Goal: Information Seeking & Learning: Find specific fact

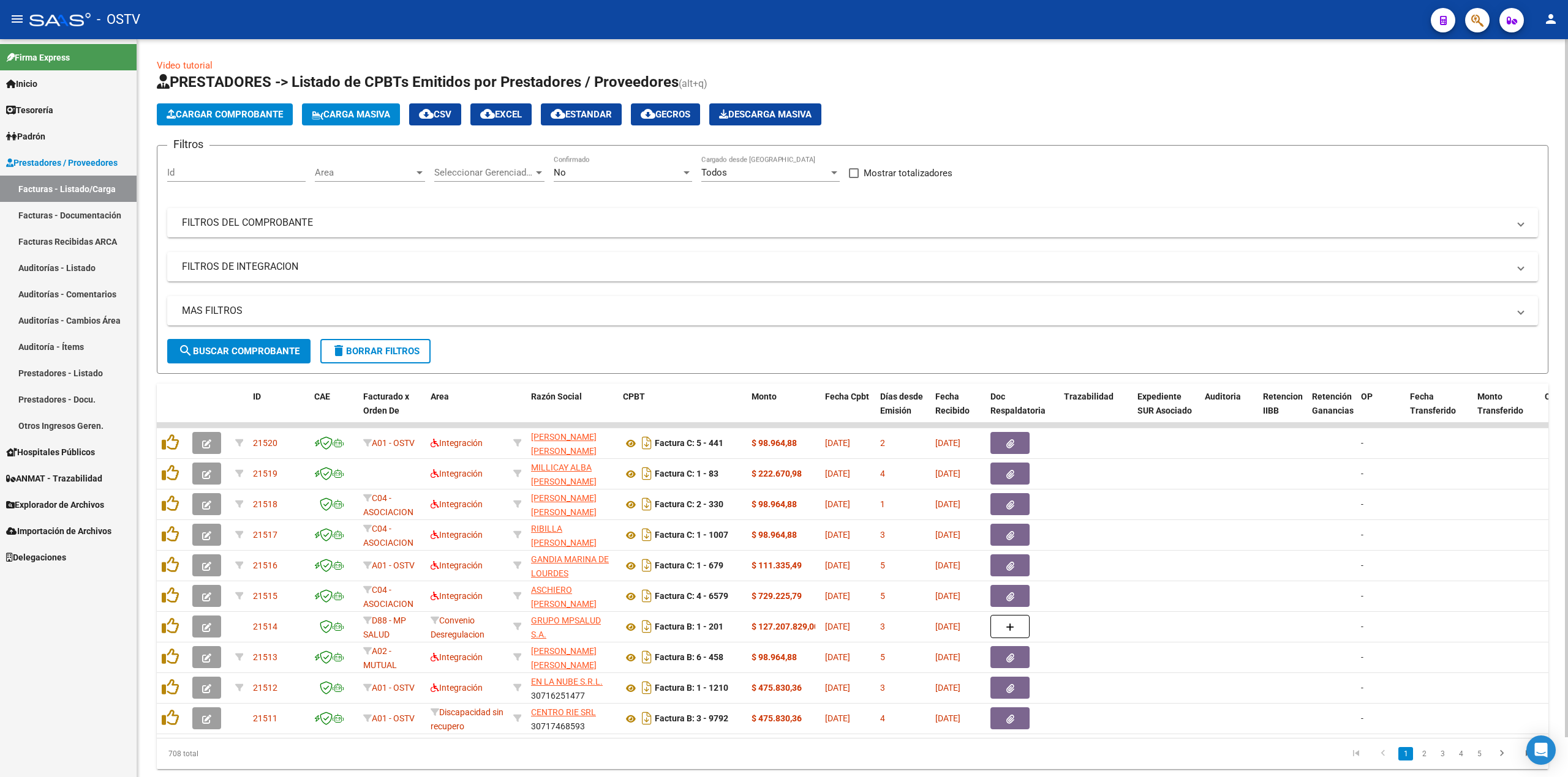
drag, startPoint x: 641, startPoint y: 188, endPoint x: 639, endPoint y: 174, distance: 14.1
click at [640, 188] on div "No Confirmado" at bounding box center [622, 174] width 138 height 38
click at [639, 169] on div "No" at bounding box center [618, 172] width 128 height 11
click at [620, 128] on span "Todos" at bounding box center [622, 118] width 138 height 27
click at [202, 377] on div "Video tutorial PRESTADORES -> Listado de CPBTs Emitidos por Prestadores / Prove…" at bounding box center [852, 414] width 1391 height 710
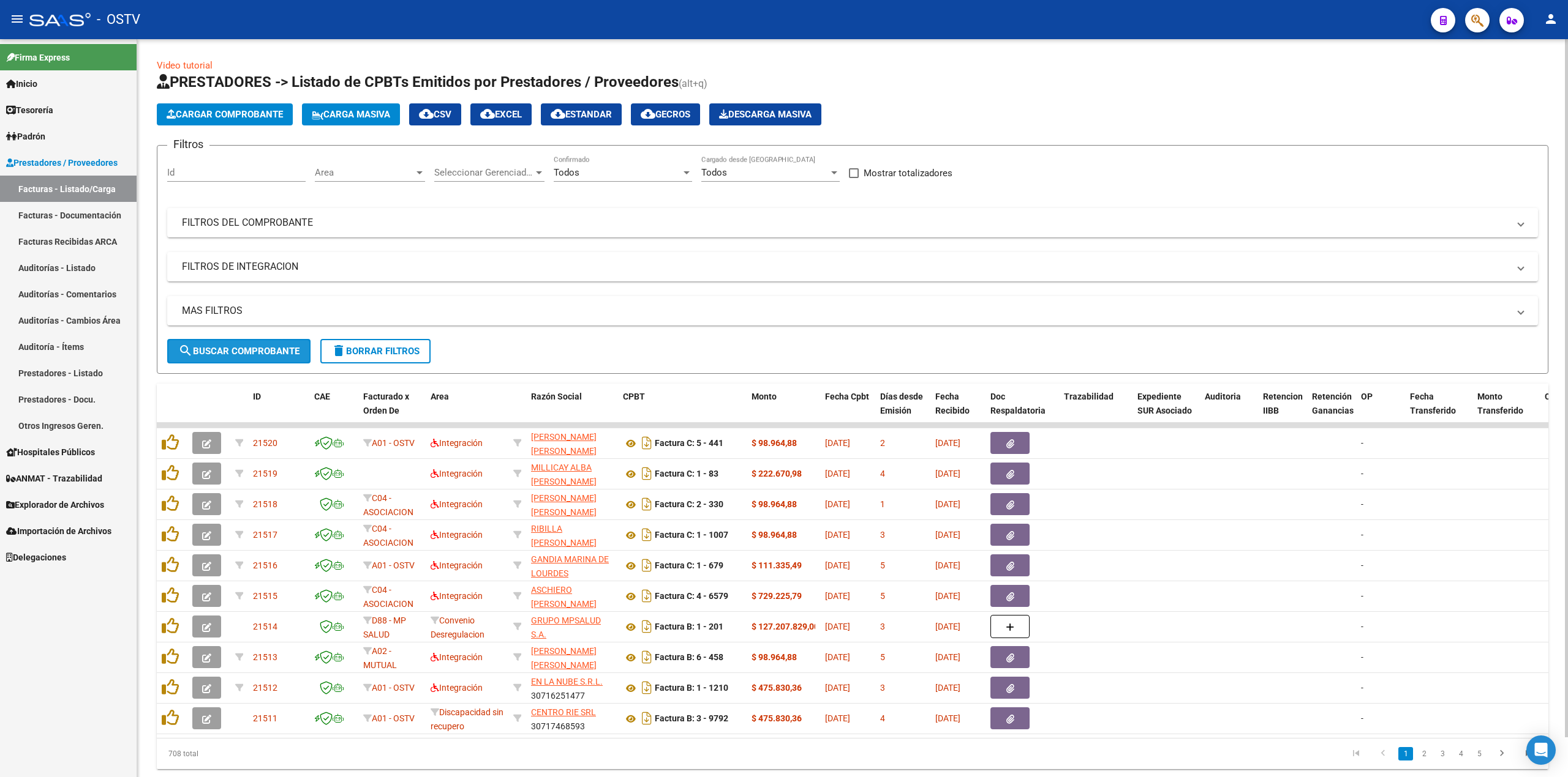
click at [255, 356] on button "search Buscar Comprobante" at bounding box center [239, 350] width 143 height 24
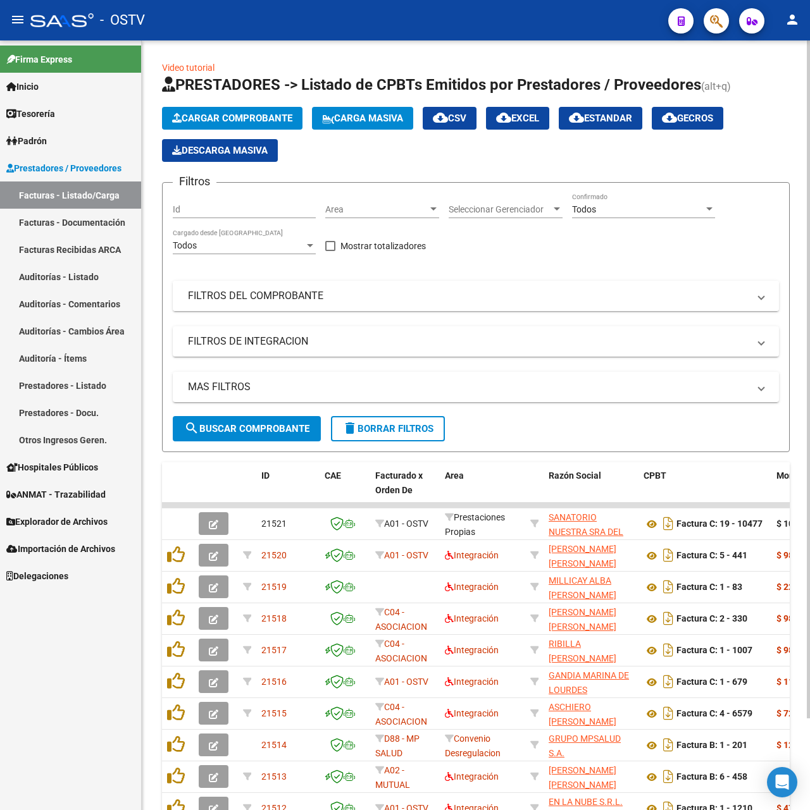
click at [323, 299] on mat-panel-title "FILTROS DEL COMPROBANTE" at bounding box center [468, 296] width 561 height 14
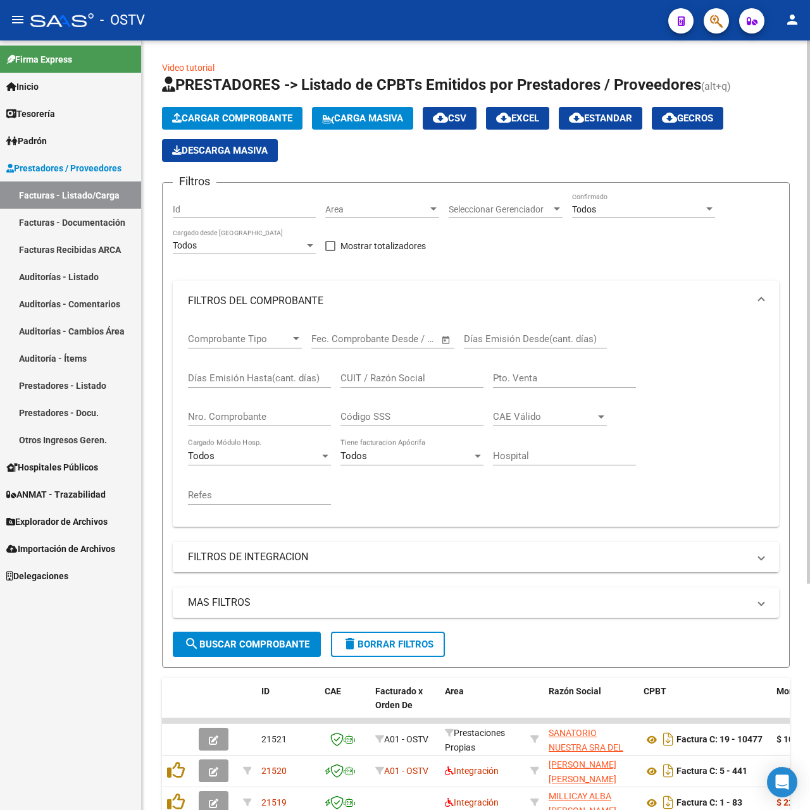
click at [527, 382] on input "Pto. Venta" at bounding box center [564, 378] width 143 height 11
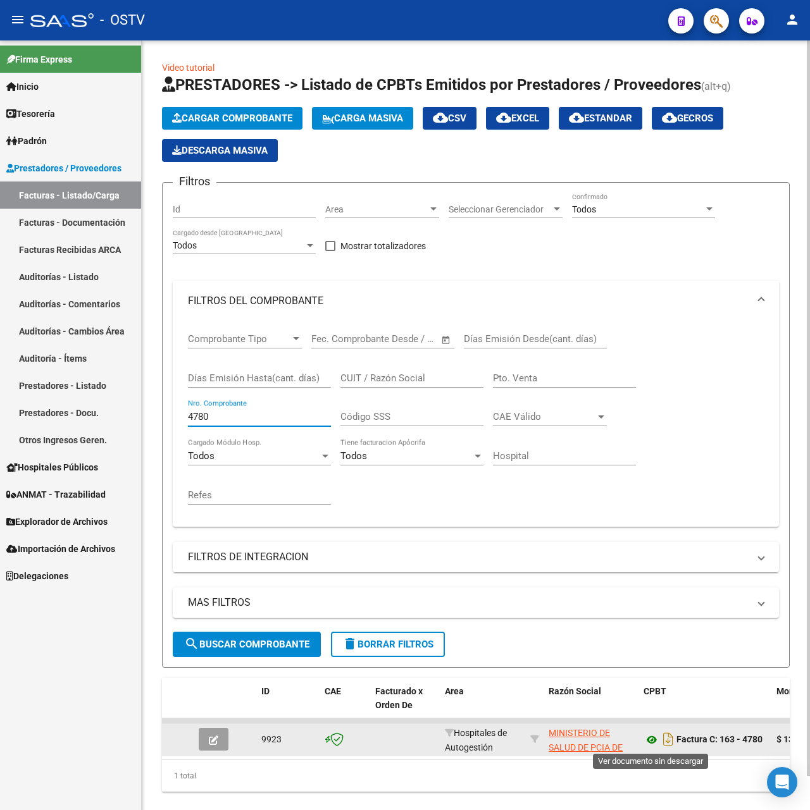
type input "4780"
click at [650, 745] on icon at bounding box center [651, 740] width 16 height 15
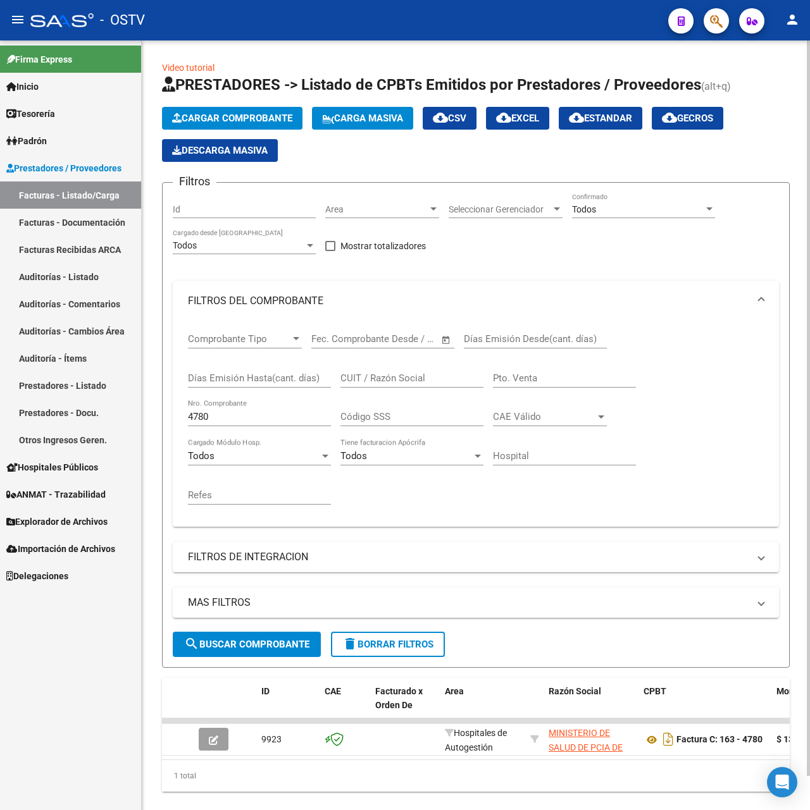
scroll to position [36, 0]
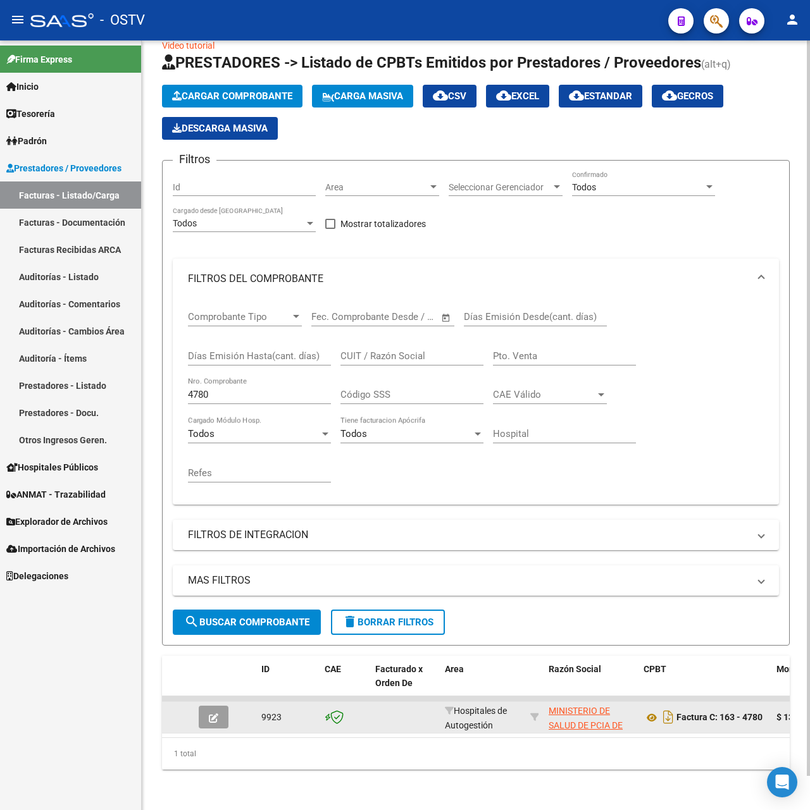
click at [209, 714] on icon "button" at bounding box center [213, 718] width 9 height 9
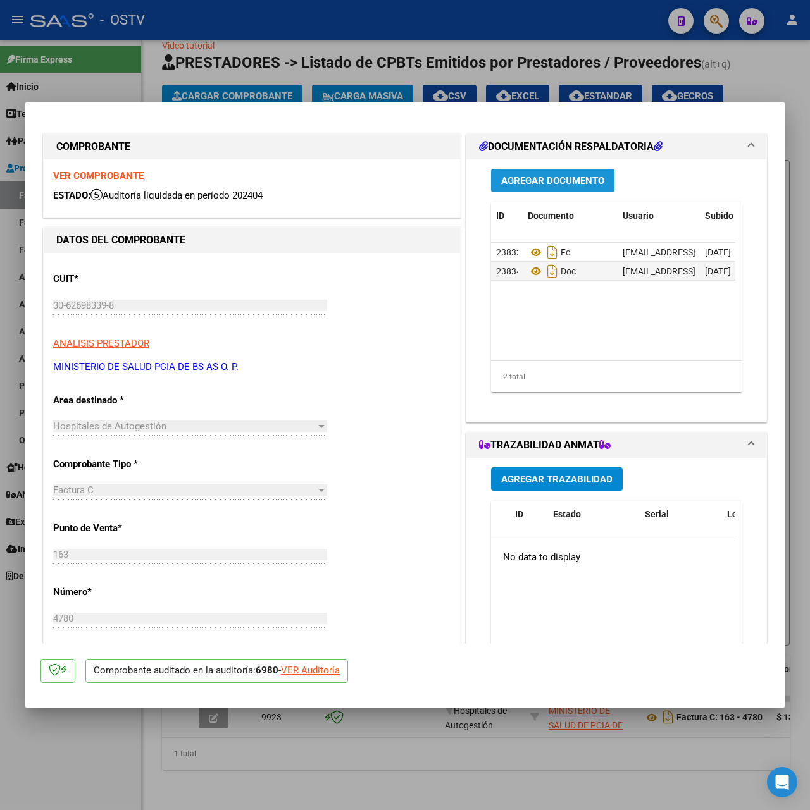
click at [562, 173] on button "Agregar Documento" at bounding box center [552, 180] width 123 height 23
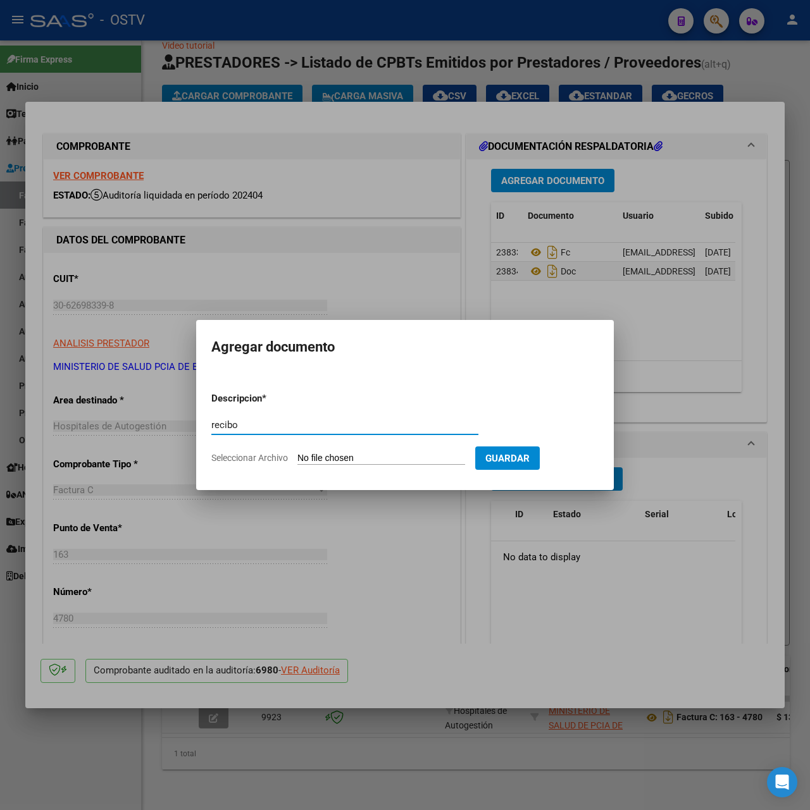
type input "recibo"
click at [345, 461] on input "Seleccionar Archivo" at bounding box center [381, 459] width 168 height 12
type input "C:\fakepath\Recibo 1941 Trabajdores Viales.pdf"
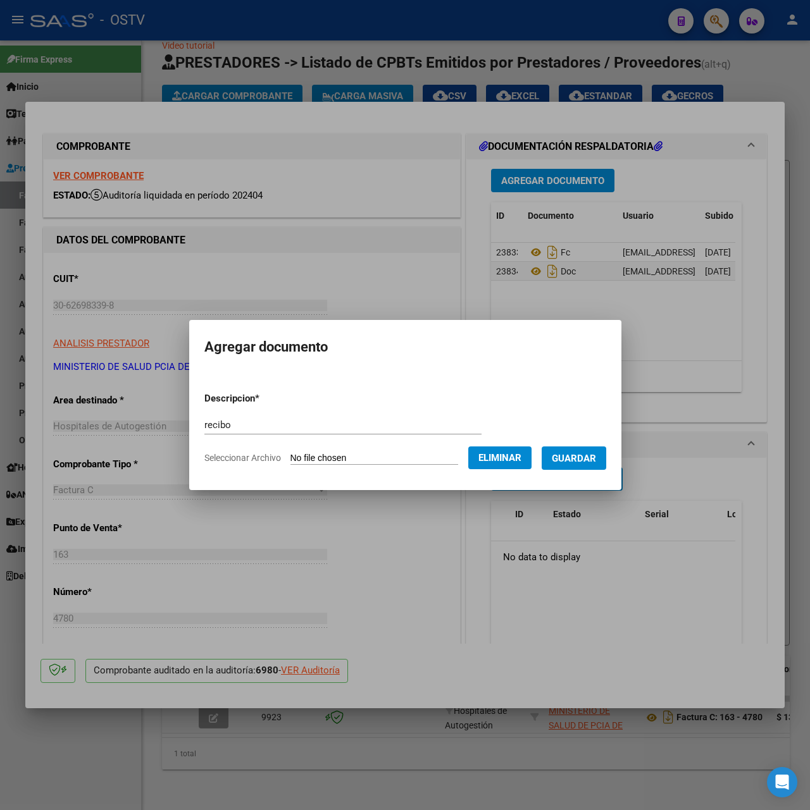
click at [585, 454] on span "Guardar" at bounding box center [574, 458] width 44 height 11
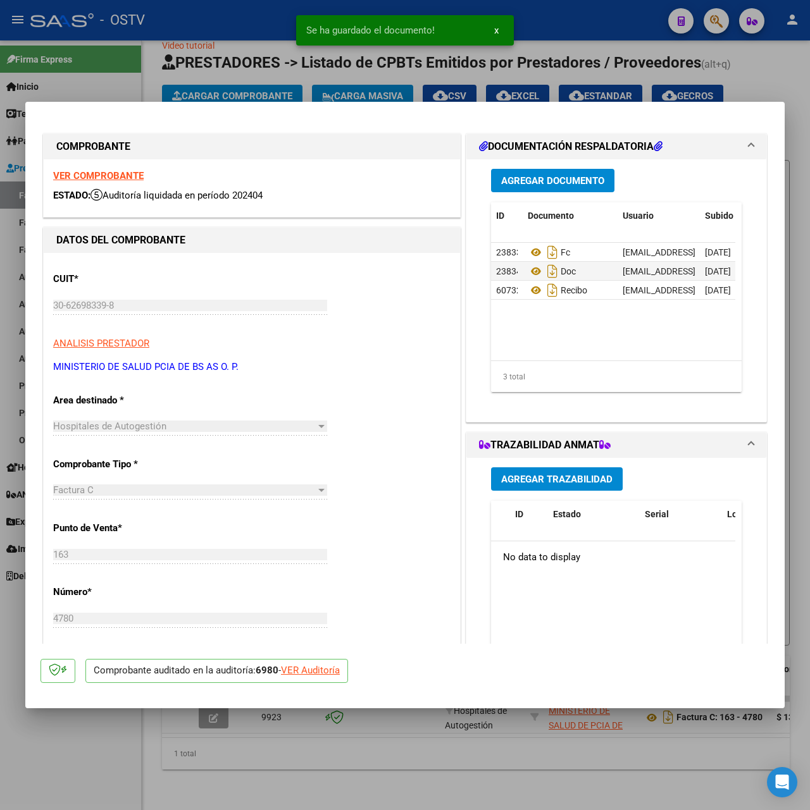
click at [204, 94] on div at bounding box center [405, 405] width 810 height 810
type input "$ 0,00"
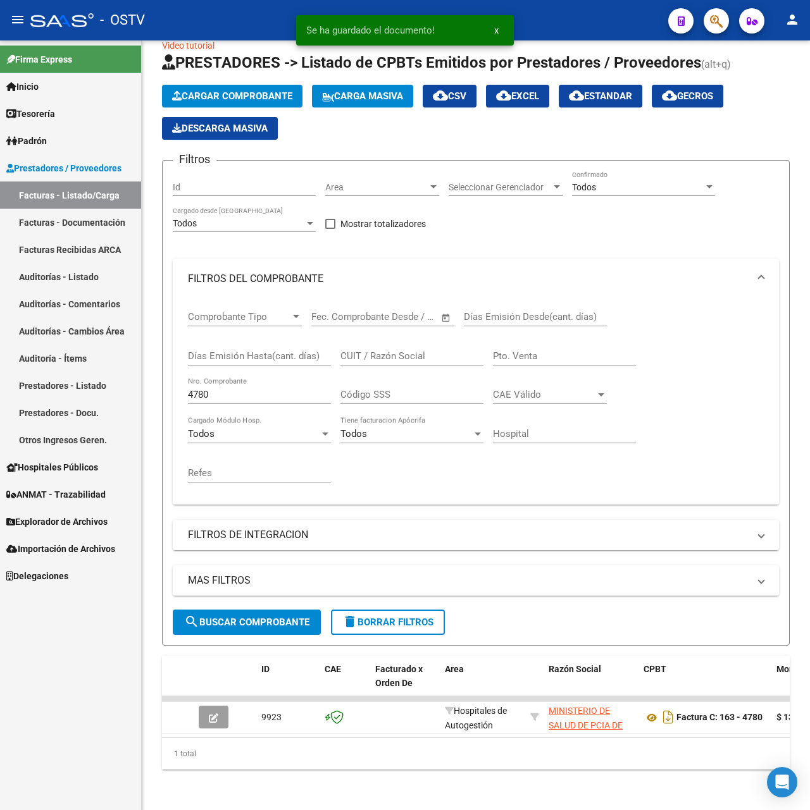
drag, startPoint x: 245, startPoint y: 385, endPoint x: -53, endPoint y: 364, distance: 299.3
click at [0, 364] on html "menu - OSTV person Firma Express Inicio Calendario SSS Instructivos Contacto OS…" at bounding box center [405, 405] width 810 height 810
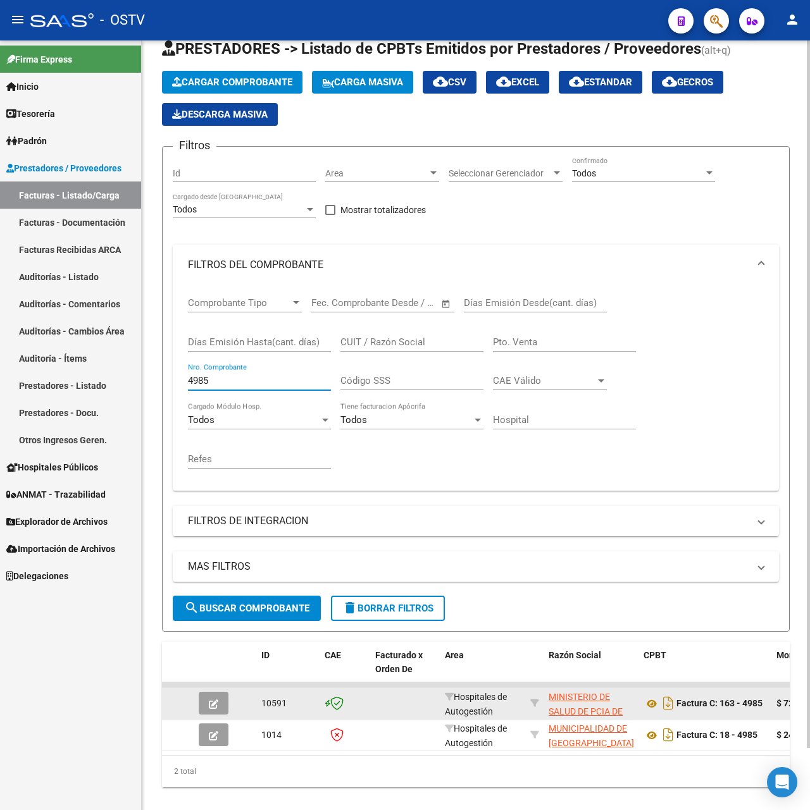
type input "4985"
click at [215, 715] on datatable-body-cell at bounding box center [216, 703] width 44 height 31
click at [215, 702] on icon "button" at bounding box center [213, 704] width 9 height 9
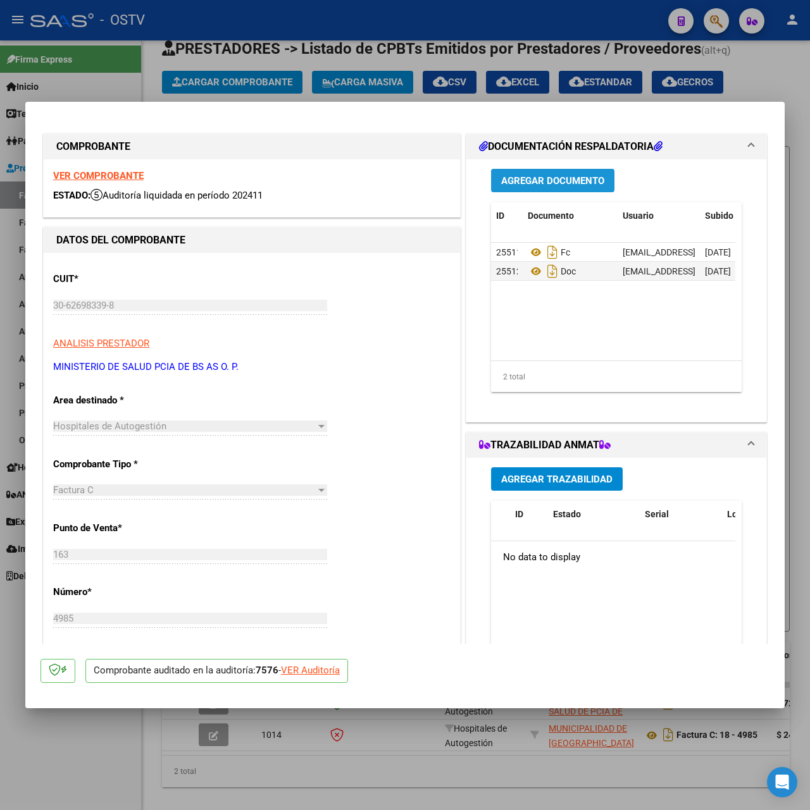
click at [581, 178] on span "Agregar Documento" at bounding box center [552, 180] width 103 height 11
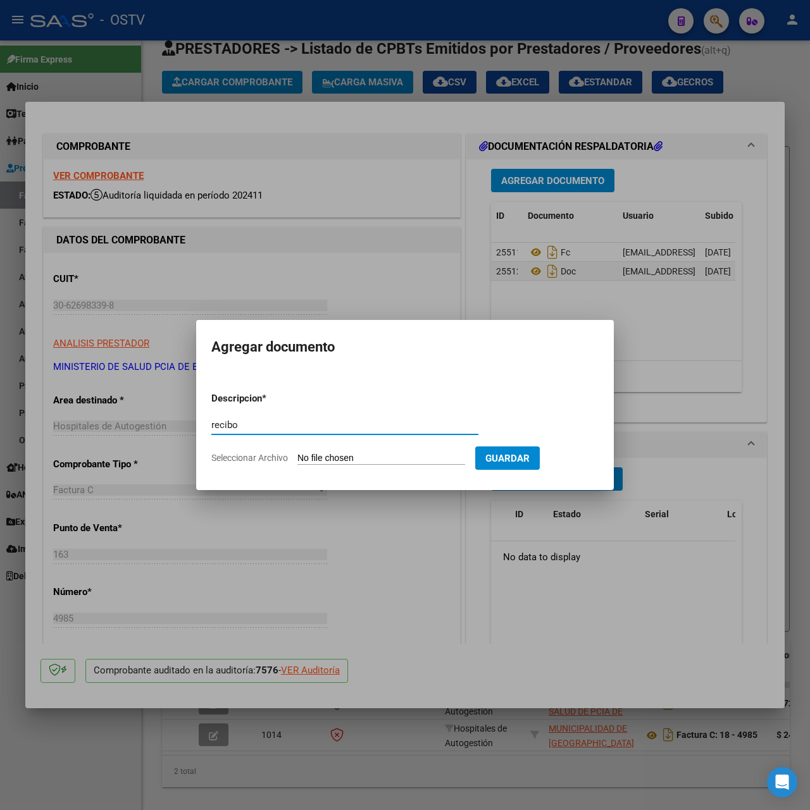
type input "recibo"
click at [347, 457] on input "Seleccionar Archivo" at bounding box center [381, 459] width 168 height 12
type input "C:\fakepath\Recibo 1941 Trabajdores Viales.pdf"
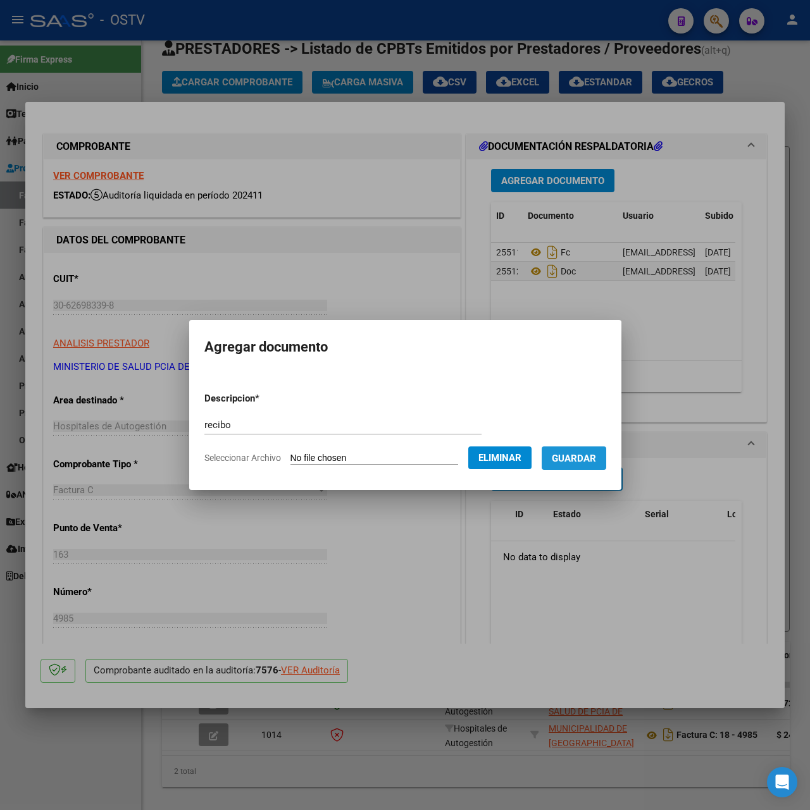
click at [606, 449] on button "Guardar" at bounding box center [574, 458] width 65 height 23
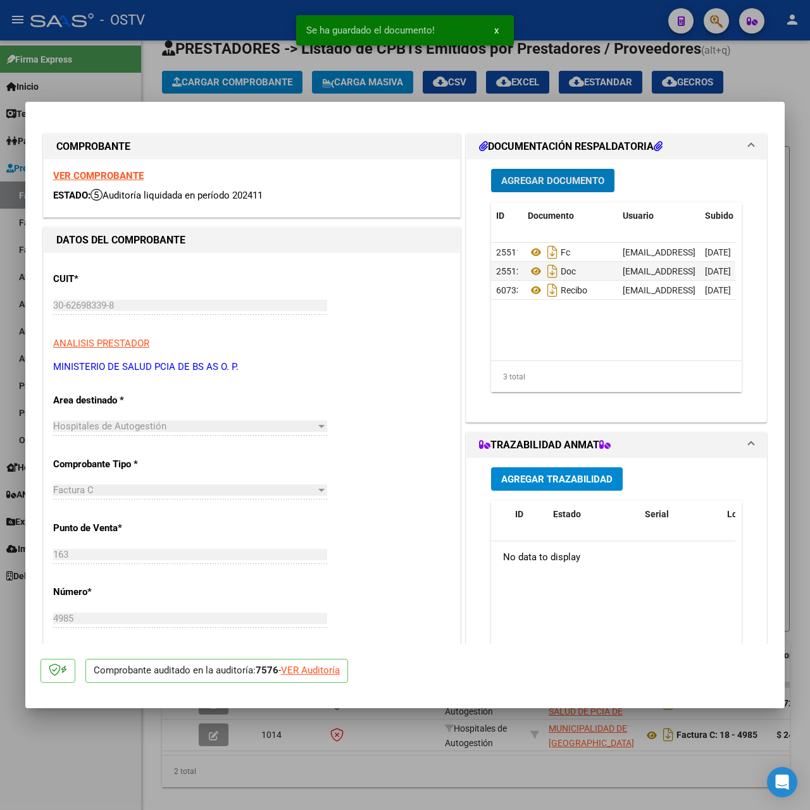
click at [338, 74] on div at bounding box center [405, 405] width 810 height 810
type input "$ 0,00"
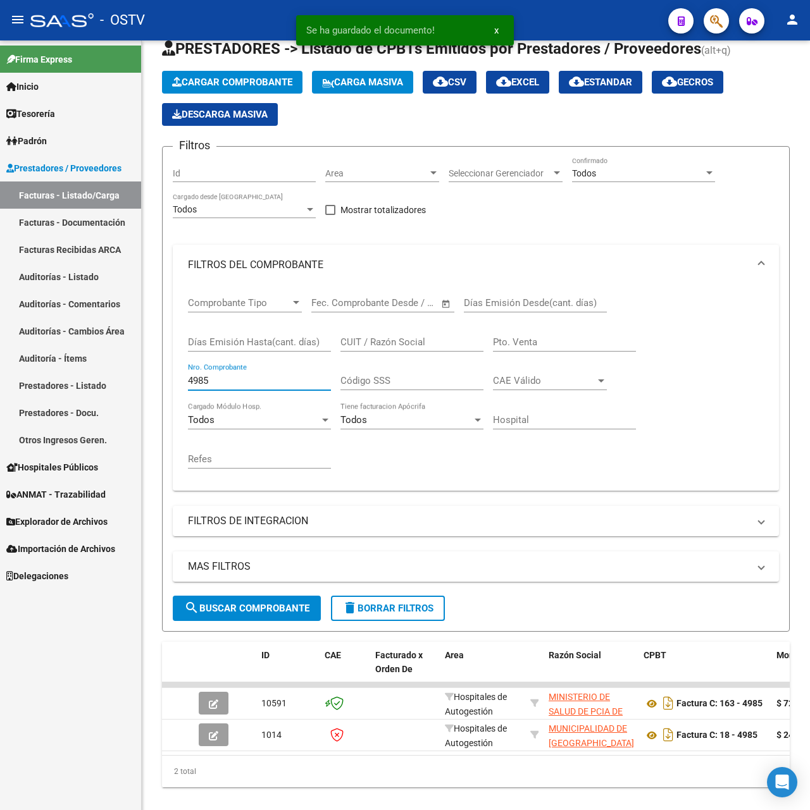
drag, startPoint x: 267, startPoint y: 381, endPoint x: -134, endPoint y: 371, distance: 401.2
click at [0, 371] on html "menu - OSTV person Firma Express Inicio Calendario SSS Instructivos Contacto OS…" at bounding box center [405, 405] width 810 height 810
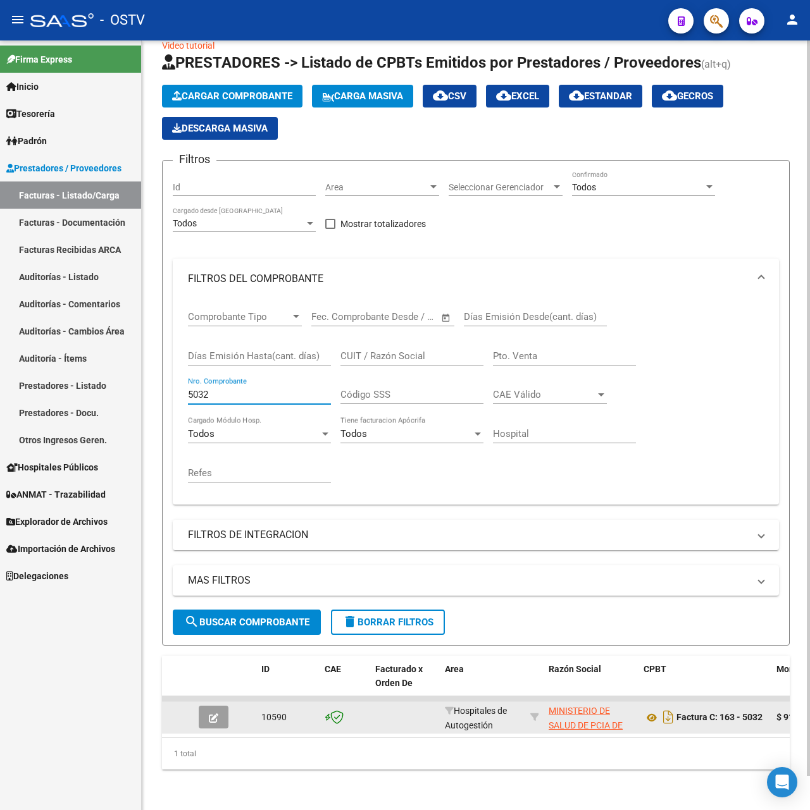
type input "5032"
click at [211, 714] on icon "button" at bounding box center [213, 718] width 9 height 9
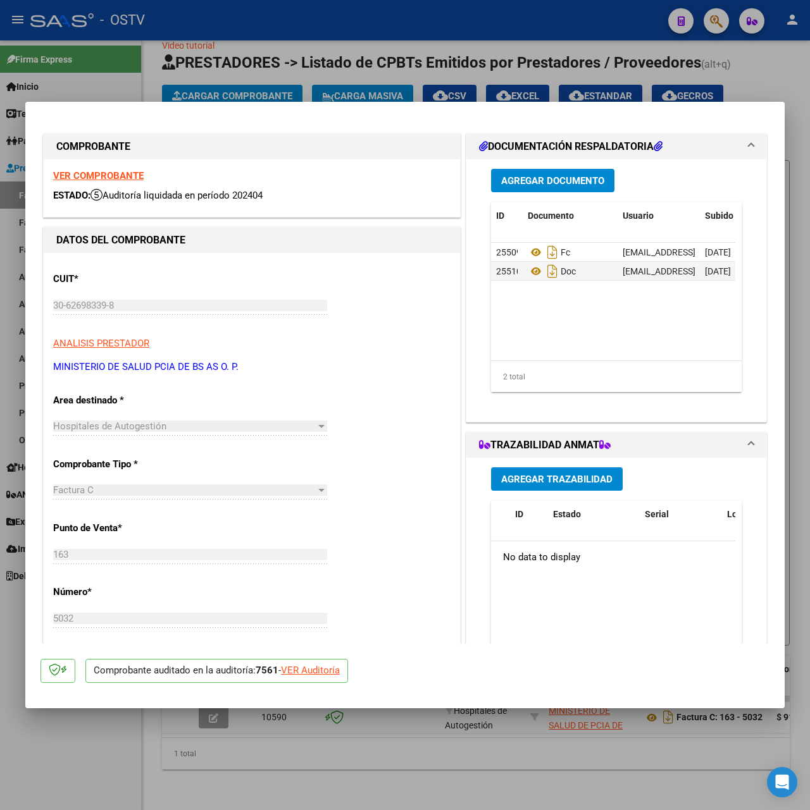
click at [519, 191] on button "Agregar Documento" at bounding box center [552, 180] width 123 height 23
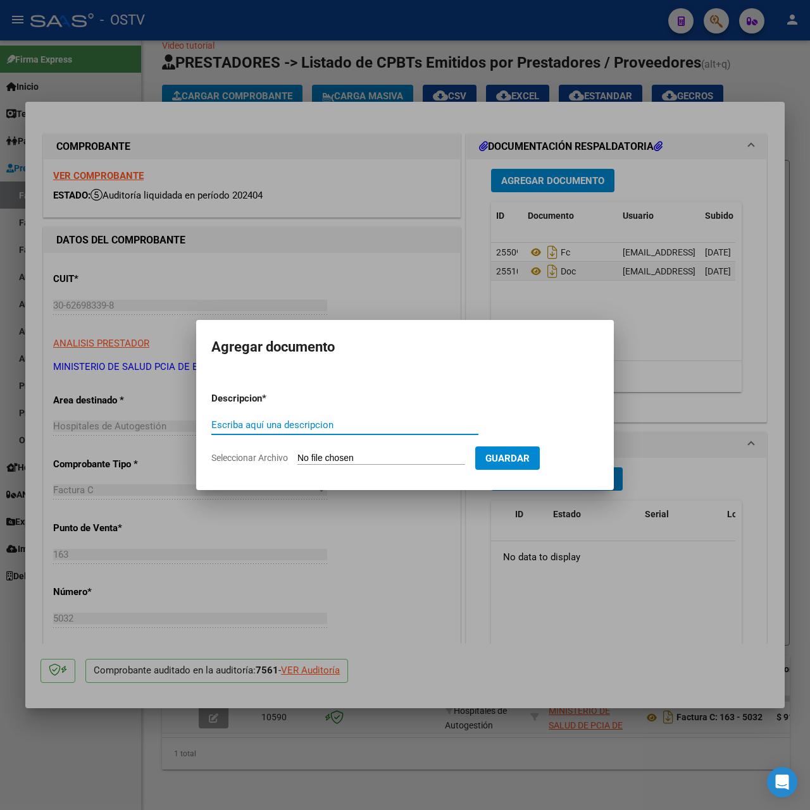
paste input "recibo"
type input "recibo"
click at [337, 455] on input "Seleccionar Archivo" at bounding box center [381, 459] width 168 height 12
type input "C:\fakepath\Recibo 1941 Trabajdores Viales.pdf"
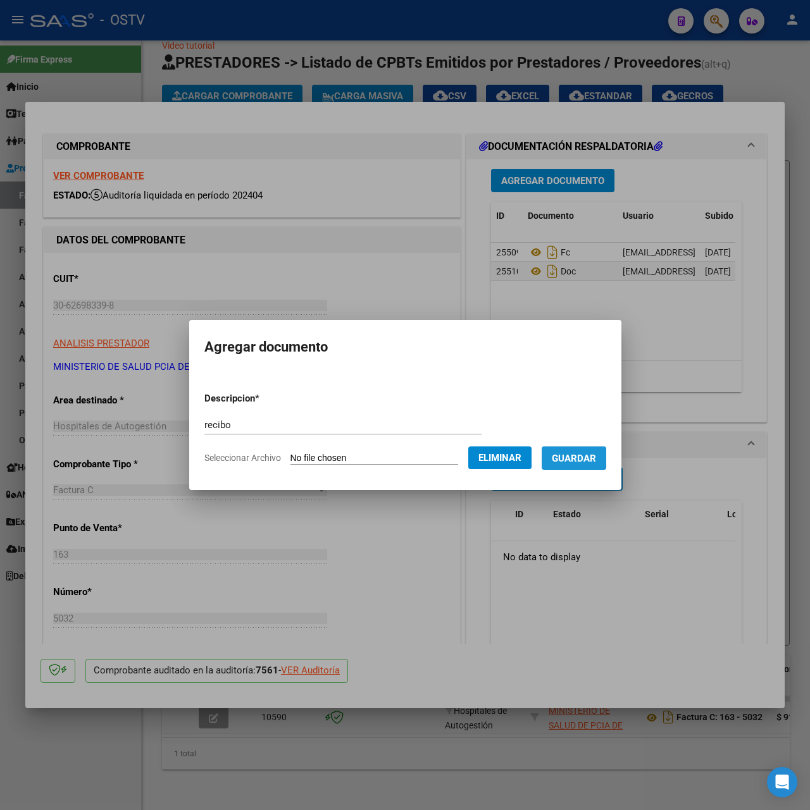
click at [571, 455] on span "Guardar" at bounding box center [574, 458] width 44 height 11
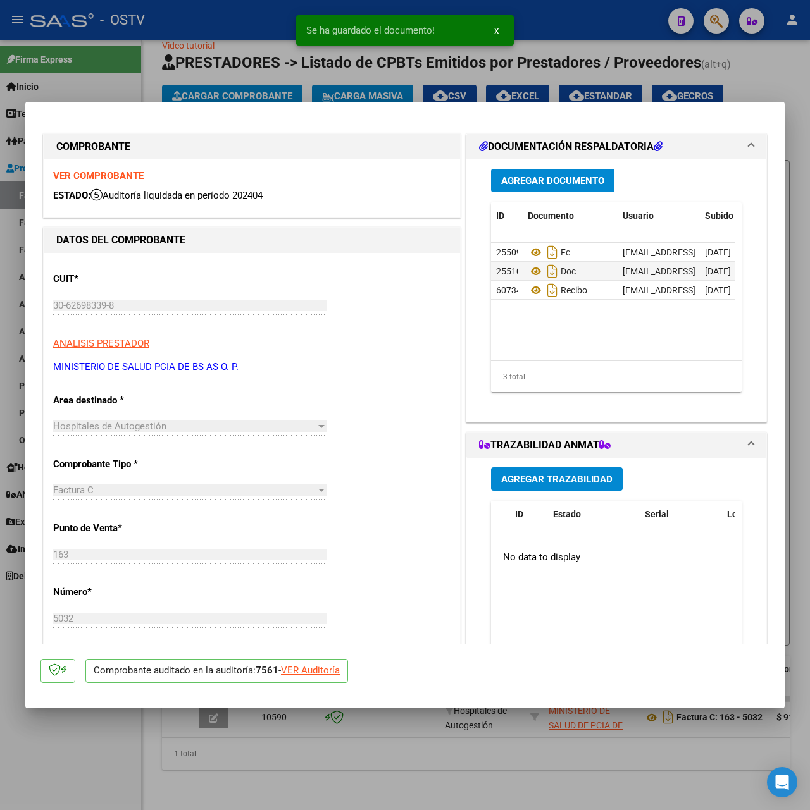
click at [319, 73] on div at bounding box center [405, 405] width 810 height 810
type input "$ 0,00"
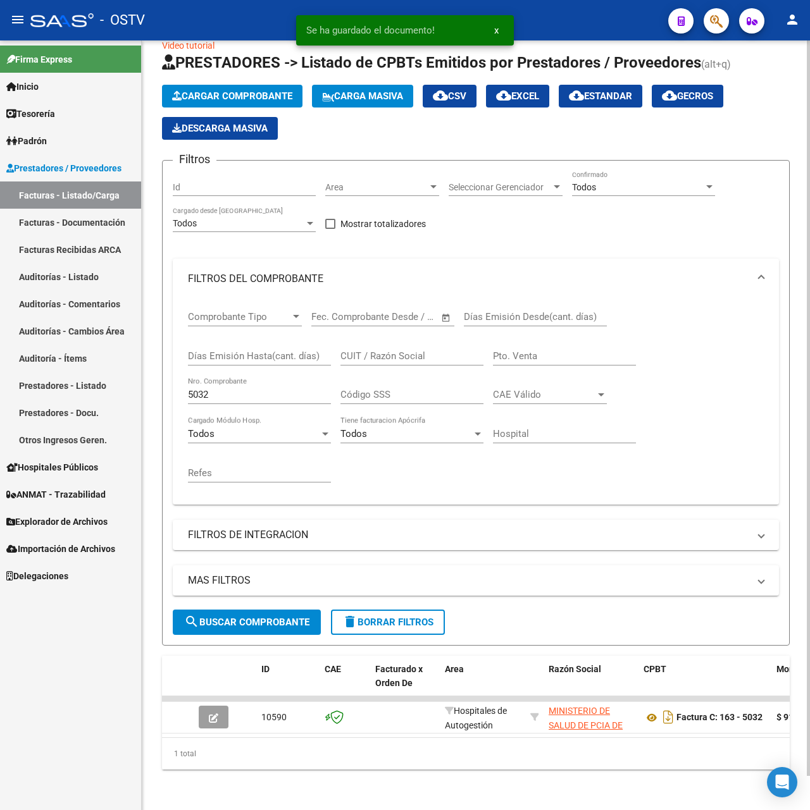
click at [225, 391] on div "5032 Nro. Comprobante" at bounding box center [259, 396] width 143 height 39
click at [223, 389] on input "5032" at bounding box center [259, 394] width 143 height 11
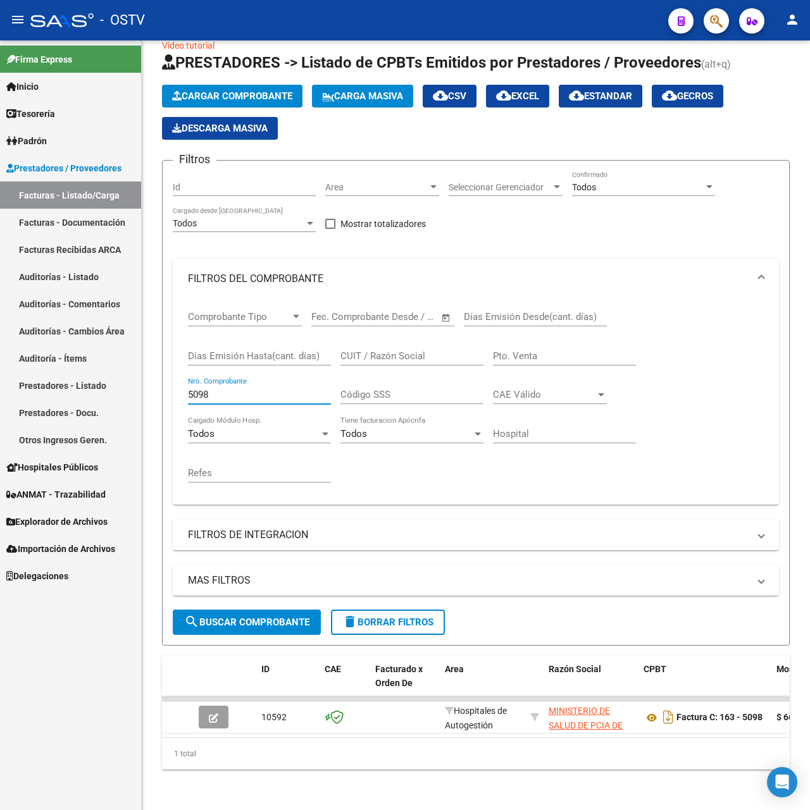
type input "5098"
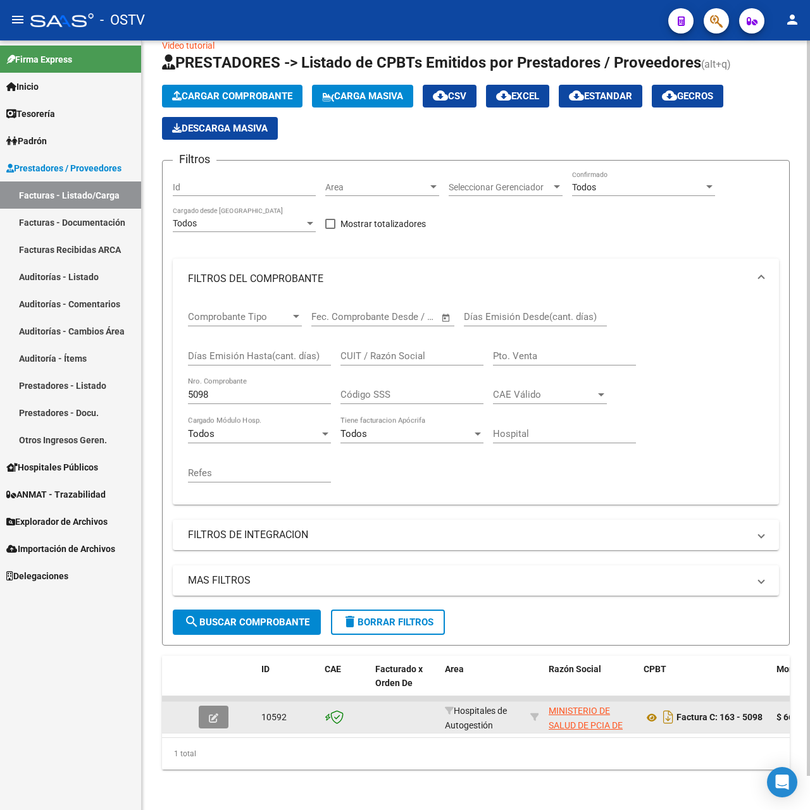
click at [214, 714] on icon "button" at bounding box center [213, 718] width 9 height 9
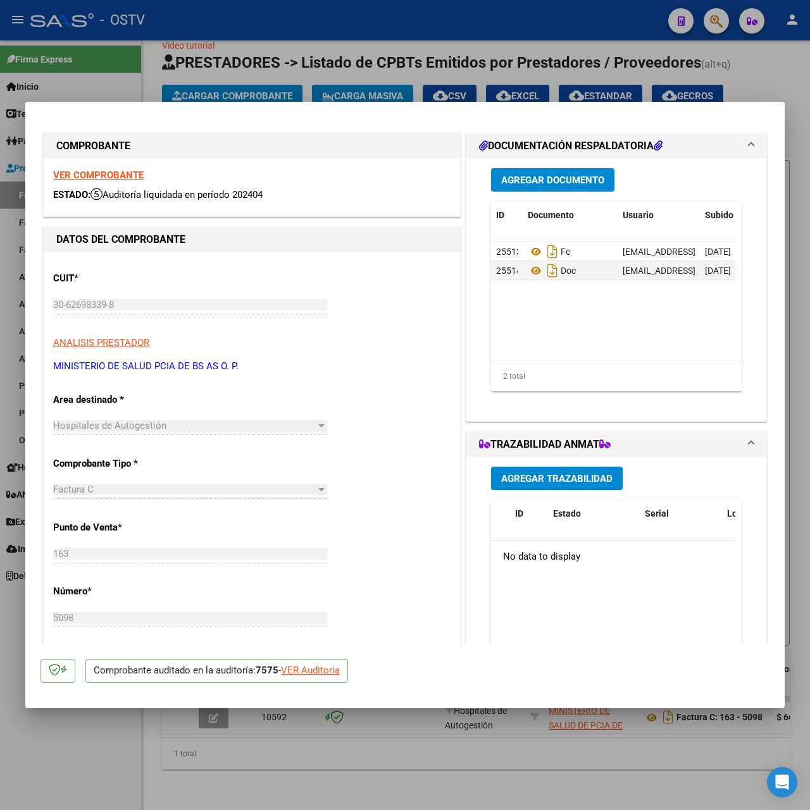
scroll to position [0, 0]
click at [570, 177] on span "Agregar Documento" at bounding box center [552, 180] width 103 height 11
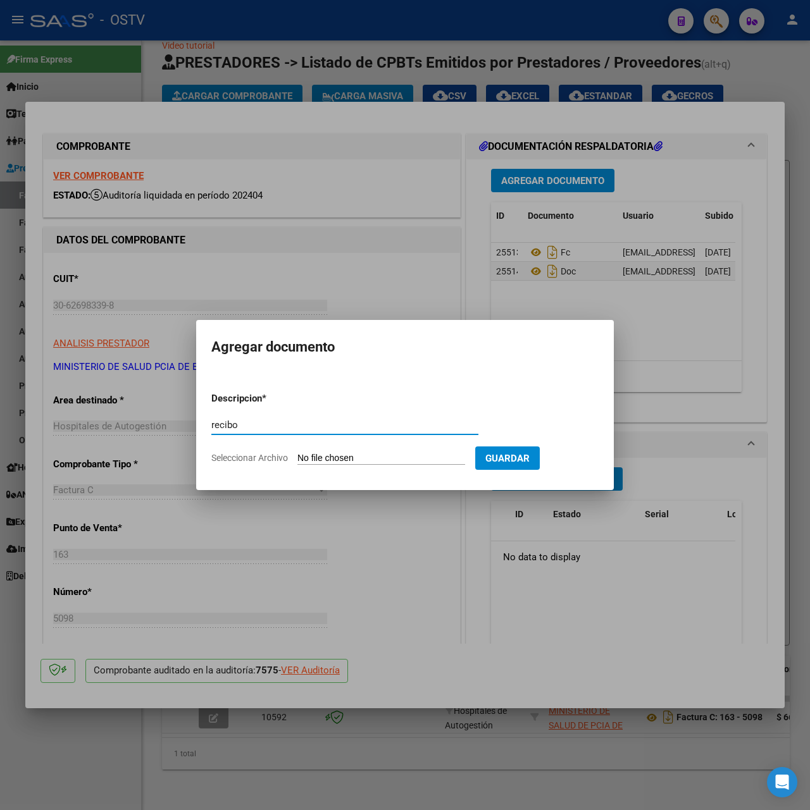
type input "recibo"
click at [356, 452] on app-file-uploader "Seleccionar Archivo" at bounding box center [343, 457] width 264 height 11
click at [358, 454] on input "Seleccionar Archivo" at bounding box center [381, 459] width 168 height 12
type input "C:\fakepath\Recibo 1941 Trabajdores Viales.pdf"
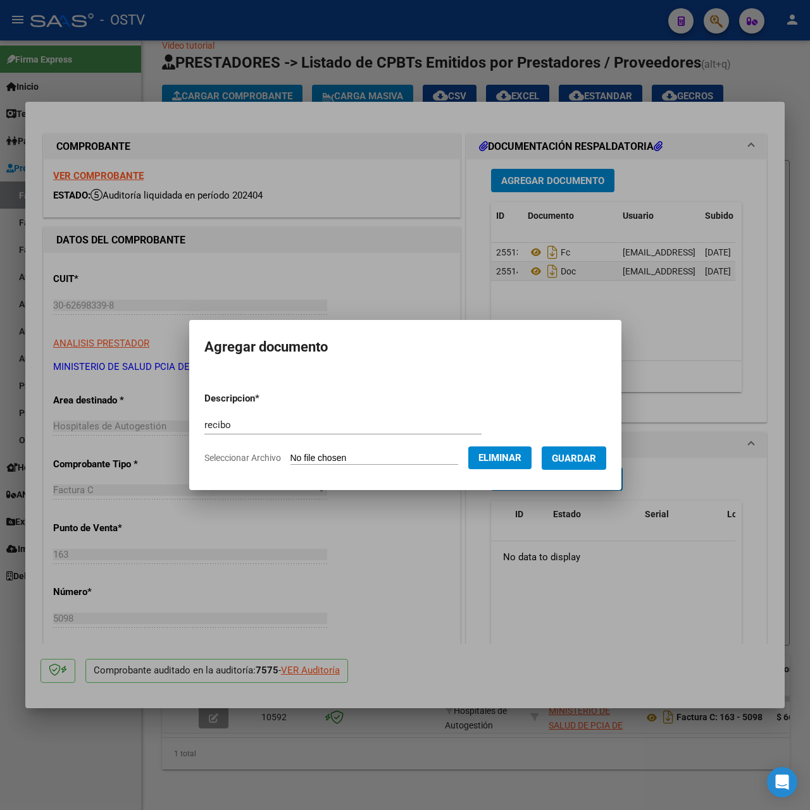
click at [585, 458] on span "Guardar" at bounding box center [574, 458] width 44 height 11
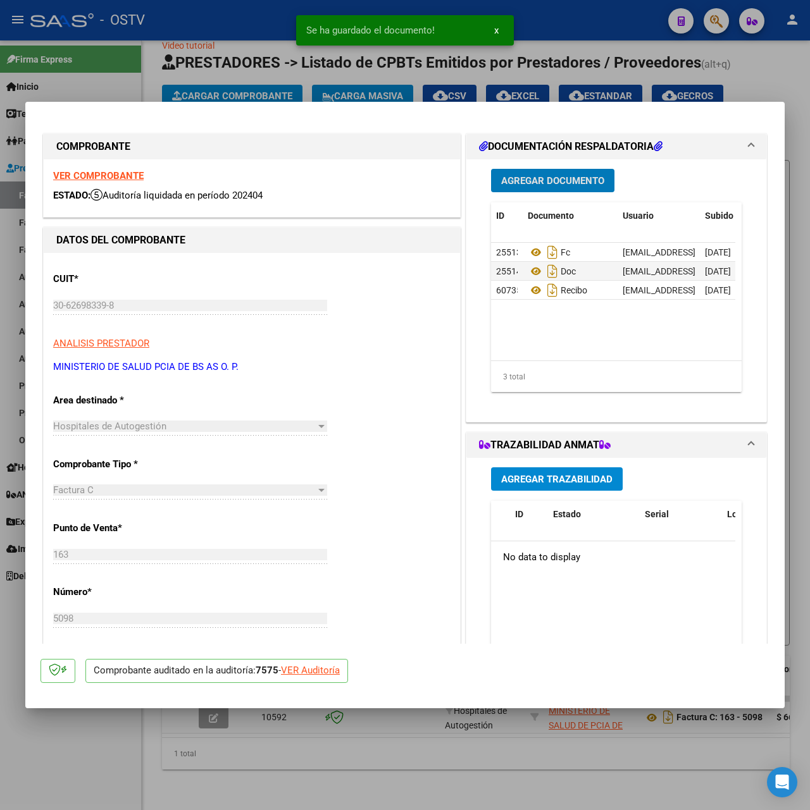
click at [246, 79] on div at bounding box center [405, 405] width 810 height 810
type input "$ 0,00"
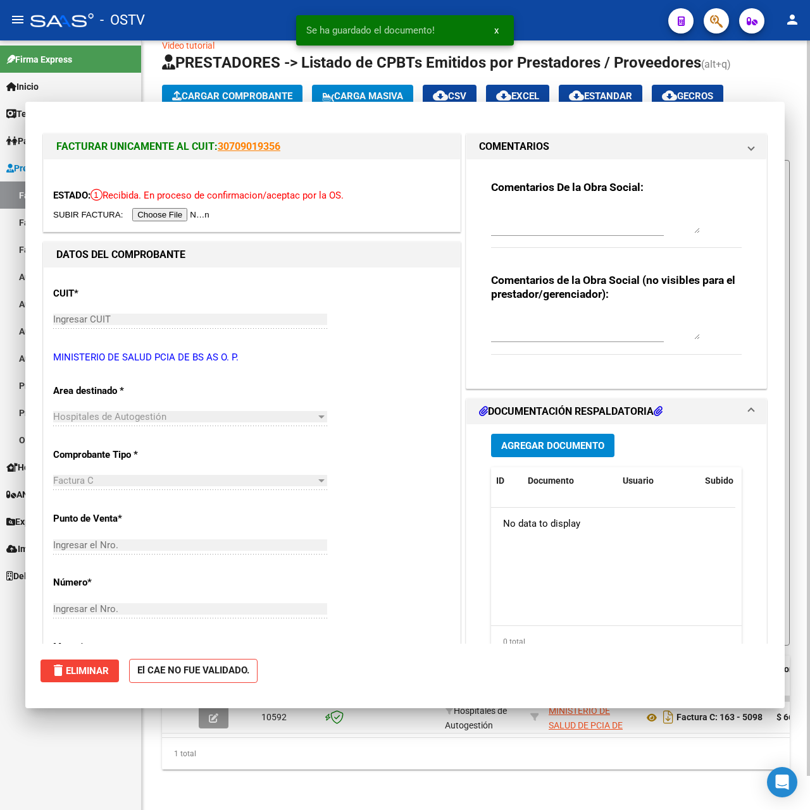
scroll to position [36, 0]
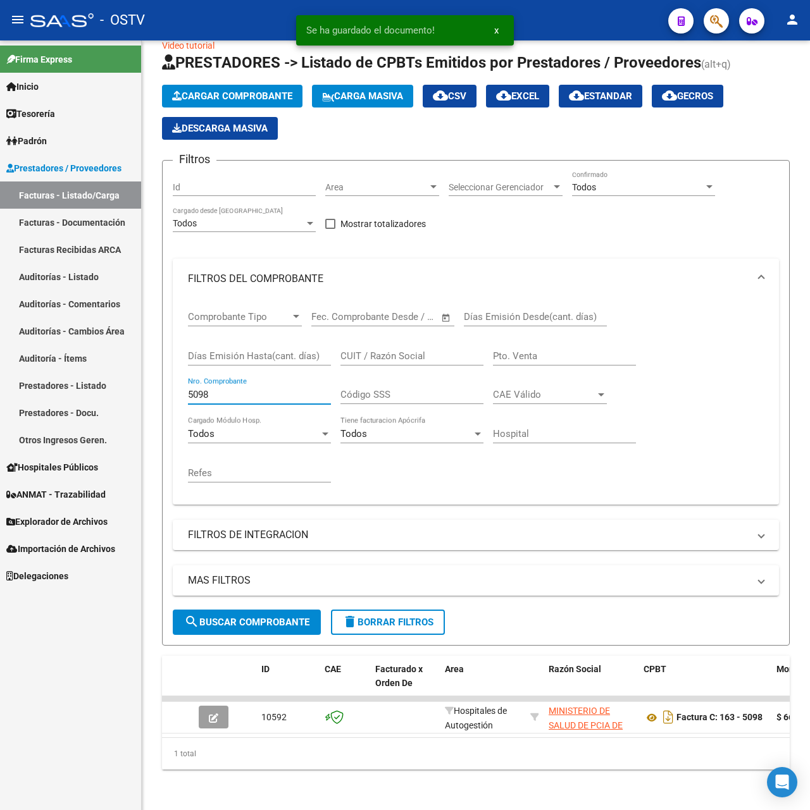
drag, startPoint x: 237, startPoint y: 377, endPoint x: 99, endPoint y: 373, distance: 137.3
click at [99, 373] on mat-sidenav-container "Firma Express Inicio Calendario SSS Instructivos Contacto OS Tesorería Auditorí…" at bounding box center [405, 425] width 810 height 770
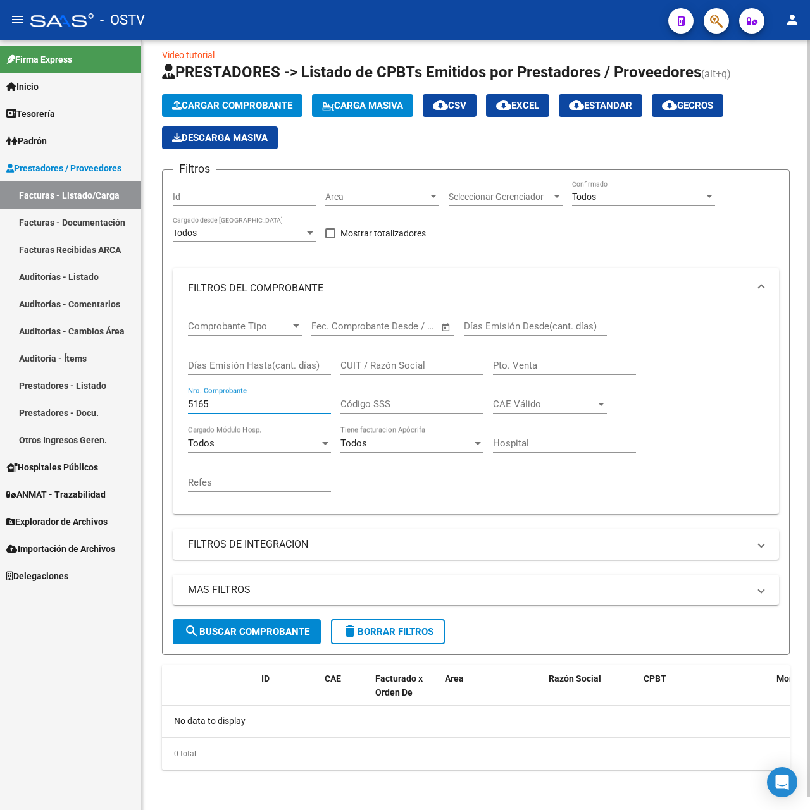
scroll to position [0, 0]
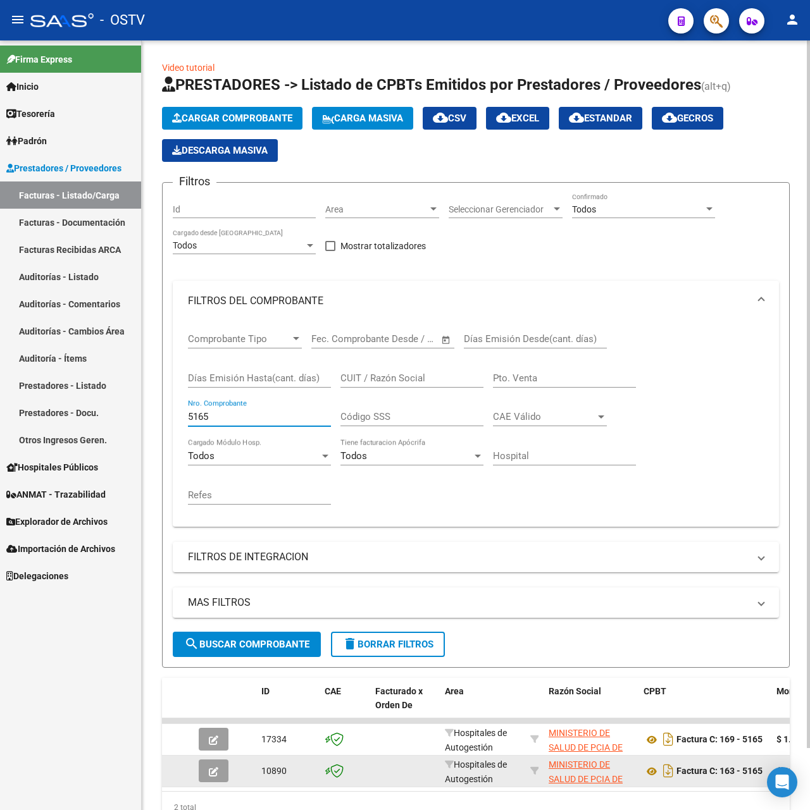
type input "5165"
click at [202, 770] on button "button" at bounding box center [214, 771] width 30 height 23
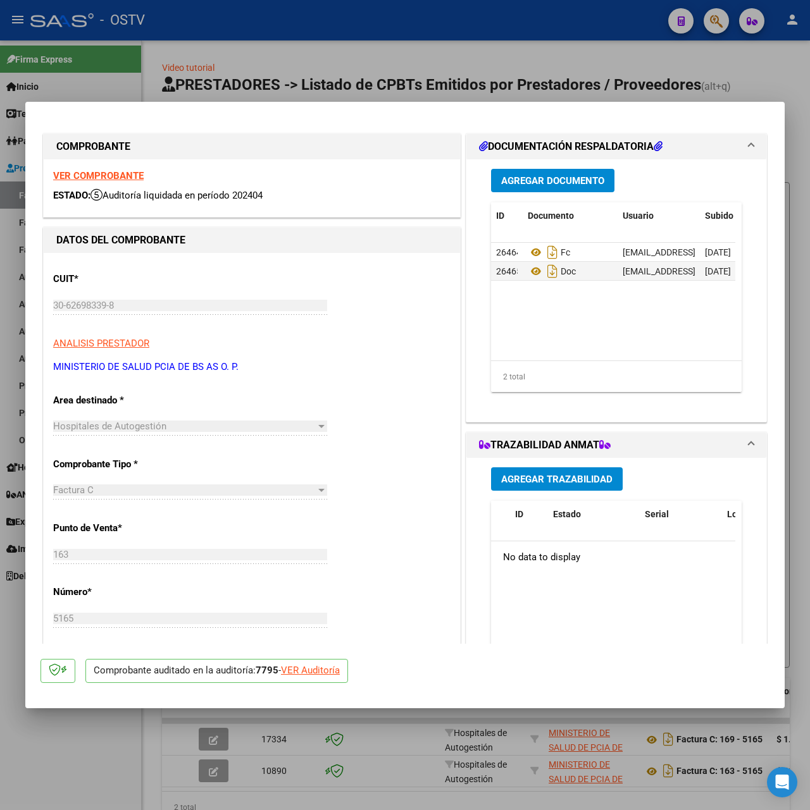
click at [557, 188] on button "Agregar Documento" at bounding box center [552, 180] width 123 height 23
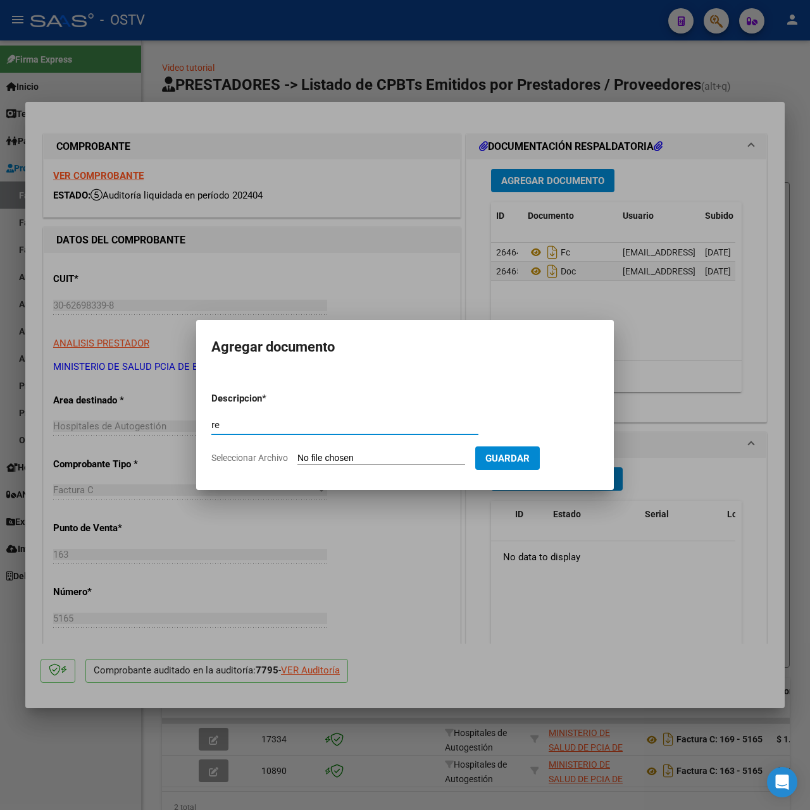
type input "r"
paste input "recibo"
type input "recibo"
click at [355, 454] on input "Seleccionar Archivo" at bounding box center [381, 459] width 168 height 12
type input "C:\fakepath\Recibo 1941 Trabajdores Viales.pdf"
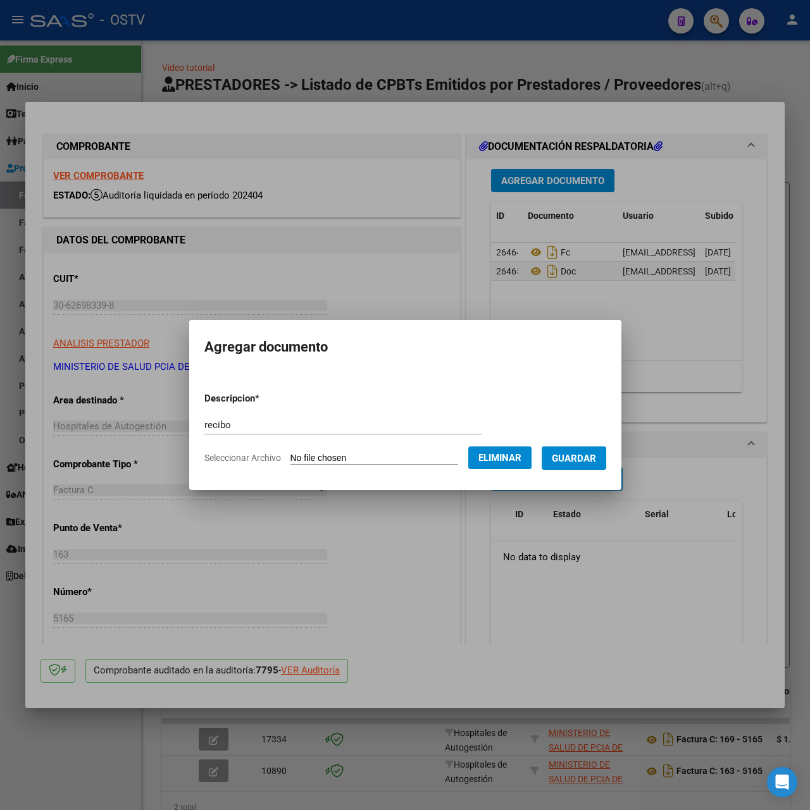
click at [578, 464] on button "Guardar" at bounding box center [574, 458] width 65 height 23
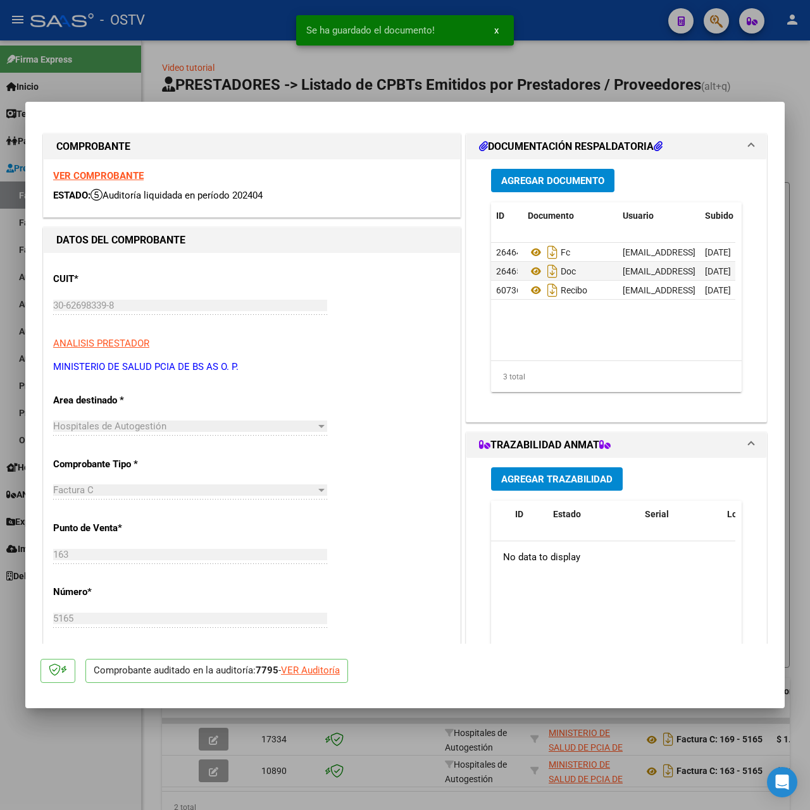
click at [331, 23] on snack-bar-container "Se ha guardado el documento! x" at bounding box center [405, 30] width 218 height 30
click at [309, 59] on div "Se ha guardado el documento! x" at bounding box center [405, 30] width 248 height 61
click at [461, 90] on div at bounding box center [405, 405] width 810 height 810
type input "$ 0,00"
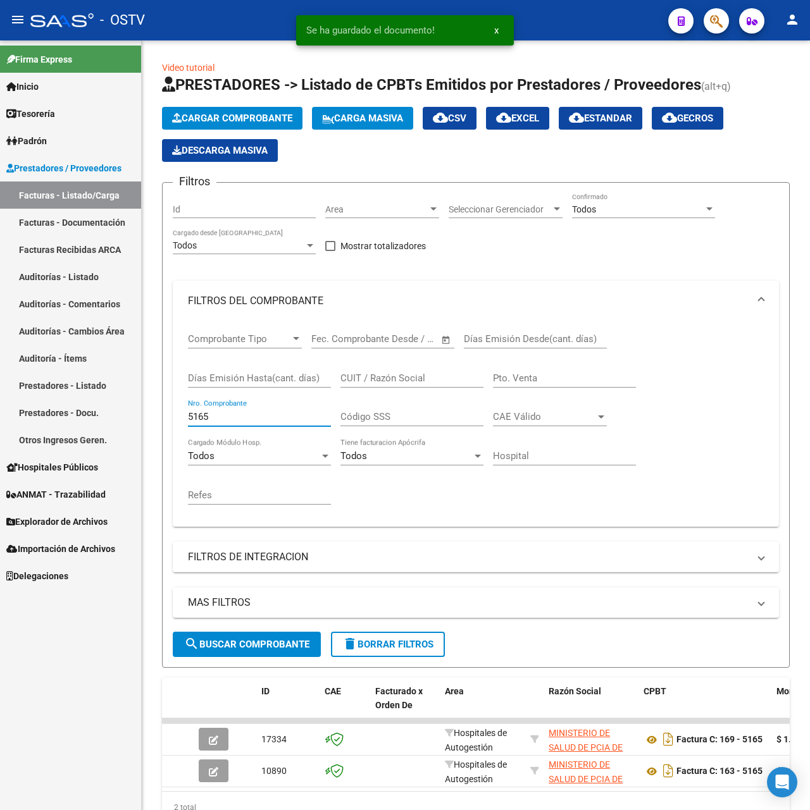
drag, startPoint x: 223, startPoint y: 423, endPoint x: 1, endPoint y: 423, distance: 221.4
click at [1, 423] on mat-sidenav-container "Firma Express Inicio Calendario SSS Instructivos Contacto OS Tesorería Auditorí…" at bounding box center [405, 425] width 810 height 770
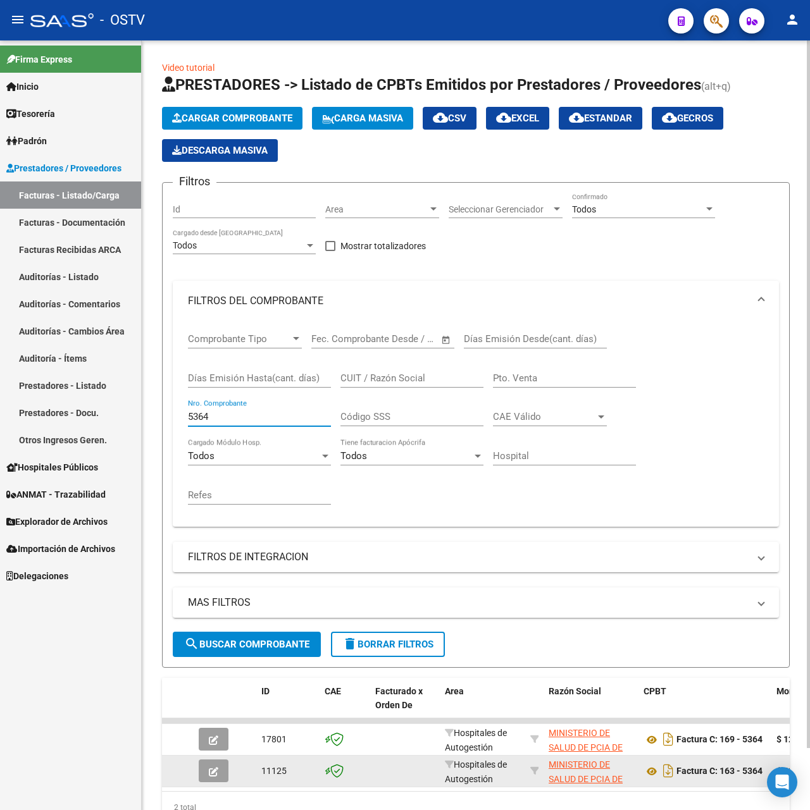
type input "5364"
click at [216, 770] on icon "button" at bounding box center [213, 771] width 9 height 9
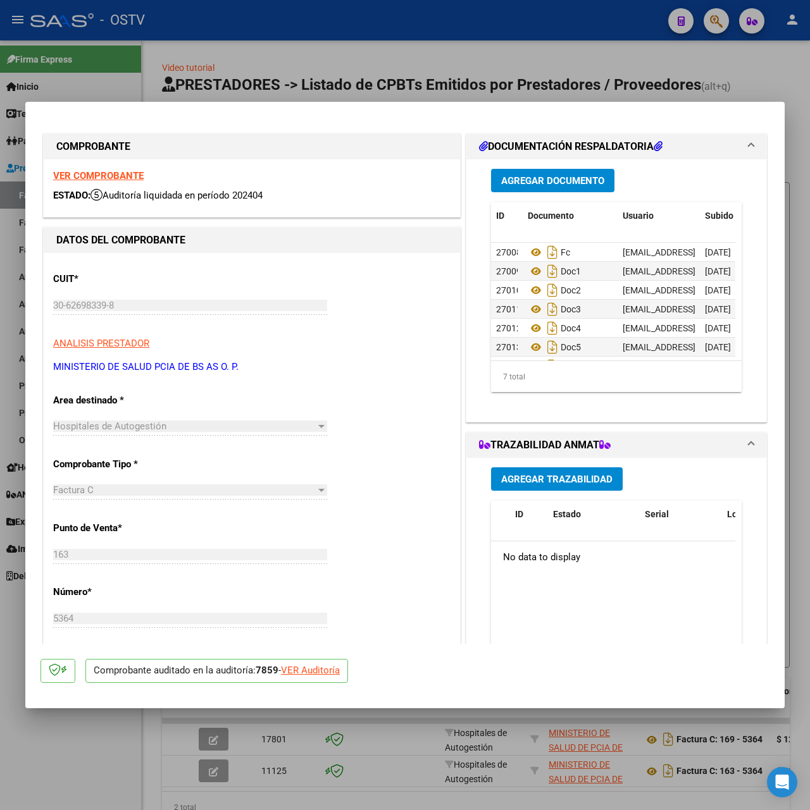
click at [548, 175] on span "Agregar Documento" at bounding box center [552, 180] width 103 height 11
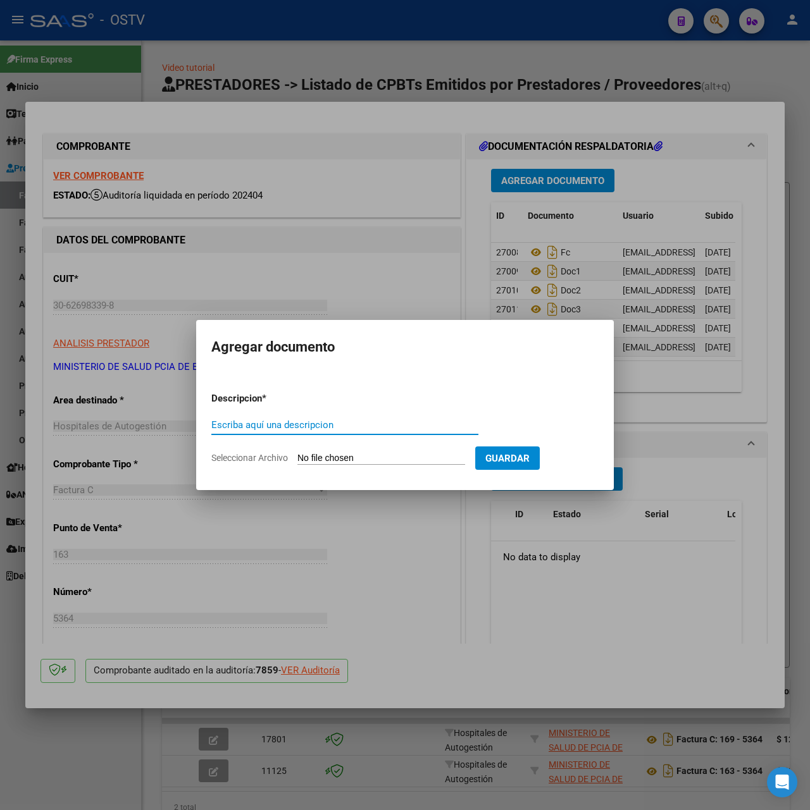
paste input "recibo"
type input "recibo"
click at [333, 454] on input "Seleccionar Archivo" at bounding box center [381, 459] width 168 height 12
type input "C:\fakepath\Recibo 1941 Trabajdores Viales.pdf"
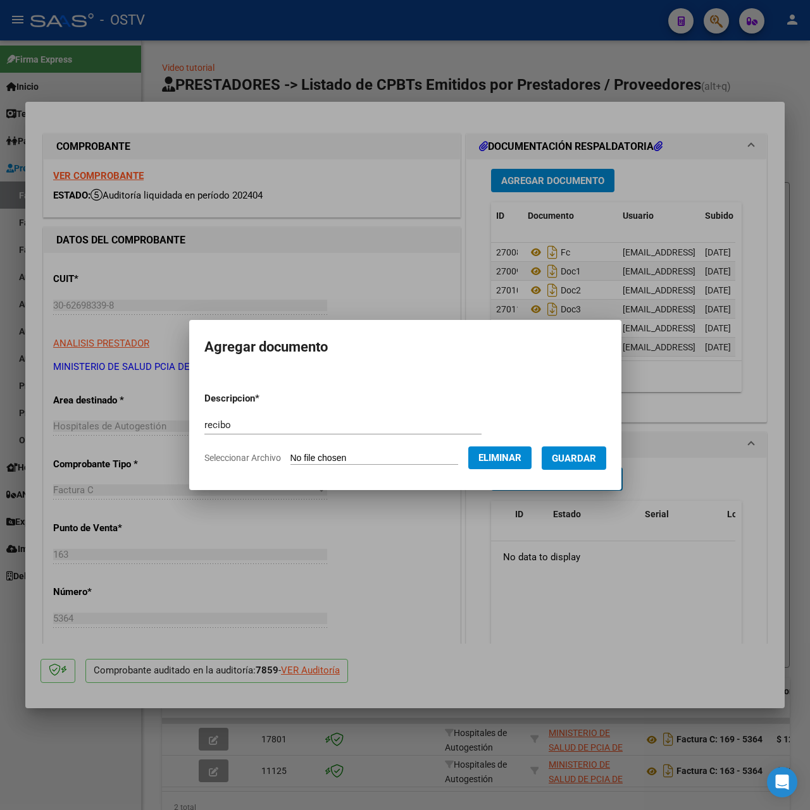
click at [588, 462] on span "Guardar" at bounding box center [574, 458] width 44 height 11
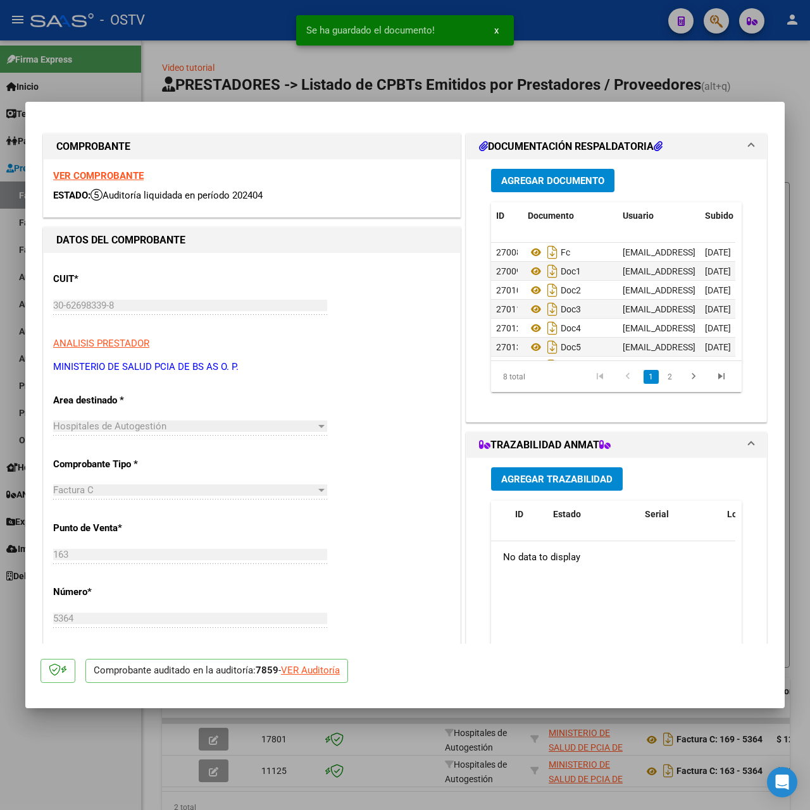
click at [381, 73] on div at bounding box center [405, 405] width 810 height 810
type input "$ 0,00"
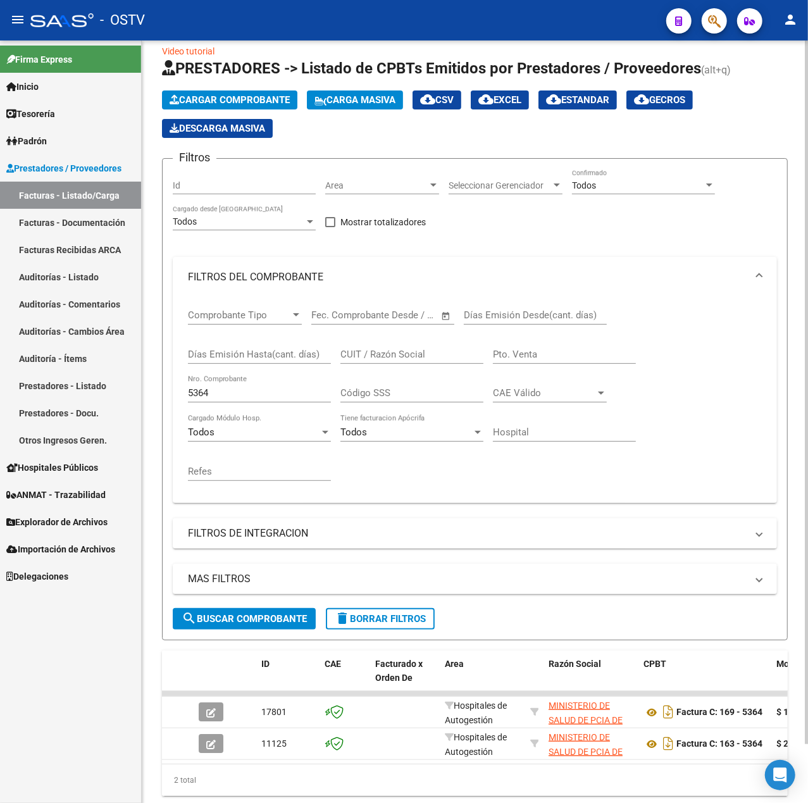
scroll to position [64, 0]
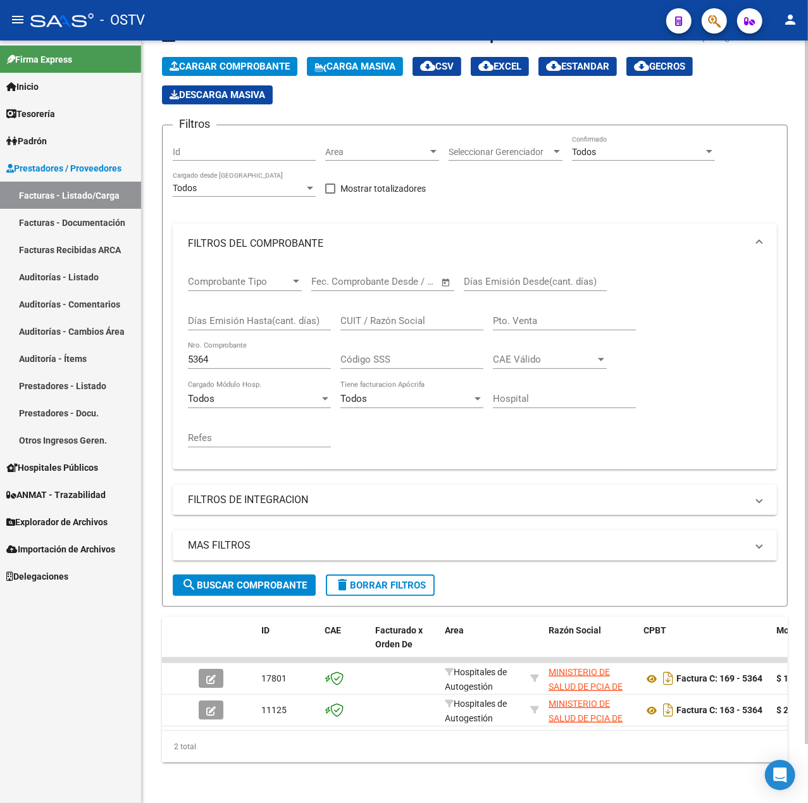
click at [289, 353] on div "5364 Nro. Comprobante" at bounding box center [259, 355] width 143 height 27
drag, startPoint x: 299, startPoint y: 345, endPoint x: 8, endPoint y: 333, distance: 291.3
click at [8, 333] on mat-sidenav-container "Firma Express Inicio Calendario SSS Instructivos Contacto OS Tesorería Auditorí…" at bounding box center [404, 421] width 808 height 762
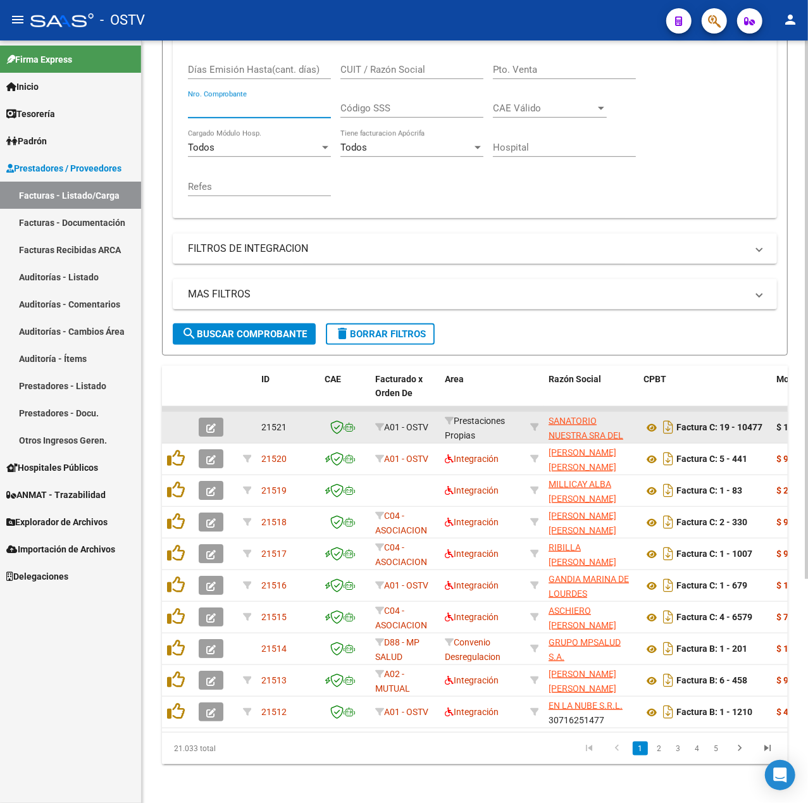
scroll to position [317, 0]
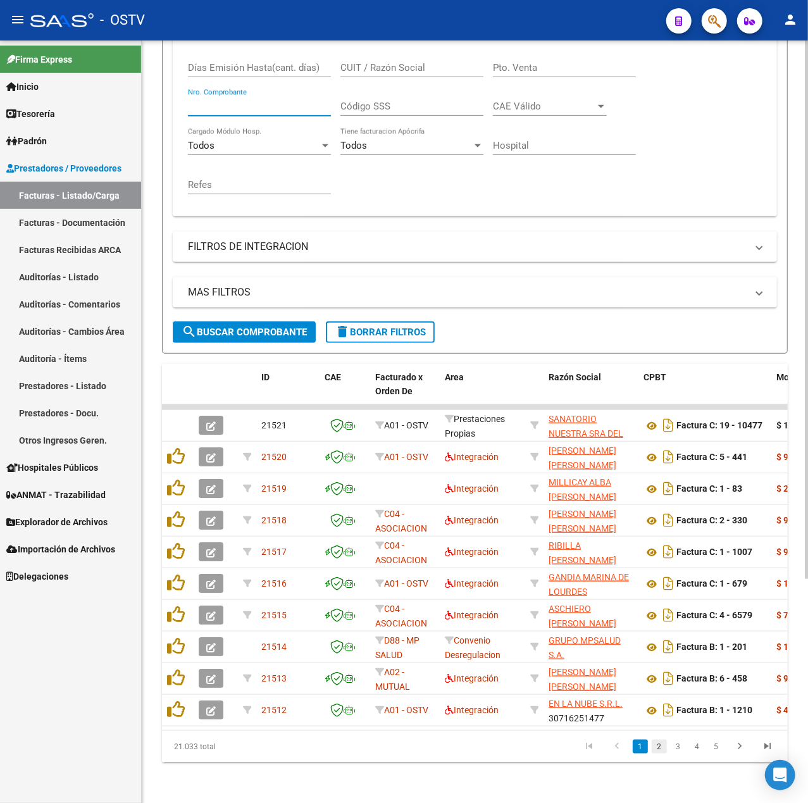
click at [660, 749] on link "2" at bounding box center [659, 747] width 15 height 14
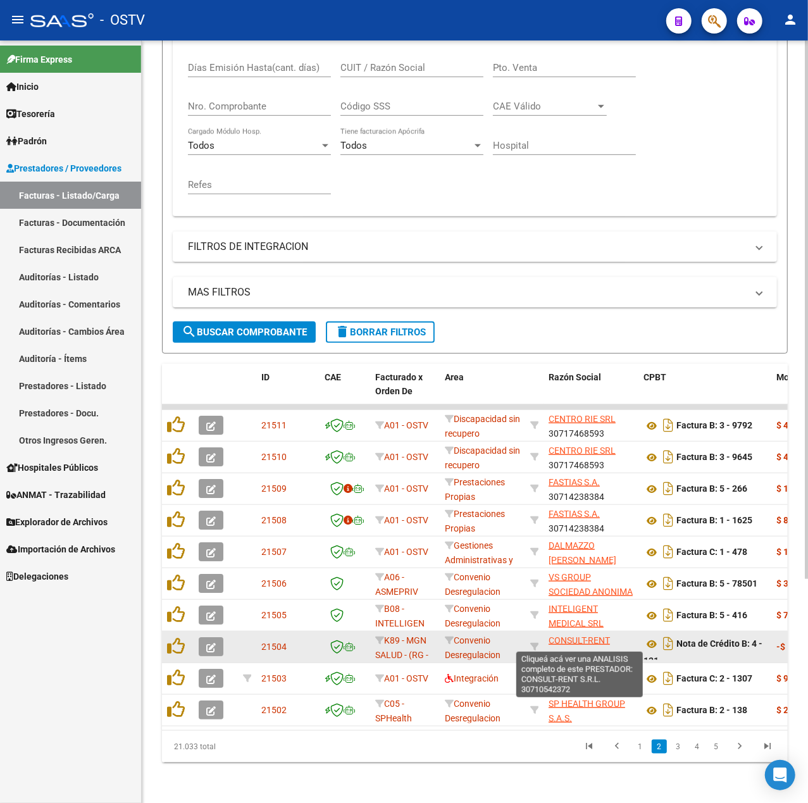
click at [590, 635] on span "CONSULT-RENT S.R.L." at bounding box center [578, 647] width 61 height 25
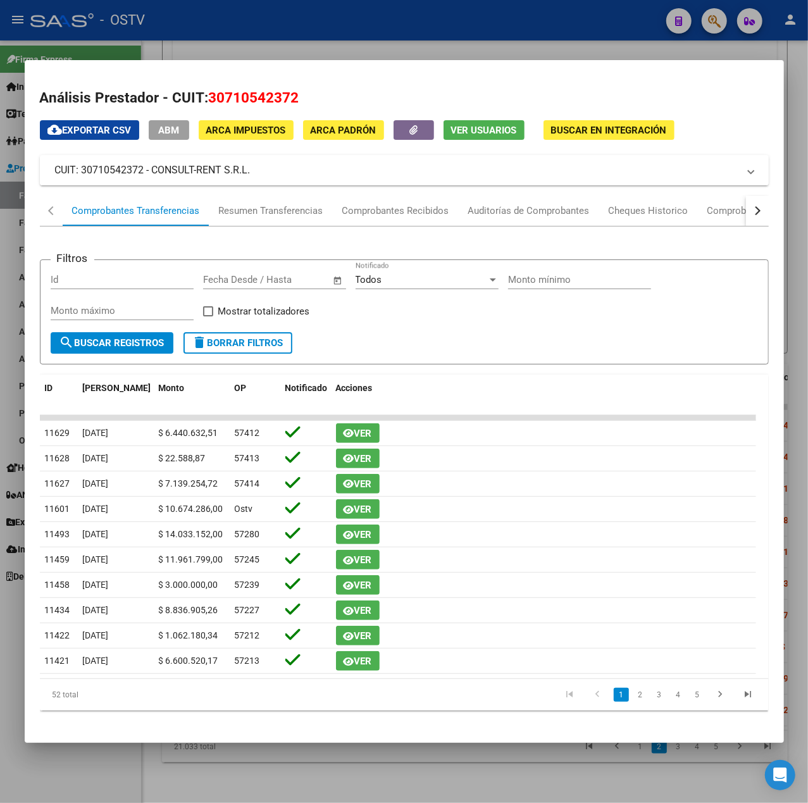
drag, startPoint x: 206, startPoint y: 167, endPoint x: 153, endPoint y: 170, distance: 52.6
click at [153, 170] on mat-panel-title "CUIT: 30710542372 - CONSULT-RENT S.R.L." at bounding box center [396, 170] width 683 height 15
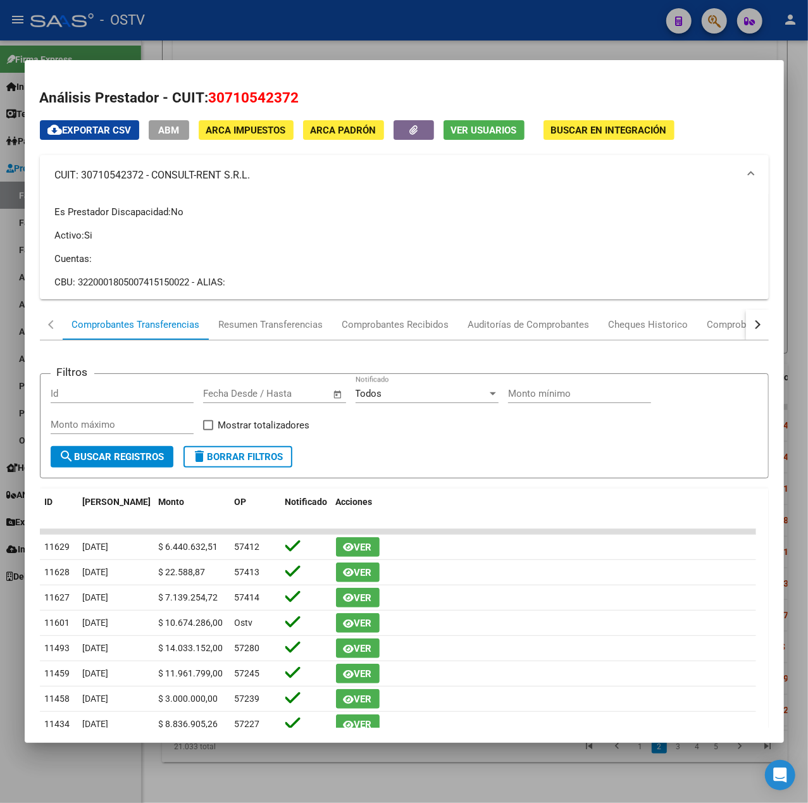
copy mat-panel-title "CONSULT-RENT S.R.L."
click at [395, 40] on div at bounding box center [404, 401] width 808 height 803
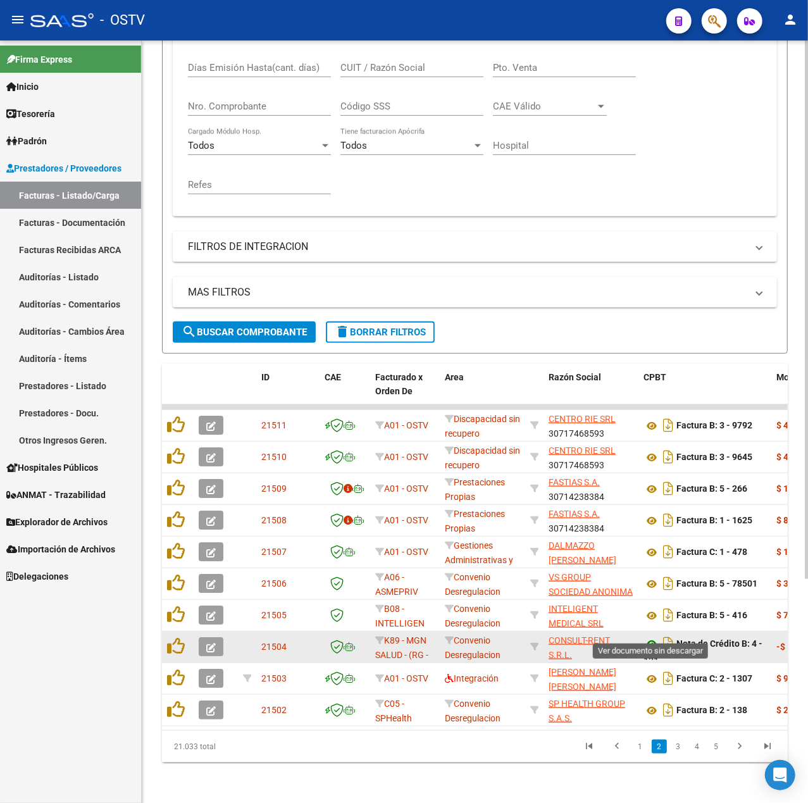
click at [645, 636] on icon at bounding box center [651, 643] width 16 height 15
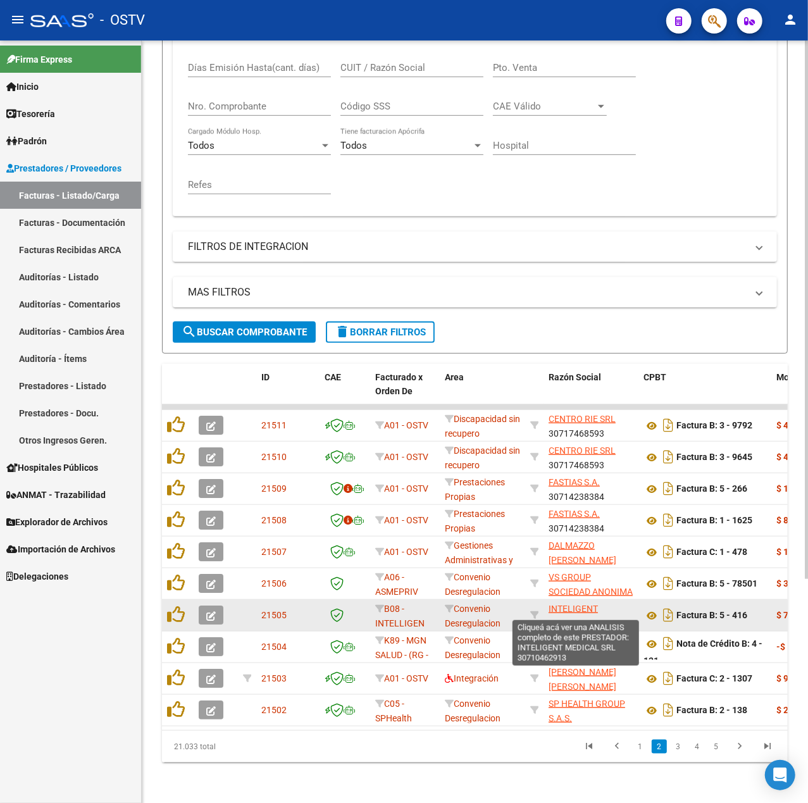
click at [558, 604] on span "INTELIGENT MEDICAL SRL" at bounding box center [575, 616] width 55 height 25
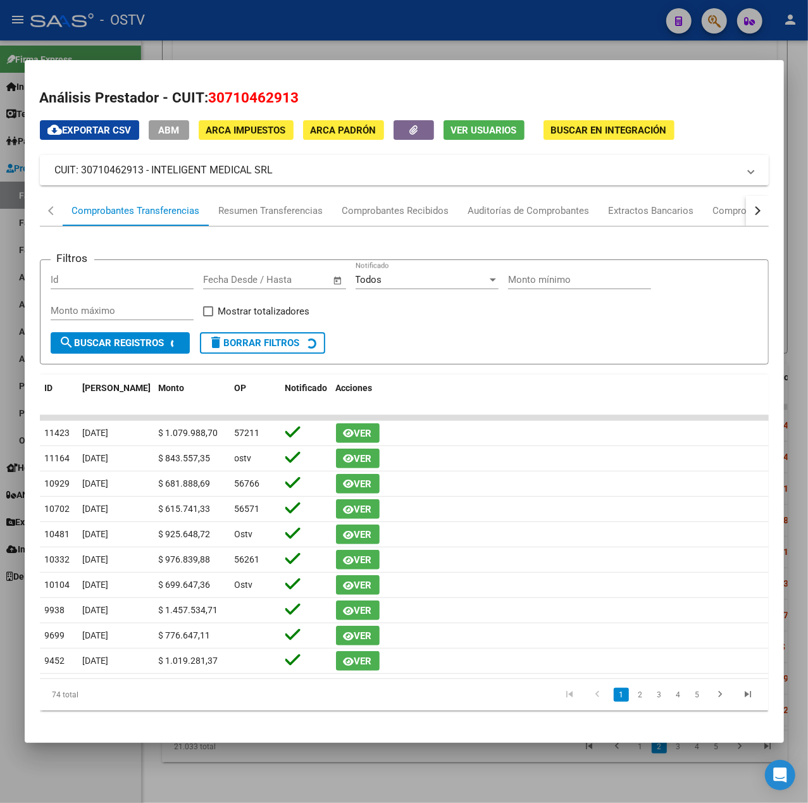
drag, startPoint x: 292, startPoint y: 173, endPoint x: 150, endPoint y: 166, distance: 141.9
click at [150, 166] on mat-panel-title "CUIT: 30710462913 - INTELIGENT MEDICAL SRL" at bounding box center [396, 170] width 683 height 15
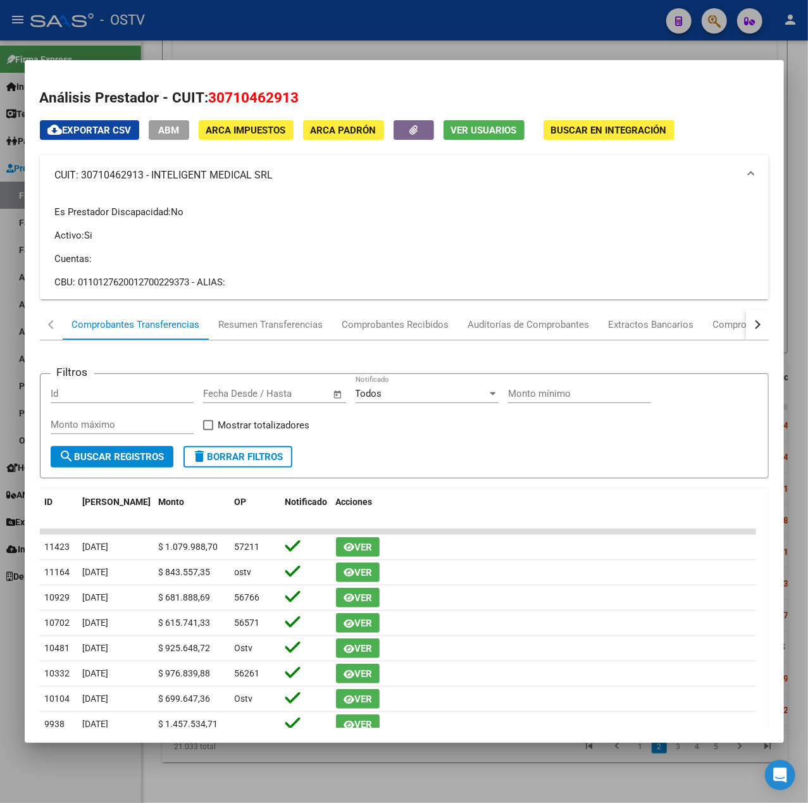
click at [479, 44] on div at bounding box center [404, 401] width 808 height 803
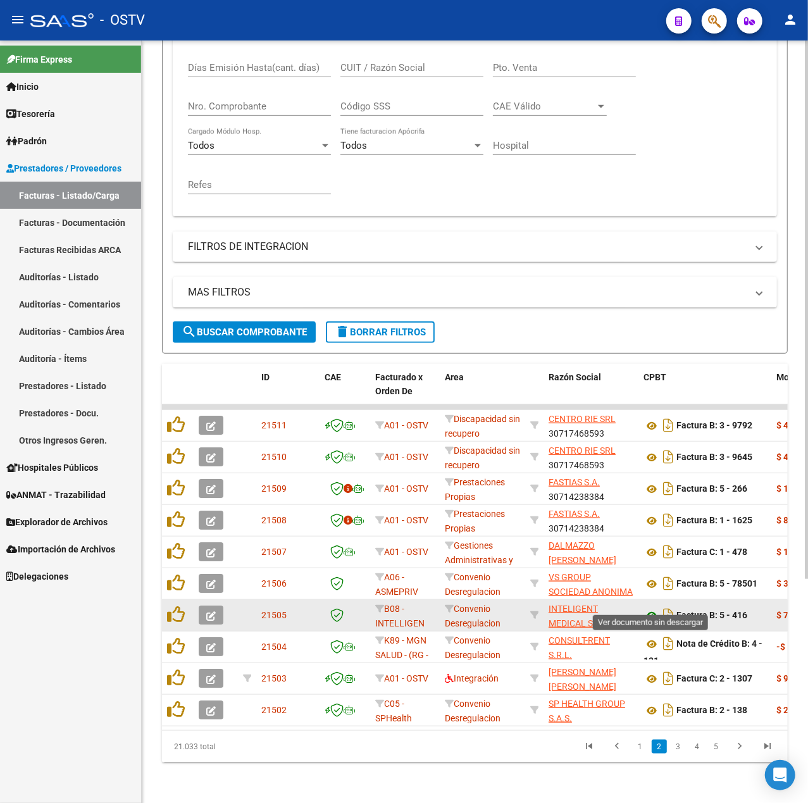
click at [645, 608] on icon at bounding box center [651, 615] width 16 height 15
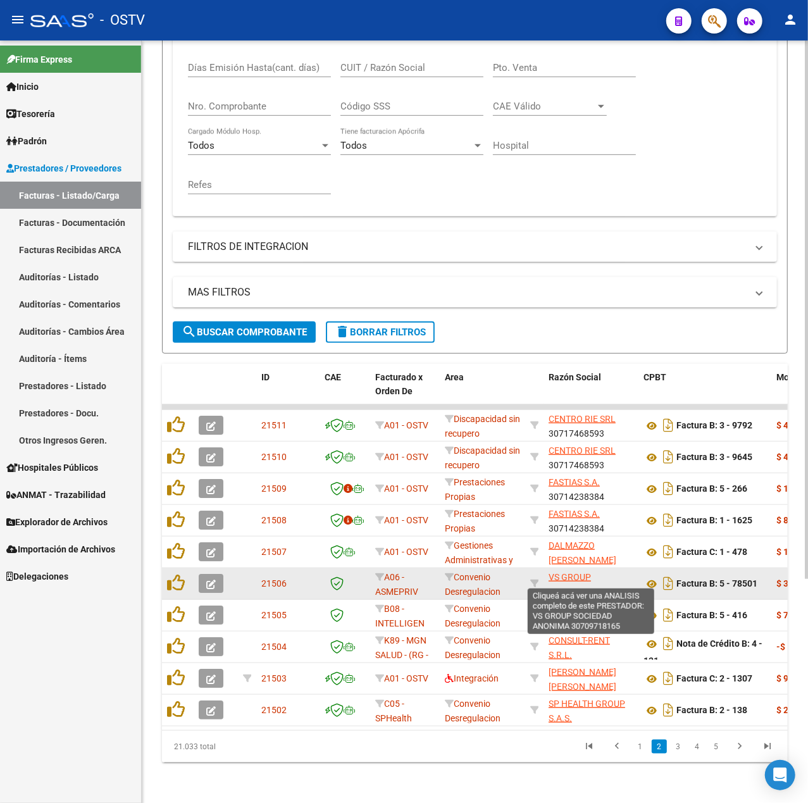
click at [590, 579] on span "VS GROUP SOCIEDAD ANONIMA" at bounding box center [590, 584] width 84 height 25
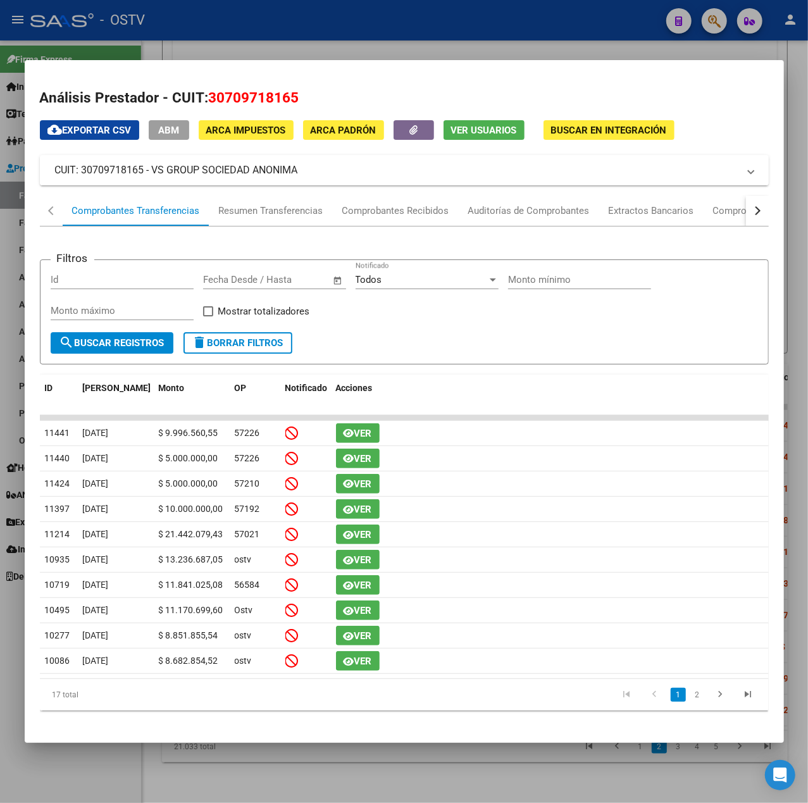
drag, startPoint x: 297, startPoint y: 168, endPoint x: 152, endPoint y: 170, distance: 144.3
click at [152, 170] on mat-panel-title "CUIT: 30709718165 - VS GROUP SOCIEDAD ANONIMA" at bounding box center [396, 170] width 683 height 15
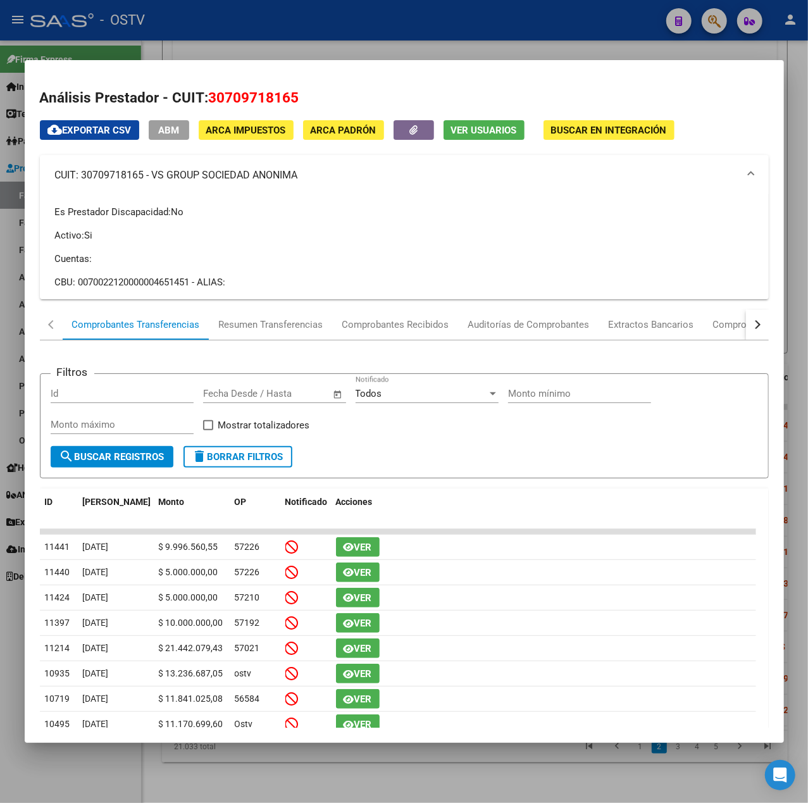
copy mat-panel-title "VS GROUP SOCIEDAD ANONIMA"
click at [461, 39] on div at bounding box center [404, 401] width 808 height 803
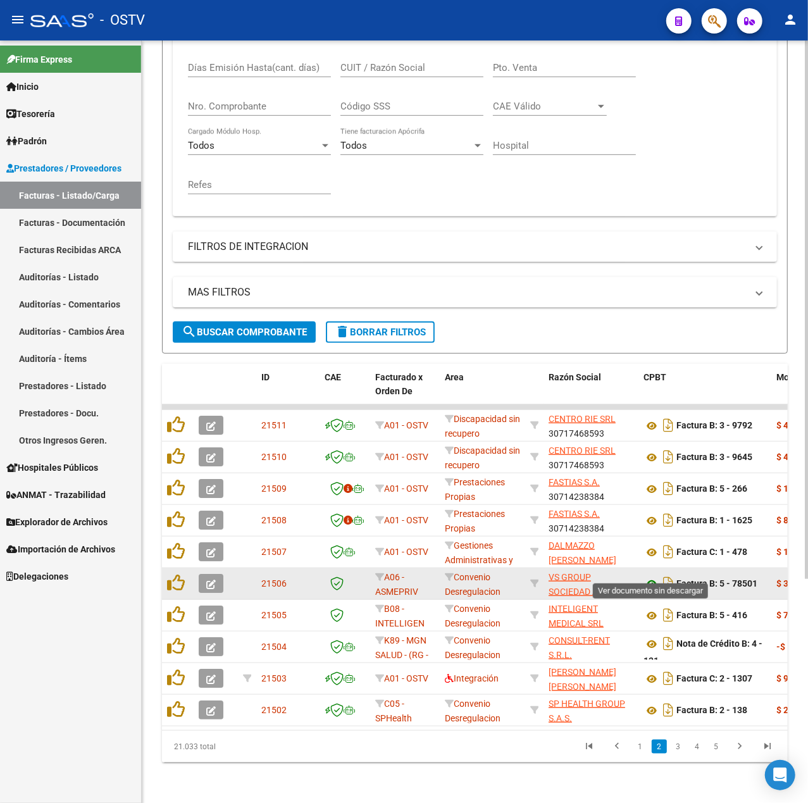
click at [645, 576] on icon at bounding box center [651, 583] width 16 height 15
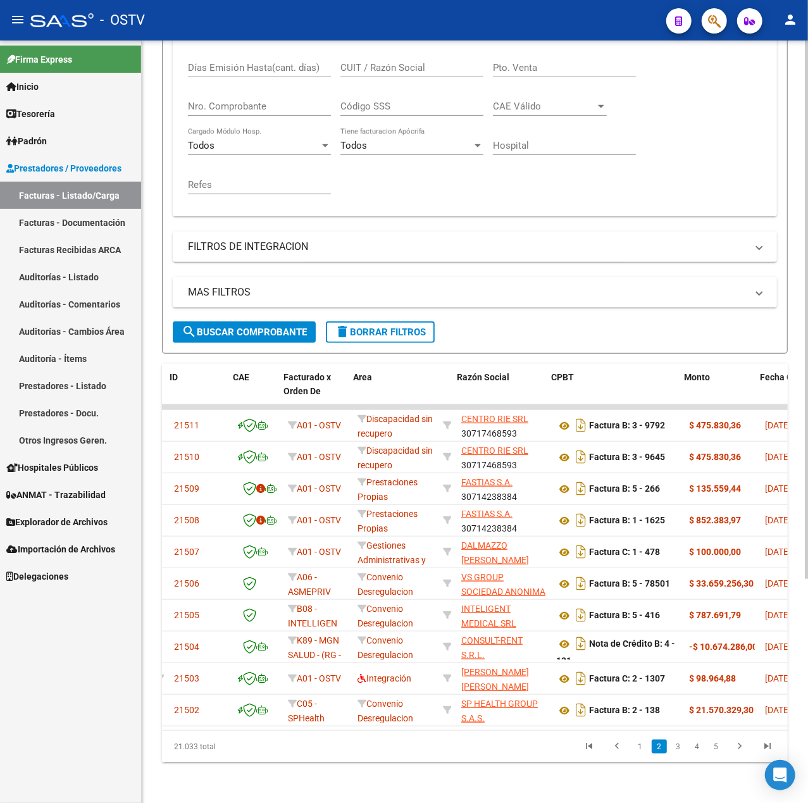
scroll to position [0, 92]
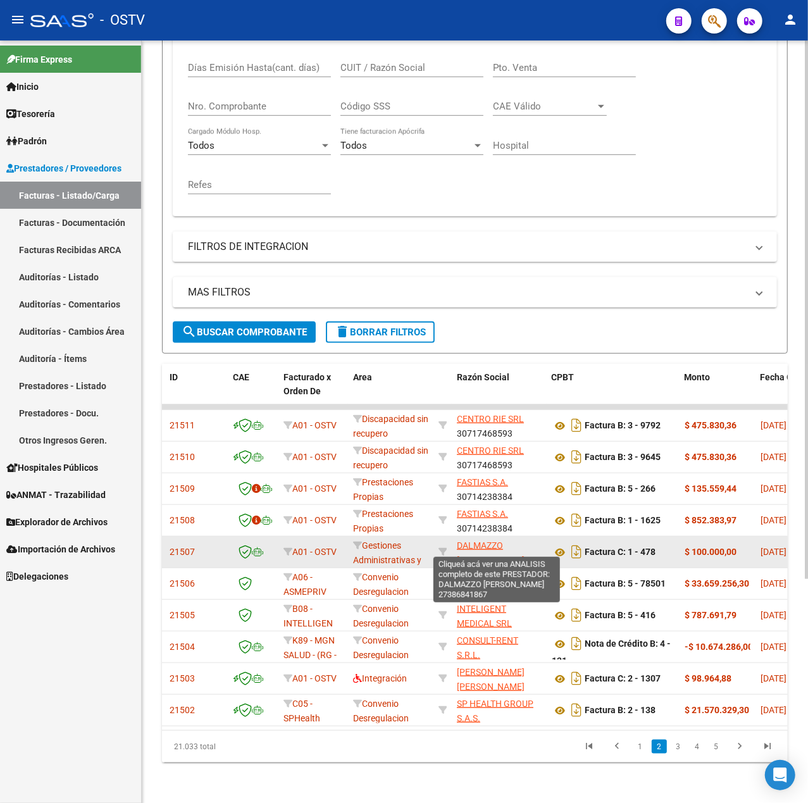
click at [488, 540] on span "[PERSON_NAME] [PERSON_NAME]" at bounding box center [491, 552] width 68 height 25
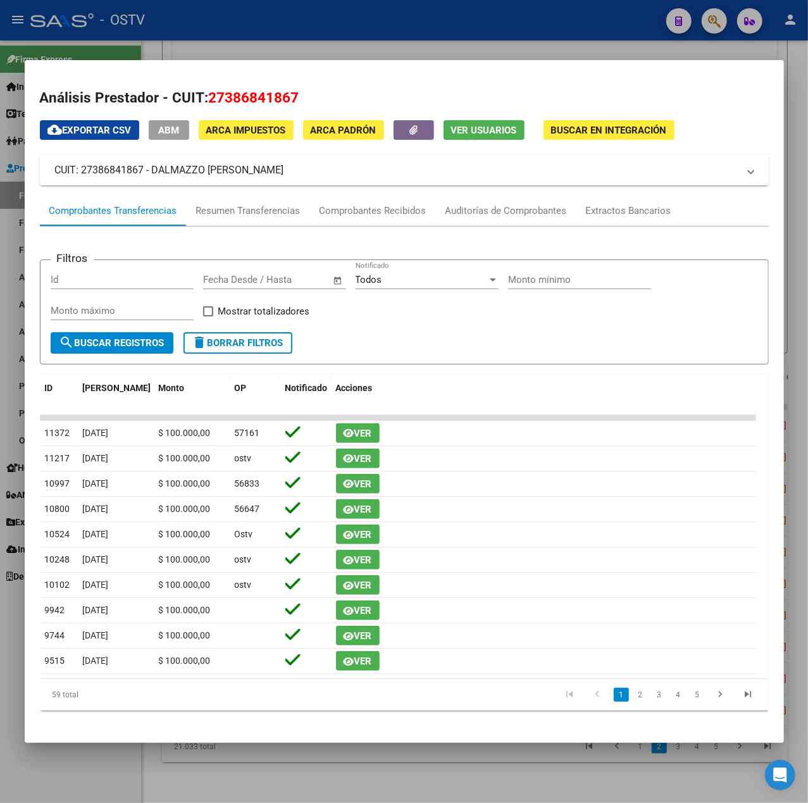
drag, startPoint x: 285, startPoint y: 173, endPoint x: 153, endPoint y: 173, distance: 131.6
click at [153, 173] on mat-panel-title "CUIT: 27386841867 - DALMAZZO ORIANA NAHIR" at bounding box center [396, 170] width 683 height 15
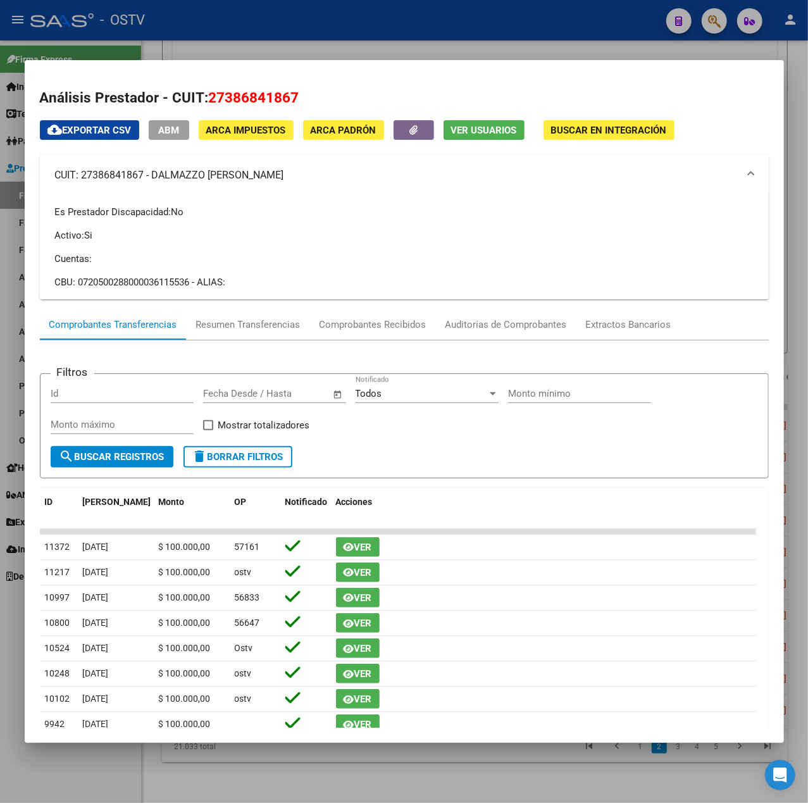
copy mat-panel-title "[PERSON_NAME] [PERSON_NAME]"
click at [449, 30] on div at bounding box center [404, 401] width 808 height 803
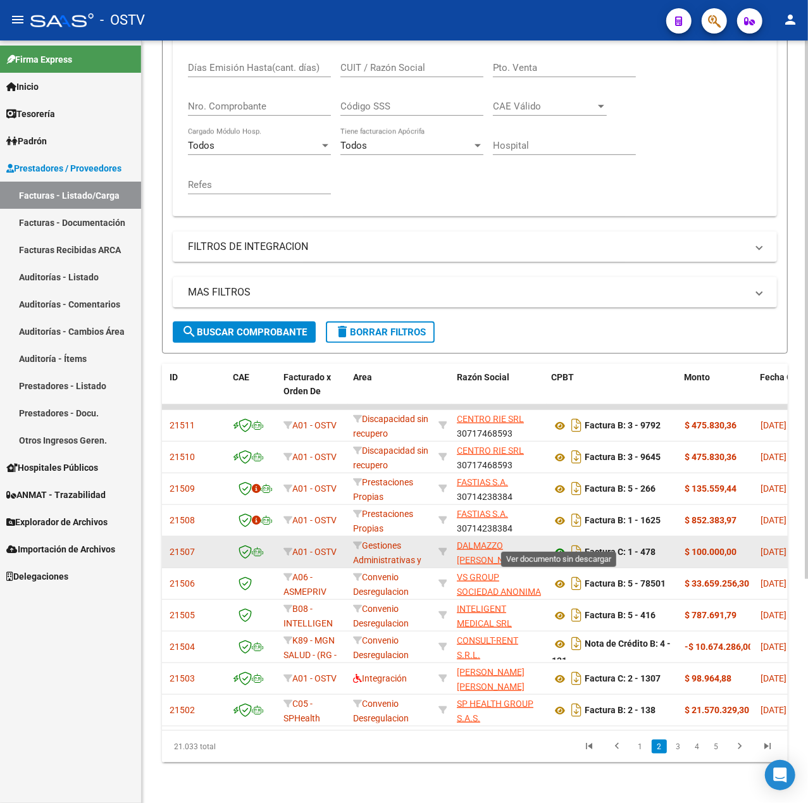
click at [554, 545] on icon at bounding box center [560, 552] width 16 height 15
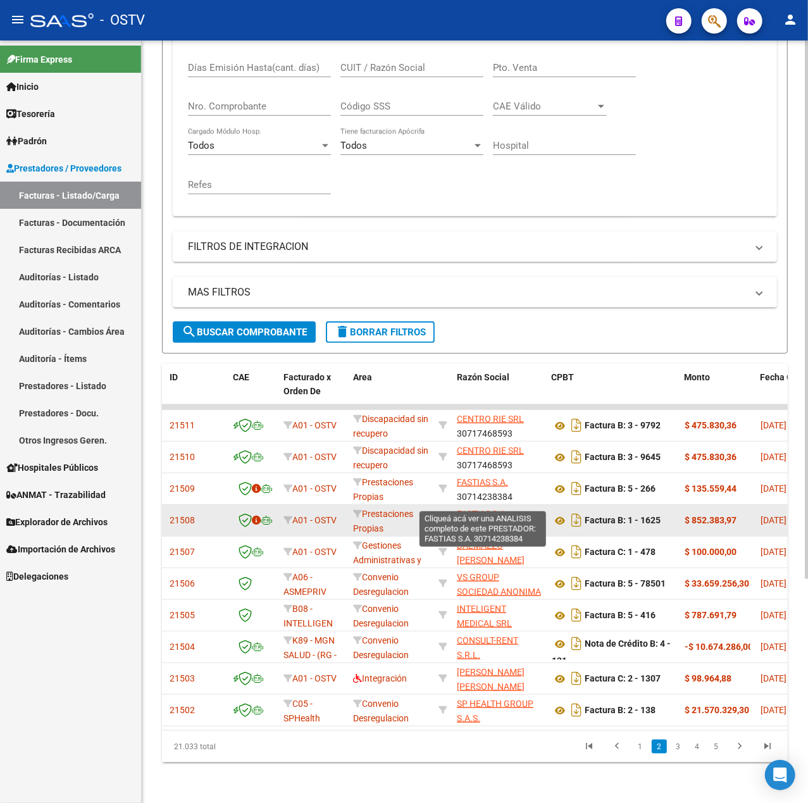
click at [489, 509] on span "FASTIAS S.A." at bounding box center [482, 514] width 51 height 10
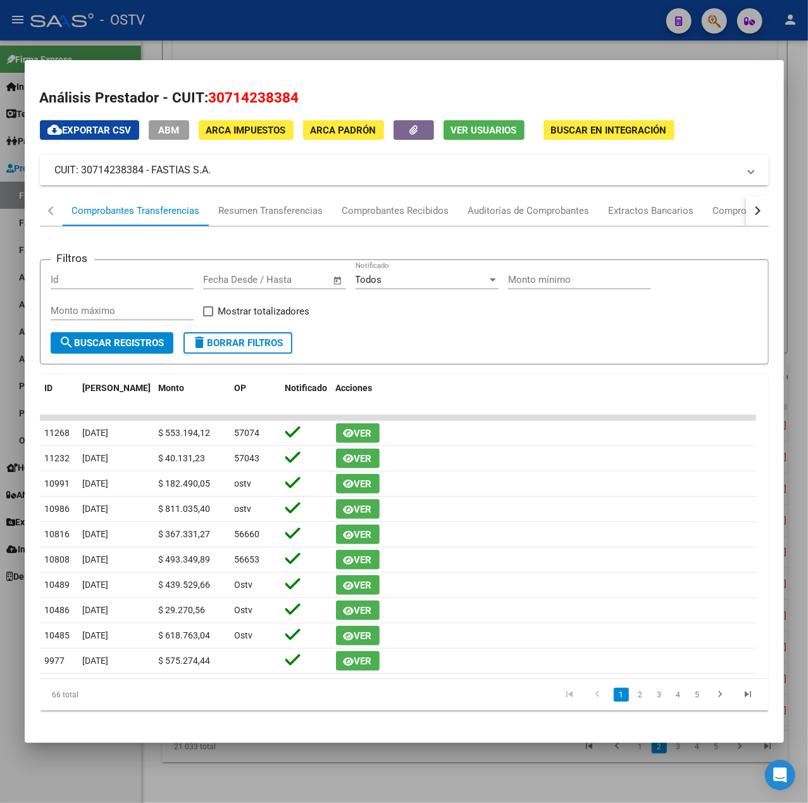
drag, startPoint x: 225, startPoint y: 175, endPoint x: 152, endPoint y: 177, distance: 72.8
click at [152, 177] on mat-panel-title "CUIT: 30714238384 - FASTIAS S.A." at bounding box center [396, 170] width 683 height 15
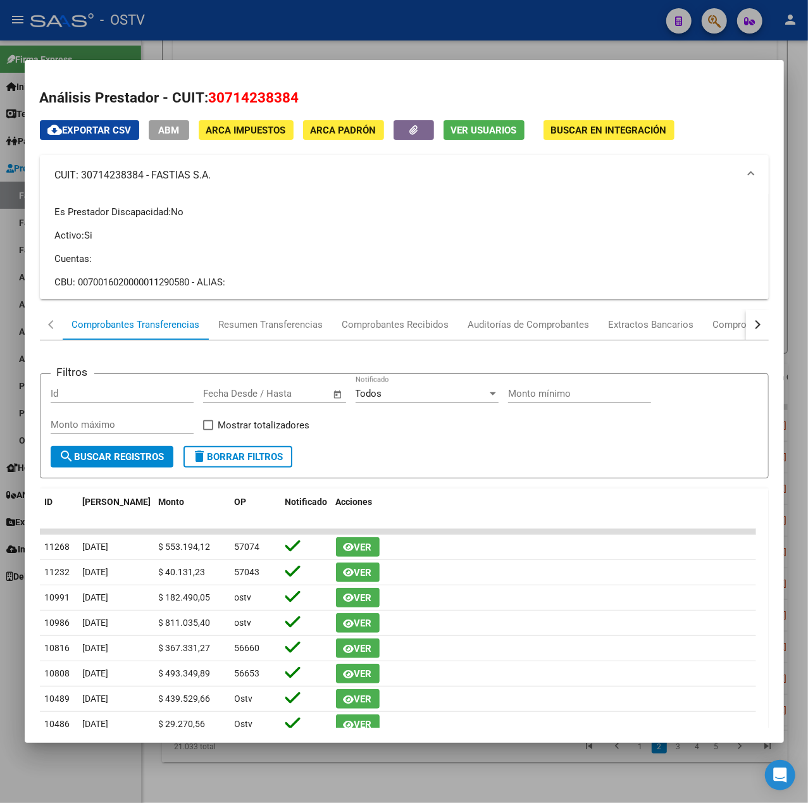
copy mat-panel-title "FASTIAS S.A."
click at [479, 28] on div at bounding box center [404, 401] width 808 height 803
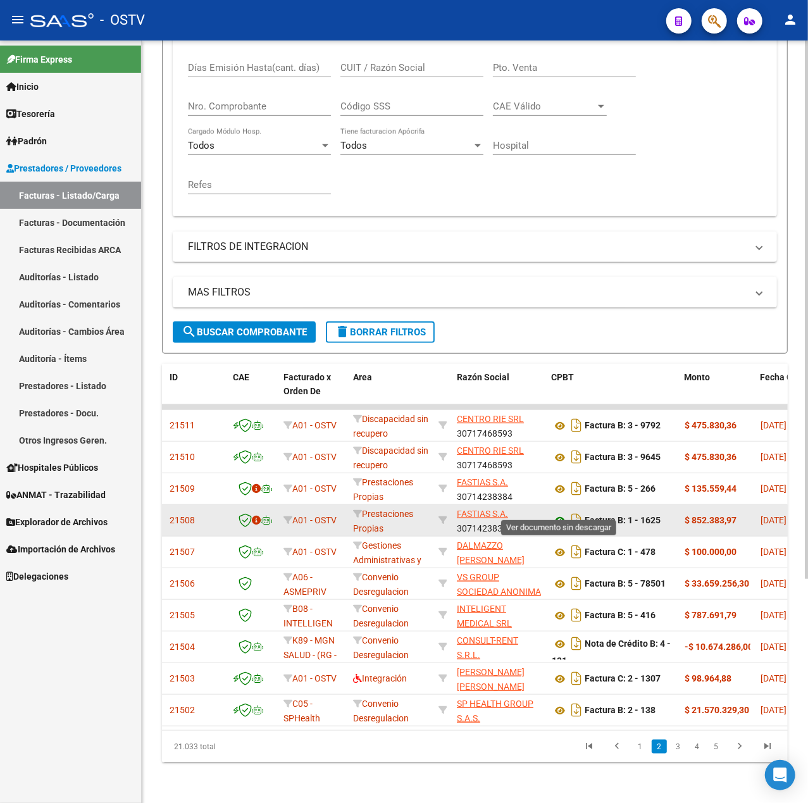
click at [557, 513] on icon at bounding box center [560, 520] width 16 height 15
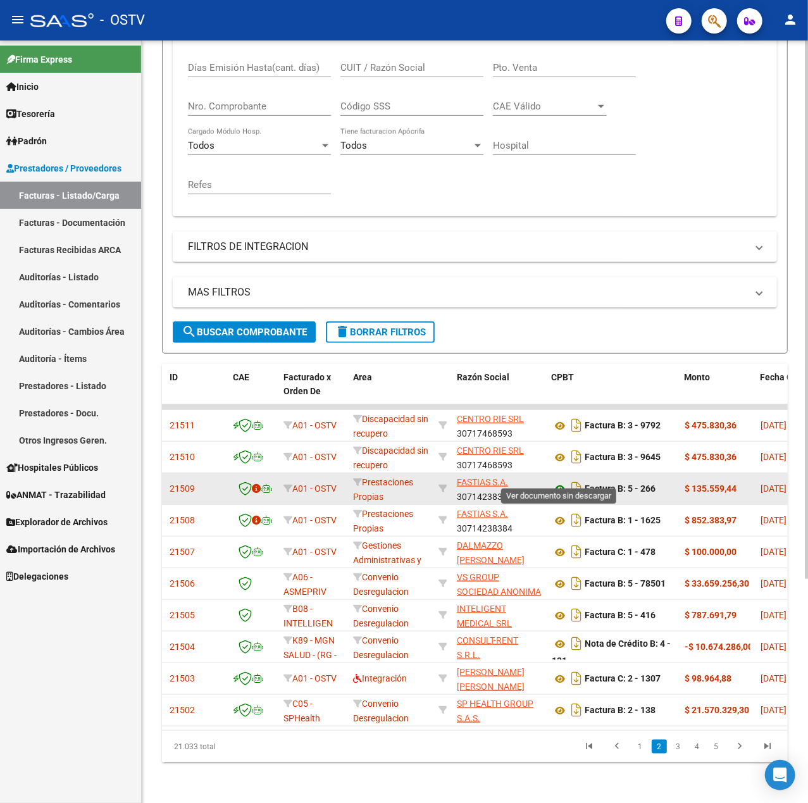
click at [561, 481] on icon at bounding box center [560, 488] width 16 height 15
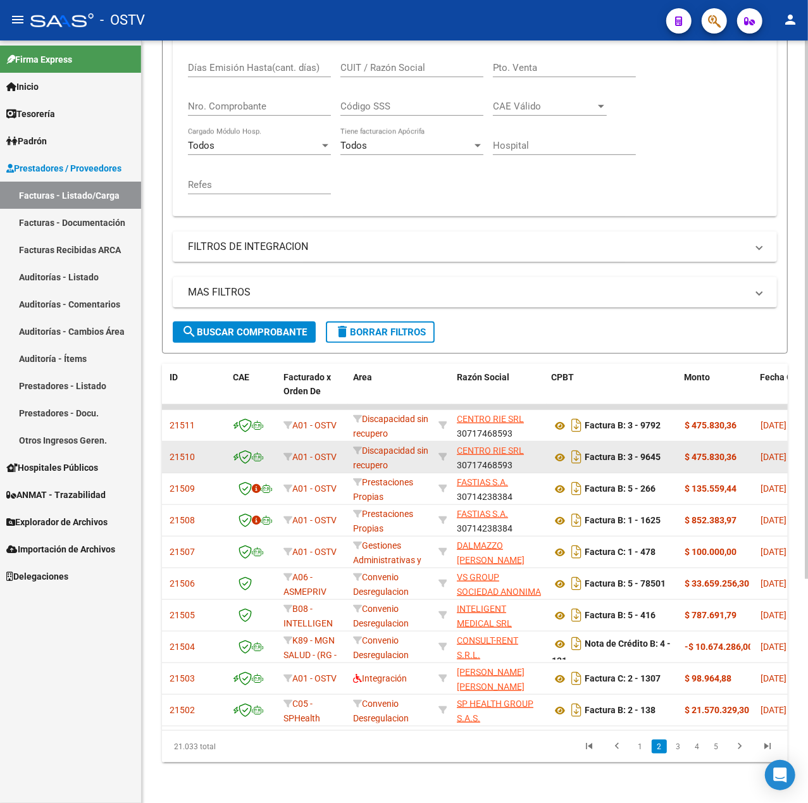
click at [499, 443] on app-link-go-to "CENTRO RIE SRL" at bounding box center [490, 450] width 67 height 15
click at [502, 445] on span "CENTRO RIE SRL" at bounding box center [490, 450] width 67 height 10
type textarea "30717468593"
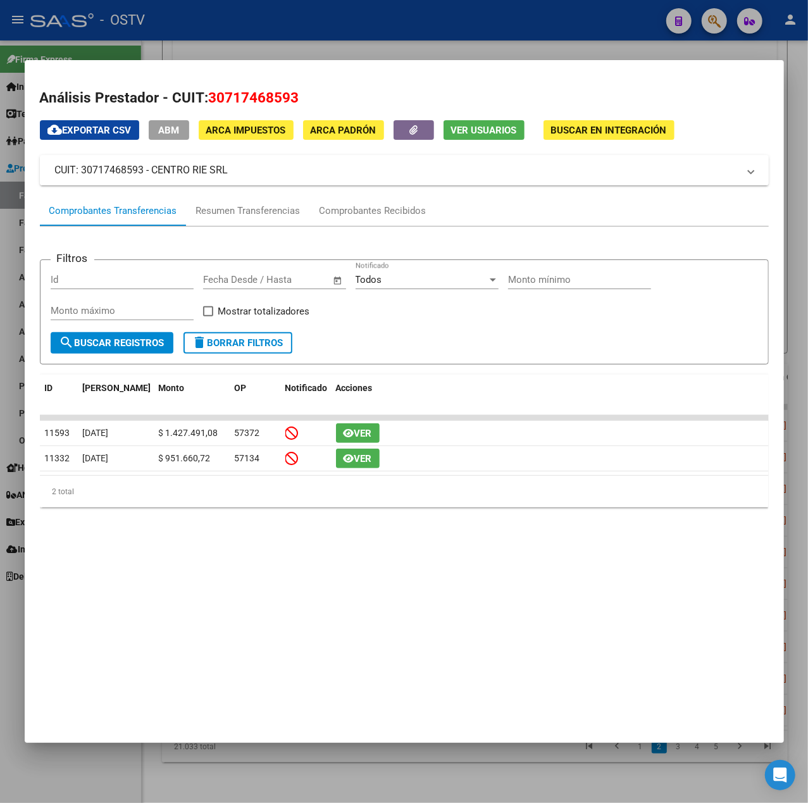
drag, startPoint x: 253, startPoint y: 165, endPoint x: 153, endPoint y: 176, distance: 100.5
click at [153, 176] on mat-panel-title "CUIT: 30717468593 - CENTRO RIE SRL" at bounding box center [396, 170] width 683 height 15
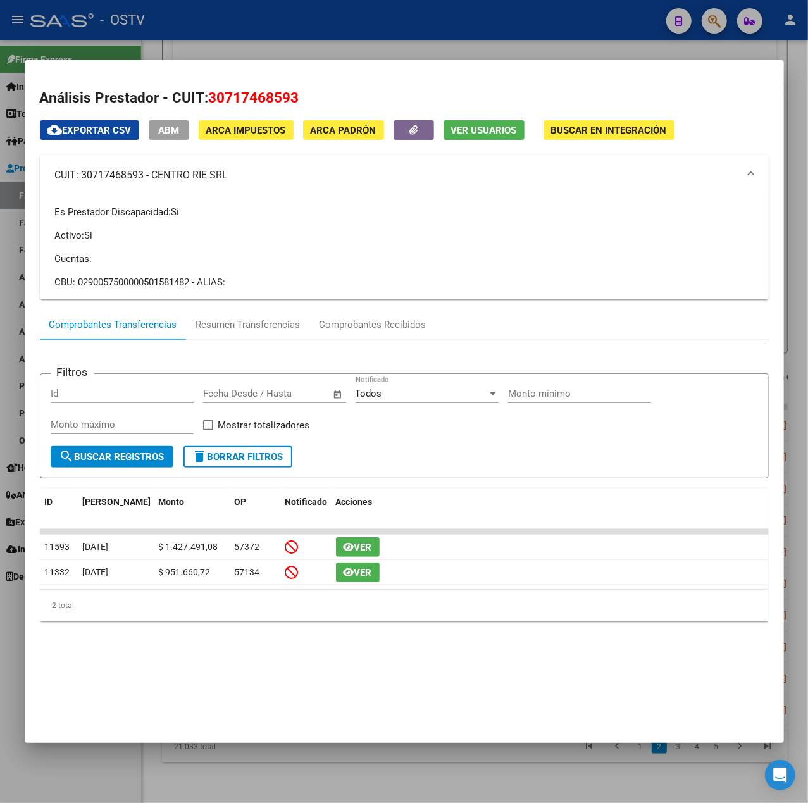
copy mat-panel-title "CENTRO RIE SRL"
click at [515, 21] on div at bounding box center [404, 401] width 808 height 803
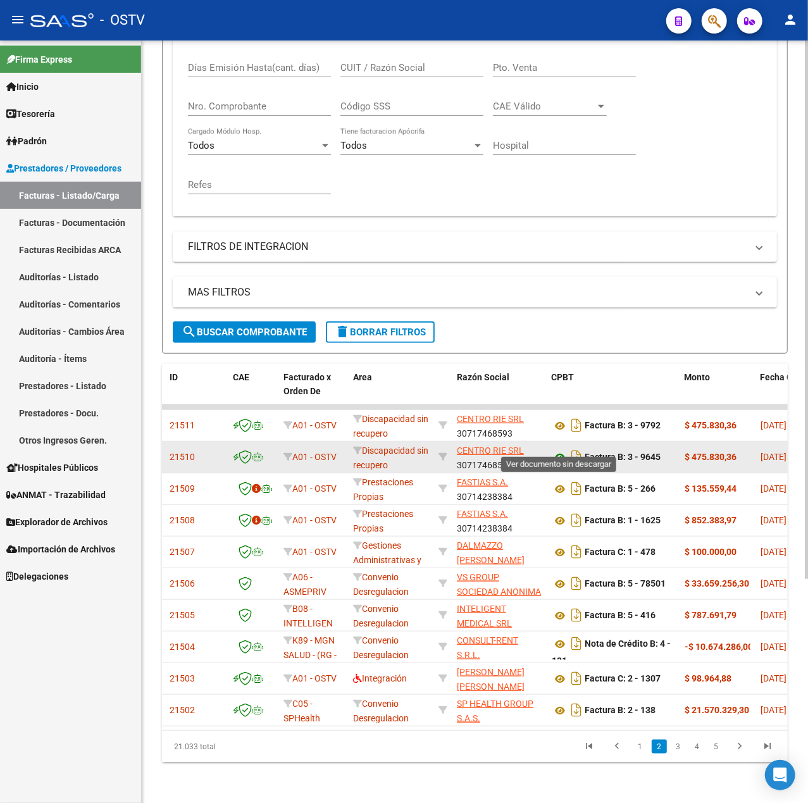
click at [560, 450] on icon at bounding box center [560, 457] width 16 height 15
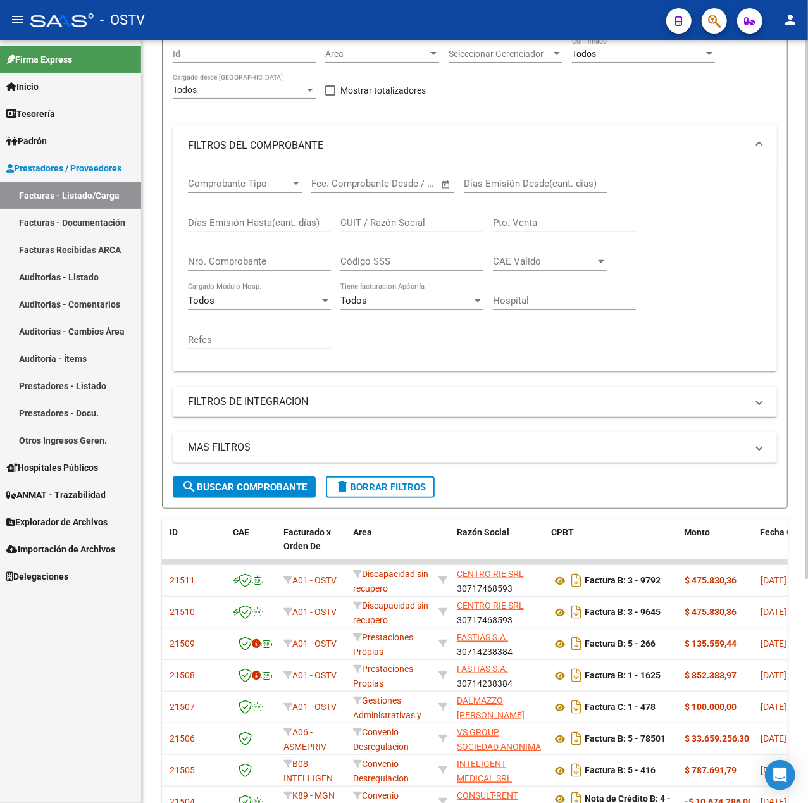
scroll to position [64, 0]
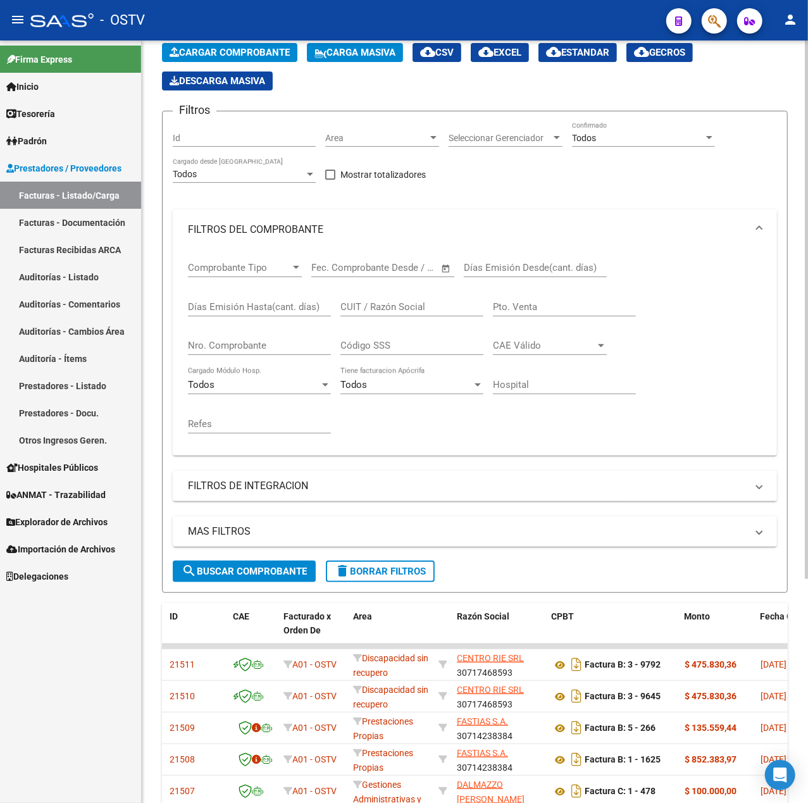
click at [282, 312] on input "Días Emisión Hasta(cant. días)" at bounding box center [259, 306] width 143 height 11
click at [390, 307] on input "CUIT / Razón Social" at bounding box center [411, 306] width 143 height 11
click at [294, 334] on div "Nro. Comprobante" at bounding box center [259, 341] width 143 height 27
click at [383, 299] on div "CUIT / Razón Social" at bounding box center [411, 302] width 143 height 27
click at [387, 300] on div "CUIT / Razón Social" at bounding box center [411, 302] width 143 height 27
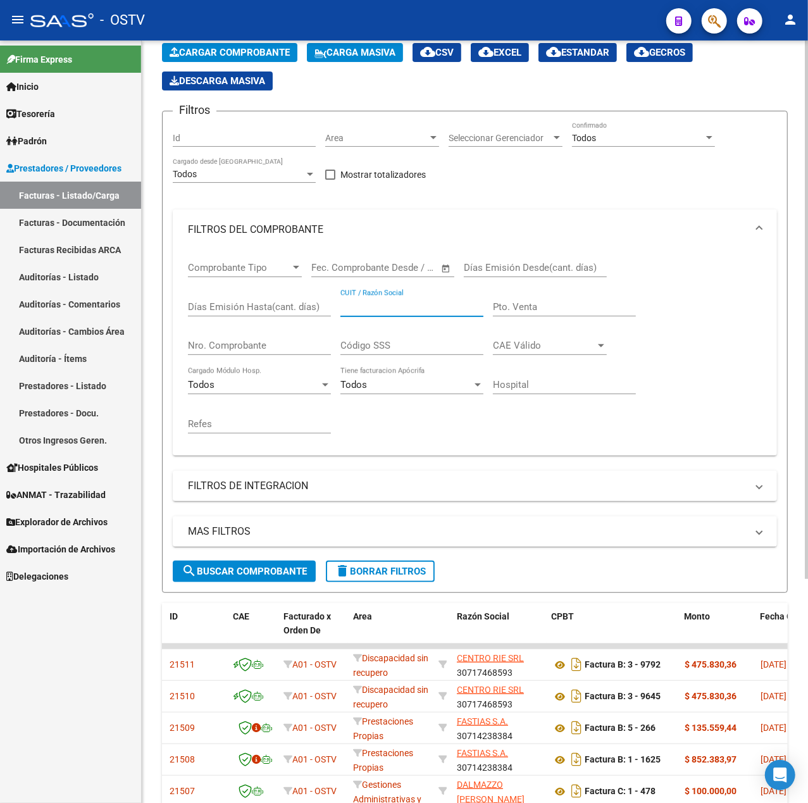
click at [388, 302] on input "CUIT / Razón Social" at bounding box center [411, 306] width 143 height 11
paste input "CENTRO RIE SRL"
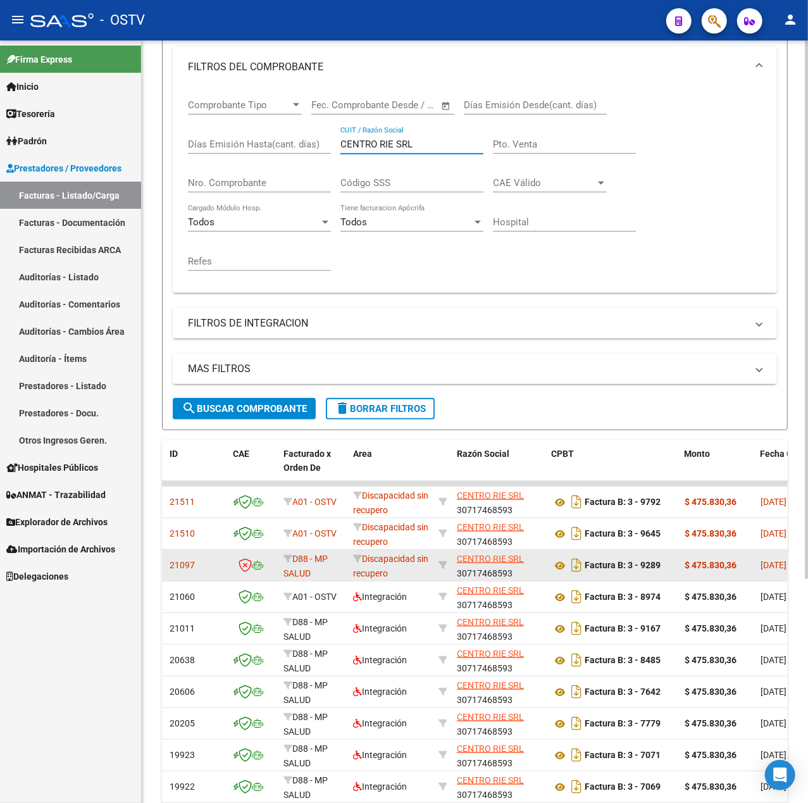
scroll to position [233, 0]
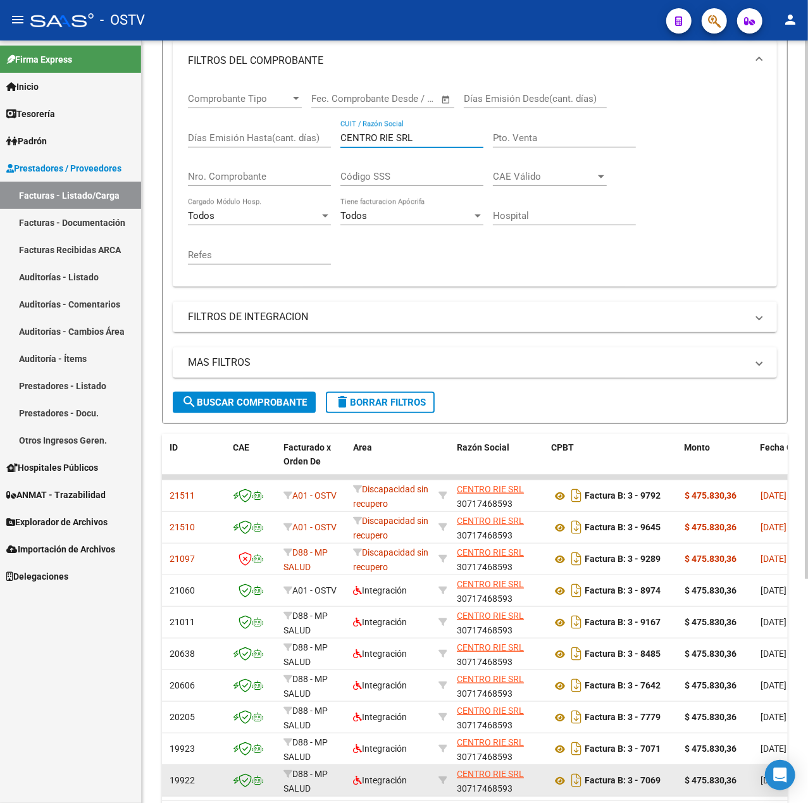
type input "CENTRO RIE SRL"
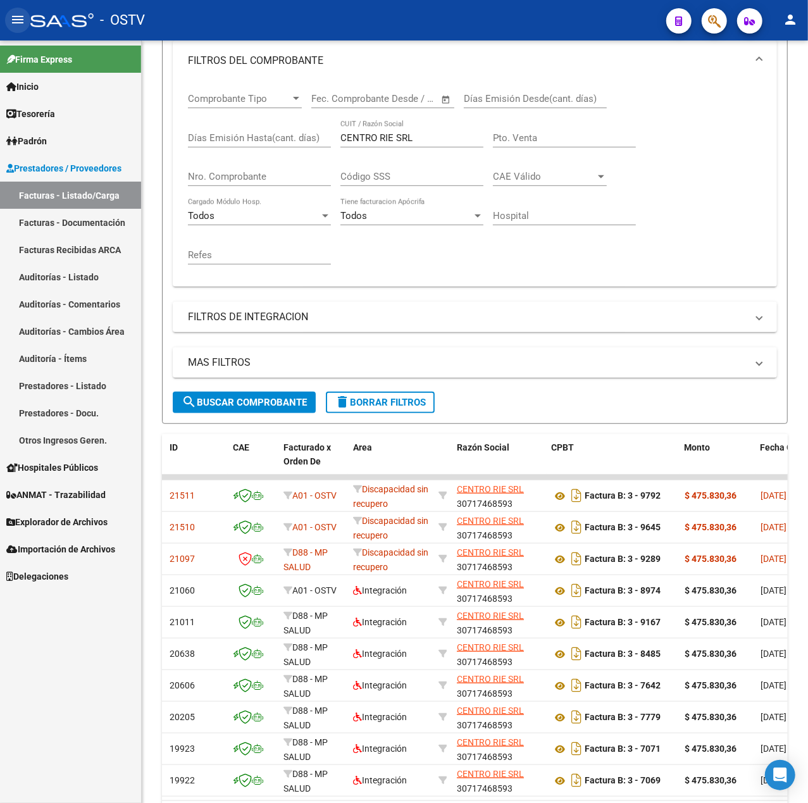
click at [10, 23] on button "menu" at bounding box center [17, 20] width 25 height 25
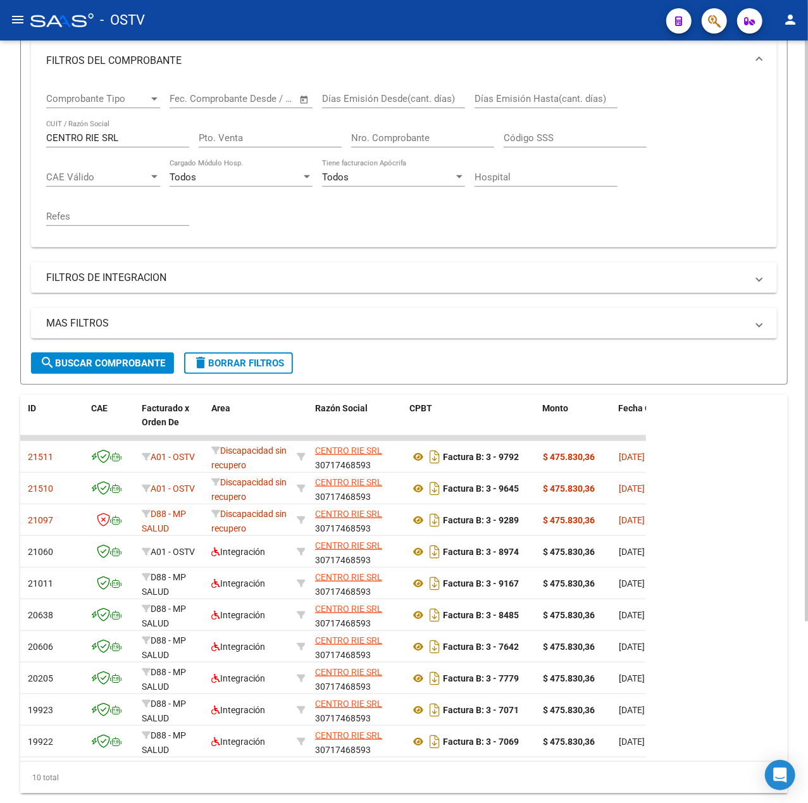
click at [134, 343] on div "MAS FILTROS Todos Con Doc. Respaldatoria Todos Con Trazabilidad Todos Asociado …" at bounding box center [404, 330] width 746 height 44
click at [134, 371] on button "search Buscar Comprobante" at bounding box center [102, 363] width 143 height 22
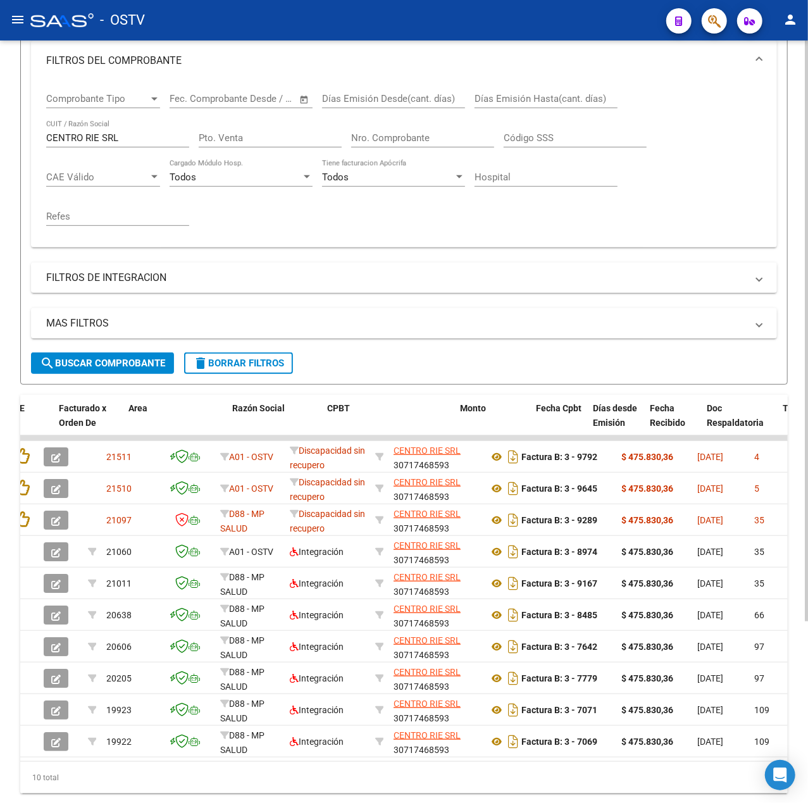
scroll to position [0, 0]
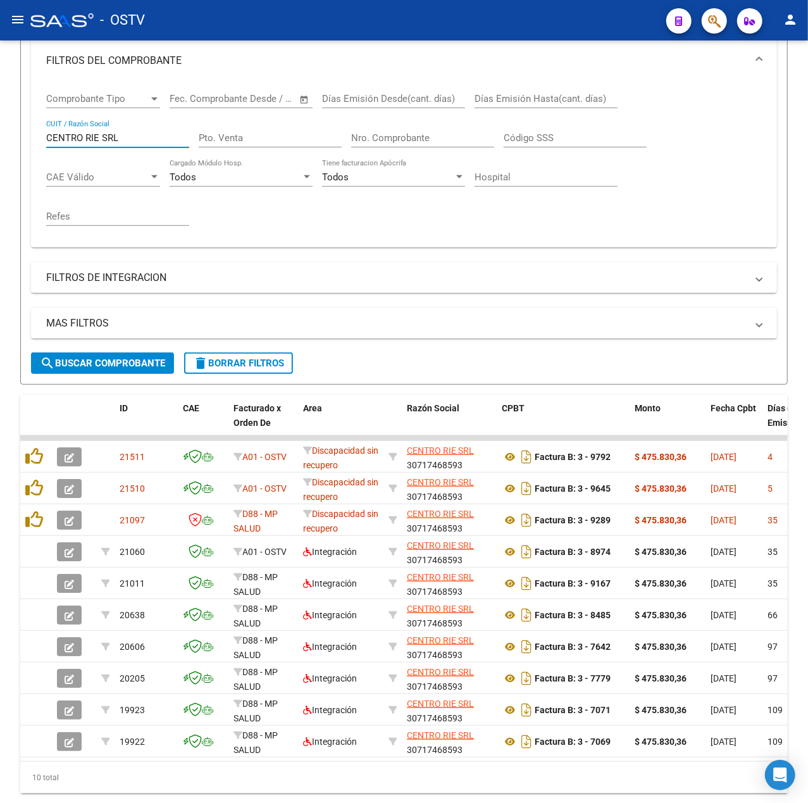
drag, startPoint x: 149, startPoint y: 140, endPoint x: -206, endPoint y: 177, distance: 357.5
click at [0, 177] on html "menu - OSTV person Firma Express Inicio Calendario SSS Instructivos Contacto OS…" at bounding box center [404, 401] width 808 height 803
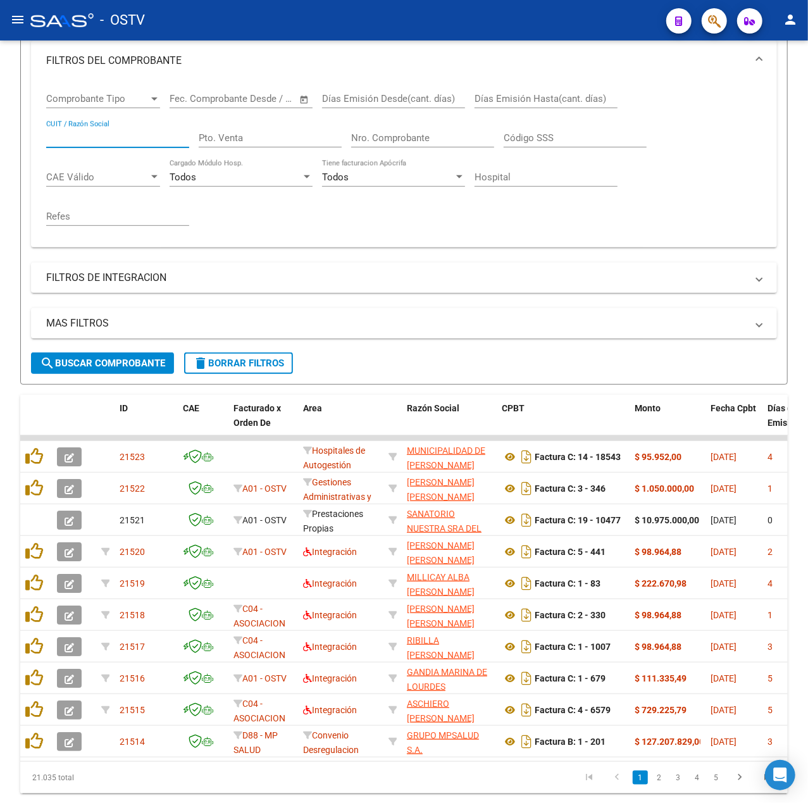
click at [652, 784] on link "2" at bounding box center [659, 778] width 15 height 14
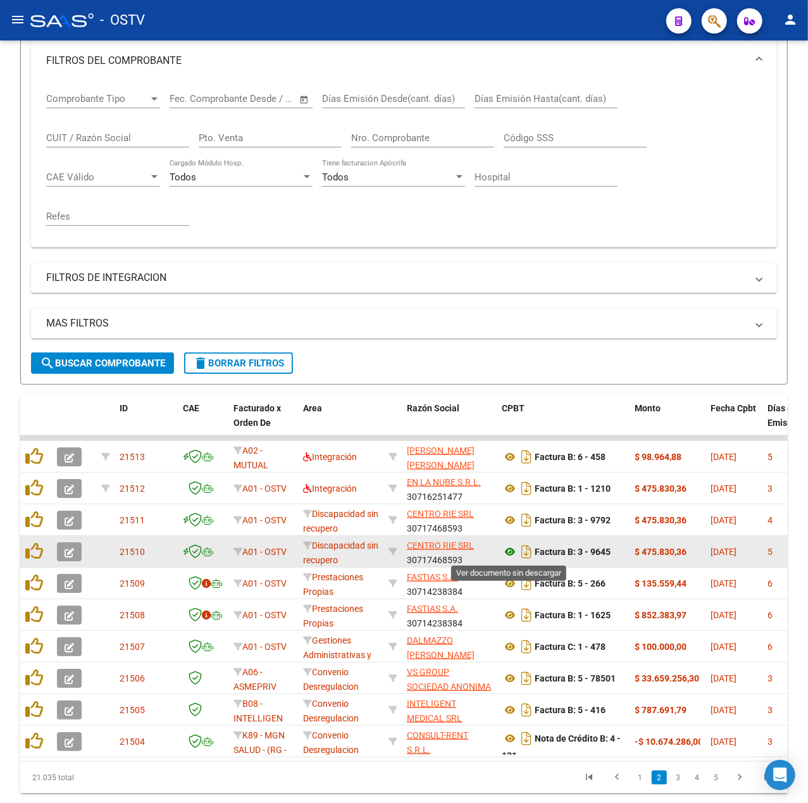
click at [510, 545] on icon at bounding box center [510, 551] width 16 height 15
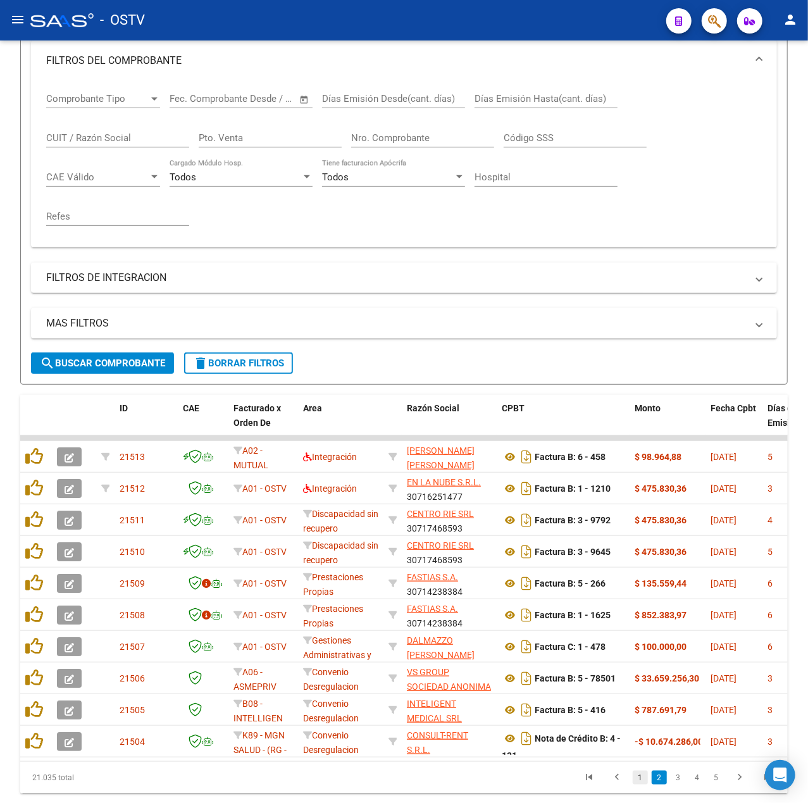
click at [641, 784] on link "1" at bounding box center [640, 778] width 15 height 14
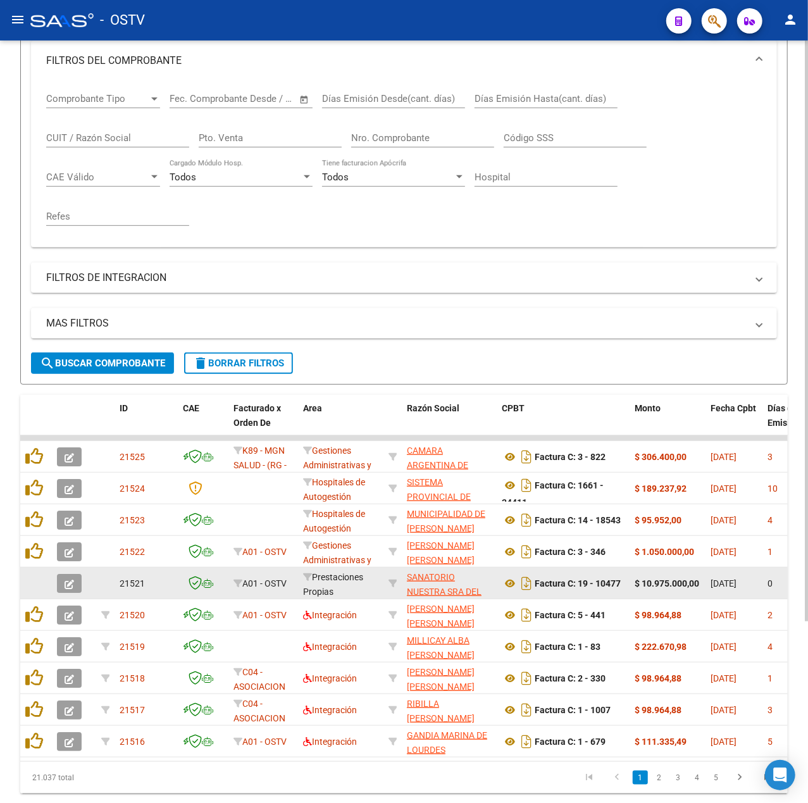
click at [431, 585] on app-link-go-to "SANATORIO NUESTRA SRA DEL PILAR SA" at bounding box center [449, 591] width 85 height 43
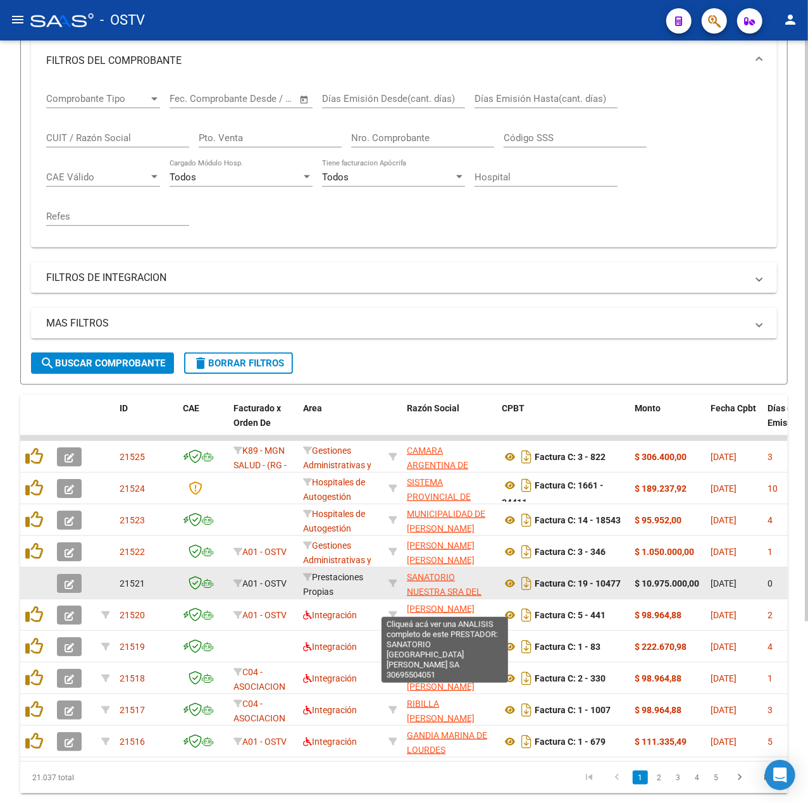
click at [428, 593] on span "SANATORIO NUESTRA SRA DEL PILAR SA" at bounding box center [444, 591] width 75 height 39
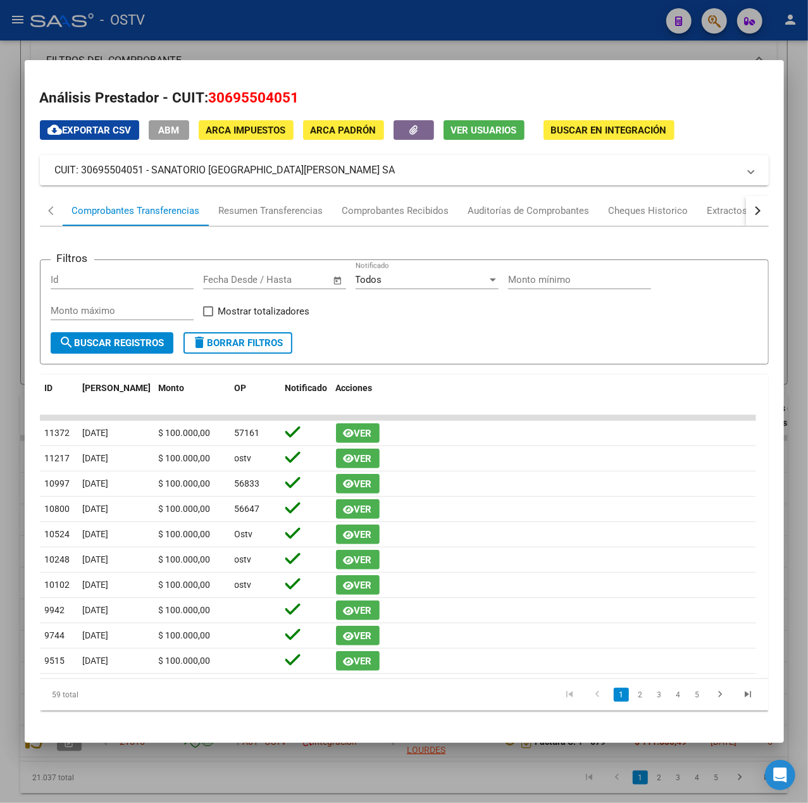
drag, startPoint x: 290, startPoint y: 164, endPoint x: 155, endPoint y: 164, distance: 134.8
click at [155, 164] on mat-panel-title "CUIT: 30695504051 - SANATORIO NUESTRA SRA DEL PILAR SA" at bounding box center [396, 170] width 683 height 15
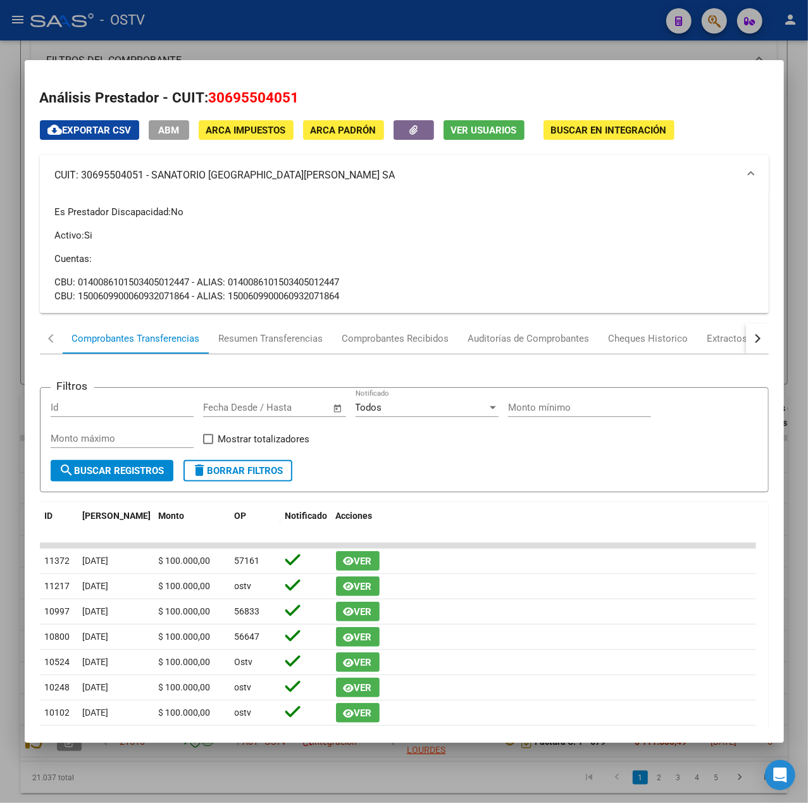
drag, startPoint x: 153, startPoint y: 168, endPoint x: 340, endPoint y: 181, distance: 187.7
click at [340, 181] on mat-panel-title "CUIT: 30695504051 - SANATORIO NUESTRA SRA DEL PILAR SA" at bounding box center [396, 175] width 683 height 15
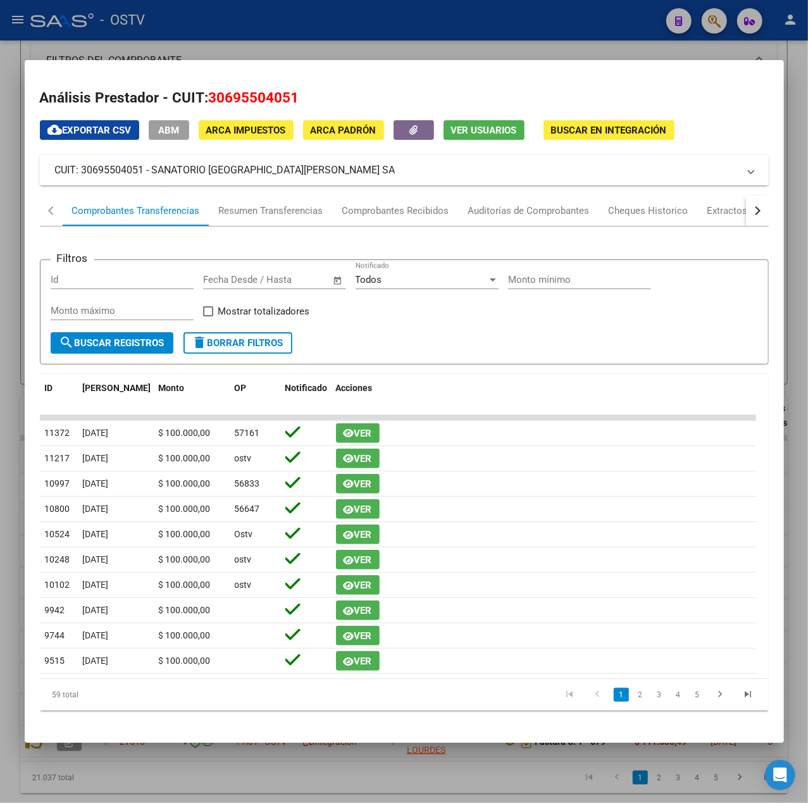
copy mat-panel-title "SANATORIO NUESTRA SRA DEL PILAR SA"
click at [459, 20] on div at bounding box center [404, 401] width 808 height 803
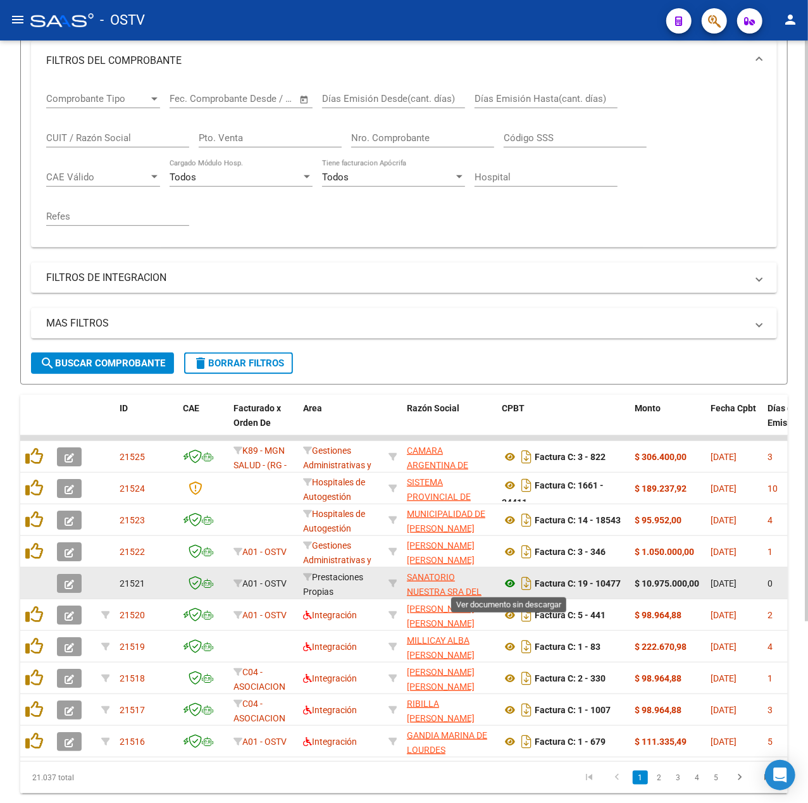
click at [514, 581] on icon at bounding box center [510, 583] width 16 height 15
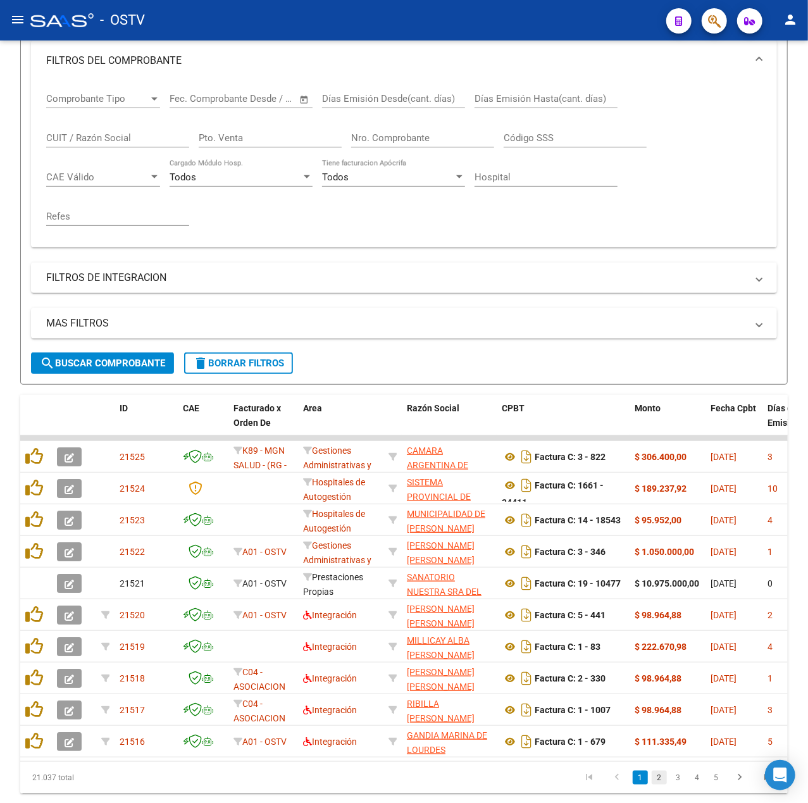
click at [654, 784] on link "2" at bounding box center [659, 778] width 15 height 14
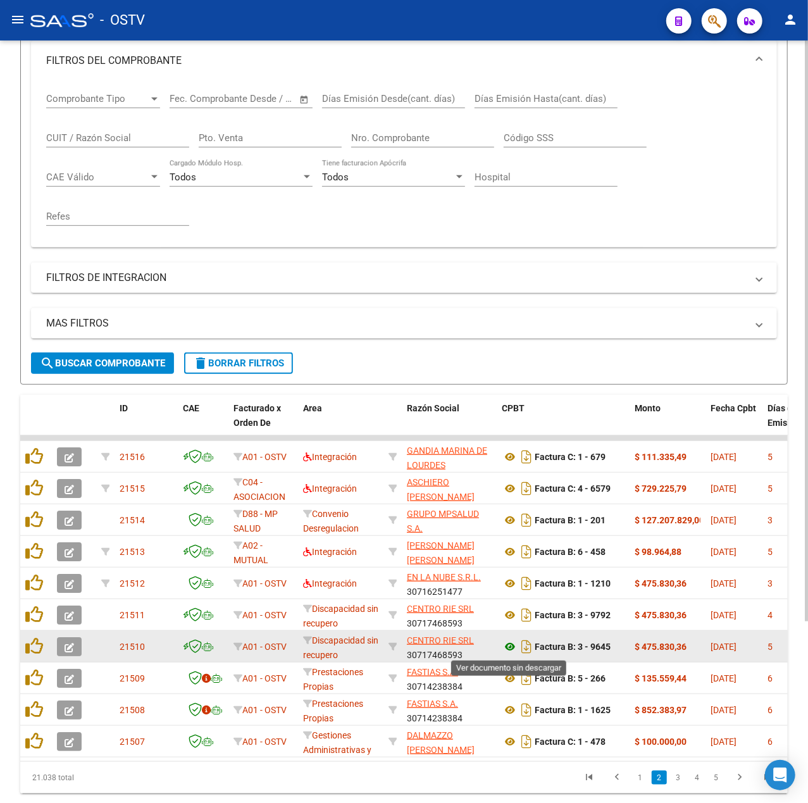
click at [511, 647] on icon at bounding box center [510, 646] width 16 height 15
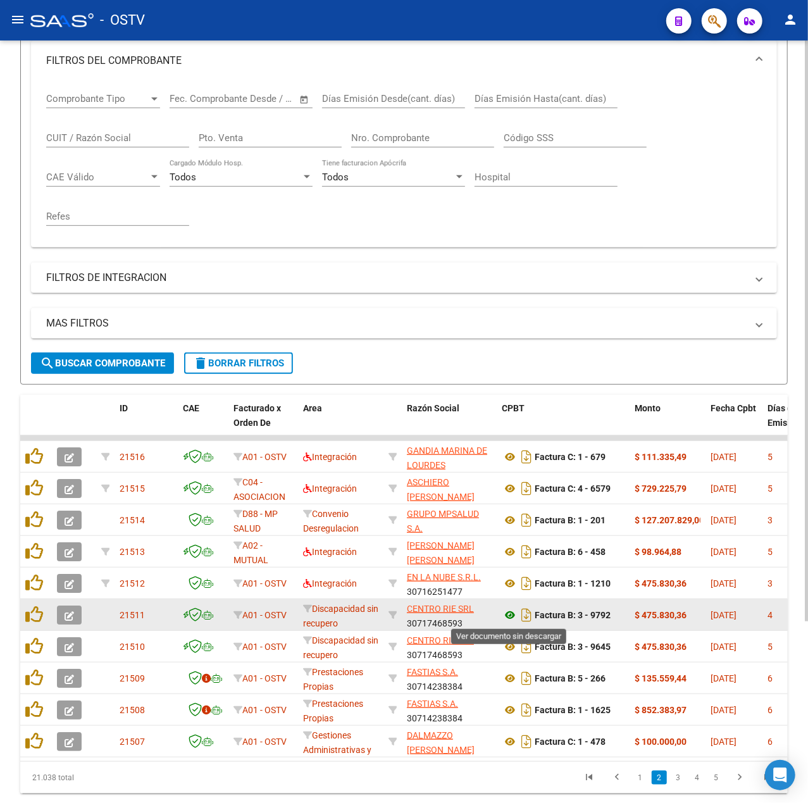
click at [505, 616] on icon at bounding box center [510, 614] width 16 height 15
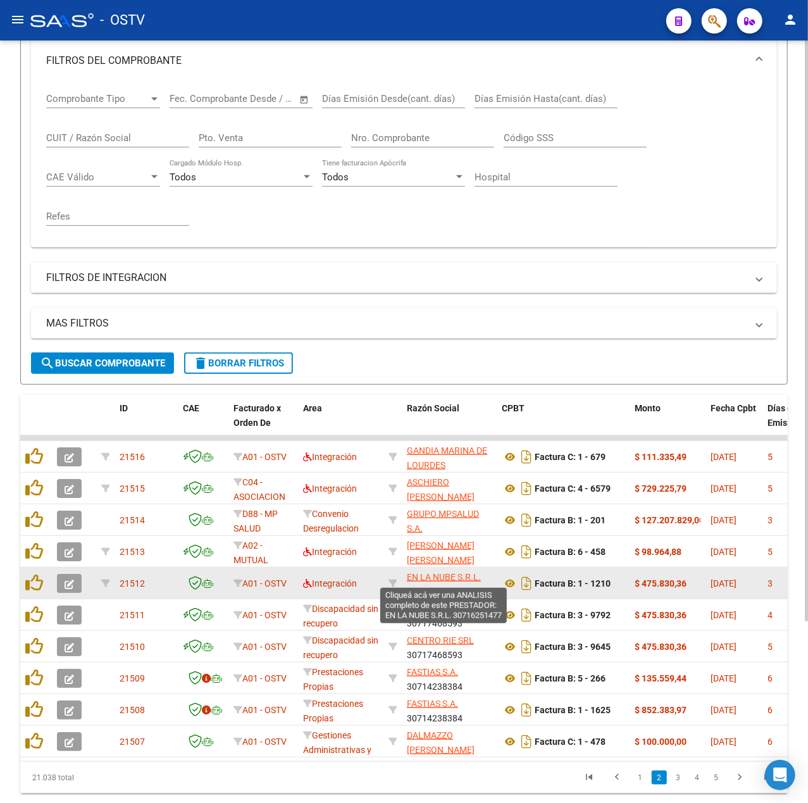
click at [421, 573] on span "EN LA NUBE S.R.L." at bounding box center [444, 577] width 74 height 10
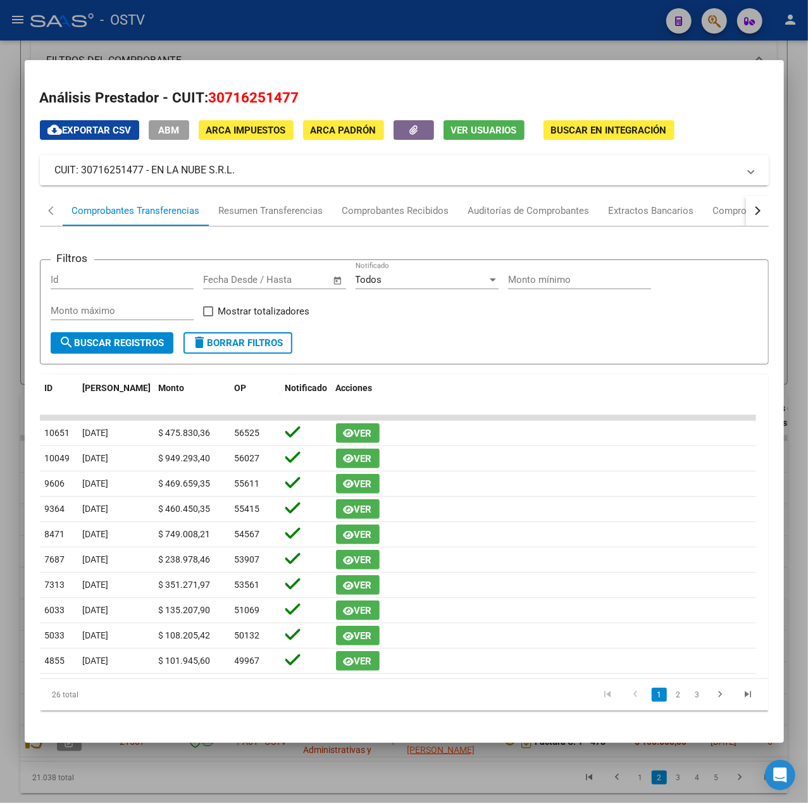
drag, startPoint x: 259, startPoint y: 172, endPoint x: 153, endPoint y: 178, distance: 106.4
click at [153, 178] on mat-expansion-panel-header "CUIT: 30716251477 - EN LA NUBE S.R.L." at bounding box center [404, 170] width 729 height 30
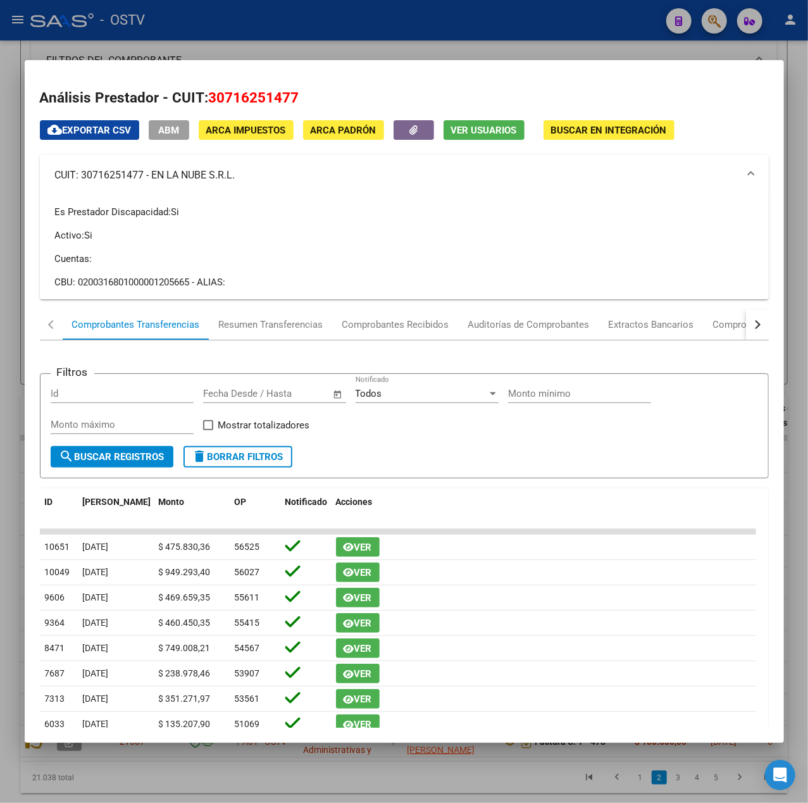
copy mat-panel-title "EN LA NUBE S.R.L."
drag, startPoint x: 343, startPoint y: 42, endPoint x: 324, endPoint y: 53, distance: 22.1
click at [344, 42] on div at bounding box center [404, 401] width 808 height 803
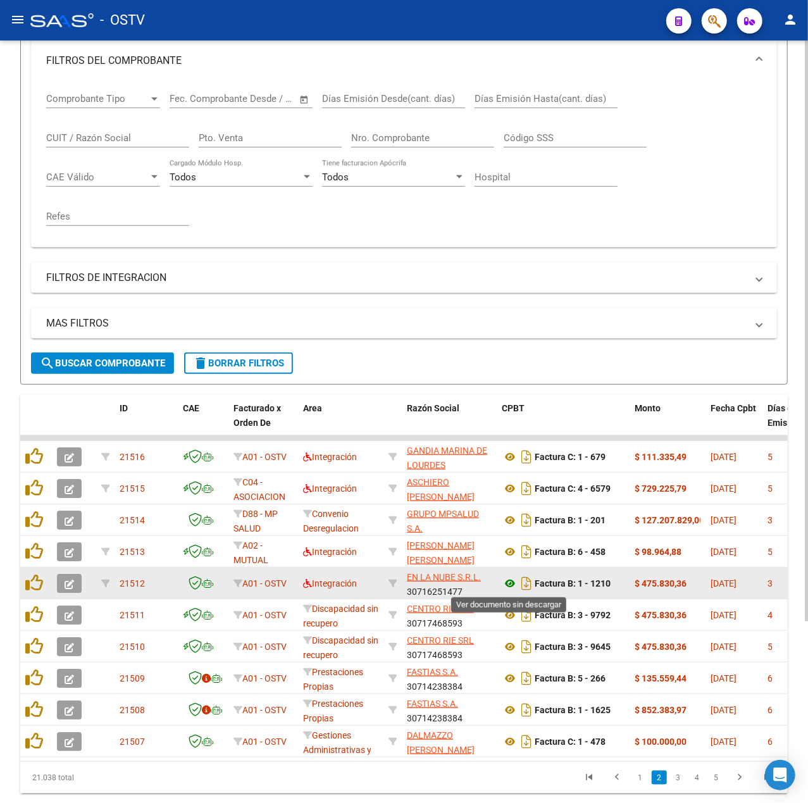
click at [516, 583] on icon at bounding box center [510, 583] width 16 height 15
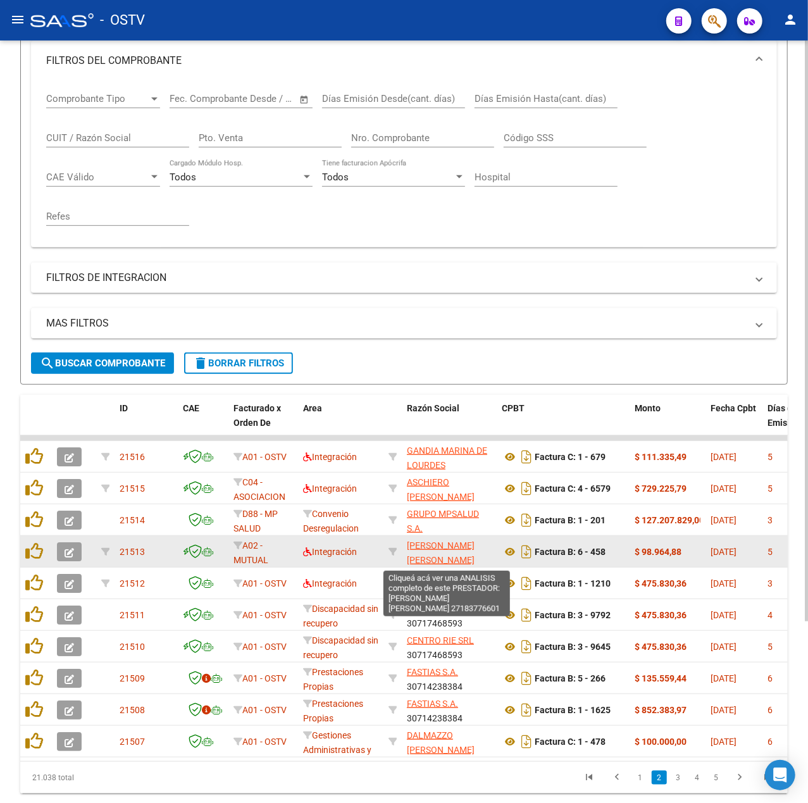
click at [446, 542] on span "FERNANDEZ MARIA EUGENIA" at bounding box center [441, 552] width 68 height 25
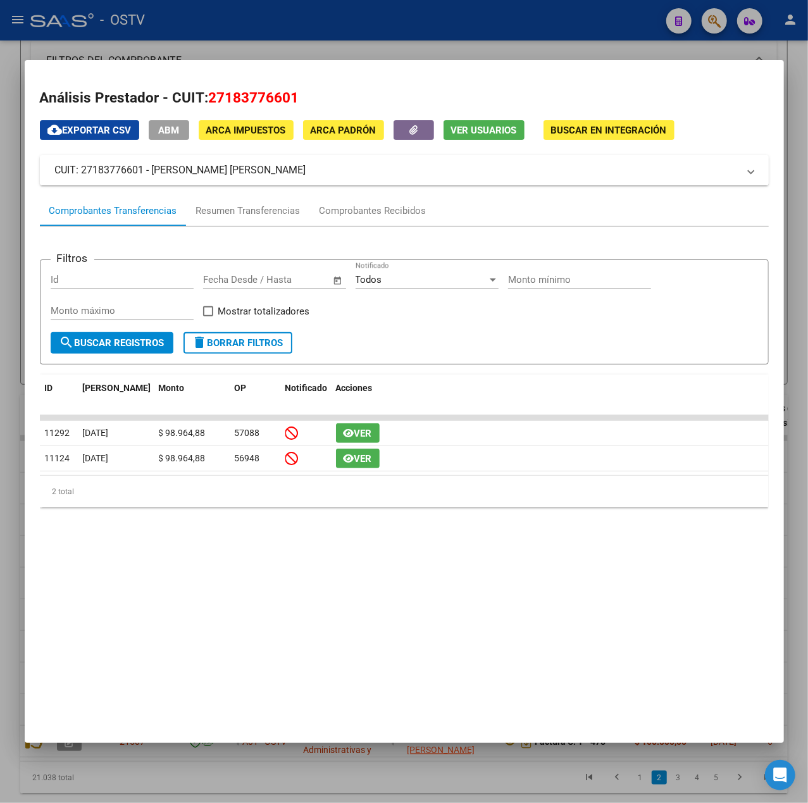
drag, startPoint x: 296, startPoint y: 165, endPoint x: 153, endPoint y: 170, distance: 143.1
click at [153, 170] on mat-panel-title "CUIT: 27183776601 - FERNANDEZ MARIA EUGENIA" at bounding box center [396, 170] width 683 height 15
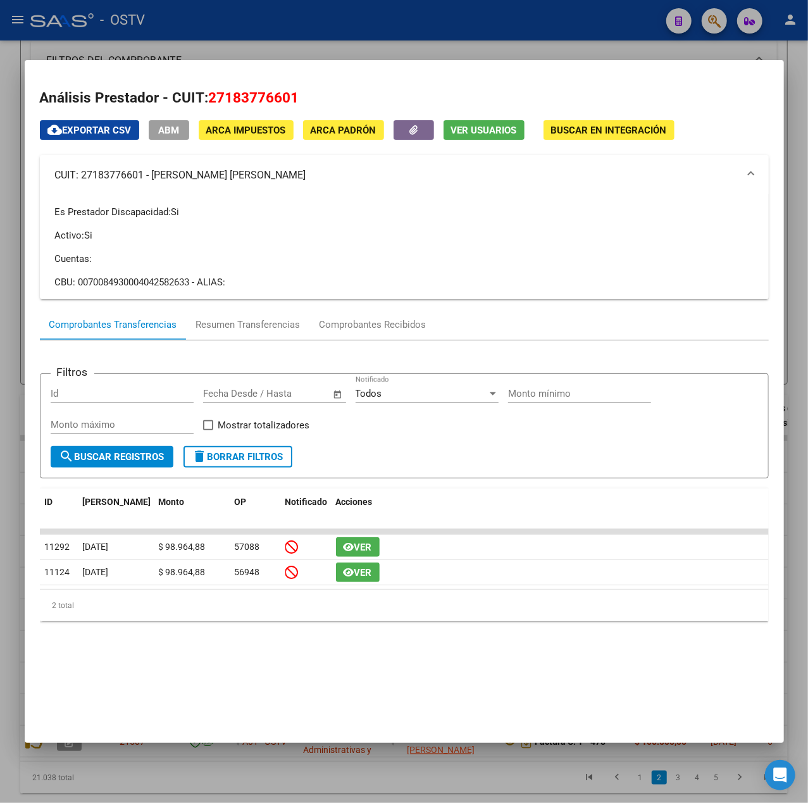
copy mat-panel-title "FERNANDEZ MARIA EUGENIA"
click at [402, 8] on div at bounding box center [404, 401] width 808 height 803
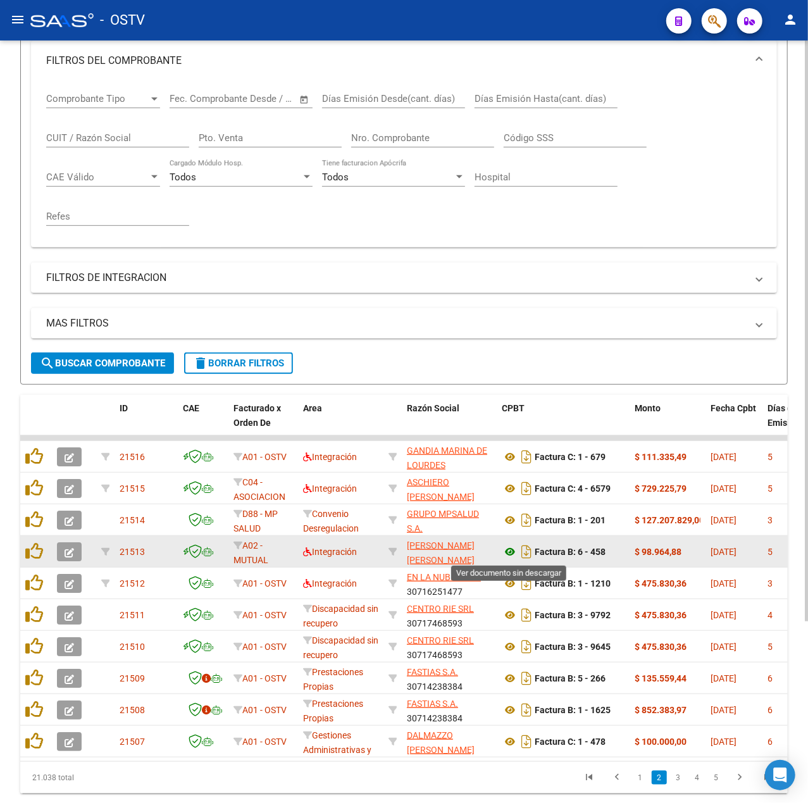
click at [510, 549] on icon at bounding box center [510, 551] width 16 height 15
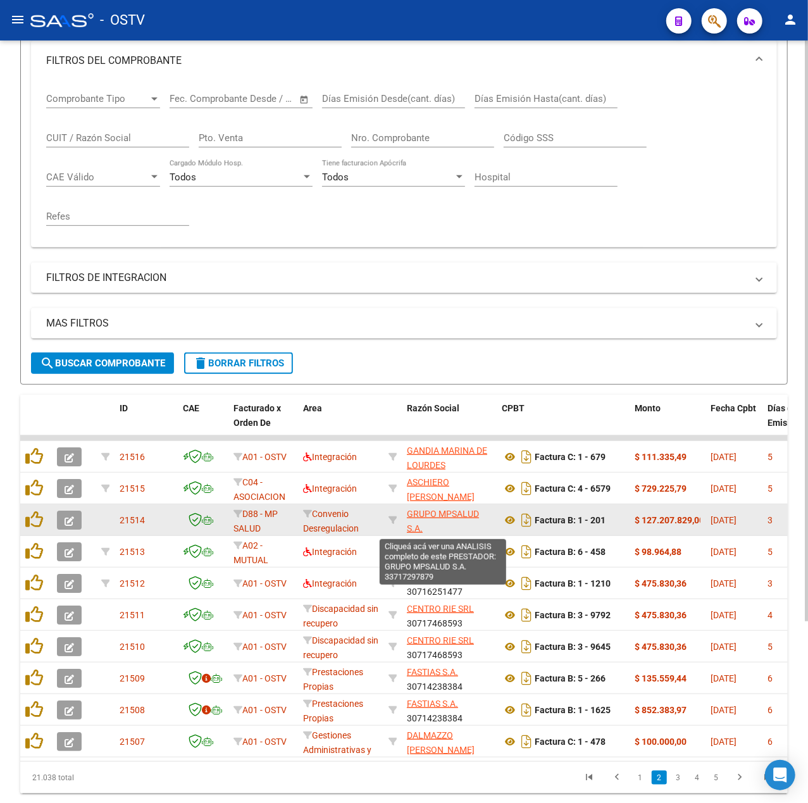
click at [466, 514] on span "GRUPO MPSALUD S.A." at bounding box center [443, 521] width 72 height 25
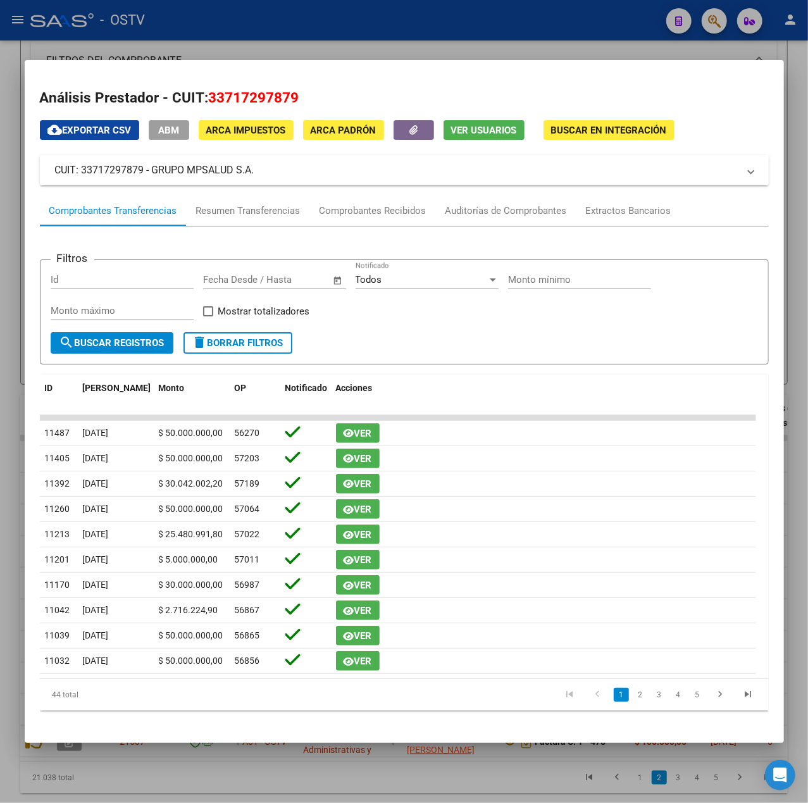
drag, startPoint x: 254, startPoint y: 175, endPoint x: 152, endPoint y: 181, distance: 101.4
click at [152, 181] on mat-expansion-panel-header "CUIT: 33717297879 - GRUPO MPSALUD S.A." at bounding box center [404, 170] width 729 height 30
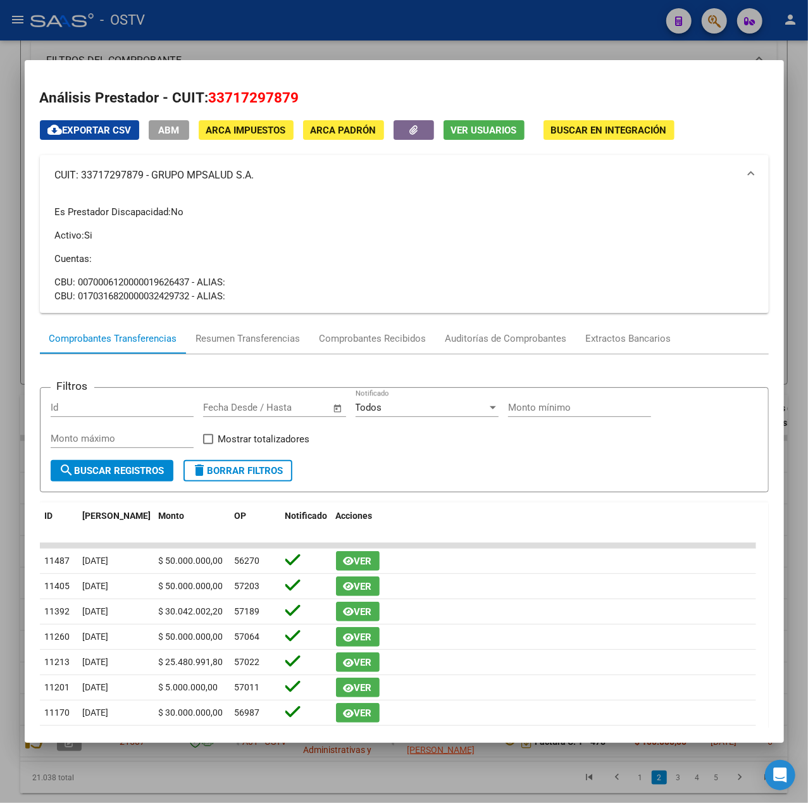
click at [369, 6] on div at bounding box center [404, 401] width 808 height 803
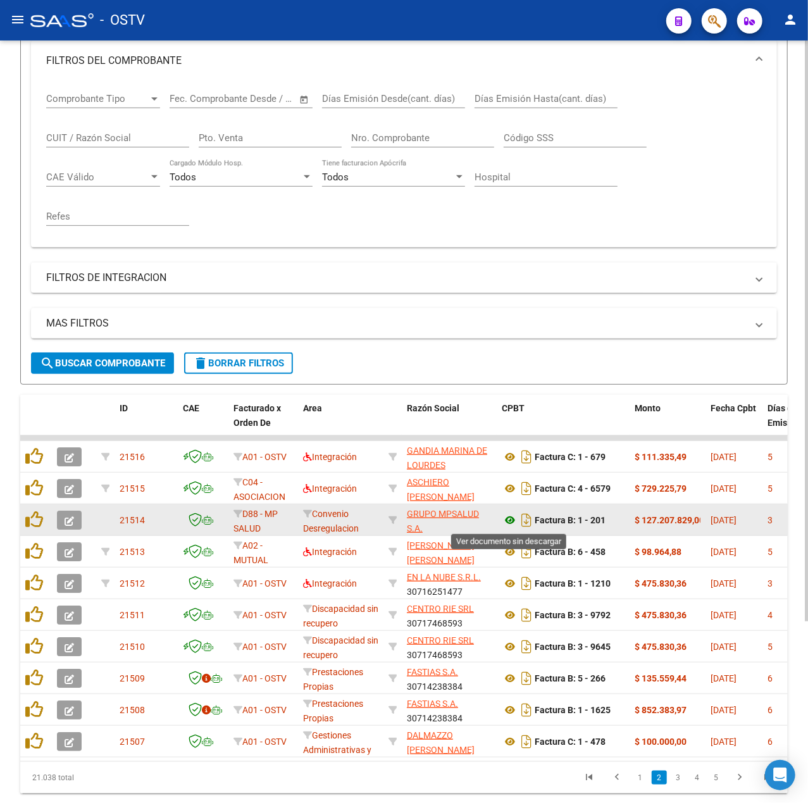
click at [511, 514] on icon at bounding box center [510, 519] width 16 height 15
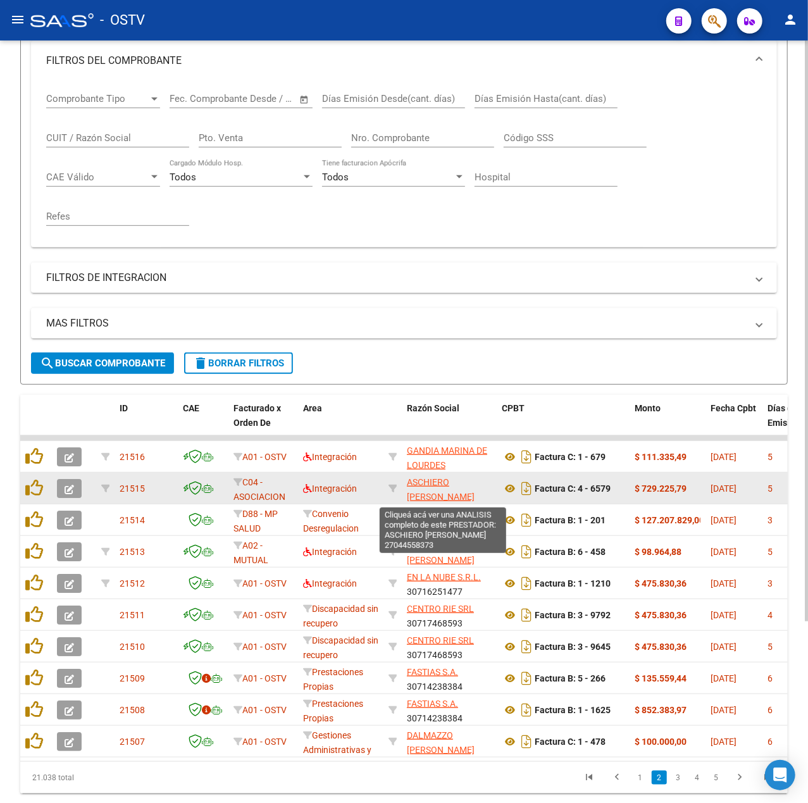
click at [444, 481] on span "ASCHIERO MARIA ROSA" at bounding box center [441, 489] width 68 height 25
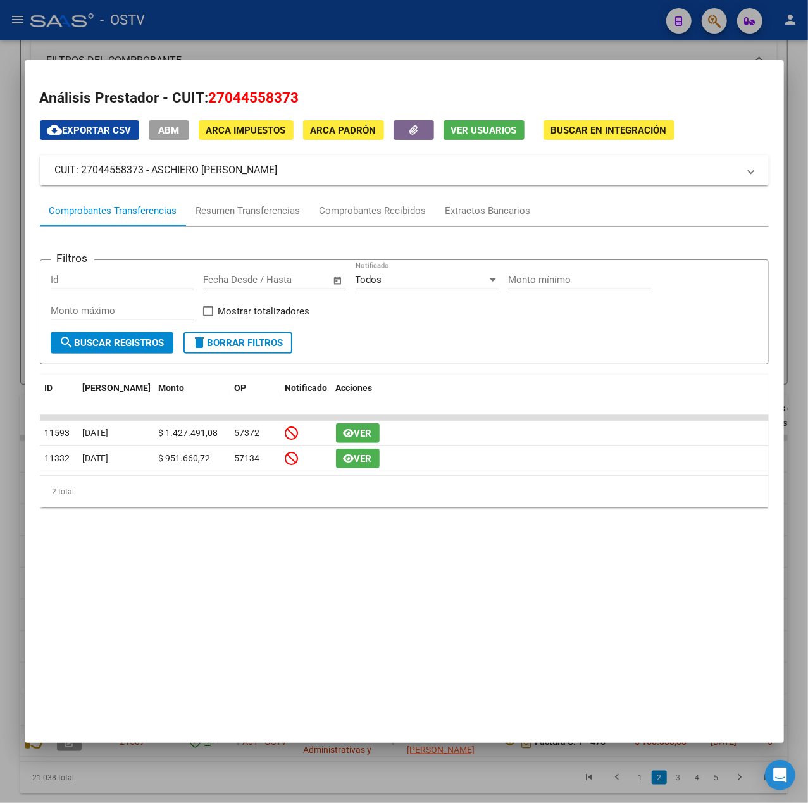
drag, startPoint x: 270, startPoint y: 166, endPoint x: 152, endPoint y: 178, distance: 118.3
click at [152, 178] on mat-expansion-panel-header "CUIT: 27044558373 - ASCHIERO MARIA ROSA" at bounding box center [404, 170] width 729 height 30
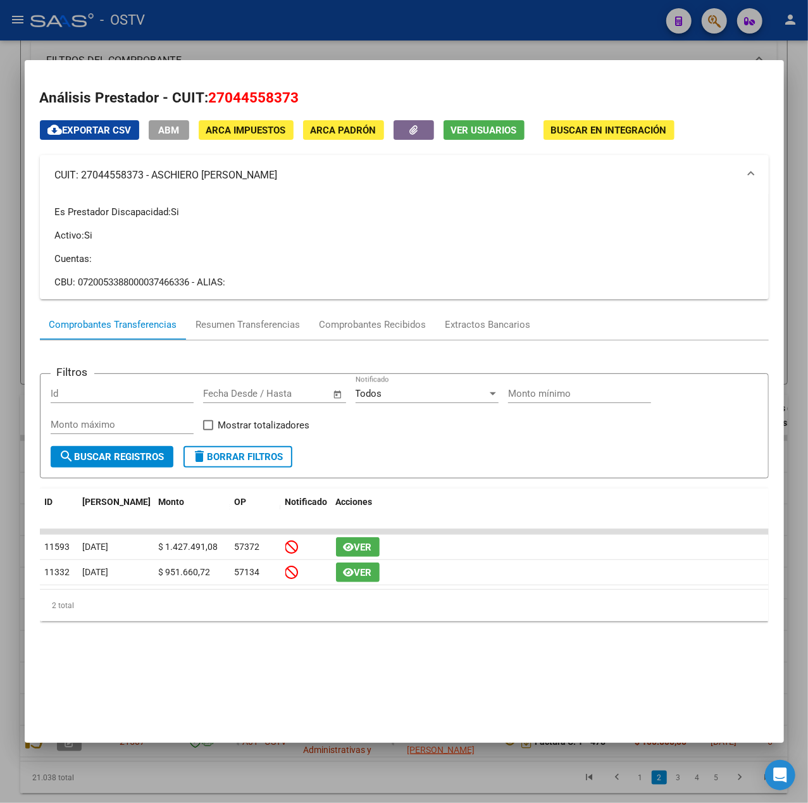
copy mat-panel-title "ASCHIERO MARIA ROSA"
click at [335, 43] on div at bounding box center [404, 401] width 808 height 803
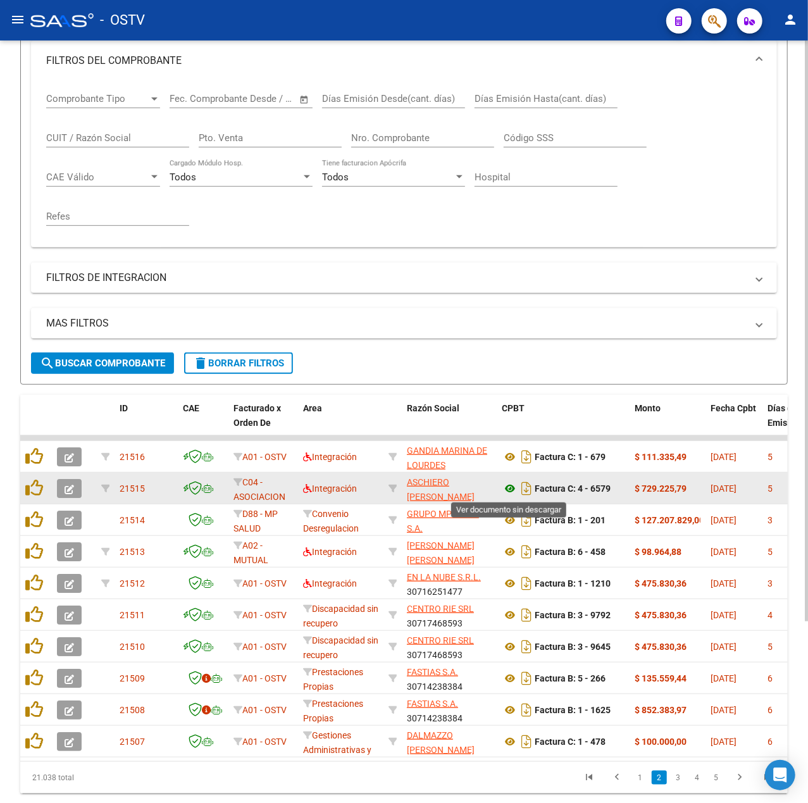
click at [511, 489] on icon at bounding box center [510, 488] width 16 height 15
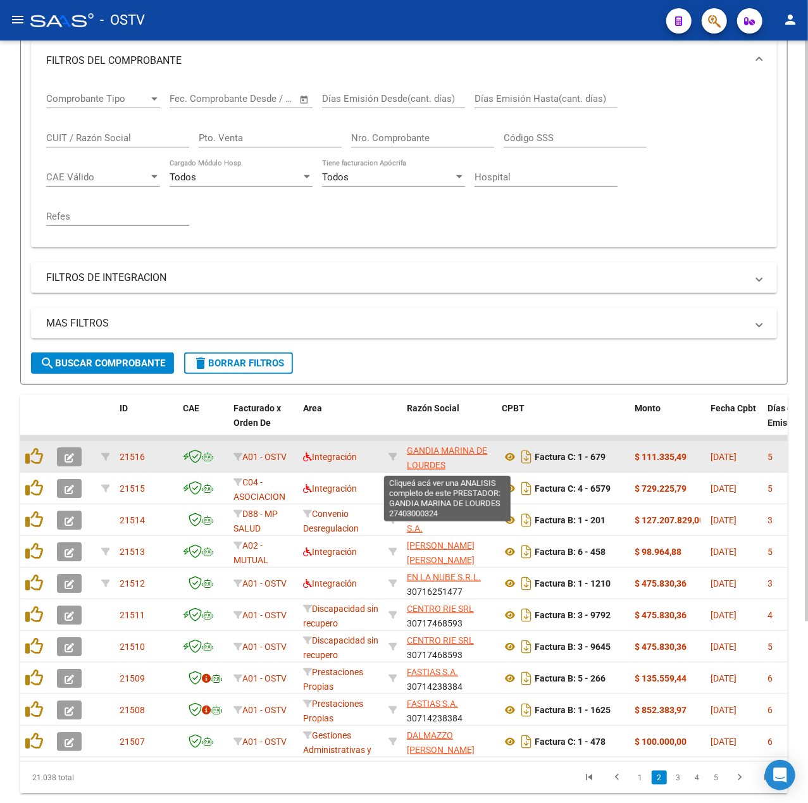
click at [415, 451] on span "GANDIA MARINA DE LOURDES" at bounding box center [447, 457] width 80 height 25
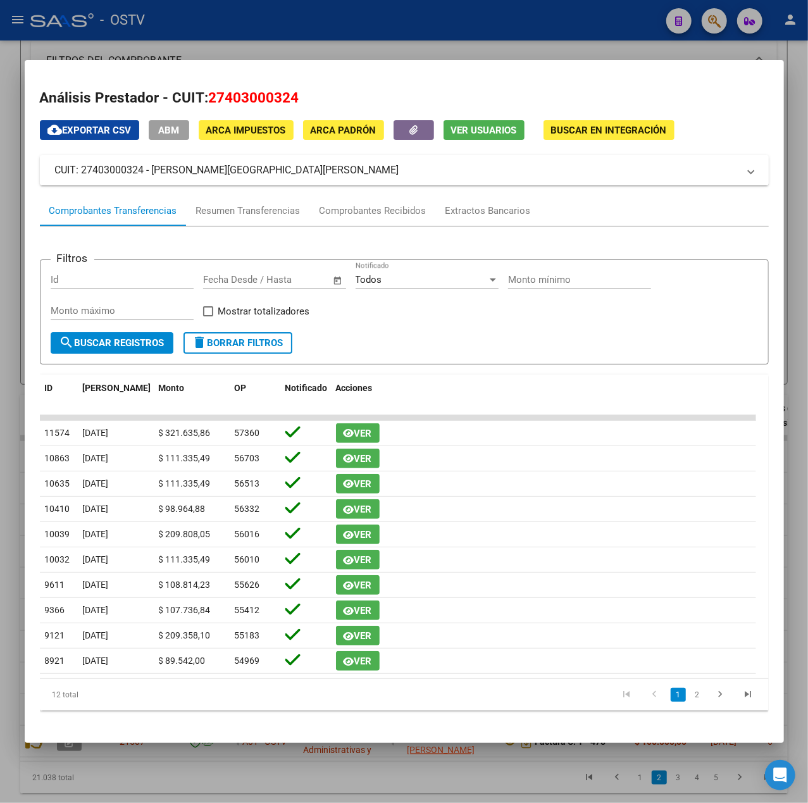
drag, startPoint x: 287, startPoint y: 175, endPoint x: 154, endPoint y: 178, distance: 132.9
click at [154, 178] on mat-expansion-panel-header "CUIT: 27403000324 - GANDIA MARINA DE LOURDES" at bounding box center [404, 170] width 729 height 30
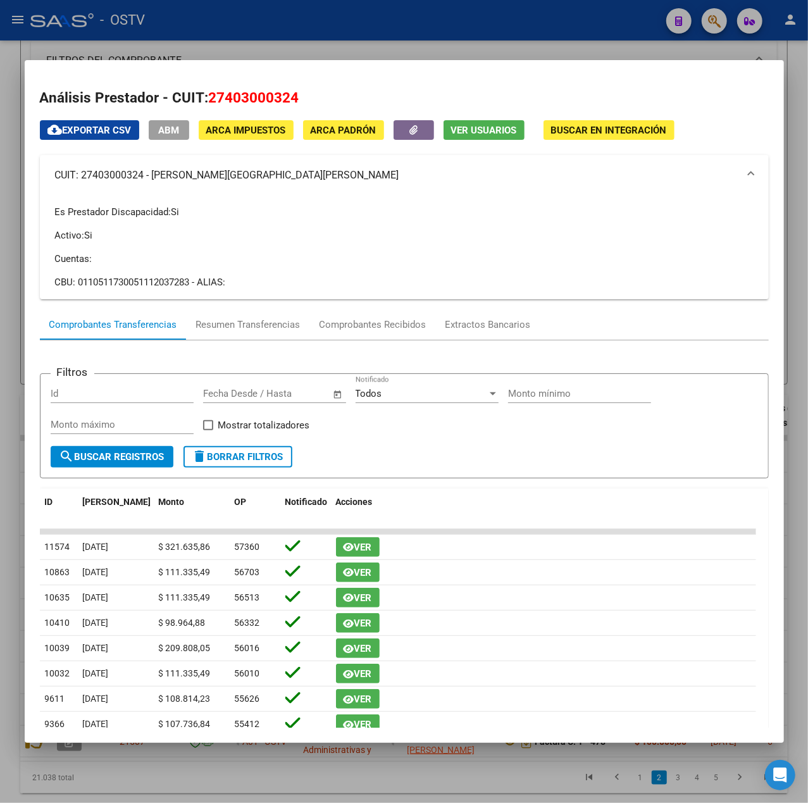
click at [392, 20] on div at bounding box center [404, 401] width 808 height 803
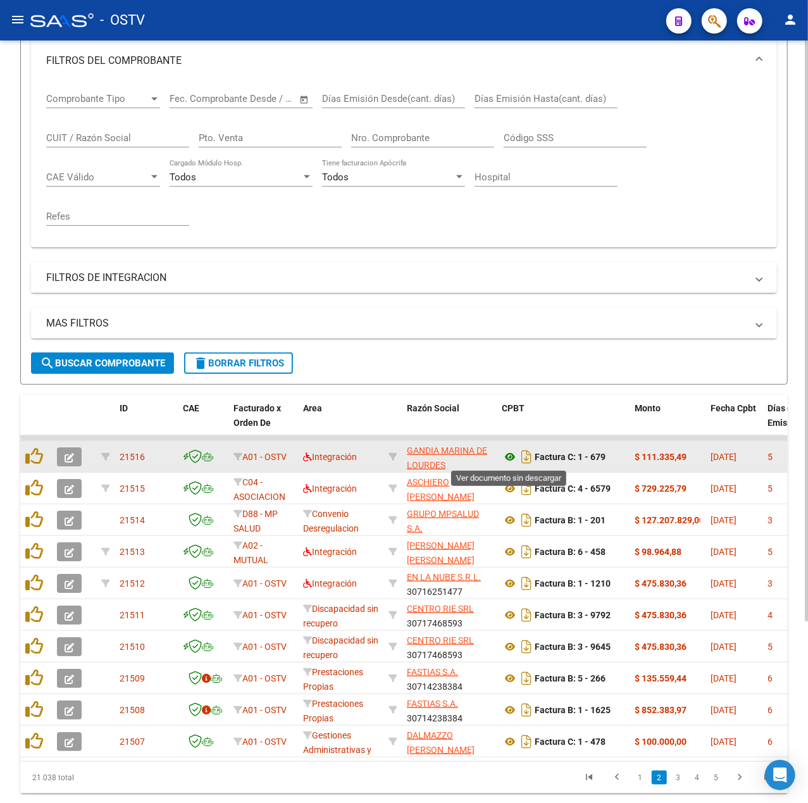
click at [512, 455] on icon at bounding box center [510, 456] width 16 height 15
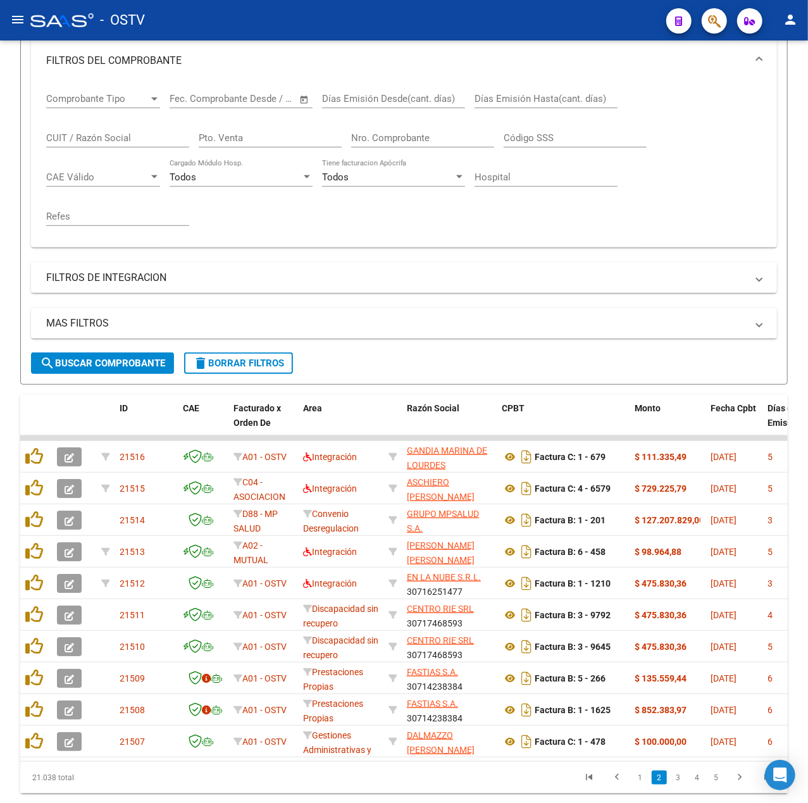
click at [631, 788] on ul "1 2 3 4 5" at bounding box center [678, 778] width 206 height 22
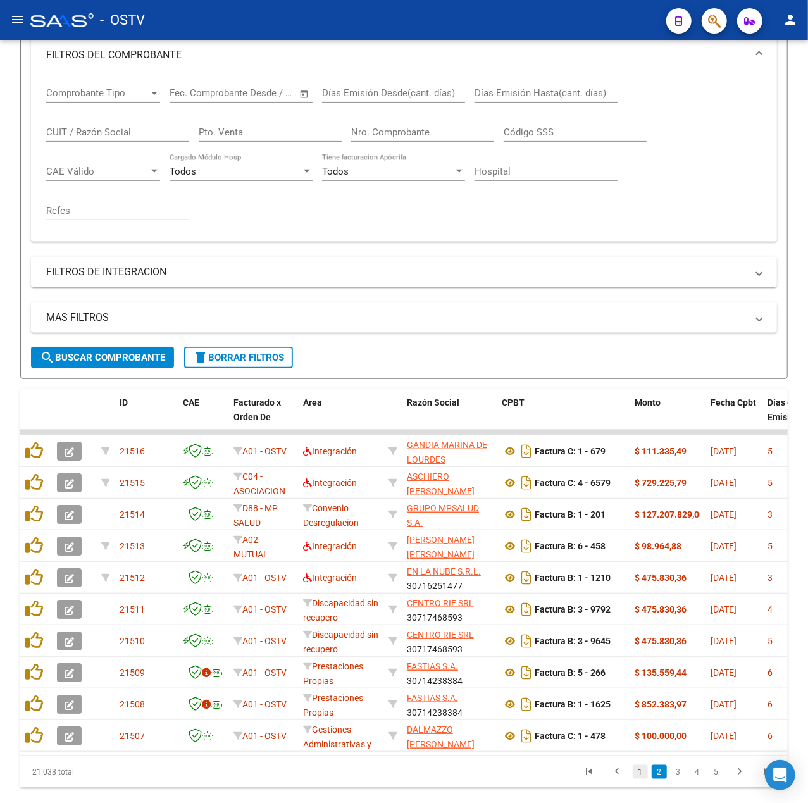
click at [644, 779] on link "1" at bounding box center [640, 772] width 15 height 14
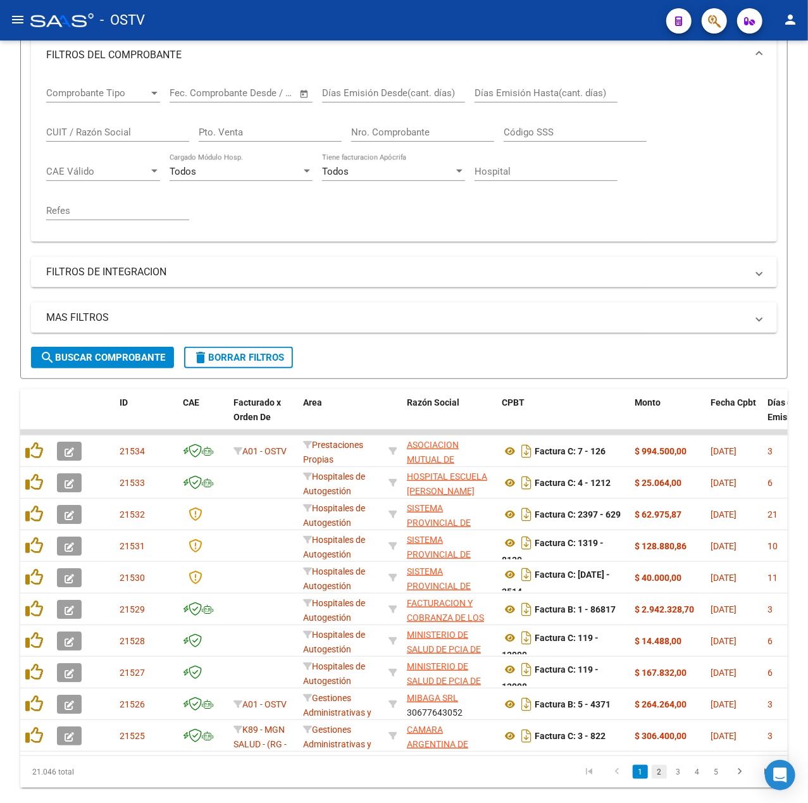
click at [661, 779] on link "2" at bounding box center [659, 772] width 15 height 14
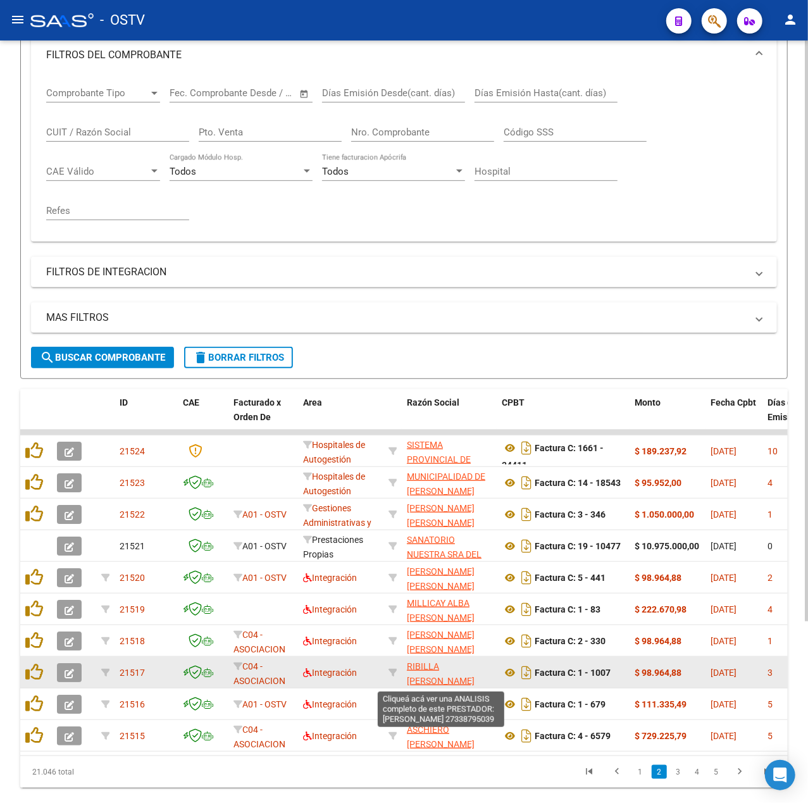
click at [454, 666] on span "RIBILLA NATALIA SOLEDAD" at bounding box center [441, 673] width 68 height 25
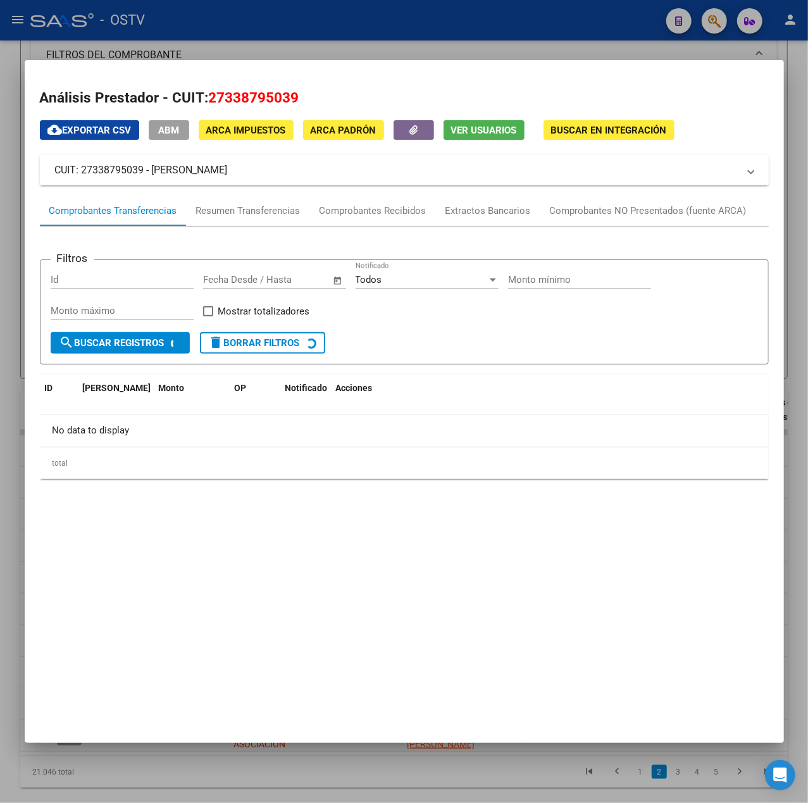
drag, startPoint x: 270, startPoint y: 173, endPoint x: 153, endPoint y: 175, distance: 116.4
click at [153, 175] on mat-panel-title "CUIT: 27338795039 - RIBILLA NATALIA SOLEDAD" at bounding box center [396, 170] width 683 height 15
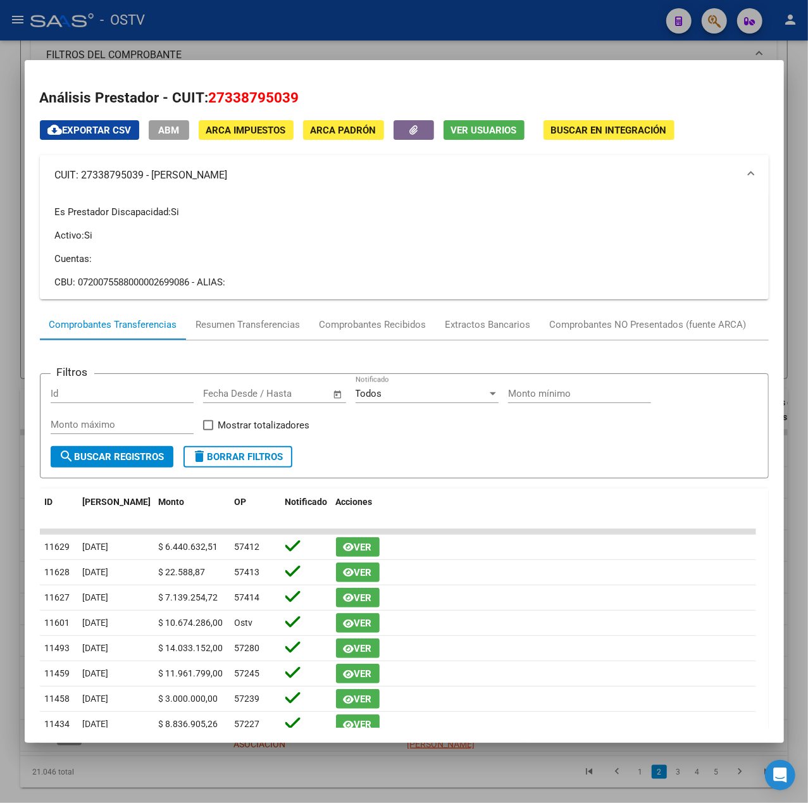
drag, startPoint x: 283, startPoint y: 180, endPoint x: 152, endPoint y: 178, distance: 131.0
click at [152, 178] on mat-panel-title "CUIT: 27338795039 - RIBILLA NATALIA SOLEDAD" at bounding box center [396, 175] width 683 height 15
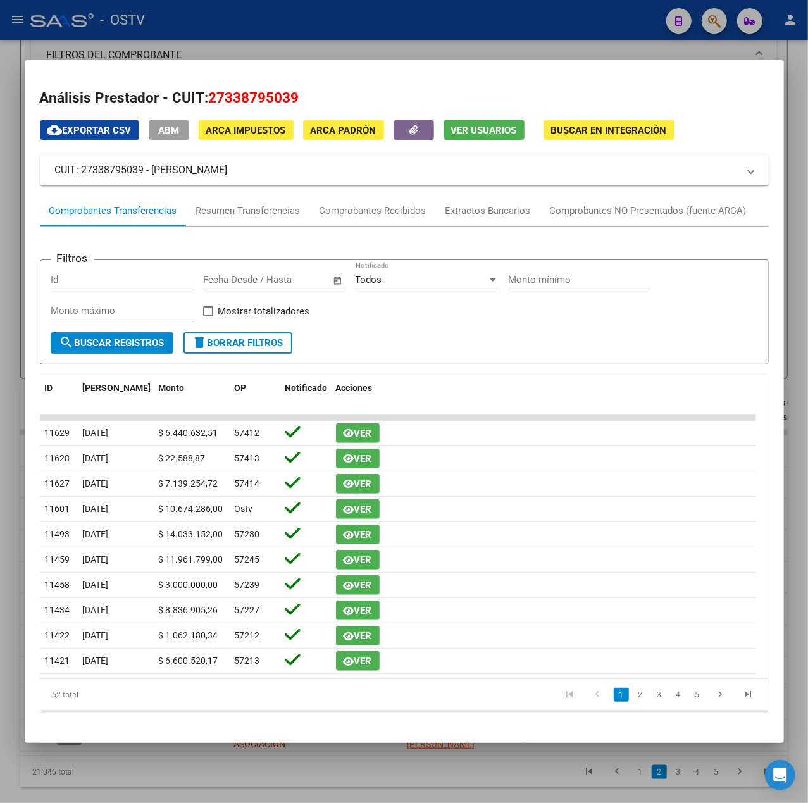
click at [402, 53] on div at bounding box center [404, 401] width 808 height 803
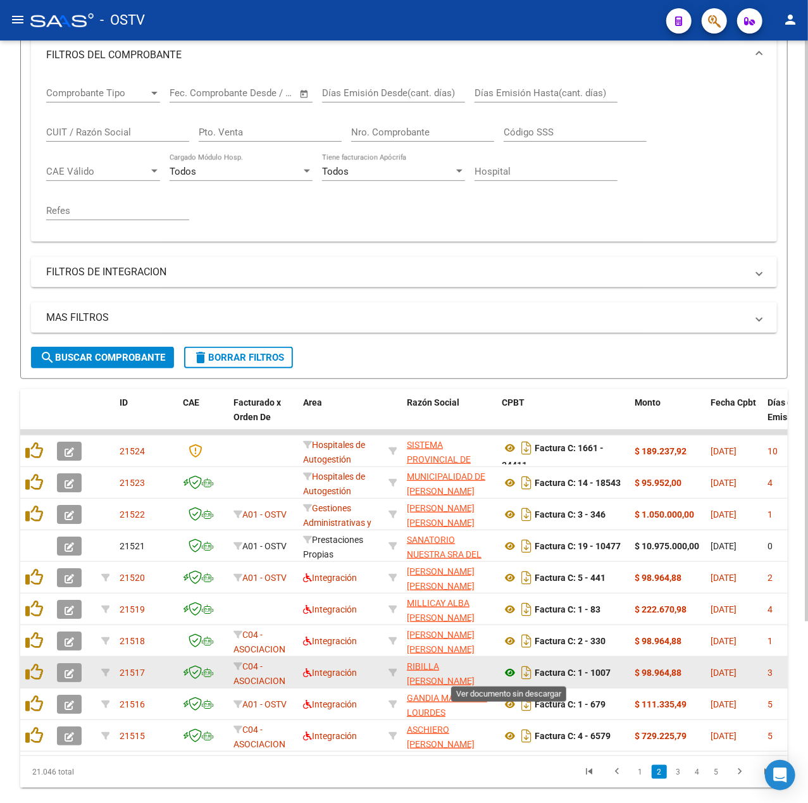
click at [507, 674] on icon at bounding box center [510, 672] width 16 height 15
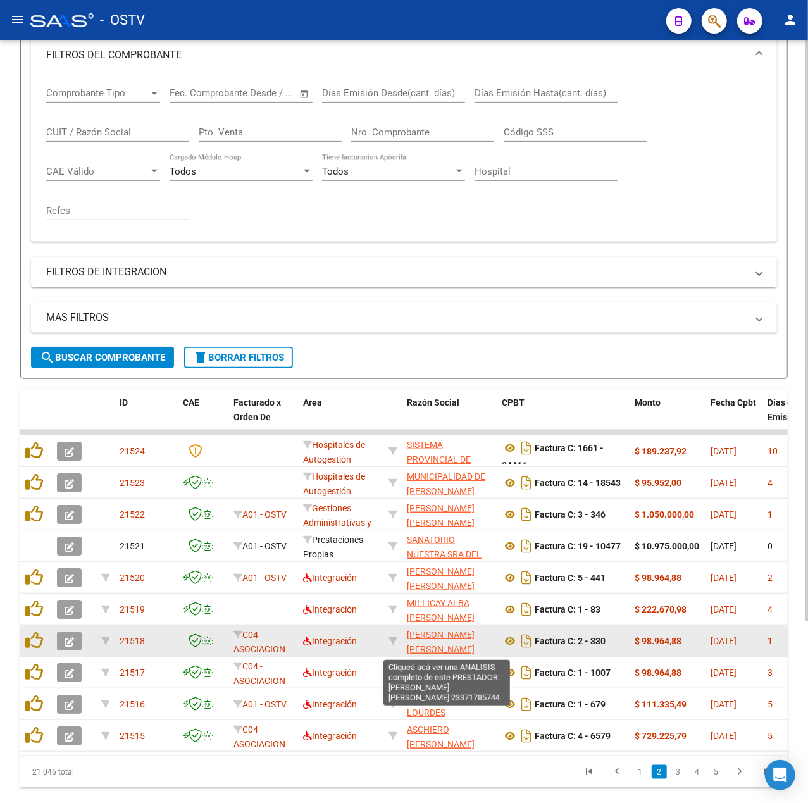
click at [438, 635] on span "CANOSSA MICAELA ELIANA" at bounding box center [441, 641] width 68 height 25
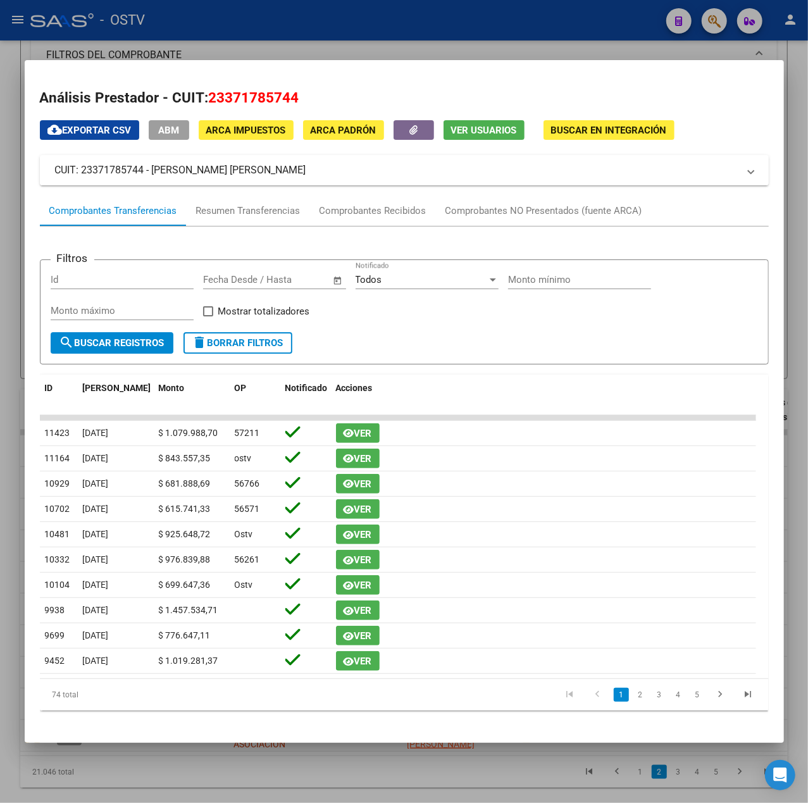
drag, startPoint x: 223, startPoint y: 176, endPoint x: 155, endPoint y: 172, distance: 67.8
click at [155, 172] on mat-panel-title "CUIT: 23371785744 - CANOSSA MICAELA ELIANA" at bounding box center [396, 170] width 683 height 15
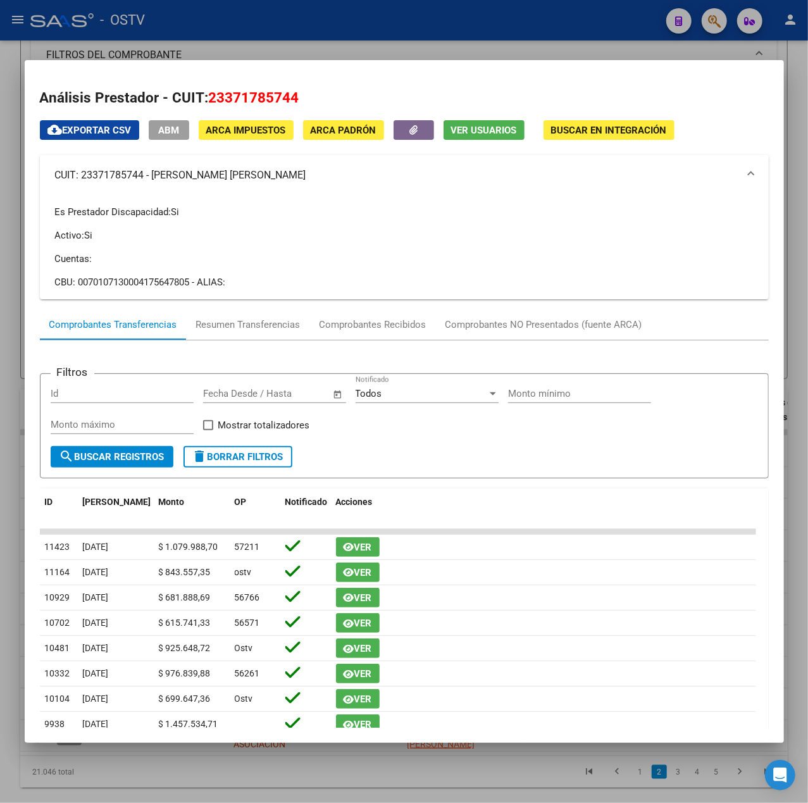
click at [358, 31] on div at bounding box center [404, 401] width 808 height 803
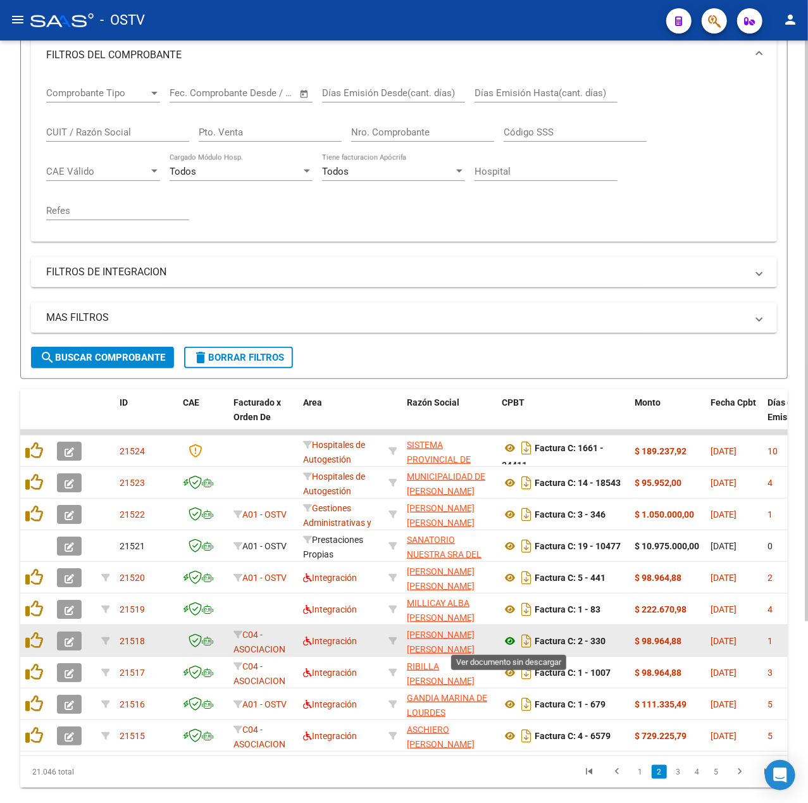
click at [511, 638] on icon at bounding box center [510, 640] width 16 height 15
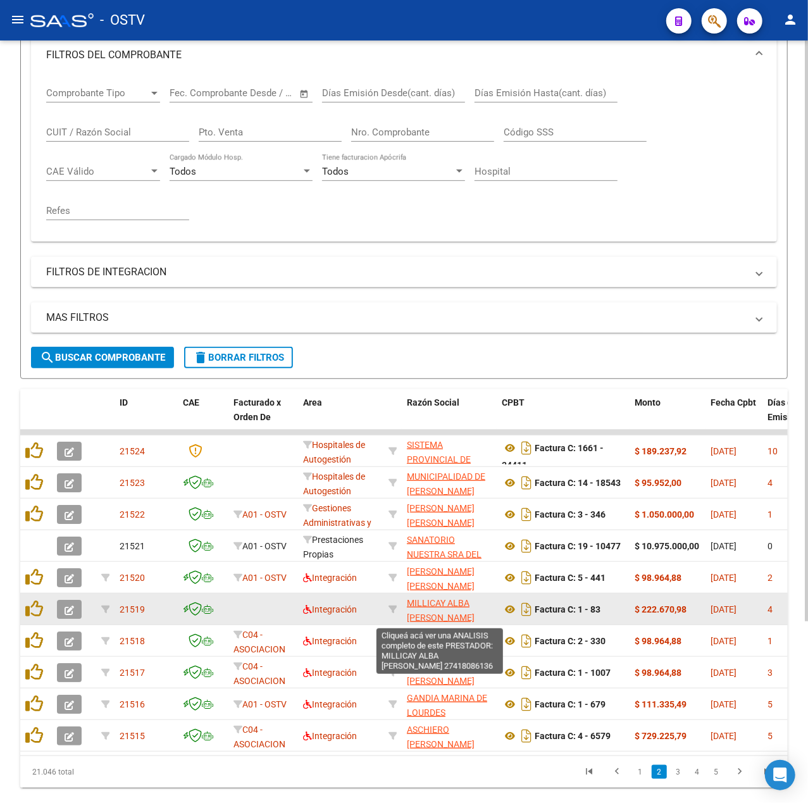
click at [445, 598] on span "MILLICAY ALBA AYLEN CELESTE" at bounding box center [441, 610] width 68 height 25
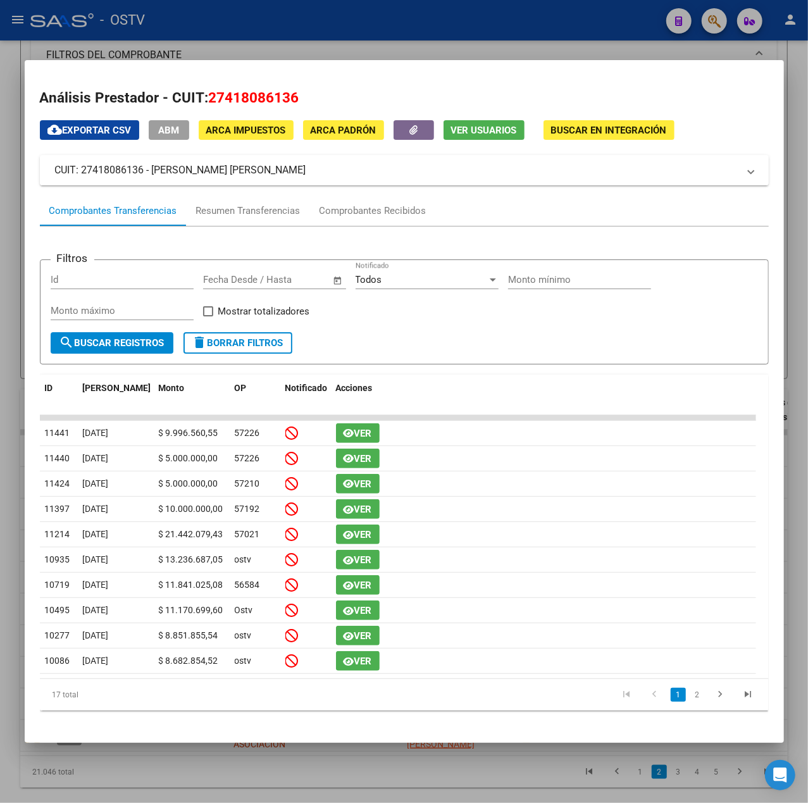
drag, startPoint x: 317, startPoint y: 173, endPoint x: 154, endPoint y: 183, distance: 162.9
click at [154, 183] on mat-expansion-panel-header "CUIT: 27418086136 - MILLICAY ALBA AYLEN CELESTE" at bounding box center [404, 170] width 729 height 30
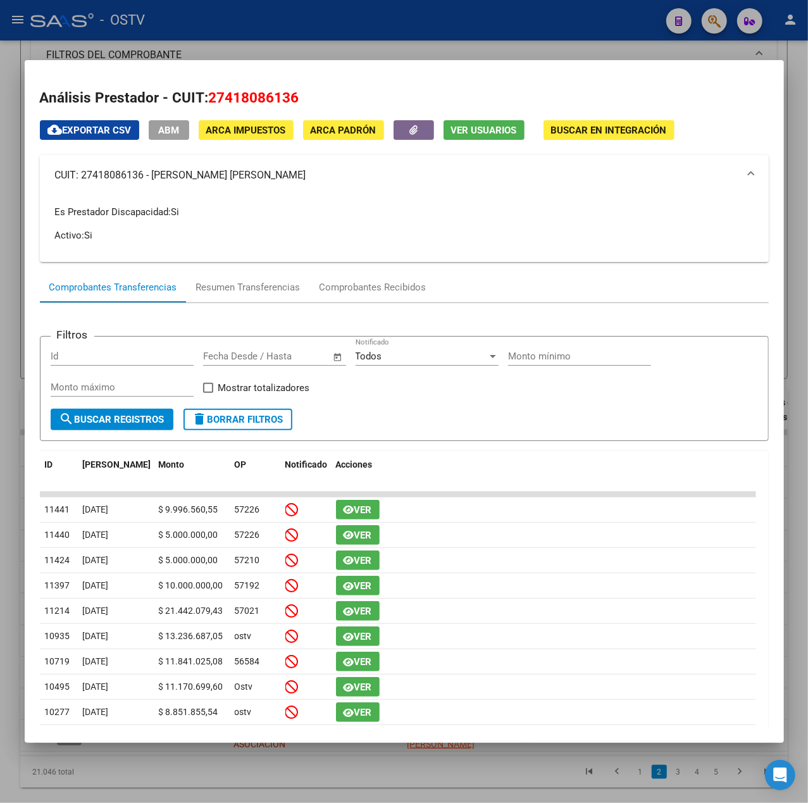
click at [493, 22] on div at bounding box center [404, 401] width 808 height 803
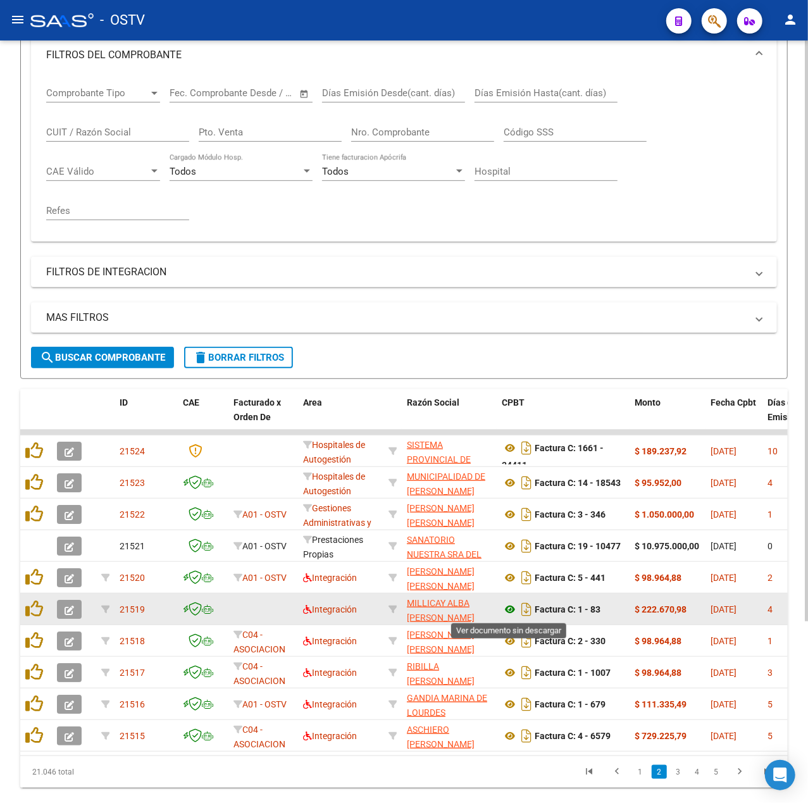
click at [505, 610] on icon at bounding box center [510, 609] width 16 height 15
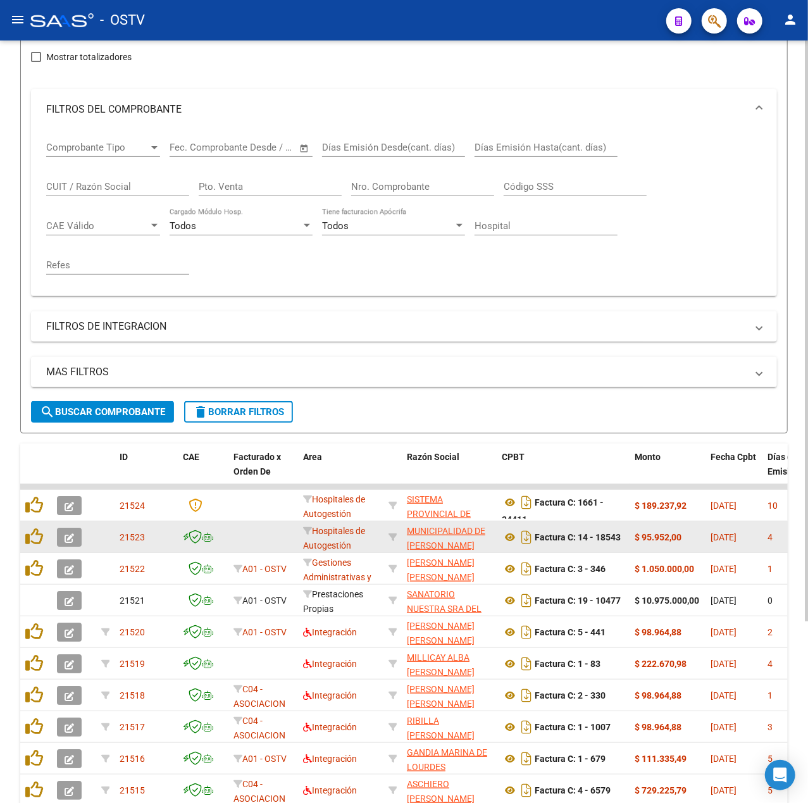
scroll to position [115, 0]
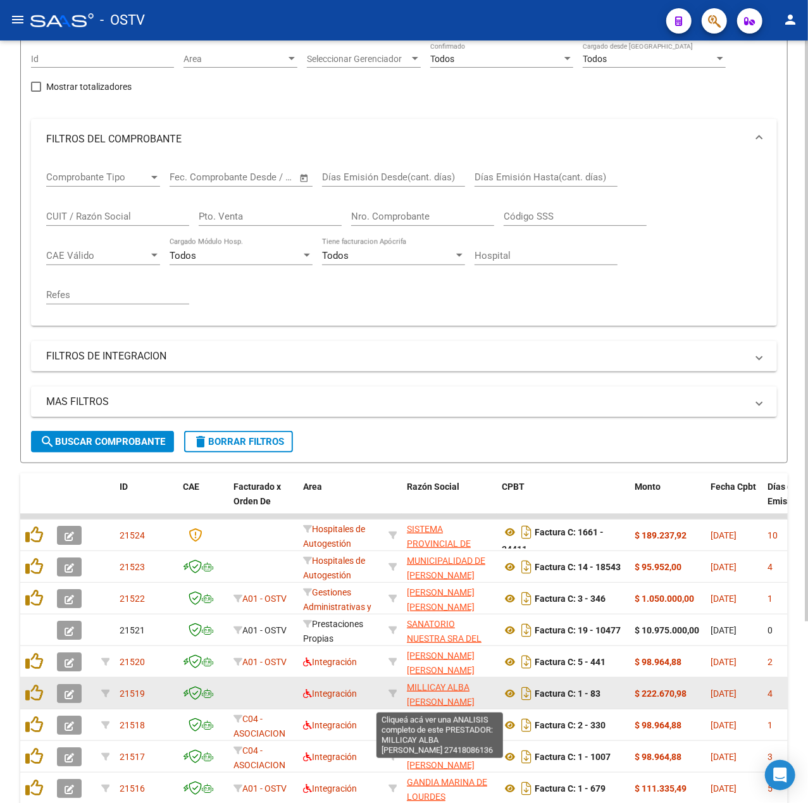
click at [461, 697] on span "MILLICAY ALBA AYLEN CELESTE" at bounding box center [441, 694] width 68 height 25
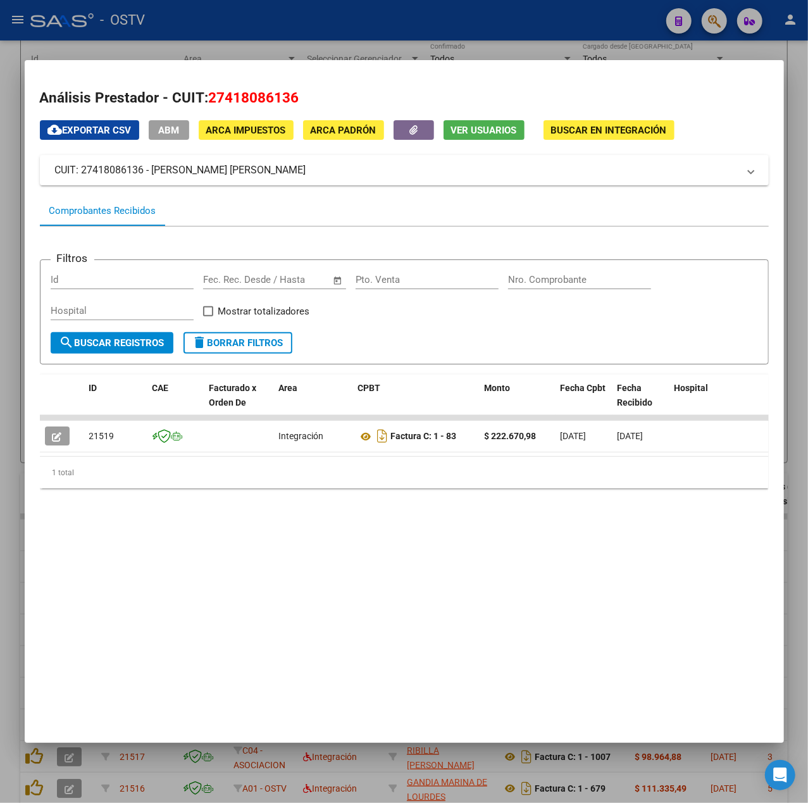
click at [371, 37] on div at bounding box center [404, 401] width 808 height 803
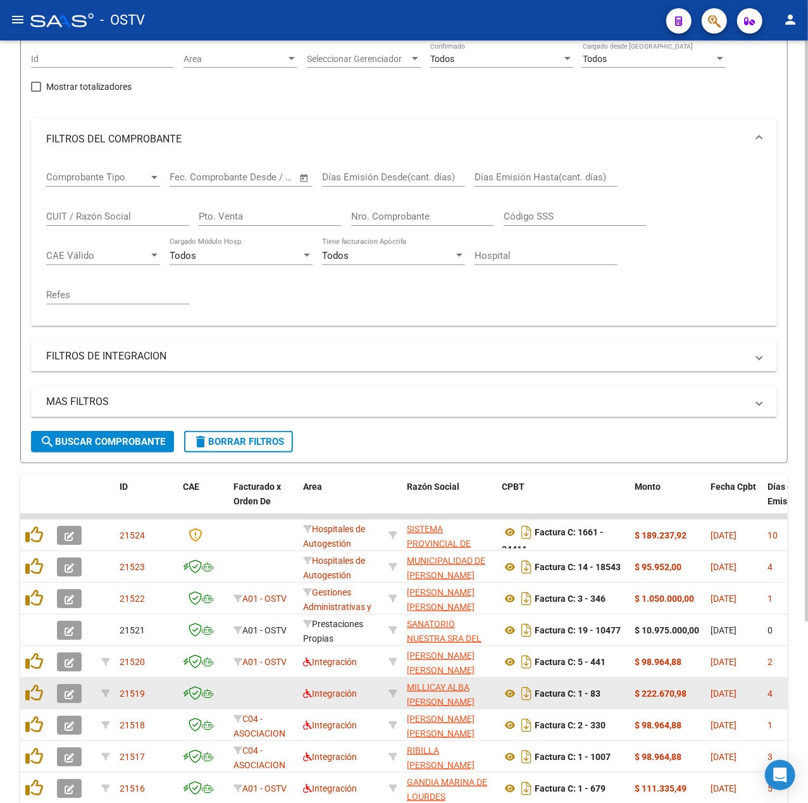
scroll to position [16, 0]
click at [450, 683] on span "MILLICAY ALBA AYLEN CELESTE" at bounding box center [441, 678] width 68 height 25
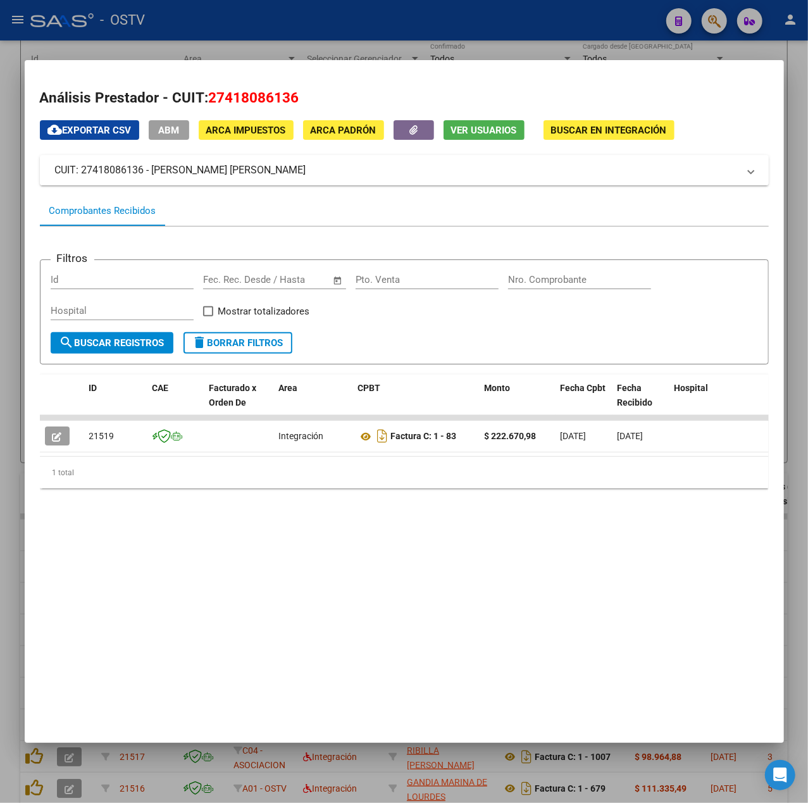
drag, startPoint x: 305, startPoint y: 167, endPoint x: 152, endPoint y: 170, distance: 152.5
click at [152, 170] on mat-panel-title "CUIT: 27418086136 - MILLICAY ALBA AYLEN CELESTE" at bounding box center [396, 170] width 683 height 15
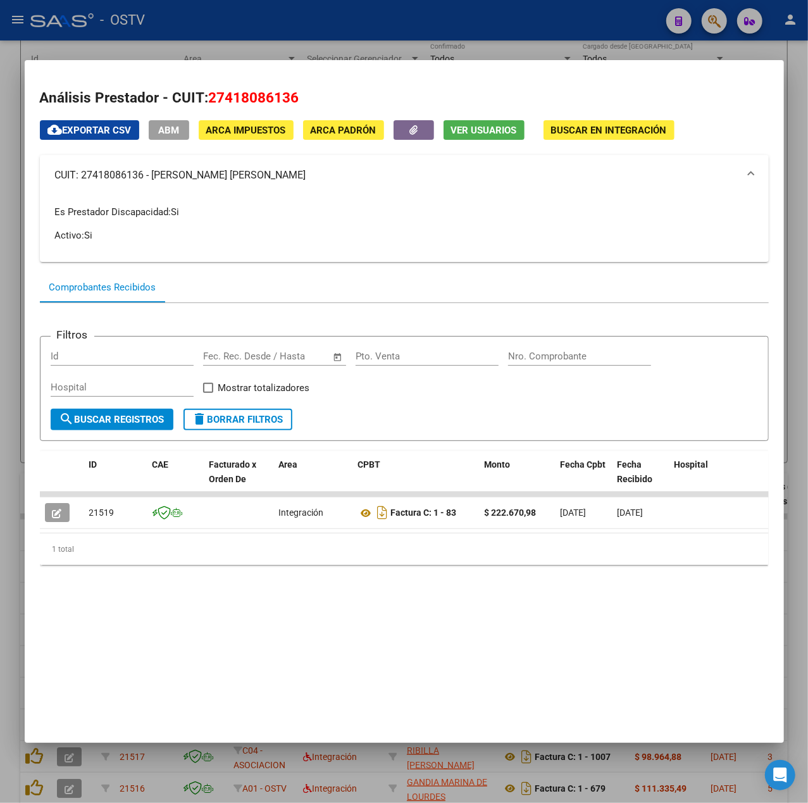
click at [266, 129] on span "ARCA Impuestos" at bounding box center [246, 130] width 80 height 11
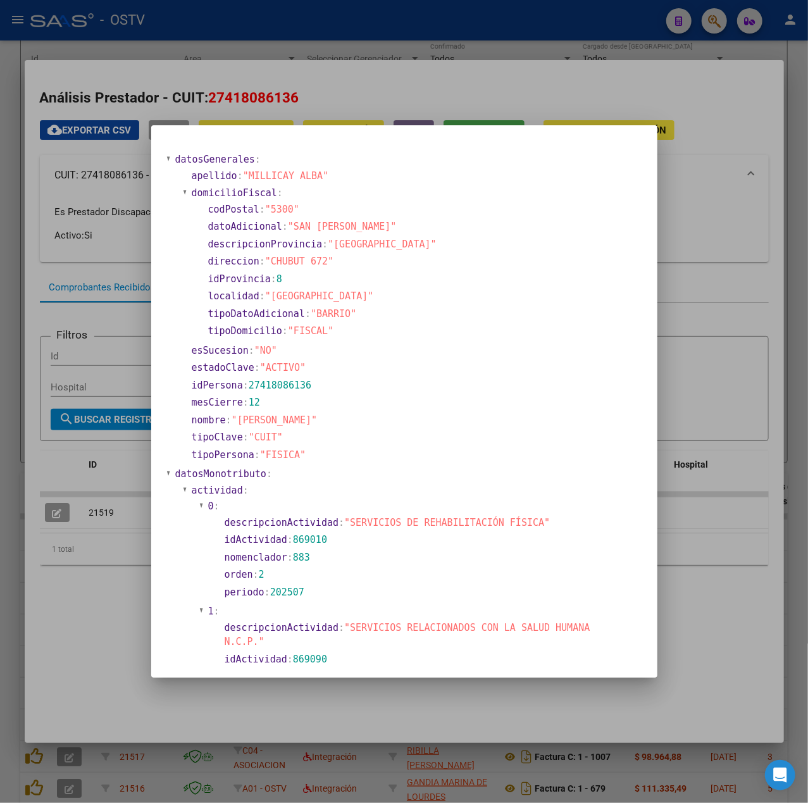
click at [22, 286] on div at bounding box center [404, 401] width 808 height 803
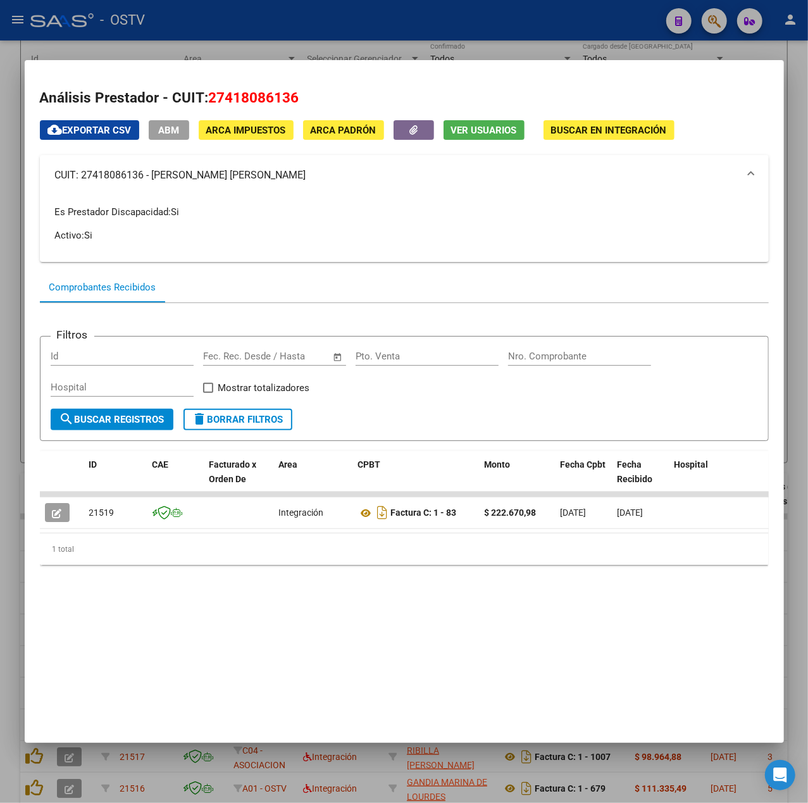
click at [16, 288] on div at bounding box center [404, 401] width 808 height 803
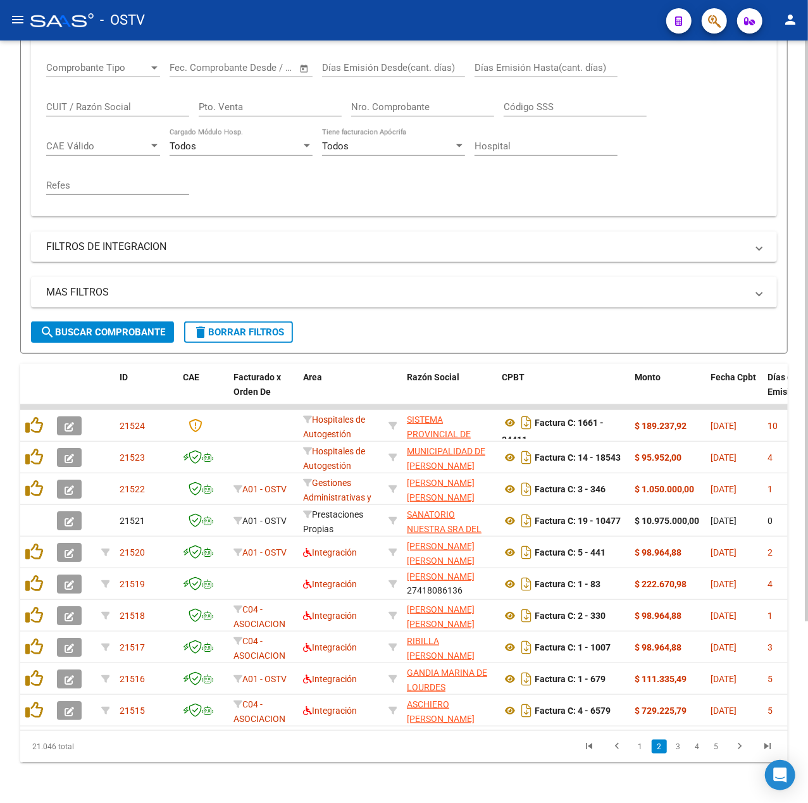
scroll to position [238, 0]
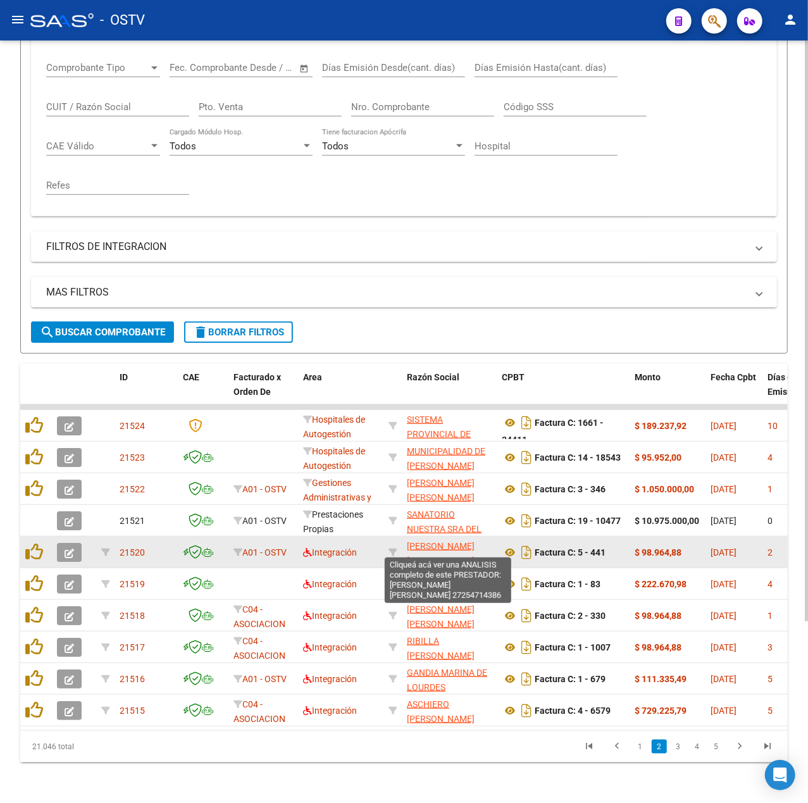
click at [456, 541] on span "DELLAFIORE GISELA SILVINA" at bounding box center [441, 553] width 68 height 25
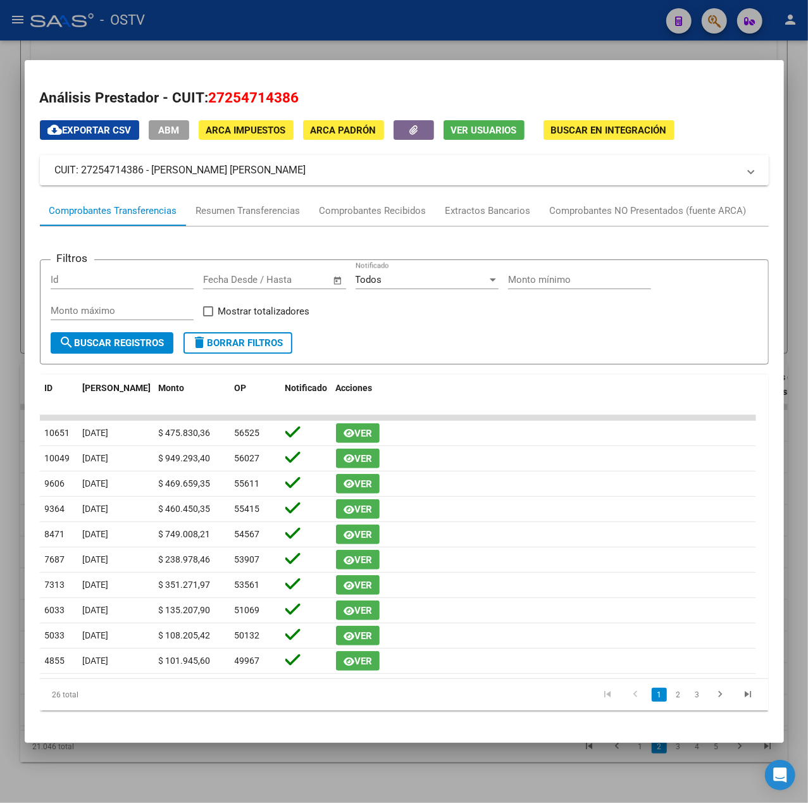
drag, startPoint x: 290, startPoint y: 175, endPoint x: 152, endPoint y: 180, distance: 138.0
click at [152, 180] on mat-expansion-panel-header "CUIT: 27254714386 - DELLAFIORE GISELA SILVINA" at bounding box center [404, 170] width 729 height 30
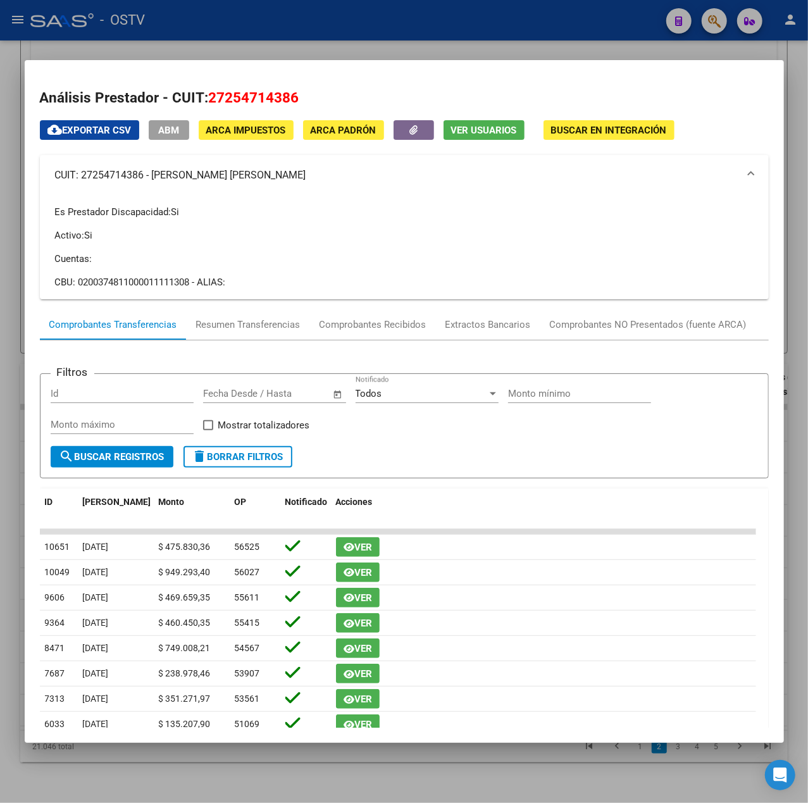
click at [476, 25] on div at bounding box center [404, 401] width 808 height 803
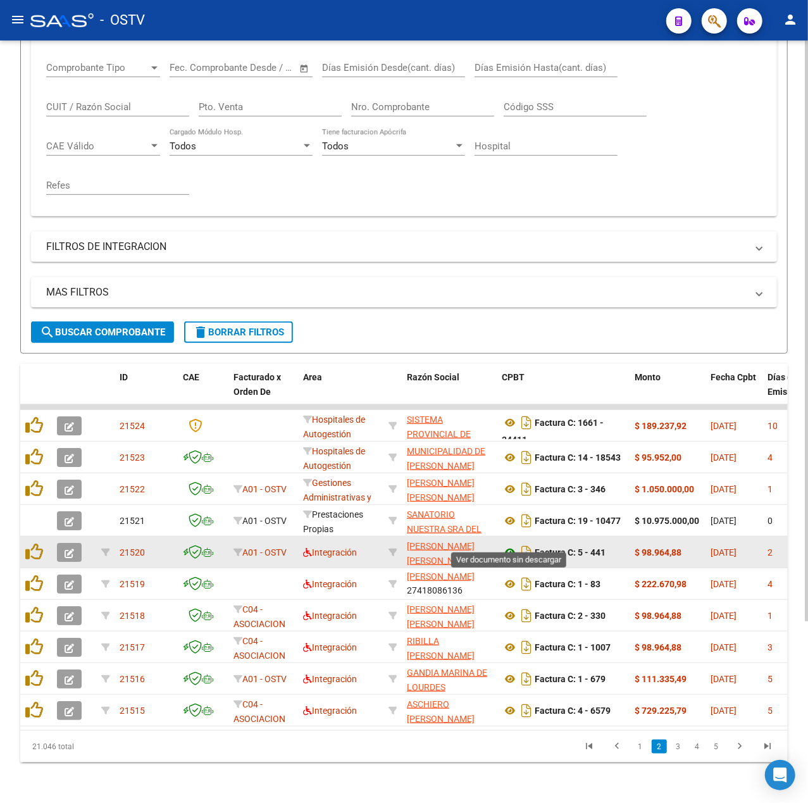
click at [515, 545] on icon at bounding box center [510, 552] width 16 height 15
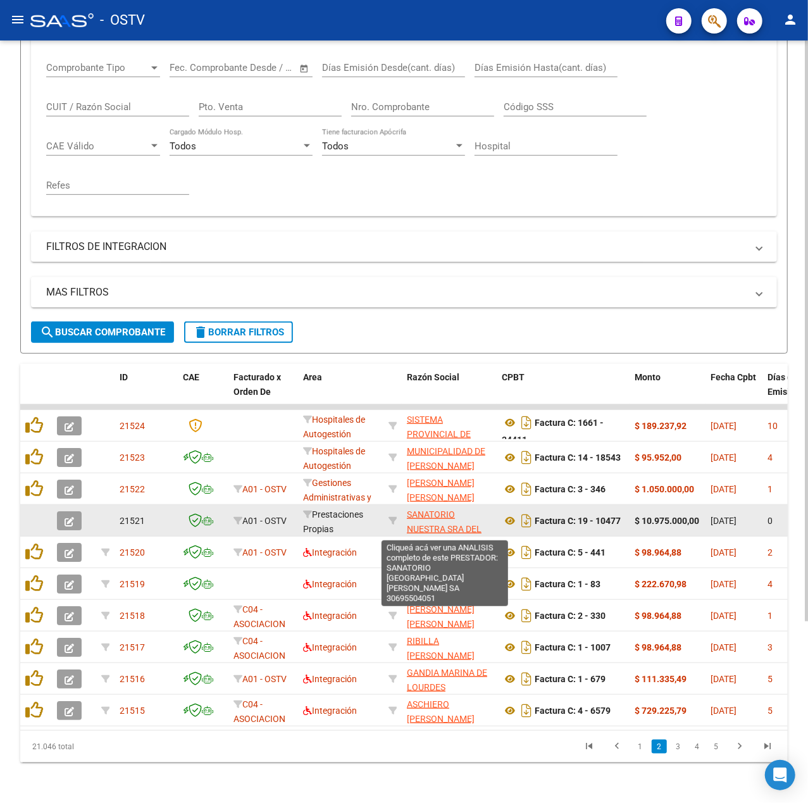
click at [454, 515] on span "SANATORIO NUESTRA SRA DEL PILAR SA" at bounding box center [444, 528] width 75 height 39
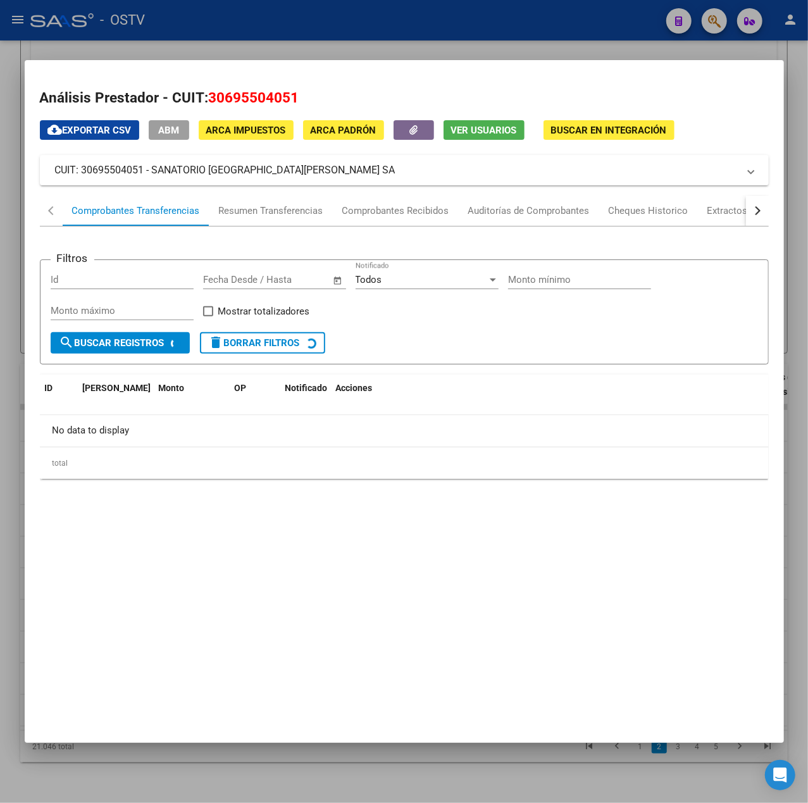
click at [485, 53] on div at bounding box center [404, 401] width 808 height 803
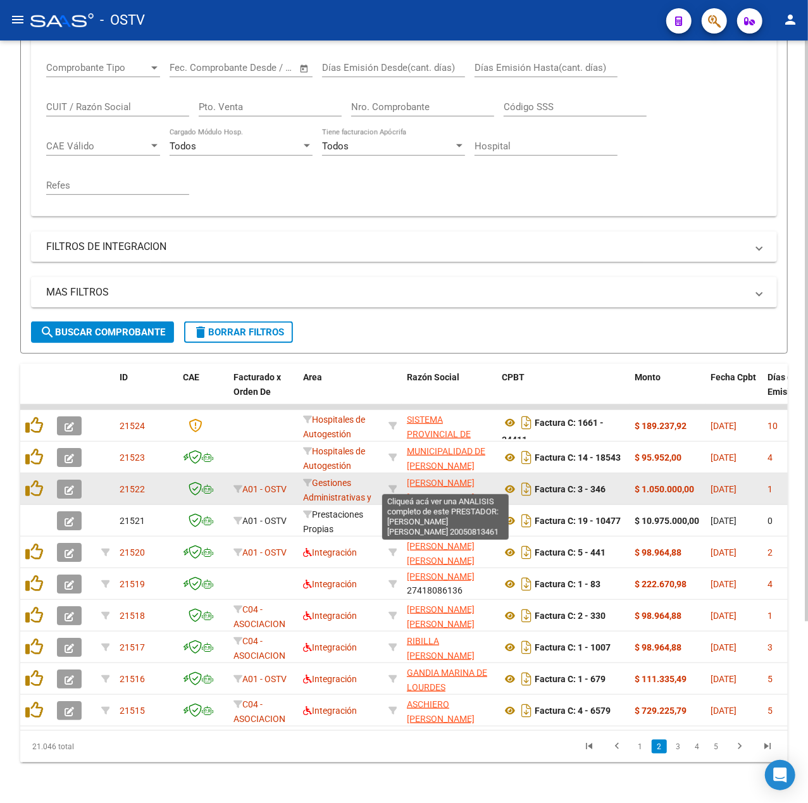
click at [441, 478] on span "DEMIRDJIAN JUAN CARLOS" at bounding box center [441, 490] width 68 height 25
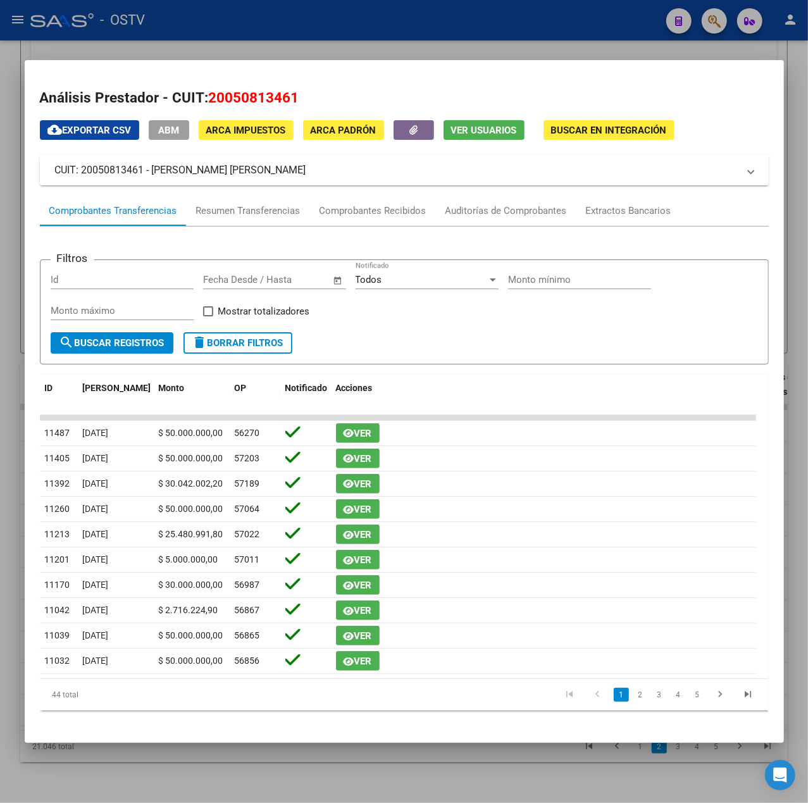
drag, startPoint x: 290, startPoint y: 175, endPoint x: 152, endPoint y: 168, distance: 138.1
click at [152, 168] on mat-panel-title "CUIT: 20050813461 - DEMIRDJIAN JUAN CARLOS" at bounding box center [396, 170] width 683 height 15
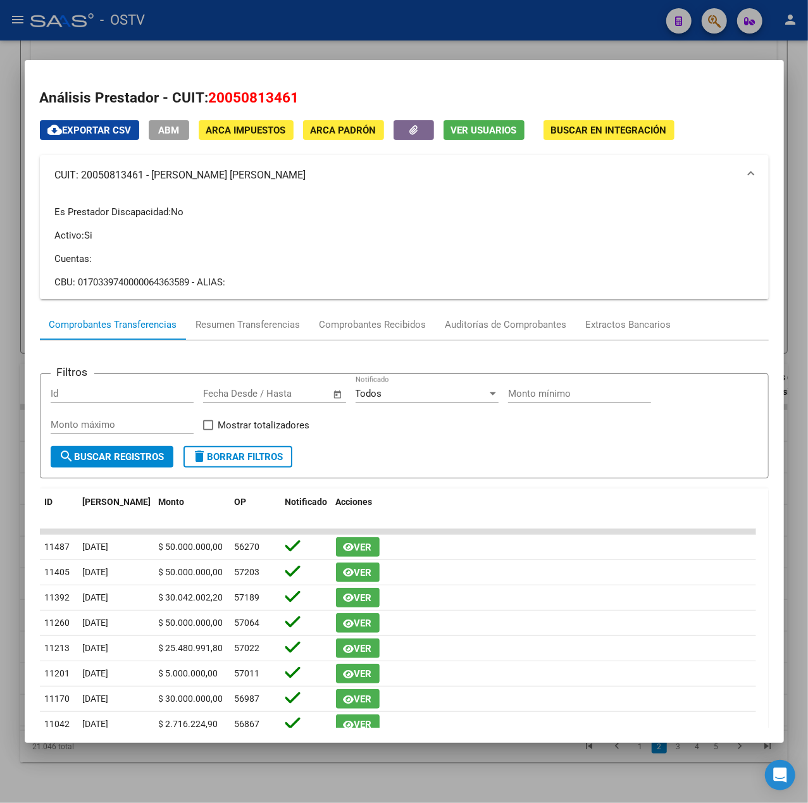
click at [540, 20] on div at bounding box center [404, 401] width 808 height 803
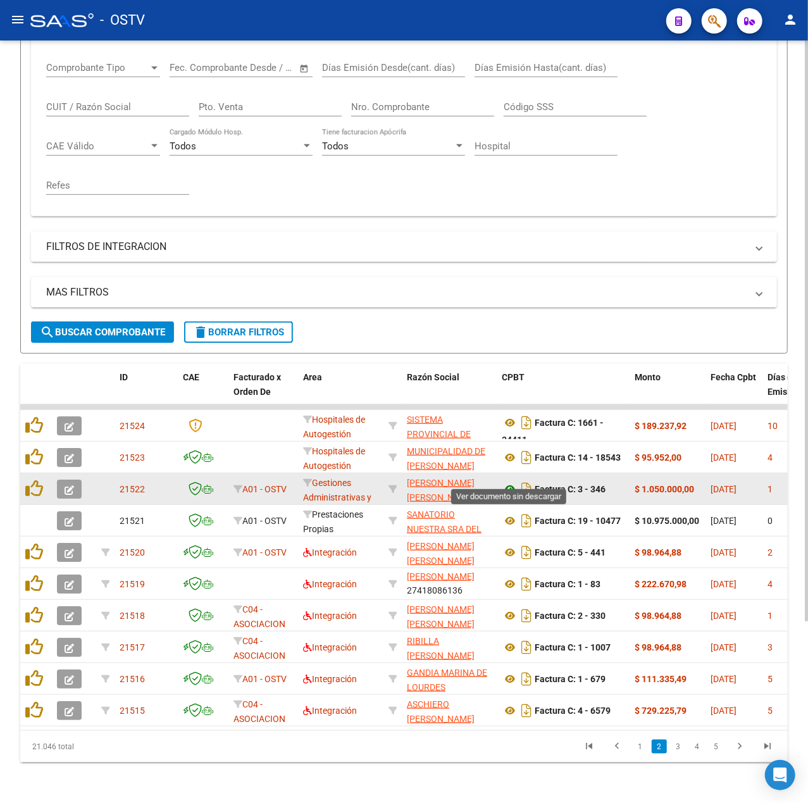
click at [514, 481] on icon at bounding box center [510, 488] width 16 height 15
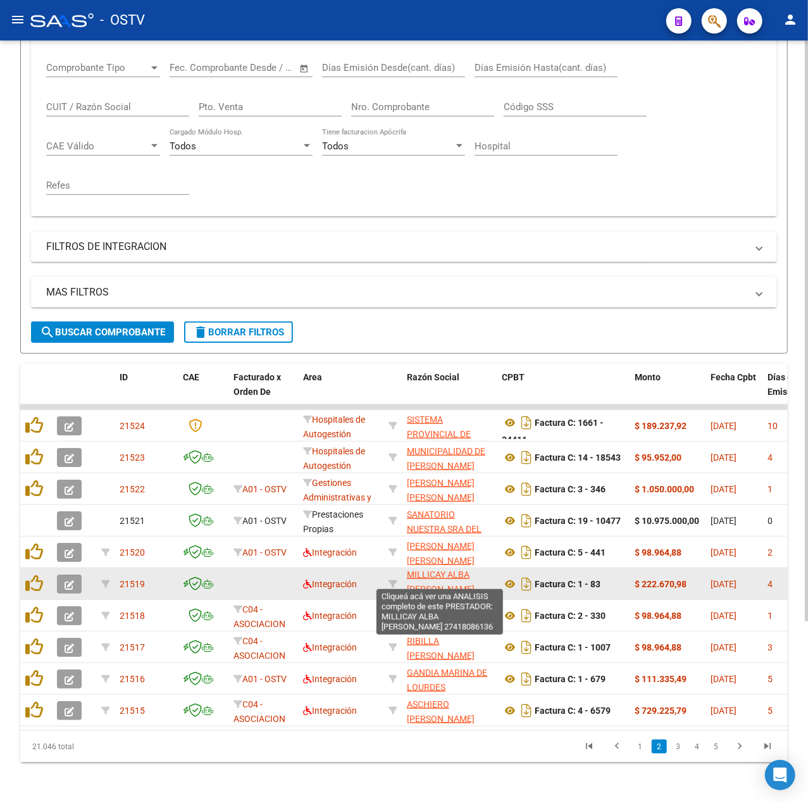
scroll to position [0, 0]
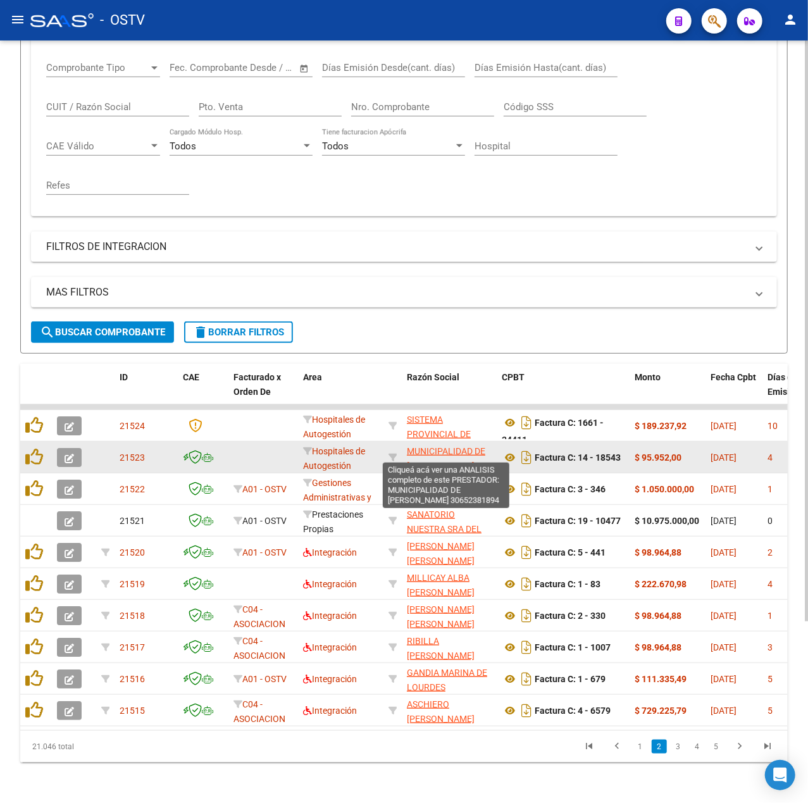
click at [454, 450] on span "MUNICIPALIDAD DE MARCOS PAZ" at bounding box center [446, 458] width 78 height 25
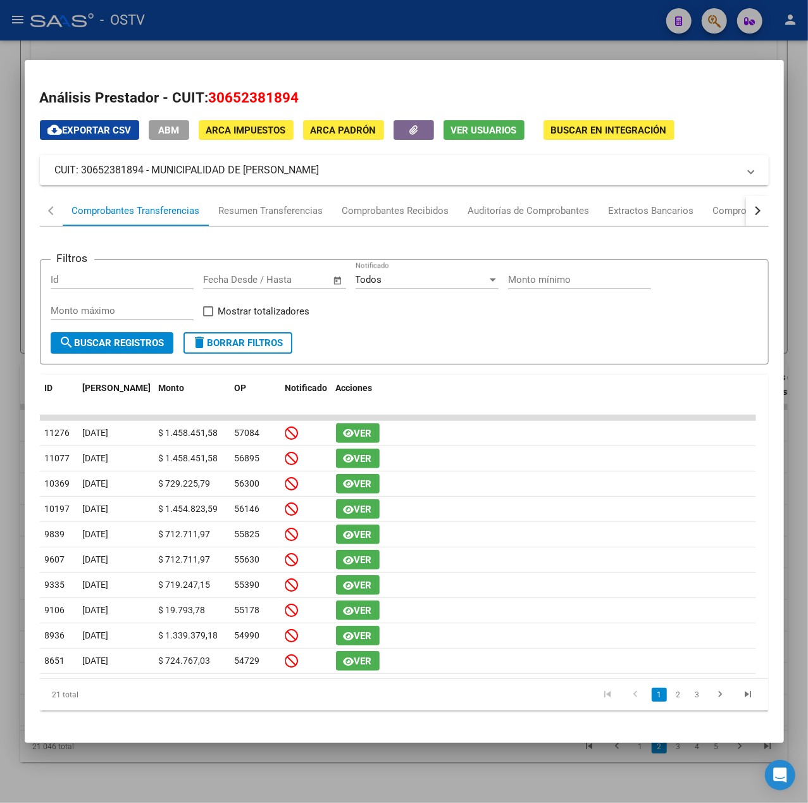
drag, startPoint x: 317, startPoint y: 173, endPoint x: 151, endPoint y: 170, distance: 166.4
click at [151, 170] on mat-panel-title "CUIT: 30652381894 - MUNICIPALIDAD DE MARCOS PAZ" at bounding box center [396, 170] width 683 height 15
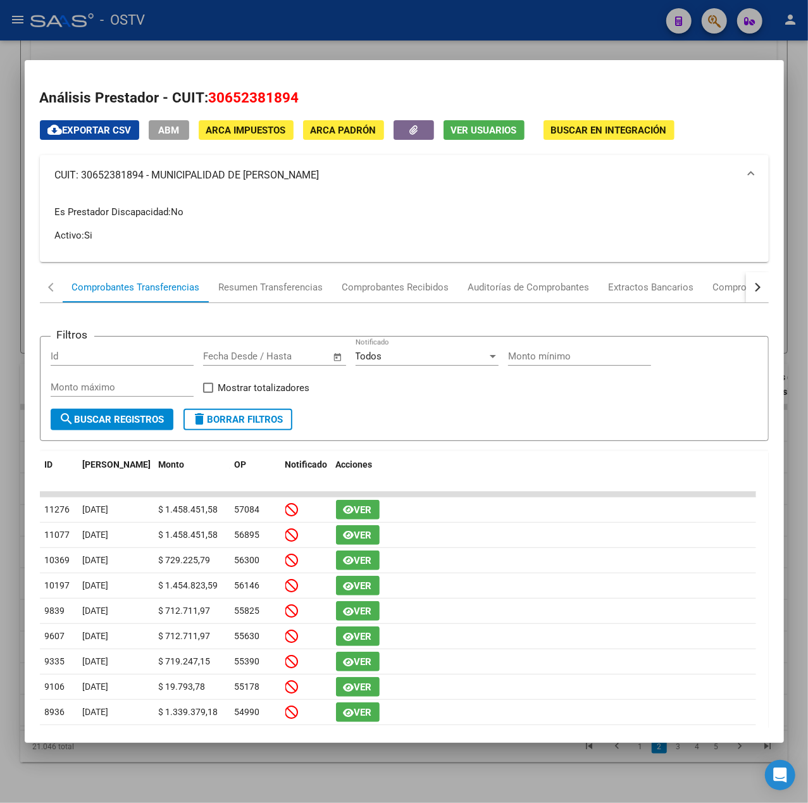
click at [322, 32] on div at bounding box center [404, 401] width 808 height 803
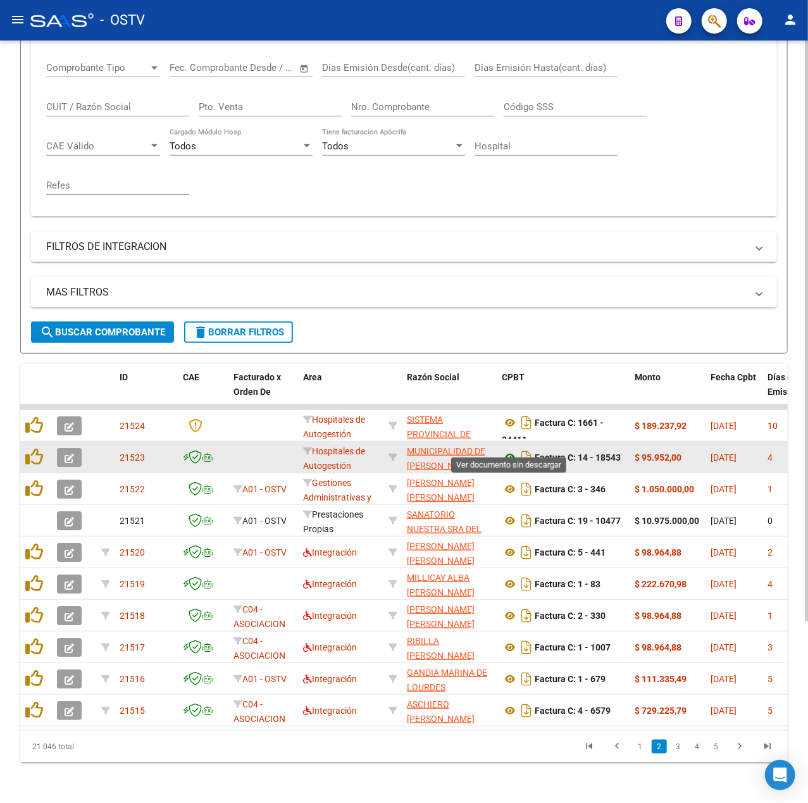
click at [510, 450] on icon at bounding box center [510, 457] width 16 height 15
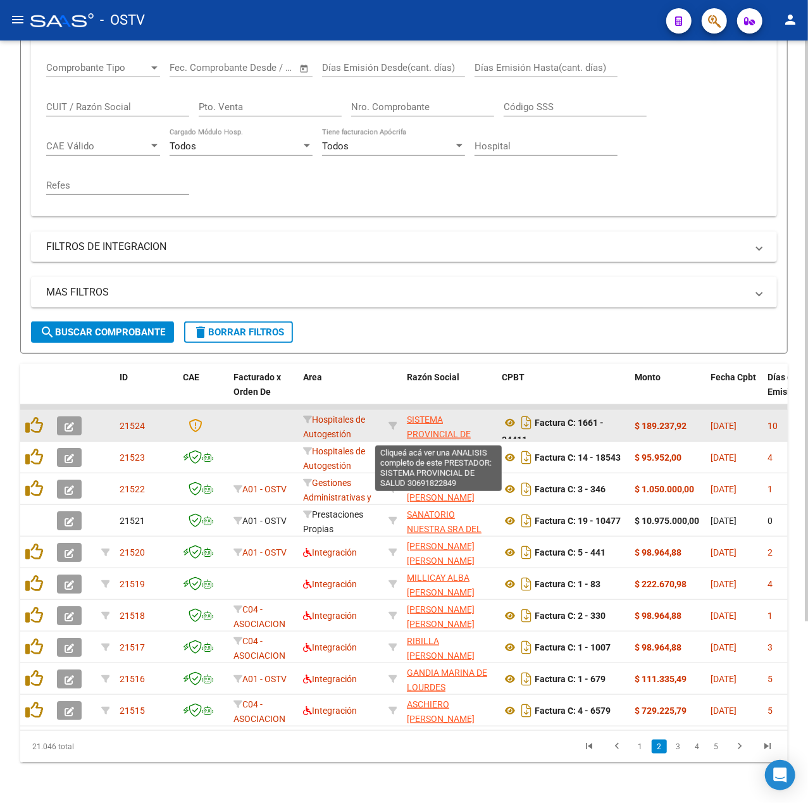
click at [429, 416] on span "SISTEMA PROVINCIAL DE SALUD" at bounding box center [439, 433] width 64 height 39
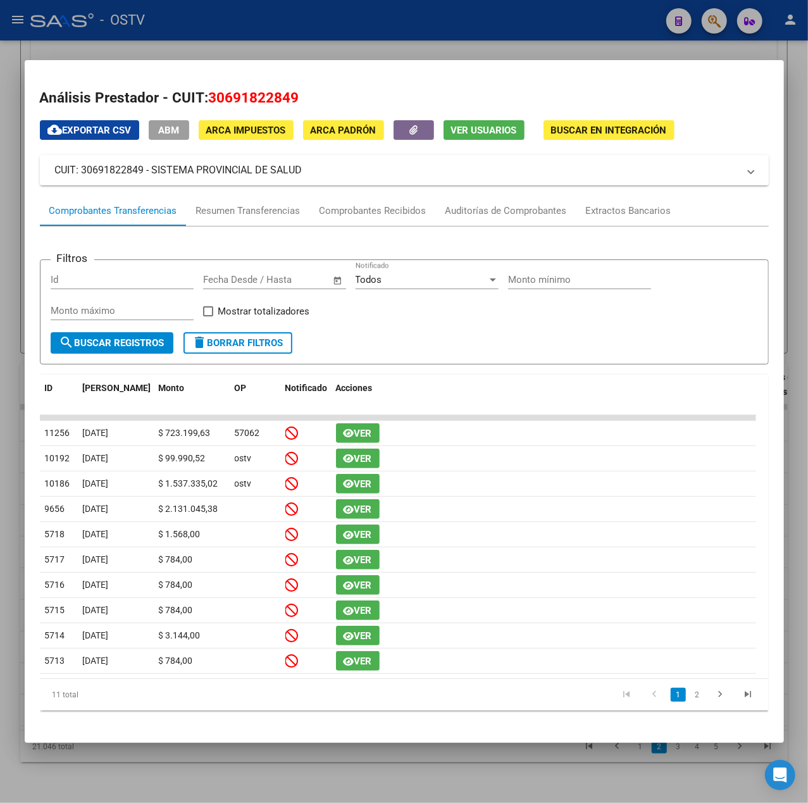
drag, startPoint x: 316, startPoint y: 171, endPoint x: 152, endPoint y: 173, distance: 164.5
click at [152, 173] on mat-panel-title "CUIT: 30691822849 - SISTEMA PROVINCIAL DE SALUD" at bounding box center [396, 170] width 683 height 15
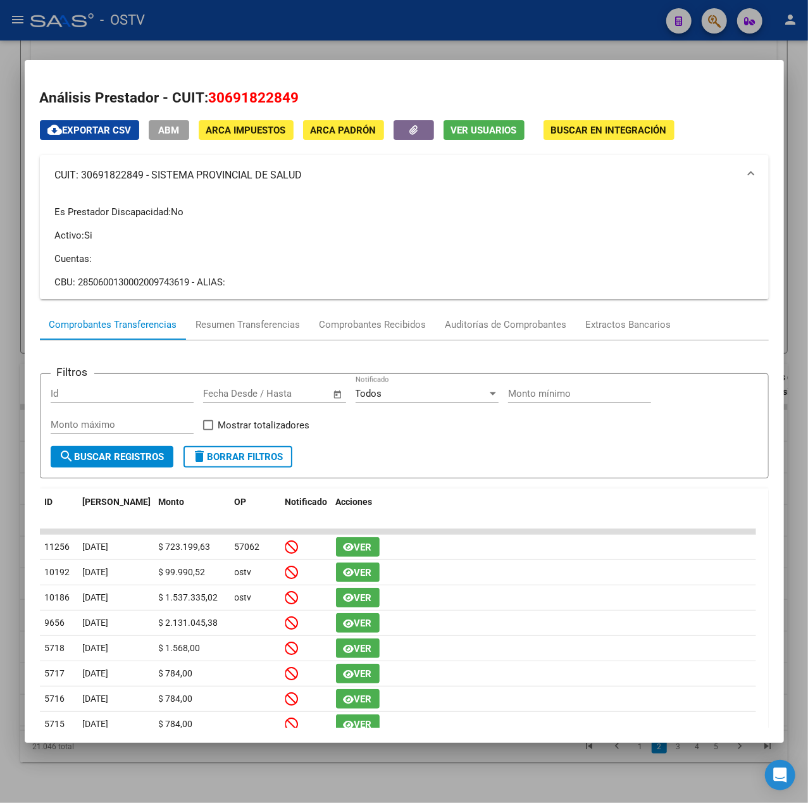
click at [314, 28] on div at bounding box center [404, 401] width 808 height 803
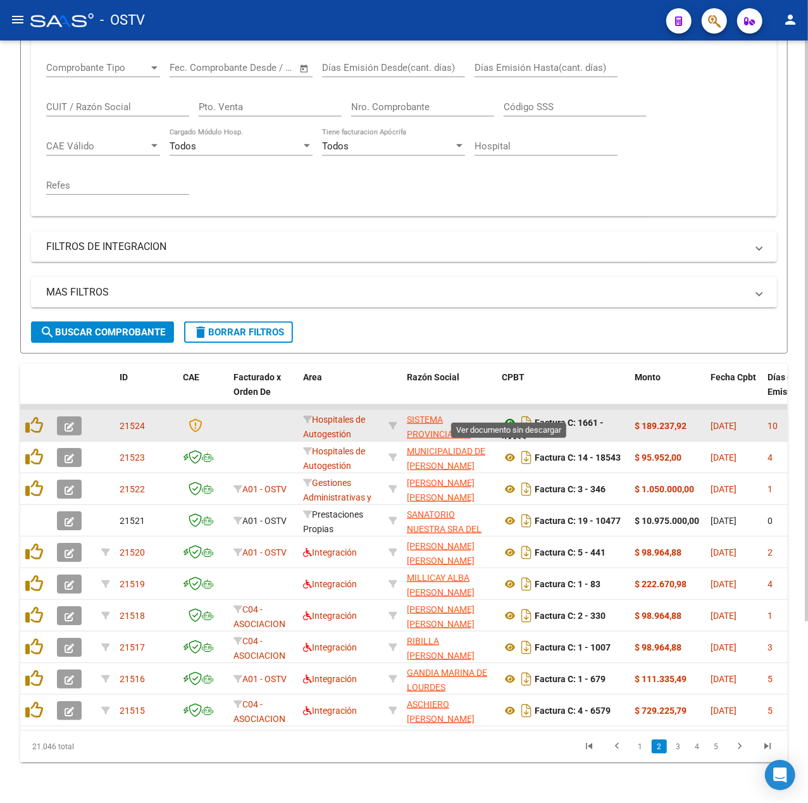
click at [507, 415] on icon at bounding box center [510, 422] width 16 height 15
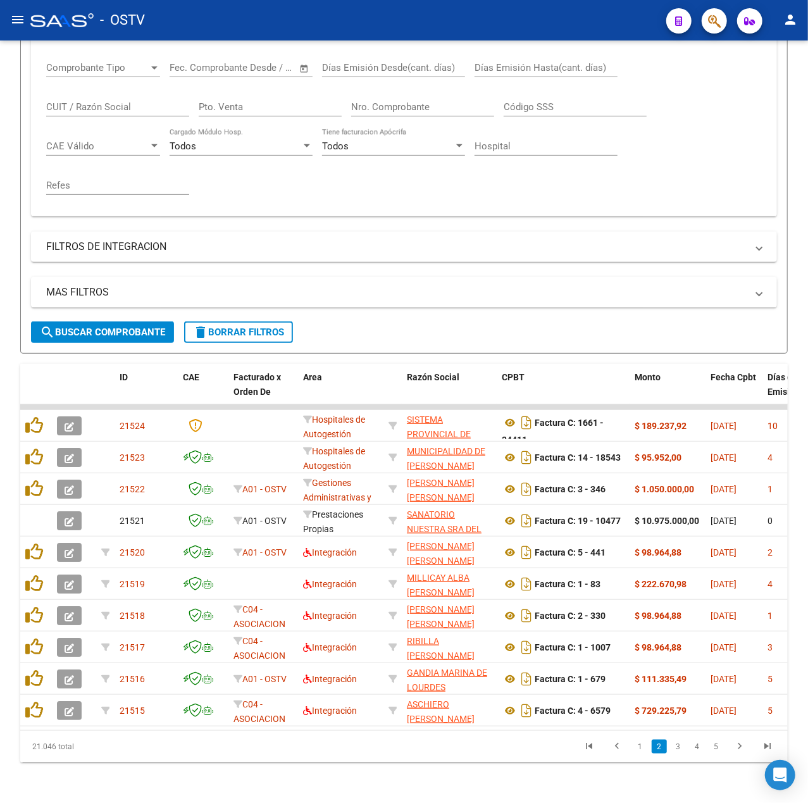
click at [641, 745] on link "1" at bounding box center [640, 747] width 15 height 14
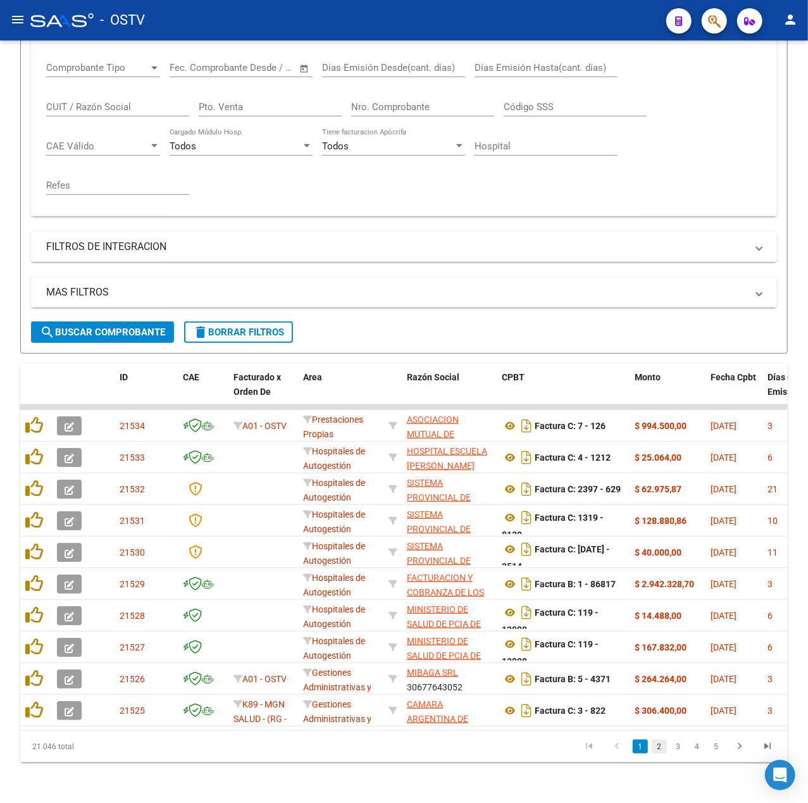
click at [659, 750] on link "2" at bounding box center [659, 747] width 15 height 14
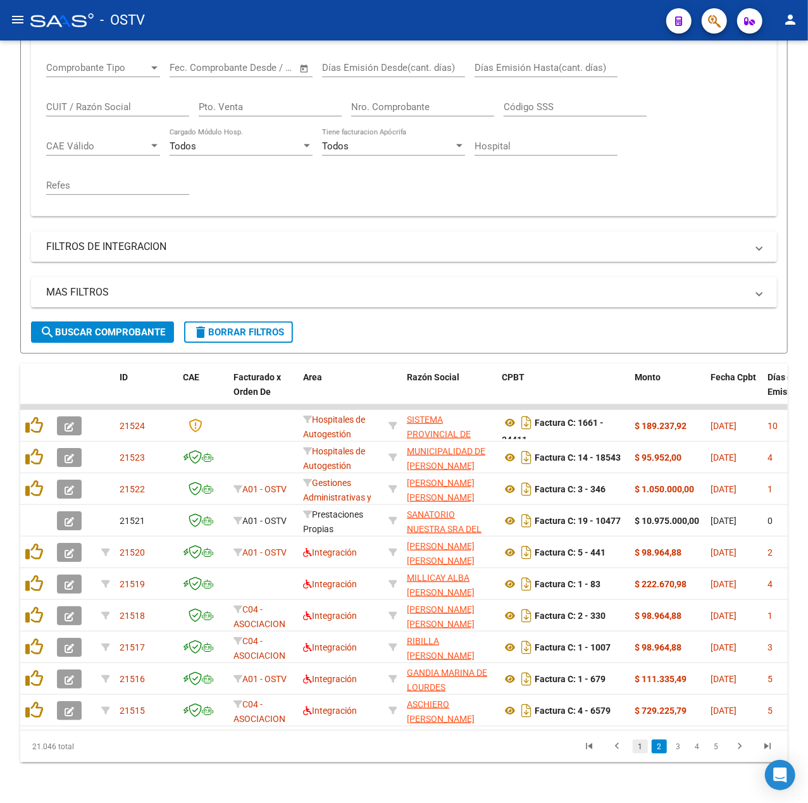
click at [643, 749] on link "1" at bounding box center [640, 747] width 15 height 14
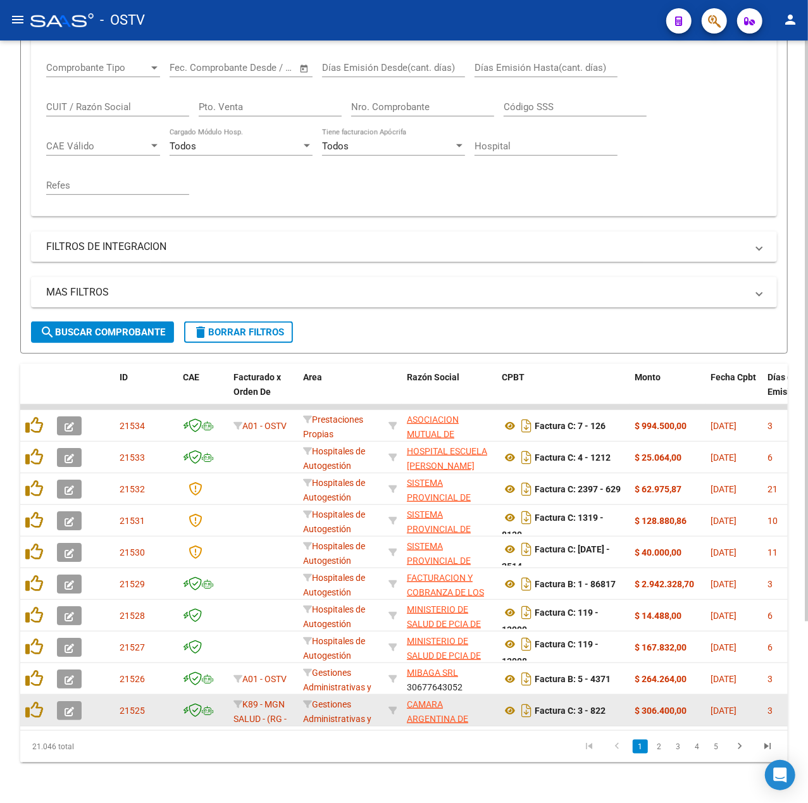
click at [447, 697] on app-link-go-to "CAMARA ARGENTINA DE DESARROLLADORES DE SOFTWARE INDEPENDIENTES" at bounding box center [449, 733] width 85 height 72
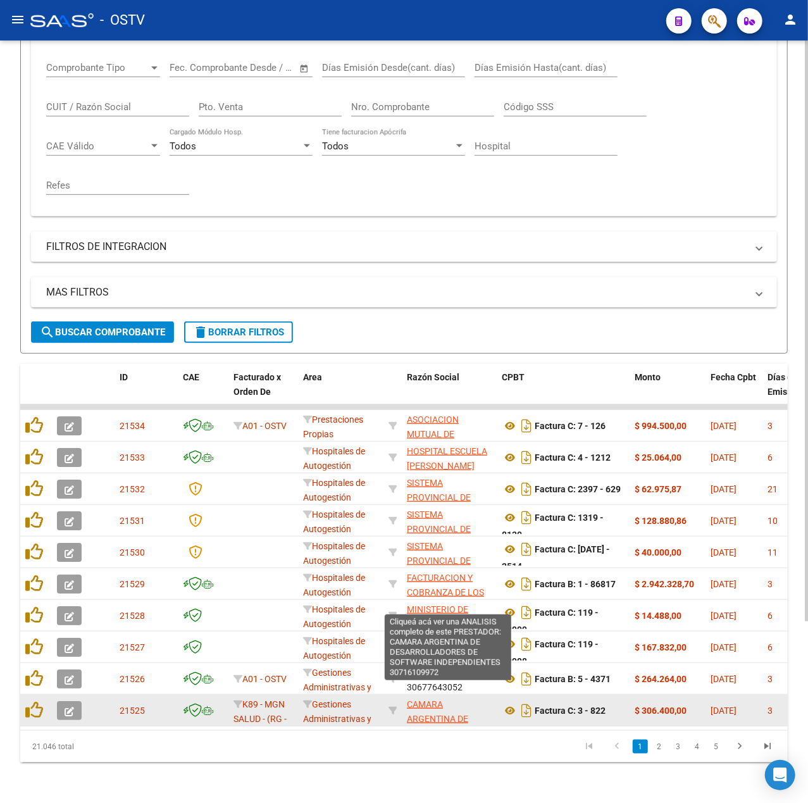
click at [443, 699] on span "CAMARA ARGENTINA DE DESARROLLADORES DE SOFTWARE INDEPENDIENTES" at bounding box center [448, 733] width 83 height 68
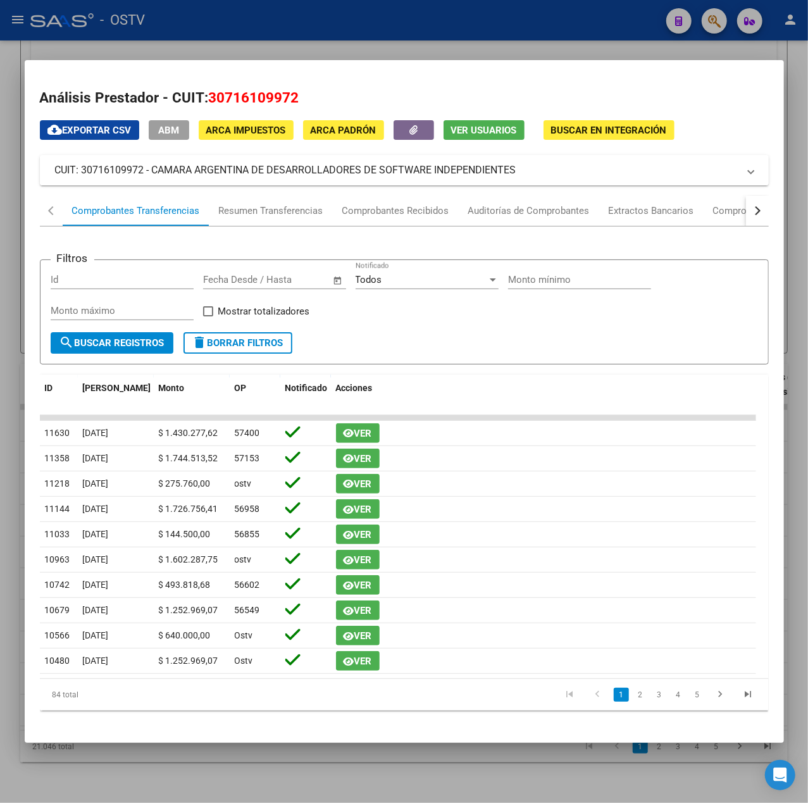
drag, startPoint x: 550, startPoint y: 170, endPoint x: 155, endPoint y: 168, distance: 395.4
click at [155, 168] on mat-panel-title "CUIT: 30716109972 - CAMARA ARGENTINA DE DESARROLLADORES DE SOFTWARE INDEPENDIEN…" at bounding box center [396, 170] width 683 height 15
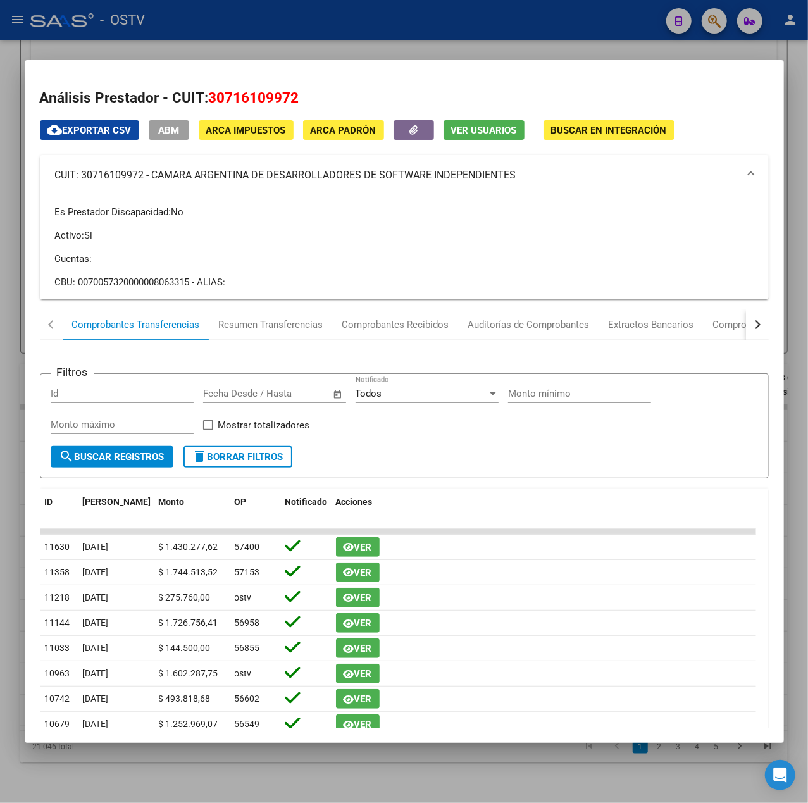
click at [429, 39] on div at bounding box center [404, 401] width 808 height 803
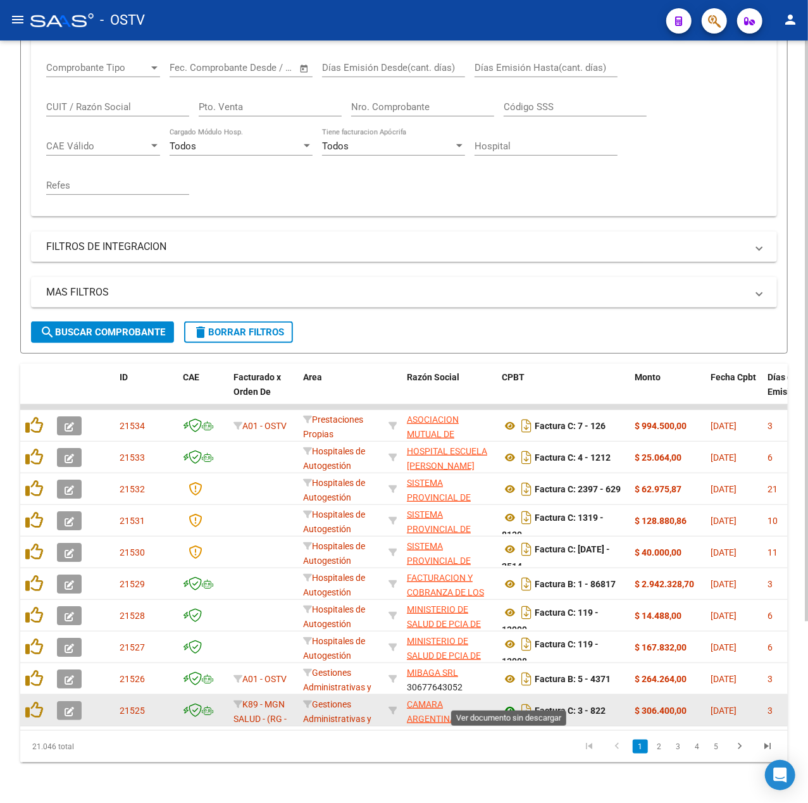
click at [514, 703] on icon at bounding box center [510, 710] width 16 height 15
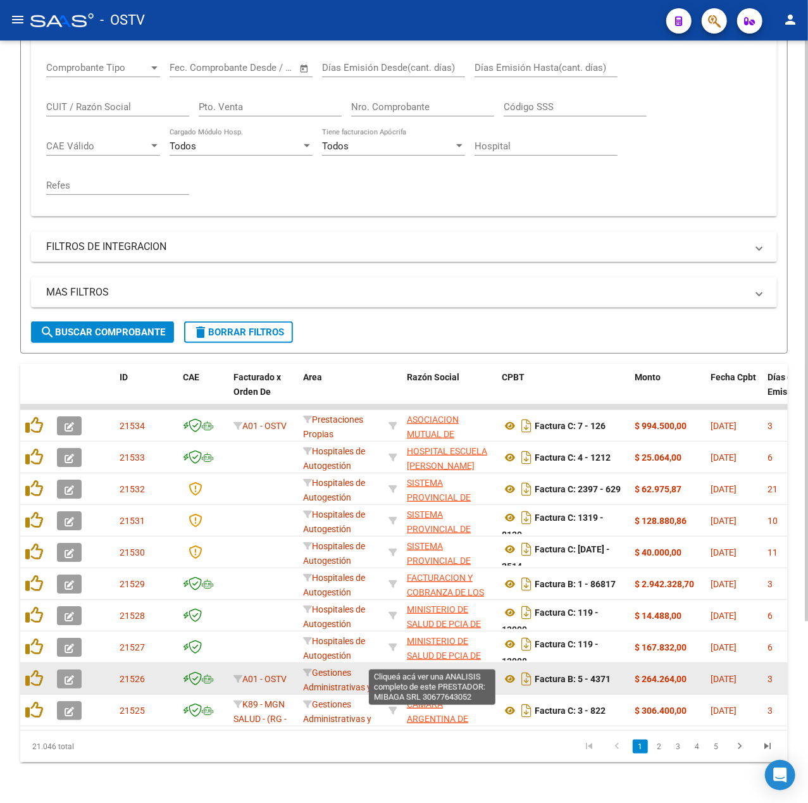
click at [438, 667] on span "MIBAGA SRL" at bounding box center [432, 672] width 51 height 10
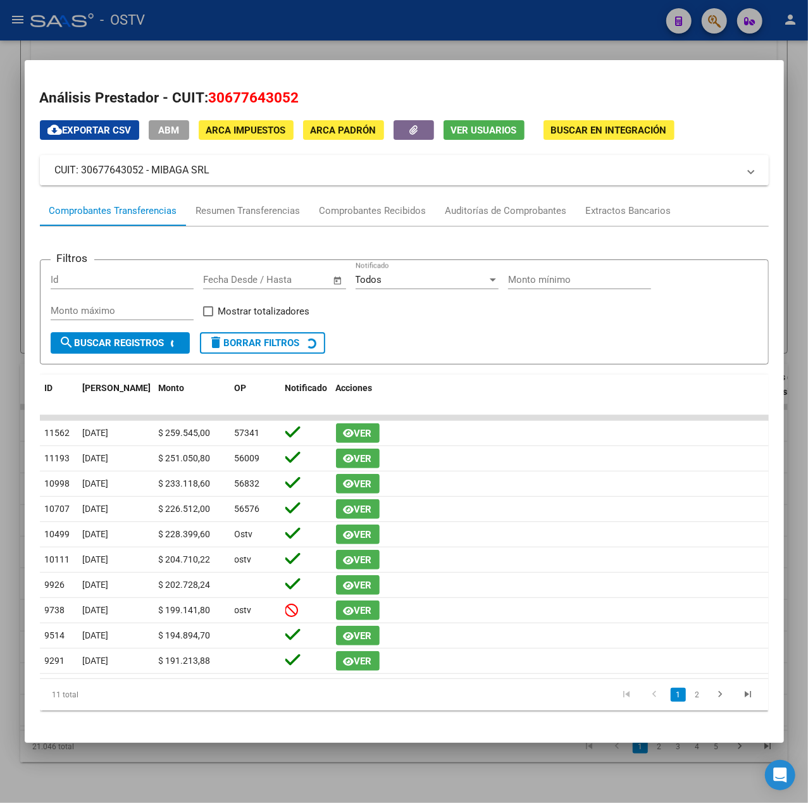
drag, startPoint x: 231, startPoint y: 170, endPoint x: 152, endPoint y: 178, distance: 78.9
click at [152, 178] on mat-expansion-panel-header "CUIT: 30677643052 - MIBAGA SRL" at bounding box center [404, 170] width 729 height 30
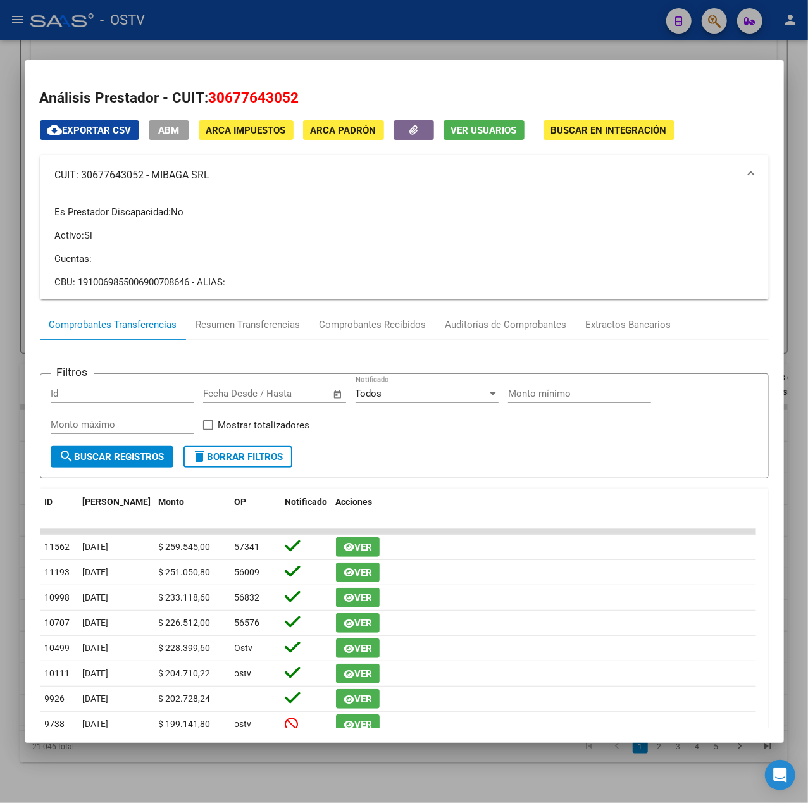
click at [382, 26] on div at bounding box center [404, 401] width 808 height 803
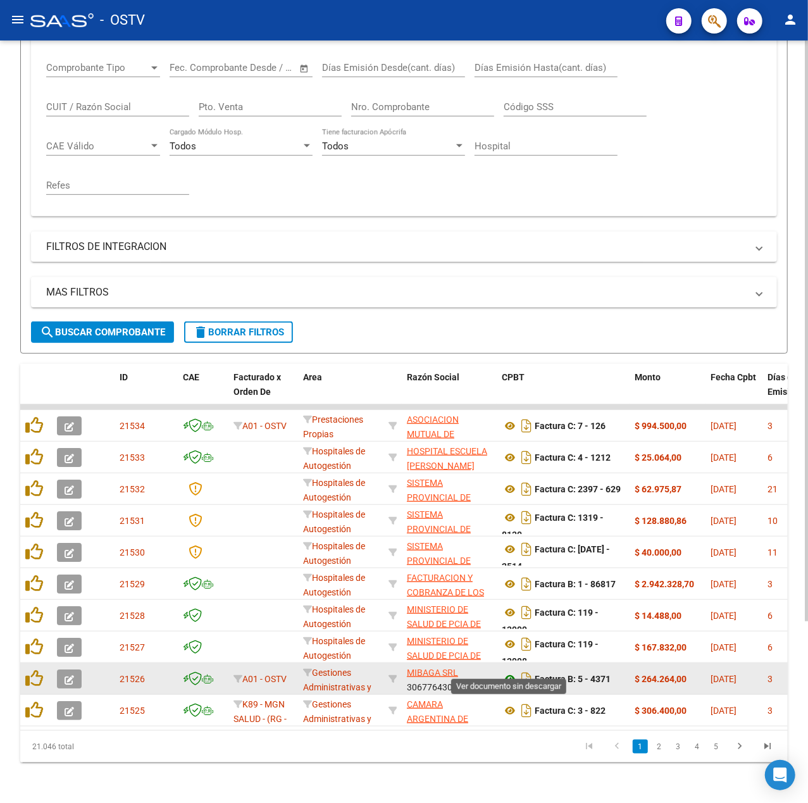
click at [506, 671] on icon at bounding box center [510, 678] width 16 height 15
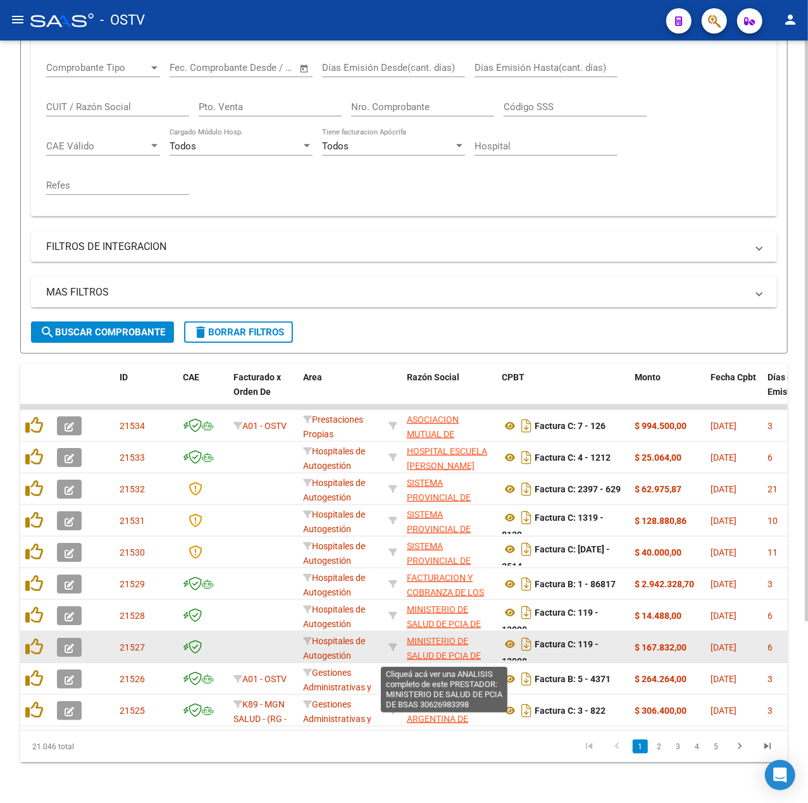
click at [431, 636] on span "MINISTERIO DE SALUD DE PCIA DE BSAS" at bounding box center [444, 655] width 74 height 39
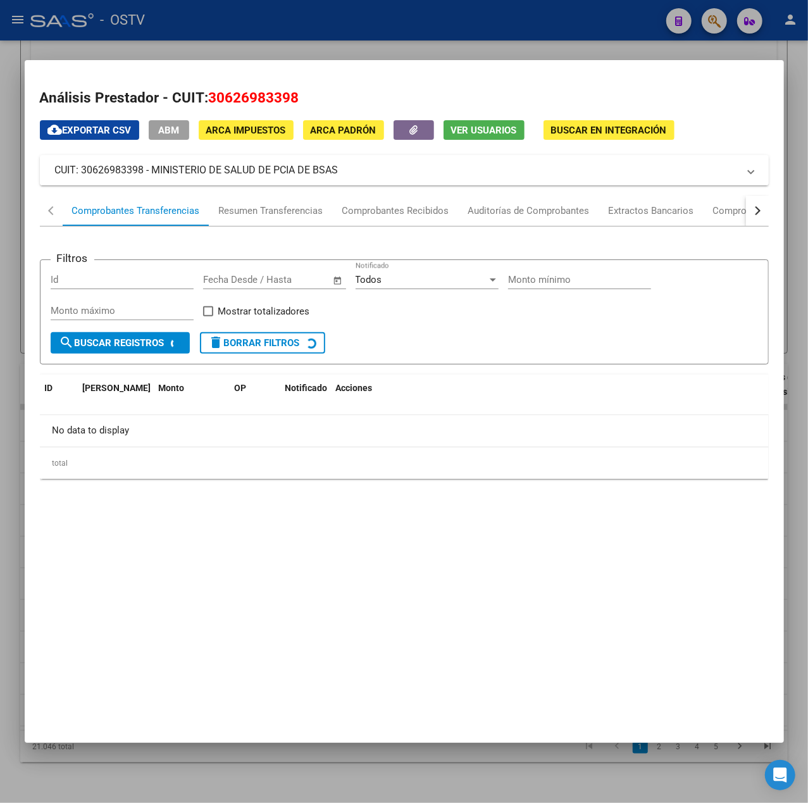
drag, startPoint x: 297, startPoint y: 176, endPoint x: 242, endPoint y: 177, distance: 55.7
click at [242, 177] on mat-panel-title "CUIT: 30626983398 - MINISTERIO DE SALUD DE PCIA DE BSAS" at bounding box center [396, 170] width 683 height 15
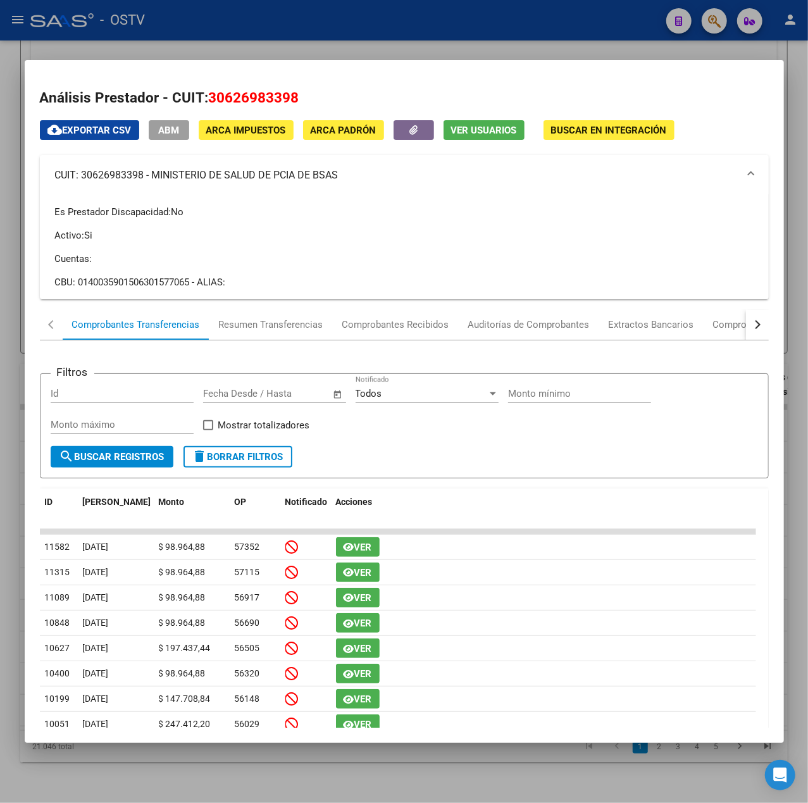
drag, startPoint x: 335, startPoint y: 173, endPoint x: 183, endPoint y: 180, distance: 151.4
click at [183, 180] on mat-panel-title "CUIT: 30626983398 - MINISTERIO DE SALUD DE PCIA DE BSAS" at bounding box center [396, 175] width 683 height 15
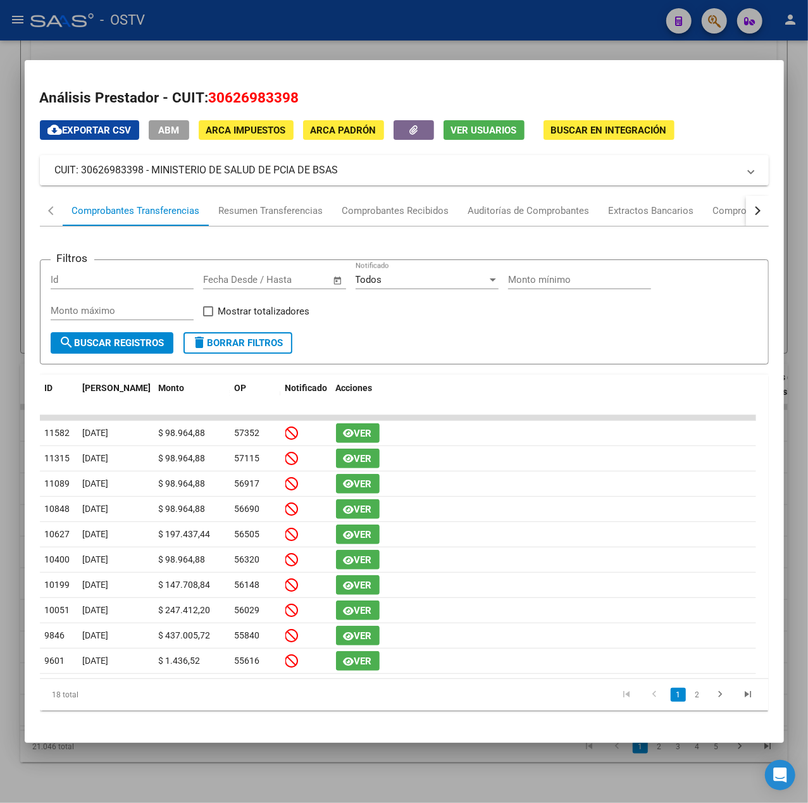
drag, startPoint x: 350, startPoint y: 173, endPoint x: 152, endPoint y: 175, distance: 198.7
click at [152, 175] on mat-panel-title "CUIT: 30626983398 - MINISTERIO DE SALUD DE PCIA DE BSAS" at bounding box center [396, 170] width 683 height 15
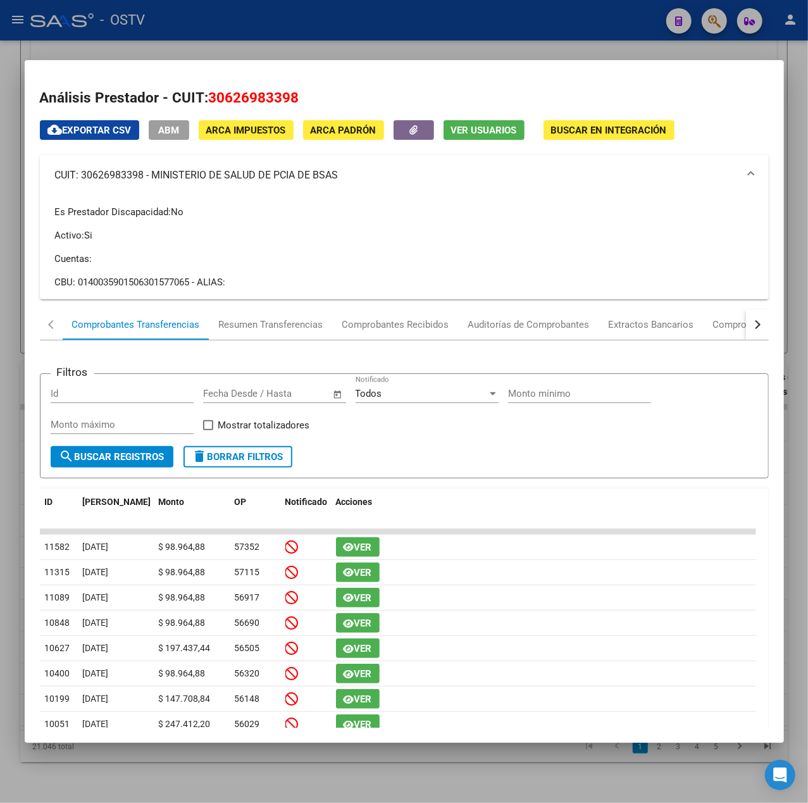
click at [411, 28] on div at bounding box center [404, 401] width 808 height 803
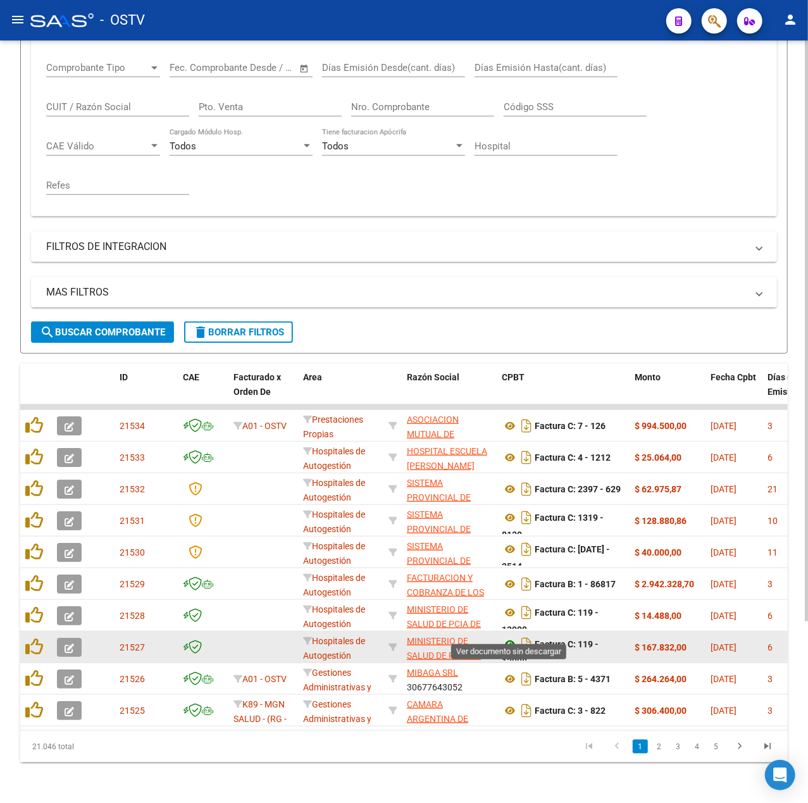
click at [509, 636] on icon at bounding box center [510, 643] width 16 height 15
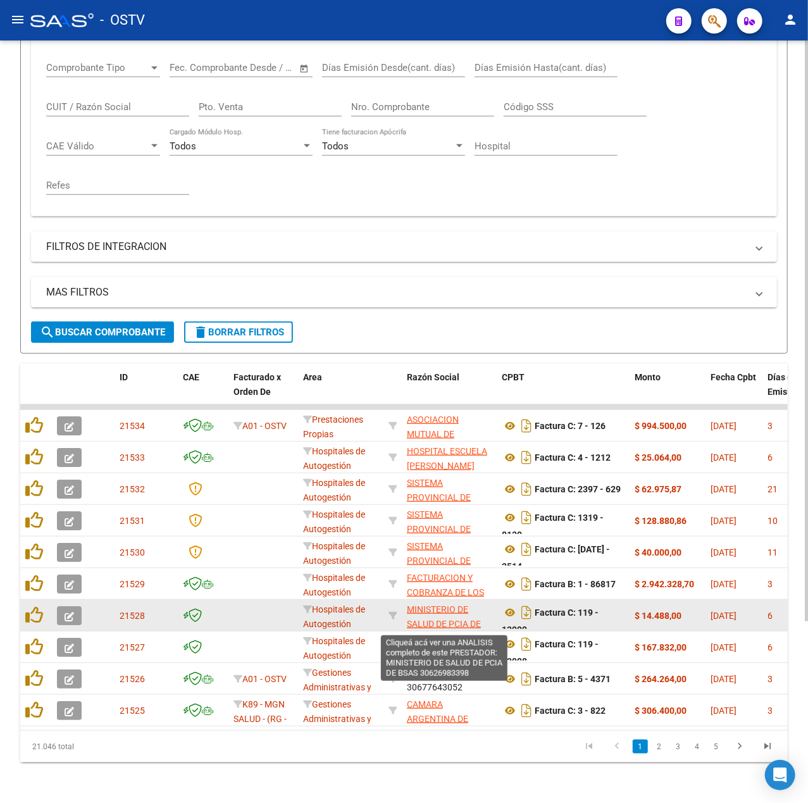
click at [433, 604] on span "MINISTERIO DE SALUD DE PCIA DE BSAS" at bounding box center [444, 623] width 74 height 39
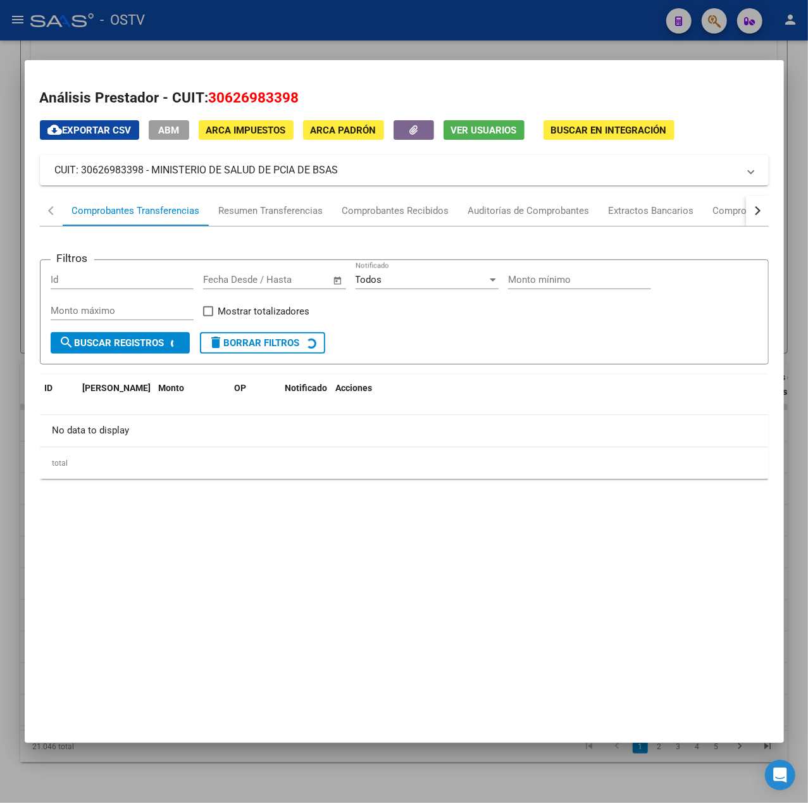
click at [452, 44] on div at bounding box center [404, 401] width 808 height 803
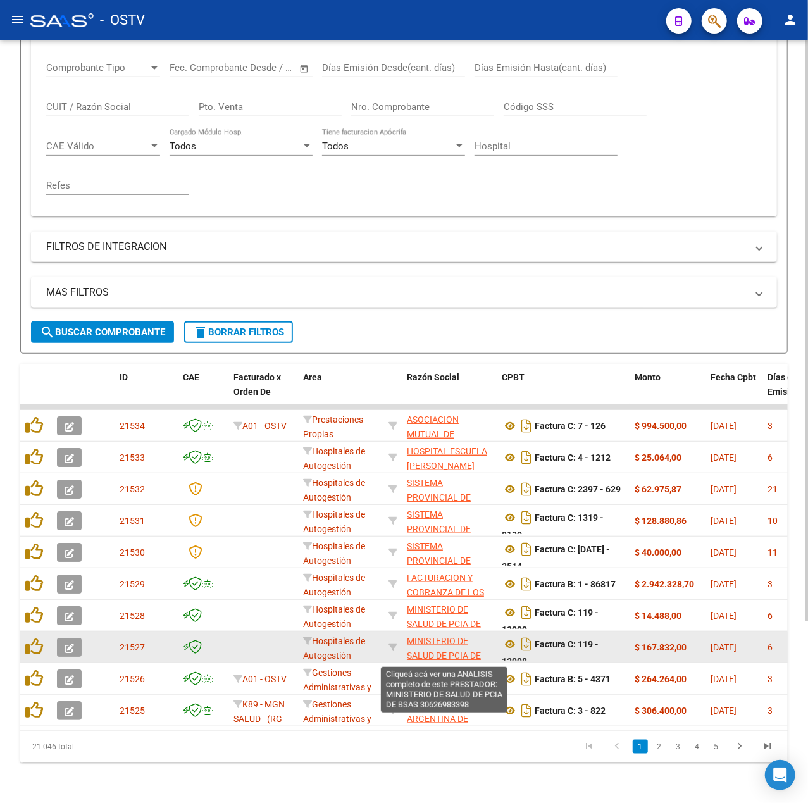
click at [459, 636] on span "MINISTERIO DE SALUD DE PCIA DE BSAS" at bounding box center [444, 655] width 74 height 39
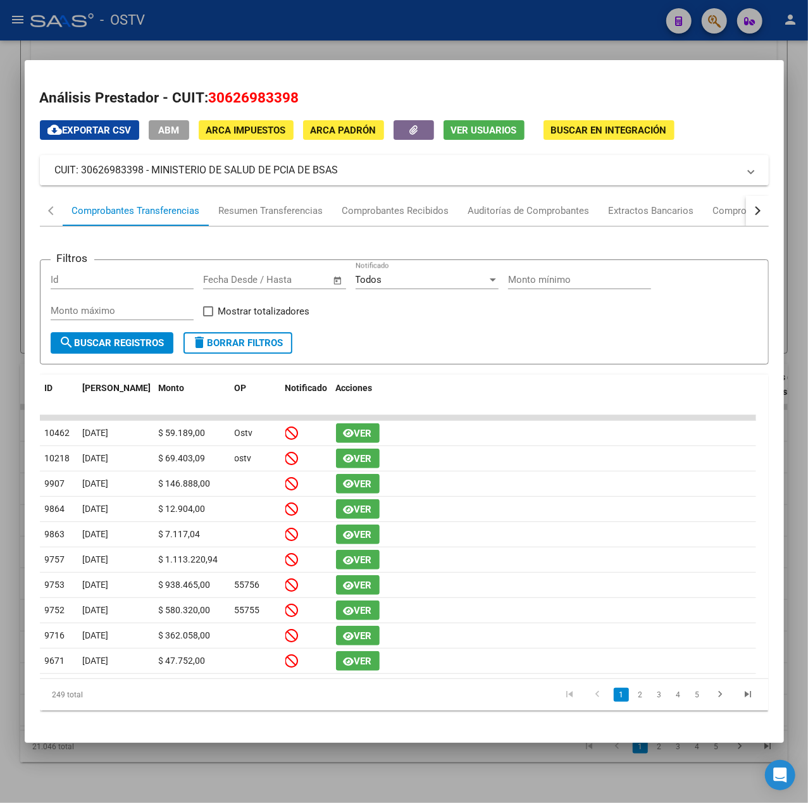
drag, startPoint x: 356, startPoint y: 175, endPoint x: 155, endPoint y: 171, distance: 200.6
click at [155, 171] on mat-panel-title "CUIT: 30626983398 - MINISTERIO DE SALUD DE PCIA DE BSAS" at bounding box center [396, 170] width 683 height 15
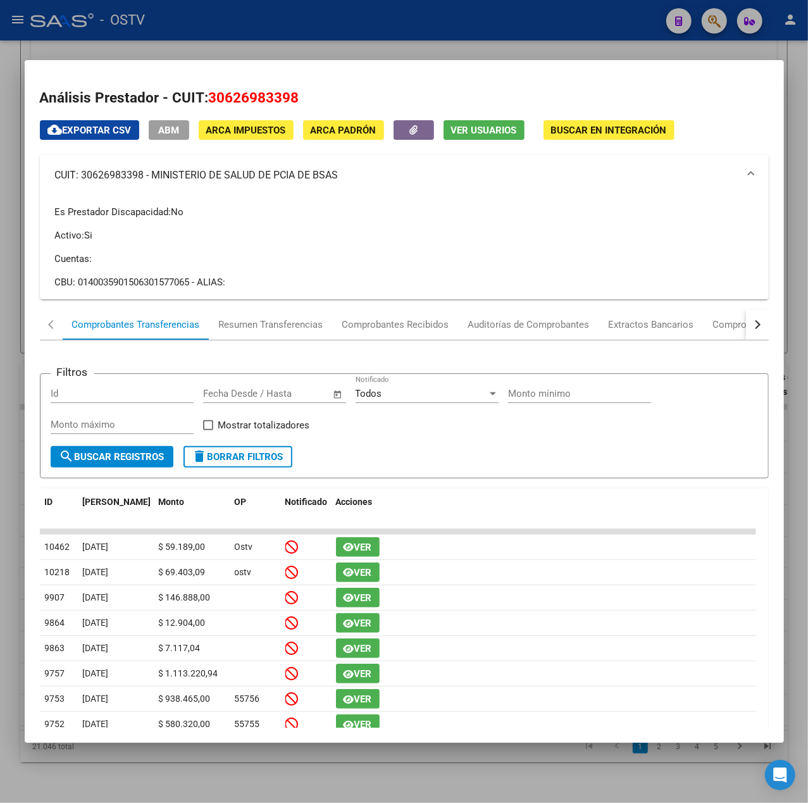
click at [529, 18] on div at bounding box center [404, 401] width 808 height 803
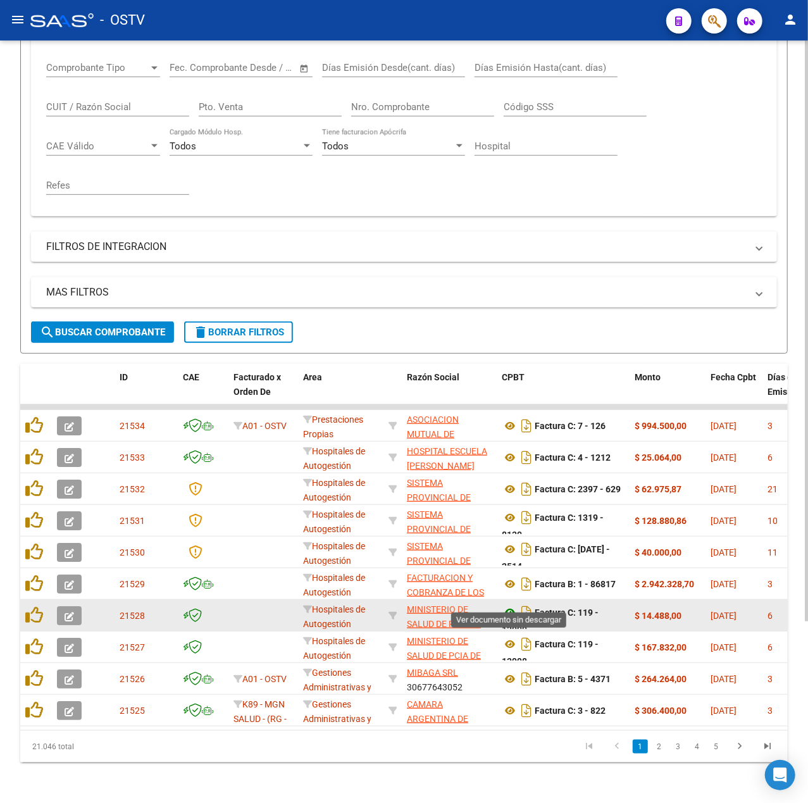
click at [505, 605] on icon at bounding box center [510, 612] width 16 height 15
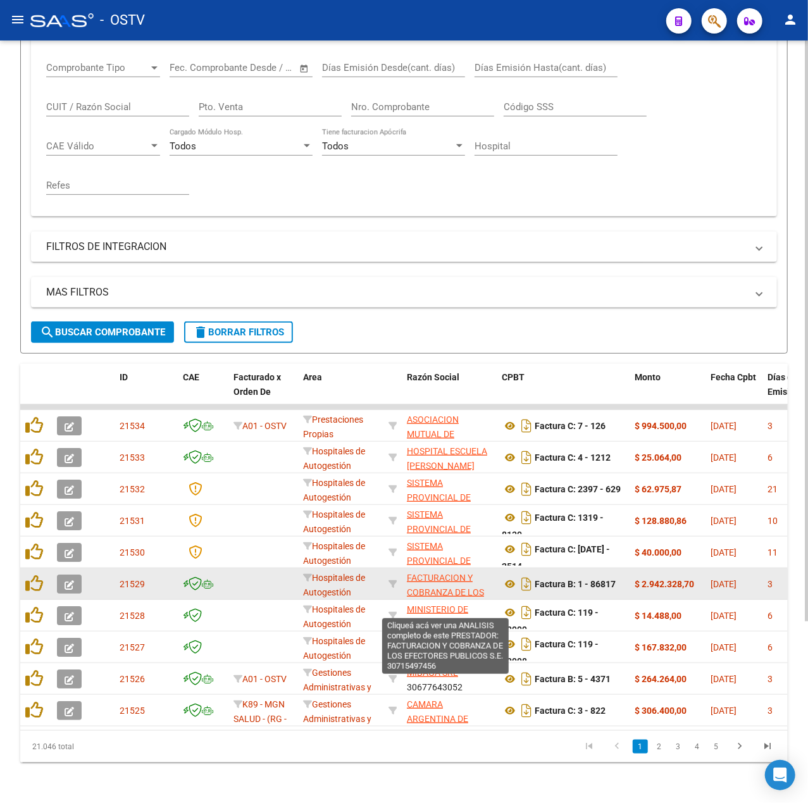
click at [438, 574] on span "FACTURACION Y COBRANZA DE LOS EFECTORES PUBLICOS S.E." at bounding box center [445, 599] width 77 height 53
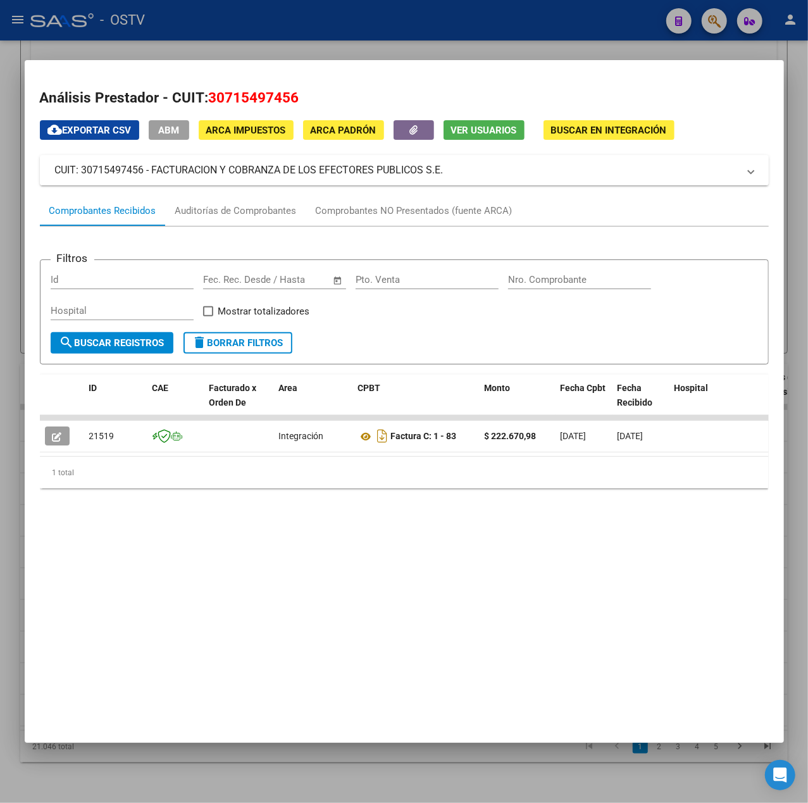
drag, startPoint x: 447, startPoint y: 173, endPoint x: 152, endPoint y: 178, distance: 294.8
click at [152, 178] on mat-expansion-panel-header "CUIT: 30715497456 - FACTURACION Y COBRANZA DE LOS EFECTORES PUBLICOS S.E." at bounding box center [404, 170] width 729 height 30
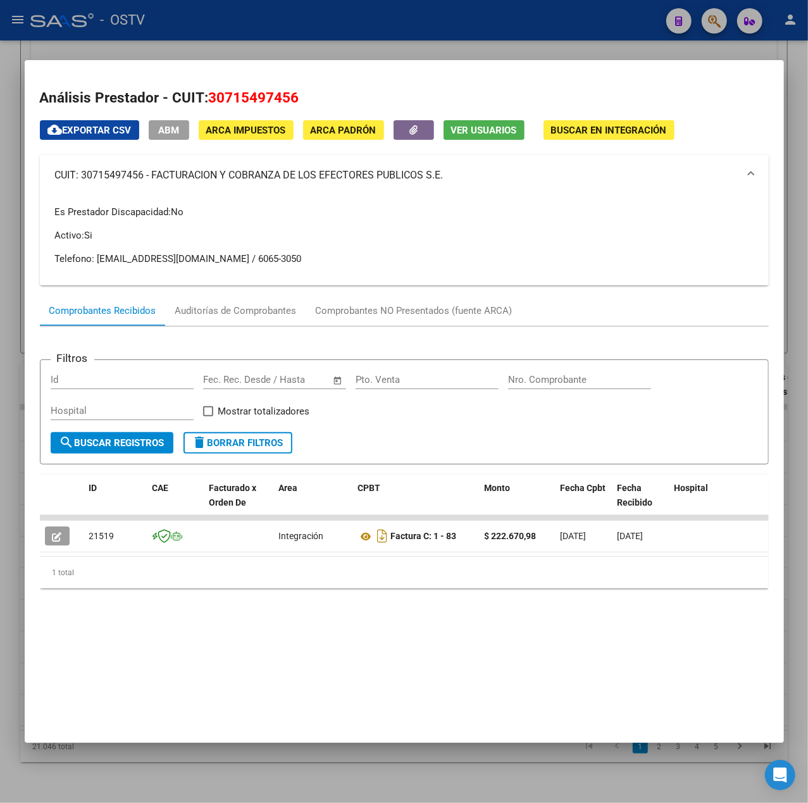
click at [424, 39] on div at bounding box center [404, 401] width 808 height 803
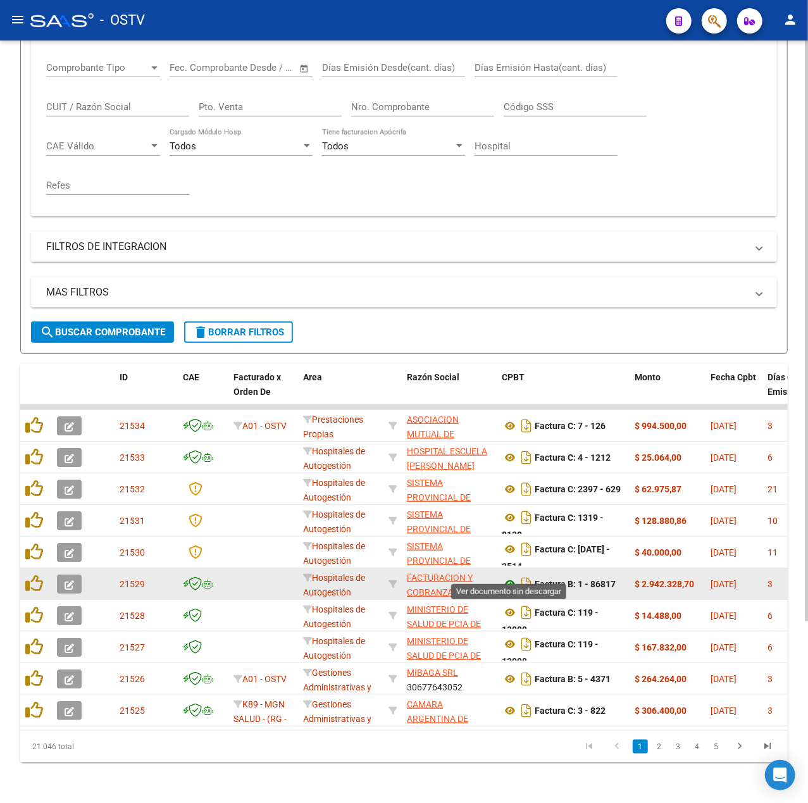
click at [504, 576] on icon at bounding box center [510, 583] width 16 height 15
click at [510, 576] on icon at bounding box center [510, 583] width 16 height 15
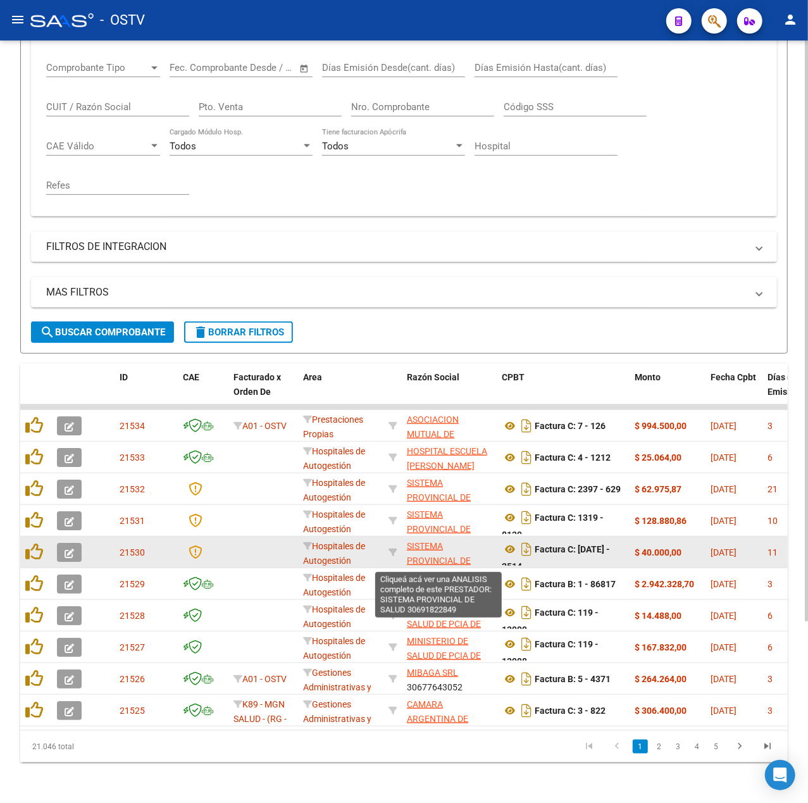
click at [452, 544] on span "SISTEMA PROVINCIAL DE SALUD" at bounding box center [439, 560] width 64 height 39
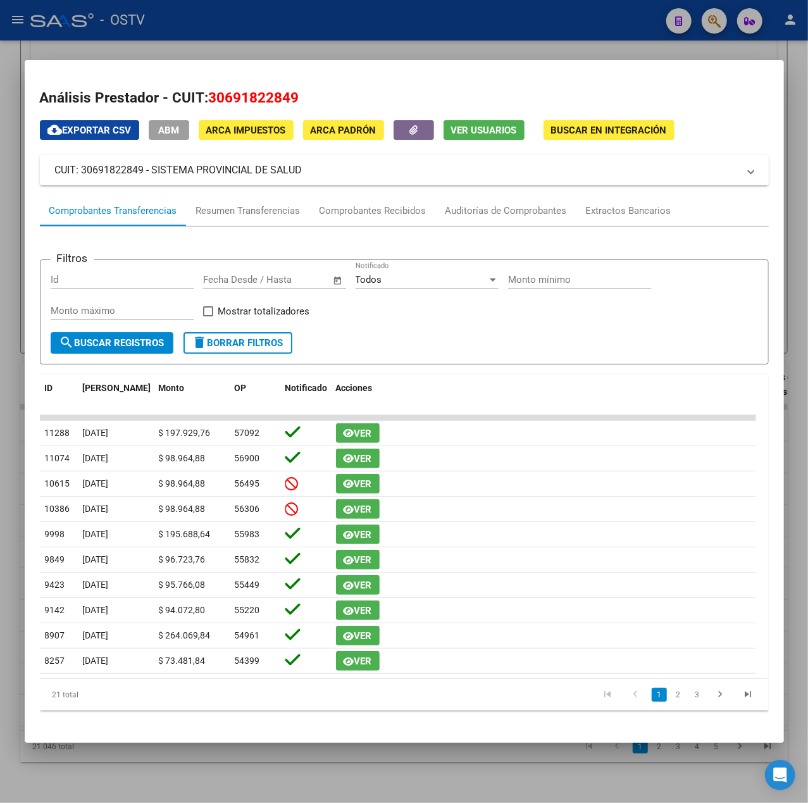
drag, startPoint x: 304, startPoint y: 173, endPoint x: 154, endPoint y: 175, distance: 149.3
click at [154, 175] on mat-panel-title "CUIT: 30691822849 - SISTEMA PROVINCIAL DE SALUD" at bounding box center [396, 170] width 683 height 15
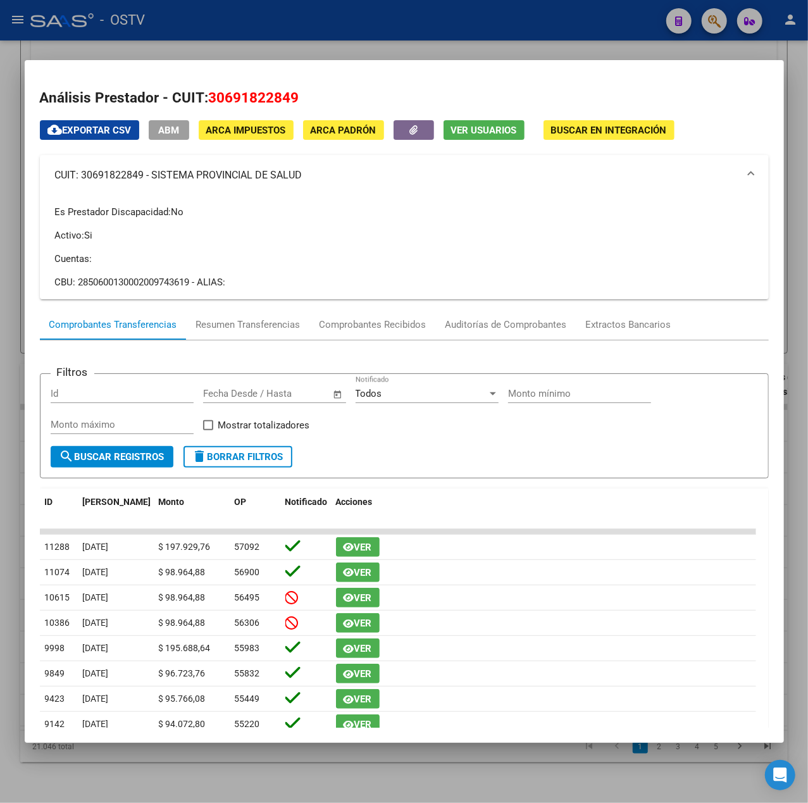
click at [295, 46] on div at bounding box center [404, 401] width 808 height 803
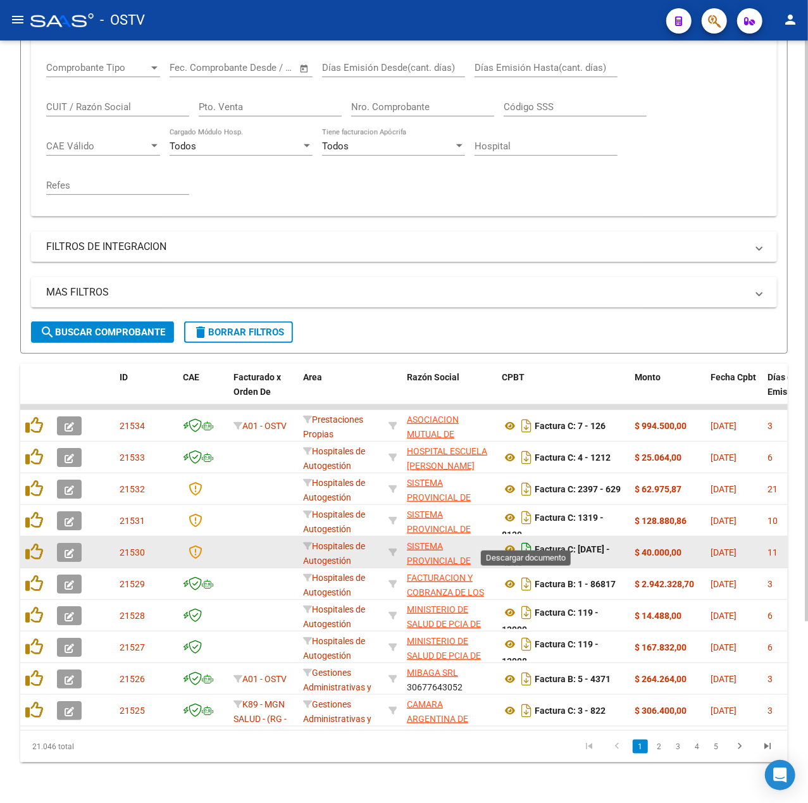
click at [524, 539] on icon "Descargar documento" at bounding box center [526, 549] width 16 height 20
click at [506, 542] on icon at bounding box center [510, 549] width 16 height 15
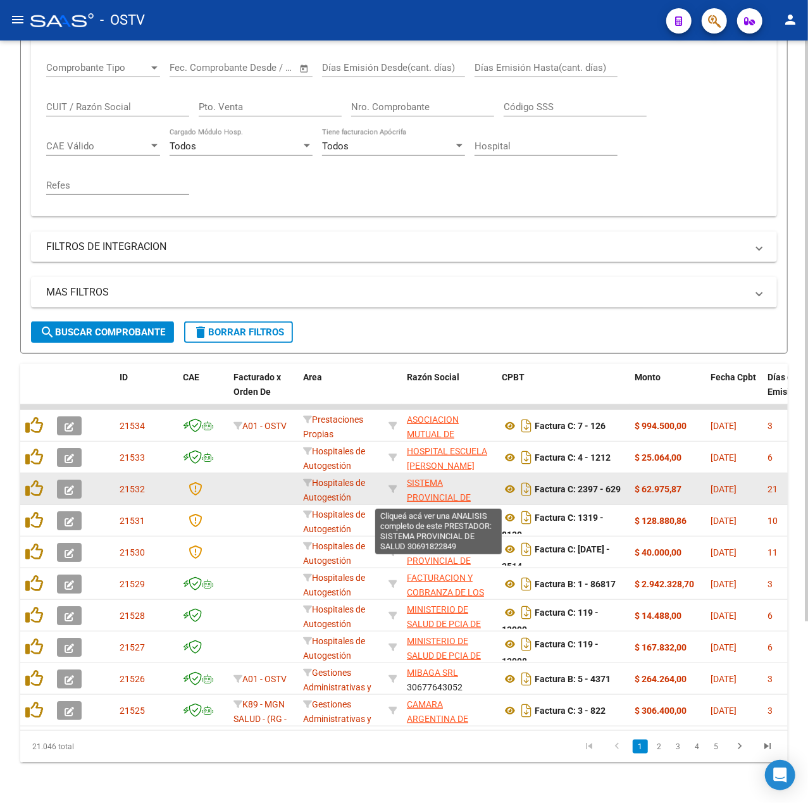
click at [445, 481] on span "SISTEMA PROVINCIAL DE SALUD" at bounding box center [439, 497] width 64 height 39
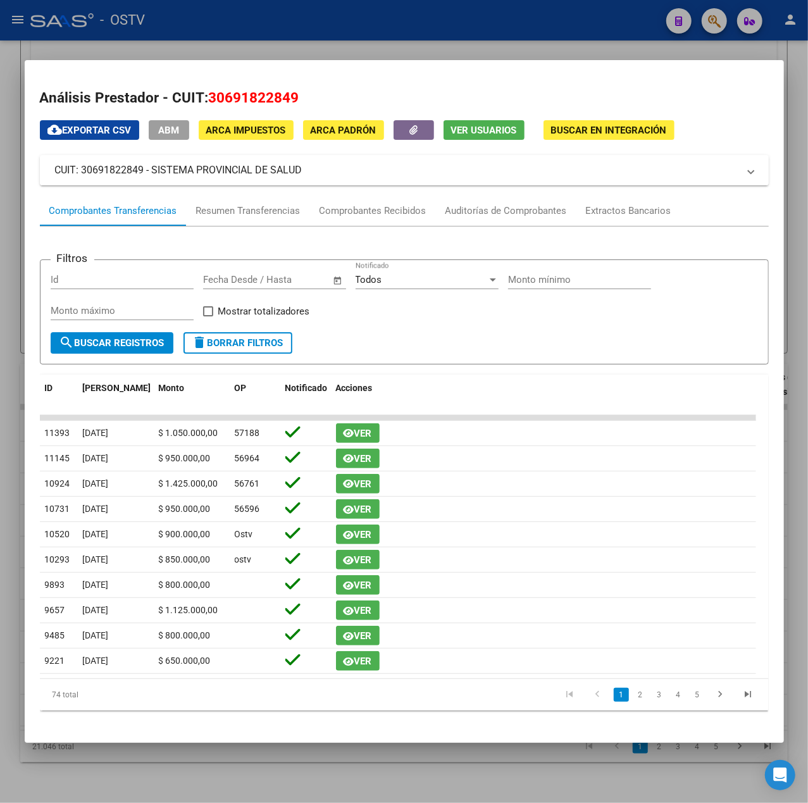
drag, startPoint x: 304, startPoint y: 173, endPoint x: 157, endPoint y: 182, distance: 147.7
click at [157, 182] on mat-expansion-panel-header "CUIT: 30691822849 - SISTEMA PROVINCIAL DE SALUD" at bounding box center [404, 170] width 729 height 30
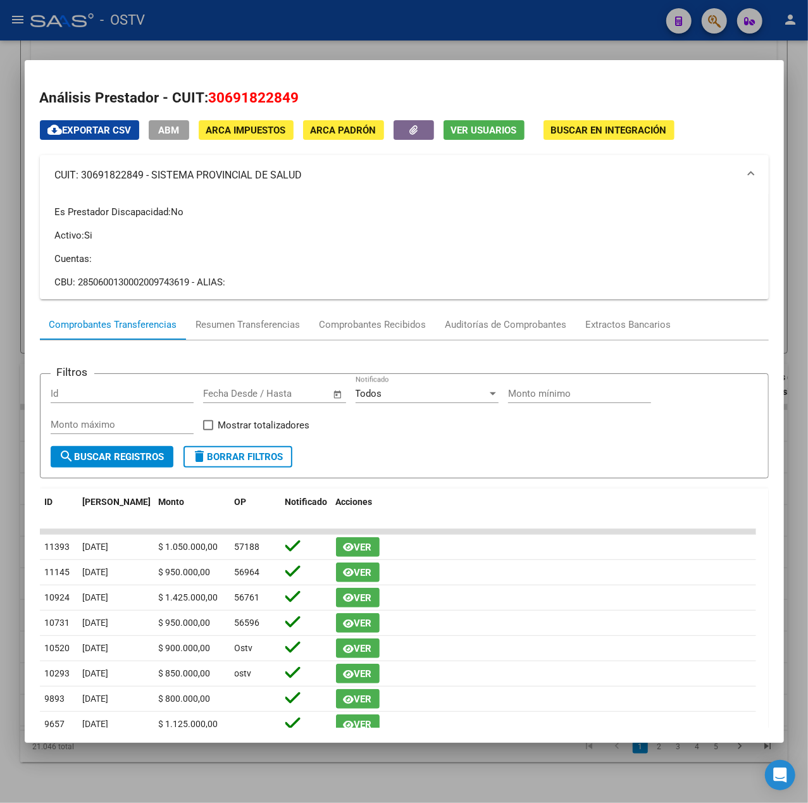
drag, startPoint x: 151, startPoint y: 175, endPoint x: 339, endPoint y: 180, distance: 188.6
click at [339, 180] on mat-panel-title "CUIT: 30691822849 - SISTEMA PROVINCIAL DE SALUD" at bounding box center [396, 175] width 683 height 15
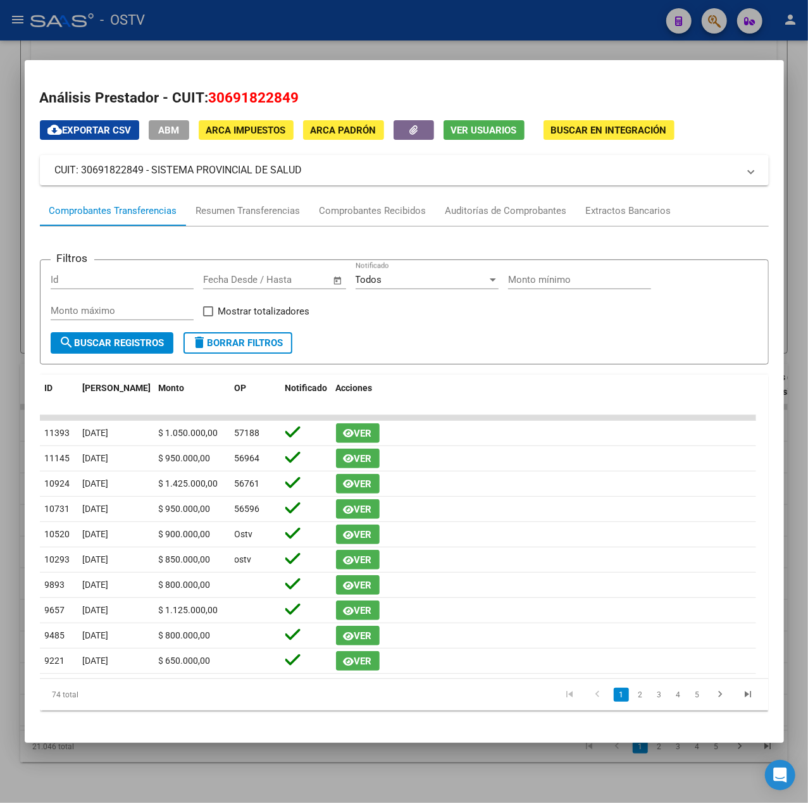
click at [449, 39] on div at bounding box center [404, 401] width 808 height 803
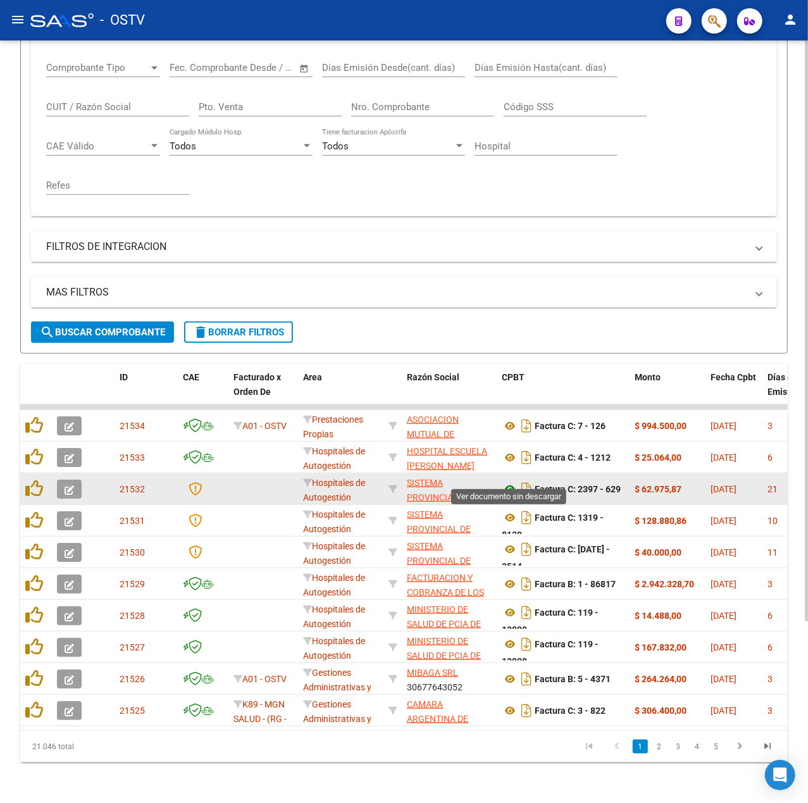
click at [511, 481] on icon at bounding box center [510, 488] width 16 height 15
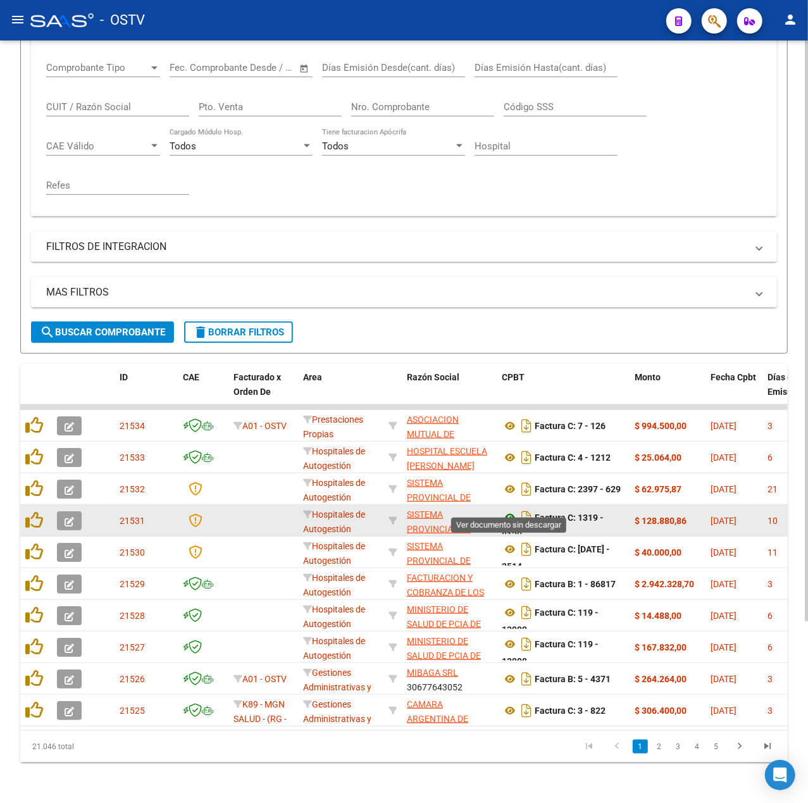
click at [506, 510] on icon at bounding box center [510, 517] width 16 height 15
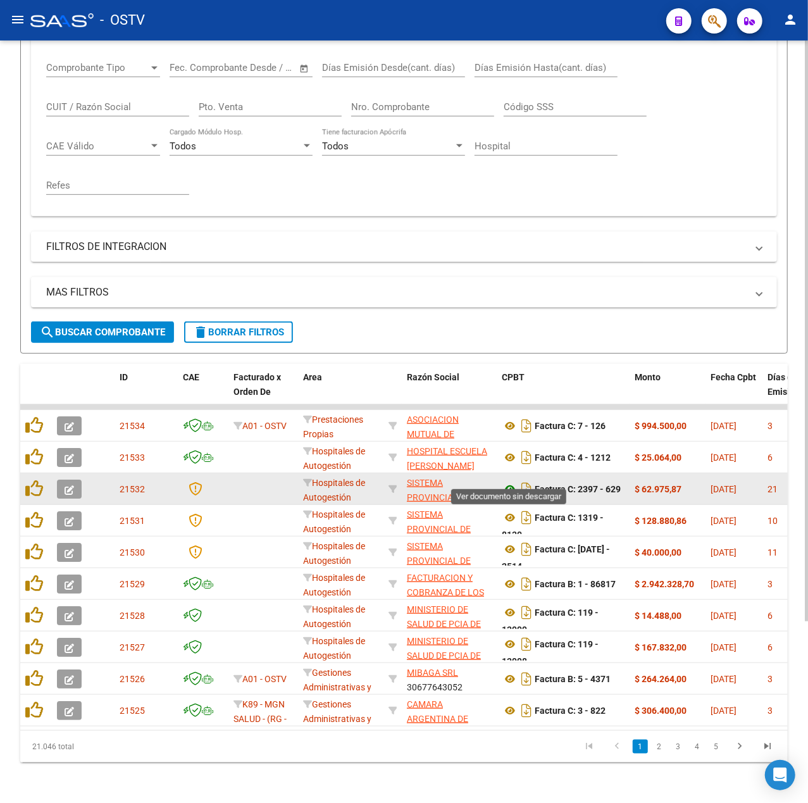
click at [512, 481] on icon at bounding box center [510, 488] width 16 height 15
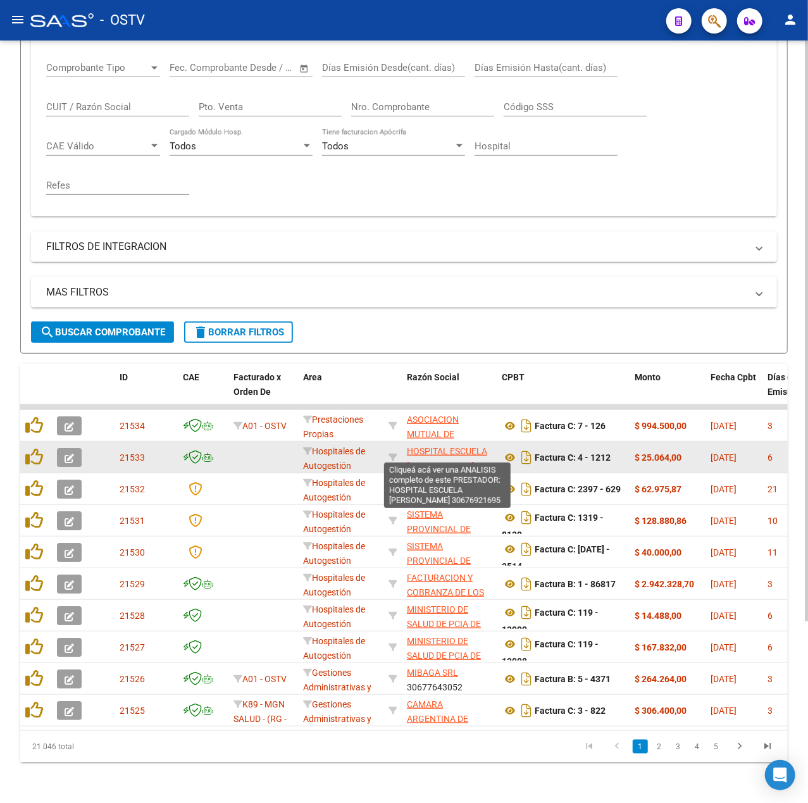
click at [441, 446] on span "HOSPITAL ESCUELA EVA PERON" at bounding box center [447, 458] width 80 height 25
type textarea "30676921695"
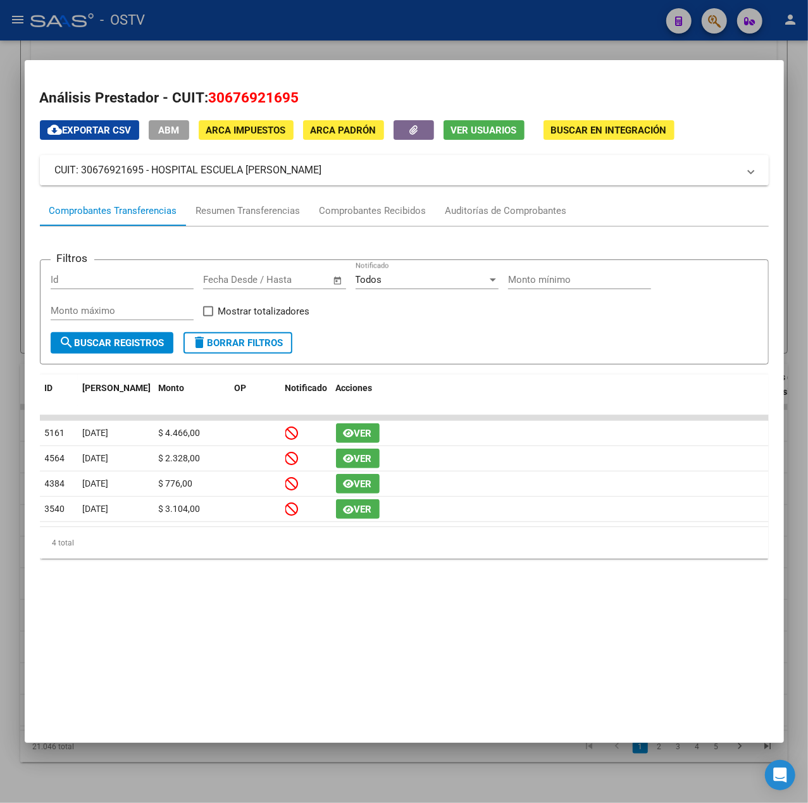
drag, startPoint x: 325, startPoint y: 170, endPoint x: 153, endPoint y: 167, distance: 171.5
click at [153, 167] on mat-panel-title "CUIT: 30676921695 - HOSPITAL ESCUELA EVA PERON" at bounding box center [396, 170] width 683 height 15
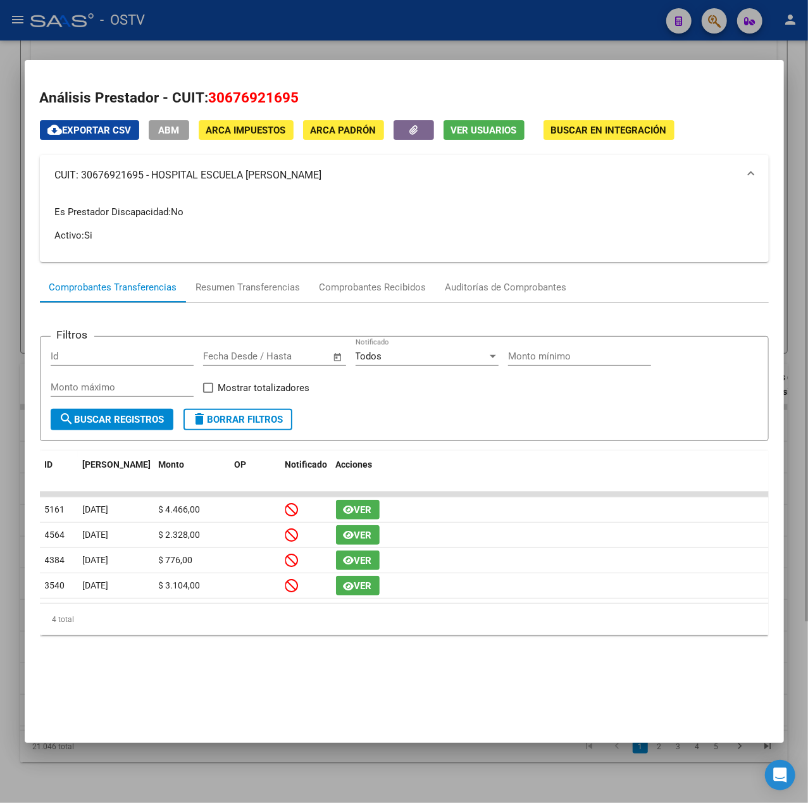
click at [406, 56] on div at bounding box center [404, 401] width 808 height 803
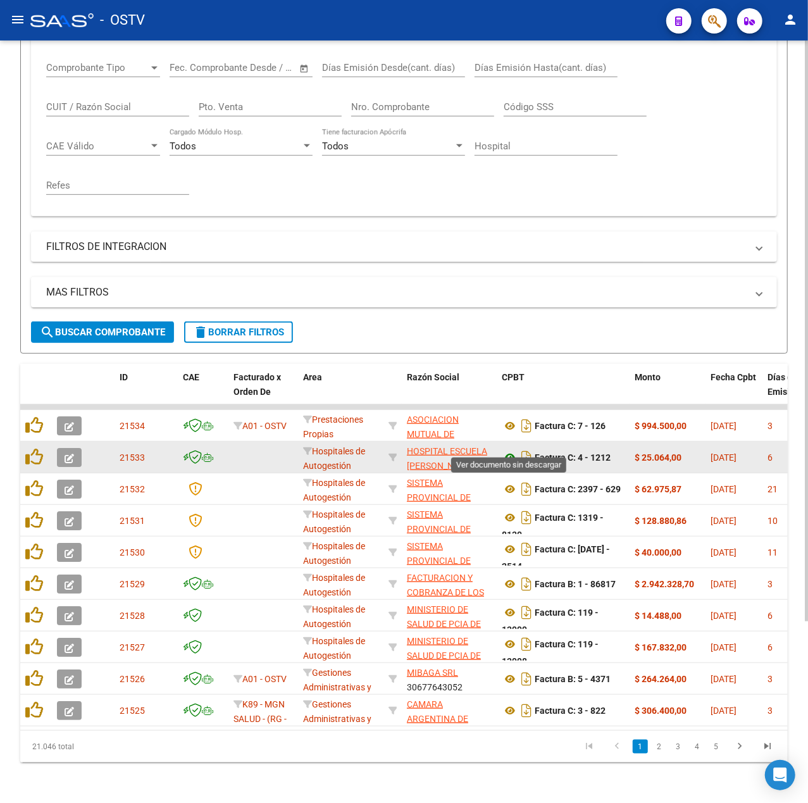
click at [507, 450] on icon at bounding box center [510, 457] width 16 height 15
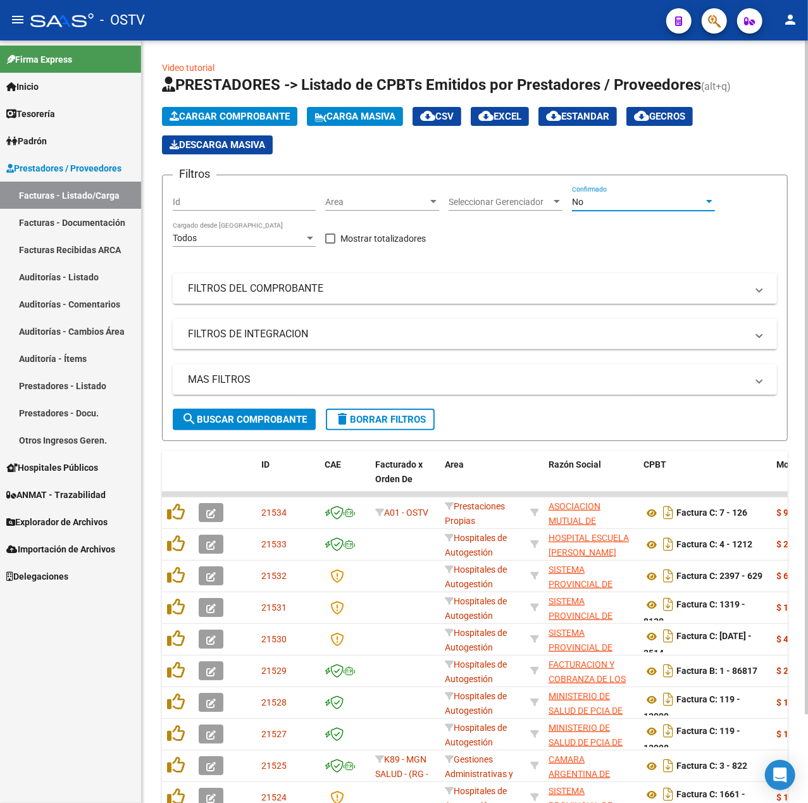
click at [652, 198] on div "No" at bounding box center [638, 202] width 132 height 11
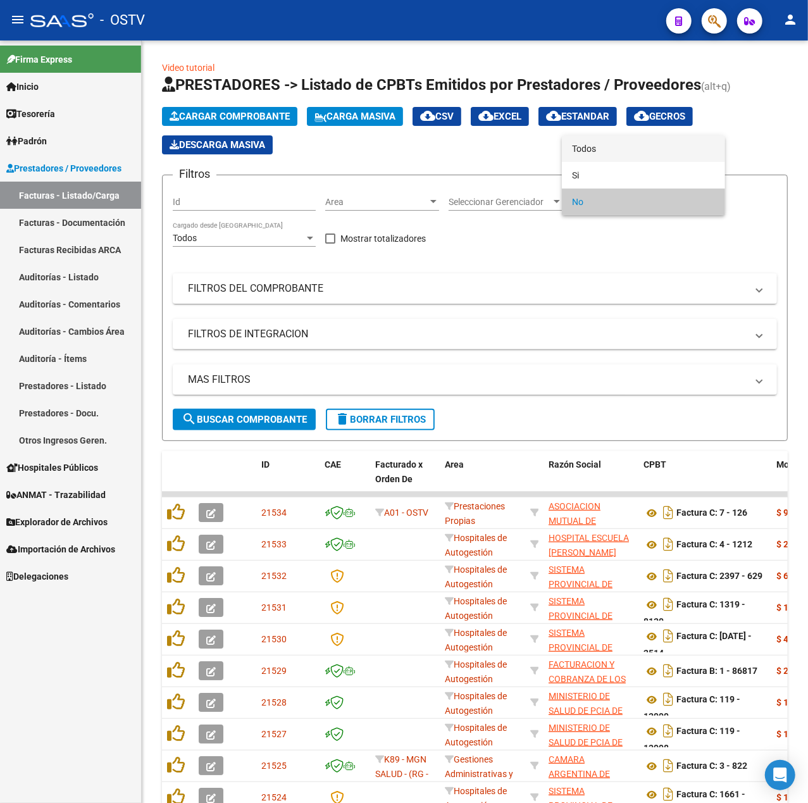
click at [596, 140] on span "Todos" at bounding box center [643, 148] width 143 height 27
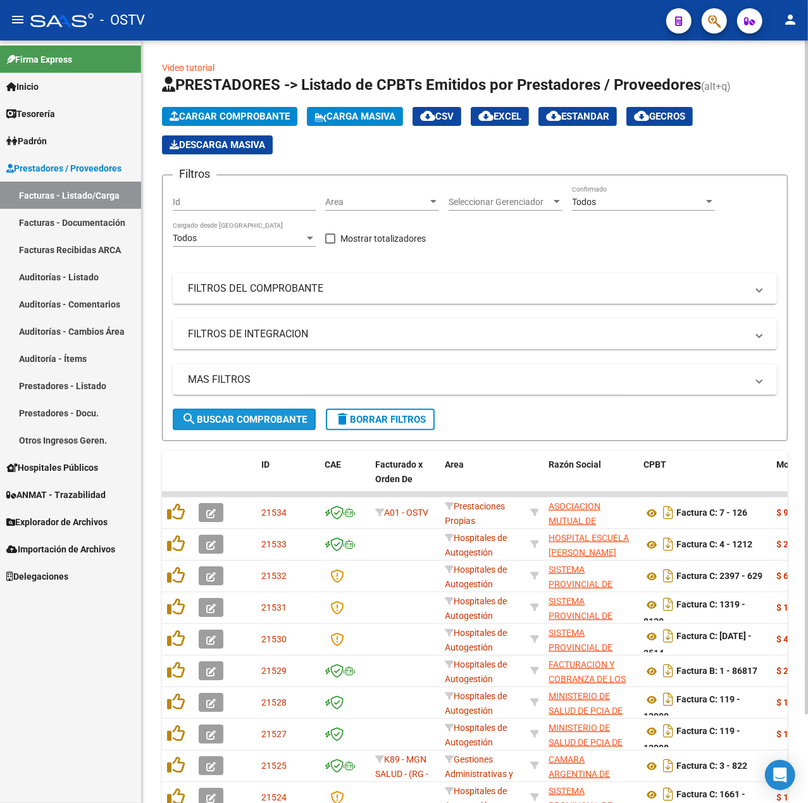
click at [276, 415] on span "search Buscar Comprobante" at bounding box center [244, 419] width 125 height 11
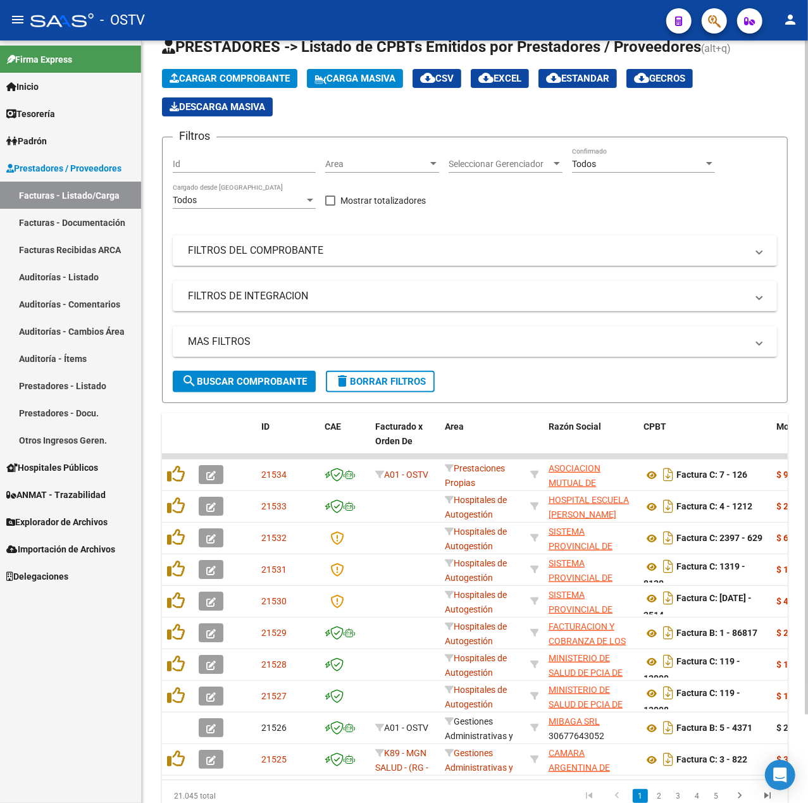
scroll to position [100, 0]
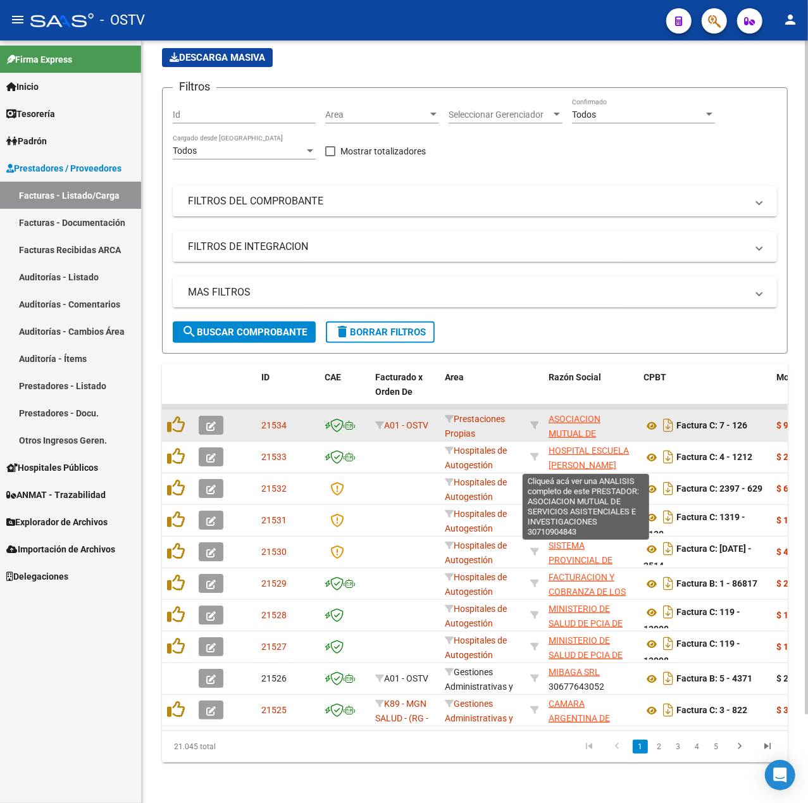
click at [575, 414] on span "ASOCIACION MUTUAL DE SERVICIOS ASISTENCIALES E INVESTIGACIONES" at bounding box center [585, 448] width 75 height 68
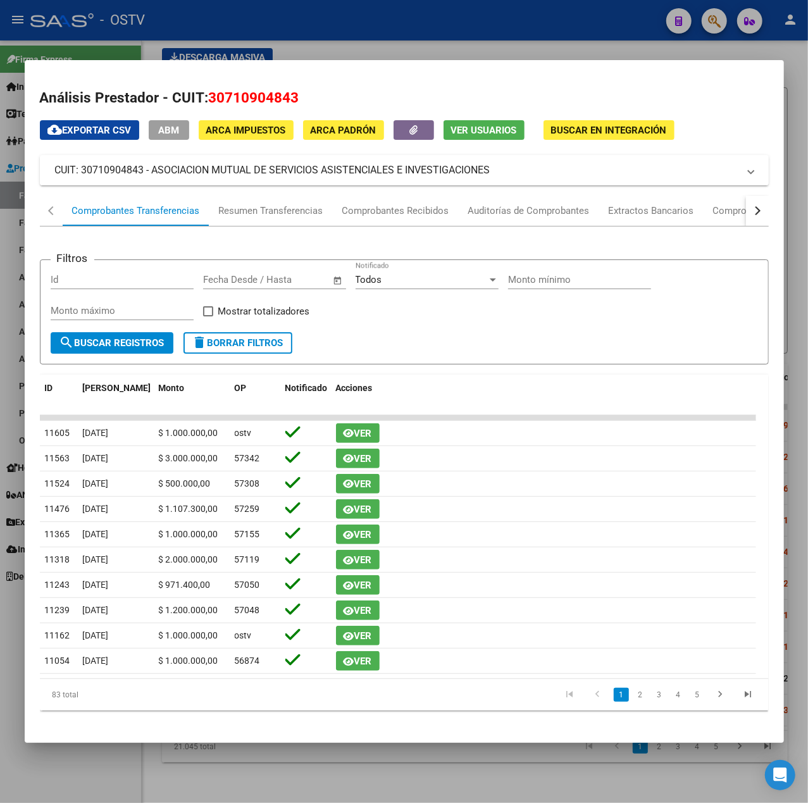
drag, startPoint x: 496, startPoint y: 176, endPoint x: 153, endPoint y: 170, distance: 342.9
click at [153, 170] on mat-panel-title "CUIT: 30710904843 - ASOCIACION MUTUAL DE SERVICIOS ASISTENCIALES E INVESTIGACIO…" at bounding box center [396, 170] width 683 height 15
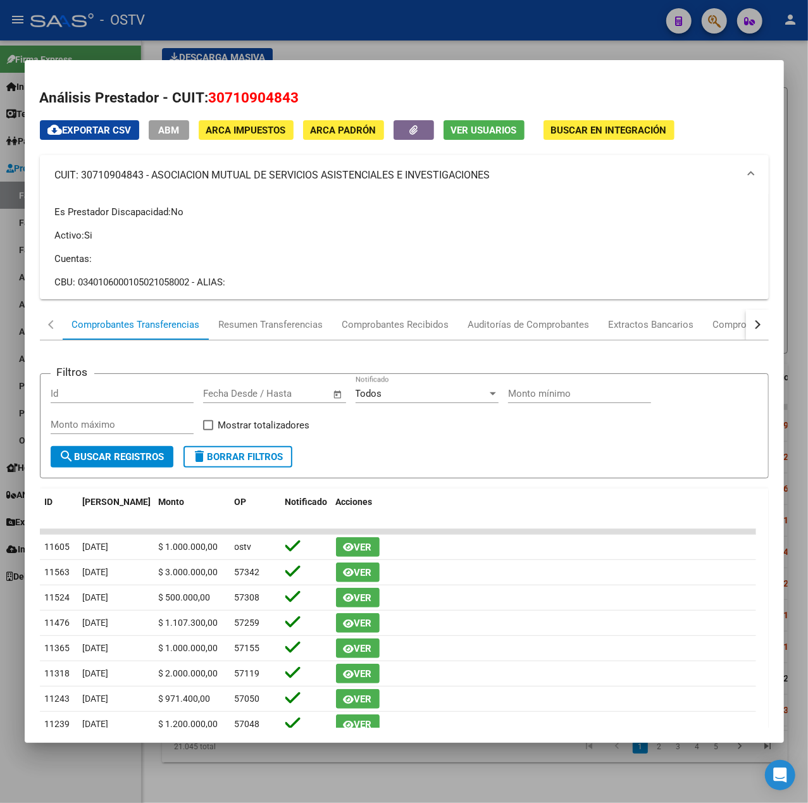
copy mat-panel-title "ASOCIACION MUTUAL DE SERVICIOS ASISTENCIALES E INVESTIGACIONES"
click at [424, 29] on div at bounding box center [404, 401] width 808 height 803
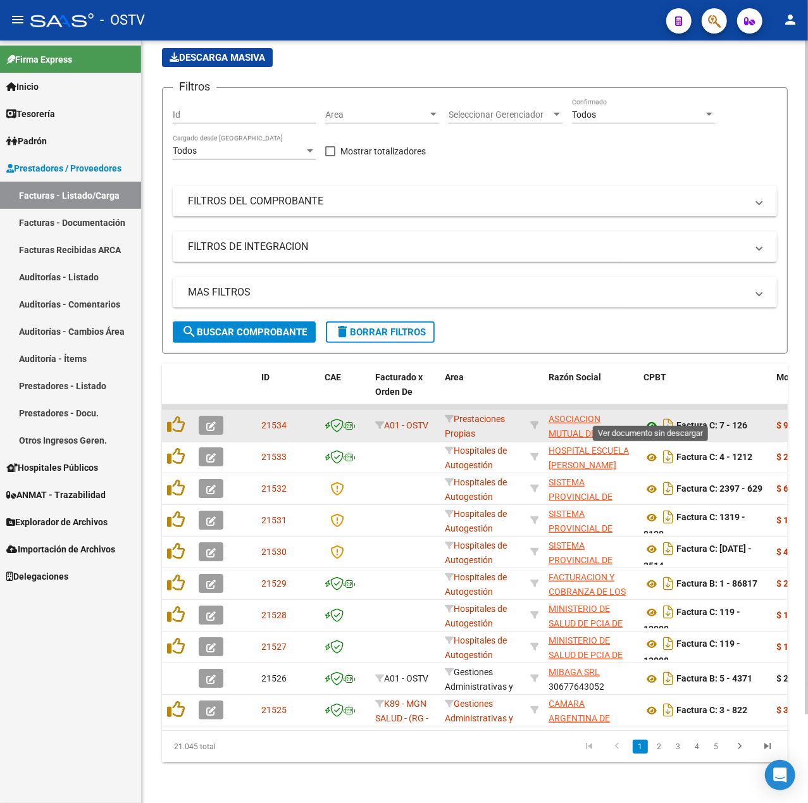
click at [654, 418] on icon at bounding box center [651, 425] width 16 height 15
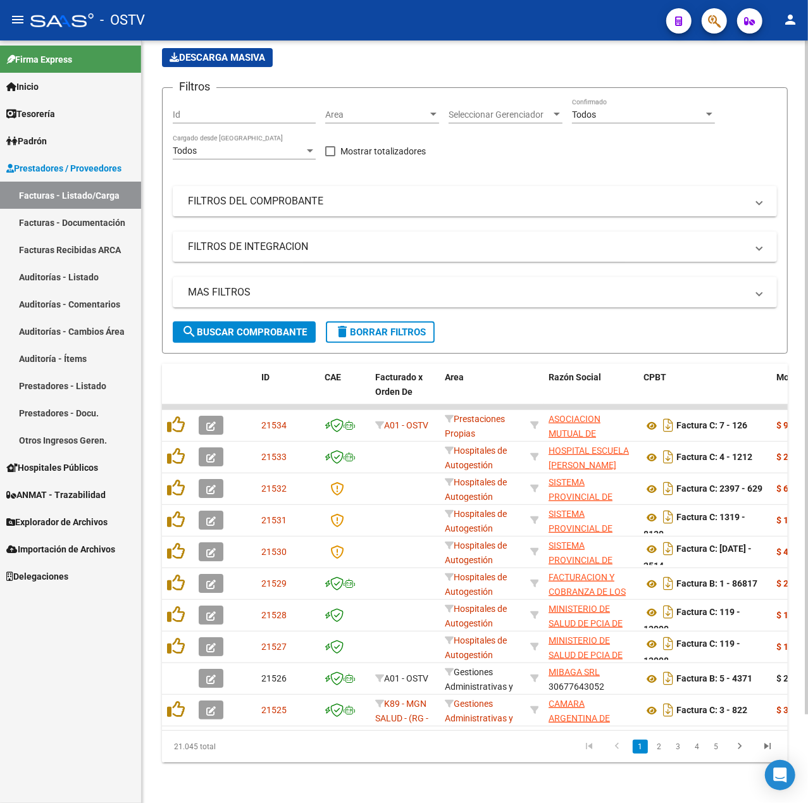
click at [262, 326] on span "search Buscar Comprobante" at bounding box center [244, 331] width 125 height 11
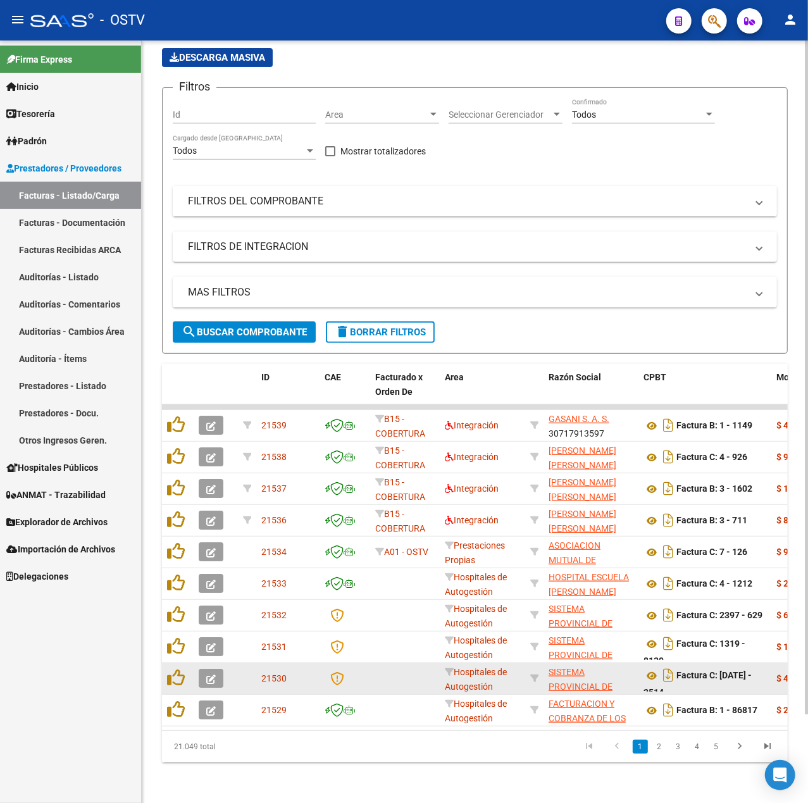
scroll to position [0, 0]
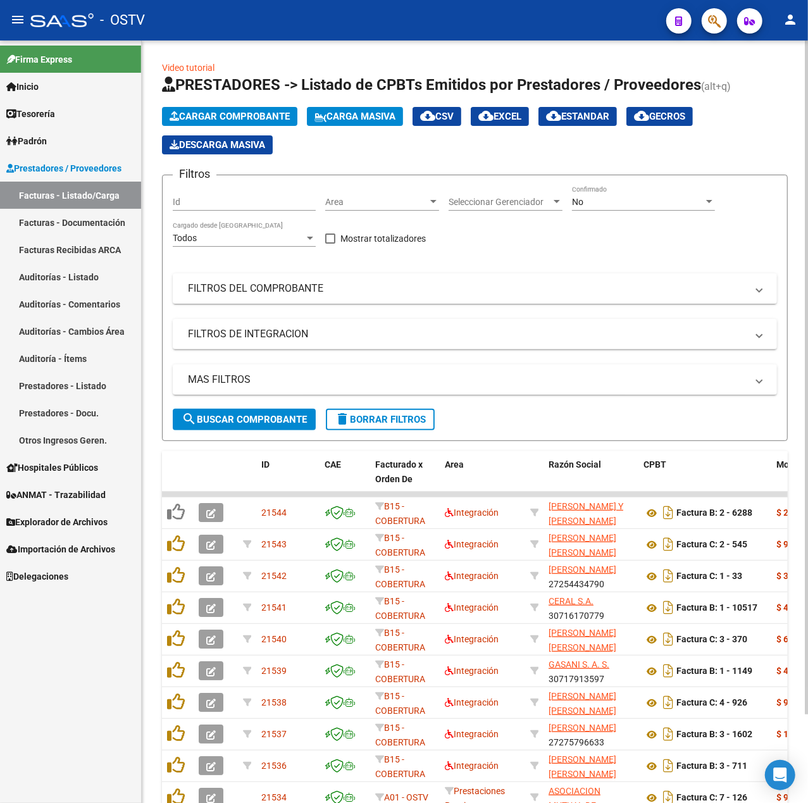
click at [676, 194] on div "No Confirmado" at bounding box center [643, 197] width 143 height 25
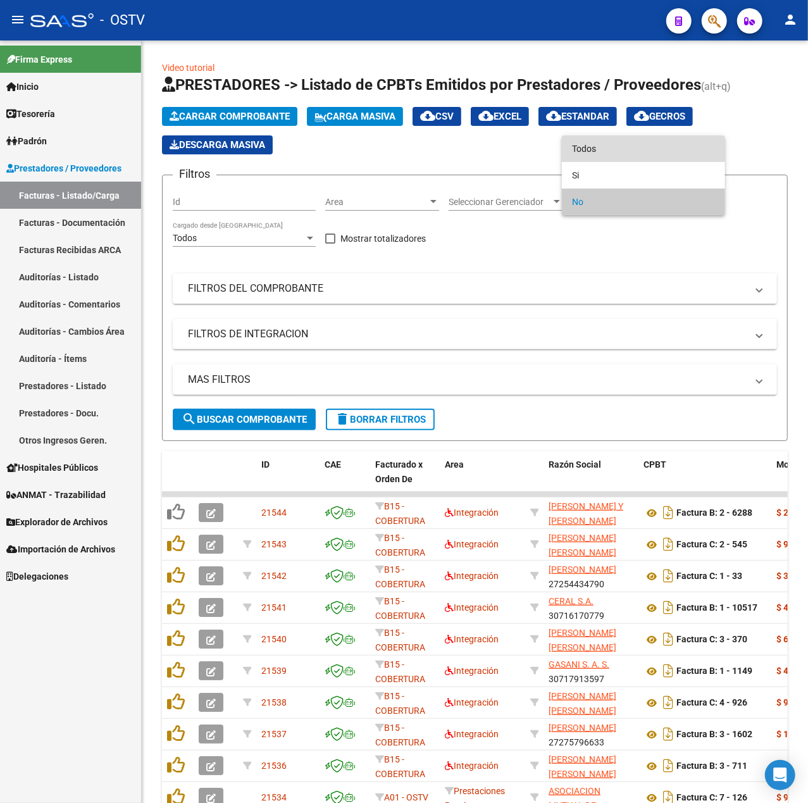
click at [664, 151] on span "Todos" at bounding box center [643, 148] width 143 height 27
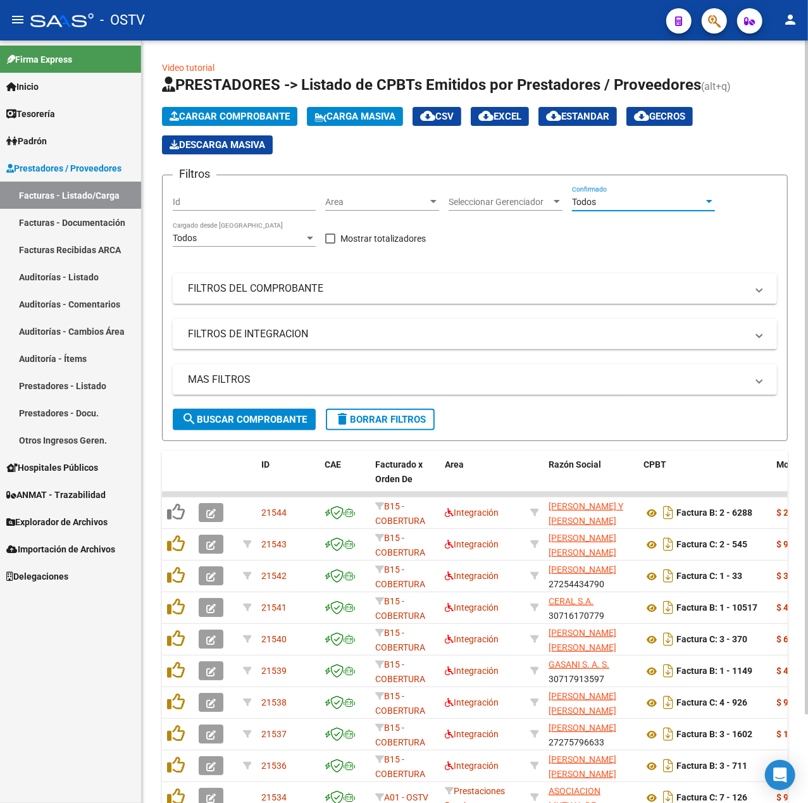
click at [247, 414] on span "search Buscar Comprobante" at bounding box center [244, 419] width 125 height 11
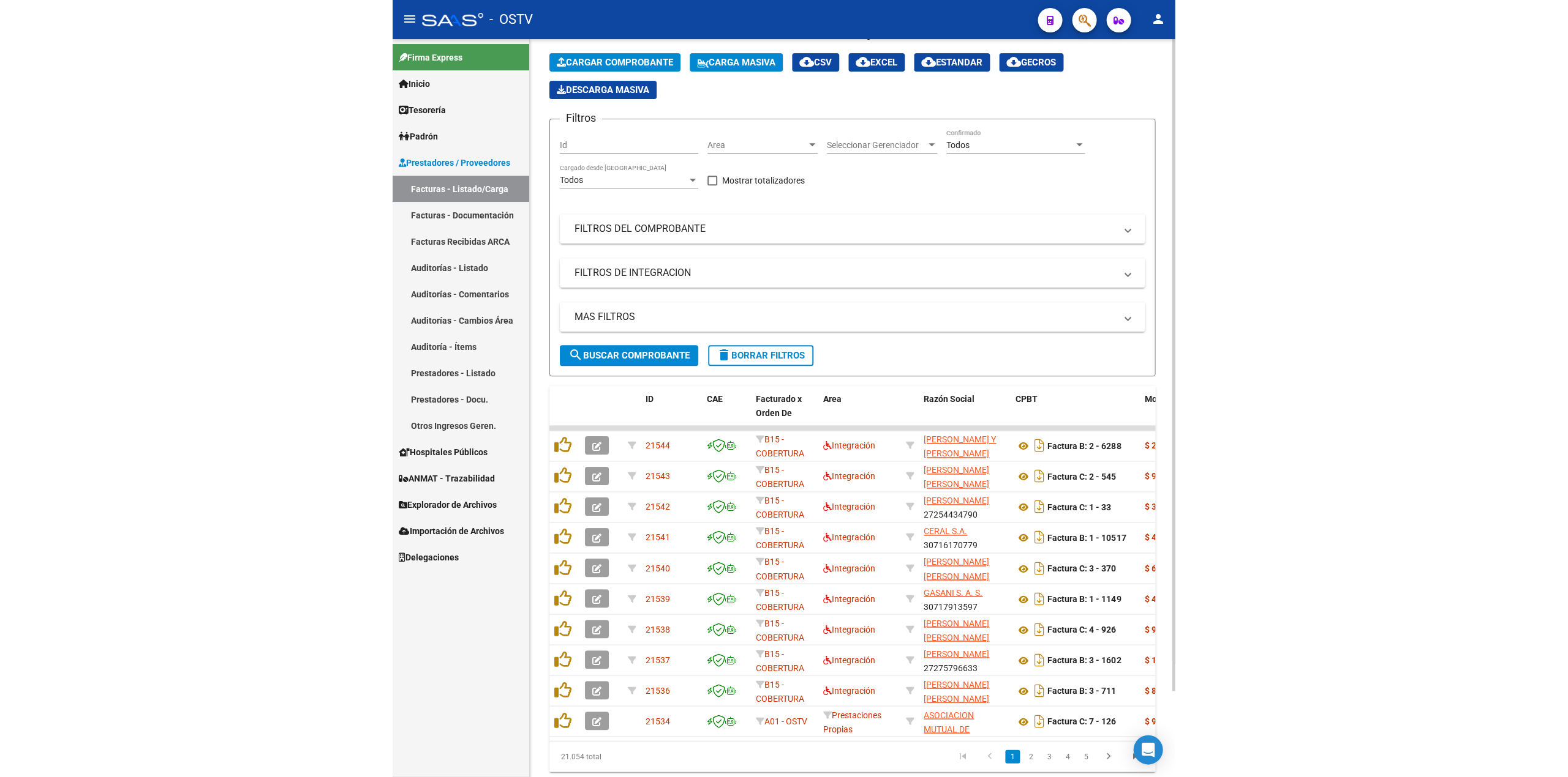
scroll to position [97, 0]
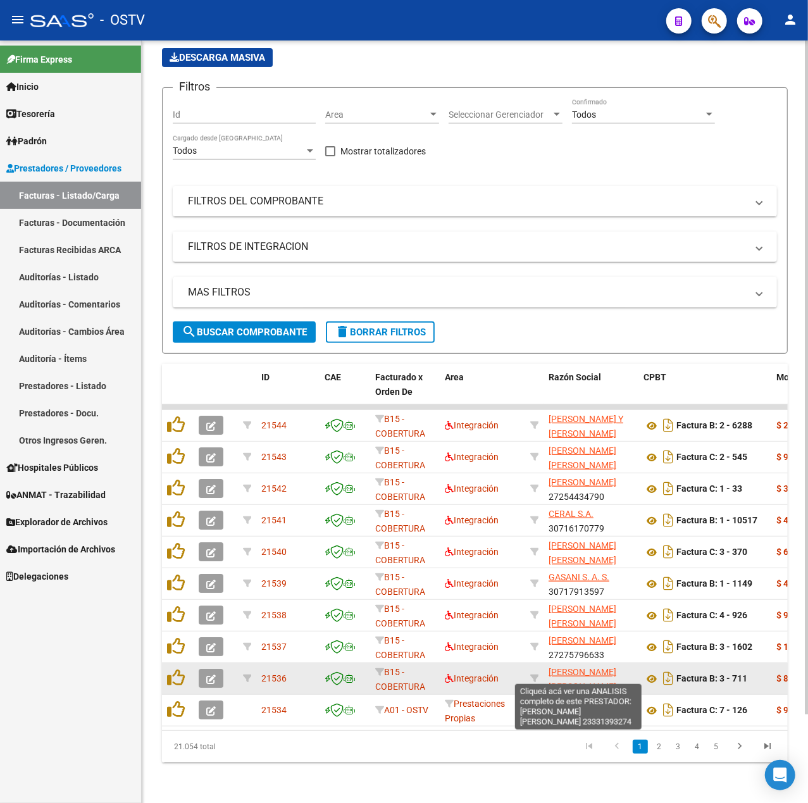
click at [570, 667] on span "AMAYO MARIA CECILIA" at bounding box center [582, 679] width 68 height 25
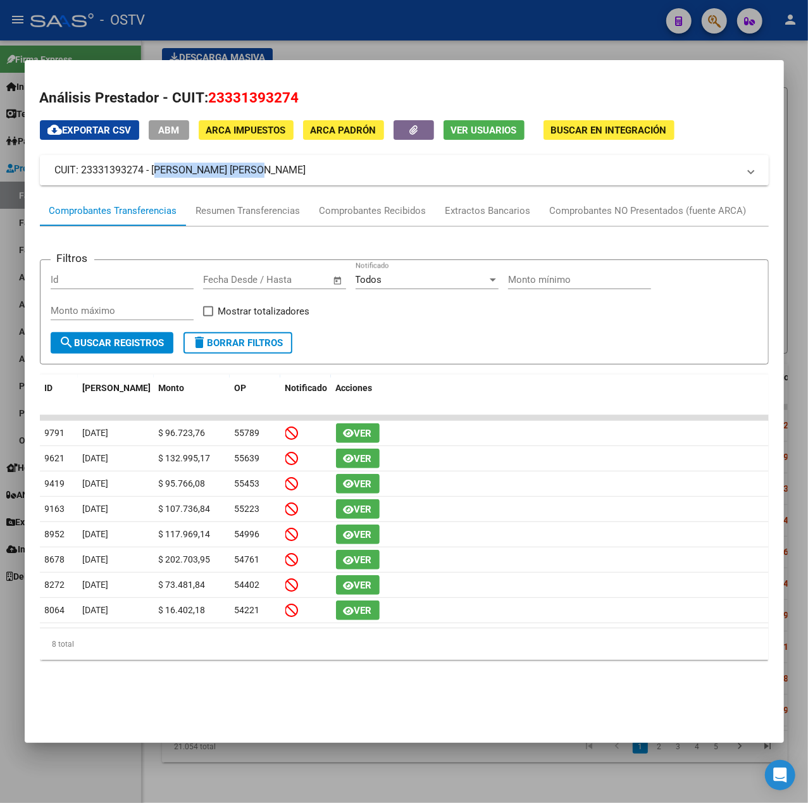
drag, startPoint x: 278, startPoint y: 178, endPoint x: 153, endPoint y: 182, distance: 125.3
click at [153, 182] on mat-expansion-panel-header "CUIT: 23331393274 - AMAYO MARIA CECILIA" at bounding box center [404, 170] width 729 height 30
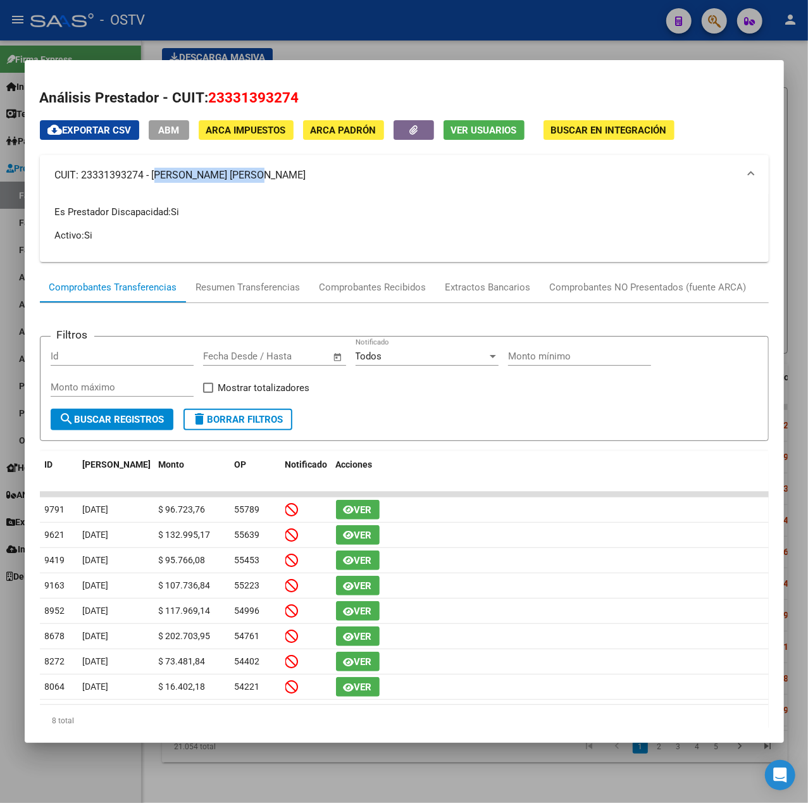
copy mat-panel-title "AMAYO MARIA CECILIA"
click at [369, 49] on div at bounding box center [404, 401] width 808 height 803
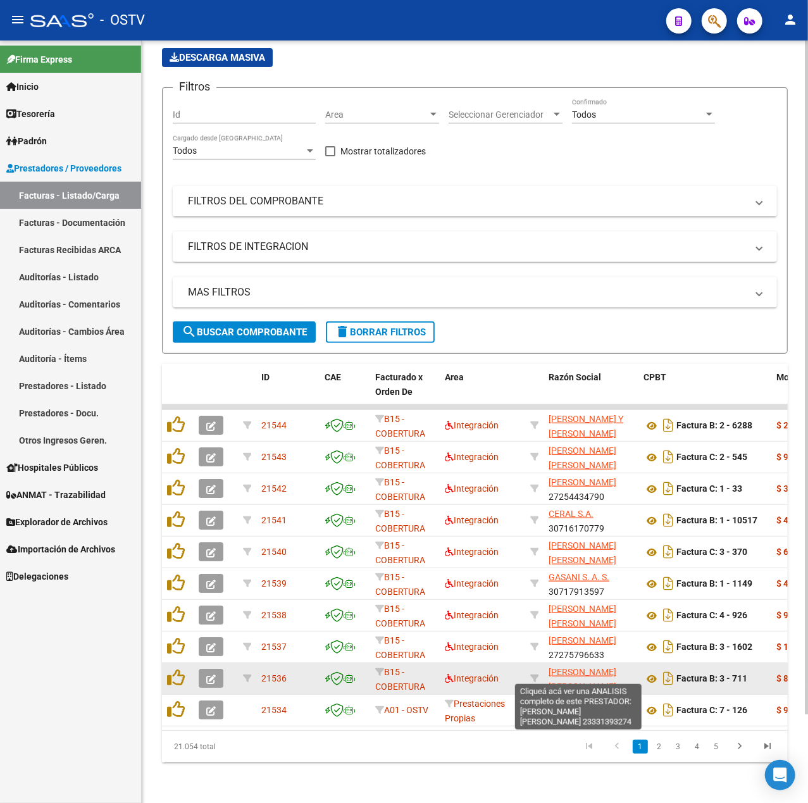
click at [582, 667] on span "AMAYO MARIA CECILIA" at bounding box center [582, 679] width 68 height 25
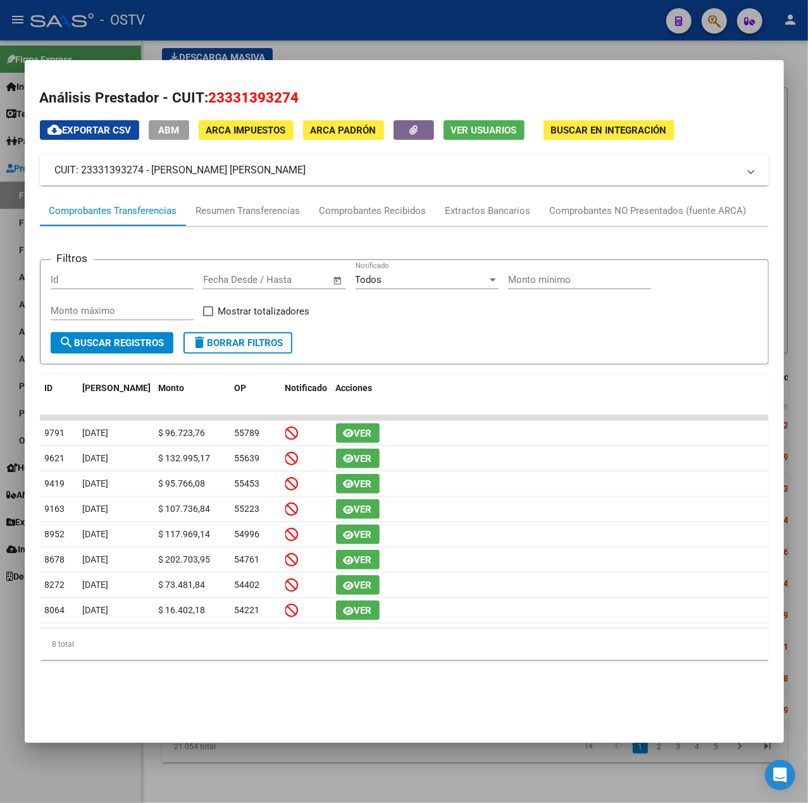
drag, startPoint x: 116, startPoint y: 178, endPoint x: 154, endPoint y: 175, distance: 38.1
click at [154, 175] on mat-expansion-panel-header "CUIT: 23331393274 - AMAYO MARIA CECILIA" at bounding box center [404, 170] width 729 height 30
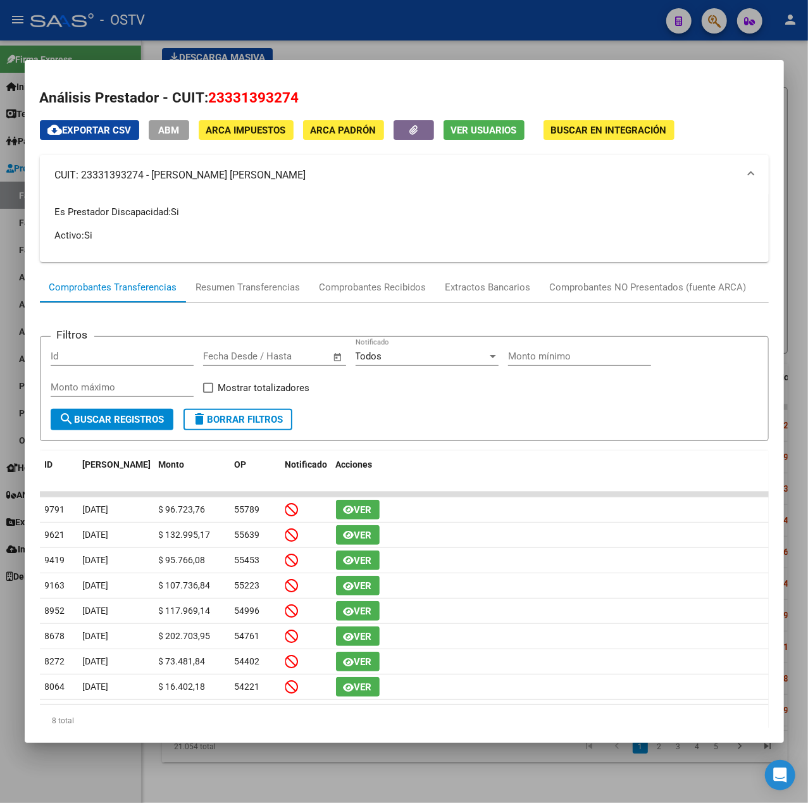
copy mat-panel-title "AMAYO MARIA CECILIA"
click at [276, 39] on div at bounding box center [404, 401] width 808 height 803
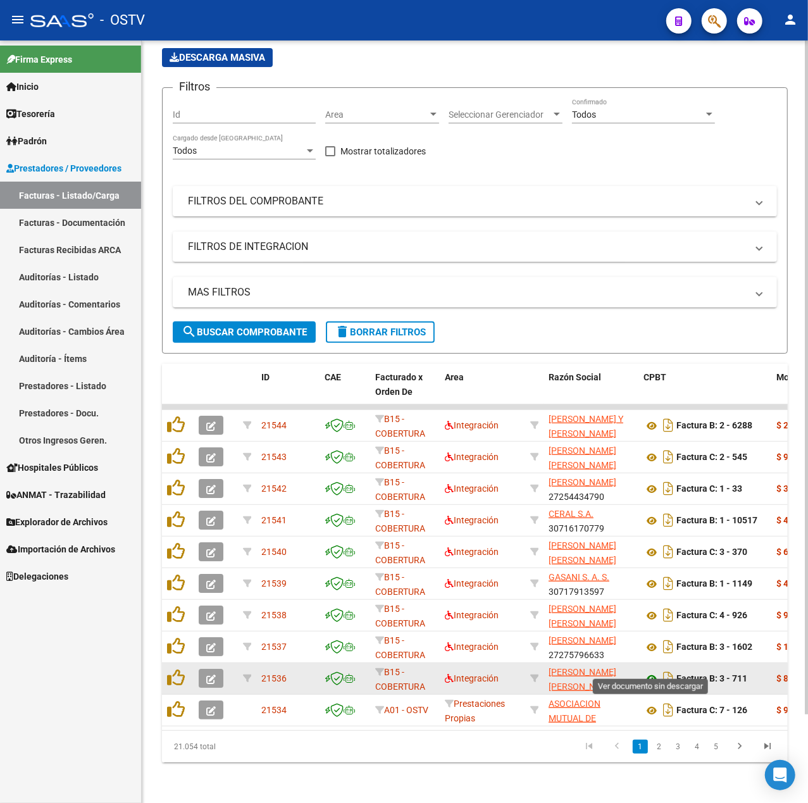
click at [650, 671] on icon at bounding box center [651, 678] width 16 height 15
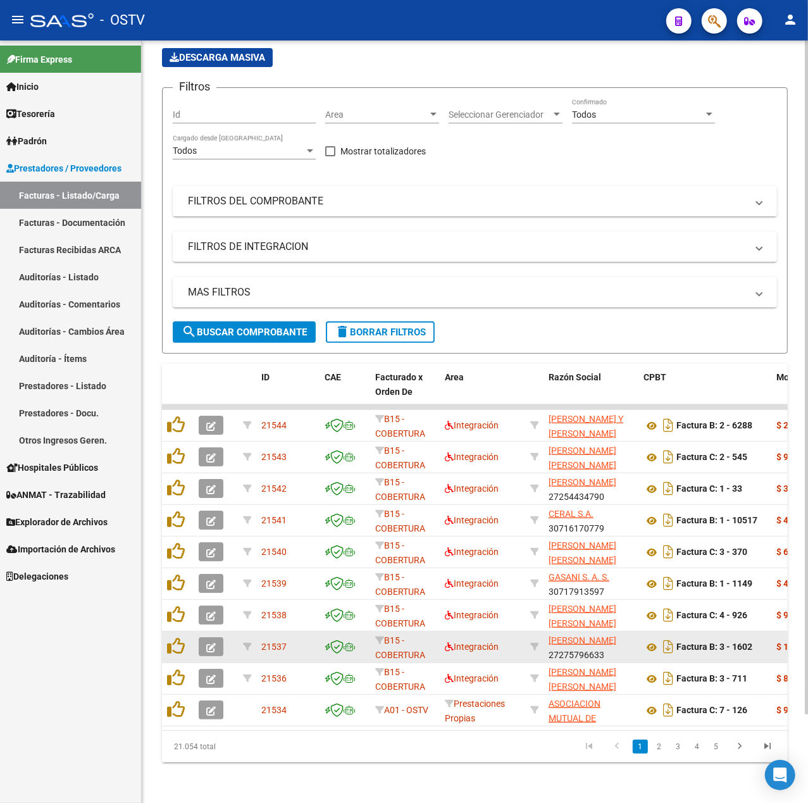
click at [590, 644] on span "VARELA CAROLINA ALEJANDRA" at bounding box center [582, 640] width 68 height 10
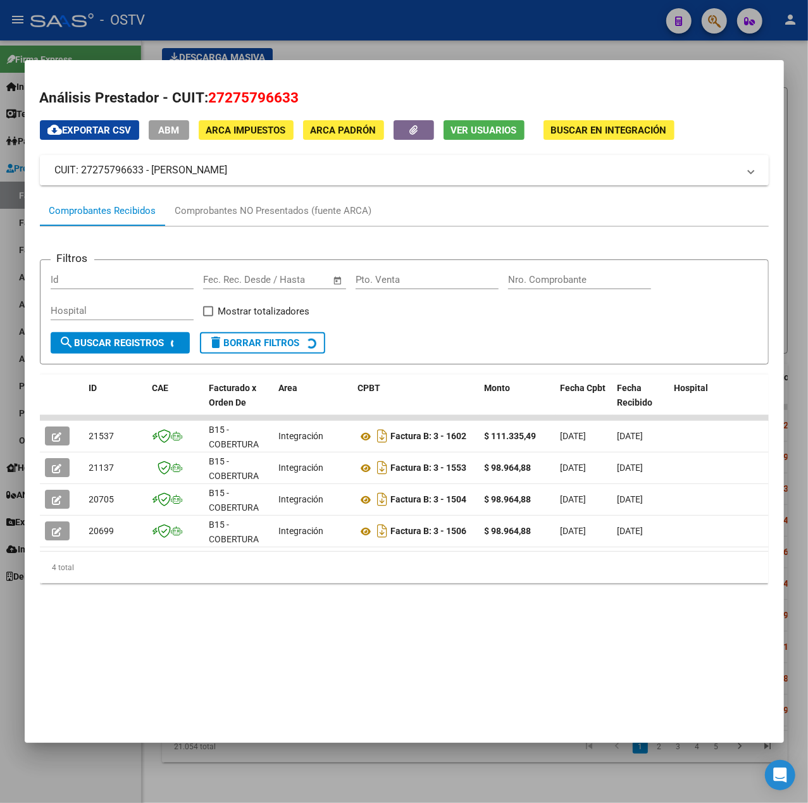
drag, startPoint x: 339, startPoint y: 173, endPoint x: 152, endPoint y: 167, distance: 187.4
click at [152, 167] on mat-panel-title "CUIT: 27275796633 - VARELA CAROLINA ALEJANDRA" at bounding box center [396, 170] width 683 height 15
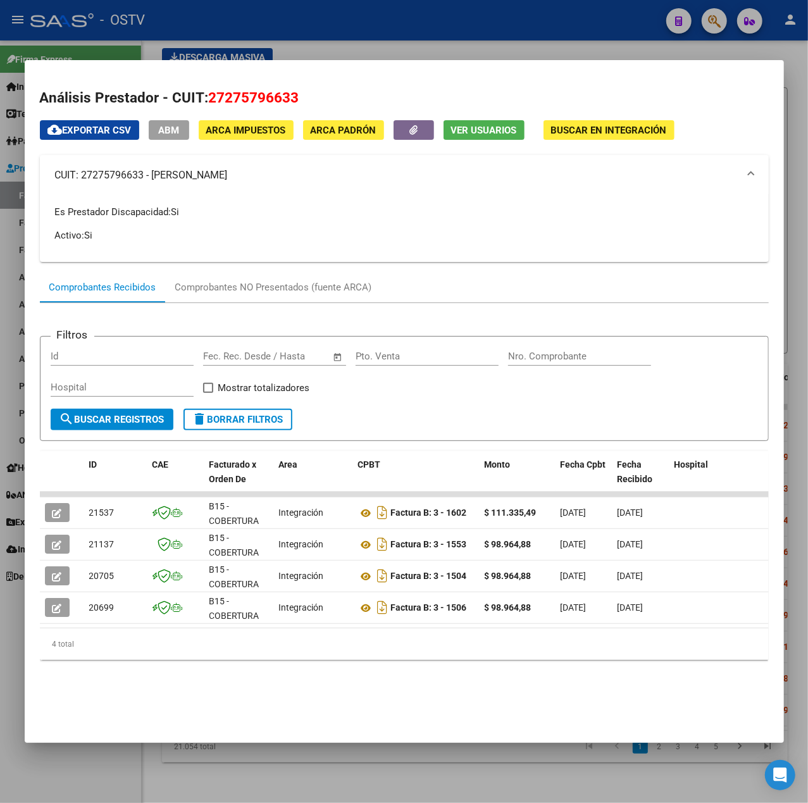
copy mat-panel-title "VARELA CAROLINA ALEJANDRA"
click at [509, 30] on div at bounding box center [404, 401] width 808 height 803
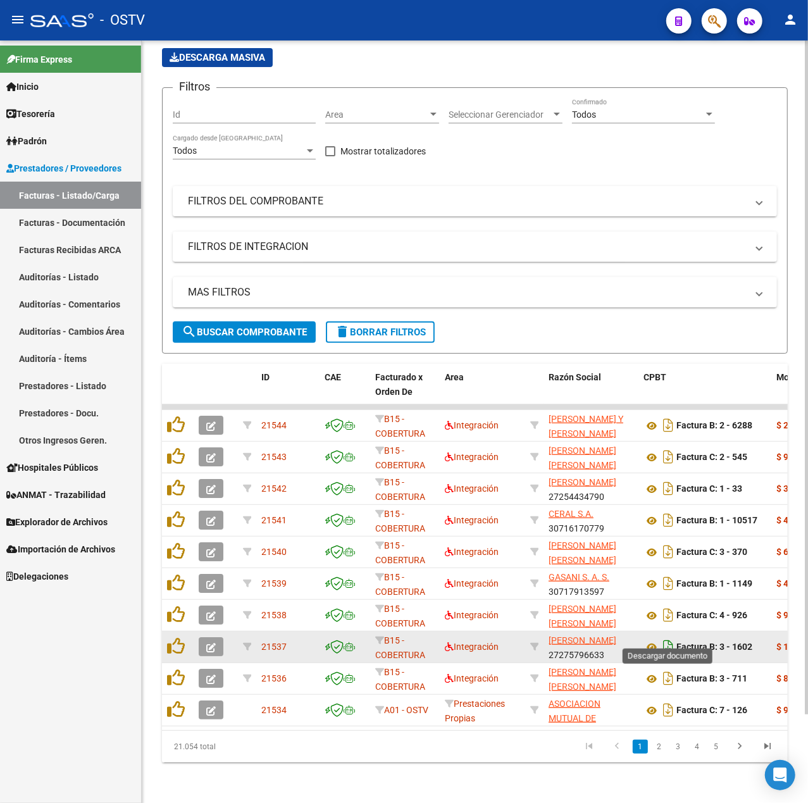
click at [660, 636] on icon "Descargar documento" at bounding box center [668, 646] width 16 height 20
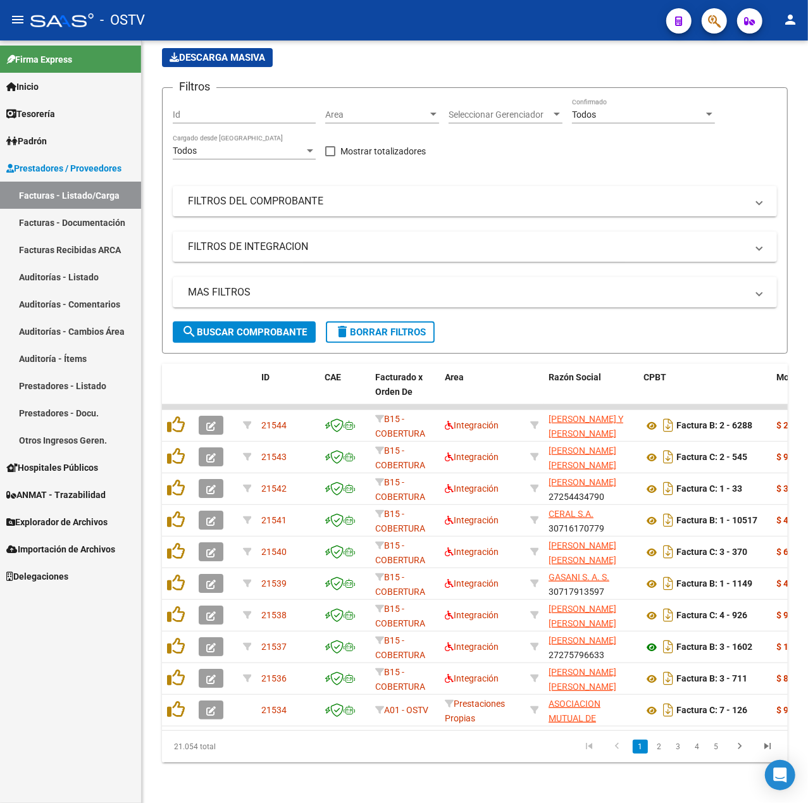
click at [643, 635] on datatable-body-cell "Factura B: 3 - 1602" at bounding box center [704, 646] width 133 height 31
click at [650, 640] on icon at bounding box center [651, 647] width 16 height 15
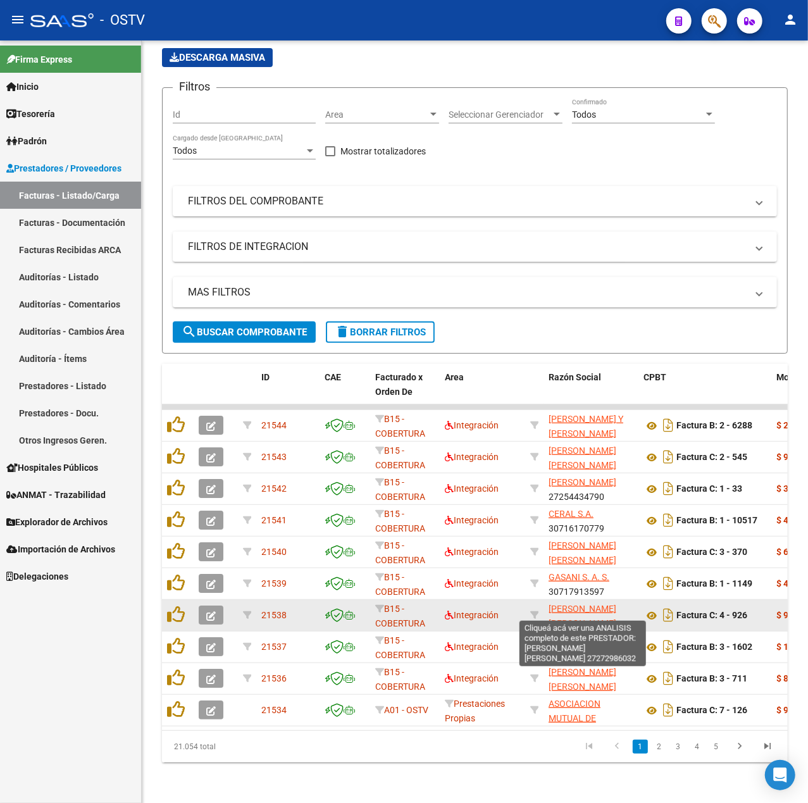
click at [563, 604] on span "SALCEDO MARIA JULIA" at bounding box center [582, 616] width 68 height 25
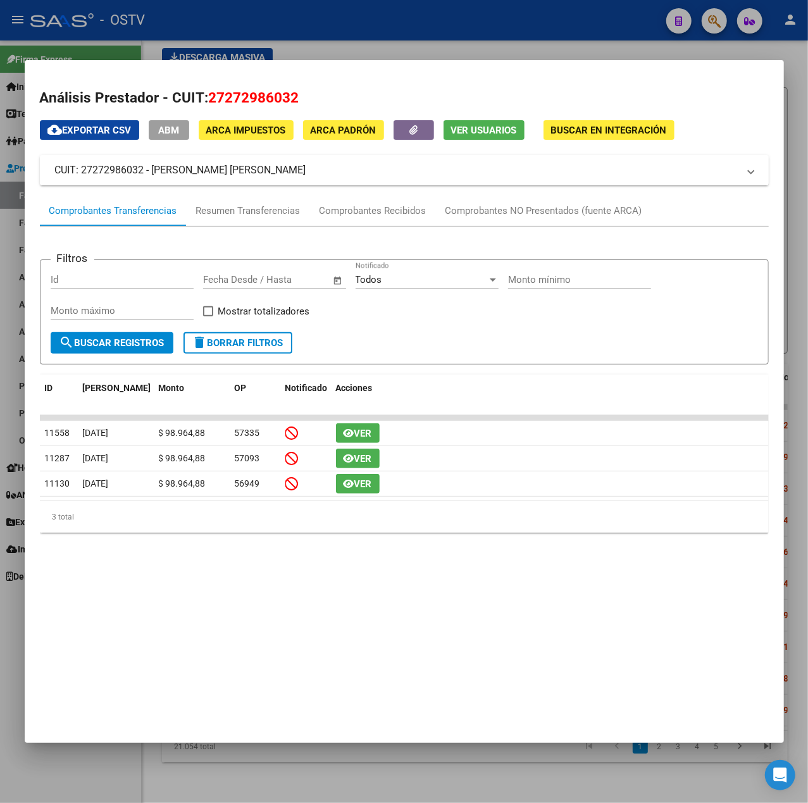
drag, startPoint x: 306, startPoint y: 175, endPoint x: 152, endPoint y: 177, distance: 153.8
click at [152, 177] on mat-panel-title "CUIT: 27272986032 - SALCEDO MARIA JULIA" at bounding box center [396, 170] width 683 height 15
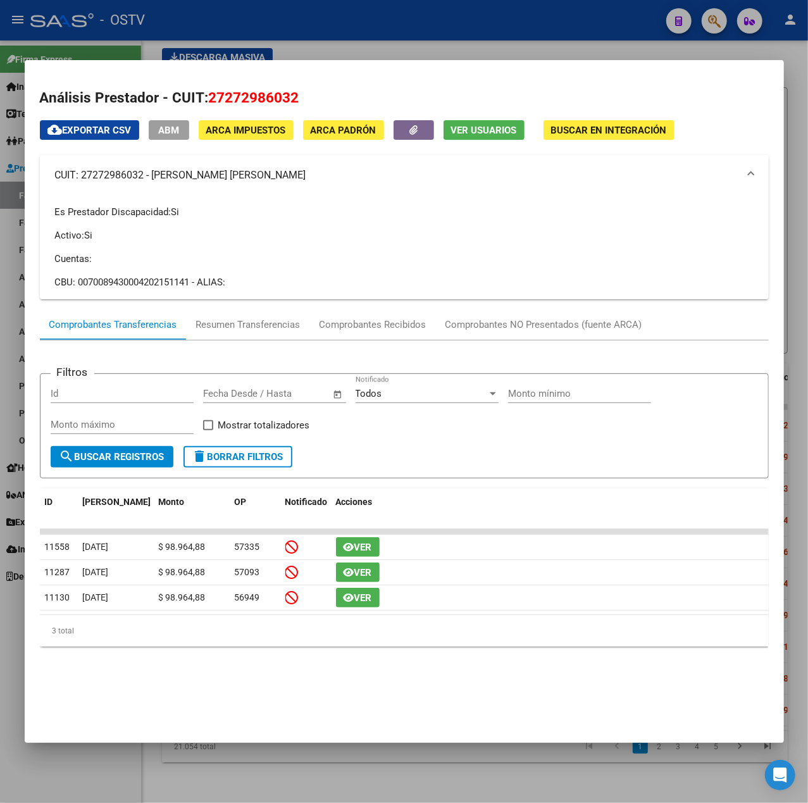
click at [434, 56] on div at bounding box center [404, 401] width 808 height 803
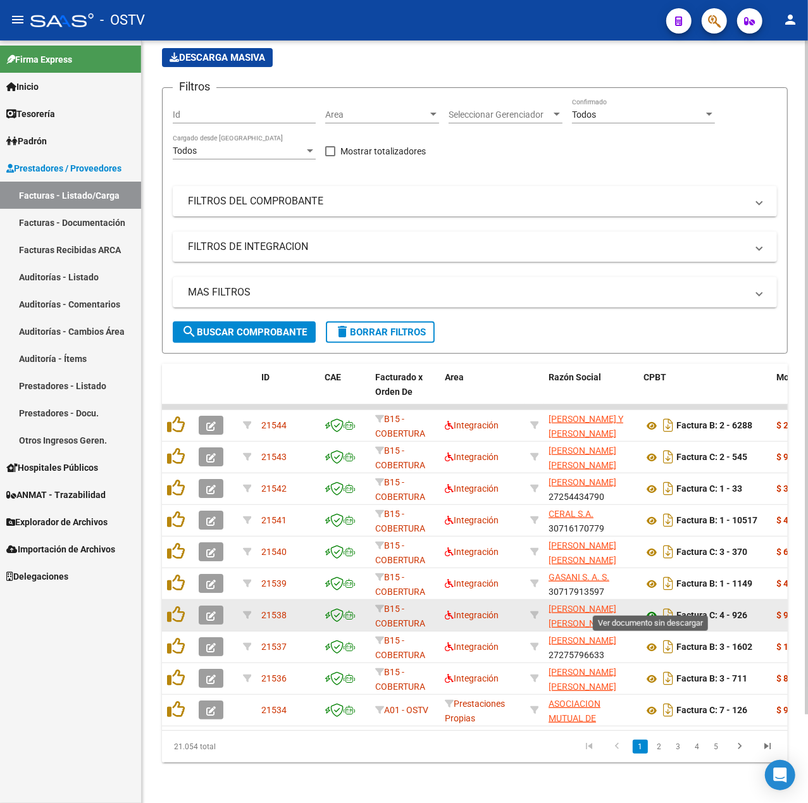
click at [645, 608] on icon at bounding box center [651, 615] width 16 height 15
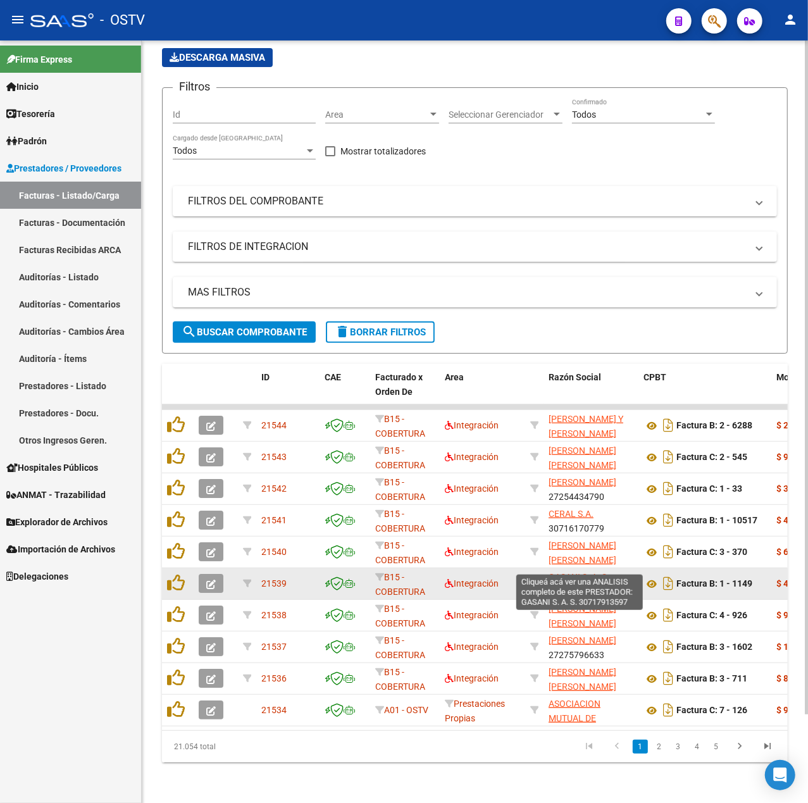
click at [581, 572] on span "GASANI S. A. S." at bounding box center [578, 577] width 61 height 10
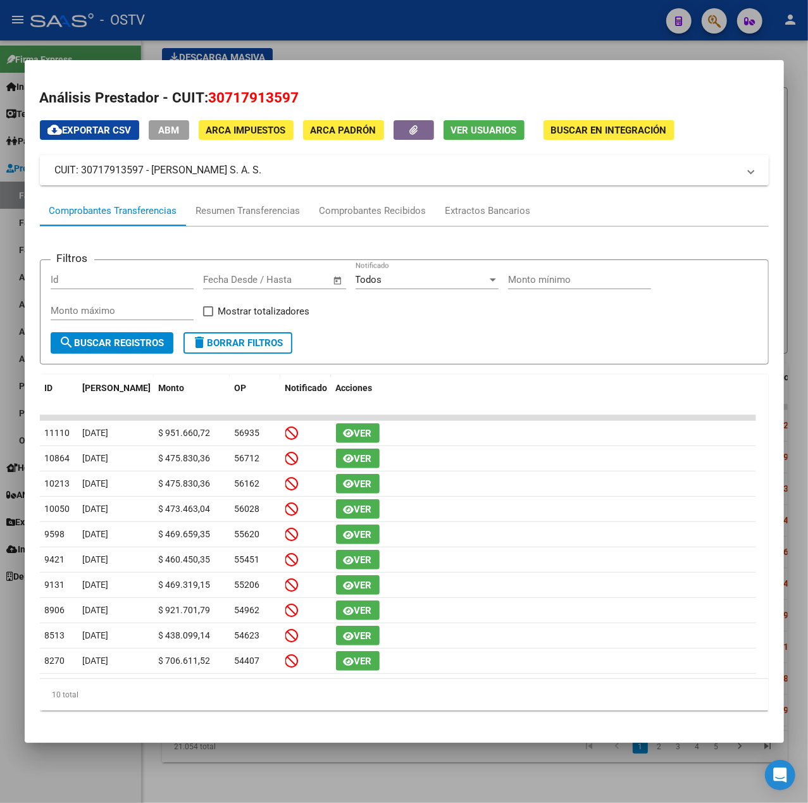
drag, startPoint x: 226, startPoint y: 170, endPoint x: 153, endPoint y: 172, distance: 73.4
click at [153, 172] on mat-panel-title "CUIT: 30717913597 - GASANI S. A. S." at bounding box center [396, 170] width 683 height 15
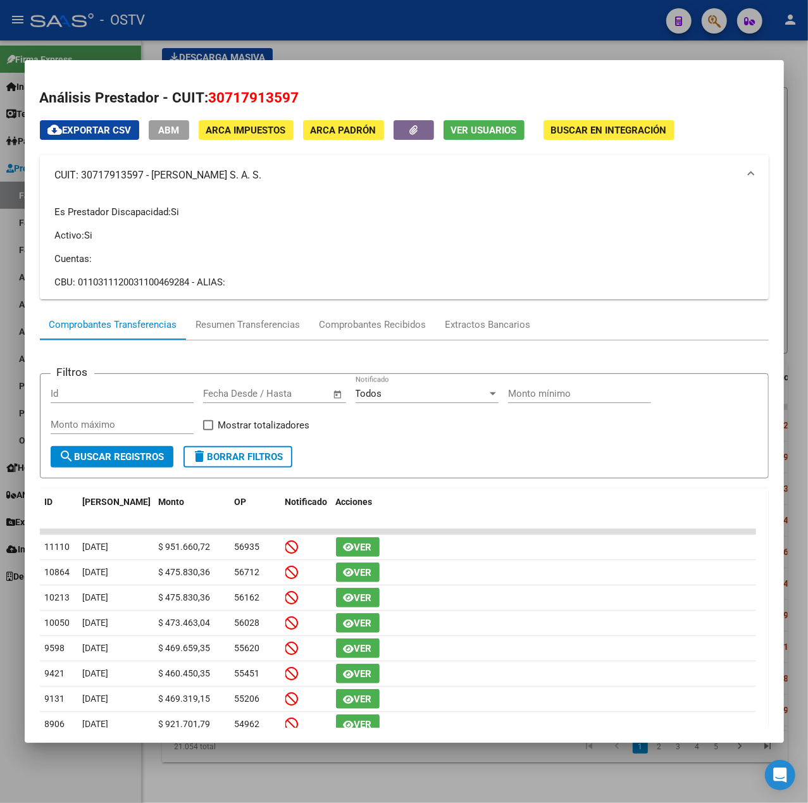
copy mat-panel-title "GASANI S. A. S."
click at [299, 23] on div at bounding box center [404, 401] width 808 height 803
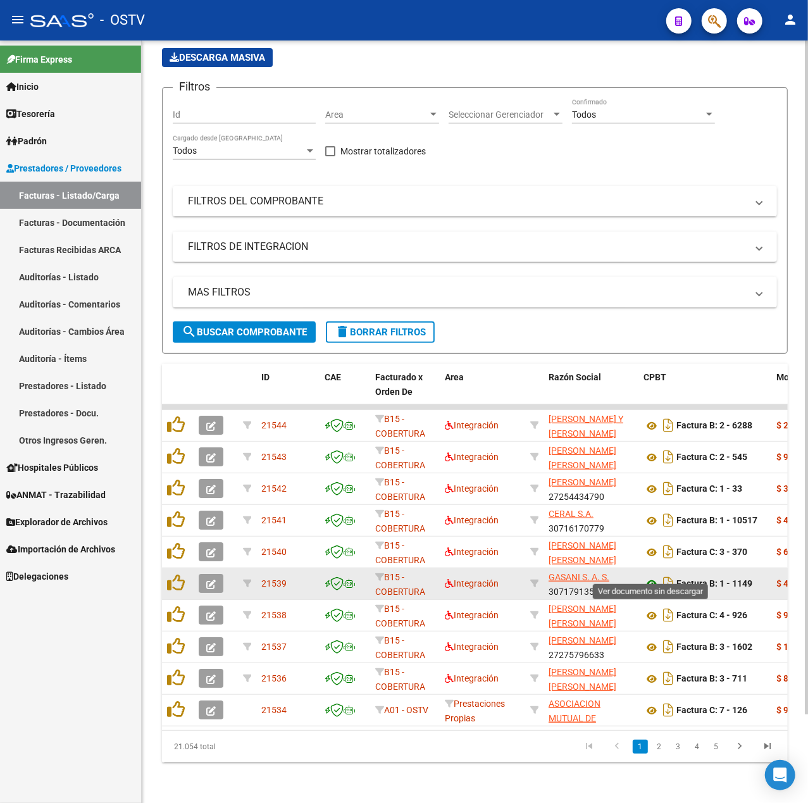
click at [645, 578] on icon at bounding box center [651, 583] width 16 height 15
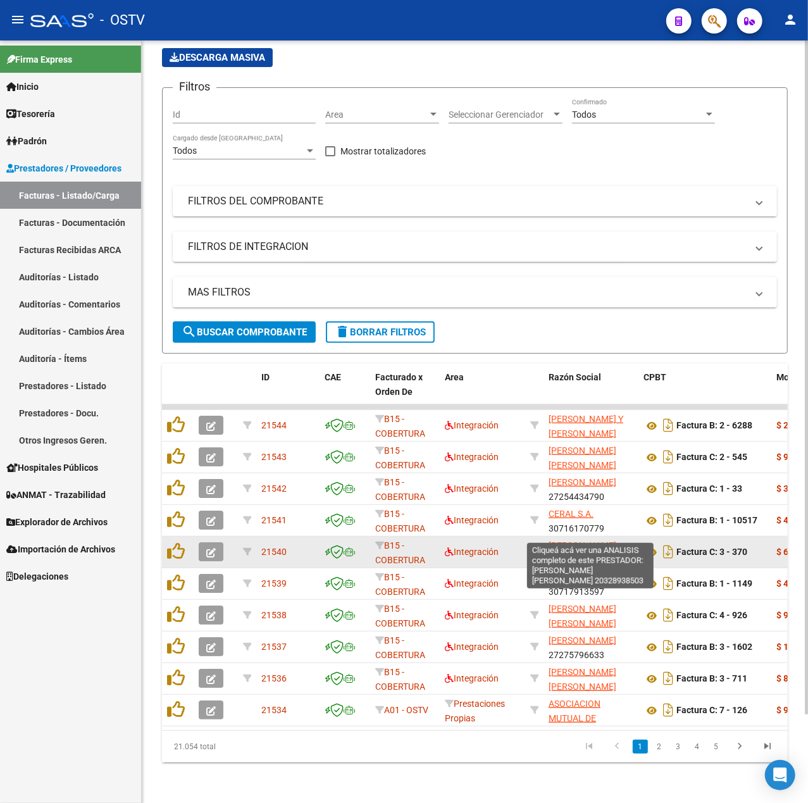
click at [571, 540] on span "RUIZ MIGUEL ANGEL" at bounding box center [582, 552] width 68 height 25
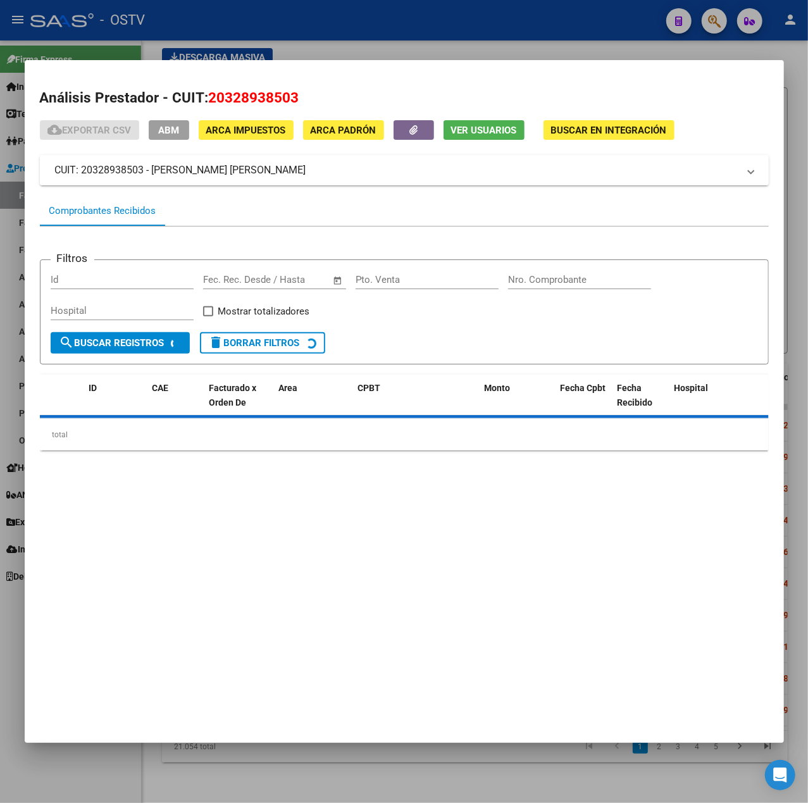
drag, startPoint x: 240, startPoint y: 173, endPoint x: 152, endPoint y: 182, distance: 88.4
click at [152, 182] on mat-expansion-panel-header "CUIT: 20328938503 - RUIZ MIGUEL ANGEL" at bounding box center [404, 170] width 729 height 30
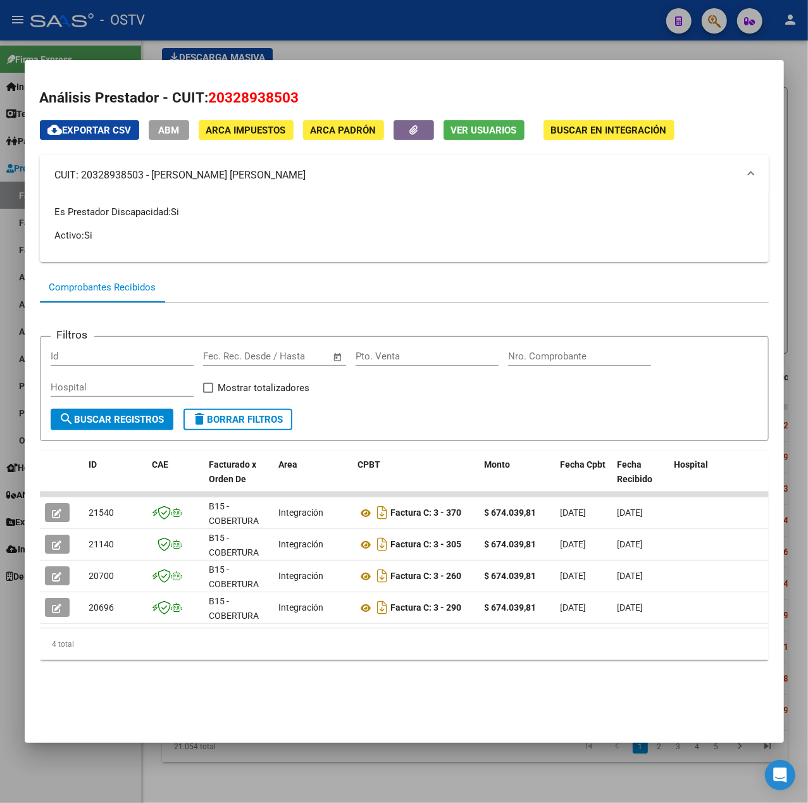
copy mat-panel-title "RUIZ MIGUEL ANGEL"
click at [569, 20] on div at bounding box center [404, 401] width 808 height 803
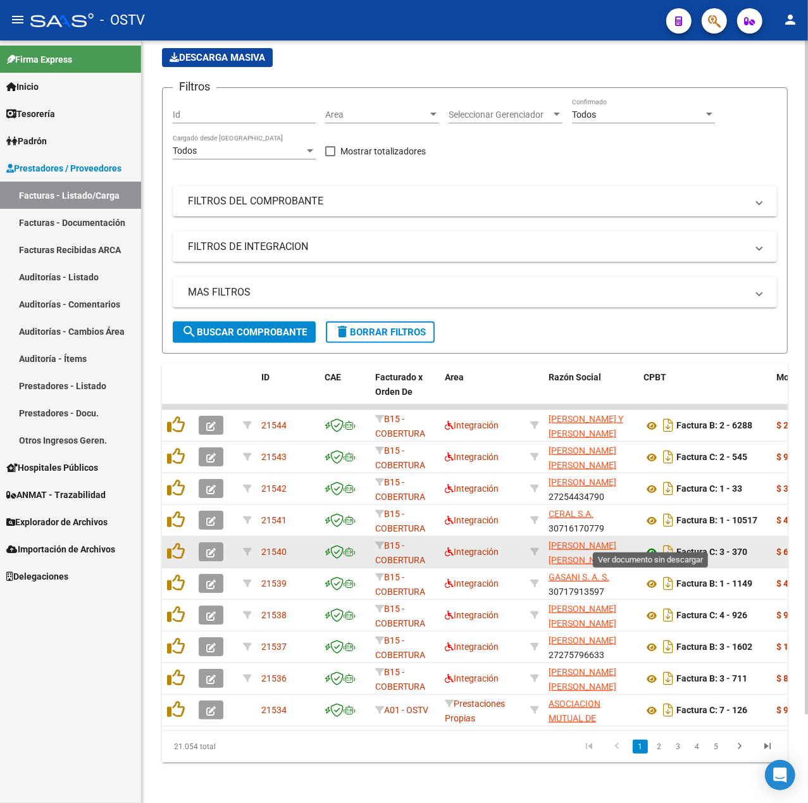
click at [651, 545] on icon at bounding box center [651, 552] width 16 height 15
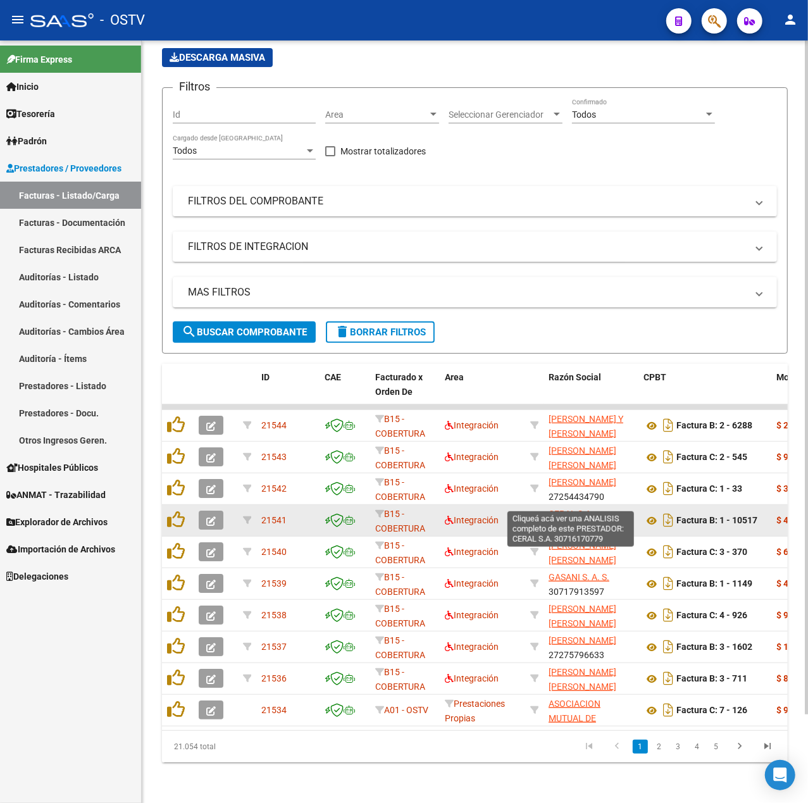
click at [568, 509] on span "CERAL S.A." at bounding box center [570, 514] width 45 height 10
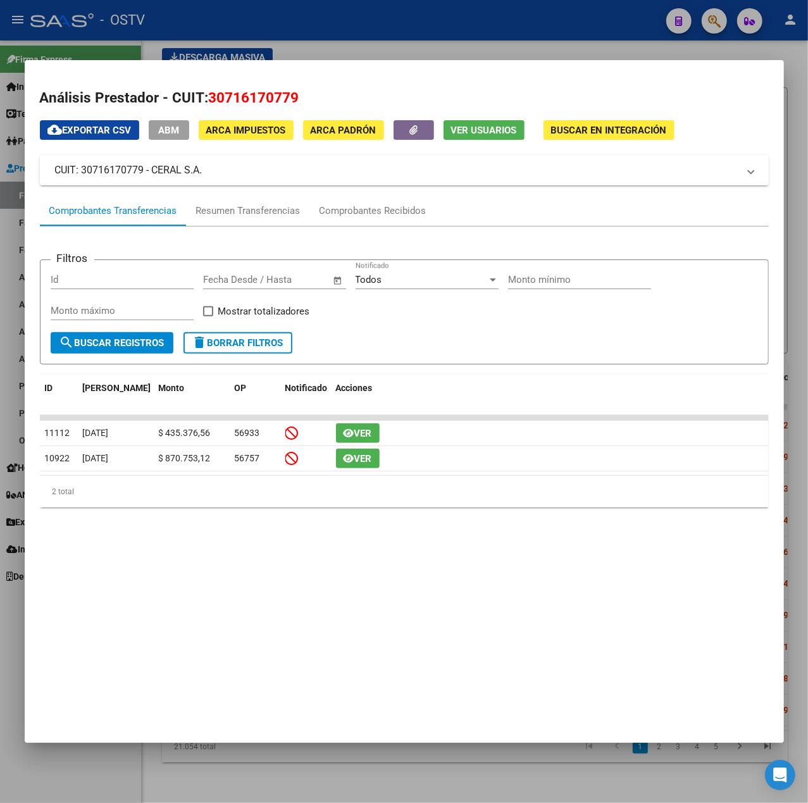
drag, startPoint x: 235, startPoint y: 163, endPoint x: 153, endPoint y: 180, distance: 83.9
click at [153, 180] on mat-expansion-panel-header "CUIT: 30716170779 - CERAL S.A." at bounding box center [404, 170] width 729 height 30
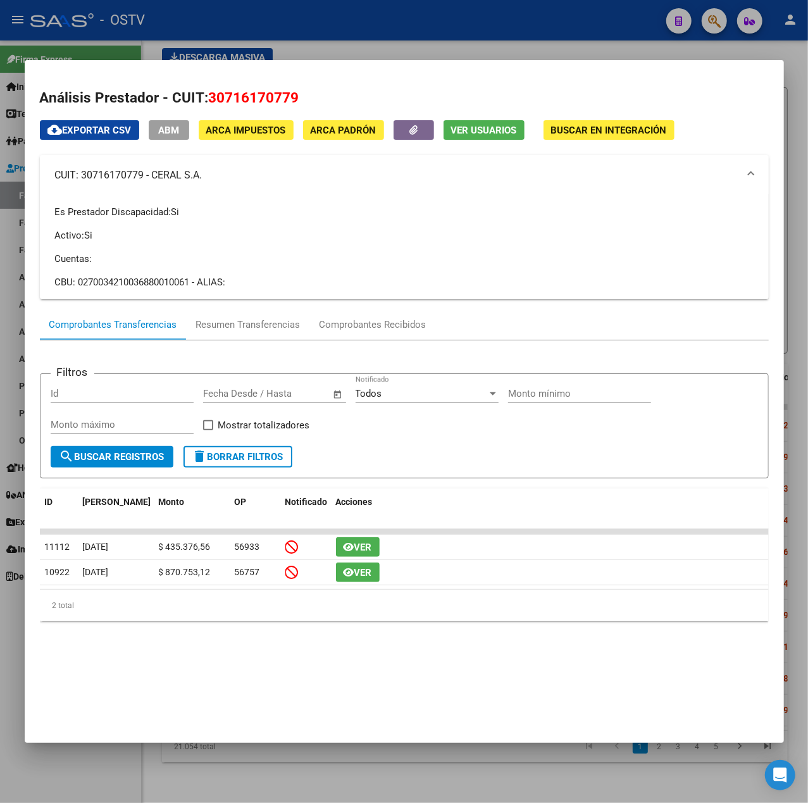
copy mat-panel-title "CERAL S.A."
drag, startPoint x: 434, startPoint y: 27, endPoint x: 644, endPoint y: 95, distance: 220.9
click at [435, 27] on div at bounding box center [404, 401] width 808 height 803
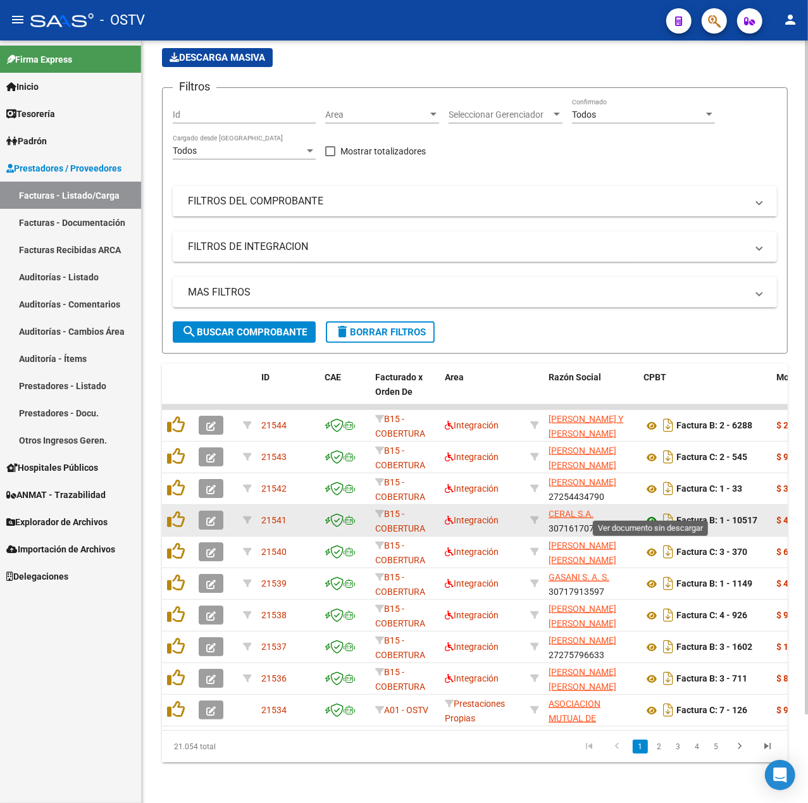
click at [653, 513] on icon at bounding box center [651, 520] width 16 height 15
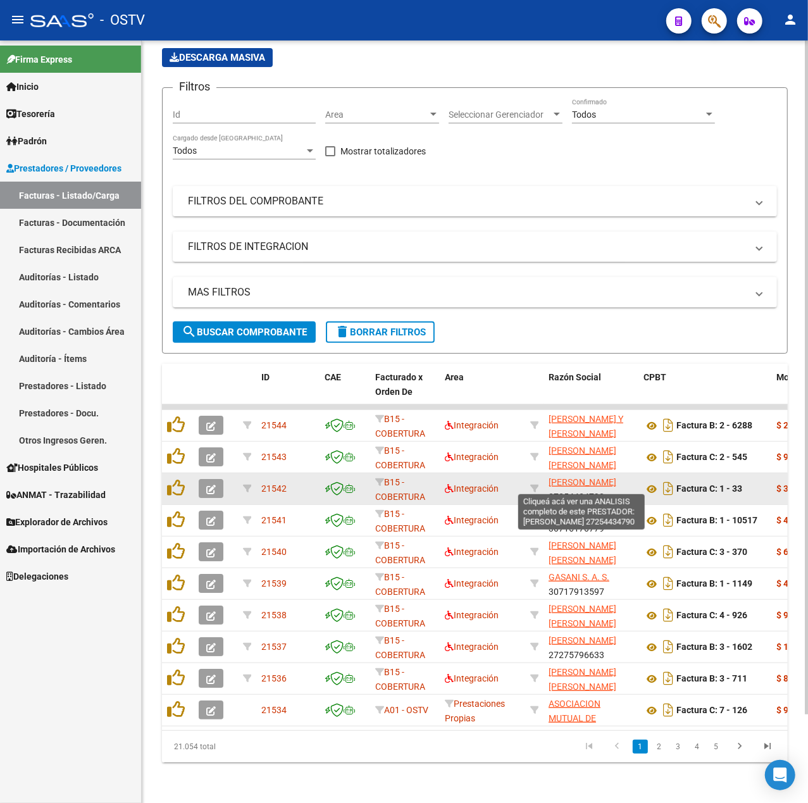
click at [597, 477] on span "SEGOVIA MARIA SOLEDAD" at bounding box center [582, 482] width 68 height 10
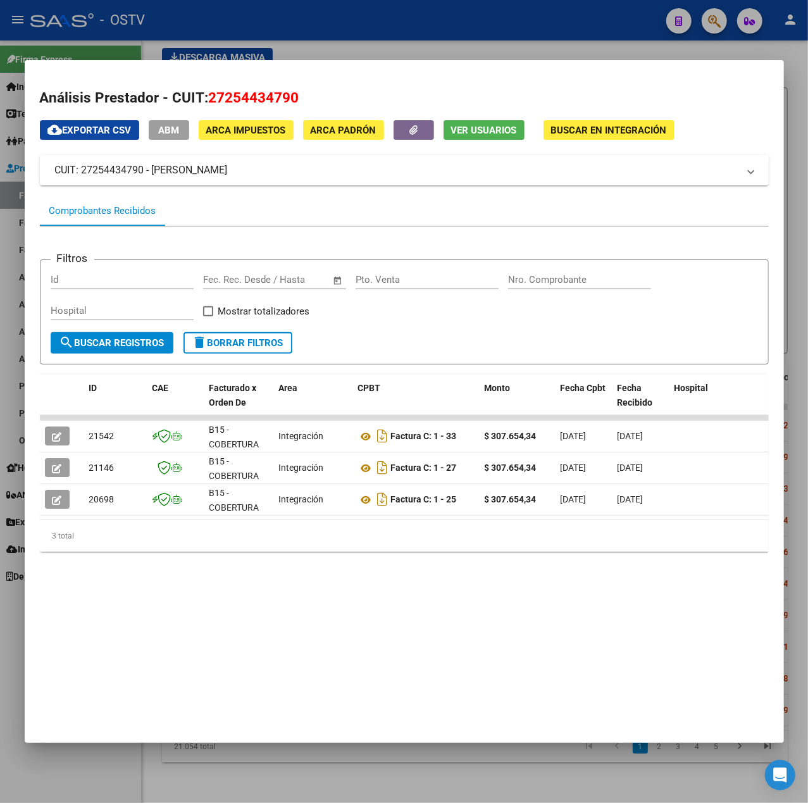
drag, startPoint x: 203, startPoint y: 183, endPoint x: 154, endPoint y: 176, distance: 49.2
click at [154, 176] on mat-panel-title "CUIT: 27254434790 - SEGOVIA MARIA SOLEDAD" at bounding box center [396, 170] width 683 height 15
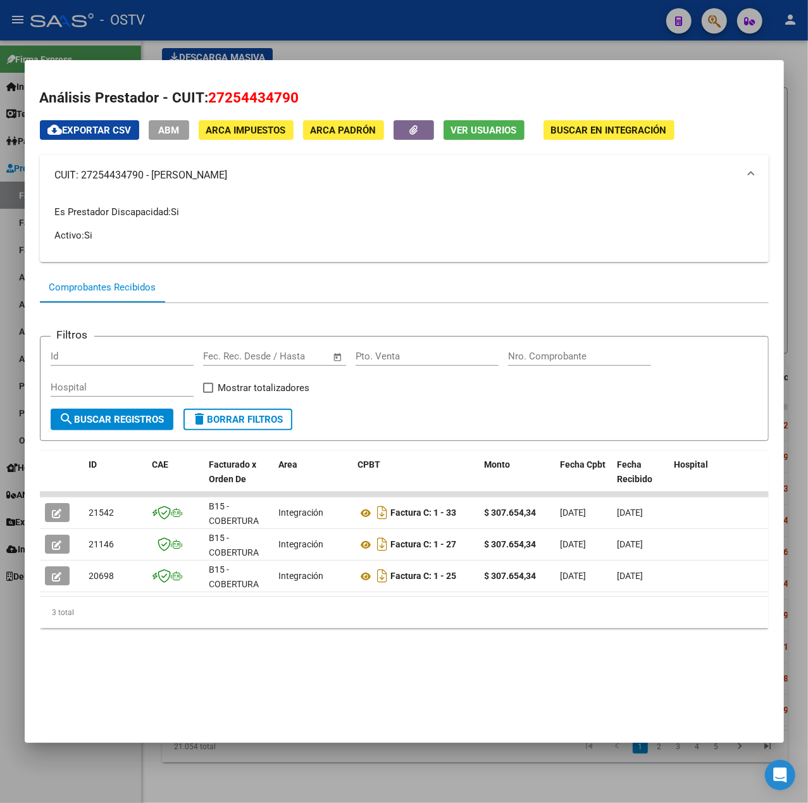
click at [454, 27] on div at bounding box center [404, 401] width 808 height 803
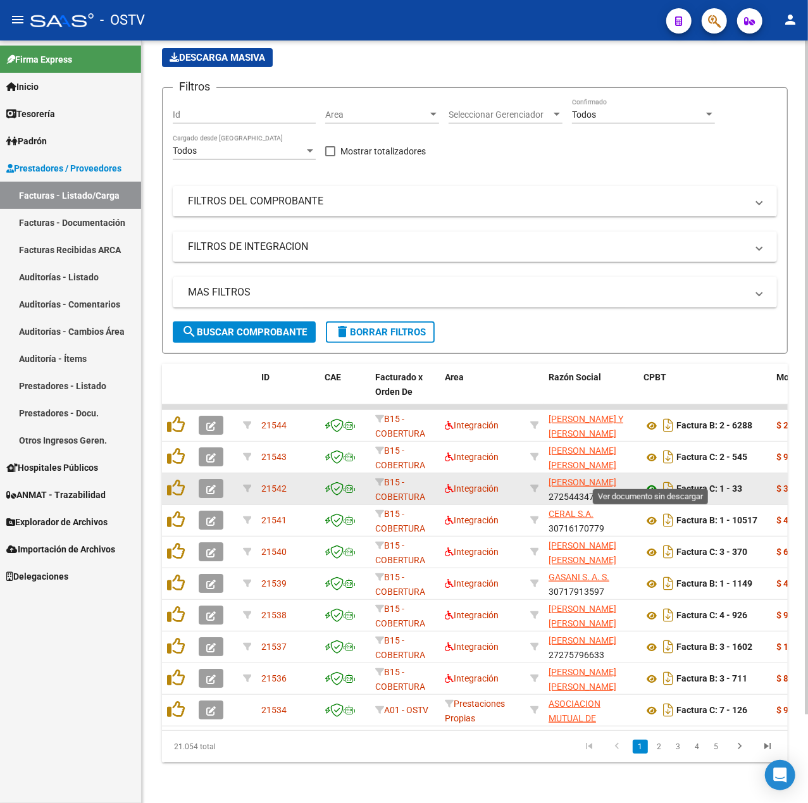
click at [652, 481] on icon at bounding box center [651, 488] width 16 height 15
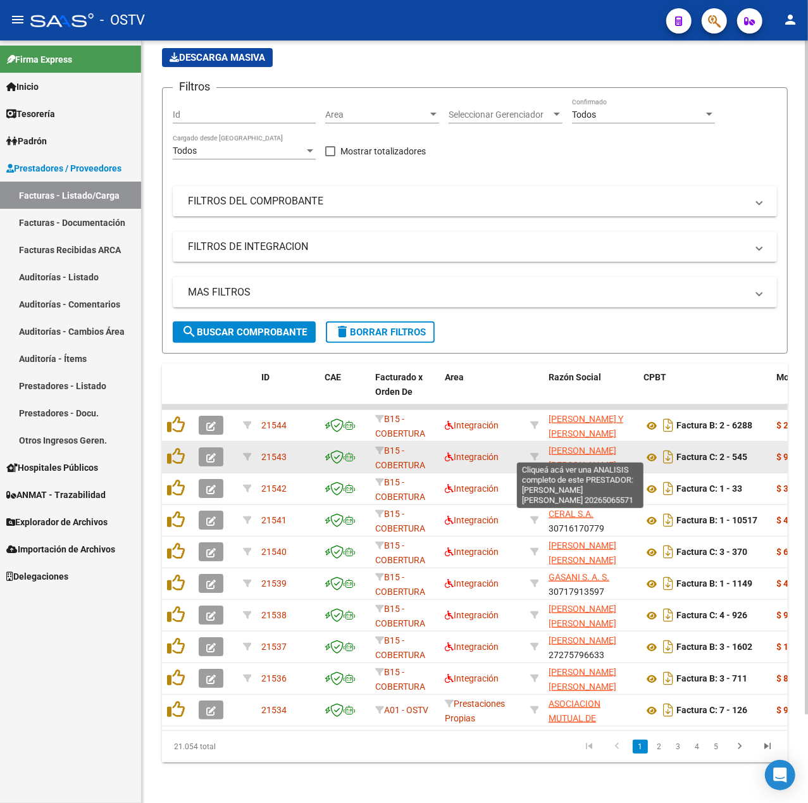
click at [574, 445] on span "COSTA RAMIRO MARTIN" at bounding box center [582, 457] width 68 height 25
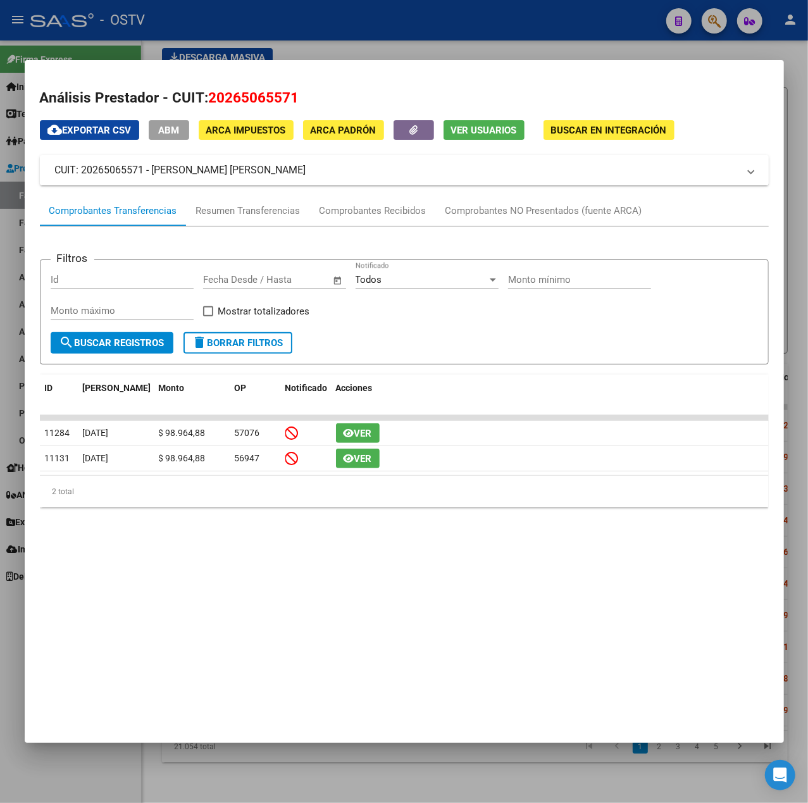
drag, startPoint x: 283, startPoint y: 171, endPoint x: 152, endPoint y: 175, distance: 131.0
click at [152, 175] on mat-panel-title "CUIT: 20265065571 - COSTA RAMIRO MARTIN" at bounding box center [396, 170] width 683 height 15
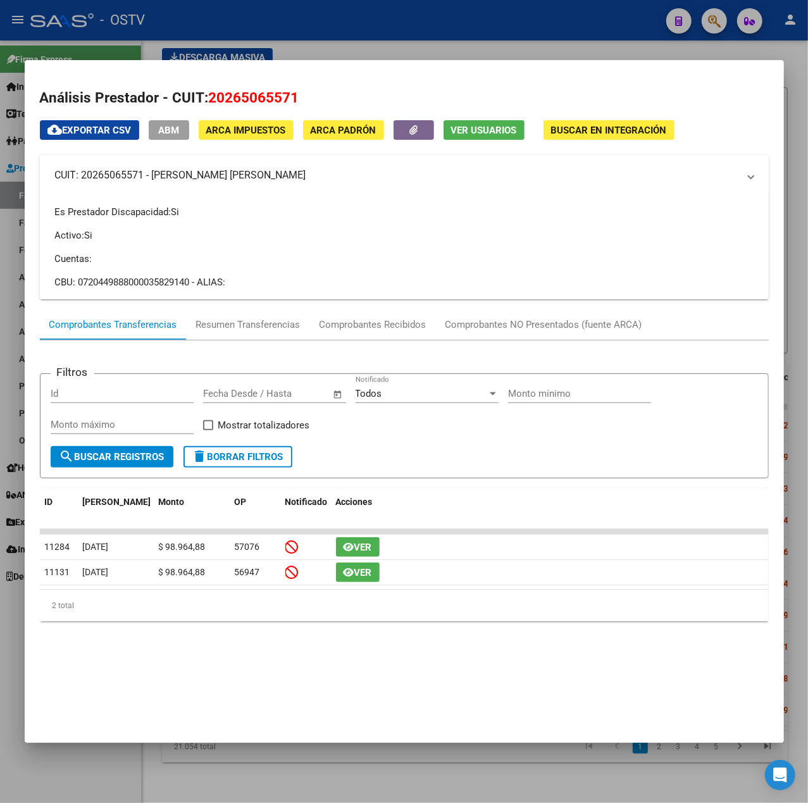
copy mat-panel-title "COSTA RAMIRO MARTIN"
click at [497, 32] on div at bounding box center [404, 401] width 808 height 803
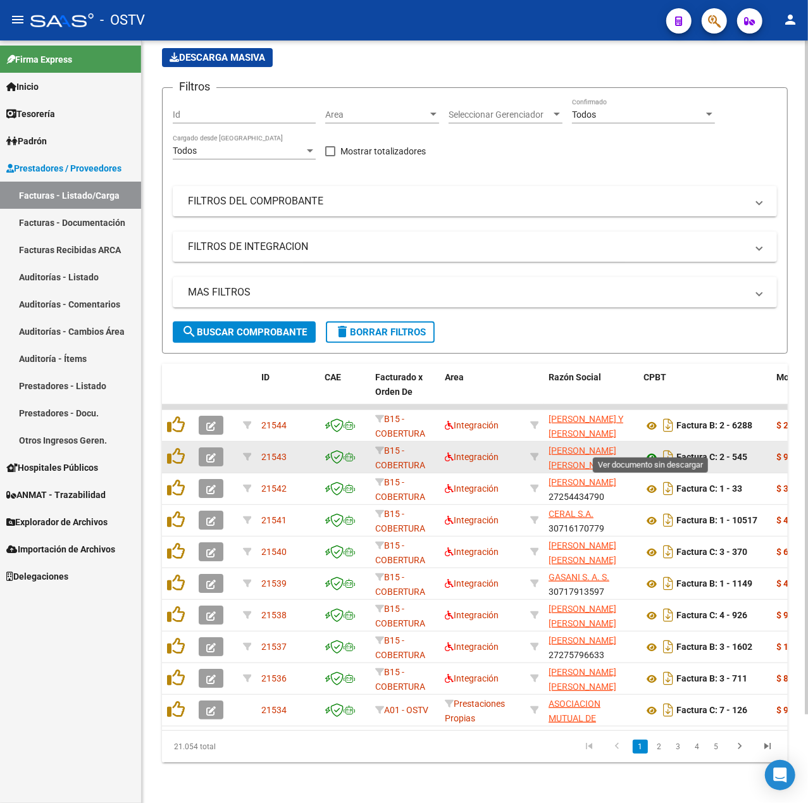
click at [654, 450] on icon at bounding box center [651, 457] width 16 height 15
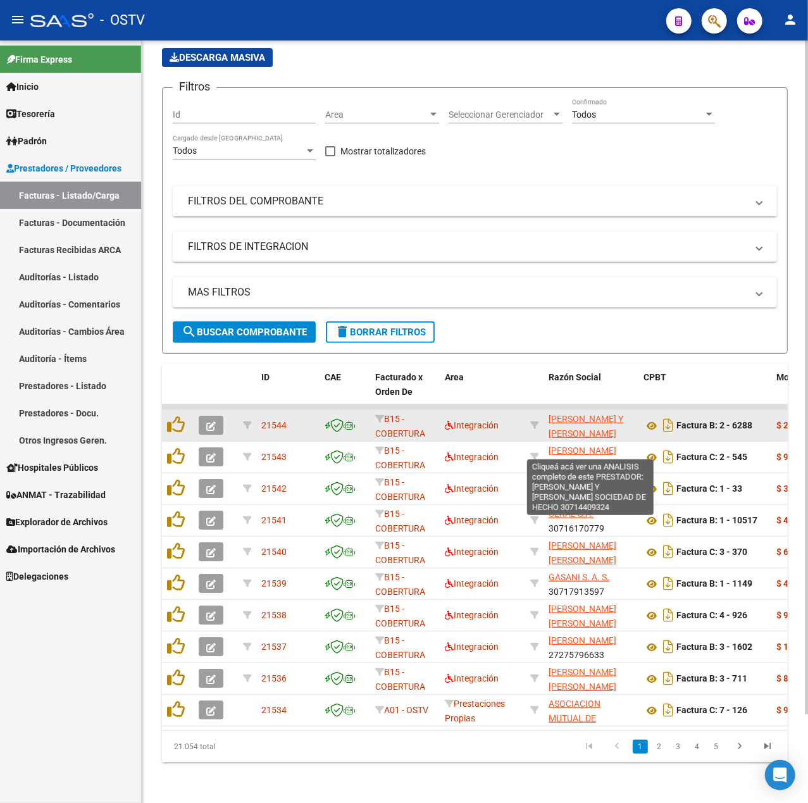
click at [576, 415] on span "[PERSON_NAME] Y [PERSON_NAME] SOCIEDAD DE HECHO" at bounding box center [585, 440] width 75 height 53
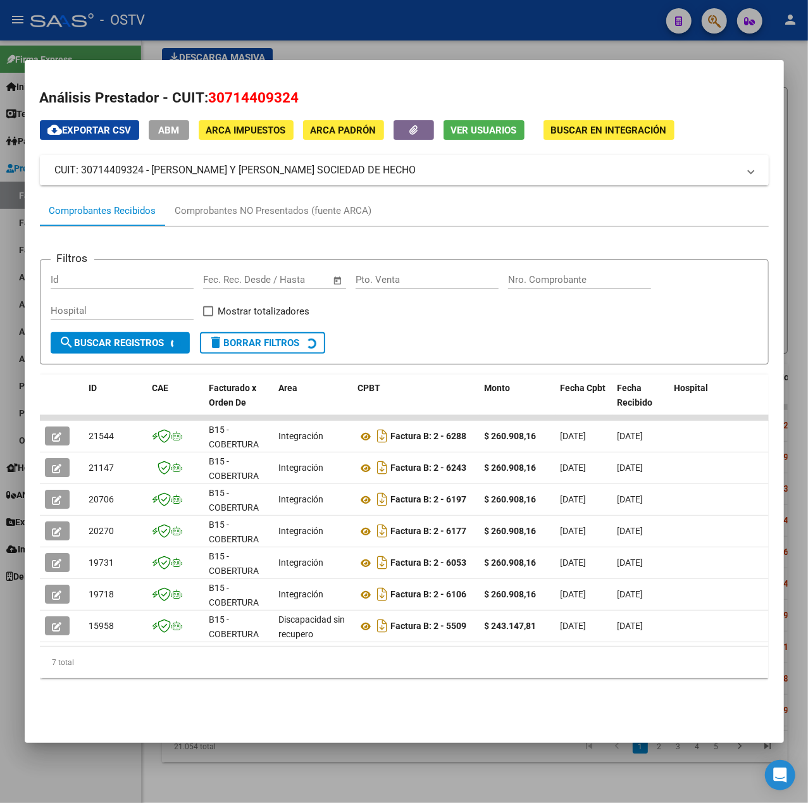
drag, startPoint x: 486, startPoint y: 173, endPoint x: 154, endPoint y: 171, distance: 332.1
click at [154, 171] on mat-panel-title "CUIT: 30714409324 - SILVIA MARGARITA ABATE Y MARIA PIA ABATE SOCIEDAD DE HECHO" at bounding box center [396, 170] width 683 height 15
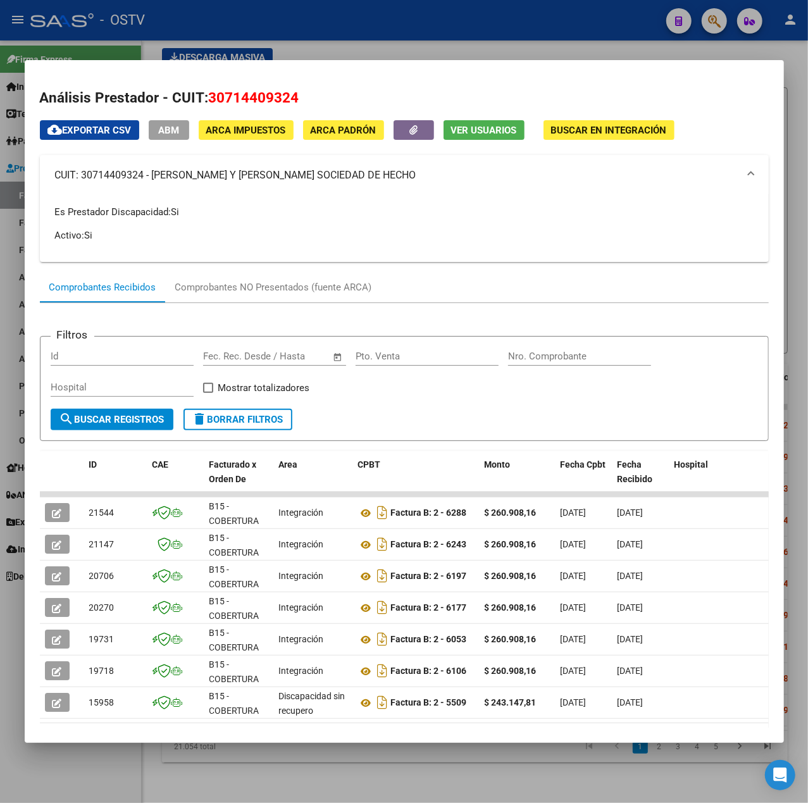
copy mat-panel-title "[PERSON_NAME] Y [PERSON_NAME] SOCIEDAD DE HECHO"
click at [382, 46] on div at bounding box center [404, 401] width 808 height 803
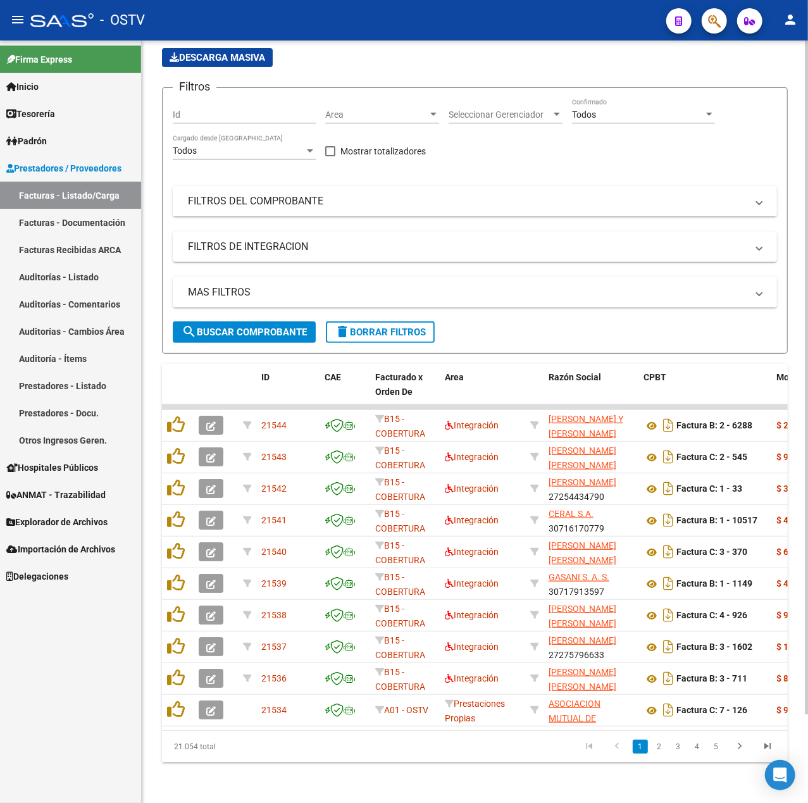
click at [230, 321] on button "search Buscar Comprobante" at bounding box center [244, 332] width 143 height 22
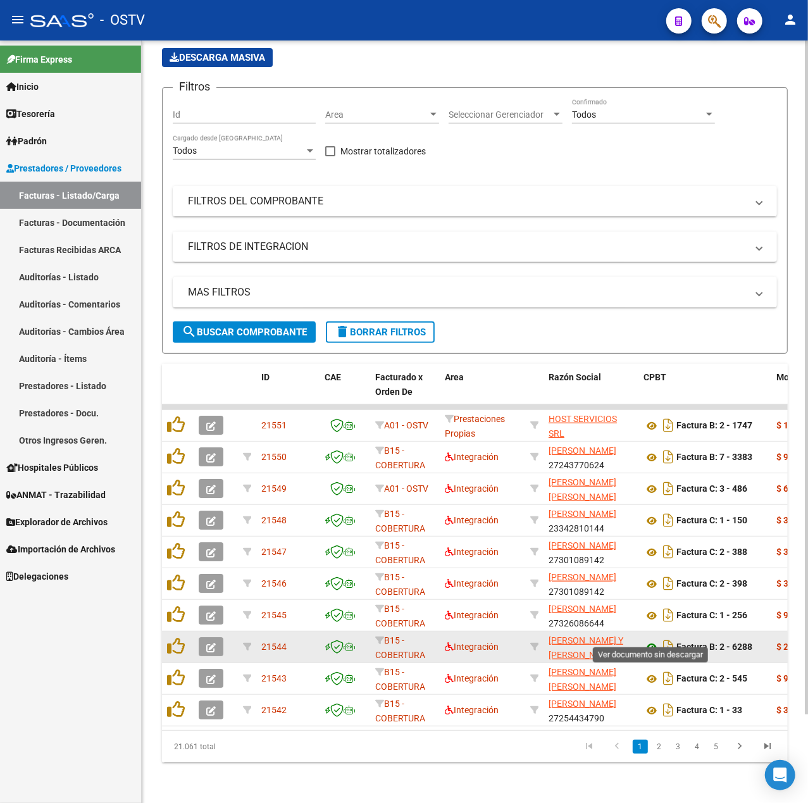
click at [649, 640] on icon at bounding box center [651, 647] width 16 height 15
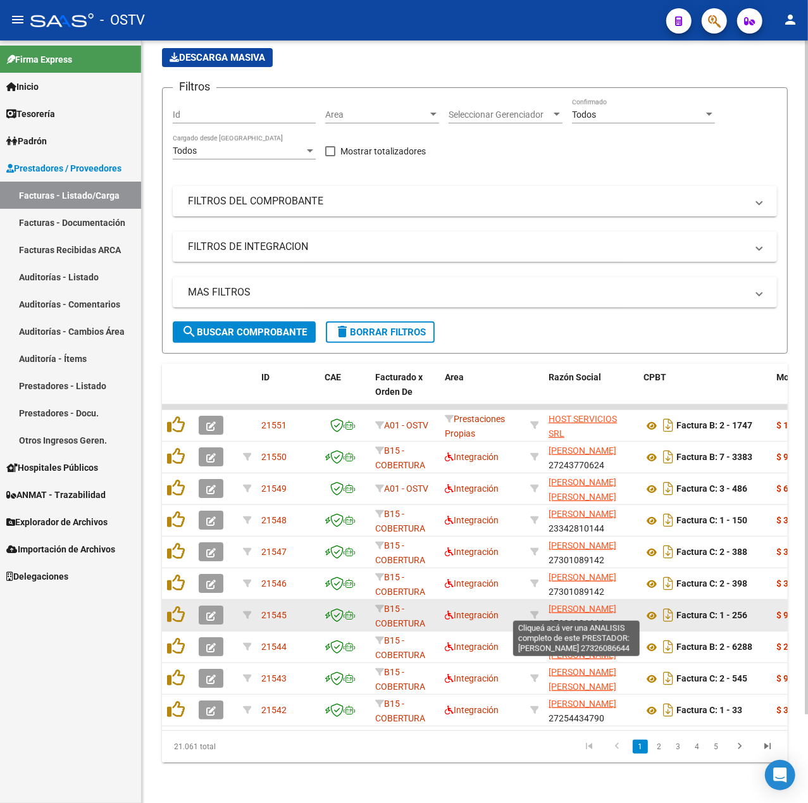
click at [568, 608] on span "[PERSON_NAME]" at bounding box center [582, 609] width 68 height 10
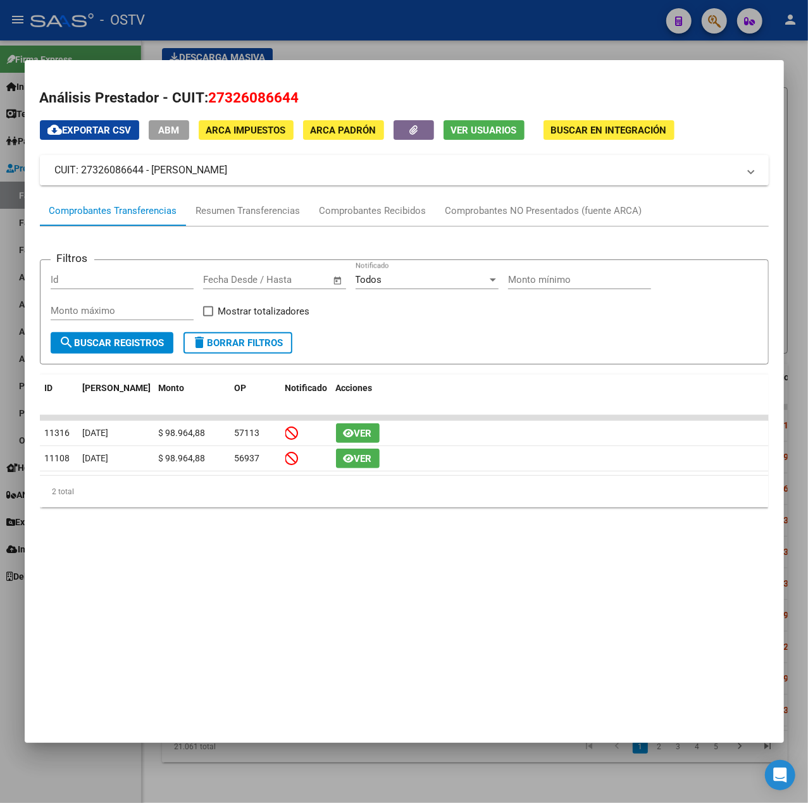
drag, startPoint x: 331, startPoint y: 173, endPoint x: 152, endPoint y: 167, distance: 179.1
click at [152, 167] on mat-panel-title "CUIT: 27326086644 - FERNANDEZ ROMINA ITATI" at bounding box center [396, 170] width 683 height 15
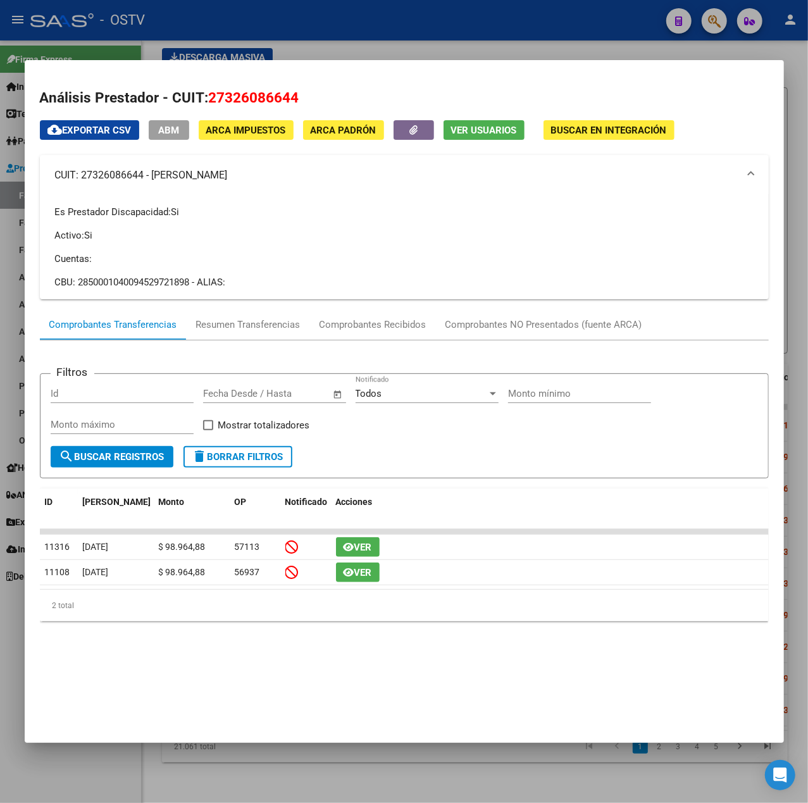
copy mat-panel-title "[PERSON_NAME]"
click at [588, 36] on div at bounding box center [404, 401] width 808 height 803
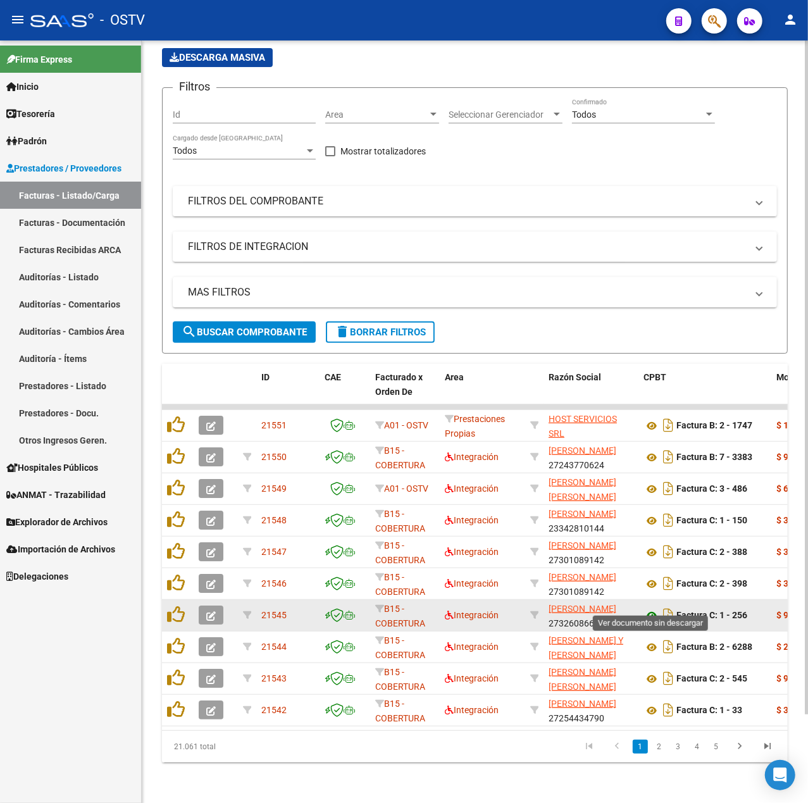
click at [650, 608] on icon at bounding box center [651, 615] width 16 height 15
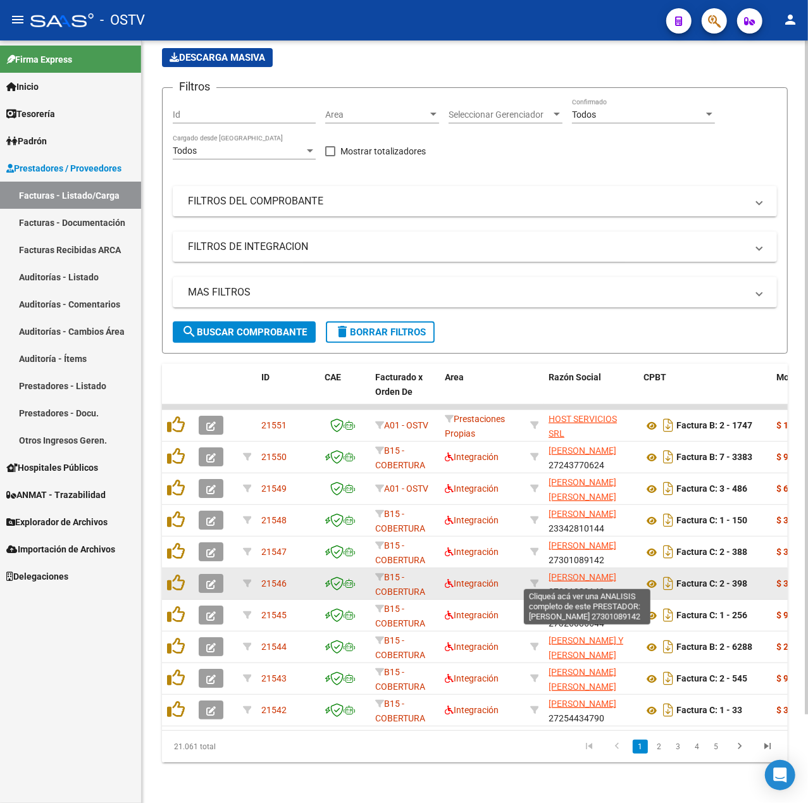
click at [596, 572] on span "[PERSON_NAME]" at bounding box center [582, 577] width 68 height 10
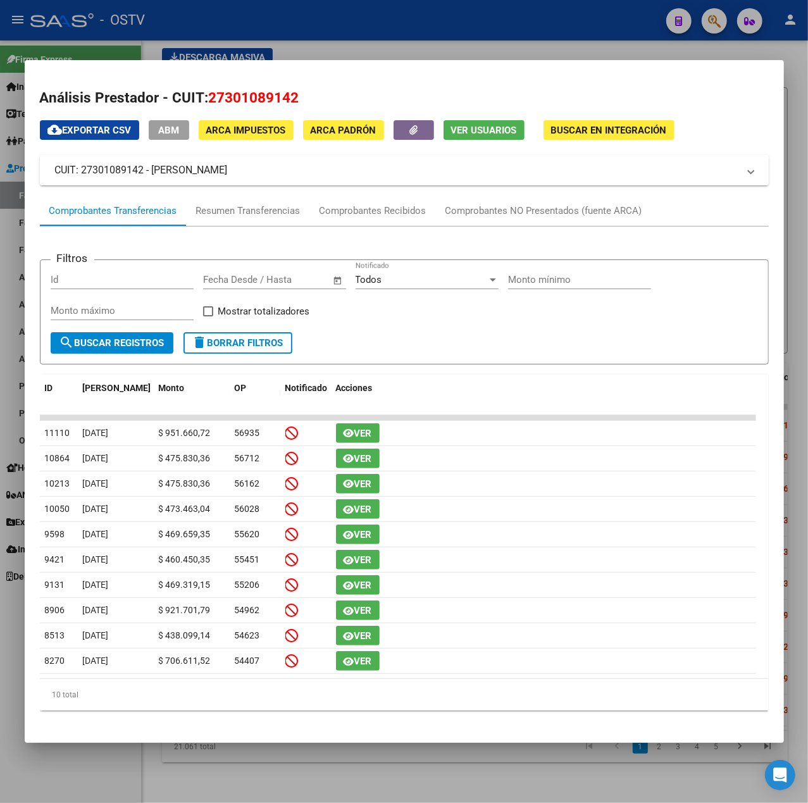
drag, startPoint x: 307, startPoint y: 175, endPoint x: 152, endPoint y: 175, distance: 155.6
click at [152, 175] on mat-panel-title "CUIT: 27301089142 - ROMANO MARIELA DEL VALLE" at bounding box center [396, 170] width 683 height 15
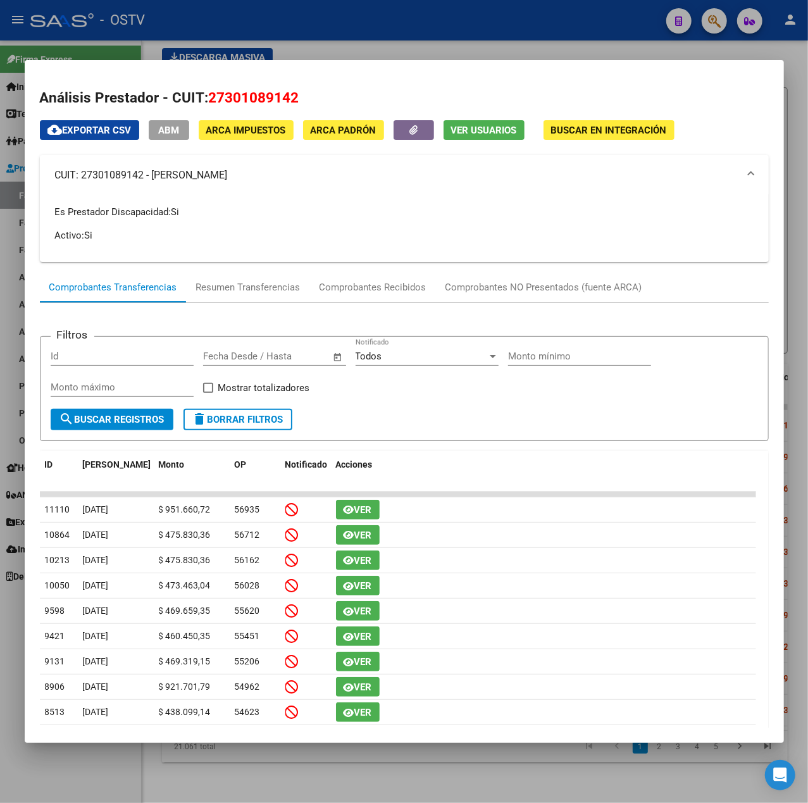
copy mat-panel-title "[PERSON_NAME]"
click at [391, 28] on div at bounding box center [404, 401] width 808 height 803
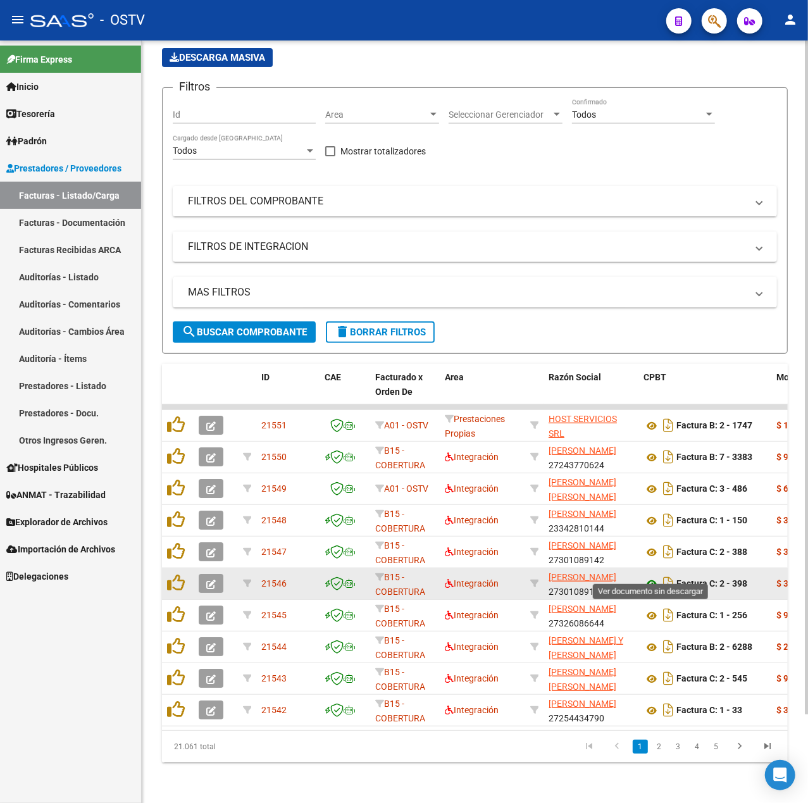
click at [648, 576] on icon at bounding box center [651, 583] width 16 height 15
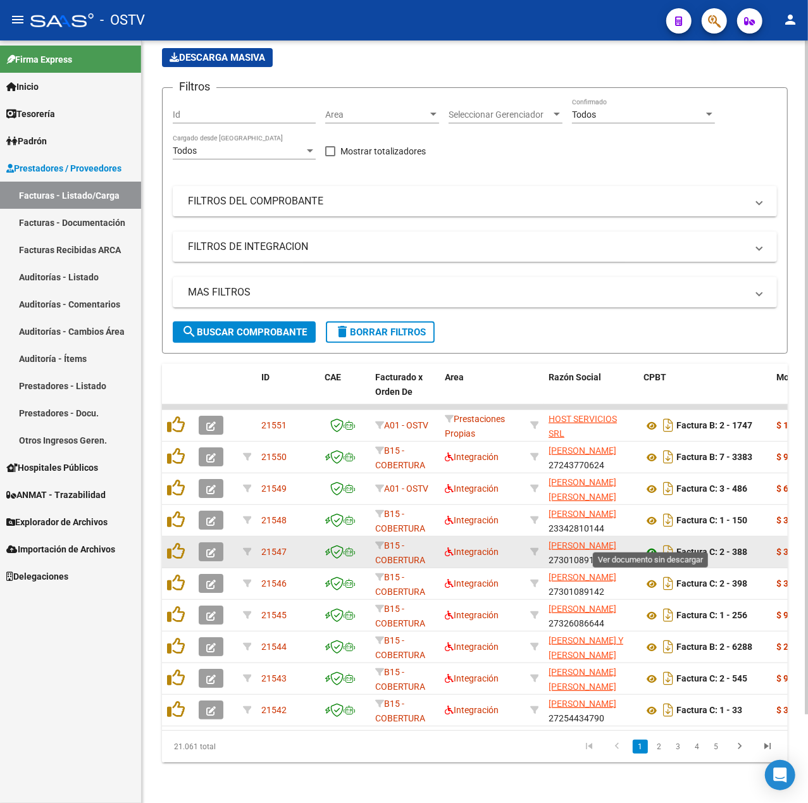
click at [657, 545] on icon at bounding box center [651, 552] width 16 height 15
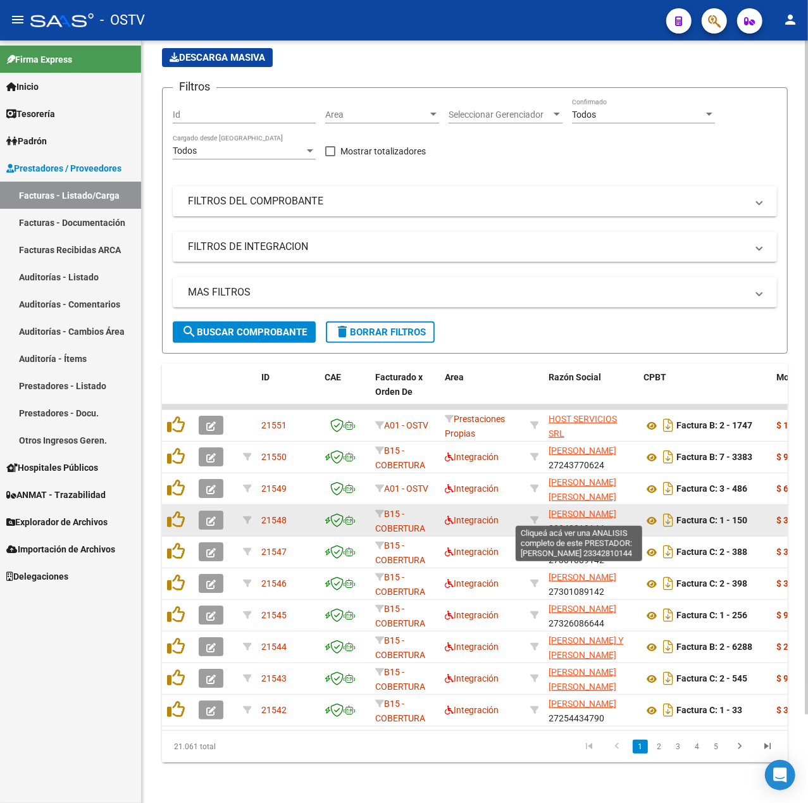
click at [573, 509] on span "[PERSON_NAME]" at bounding box center [582, 514] width 68 height 10
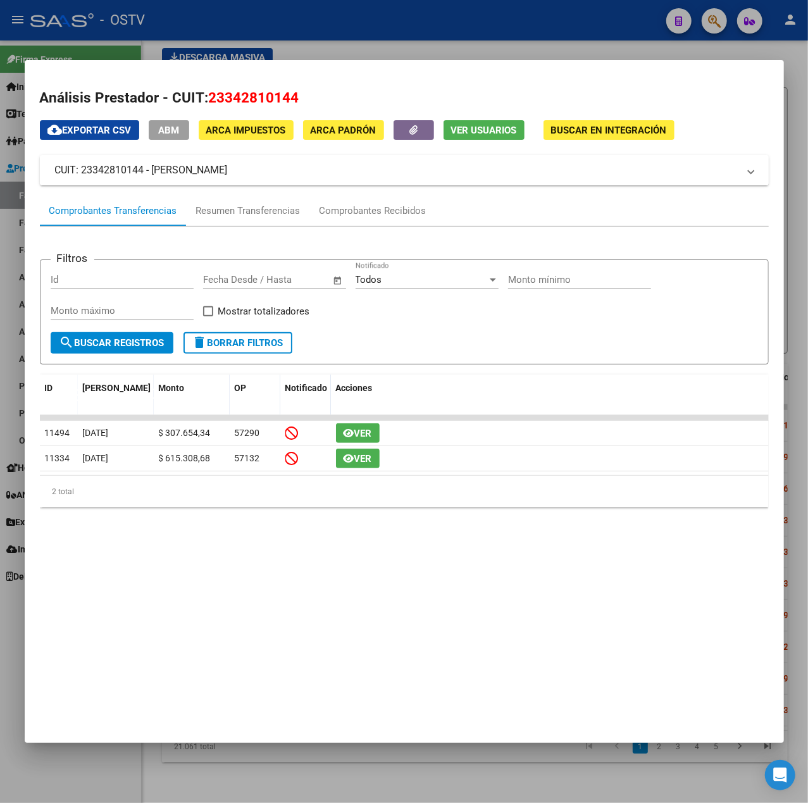
drag, startPoint x: 256, startPoint y: 172, endPoint x: 152, endPoint y: 178, distance: 103.3
click at [152, 178] on mat-expansion-panel-header "CUIT: 23342810144 - ORTIZ YESSICA PAOLA" at bounding box center [404, 170] width 729 height 30
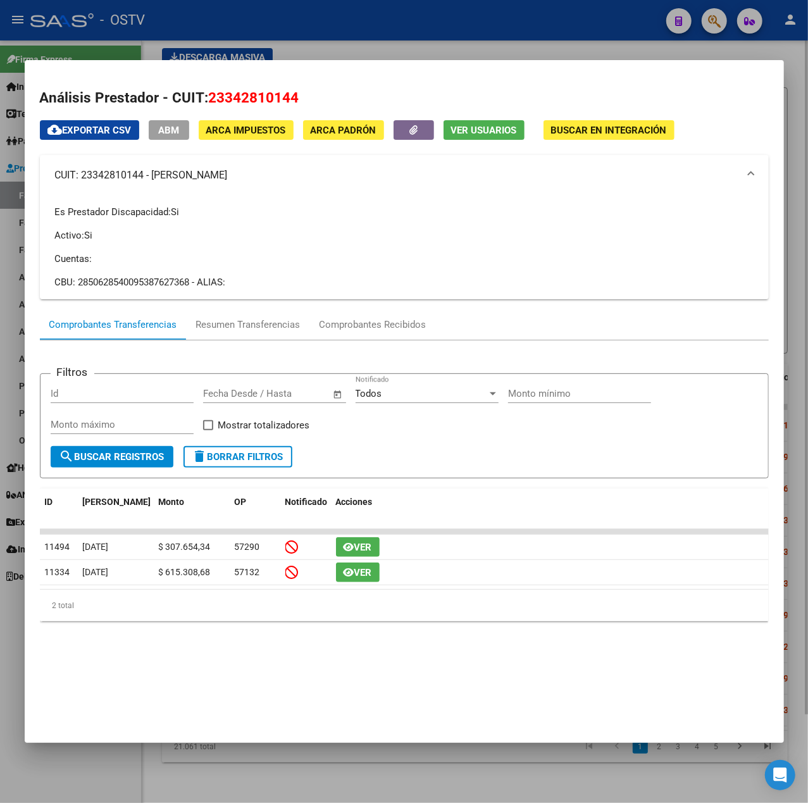
click at [464, 40] on div at bounding box center [404, 401] width 808 height 803
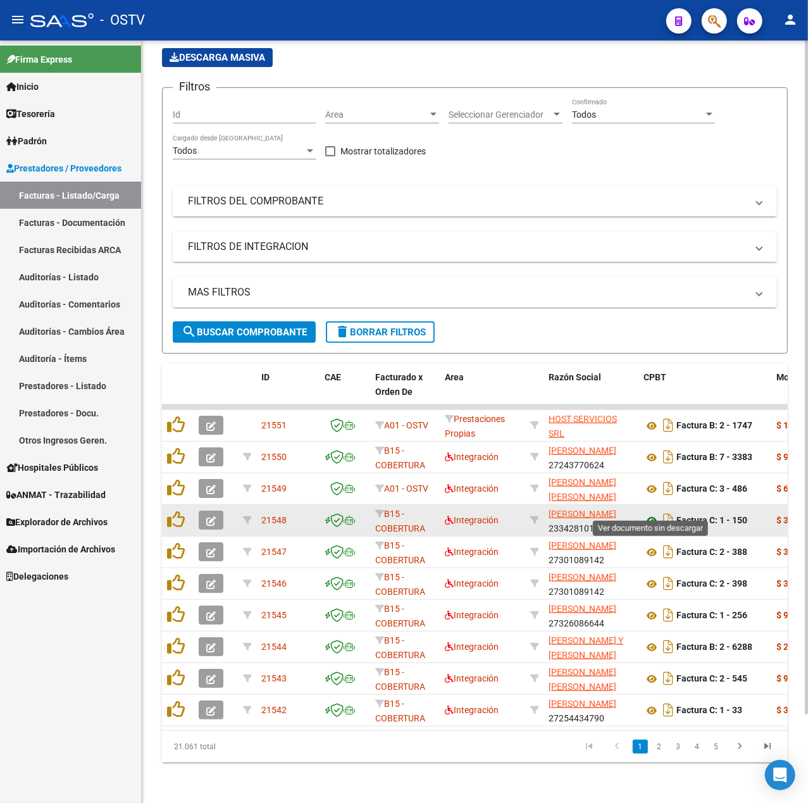
click at [652, 513] on icon at bounding box center [651, 520] width 16 height 15
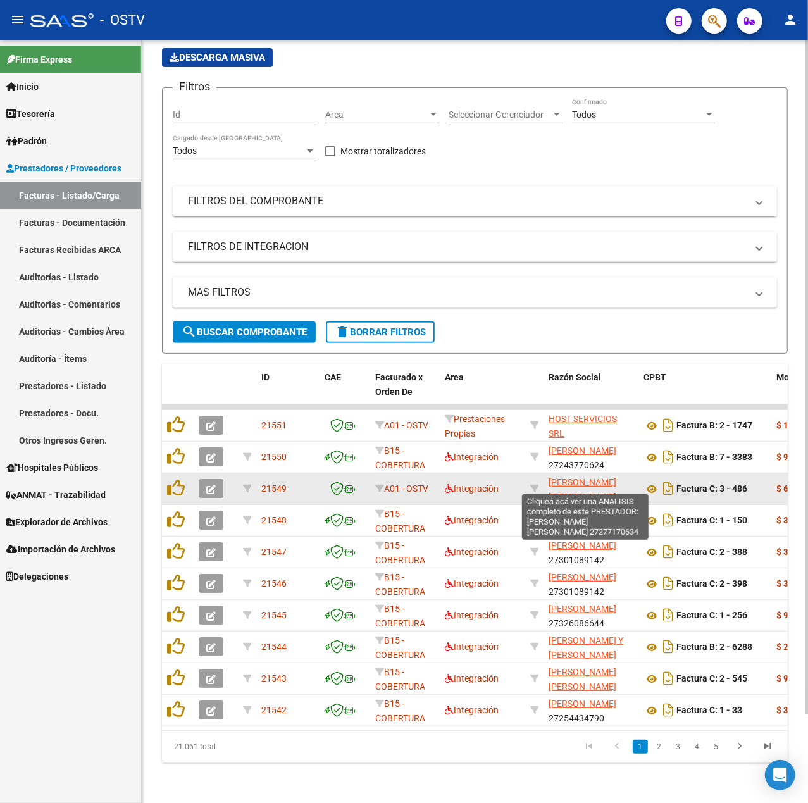
click at [595, 480] on span "[PERSON_NAME] [PERSON_NAME]" at bounding box center [582, 489] width 68 height 25
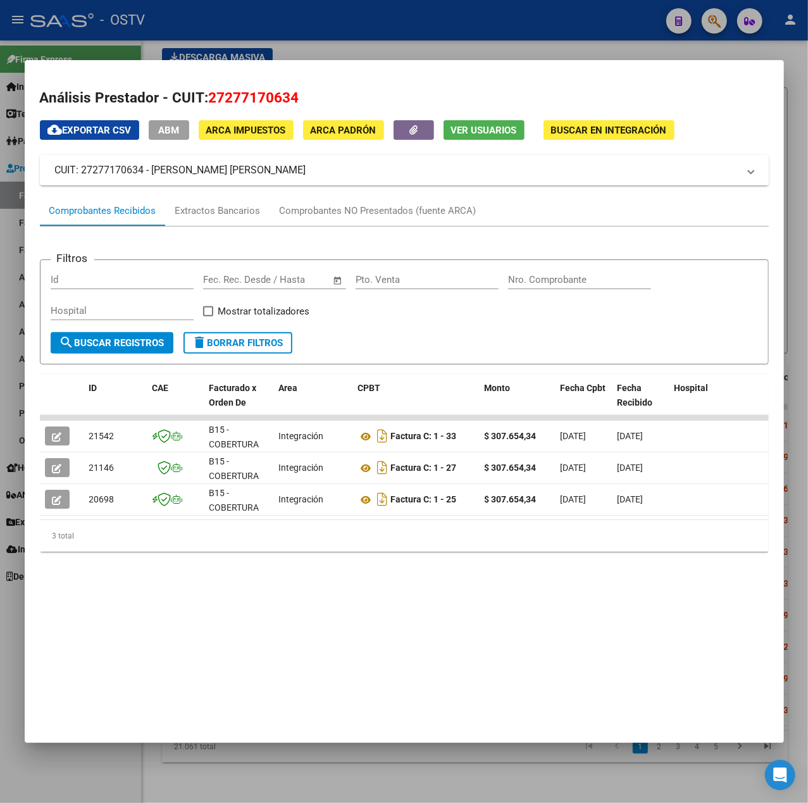
drag, startPoint x: 204, startPoint y: 166, endPoint x: 154, endPoint y: 168, distance: 49.4
click at [154, 168] on mat-panel-title "CUIT: 27277170634 - FERRERO ROMINA DE LOURDES" at bounding box center [396, 170] width 683 height 15
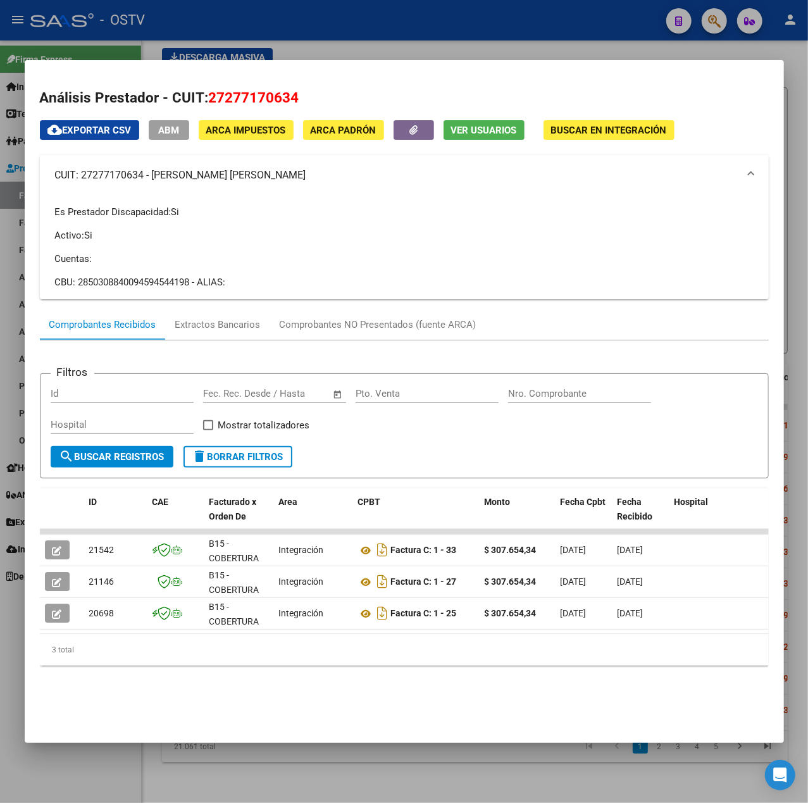
click at [453, 28] on div at bounding box center [404, 401] width 808 height 803
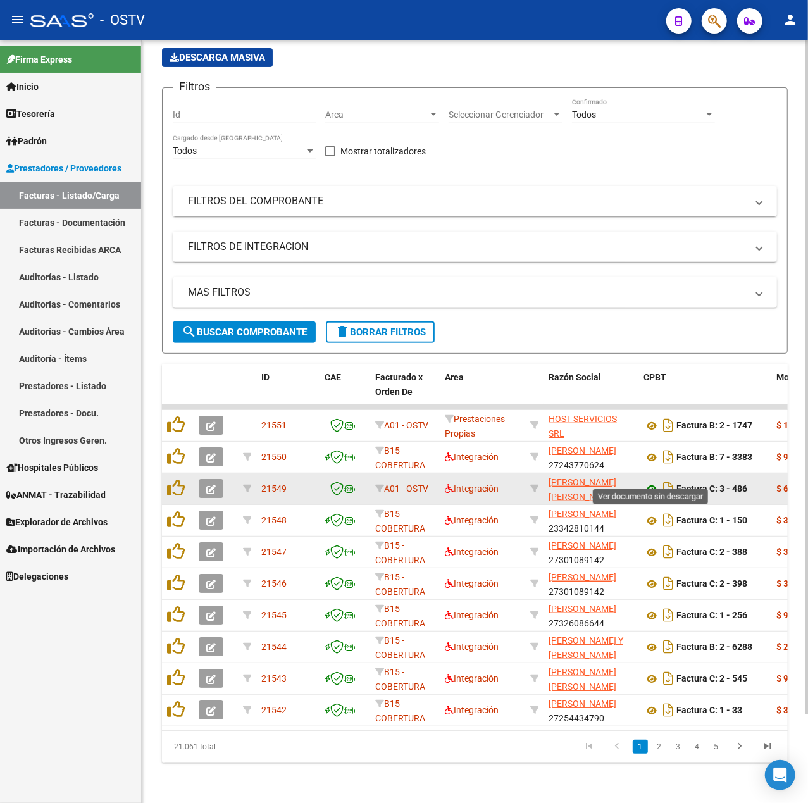
click at [652, 481] on icon at bounding box center [651, 488] width 16 height 15
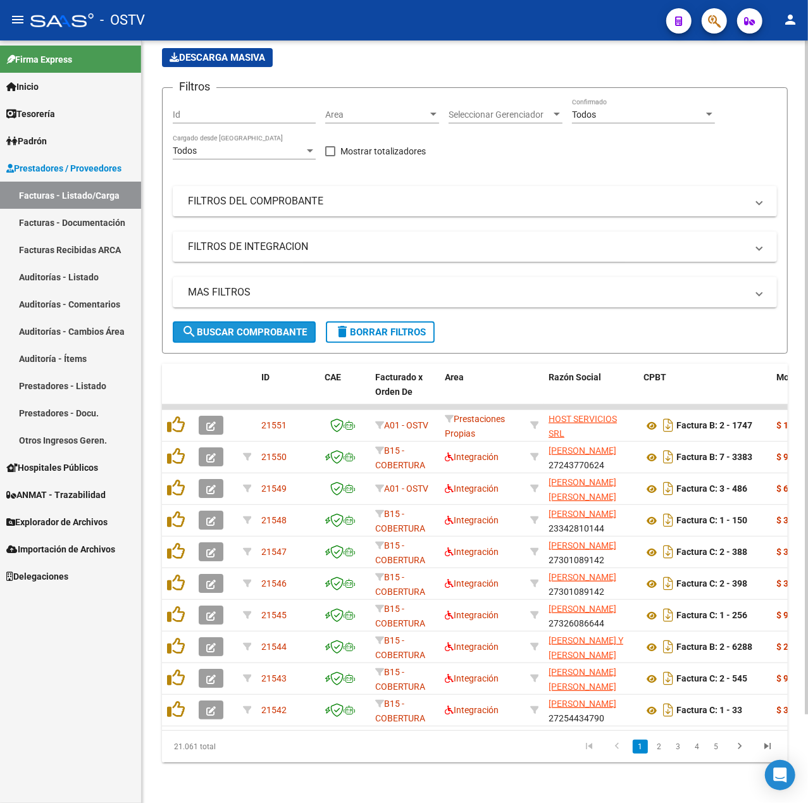
click at [221, 321] on button "search Buscar Comprobante" at bounding box center [244, 332] width 143 height 22
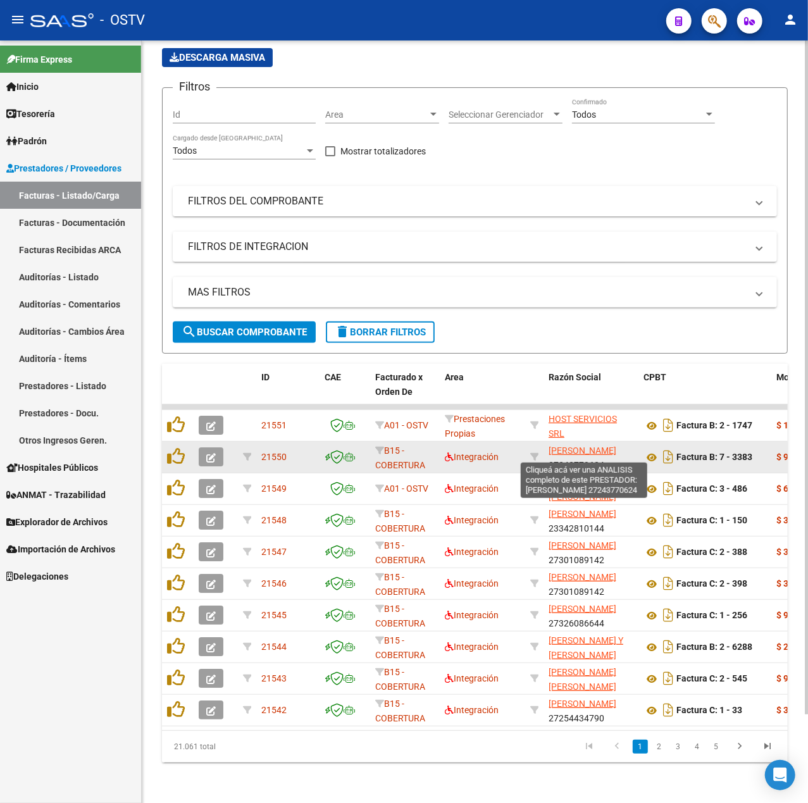
click at [600, 445] on span "[PERSON_NAME]" at bounding box center [582, 450] width 68 height 10
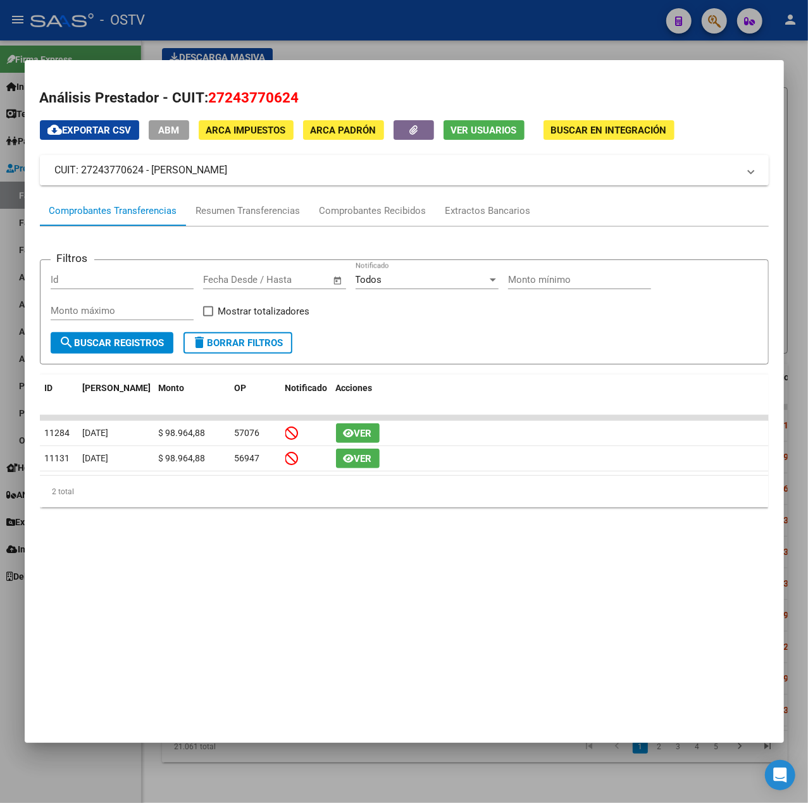
drag, startPoint x: 279, startPoint y: 168, endPoint x: 155, endPoint y: 178, distance: 124.4
click at [155, 178] on mat-expansion-panel-header "CUIT: 27243770624 - GARNICA NOELIA ITATI" at bounding box center [404, 170] width 729 height 30
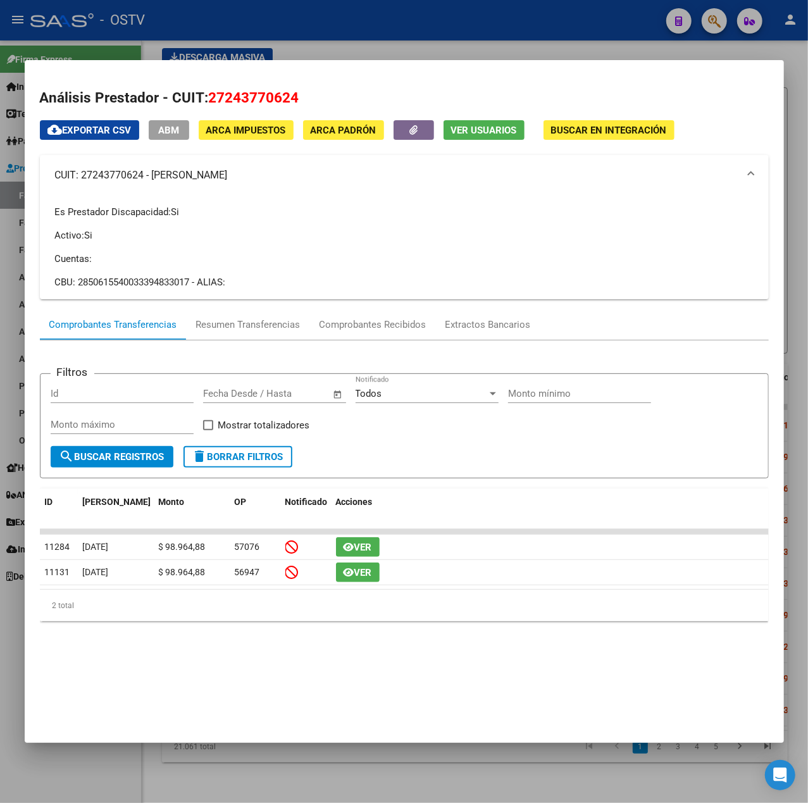
click at [345, 49] on div at bounding box center [404, 401] width 808 height 803
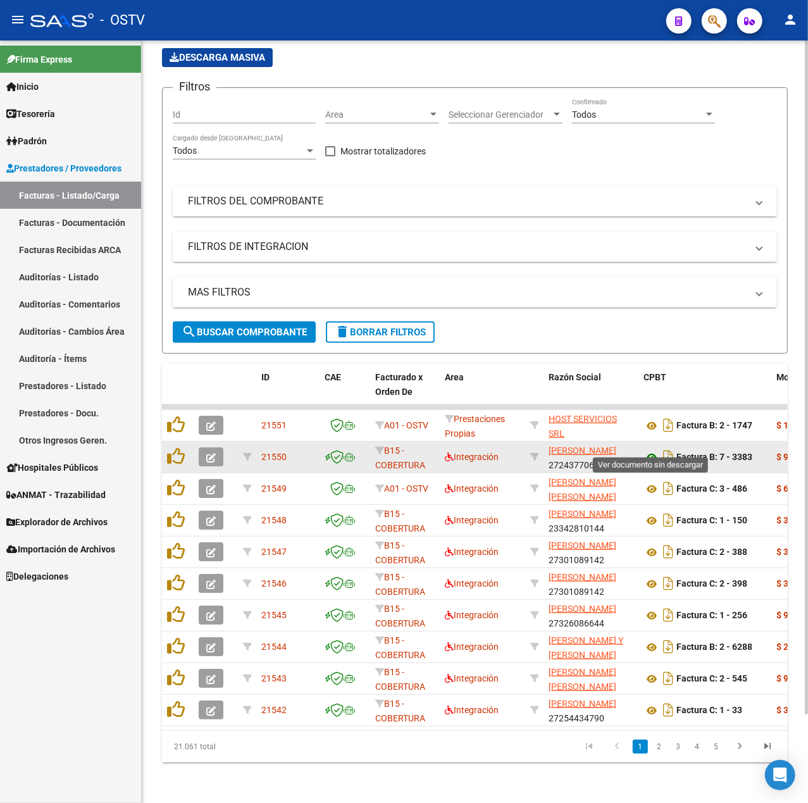
click at [648, 450] on icon at bounding box center [651, 457] width 16 height 15
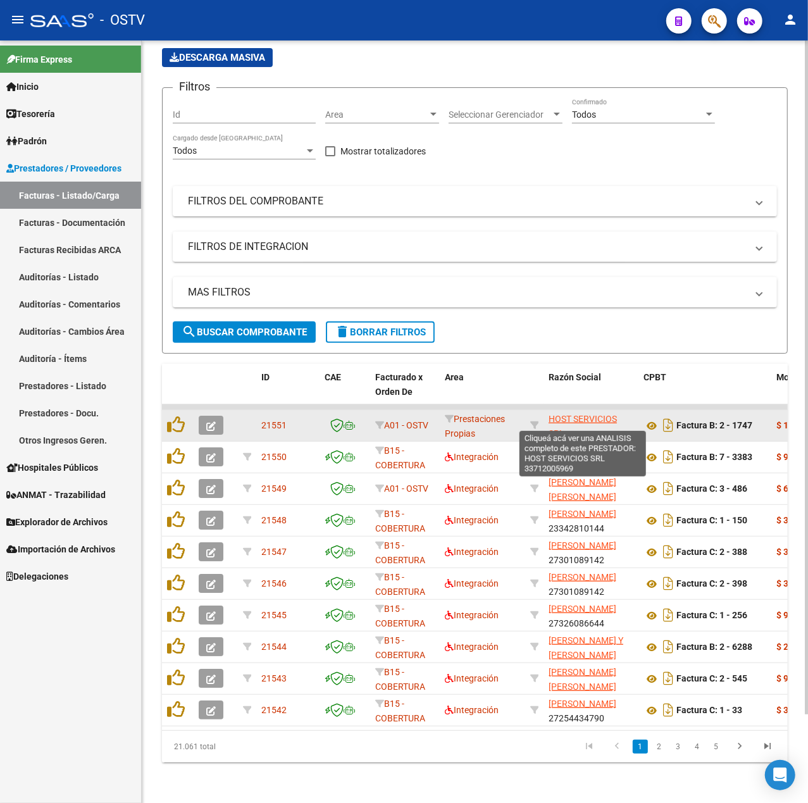
click at [591, 414] on span "HOST SERVICIOS SRL" at bounding box center [582, 426] width 68 height 25
type textarea "33712005969"
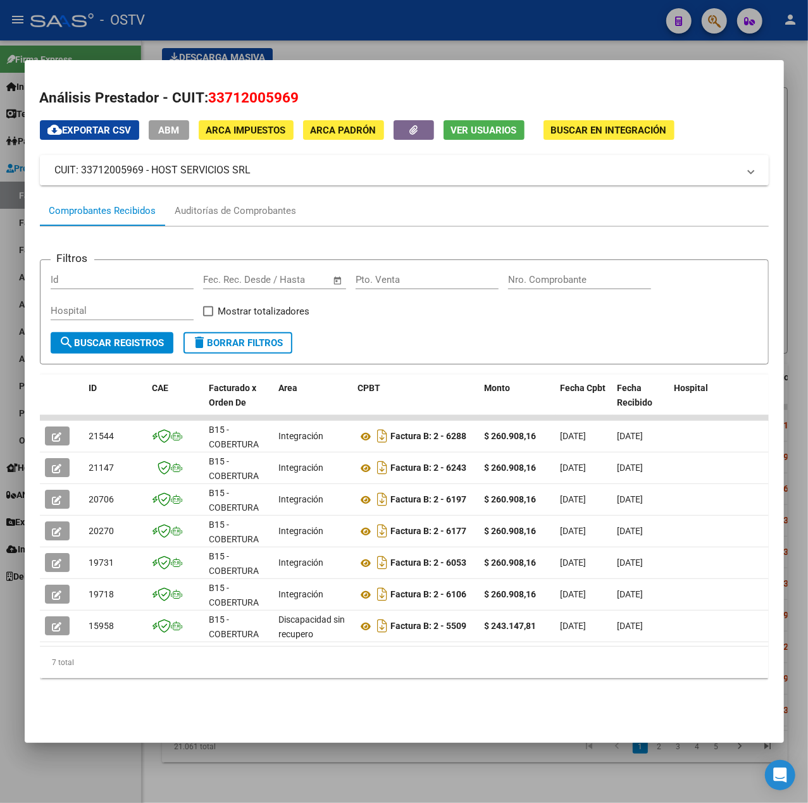
drag, startPoint x: 292, startPoint y: 175, endPoint x: 152, endPoint y: 172, distance: 140.5
click at [152, 172] on mat-panel-title "CUIT: 33712005969 - HOST SERVICIOS SRL" at bounding box center [396, 170] width 683 height 15
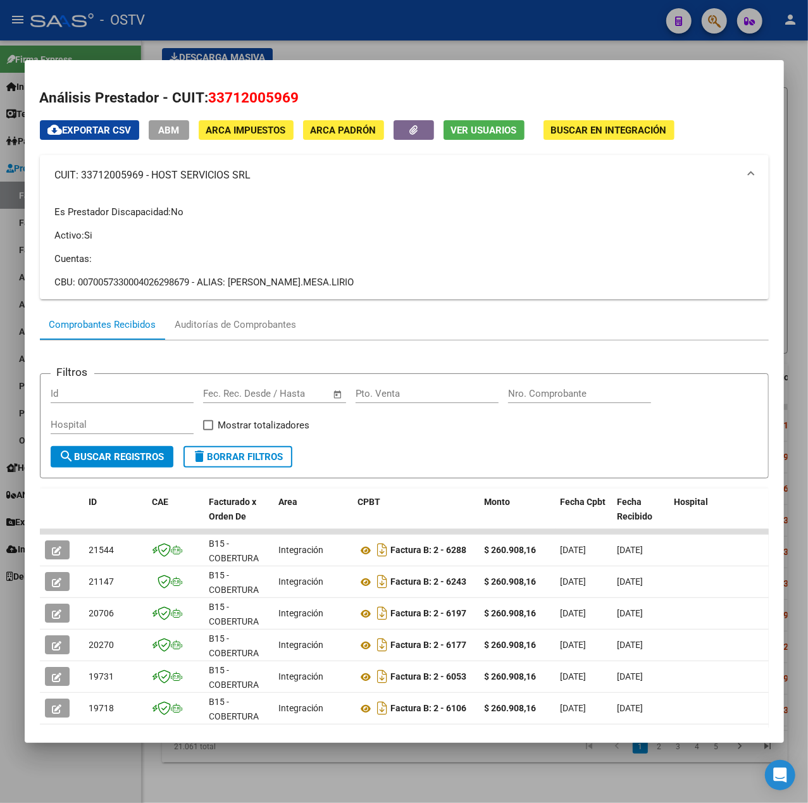
click at [479, 30] on div at bounding box center [404, 401] width 808 height 803
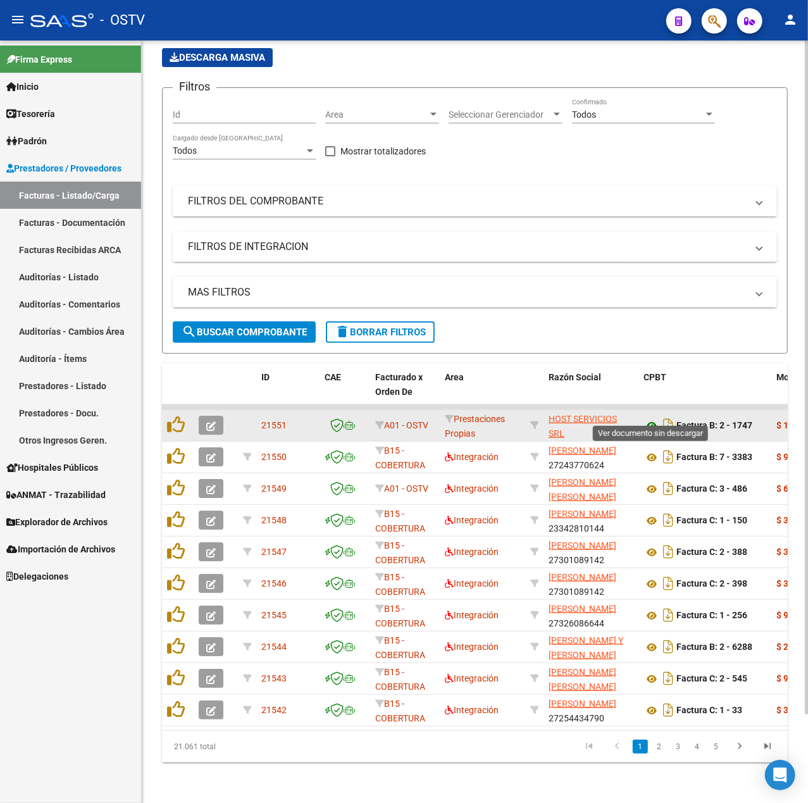
click at [643, 418] on icon at bounding box center [651, 425] width 16 height 15
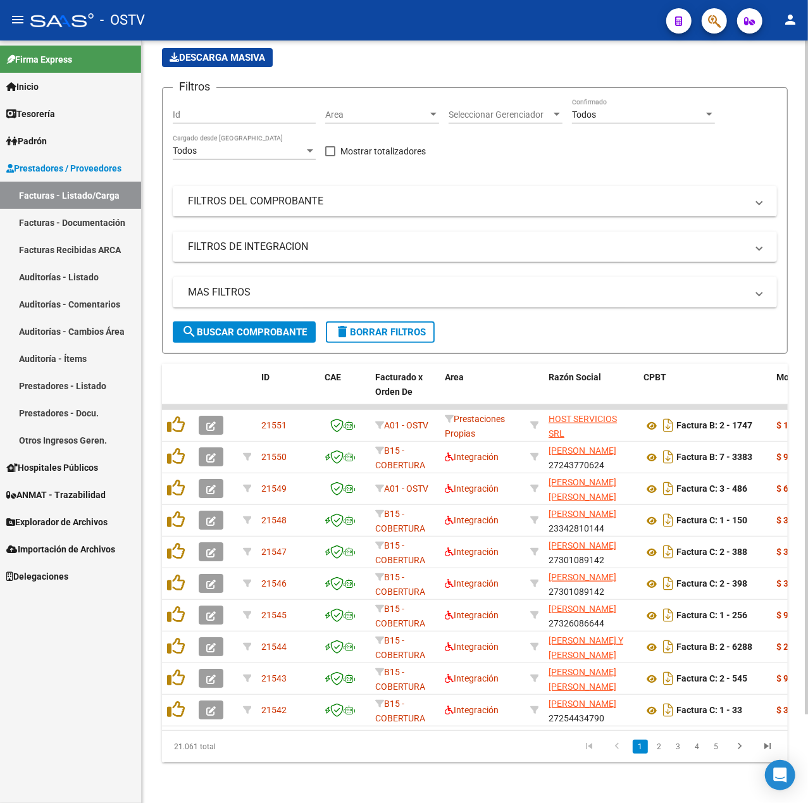
click at [256, 321] on button "search Buscar Comprobante" at bounding box center [244, 332] width 143 height 22
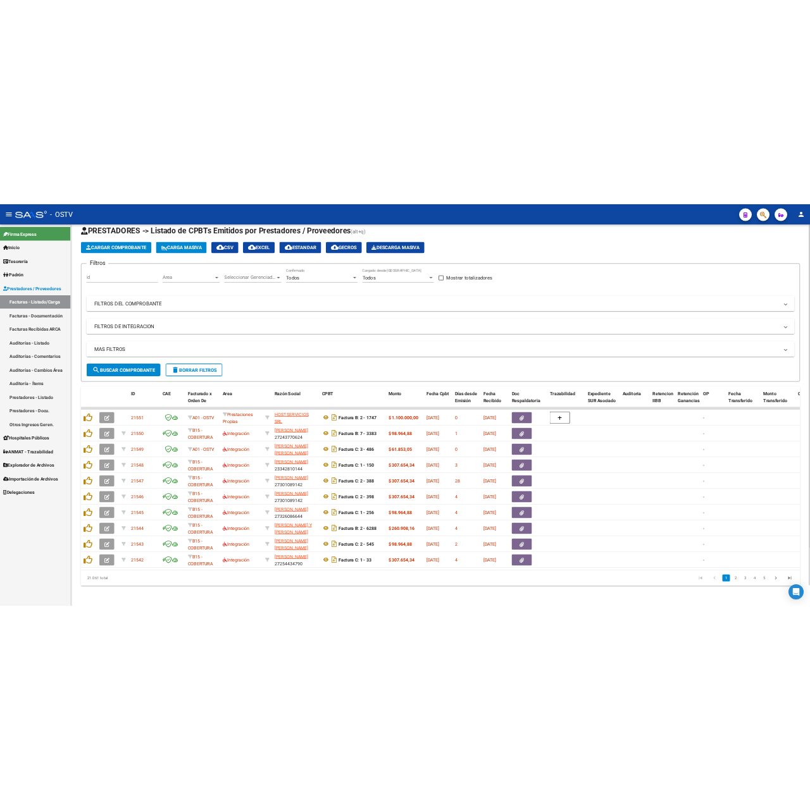
scroll to position [44, 0]
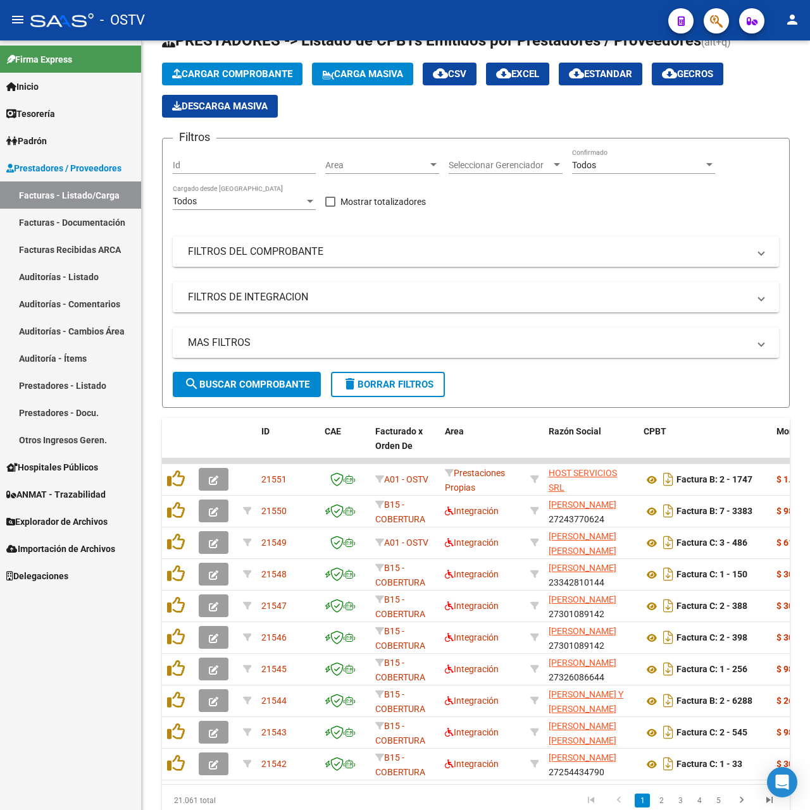
click at [63, 114] on link "Tesorería" at bounding box center [70, 113] width 141 height 27
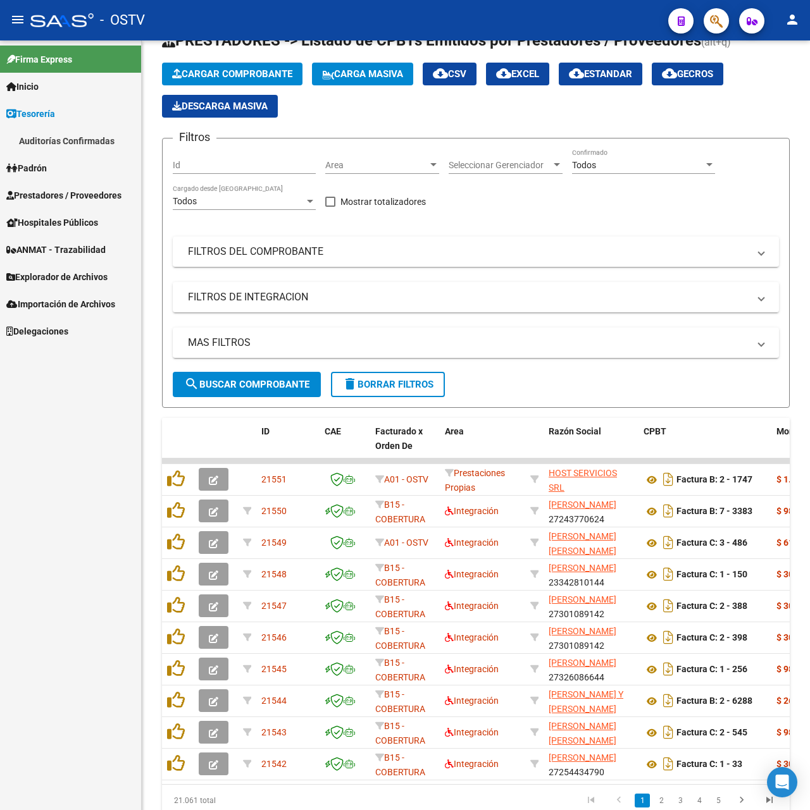
click at [77, 140] on link "Auditorías Confirmadas" at bounding box center [70, 140] width 141 height 27
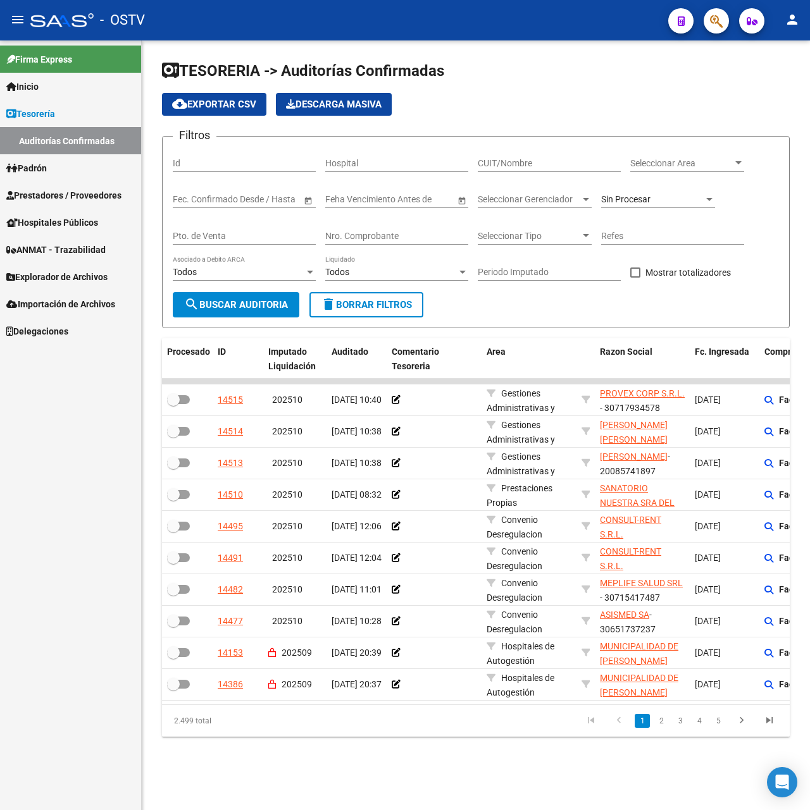
click at [21, 20] on mat-icon "menu" at bounding box center [17, 19] width 15 height 15
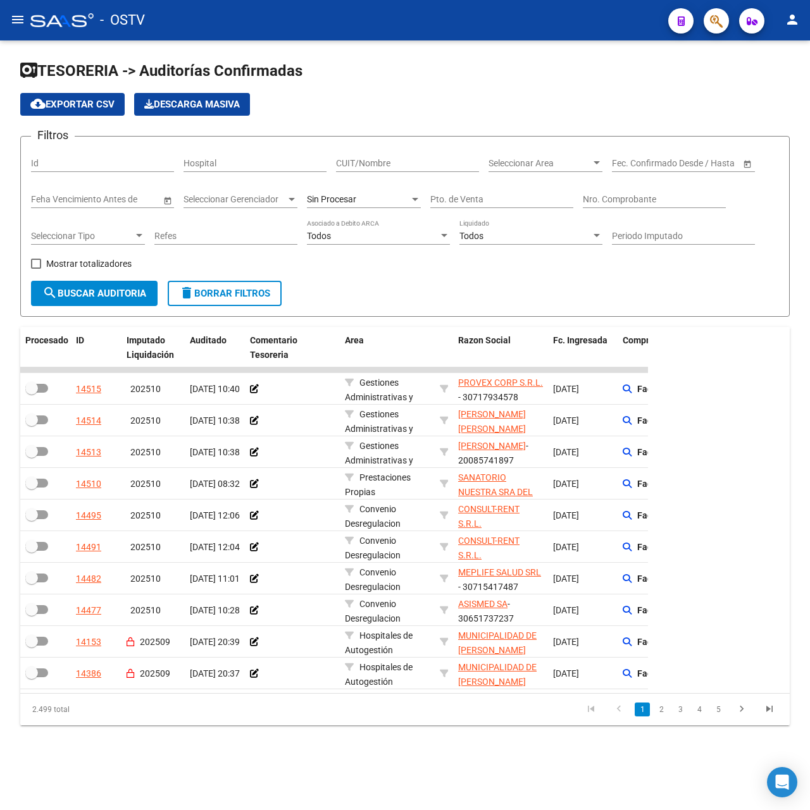
click at [506, 196] on input "Pto. de Venta" at bounding box center [501, 199] width 143 height 11
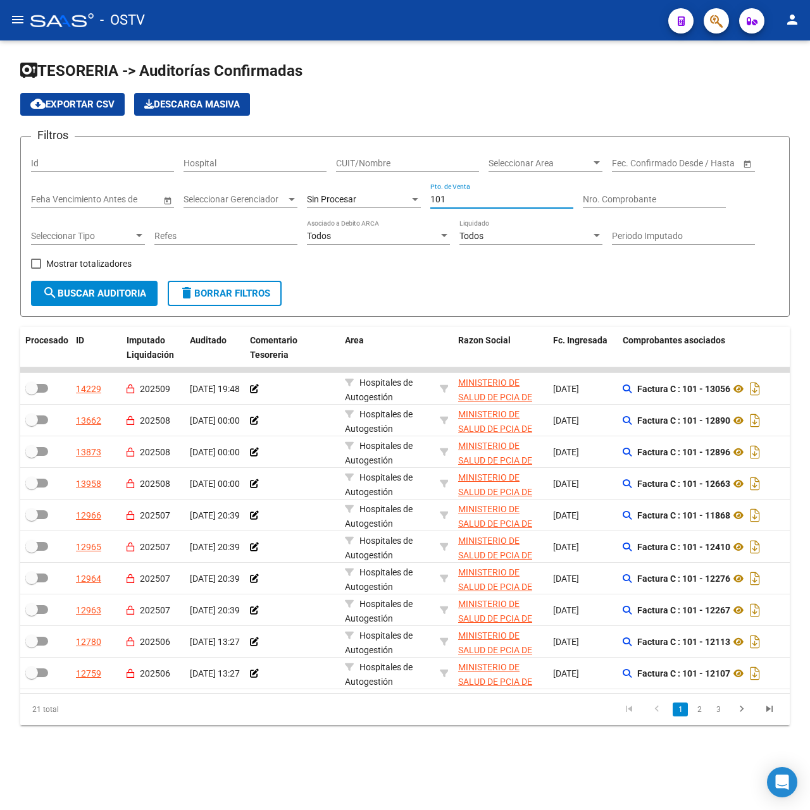
type input "101"
click at [656, 200] on input "Nro. Comprobante" at bounding box center [654, 199] width 143 height 11
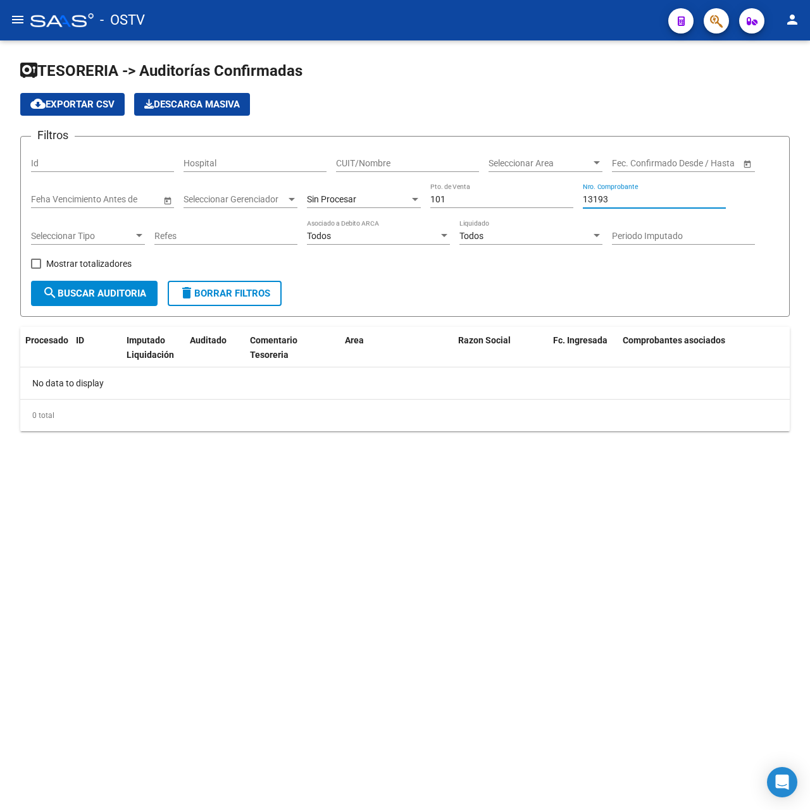
drag, startPoint x: 656, startPoint y: 200, endPoint x: 457, endPoint y: 216, distance: 199.9
click at [457, 216] on div "Filtros Id Hospital CUIT/Nombre Seleccionar Area Seleccionar Area Fecha inicio …" at bounding box center [405, 214] width 748 height 134
type input "13249"
drag, startPoint x: 499, startPoint y: 194, endPoint x: 125, endPoint y: 180, distance: 373.5
click at [119, 235] on div "Filtros Id Hospital CUIT/Nombre Seleccionar Area Seleccionar Area Fecha inicio …" at bounding box center [405, 214] width 748 height 134
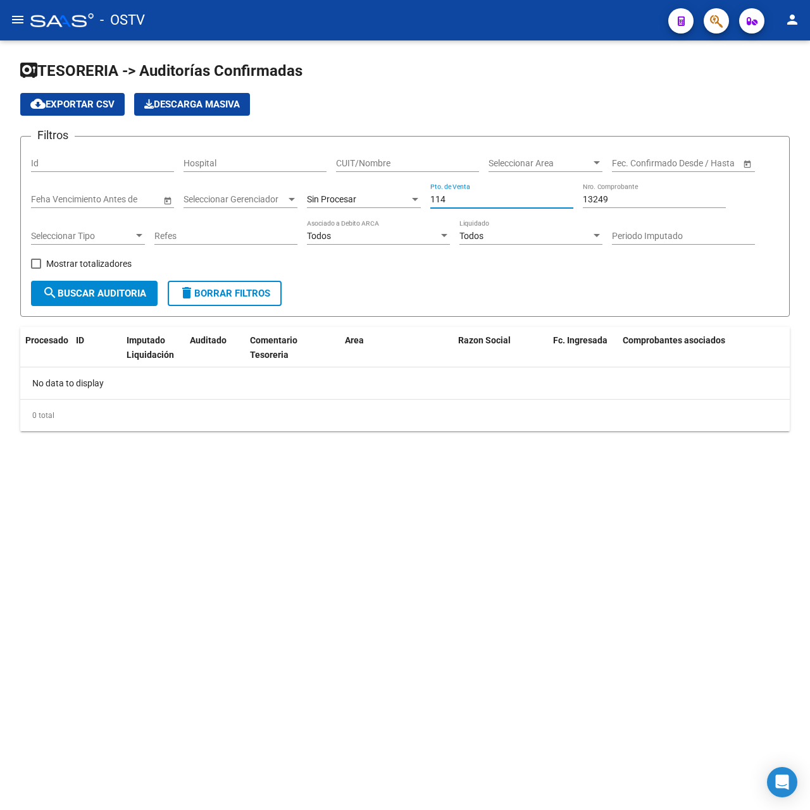
type input "114"
type input "6"
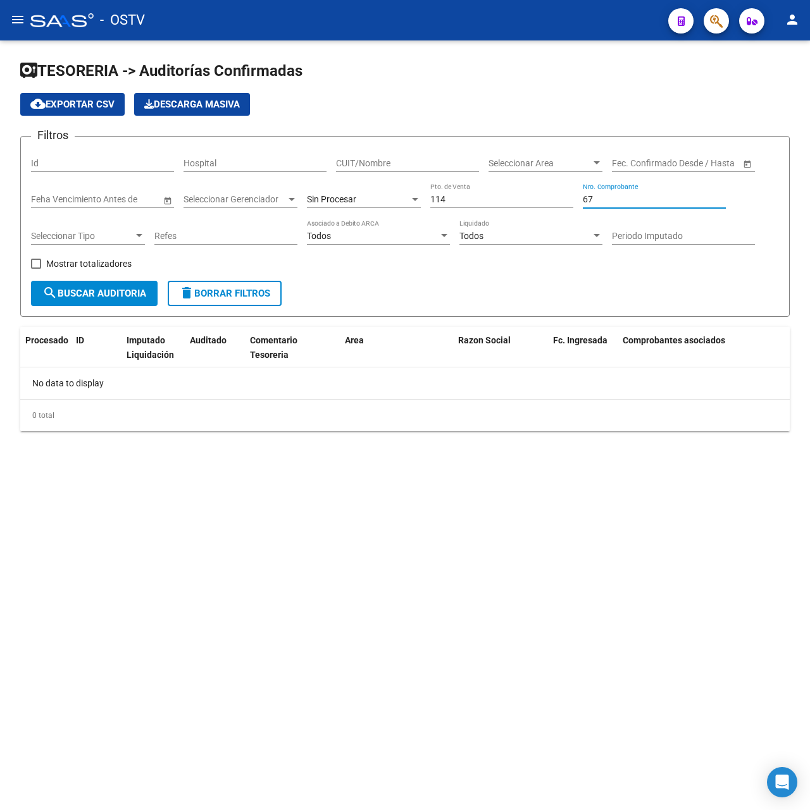
type input "6"
type input "7"
click at [504, 195] on input "114" at bounding box center [501, 199] width 143 height 11
type input "116"
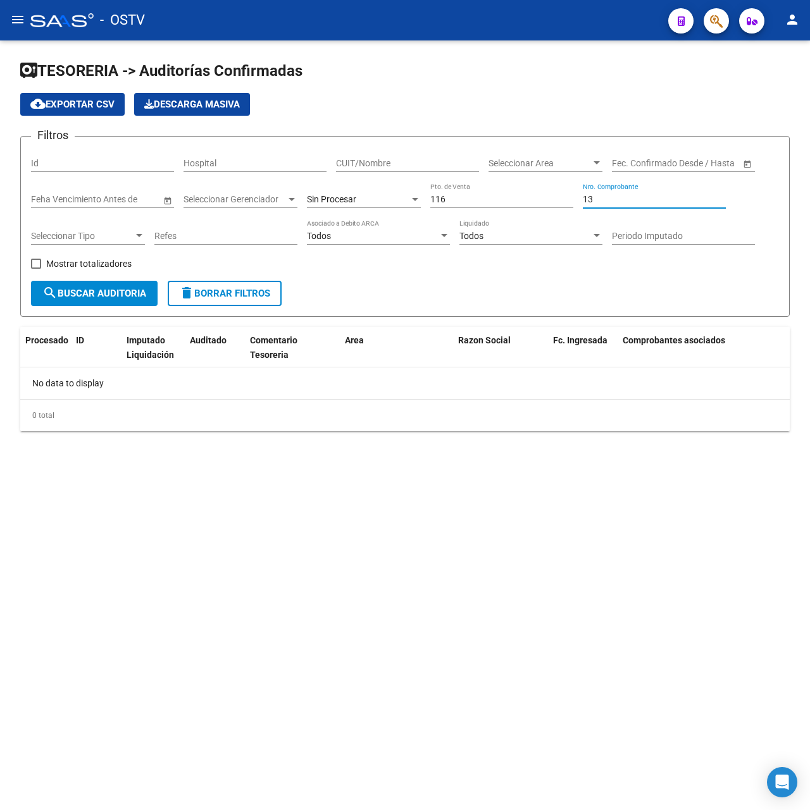
type input "1"
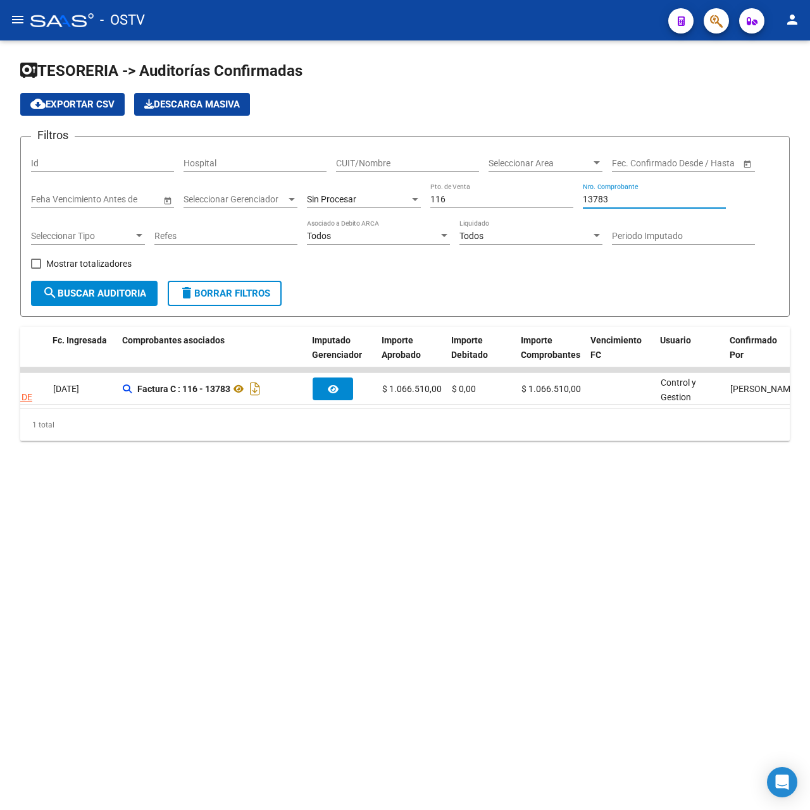
scroll to position [0, 504]
drag, startPoint x: 636, startPoint y: 196, endPoint x: 395, endPoint y: 208, distance: 240.7
click at [395, 208] on div "Filtros Id Hospital CUIT/Nombre Seleccionar Area Seleccionar Area Fecha inicio …" at bounding box center [405, 214] width 748 height 134
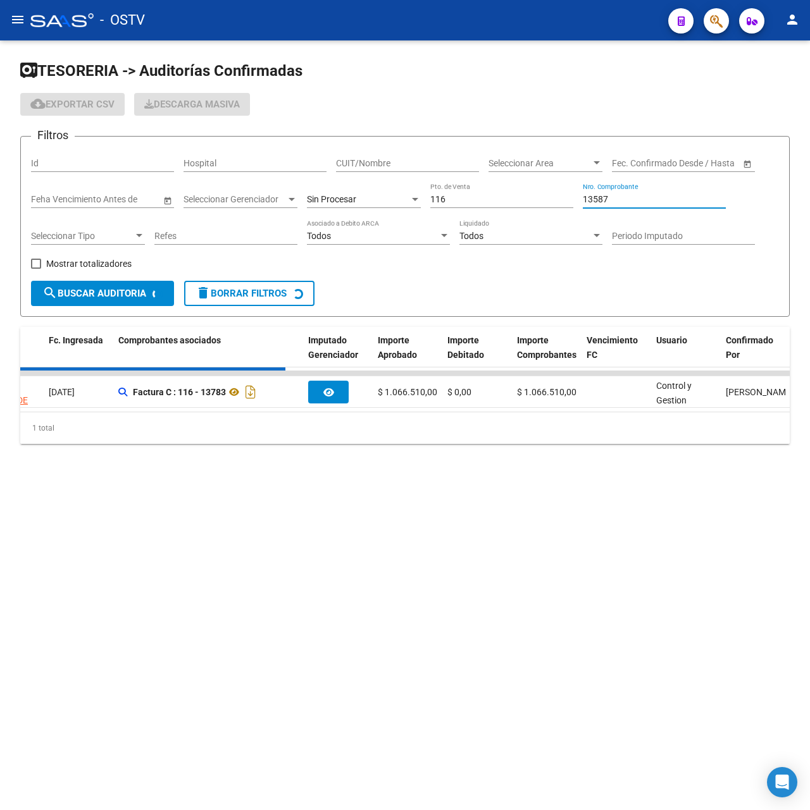
scroll to position [0, 0]
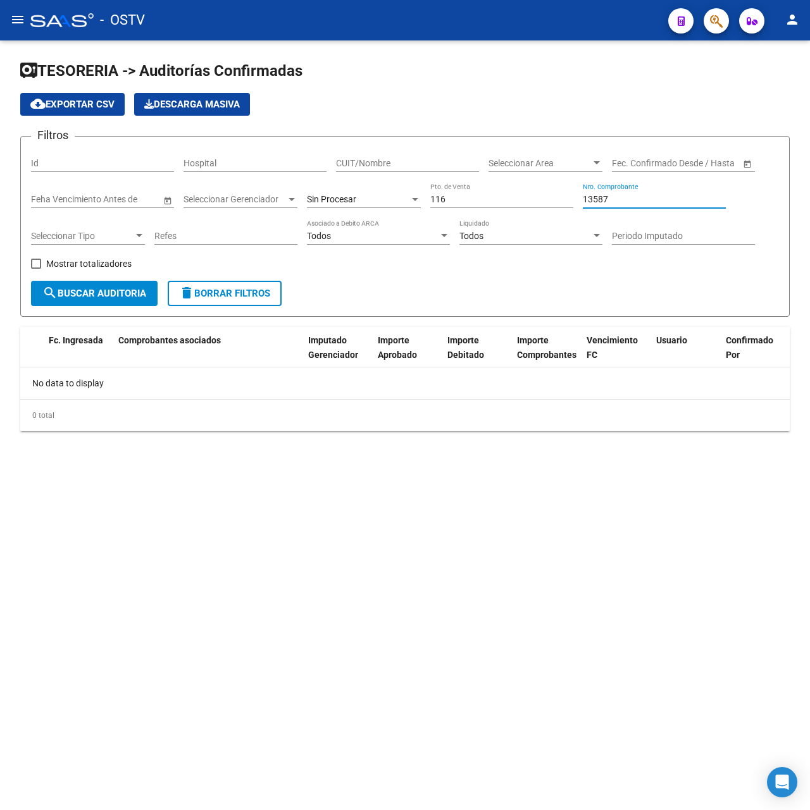
type input "13587"
click at [521, 201] on input "116" at bounding box center [501, 199] width 143 height 11
type input "156"
click at [66, 286] on button "search Buscar Auditoria" at bounding box center [94, 293] width 127 height 25
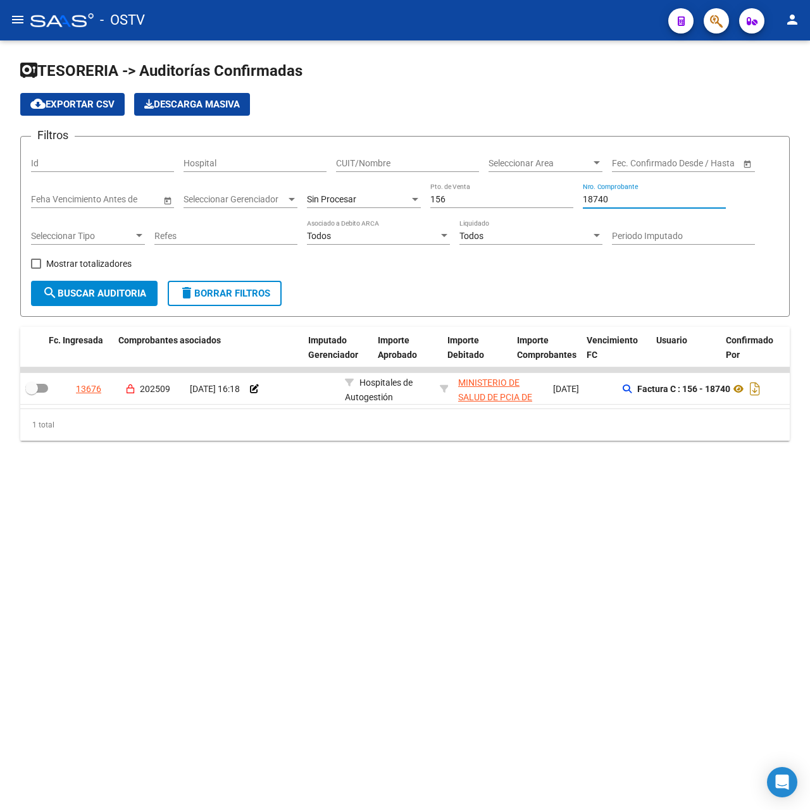
click at [626, 201] on input "18740" at bounding box center [654, 199] width 143 height 11
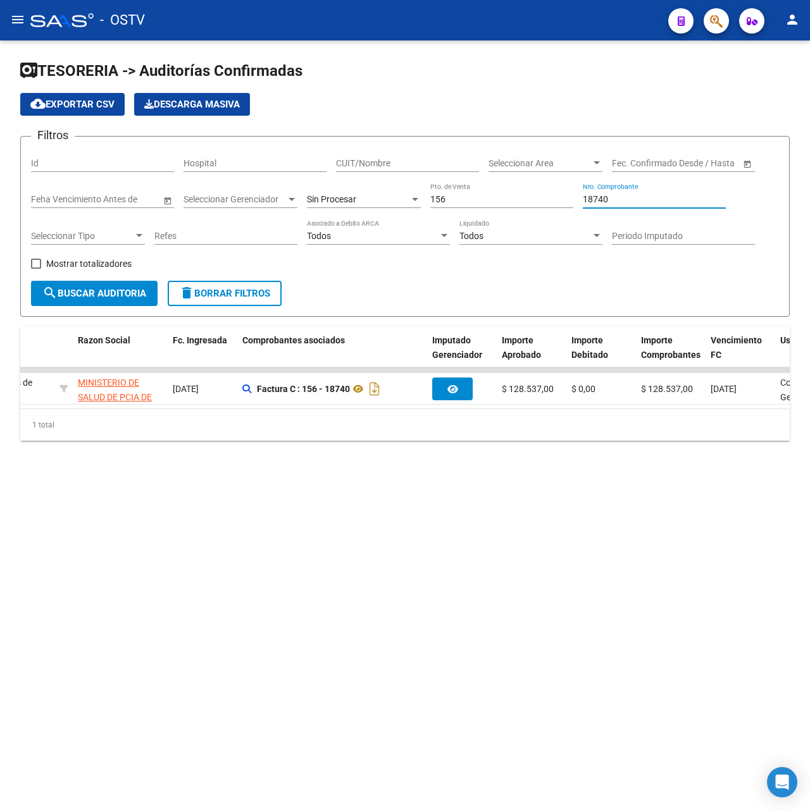
scroll to position [0, 593]
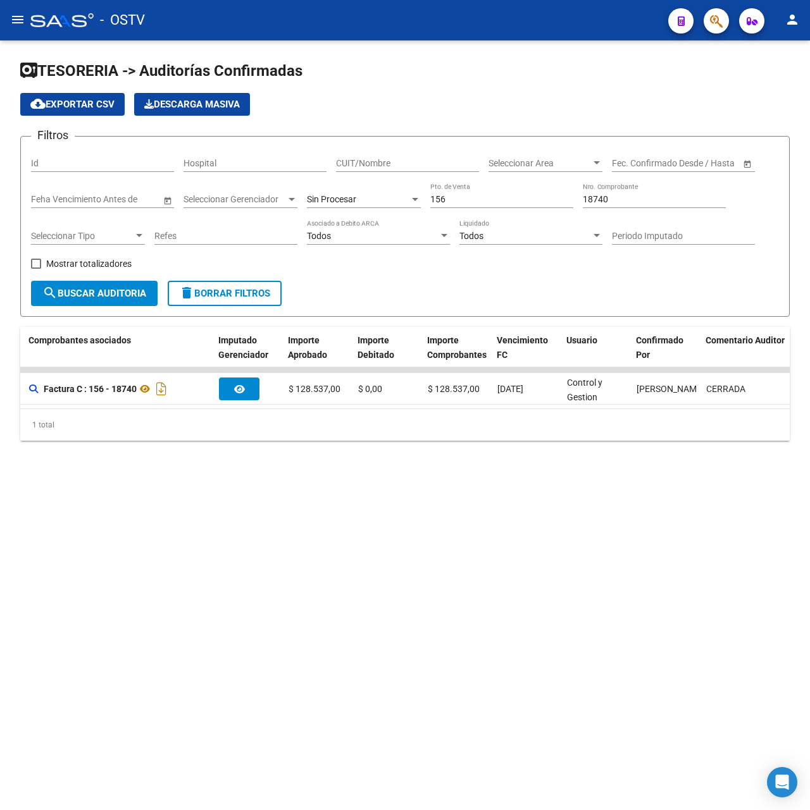
click at [621, 193] on div "18740 Nro. Comprobante" at bounding box center [654, 195] width 143 height 25
drag, startPoint x: 620, startPoint y: 198, endPoint x: 430, endPoint y: 208, distance: 190.0
click at [433, 206] on div "Filtros Id Hospital CUIT/Nombre Seleccionar Area Seleccionar Area Fecha inicio …" at bounding box center [405, 214] width 748 height 134
click at [535, 190] on div "156 Pto. de Venta" at bounding box center [501, 195] width 143 height 25
click at [630, 197] on input "18880" at bounding box center [654, 199] width 143 height 11
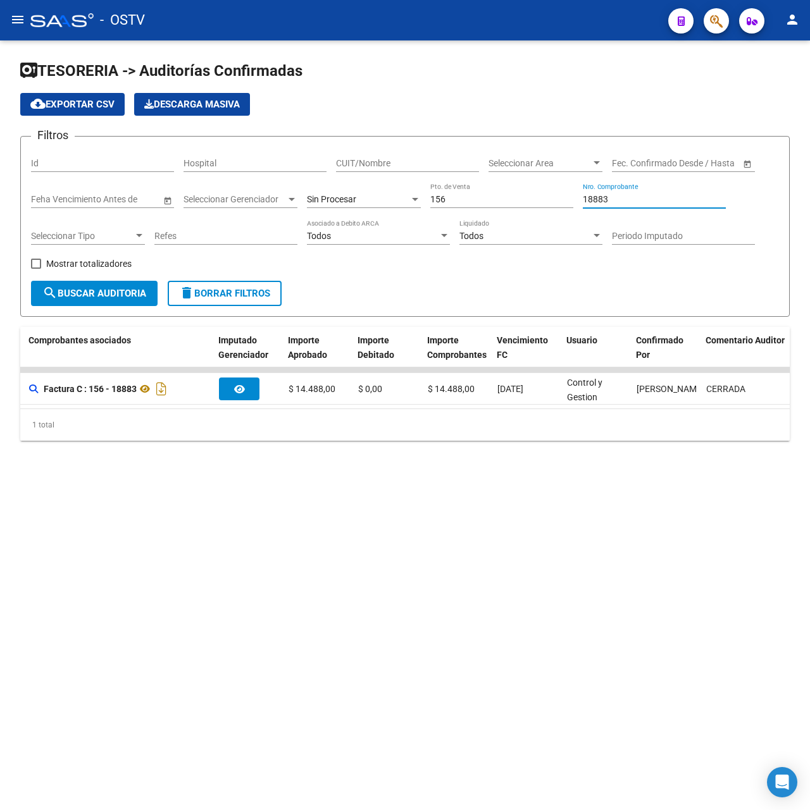
type input "18883"
drag, startPoint x: 524, startPoint y: 197, endPoint x: 506, endPoint y: 196, distance: 18.4
click at [506, 196] on input "156" at bounding box center [501, 199] width 143 height 11
type input "14"
type input "4064"
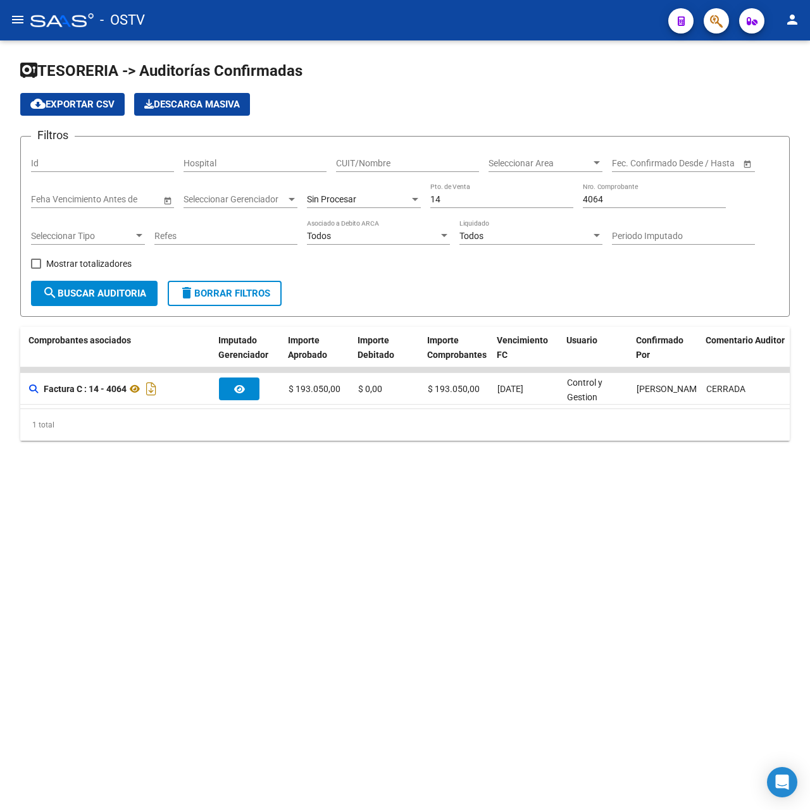
click at [480, 200] on input "14" at bounding box center [501, 199] width 143 height 11
type input "15"
type input "2076"
click at [489, 198] on input "15" at bounding box center [501, 199] width 143 height 11
drag, startPoint x: 489, startPoint y: 198, endPoint x: 262, endPoint y: 228, distance: 229.1
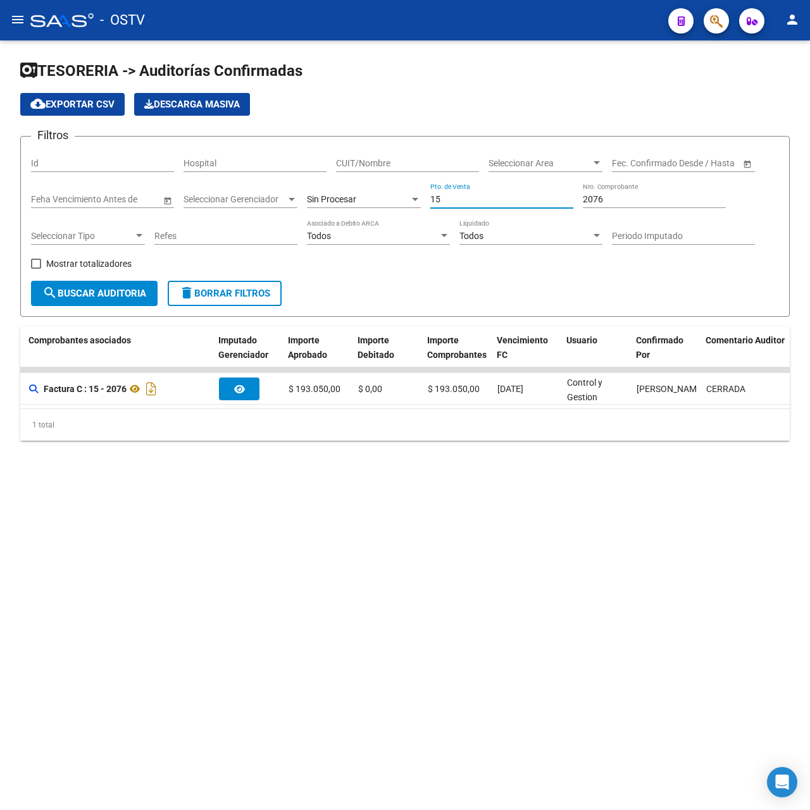
click at [262, 228] on div "Filtros Id Hospital CUIT/Nombre Seleccionar Area Seleccionar Area Fecha inicio …" at bounding box center [405, 214] width 748 height 134
type input "12"
type input "2"
type input "3"
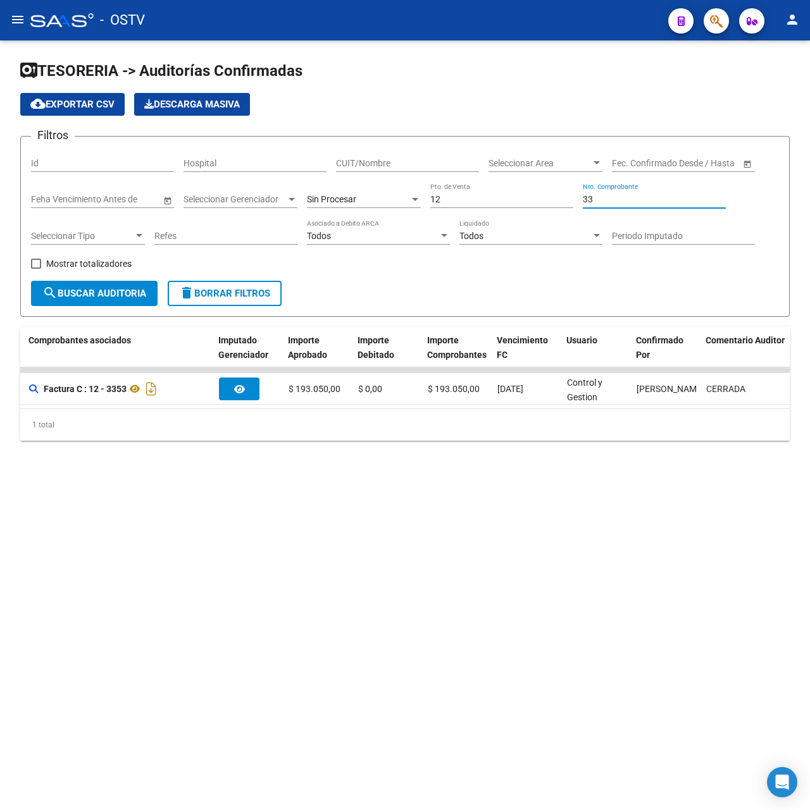
type input "3"
type input "3424"
click at [602, 199] on input "3424" at bounding box center [654, 199] width 143 height 11
drag, startPoint x: 631, startPoint y: 198, endPoint x: 482, endPoint y: 208, distance: 149.6
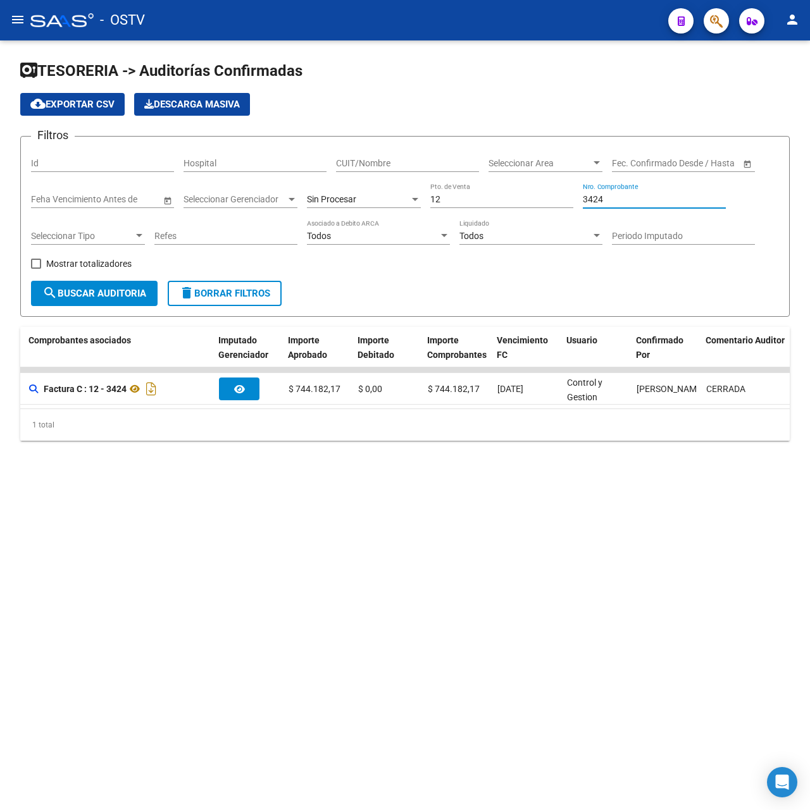
click at [483, 206] on div "Filtros Id Hospital CUIT/Nombre Seleccionar Area Seleccionar Area Fecha inicio …" at bounding box center [405, 214] width 748 height 134
type input "192"
drag, startPoint x: 459, startPoint y: 202, endPoint x: 261, endPoint y: 235, distance: 200.1
click at [262, 235] on div "Filtros Id Hospital CUIT/Nombre Seleccionar Area Seleccionar Area Fecha inicio …" at bounding box center [405, 214] width 748 height 134
type input "42"
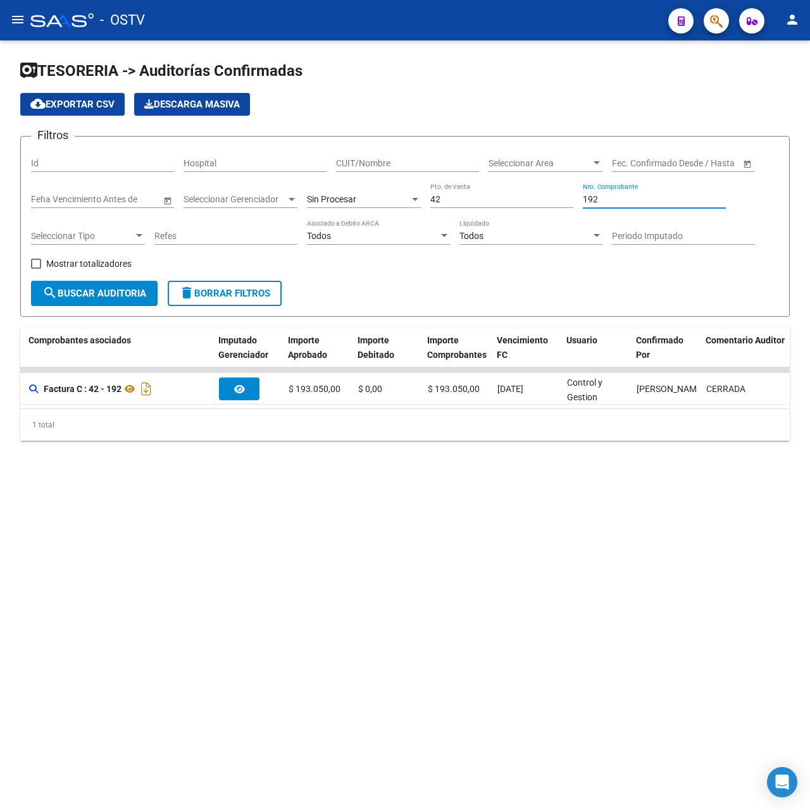
click at [628, 197] on input "192" at bounding box center [654, 199] width 143 height 11
type input "161"
click at [481, 199] on input "42" at bounding box center [501, 199] width 143 height 11
type input "46"
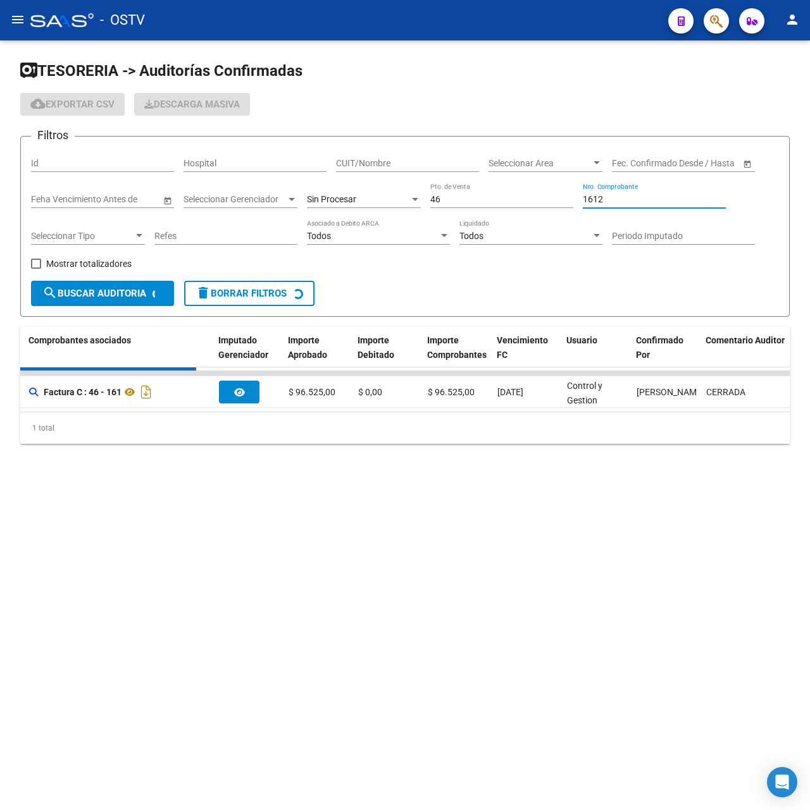
scroll to position [0, 0]
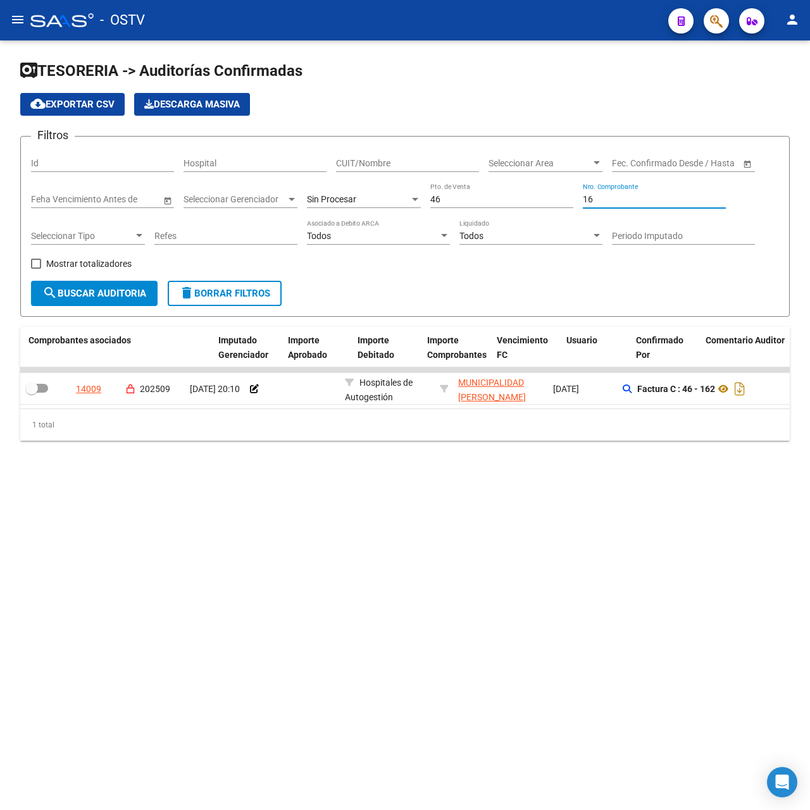
type input "1"
type input "233"
click at [301, 481] on div "TESORERIA -> Auditorías Confirmadas cloud_download Exportar CSV Descarga Masiva…" at bounding box center [405, 260] width 810 height 441
drag, startPoint x: 530, startPoint y: 203, endPoint x: 229, endPoint y: 208, distance: 301.2
click at [229, 208] on div "Filtros Id Hospital CUIT/Nombre Seleccionar Area Seleccionar Area Fecha inicio …" at bounding box center [405, 214] width 748 height 134
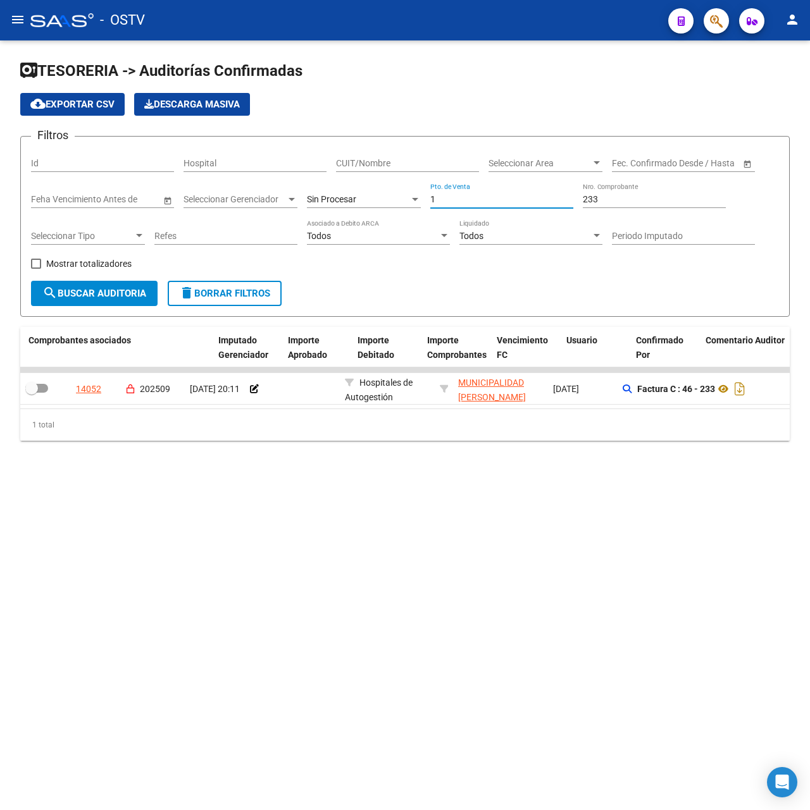
type input "1"
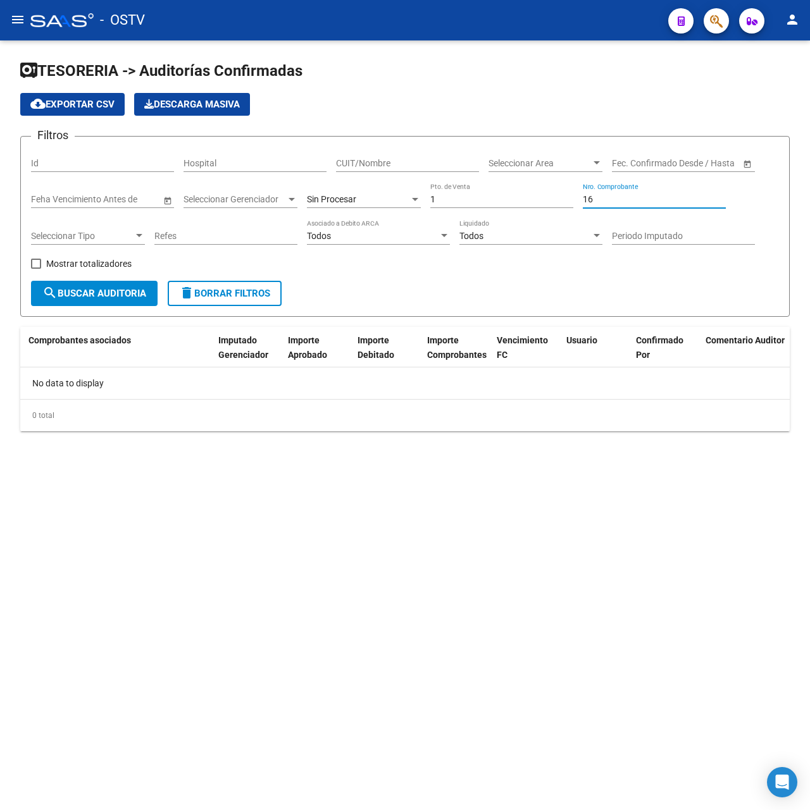
type input "1"
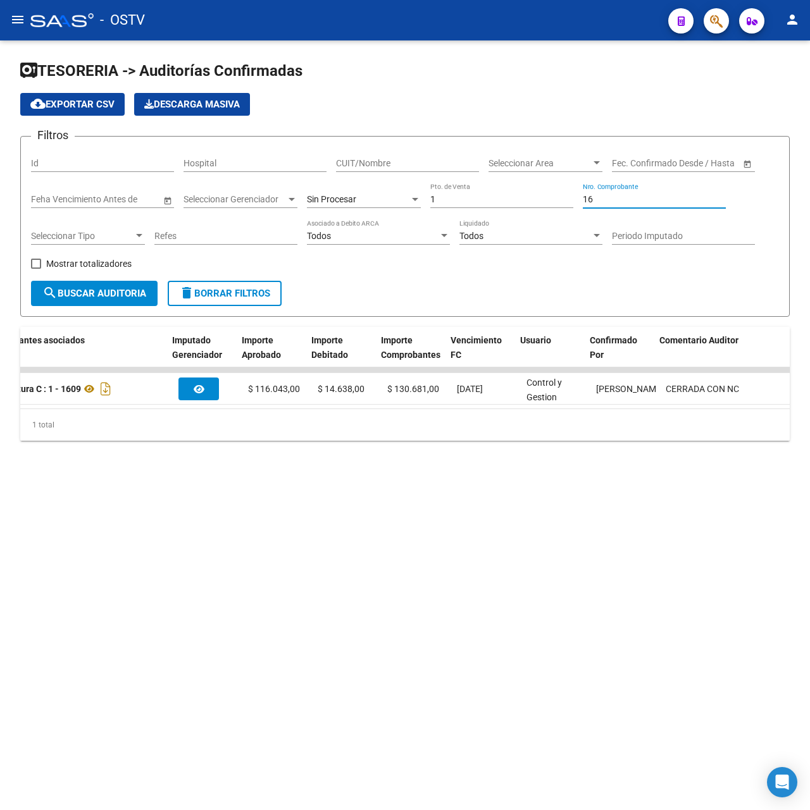
scroll to position [0, 640]
click at [603, 195] on input "16" at bounding box center [654, 199] width 143 height 11
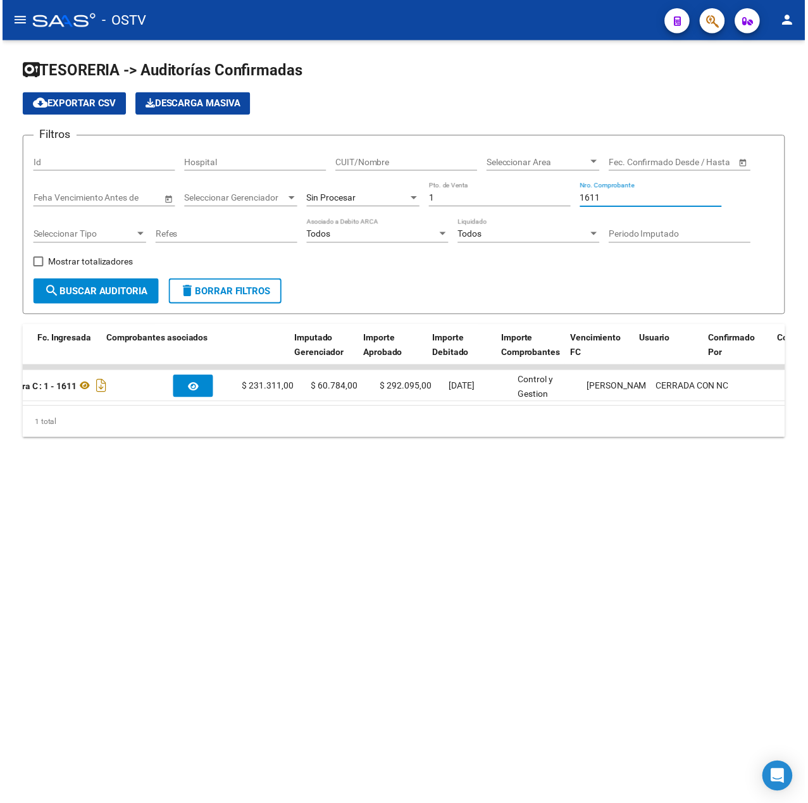
scroll to position [0, 420]
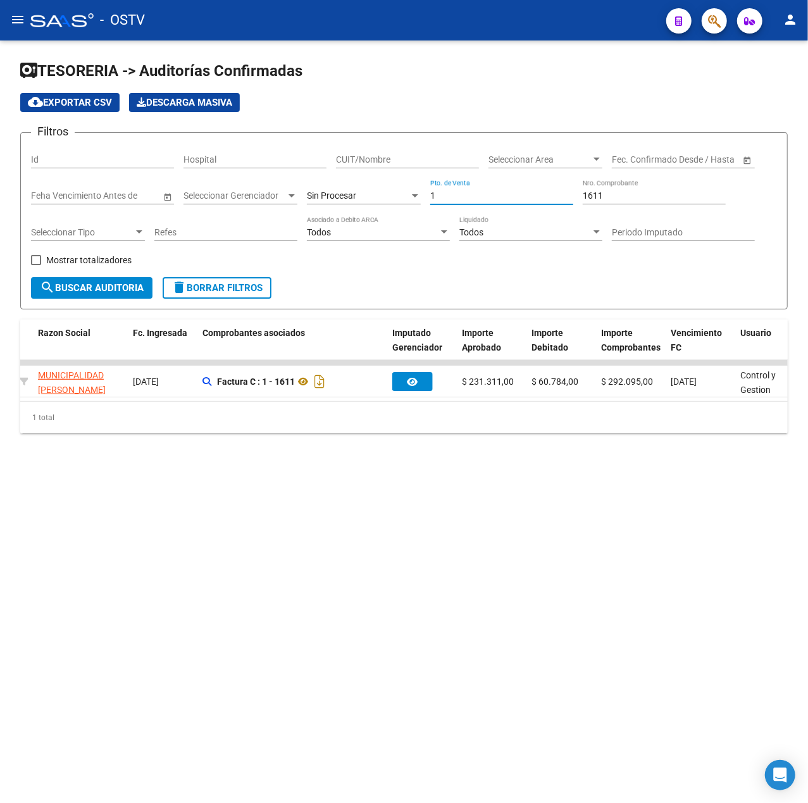
drag, startPoint x: 484, startPoint y: 198, endPoint x: 130, endPoint y: 206, distance: 354.4
click at [130, 206] on div "Filtros Id Hospital CUIT/Nombre Seleccionar Area Seleccionar Area Fecha inicio …" at bounding box center [404, 210] width 746 height 134
click at [607, 194] on input "1611" at bounding box center [654, 195] width 143 height 11
type input "1"
type input "4"
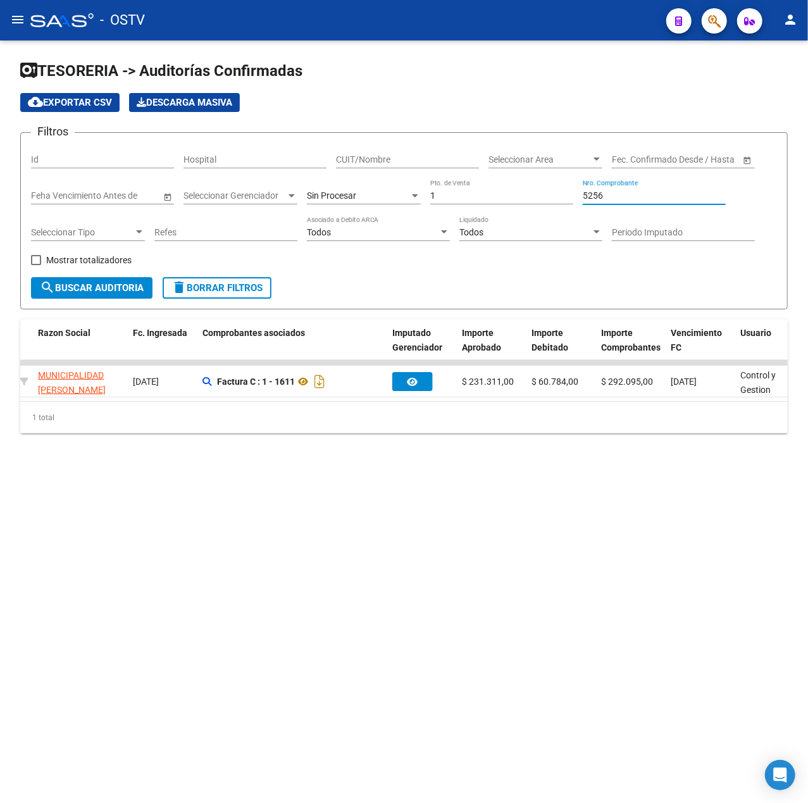
type input "5256"
click at [446, 203] on div "1 Pto. de Venta" at bounding box center [501, 191] width 143 height 25
click at [455, 190] on input "1" at bounding box center [501, 195] width 143 height 11
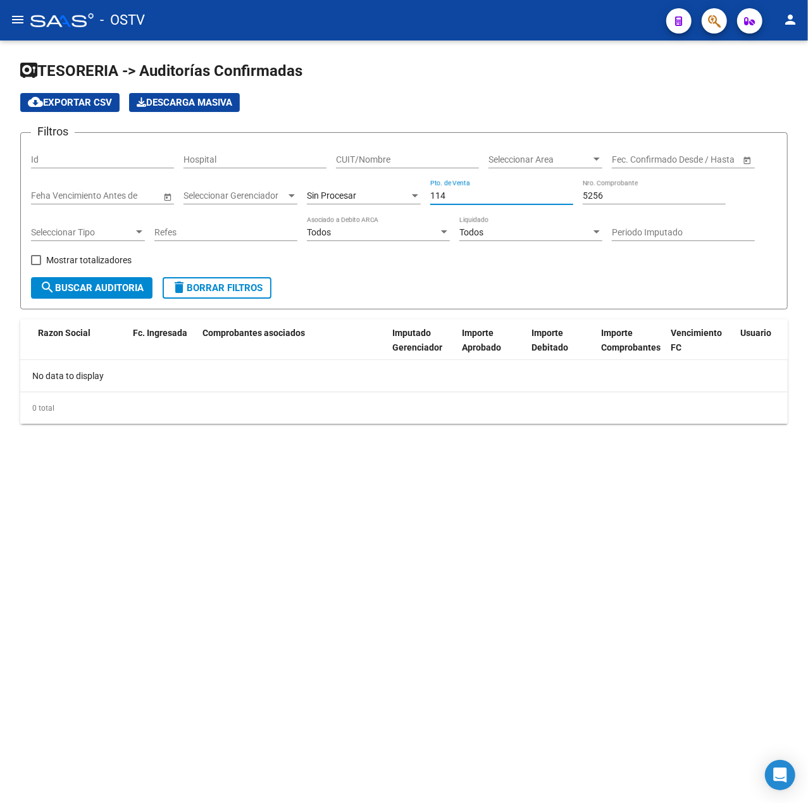
scroll to position [0, 0]
type input "114"
drag, startPoint x: 624, startPoint y: 200, endPoint x: 444, endPoint y: 183, distance: 180.4
click at [444, 183] on div "Filtros Id Hospital CUIT/Nombre Seleccionar Area Seleccionar Area Fecha inicio …" at bounding box center [404, 210] width 746 height 134
type input "5"
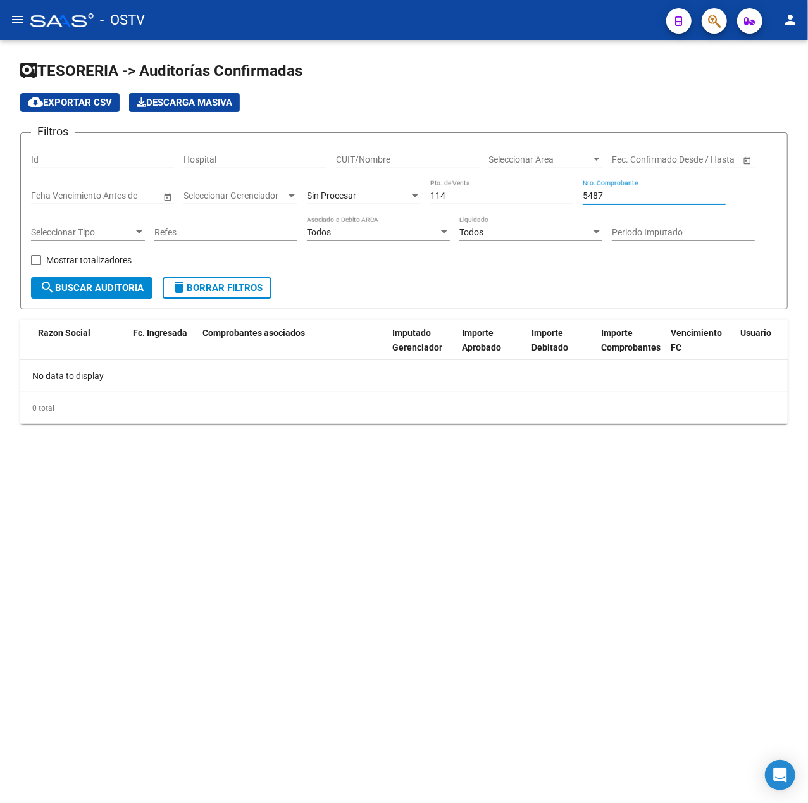
type input "5487"
drag, startPoint x: 478, startPoint y: 198, endPoint x: 356, endPoint y: 200, distance: 122.7
click at [356, 200] on div "Filtros Id Hospital CUIT/Nombre Seleccionar Area Seleccionar Area Fecha inicio …" at bounding box center [404, 210] width 746 height 134
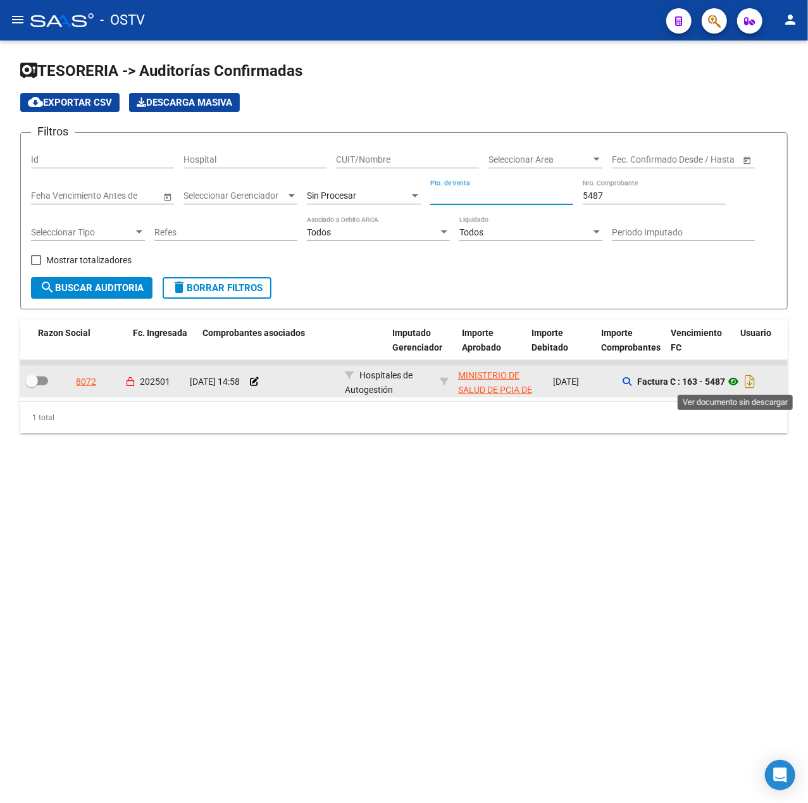
click at [741, 381] on icon at bounding box center [733, 381] width 16 height 15
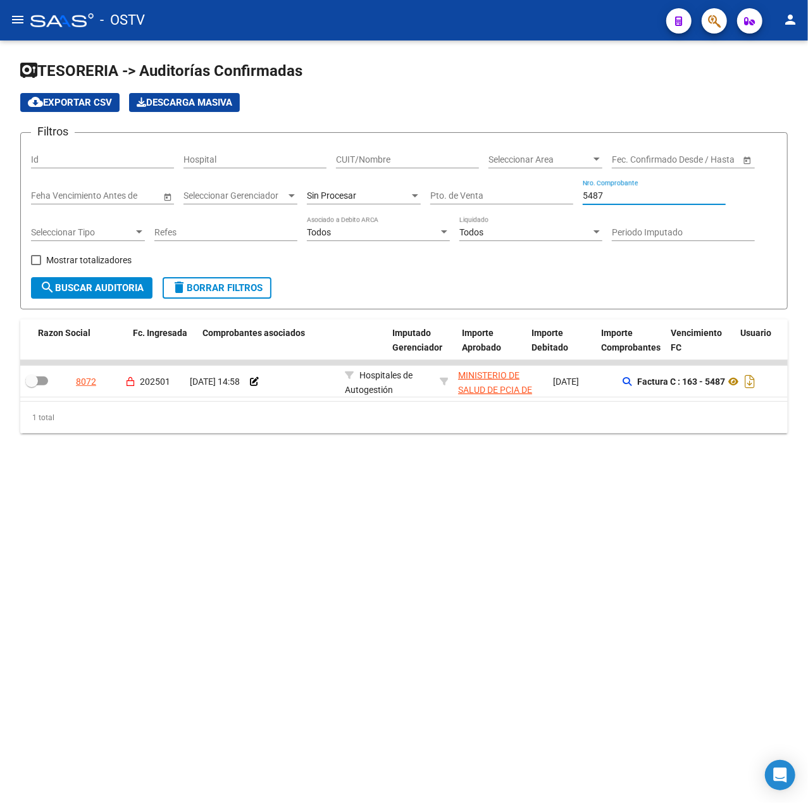
drag, startPoint x: 628, startPoint y: 201, endPoint x: 471, endPoint y: 201, distance: 156.3
click at [471, 201] on div "Filtros Id Hospital CUIT/Nombre Seleccionar Area Seleccionar Area Fecha inicio …" at bounding box center [404, 210] width 746 height 134
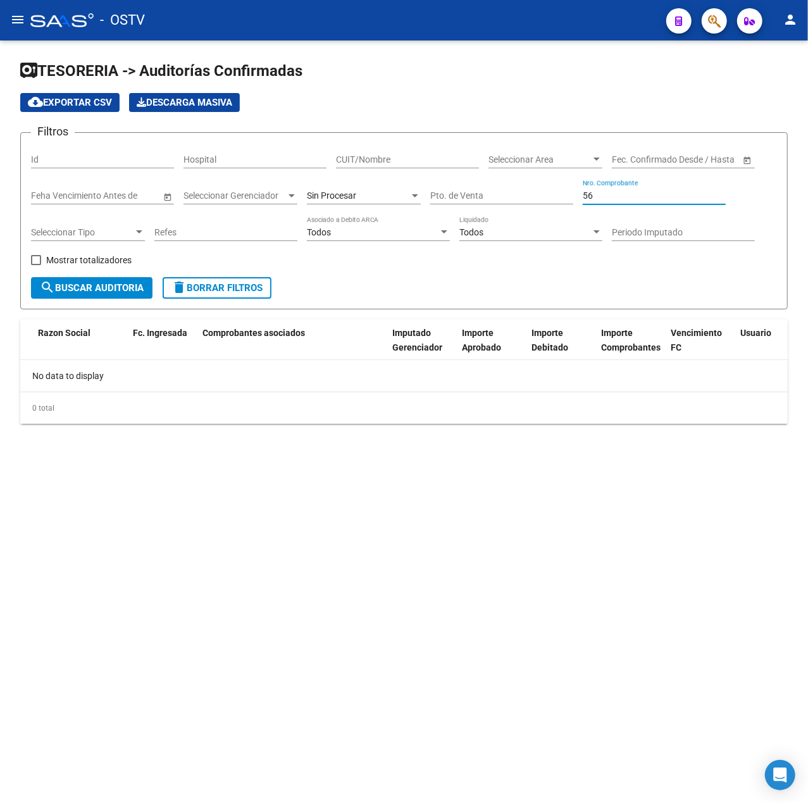
type input "5"
type input "6033"
click at [406, 185] on div "Sin Procesar" at bounding box center [364, 191] width 114 height 25
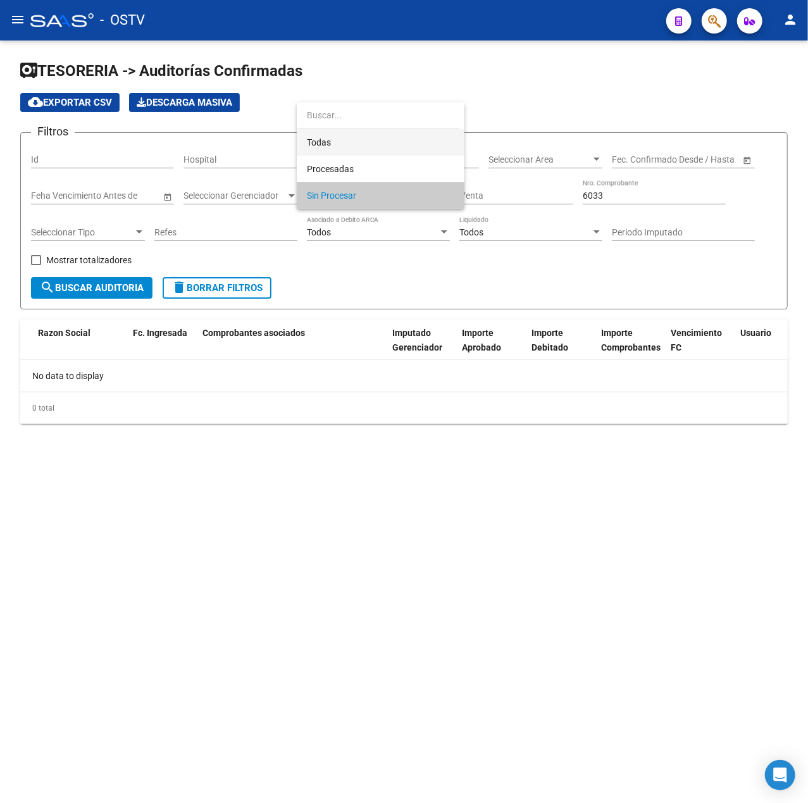
click at [378, 140] on span "Todas" at bounding box center [380, 142] width 147 height 27
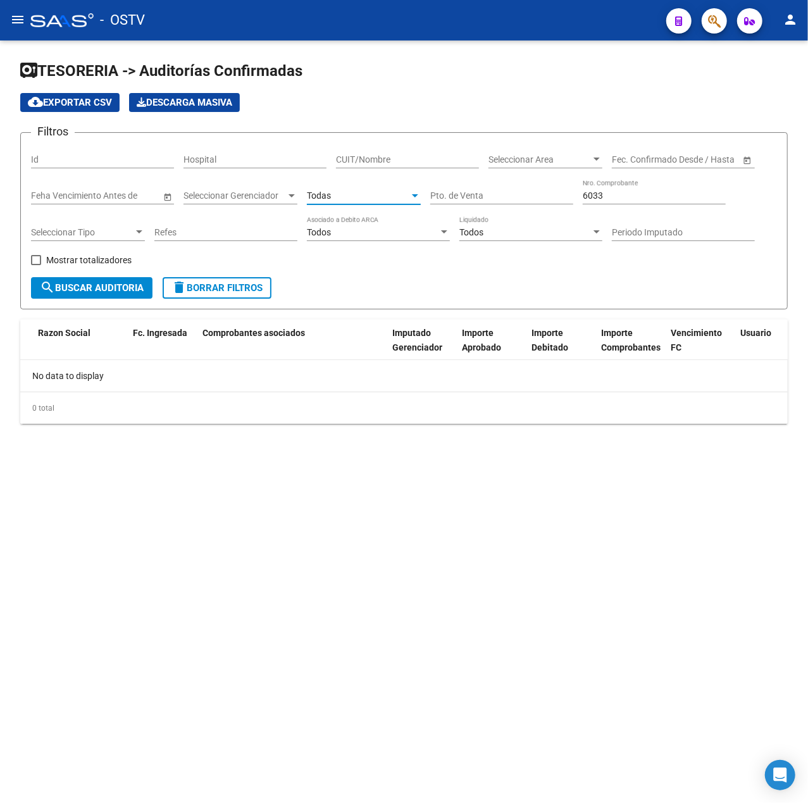
click at [78, 292] on span "search Buscar Auditoria" at bounding box center [92, 287] width 104 height 11
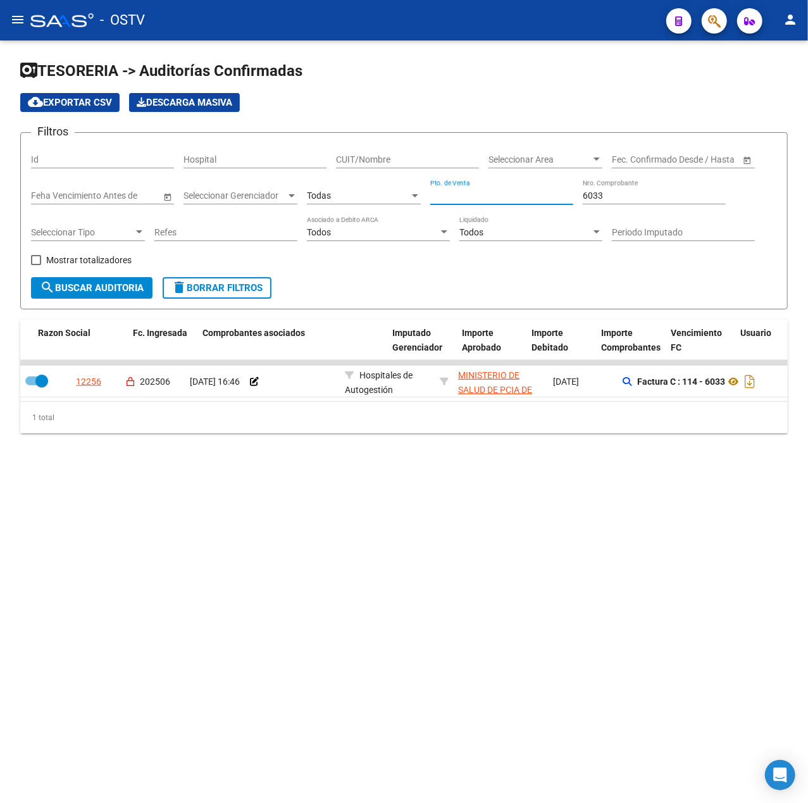
click at [560, 190] on input "Pto. de Venta" at bounding box center [501, 195] width 143 height 11
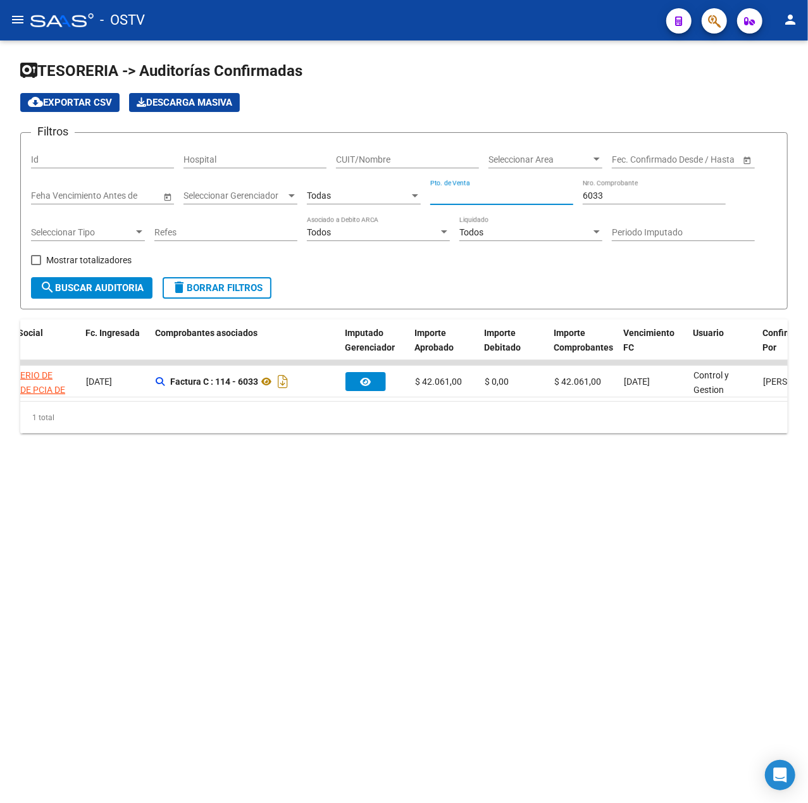
scroll to position [0, 606]
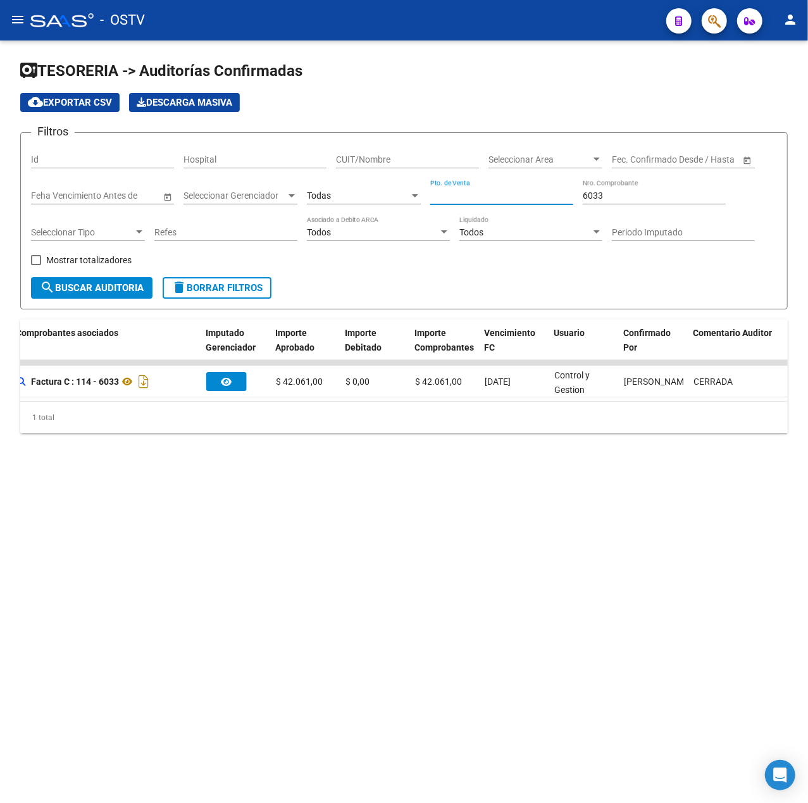
click at [416, 193] on div at bounding box center [414, 195] width 11 height 10
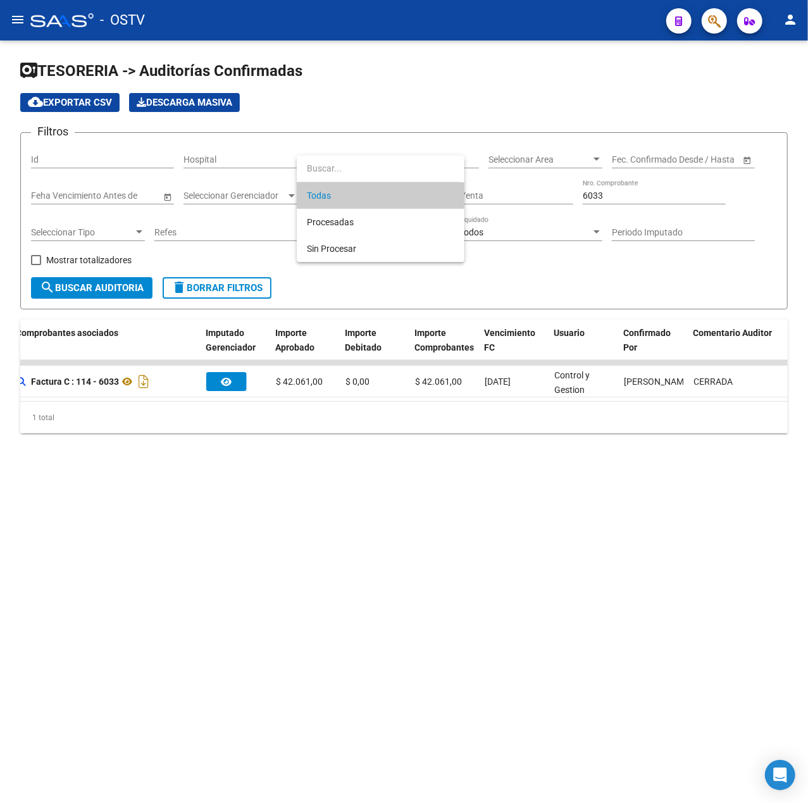
click at [579, 269] on div at bounding box center [404, 401] width 808 height 803
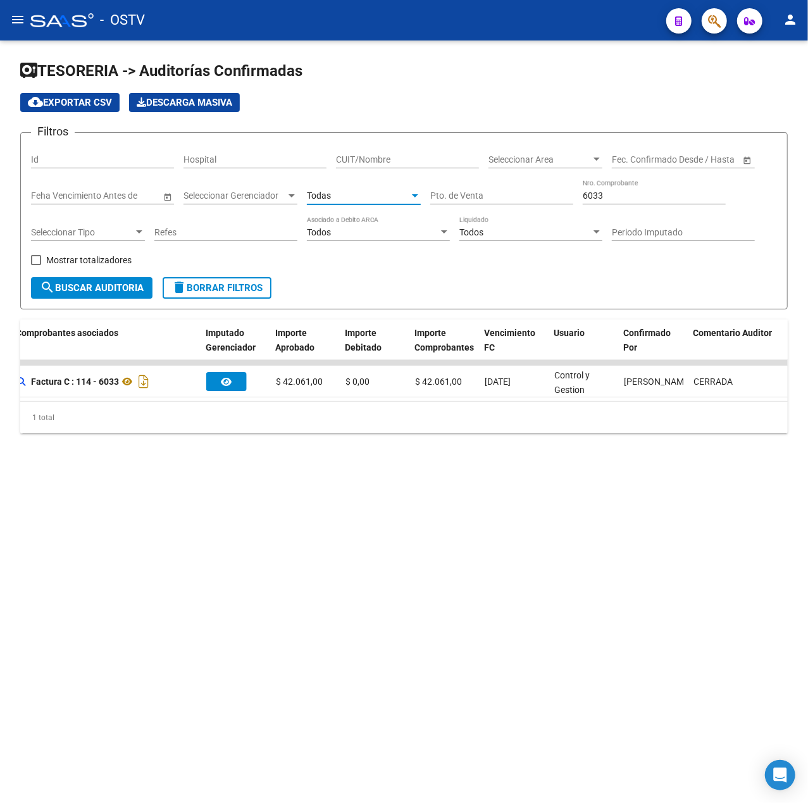
click at [350, 190] on div "Todas" at bounding box center [358, 195] width 102 height 11
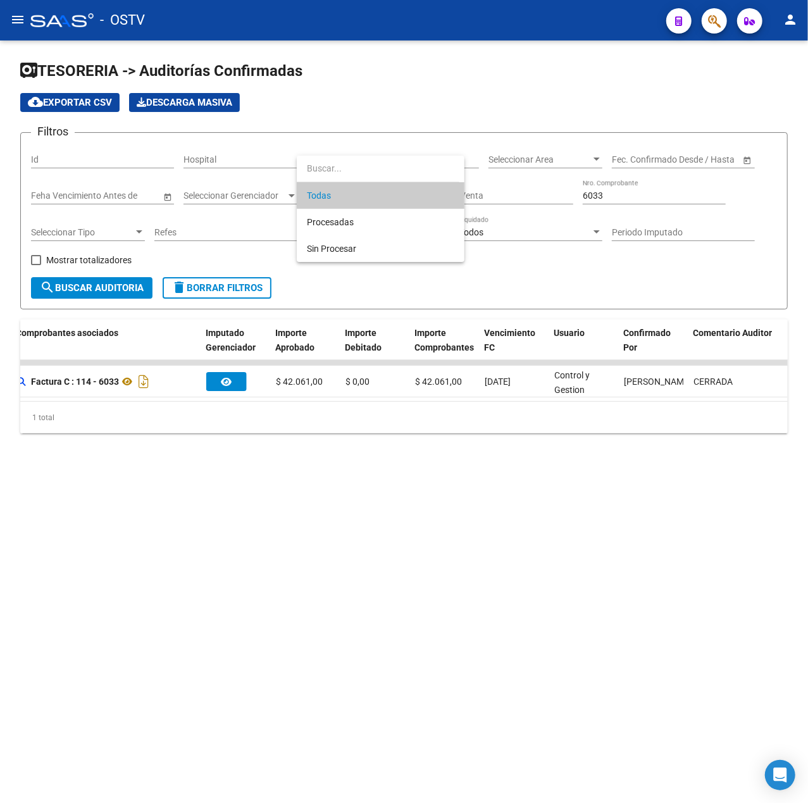
click at [652, 282] on div at bounding box center [404, 401] width 808 height 803
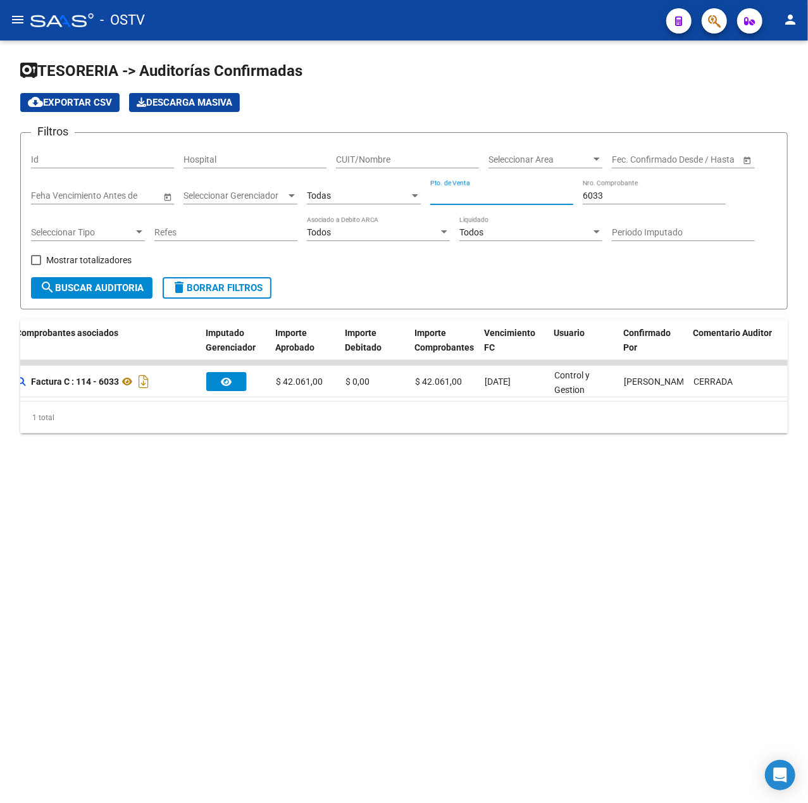
click at [509, 199] on input "Pto. de Venta" at bounding box center [501, 195] width 143 height 11
type input "114"
drag, startPoint x: 636, startPoint y: 191, endPoint x: 445, endPoint y: 208, distance: 191.8
click at [445, 208] on div "Filtros Id Hospital CUIT/Nombre Seleccionar Area Seleccionar Area Fecha inicio …" at bounding box center [404, 210] width 746 height 134
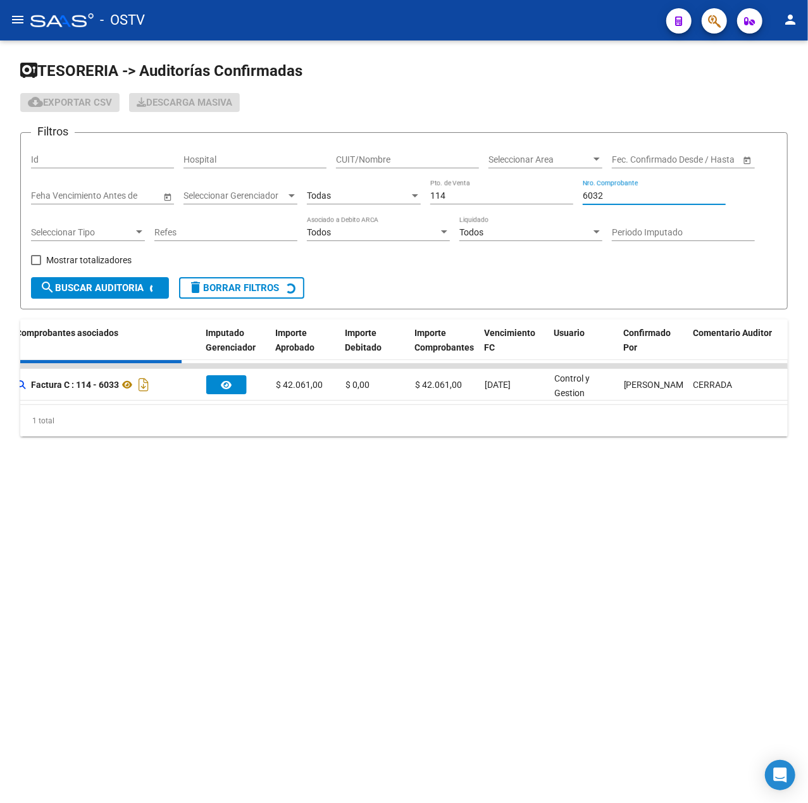
scroll to position [0, 0]
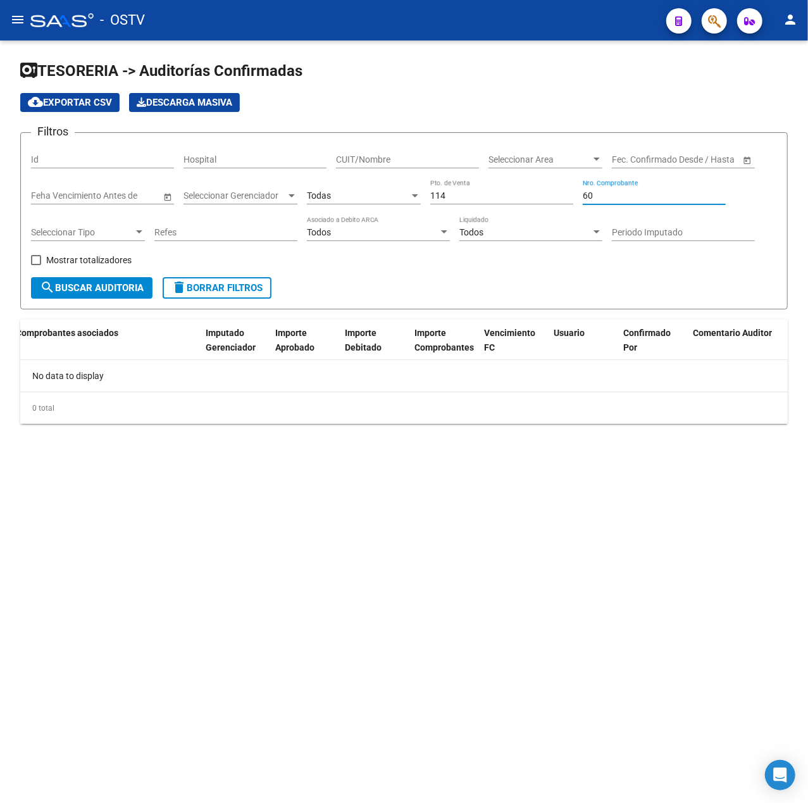
type input "6"
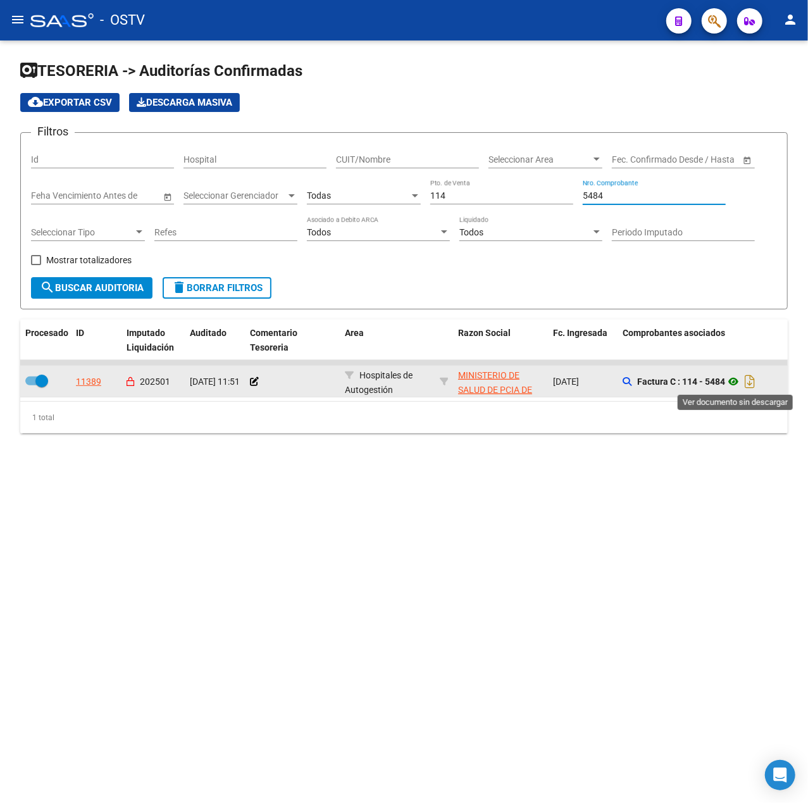
type input "5484"
click at [736, 383] on icon at bounding box center [733, 381] width 16 height 15
click at [438, 378] on datatable-body-cell at bounding box center [444, 381] width 18 height 31
click at [402, 378] on span "Hospitales de Autogestión" at bounding box center [379, 382] width 68 height 25
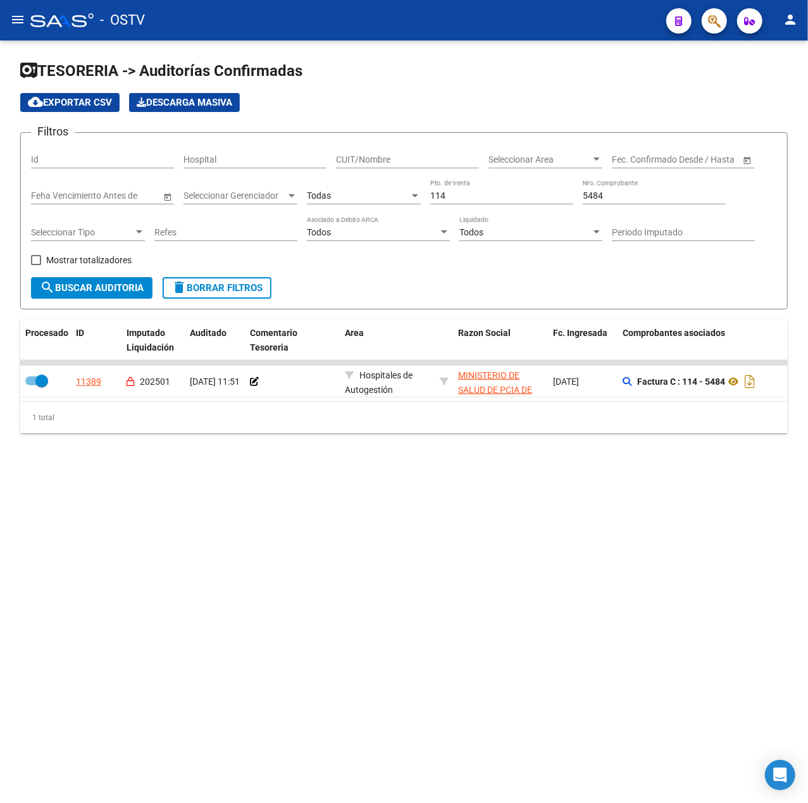
click at [646, 200] on div "5484 Nro. Comprobante" at bounding box center [654, 191] width 143 height 25
drag, startPoint x: 646, startPoint y: 195, endPoint x: 337, endPoint y: 194, distance: 309.4
click at [337, 194] on div "Filtros Id Hospital CUIT/Nombre Seleccionar Area Seleccionar Area Fecha inicio …" at bounding box center [404, 210] width 746 height 134
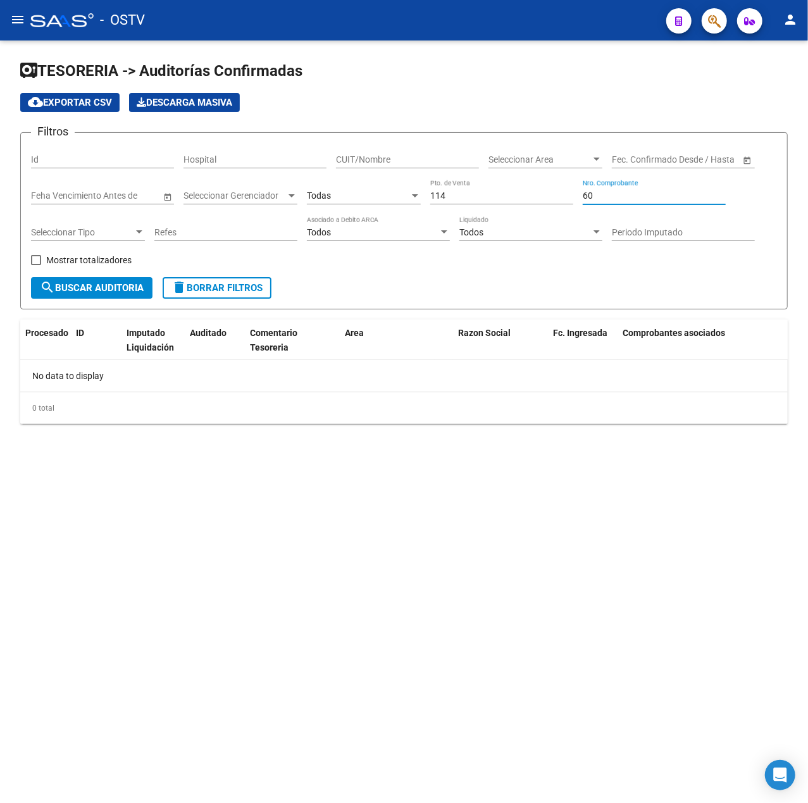
type input "6"
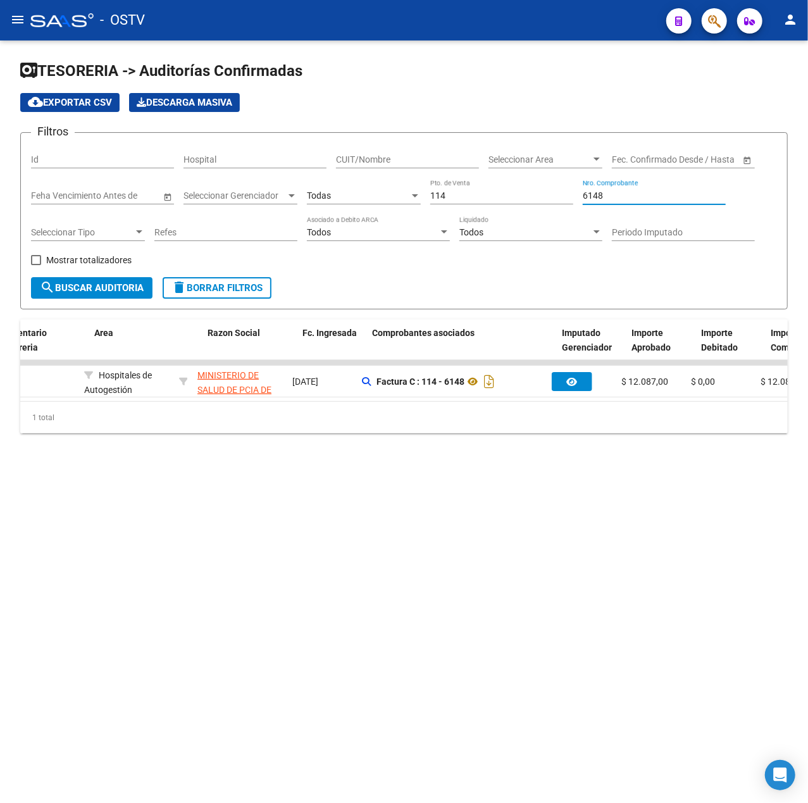
scroll to position [0, 251]
type input "6148"
click at [562, 493] on mat-sidenav-content "TESORERIA -> Auditorías Confirmadas cloud_download Exportar CSV Descarga Masiva…" at bounding box center [404, 421] width 808 height 762
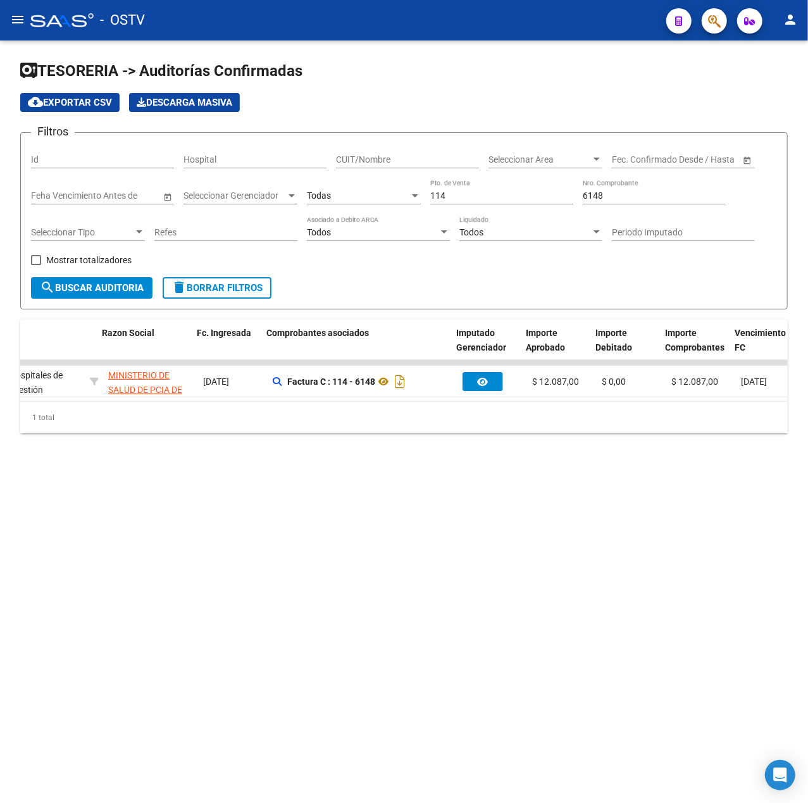
scroll to position [0, 356]
click at [398, 585] on mat-sidenav-content "TESORERIA -> Auditorías Confirmadas cloud_download Exportar CSV Descarga Masiva…" at bounding box center [404, 421] width 808 height 762
drag, startPoint x: 493, startPoint y: 195, endPoint x: 249, endPoint y: 197, distance: 244.8
click at [249, 197] on div "Filtros Id Hospital CUIT/Nombre Seleccionar Area Seleccionar Area Fecha inicio …" at bounding box center [404, 210] width 746 height 134
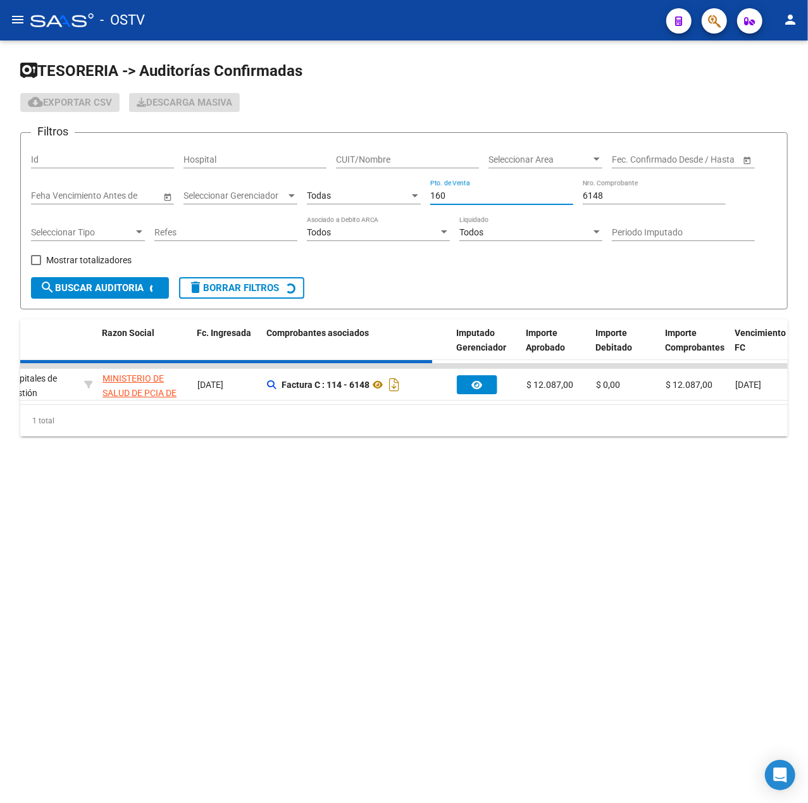
scroll to position [0, 0]
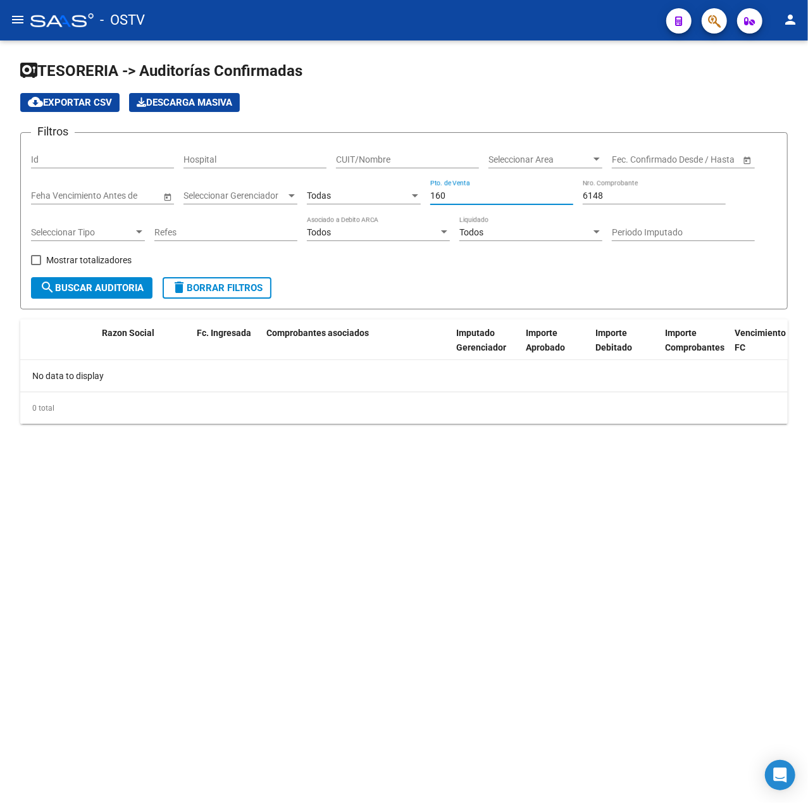
type input "160"
drag, startPoint x: 614, startPoint y: 192, endPoint x: 364, endPoint y: 168, distance: 250.4
click at [369, 173] on div "Filtros Id Hospital CUIT/Nombre Seleccionar Area Seleccionar Area Fecha inicio …" at bounding box center [404, 210] width 746 height 134
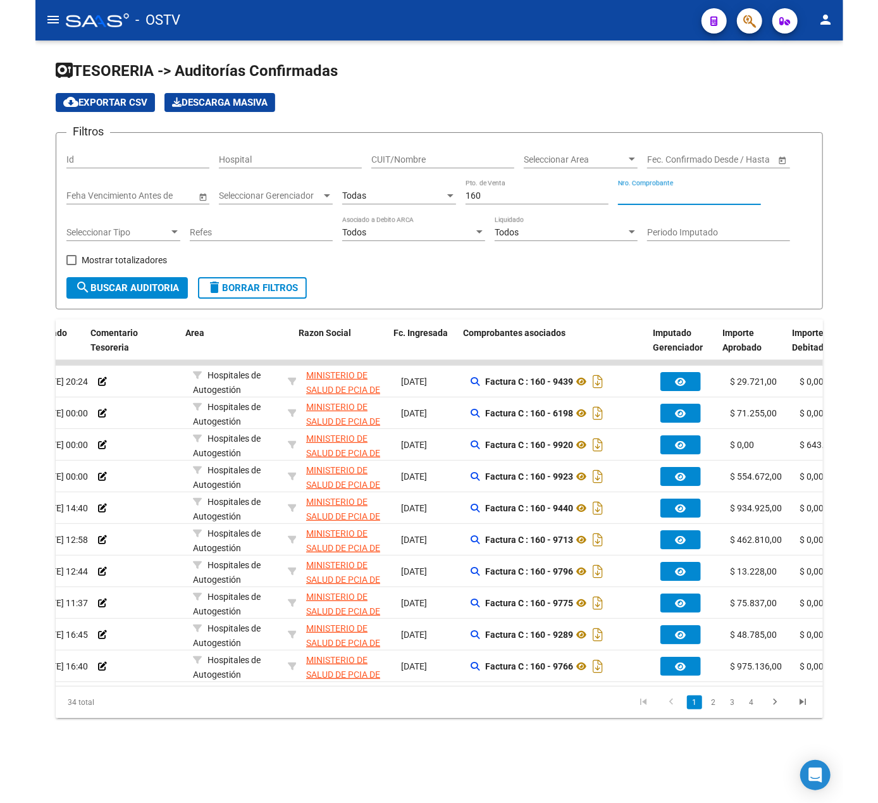
scroll to position [0, 199]
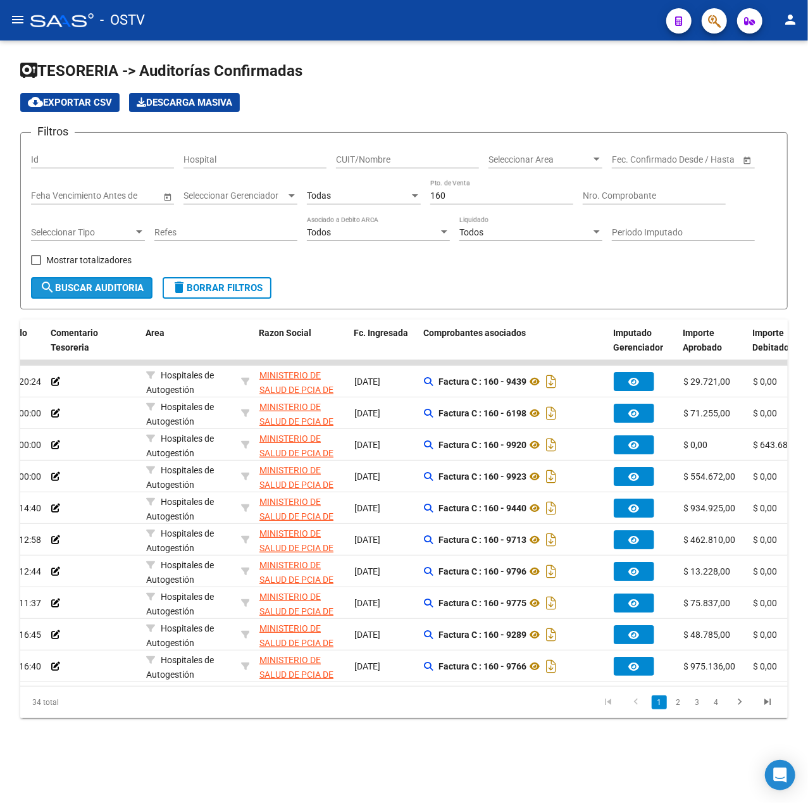
click at [109, 282] on span "search Buscar Auditoria" at bounding box center [92, 287] width 104 height 11
click at [483, 339] on div "Comprobantes asociados" at bounding box center [513, 333] width 180 height 15
click at [433, 344] on datatable-header-cell "Comprobantes asociados" at bounding box center [513, 340] width 190 height 42
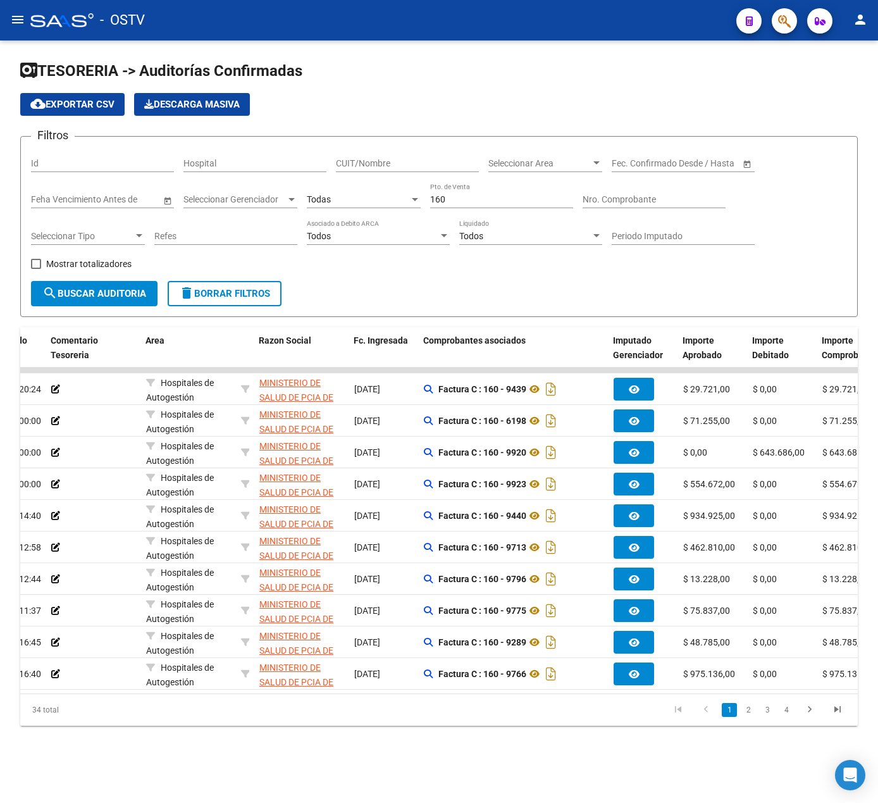
click at [645, 193] on div "Nro. Comprobante" at bounding box center [654, 195] width 143 height 25
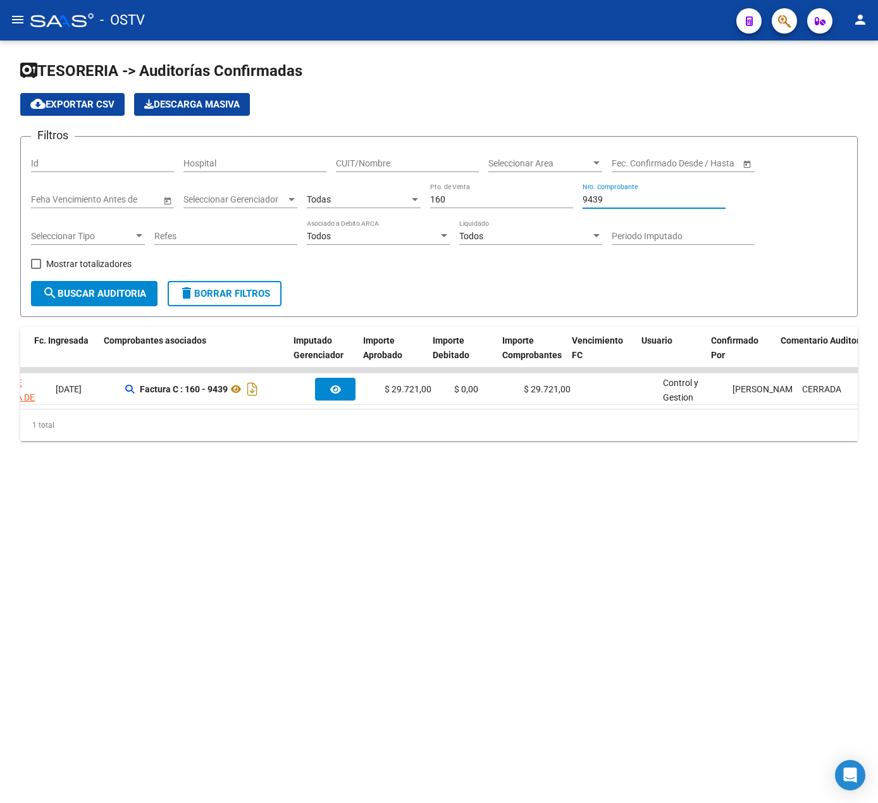
scroll to position [0, 520]
type input "9"
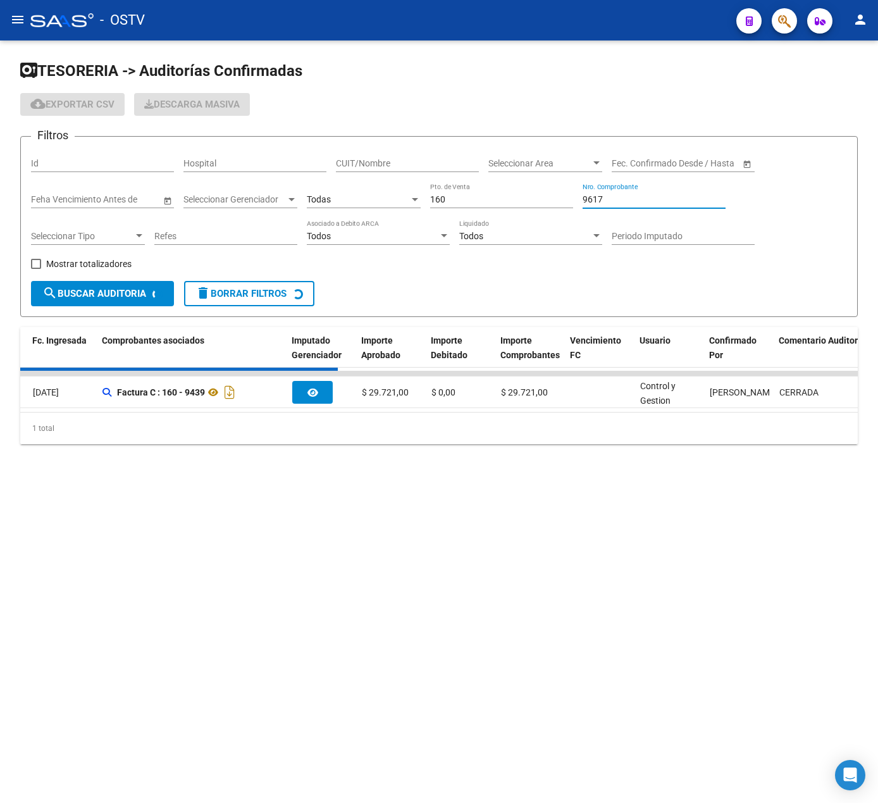
scroll to position [0, 0]
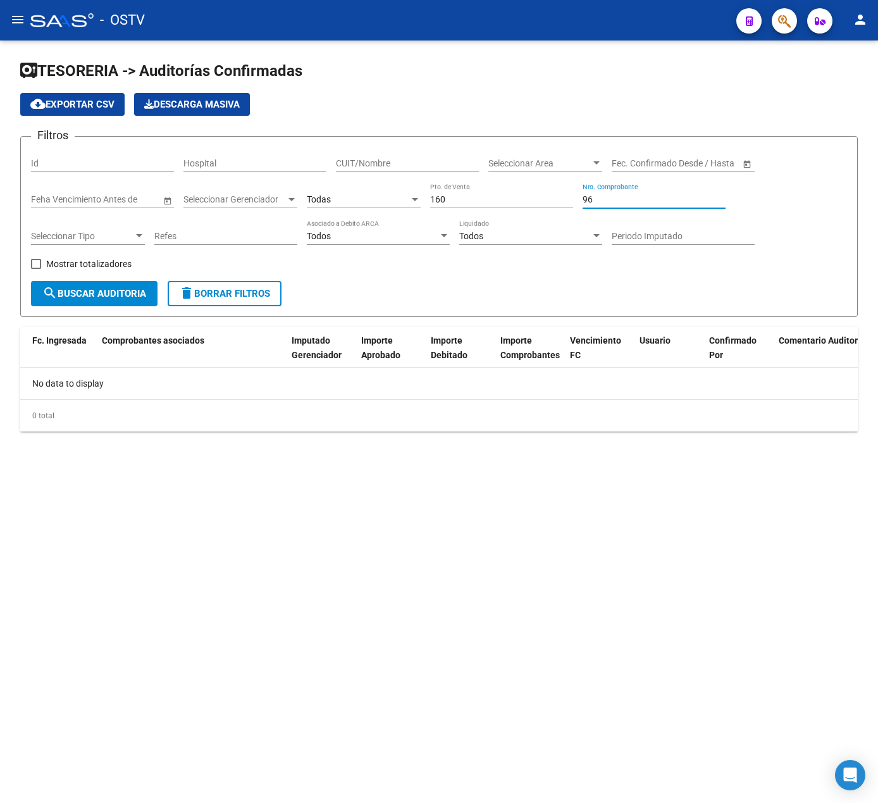
type input "9"
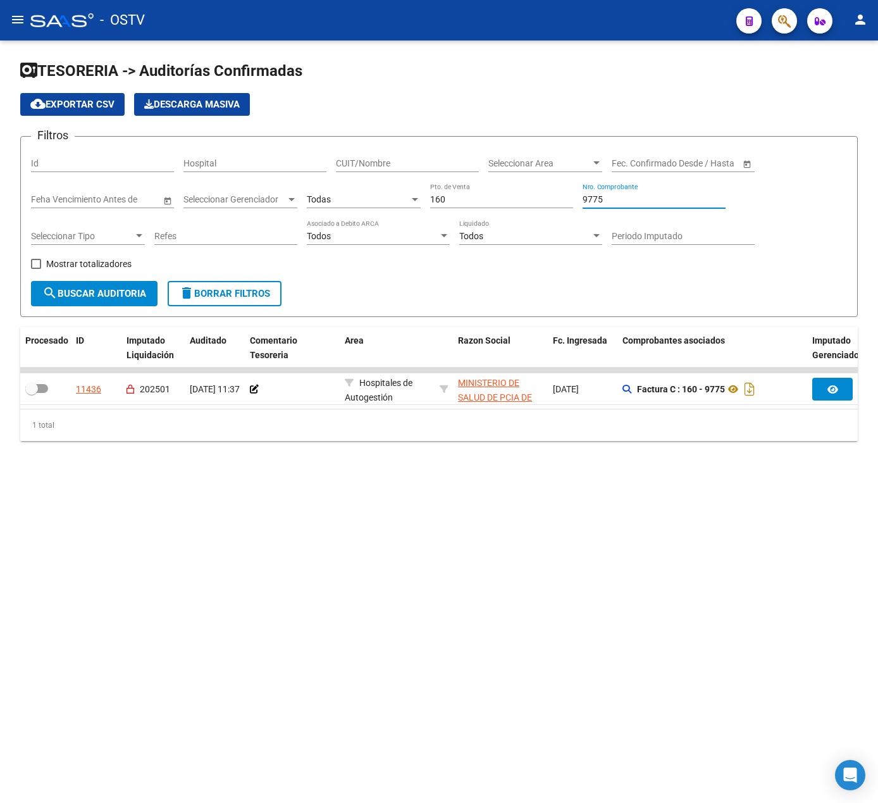
drag, startPoint x: 615, startPoint y: 201, endPoint x: 507, endPoint y: 192, distance: 108.5
click at [507, 199] on div "Filtros Id Hospital CUIT/Nombre Seleccionar Area Seleccionar Area Fecha inicio …" at bounding box center [439, 214] width 816 height 134
type input "10301"
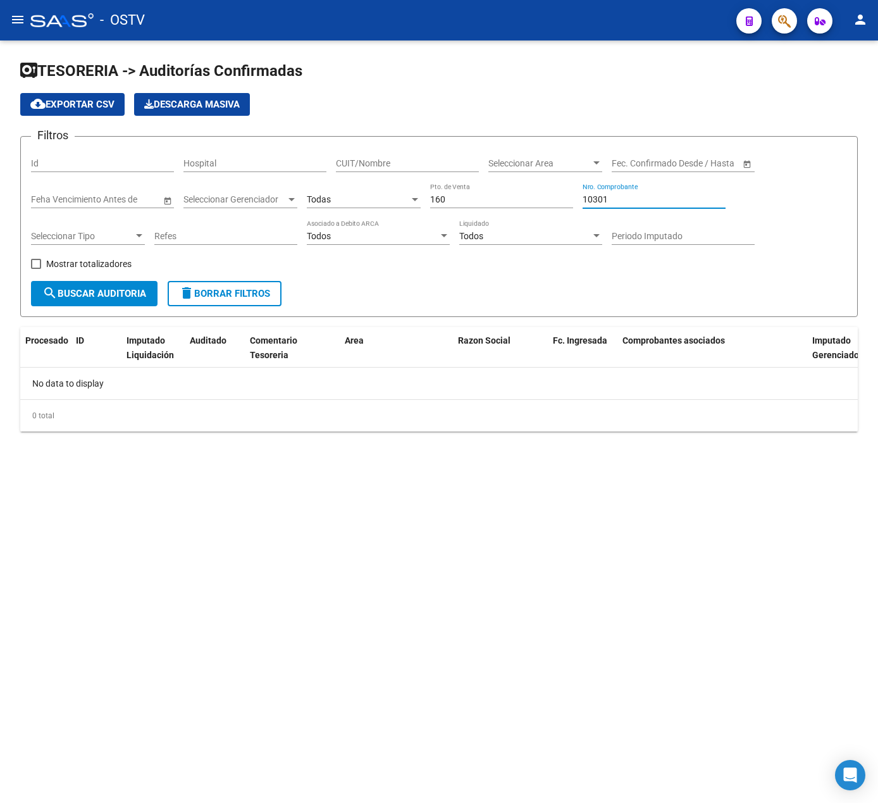
drag, startPoint x: 618, startPoint y: 195, endPoint x: 284, endPoint y: 234, distance: 336.3
click at [305, 232] on div "Filtros Id Hospital CUIT/Nombre Seleccionar Area Seleccionar Area Fecha inicio …" at bounding box center [439, 214] width 816 height 134
type input "7"
type input "8"
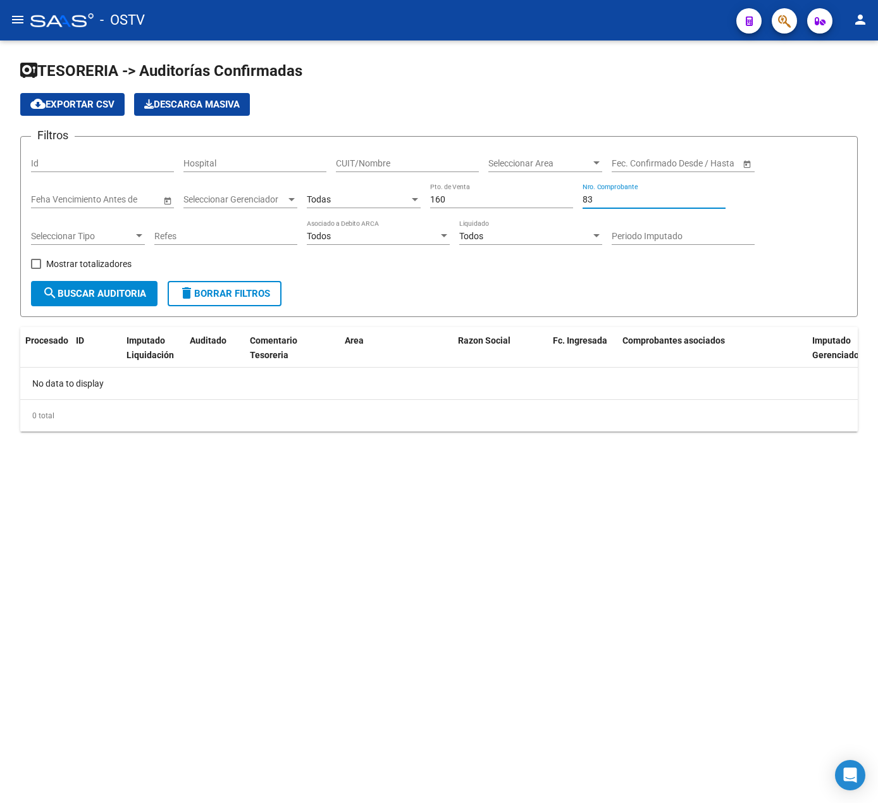
type input "8"
type input "9"
type input "8"
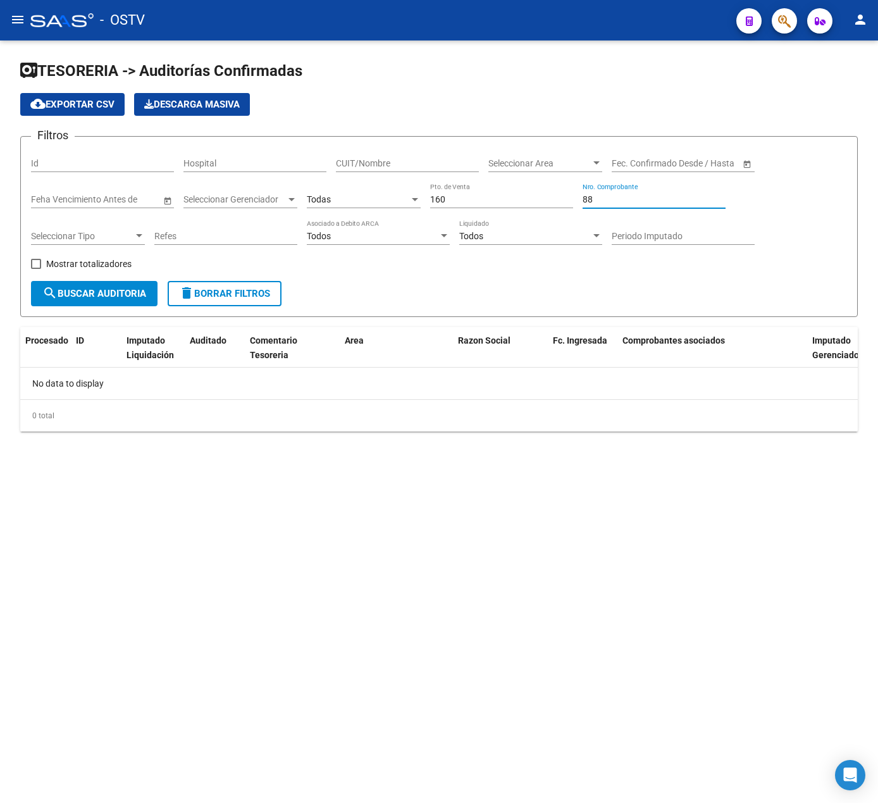
type input "8"
type input "9"
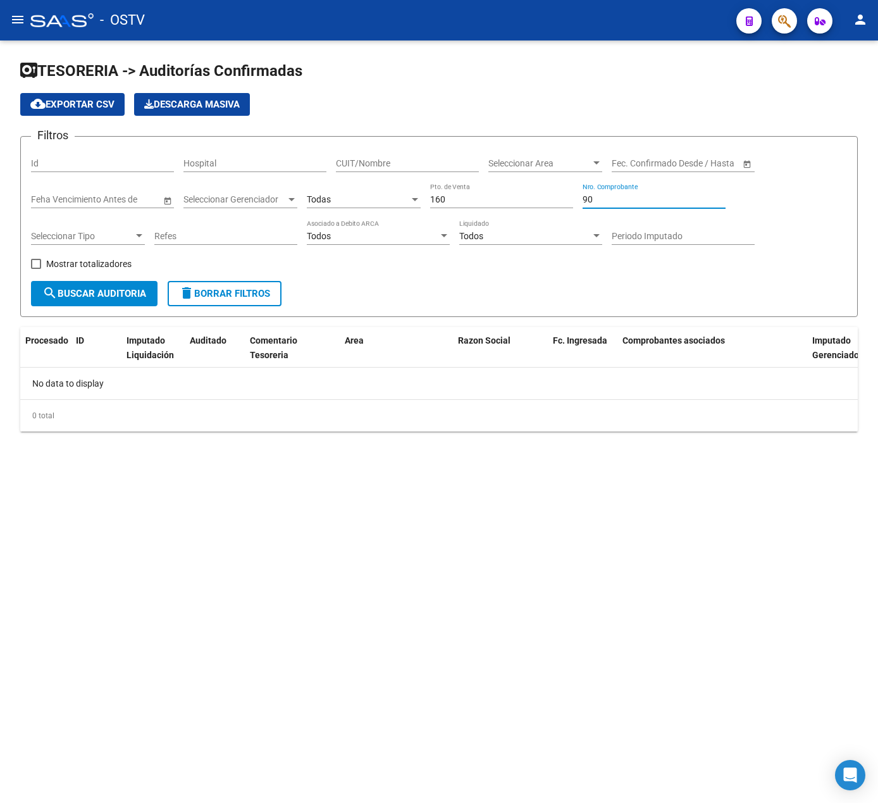
type input "9"
type input "9317"
drag, startPoint x: 612, startPoint y: 200, endPoint x: 430, endPoint y: 195, distance: 182.3
click at [441, 197] on div "Filtros Id Hospital CUIT/Nombre Seleccionar Area Seleccionar Area Fecha inicio …" at bounding box center [439, 214] width 816 height 134
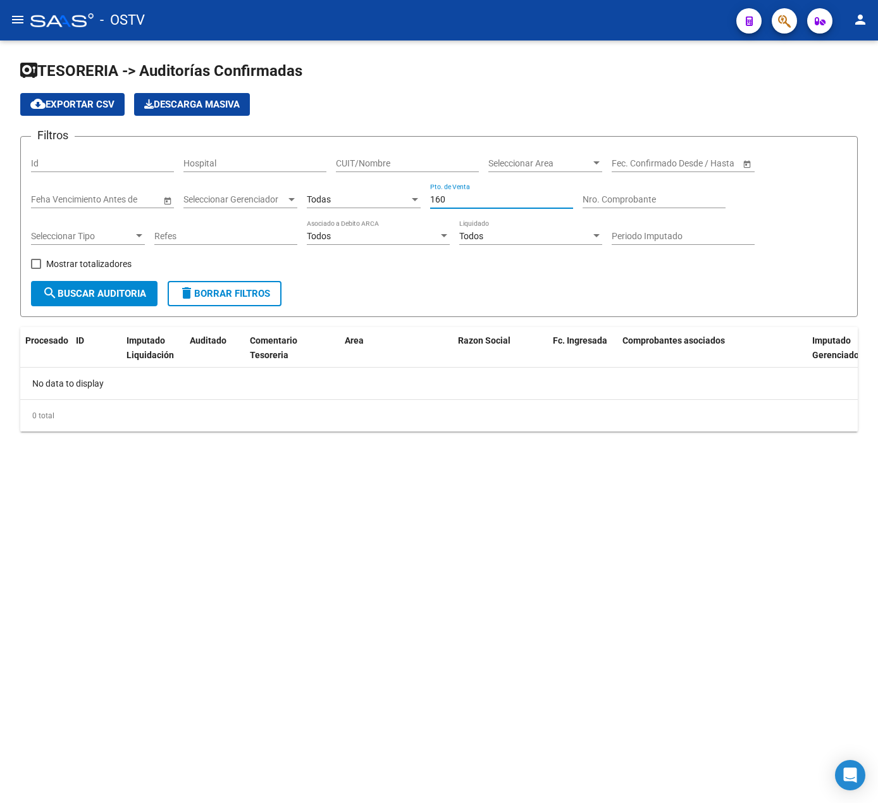
drag, startPoint x: 484, startPoint y: 201, endPoint x: 403, endPoint y: 187, distance: 82.2
click at [403, 187] on div "Filtros Id Hospital CUIT/Nombre Seleccionar Area Seleccionar Area Fecha inicio …" at bounding box center [439, 214] width 816 height 134
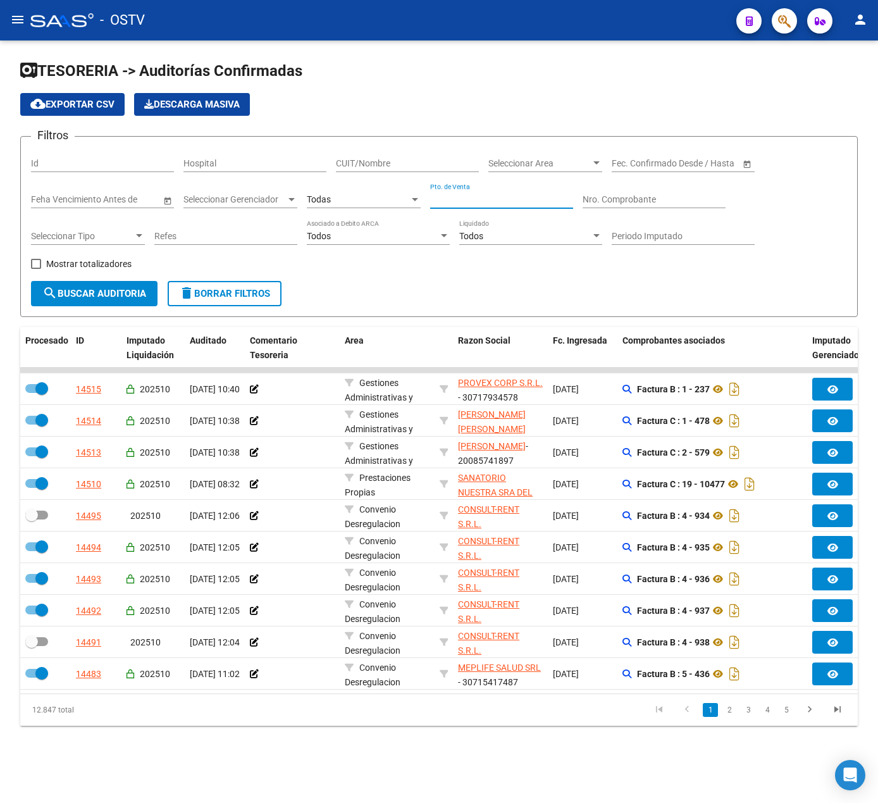
click at [760, 252] on div "Filtros Id Hospital CUIT/Nombre Seleccionar Area Seleccionar Area Fecha inicio …" at bounding box center [439, 214] width 816 height 134
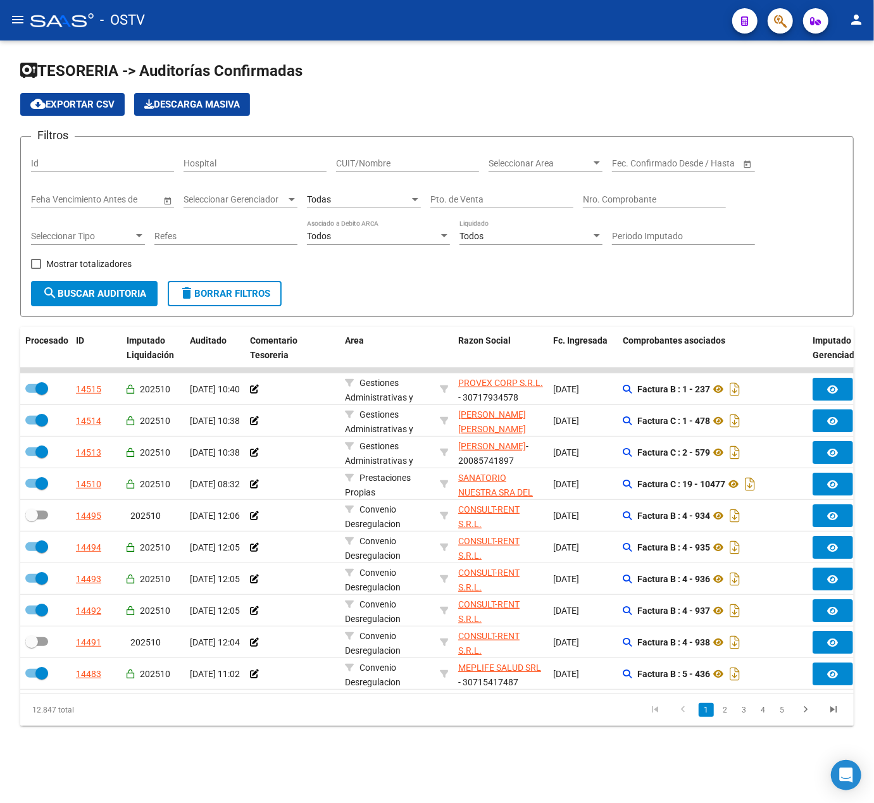
drag, startPoint x: 478, startPoint y: 213, endPoint x: 483, endPoint y: 208, distance: 7.2
click at [478, 213] on div "Pto. de Venta" at bounding box center [501, 201] width 143 height 36
click at [496, 193] on div "Pto. de Venta" at bounding box center [501, 195] width 143 height 25
type input "160"
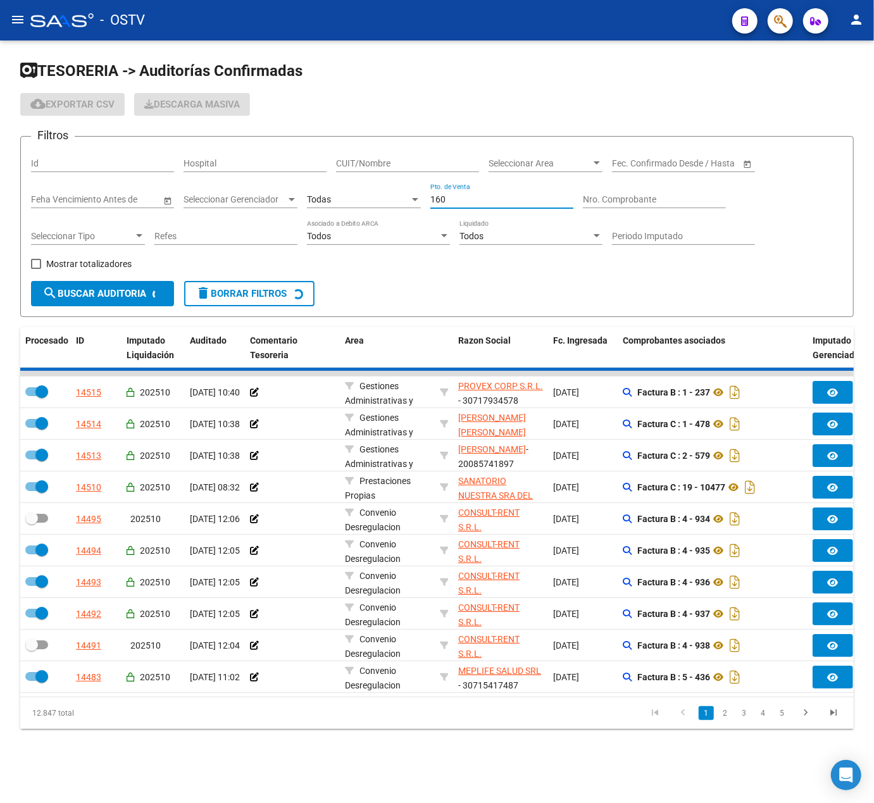
checkbox input "false"
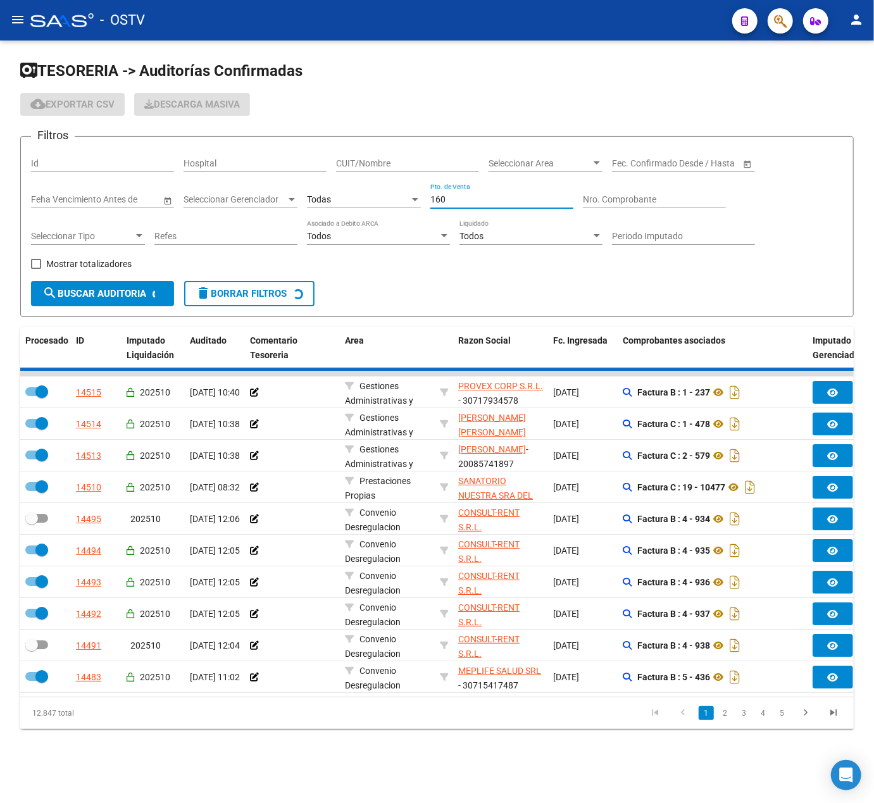
checkbox input "false"
checkbox input "true"
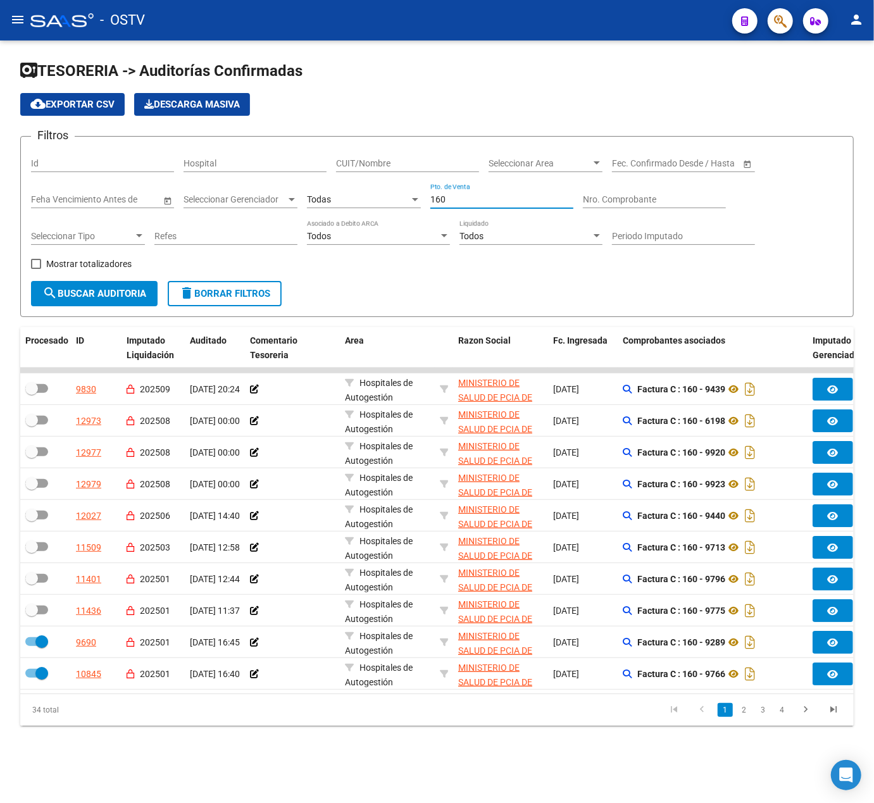
type input "160"
click at [13, 13] on mat-icon "menu" at bounding box center [17, 19] width 15 height 15
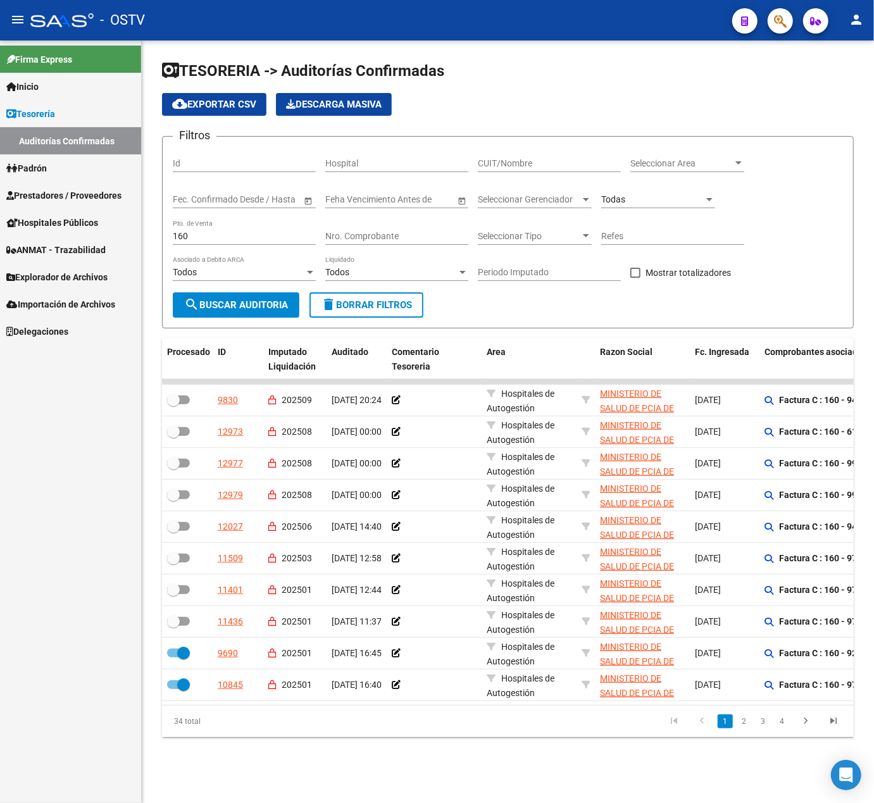
click at [373, 226] on div "Nro. Comprobante" at bounding box center [396, 232] width 143 height 25
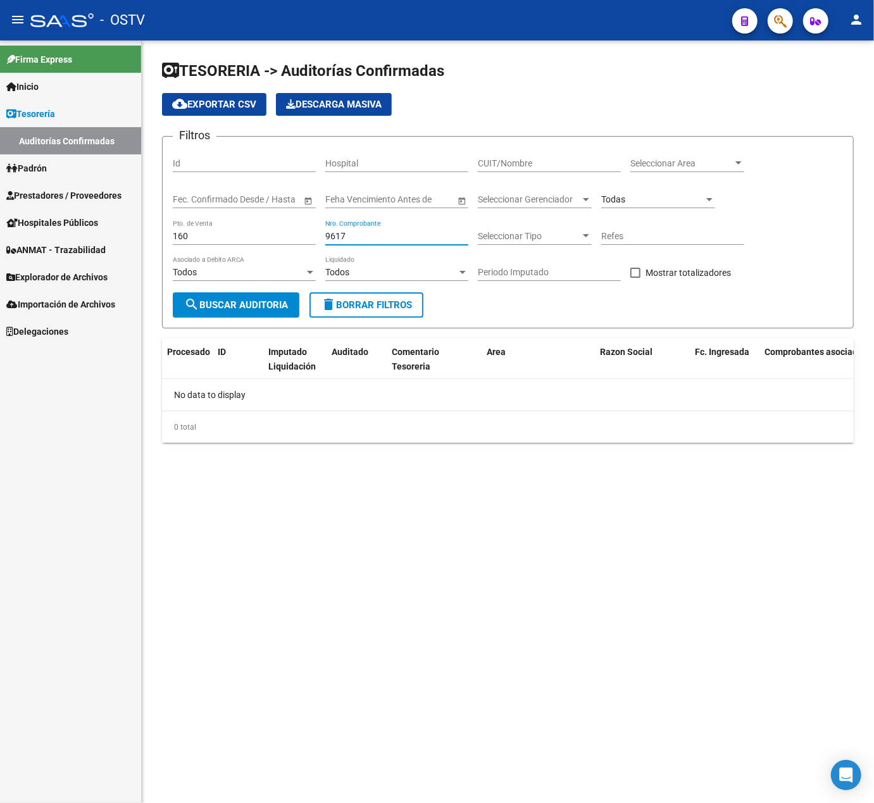
type input "9617"
click at [56, 191] on span "Prestadores / Proveedores" at bounding box center [63, 196] width 115 height 14
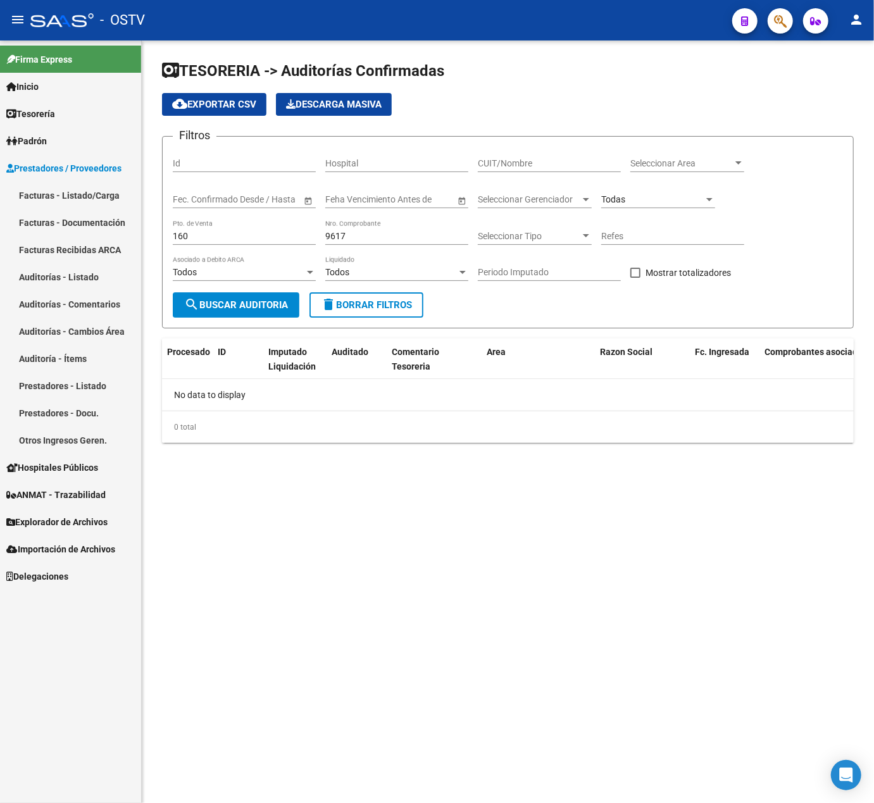
click at [68, 187] on link "Facturas - Listado/Carga" at bounding box center [70, 195] width 141 height 27
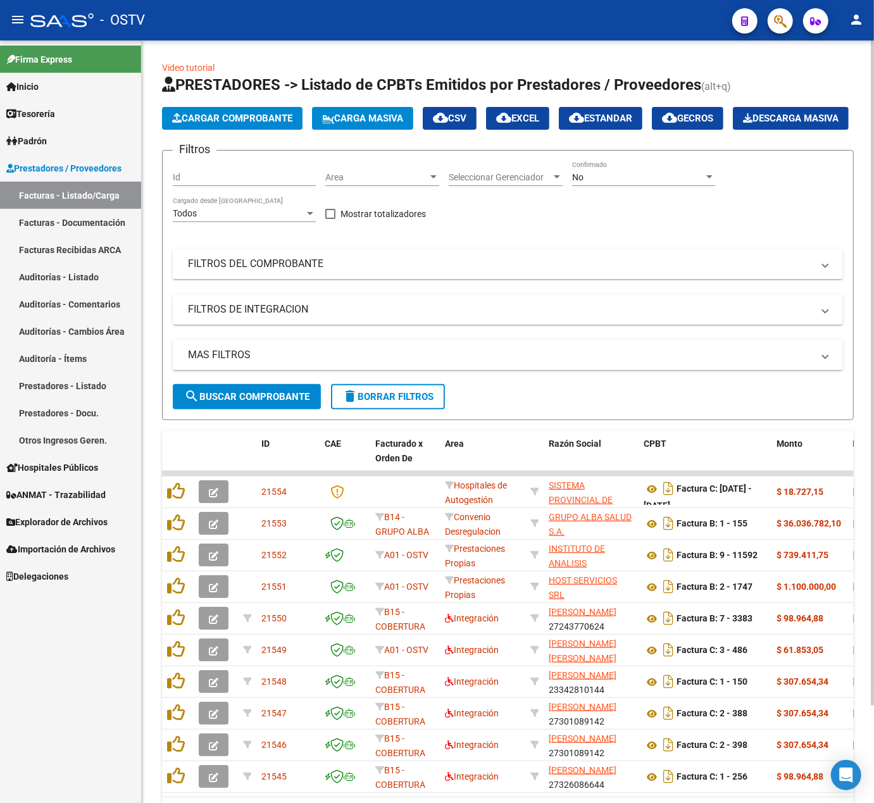
click at [631, 186] on div "No Confirmado" at bounding box center [643, 173] width 143 height 25
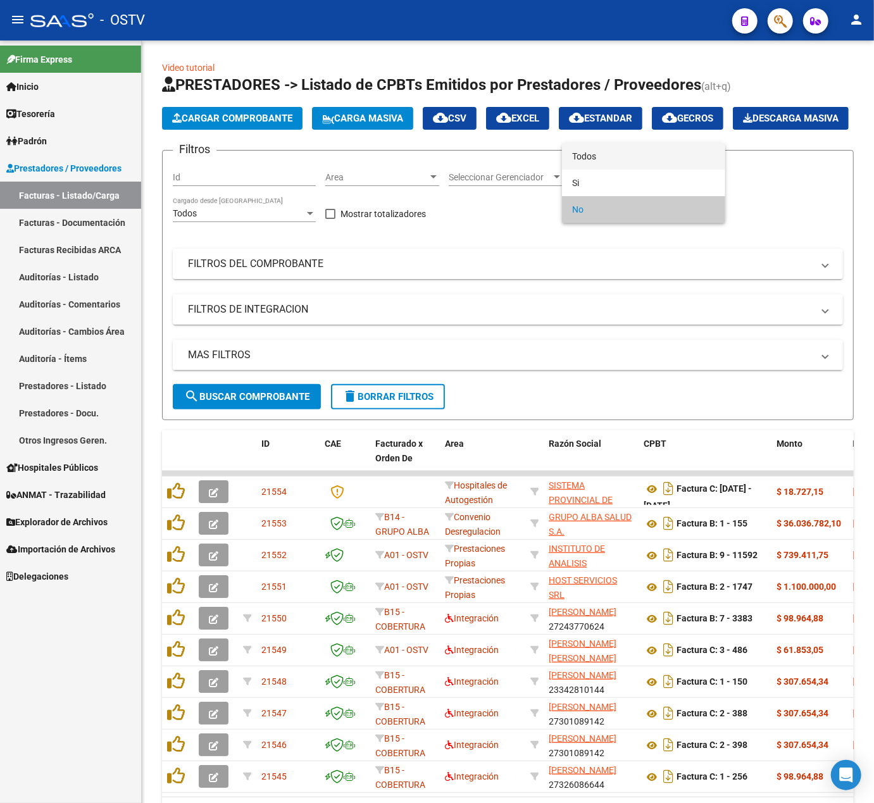
click at [585, 157] on span "Todos" at bounding box center [643, 156] width 143 height 27
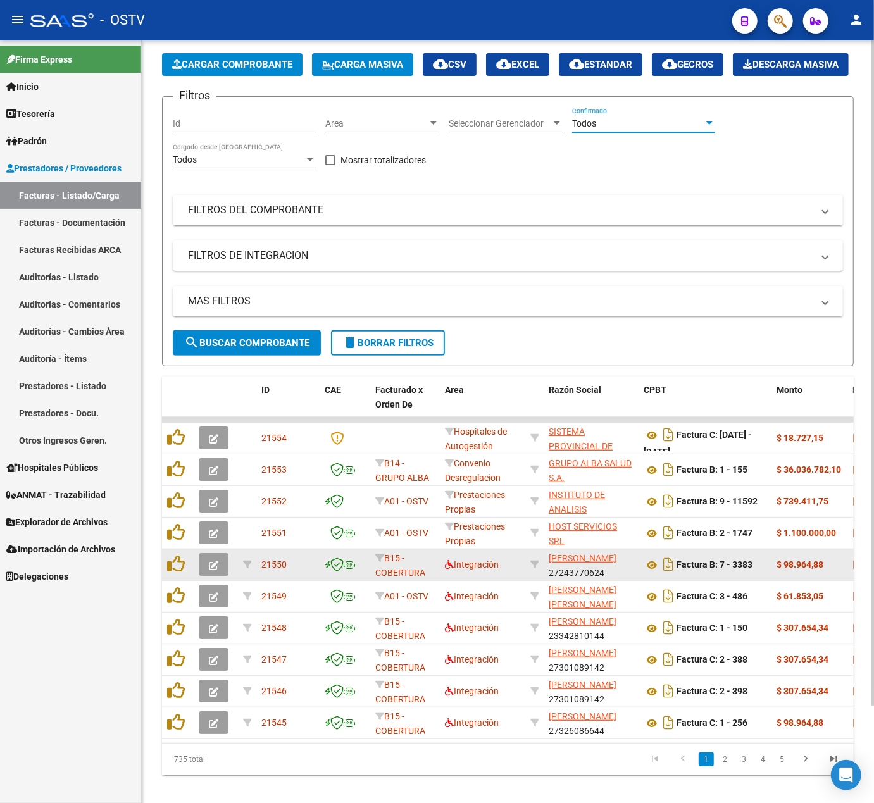
scroll to position [111, 0]
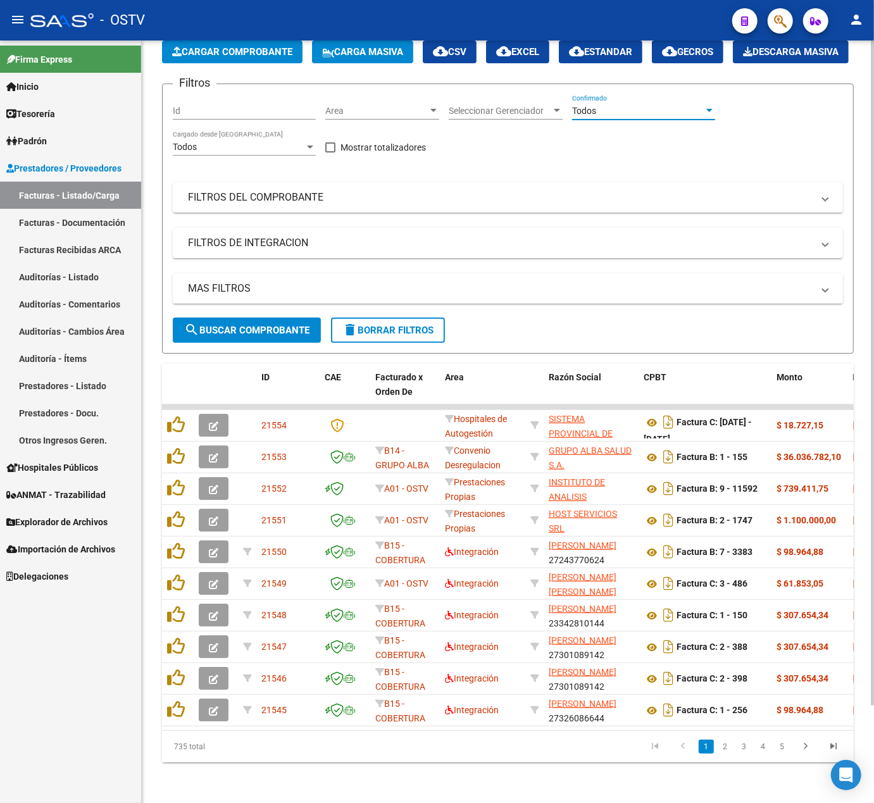
click at [232, 325] on span "search Buscar Comprobante" at bounding box center [246, 330] width 125 height 11
click at [392, 190] on mat-panel-title "FILTROS DEL COMPROBANTE" at bounding box center [500, 197] width 624 height 14
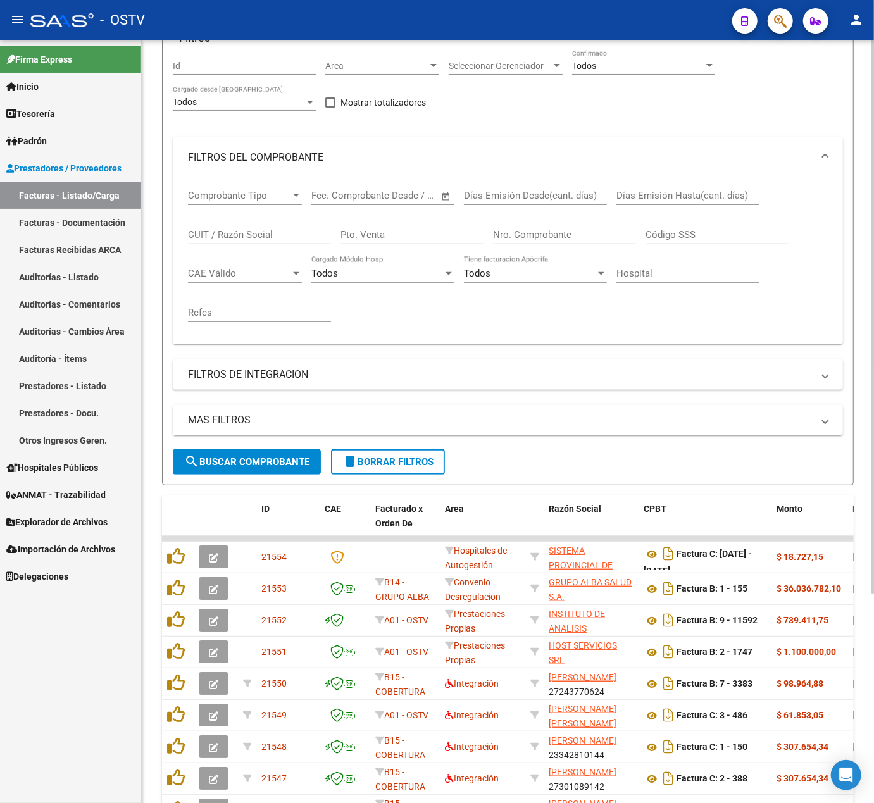
click at [562, 240] on input "Nro. Comprobante" at bounding box center [564, 234] width 143 height 11
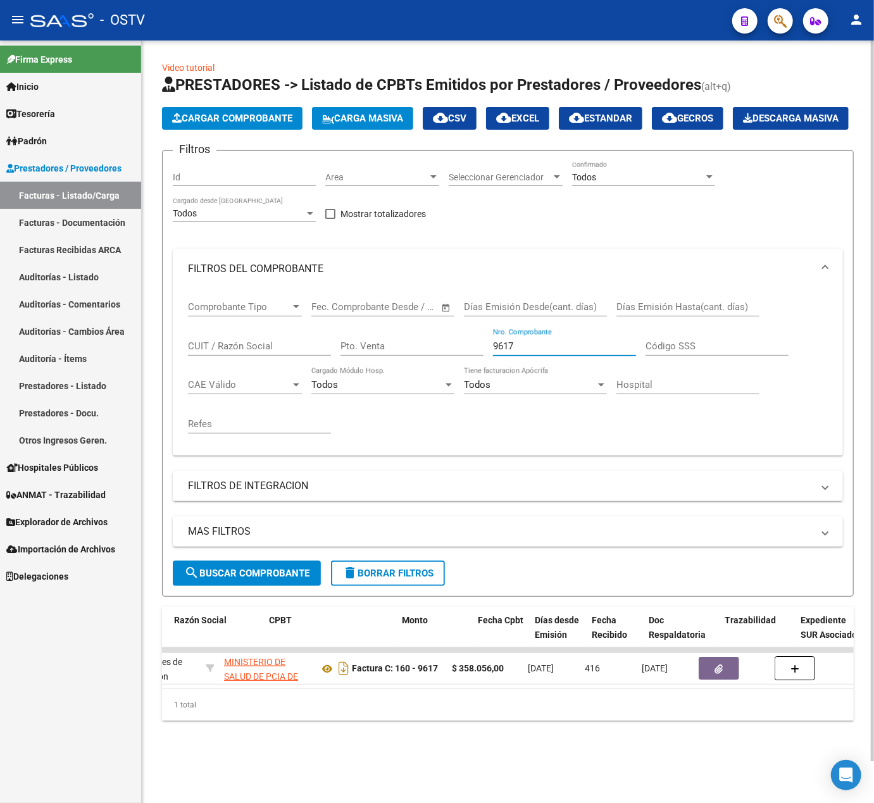
scroll to position [0, 420]
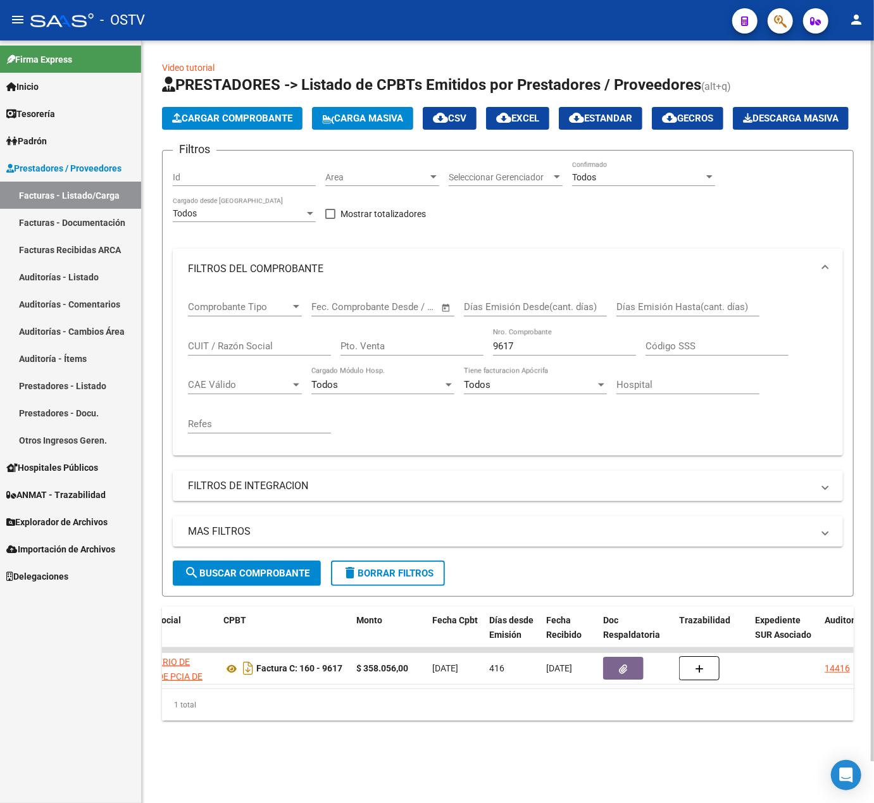
drag, startPoint x: 540, startPoint y: 367, endPoint x: 426, endPoint y: 366, distance: 113.2
click at [426, 366] on div "Comprobante Tipo Comprobante Tipo Fecha inicio – Fecha fin Fec. Comprobante Des…" at bounding box center [508, 367] width 640 height 156
drag, startPoint x: 542, startPoint y: 375, endPoint x: 383, endPoint y: 358, distance: 159.6
click at [390, 362] on div "Comprobante Tipo Comprobante Tipo Fecha inicio – Fecha fin Fec. Comprobante Des…" at bounding box center [508, 367] width 640 height 156
drag, startPoint x: 567, startPoint y: 385, endPoint x: 509, endPoint y: 376, distance: 58.9
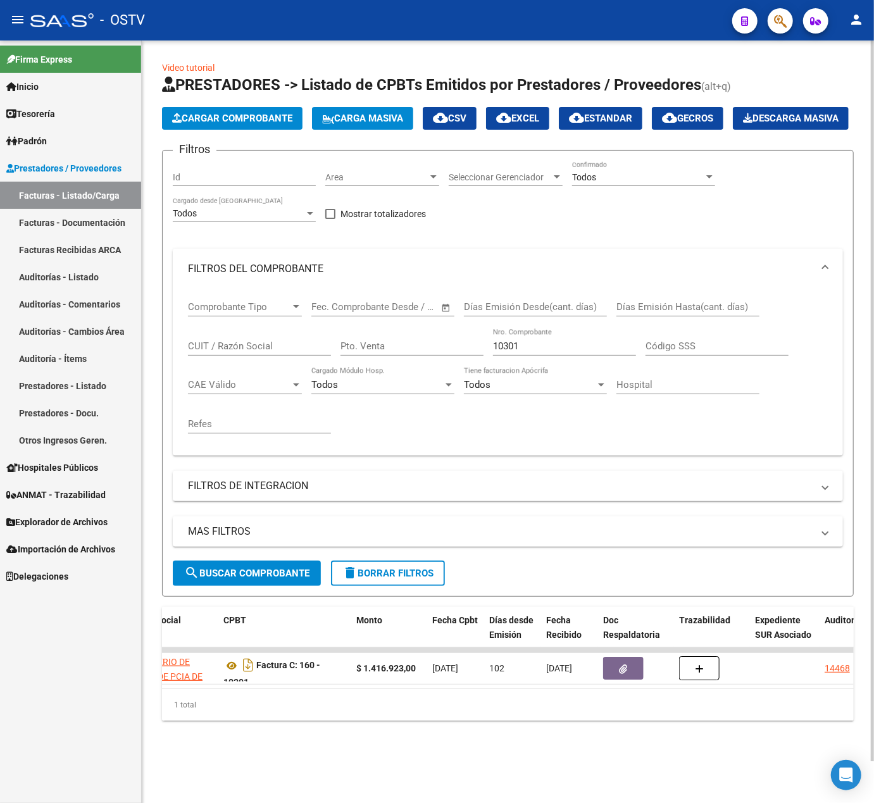
click at [509, 368] on div "10301 Nro. Comprobante" at bounding box center [564, 347] width 143 height 39
drag, startPoint x: 536, startPoint y: 372, endPoint x: 386, endPoint y: 372, distance: 150.6
click at [386, 372] on div "Comprobante Tipo Comprobante Tipo Fecha inicio – Fecha fin Fec. Comprobante Des…" at bounding box center [508, 367] width 640 height 156
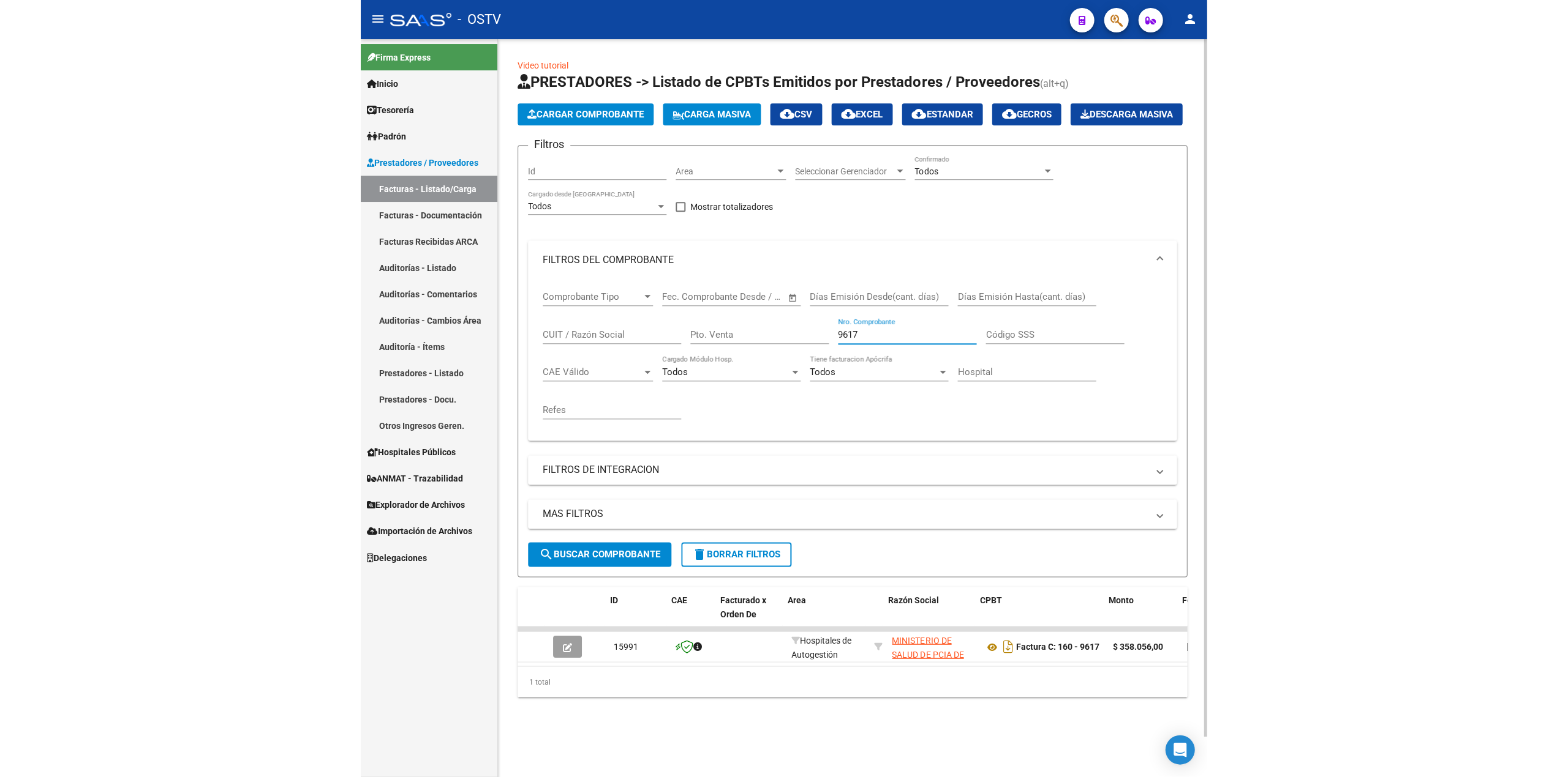
scroll to position [0, 363]
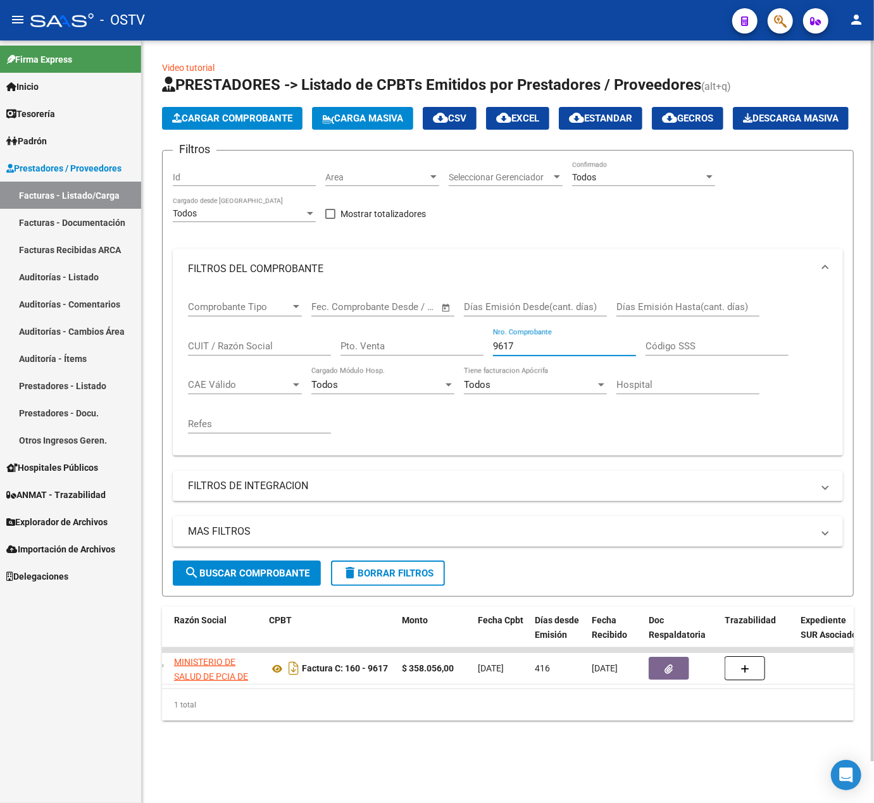
type input "9617"
click at [28, 18] on button "menu" at bounding box center [17, 20] width 25 height 25
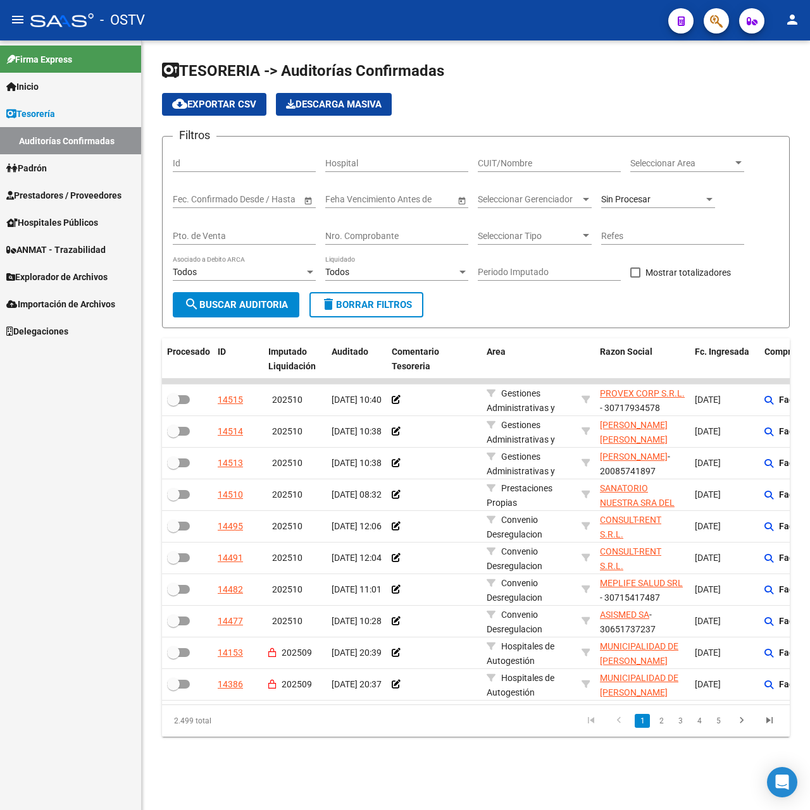
click at [66, 185] on link "Prestadores / Proveedores" at bounding box center [70, 195] width 141 height 27
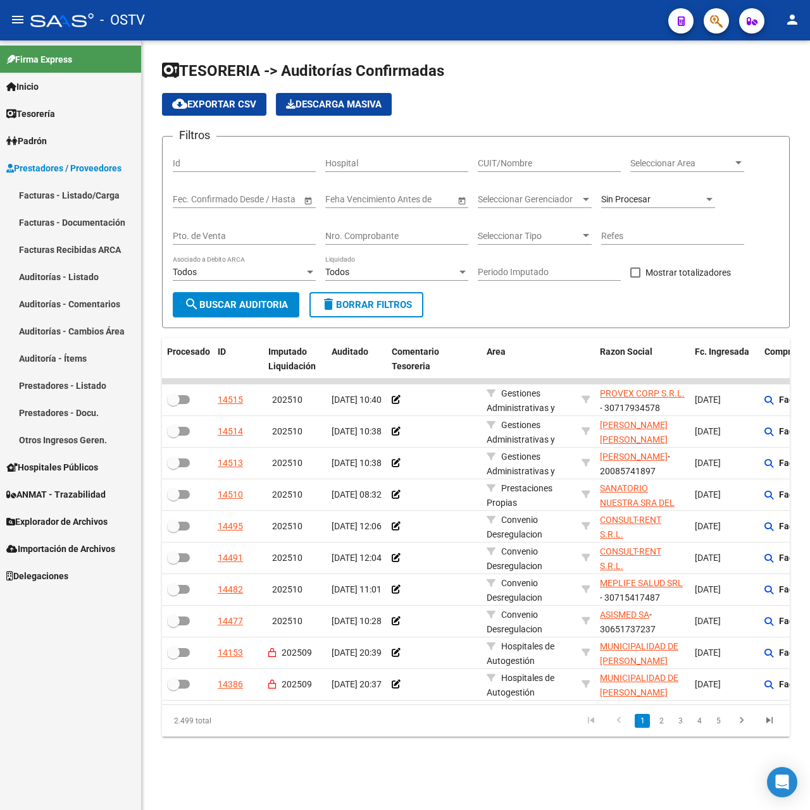
click at [76, 209] on link "Facturas - Documentación" at bounding box center [70, 222] width 141 height 27
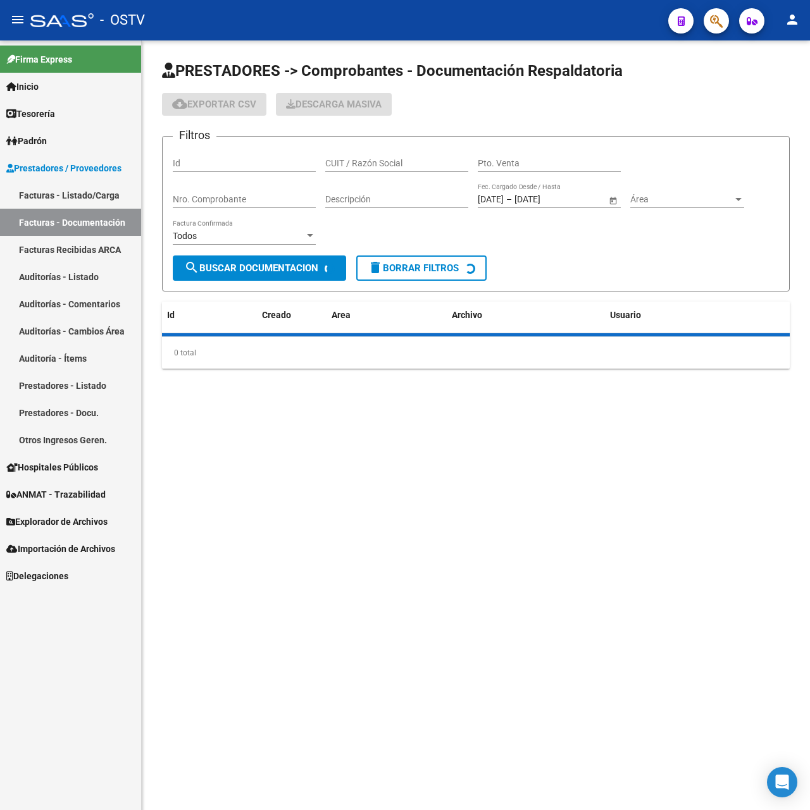
click at [82, 200] on link "Facturas - Listado/Carga" at bounding box center [70, 195] width 141 height 27
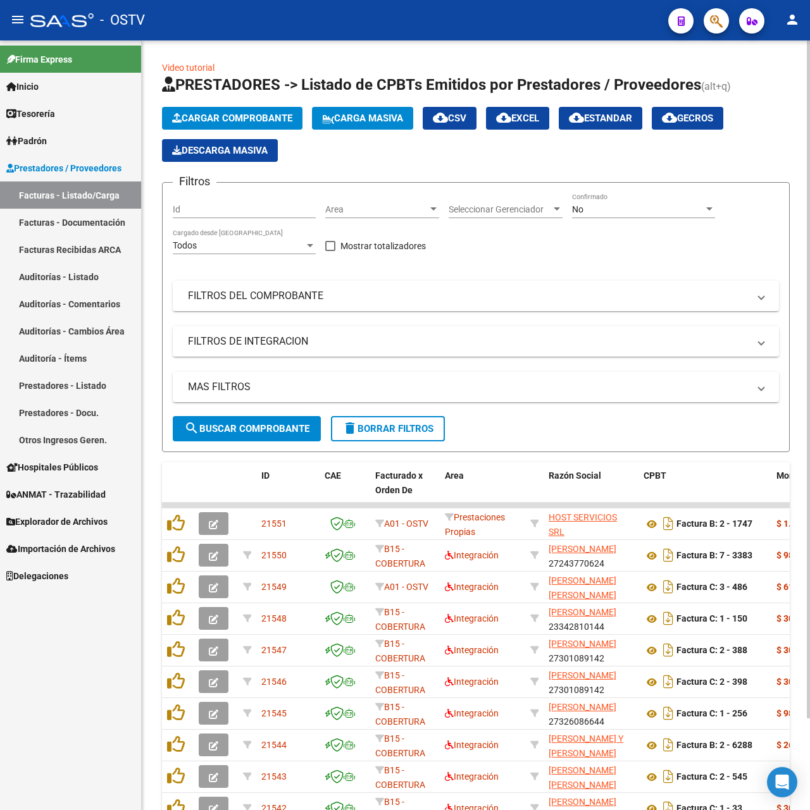
click at [586, 205] on div "No" at bounding box center [638, 209] width 132 height 11
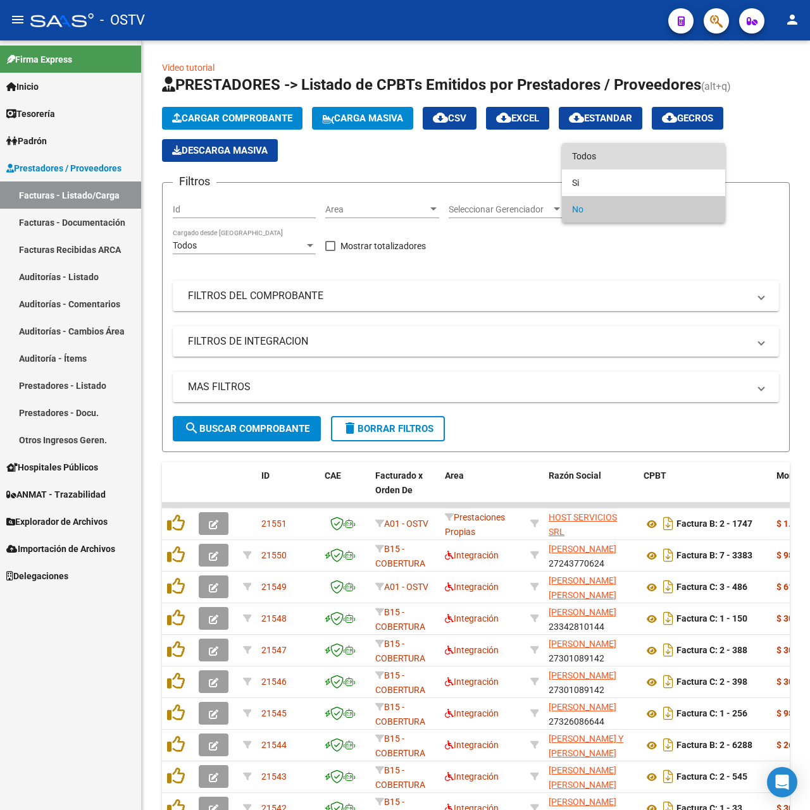
click at [578, 149] on span "Todos" at bounding box center [643, 156] width 143 height 27
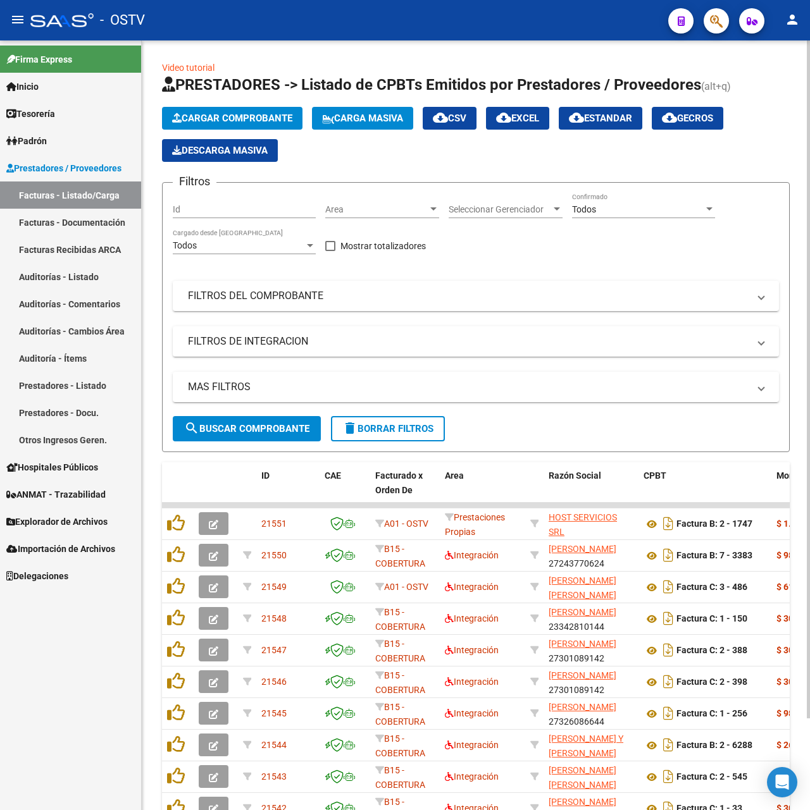
click at [305, 319] on div "Filtros Id Area Area Seleccionar Gerenciador Seleccionar Gerenciador Todos Conf…" at bounding box center [476, 304] width 606 height 223
click at [320, 290] on mat-panel-title "FILTROS DEL COMPROBANTE" at bounding box center [468, 296] width 561 height 14
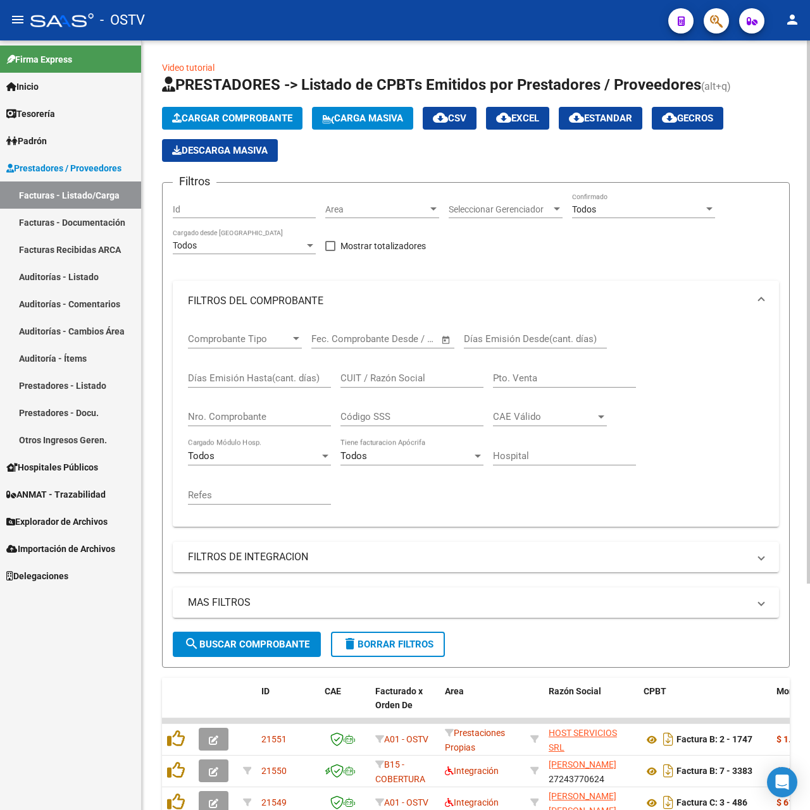
click at [478, 376] on input "CUIT / Razón Social" at bounding box center [411, 378] width 143 height 11
click at [524, 376] on input "Pto. Venta" at bounding box center [564, 378] width 143 height 11
type input "101"
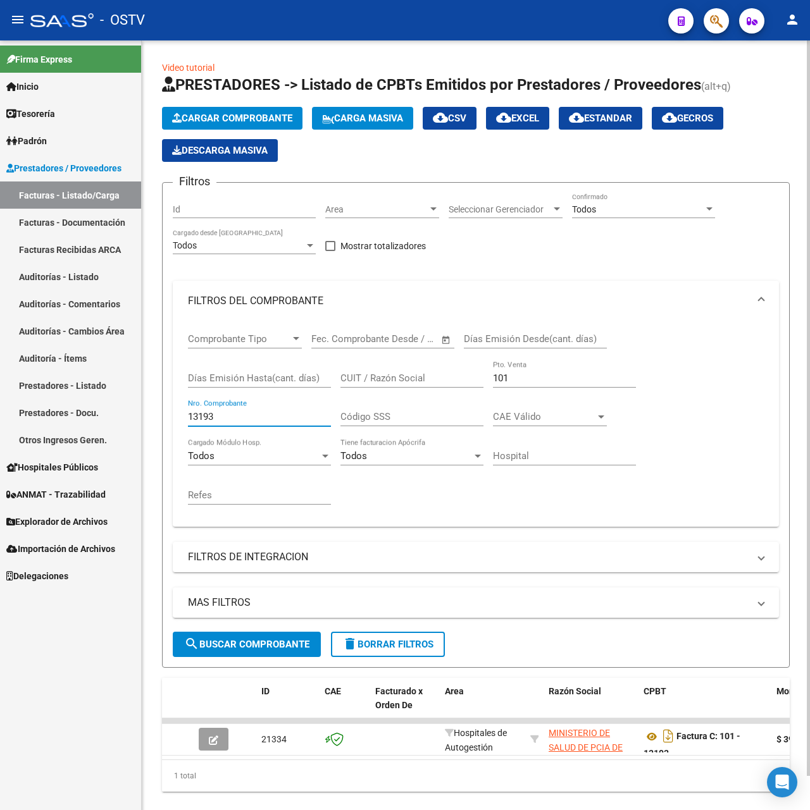
scroll to position [36, 0]
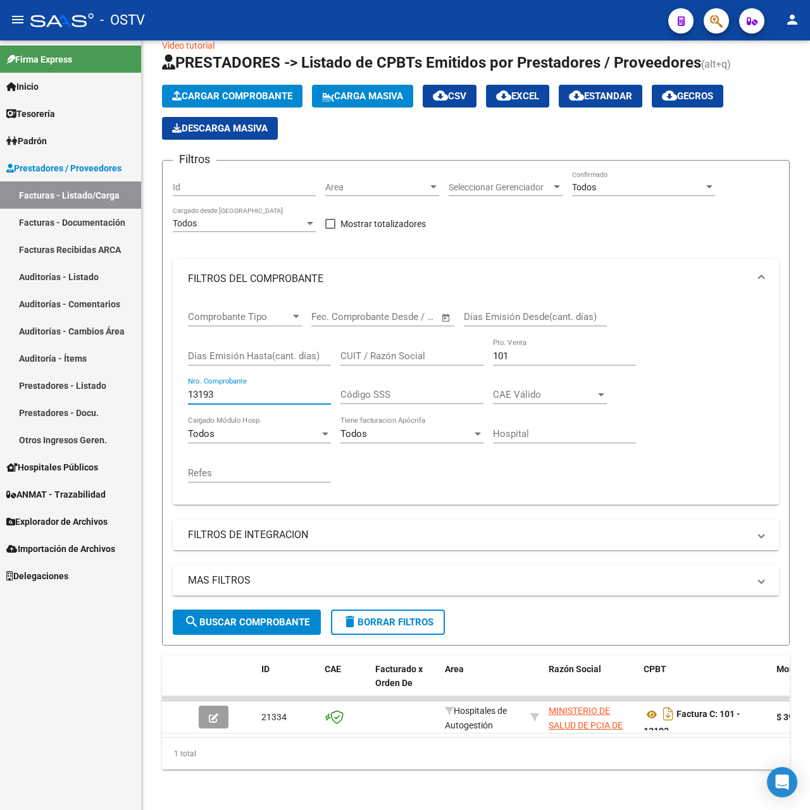
click at [14, 18] on mat-icon "menu" at bounding box center [17, 19] width 15 height 15
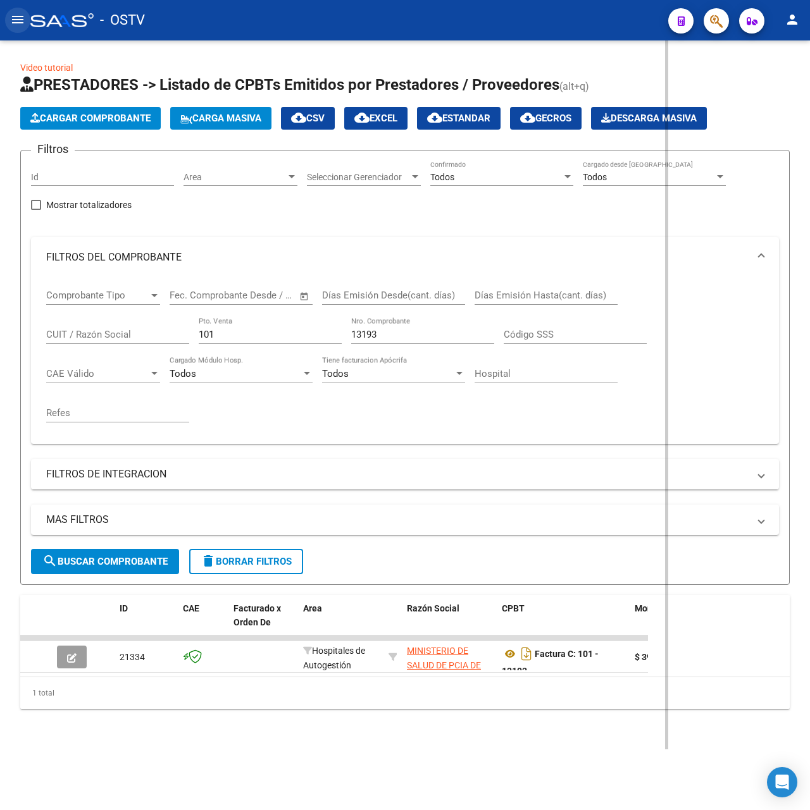
scroll to position [0, 0]
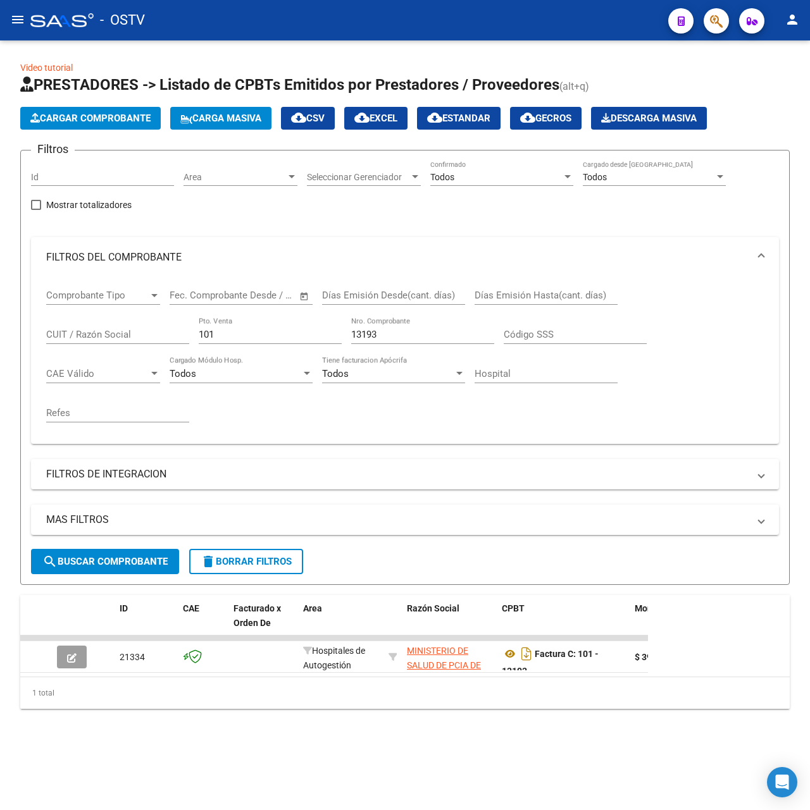
click at [104, 565] on span "search Buscar Comprobante" at bounding box center [104, 561] width 125 height 11
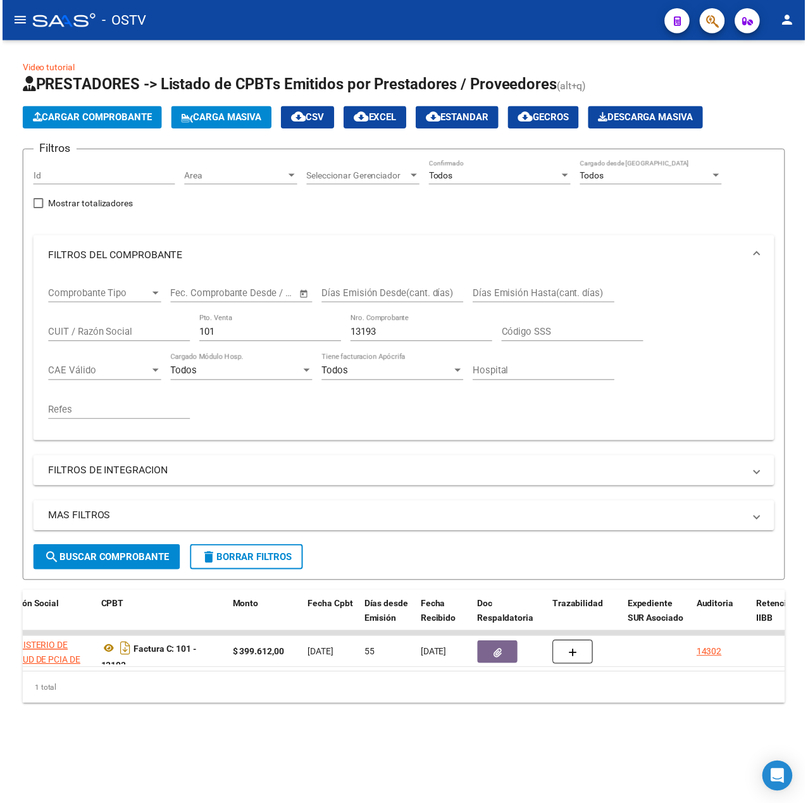
scroll to position [0, 436]
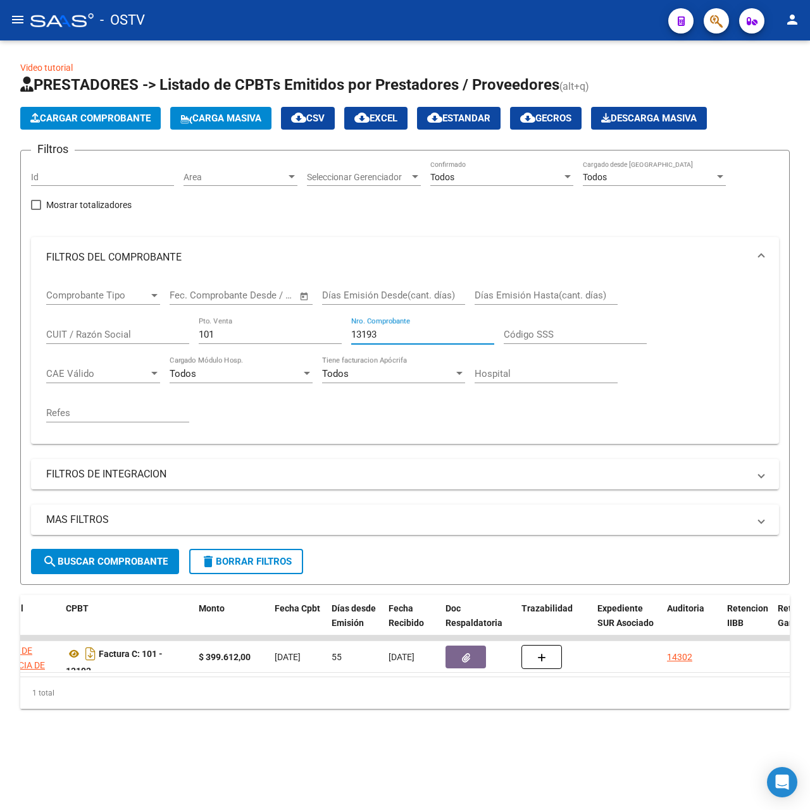
drag, startPoint x: 433, startPoint y: 335, endPoint x: 221, endPoint y: 332, distance: 211.9
click at [221, 332] on div "Comprobante Tipo Comprobante Tipo Fecha inicio – Fecha fin Fec. Comprobante Des…" at bounding box center [404, 356] width 717 height 156
drag, startPoint x: 249, startPoint y: 338, endPoint x: 130, endPoint y: 338, distance: 118.9
click at [130, 338] on div "Comprobante Tipo Comprobante Tipo Fecha inicio – Fecha fin Fec. Comprobante Des…" at bounding box center [404, 356] width 717 height 156
click at [395, 334] on input "13249" at bounding box center [422, 334] width 143 height 11
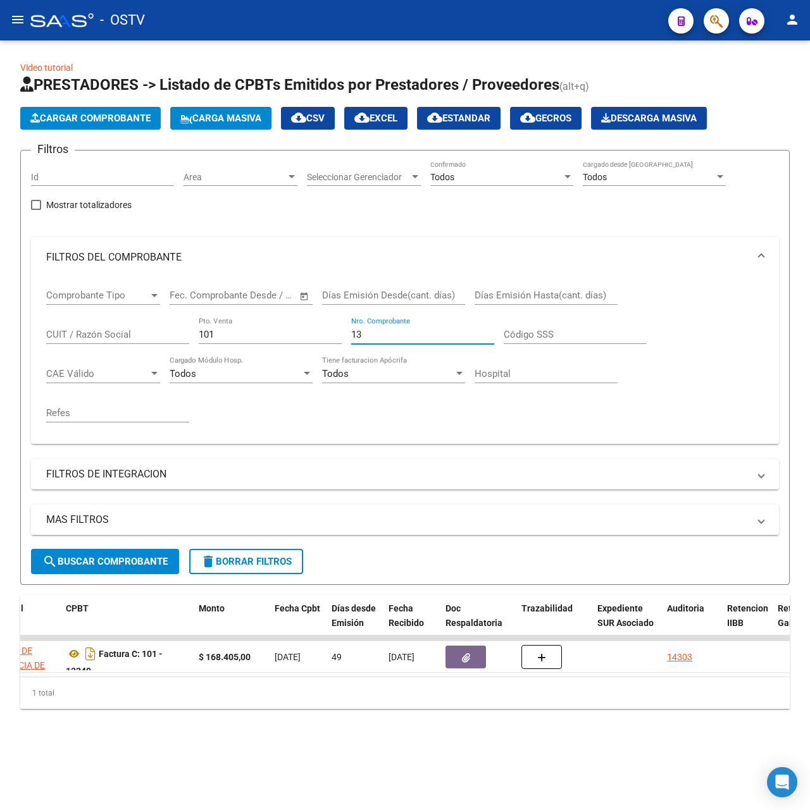
type input "1"
type input "6"
drag, startPoint x: 264, startPoint y: 332, endPoint x: -42, endPoint y: 345, distance: 306.5
click at [0, 345] on html "menu - OSTV person Firma Express Inicio Calendario SSS Instructivos Contacto OS…" at bounding box center [405, 405] width 810 height 810
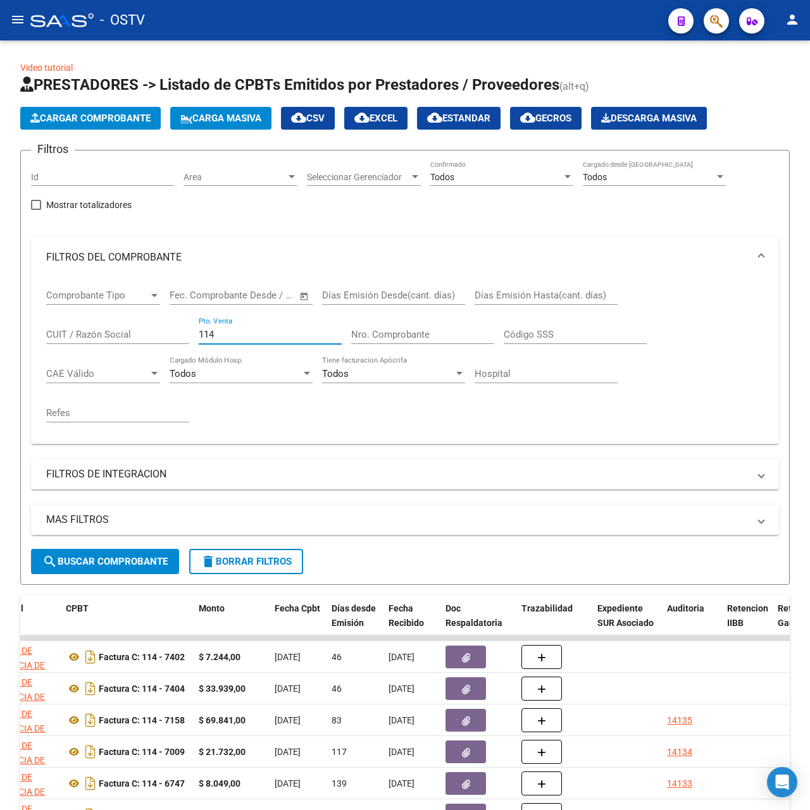
type input "114"
click at [431, 330] on input "Nro. Comprobante" at bounding box center [422, 334] width 143 height 11
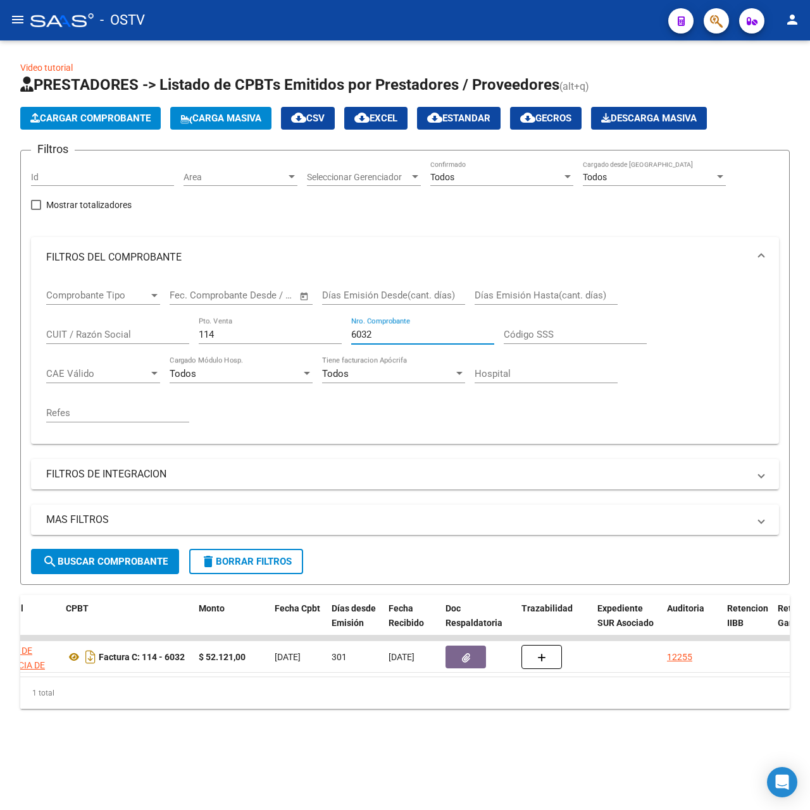
click at [370, 323] on div "6032 Nro. Comprobante" at bounding box center [422, 330] width 143 height 27
type input "6"
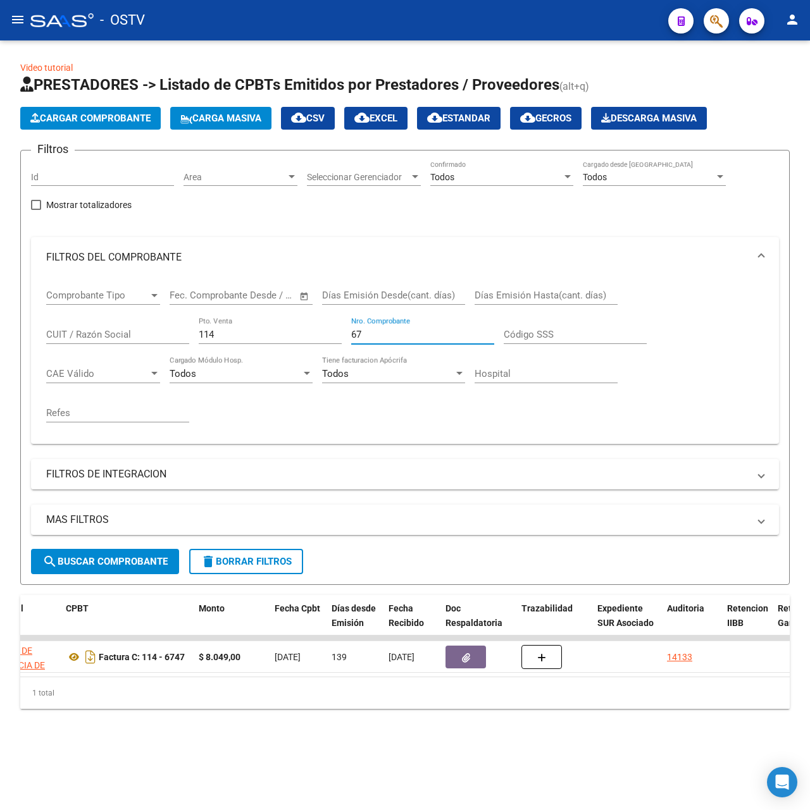
type input "6"
type input "7"
drag, startPoint x: 307, startPoint y: 337, endPoint x: 329, endPoint y: 352, distance: 26.0
click at [307, 337] on input "114" at bounding box center [270, 334] width 143 height 11
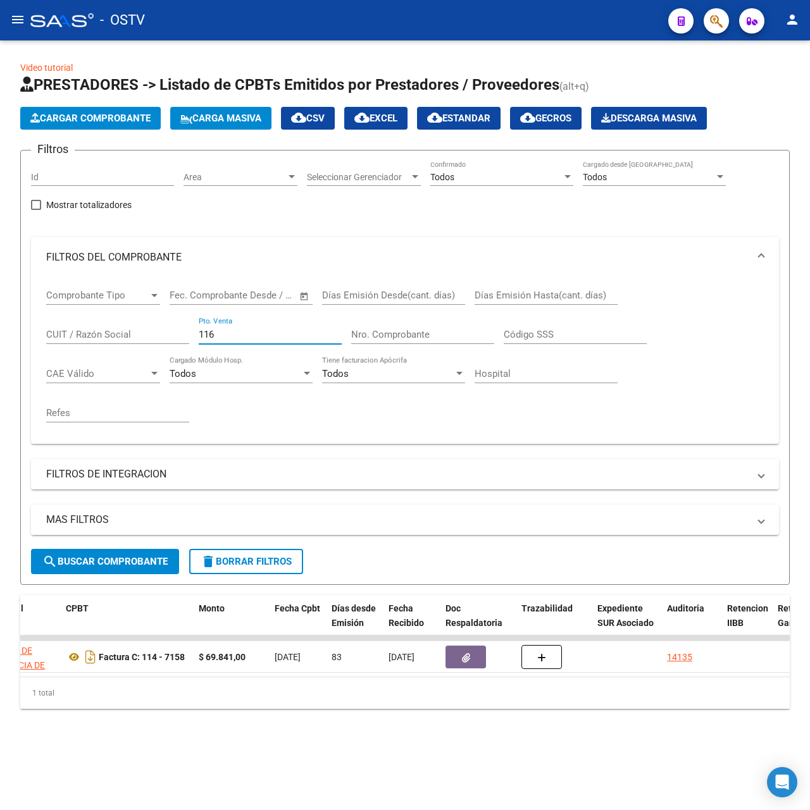
type input "116"
type input "1"
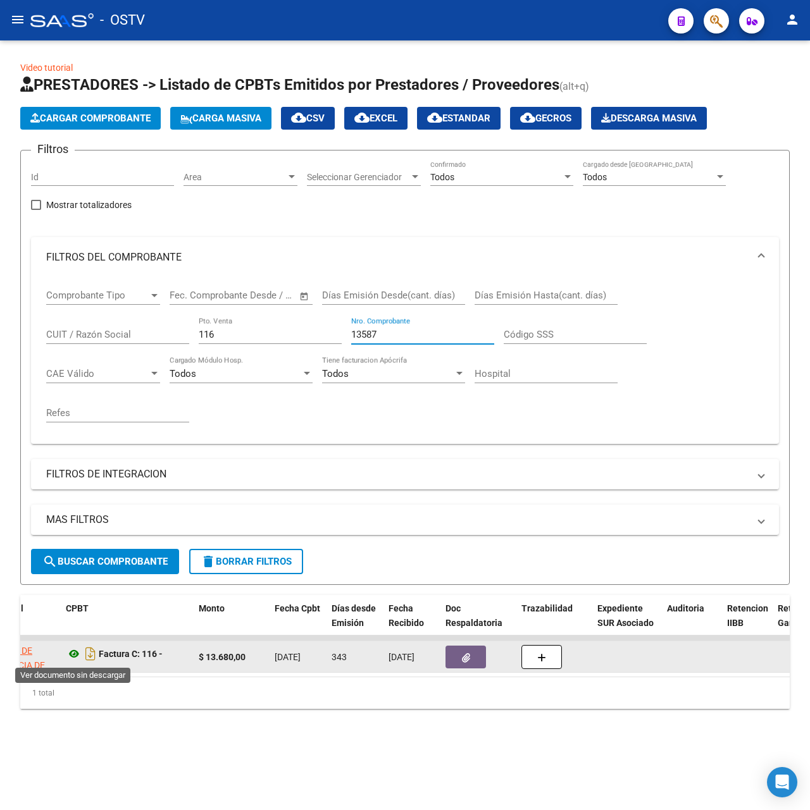
type input "13587"
click at [73, 658] on icon at bounding box center [74, 654] width 16 height 15
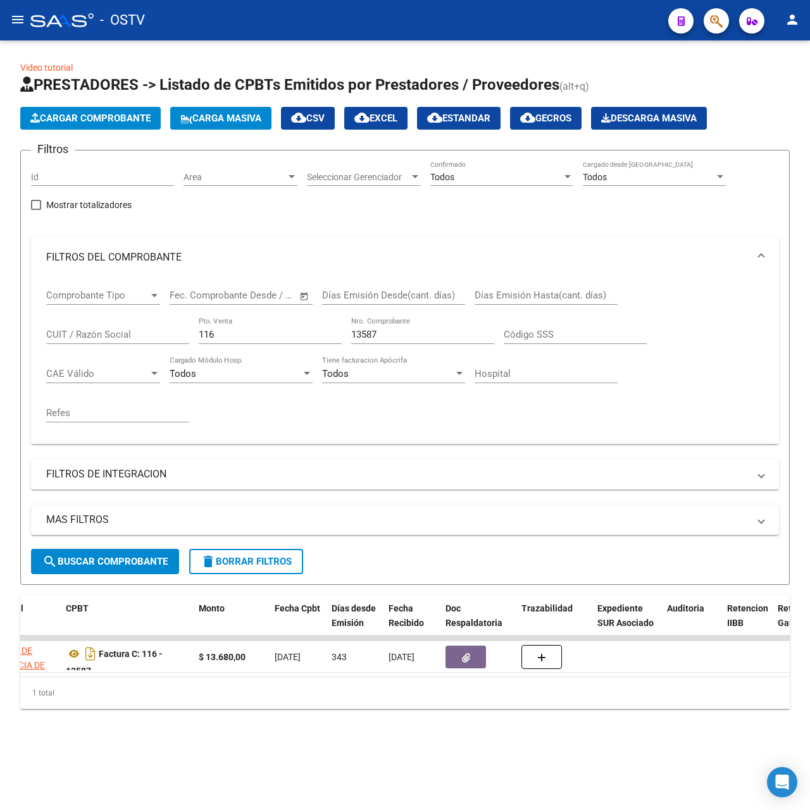
click at [246, 337] on input "116" at bounding box center [270, 334] width 143 height 11
type input "1"
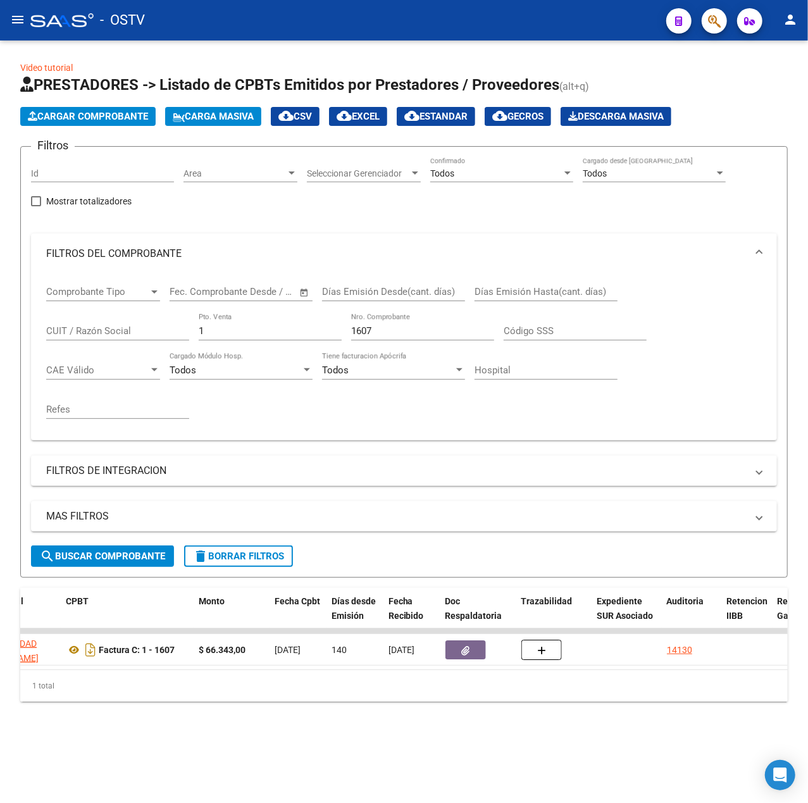
click at [401, 319] on div "1607 Nro. Comprobante" at bounding box center [422, 326] width 143 height 27
drag, startPoint x: 401, startPoint y: 325, endPoint x: 210, endPoint y: 307, distance: 191.9
click at [240, 323] on div "Comprobante Tipo Comprobante Tipo Fecha inicio – Fecha fin Fec. Comprobante Des…" at bounding box center [404, 352] width 716 height 156
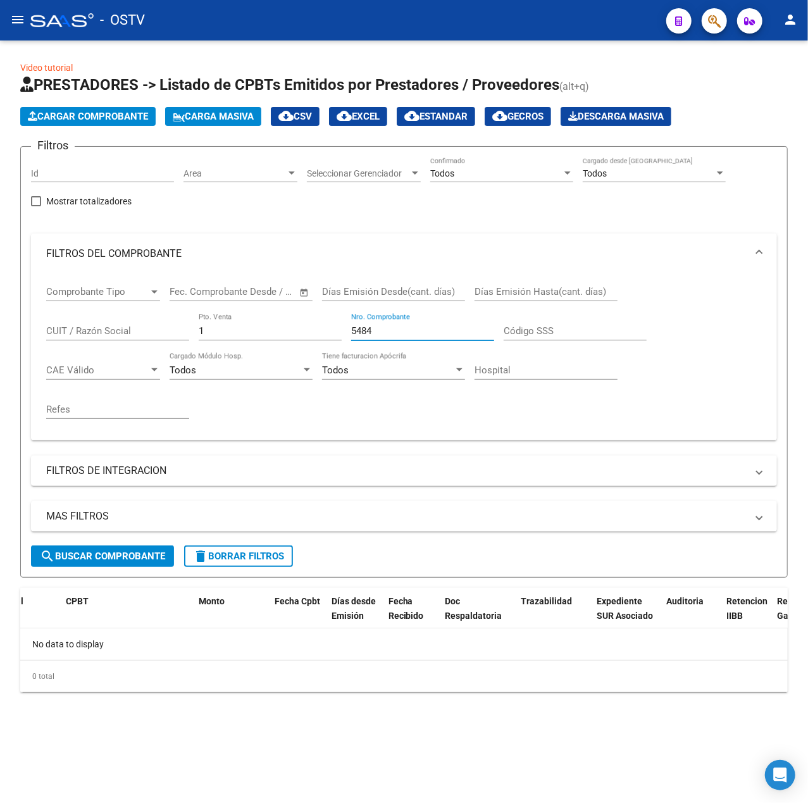
scroll to position [0, 0]
type input "5484"
click at [226, 331] on input "1" at bounding box center [270, 330] width 143 height 11
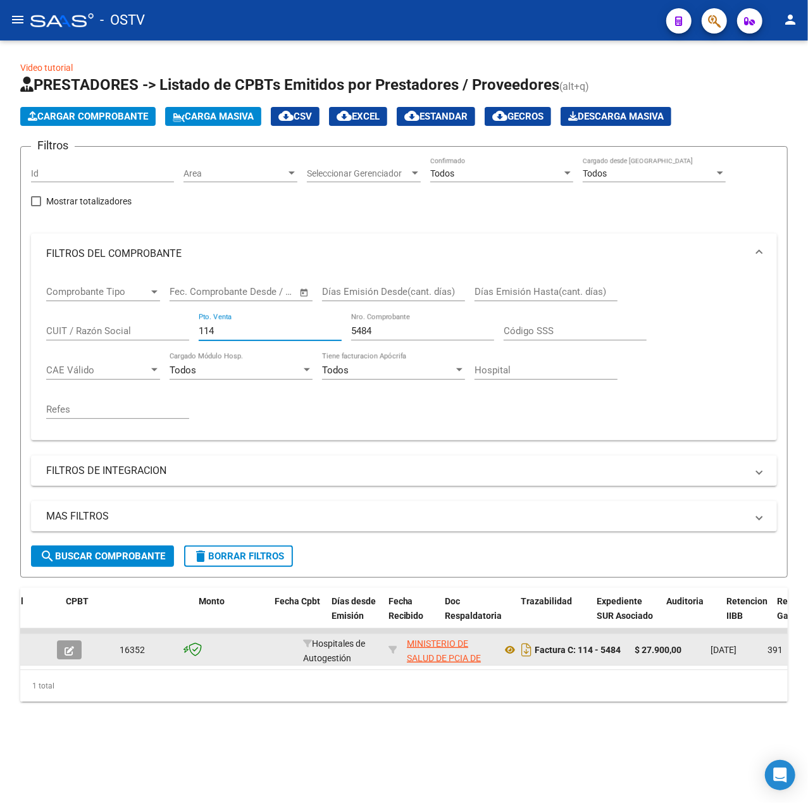
type input "114"
click at [76, 650] on button "button" at bounding box center [69, 649] width 25 height 19
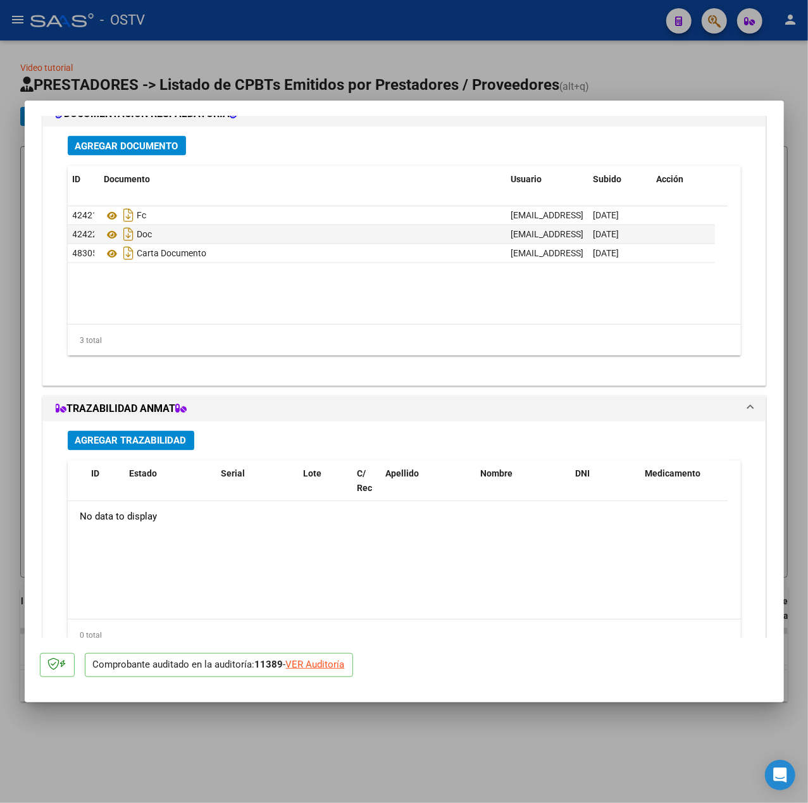
scroll to position [1012, 0]
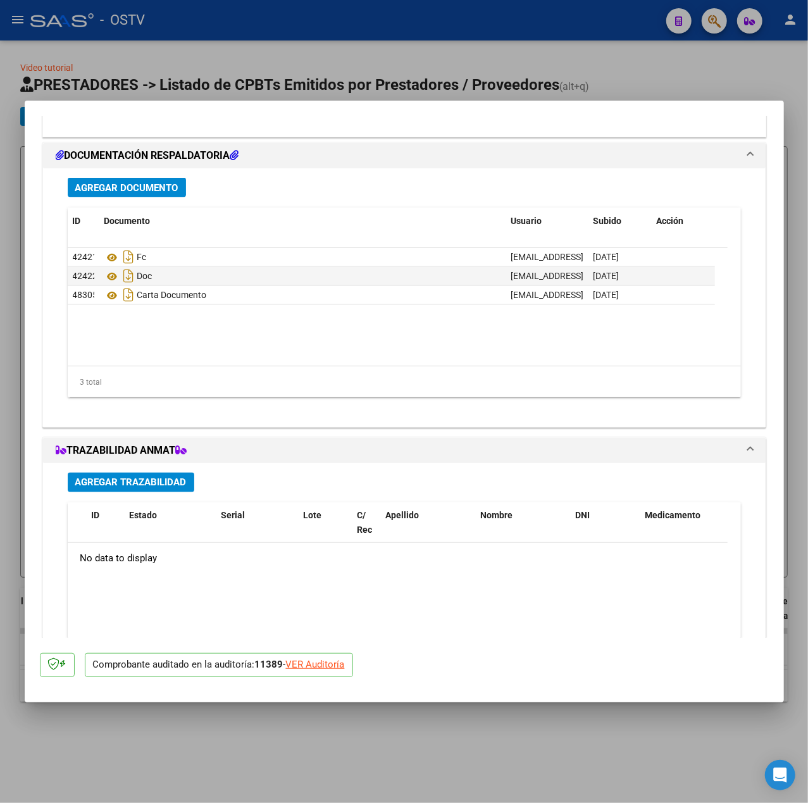
click at [362, 71] on div at bounding box center [404, 401] width 808 height 803
type input "$ 0,00"
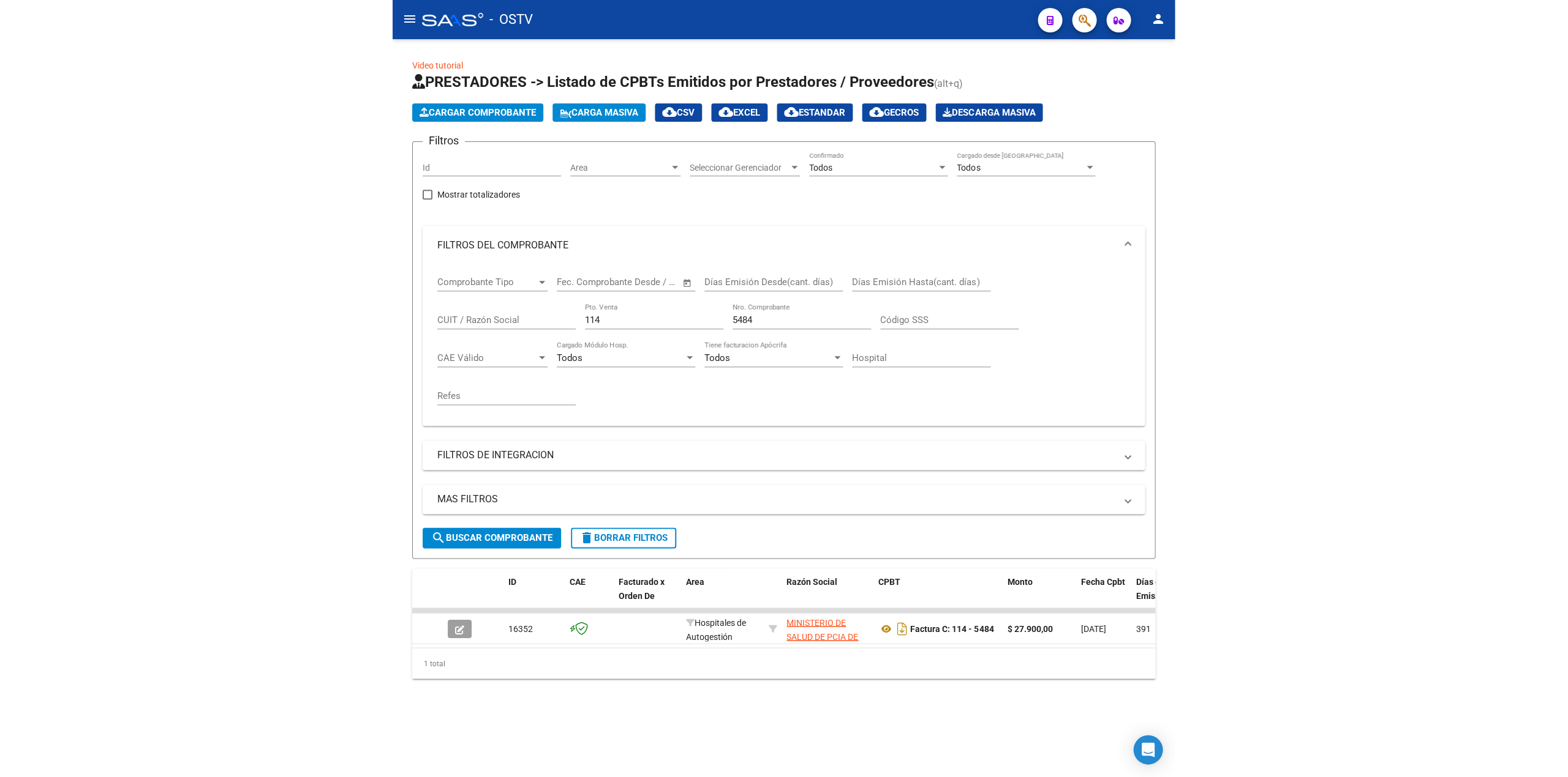
scroll to position [0, 286]
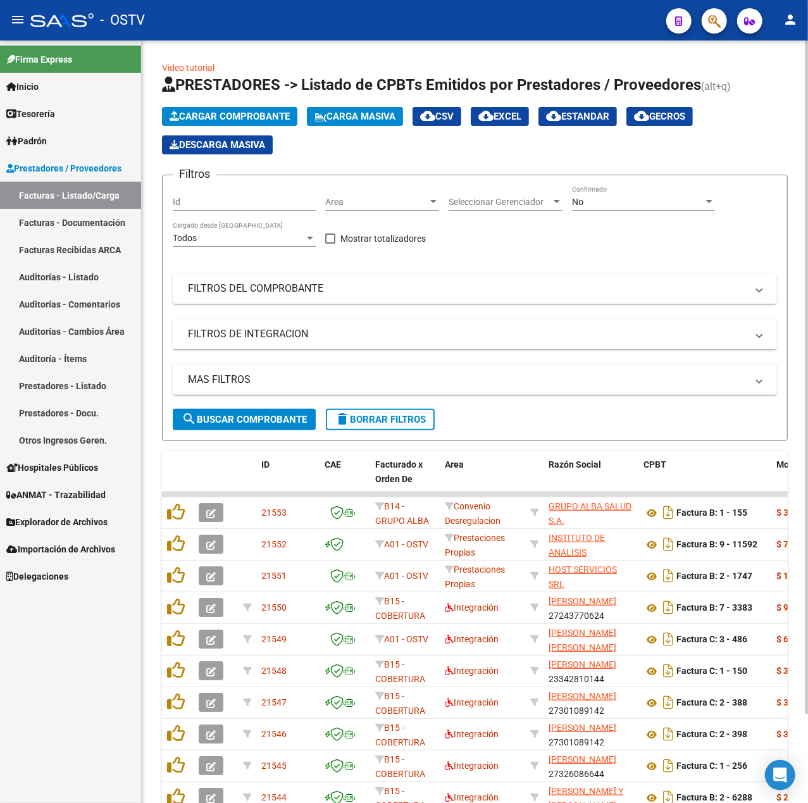
click at [636, 206] on div "No" at bounding box center [638, 202] width 132 height 11
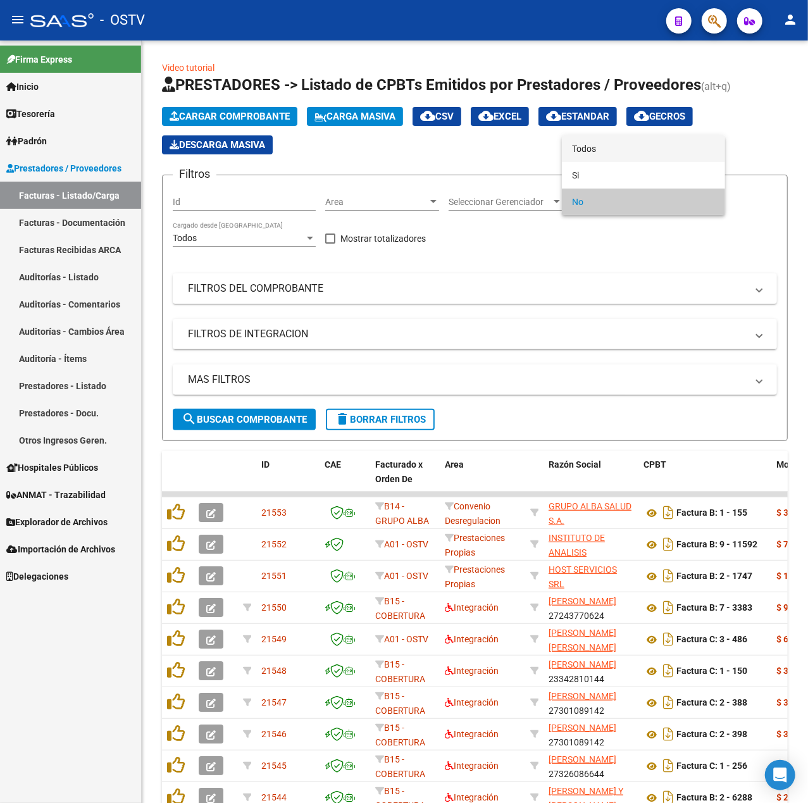
click at [624, 149] on span "Todos" at bounding box center [643, 148] width 143 height 27
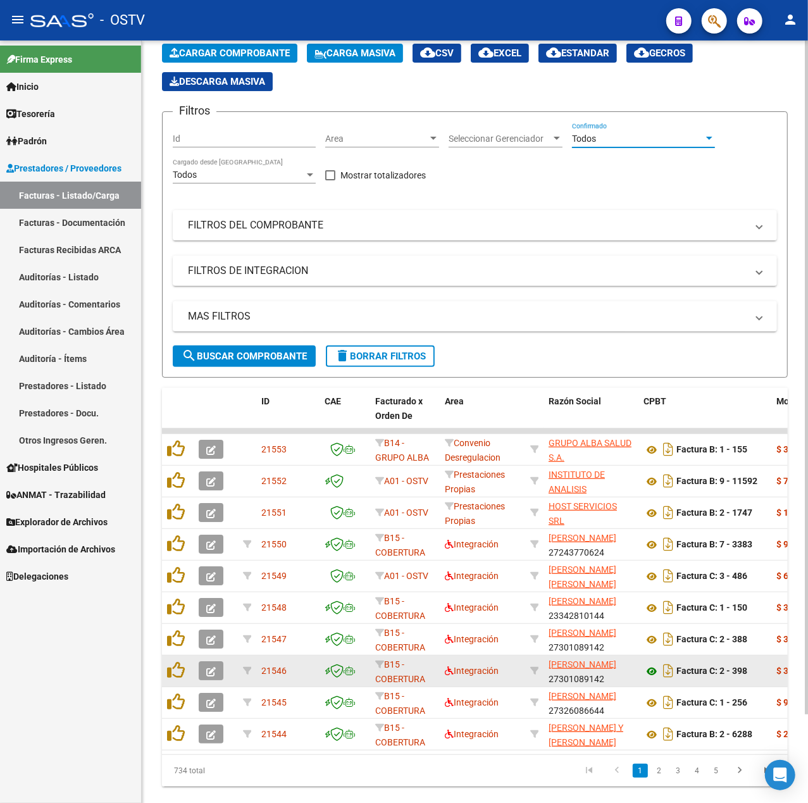
scroll to position [100, 0]
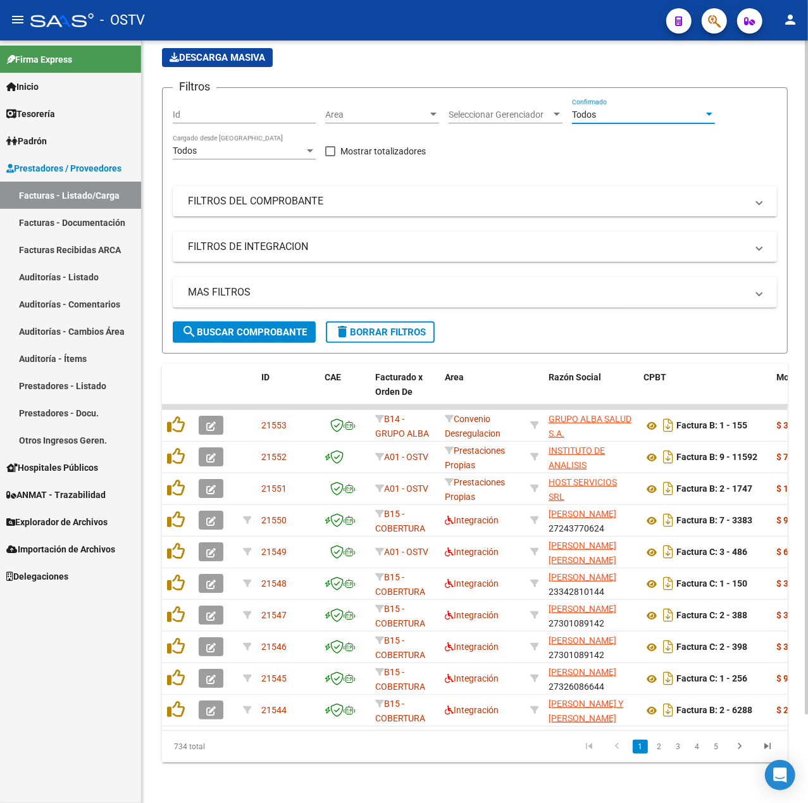
click at [649, 285] on mat-panel-title "MAS FILTROS" at bounding box center [467, 292] width 559 height 14
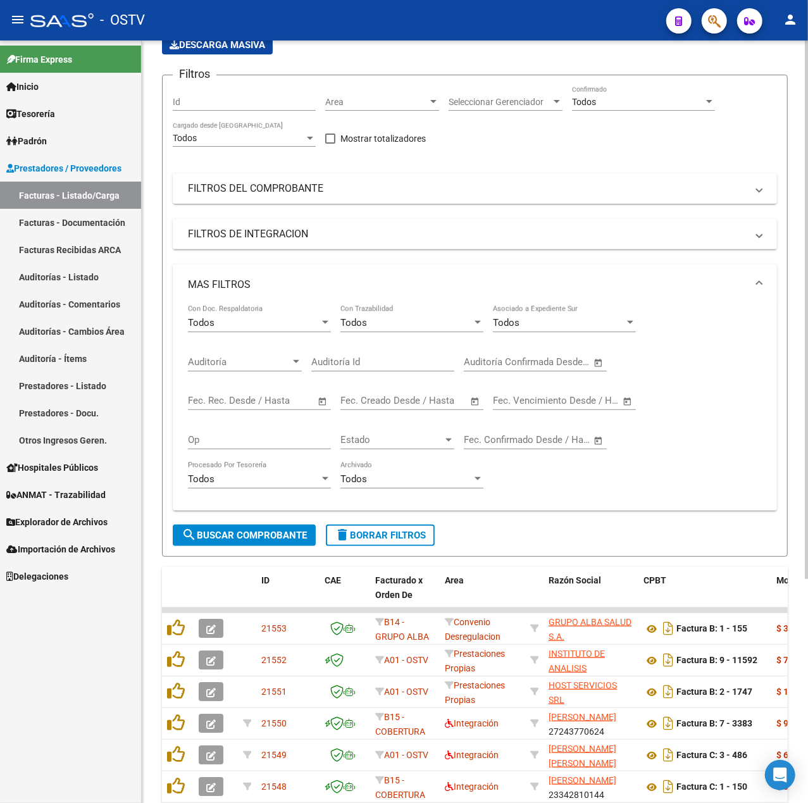
click at [626, 269] on mat-expansion-panel-header "MAS FILTROS" at bounding box center [475, 284] width 604 height 40
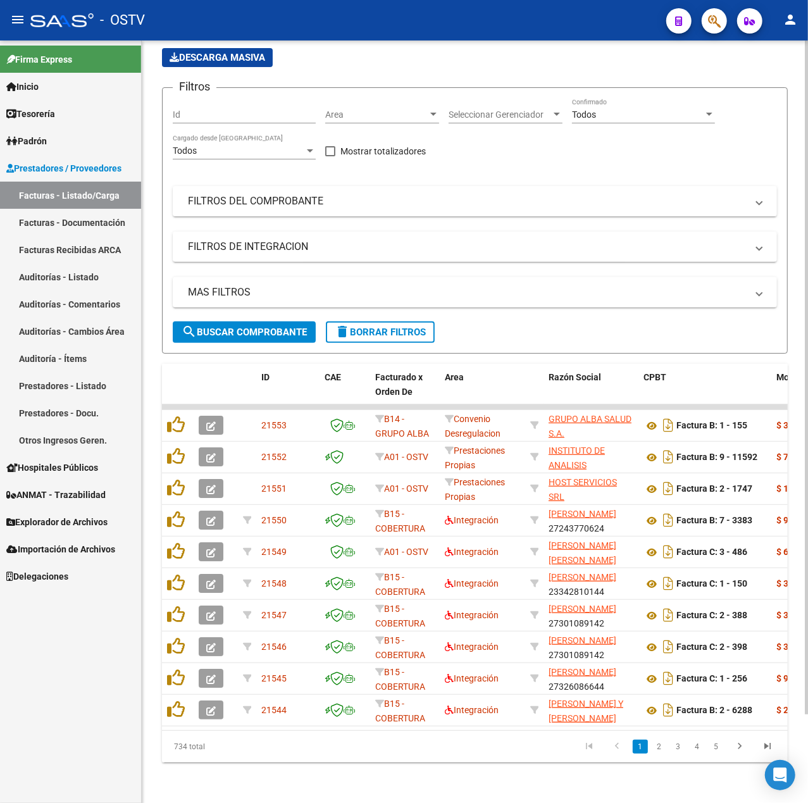
click at [603, 210] on div "Filtros Id Area Area Seleccionar Gerenciador Seleccionar Gerenciador Todos Conf…" at bounding box center [475, 209] width 604 height 223
drag, startPoint x: 624, startPoint y: 186, endPoint x: 596, endPoint y: 210, distance: 36.8
click at [625, 194] on mat-panel-title "FILTROS DEL COMPROBANTE" at bounding box center [467, 201] width 559 height 14
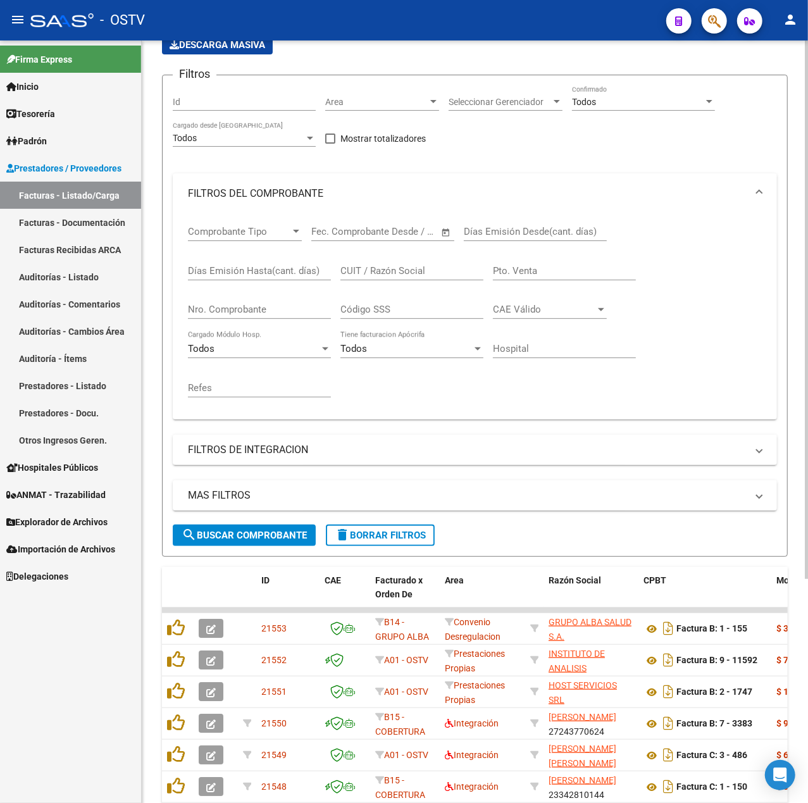
click at [296, 309] on input "Nro. Comprobante" at bounding box center [259, 309] width 143 height 11
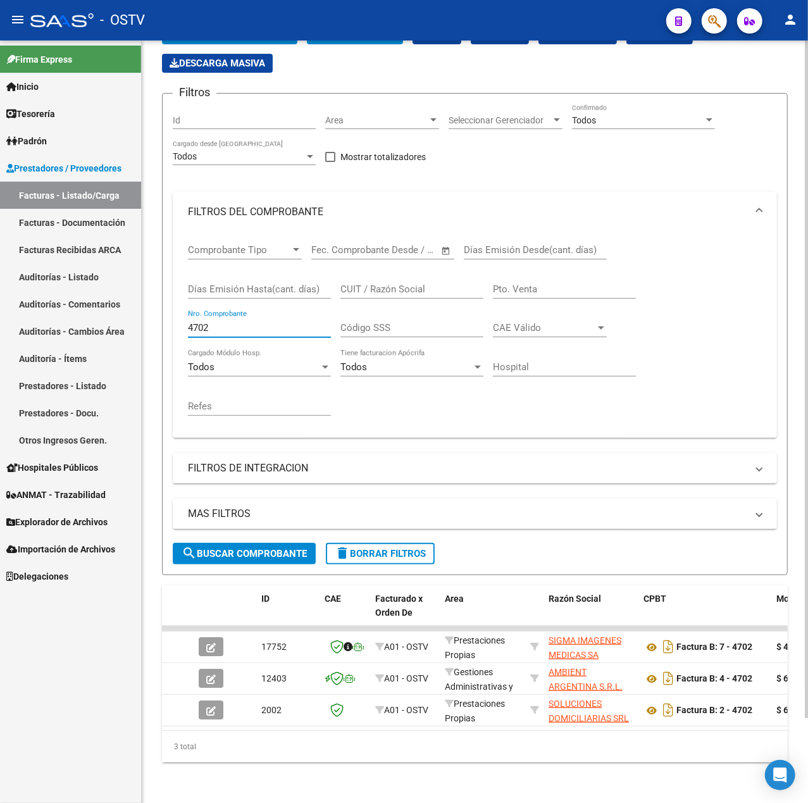
scroll to position [95, 0]
drag, startPoint x: 254, startPoint y: 318, endPoint x: 22, endPoint y: 312, distance: 232.2
click at [22, 311] on mat-sidenav-container "Firma Express Inicio Calendario SSS Instructivos Contacto OS Tesorería Auditorí…" at bounding box center [404, 421] width 808 height 762
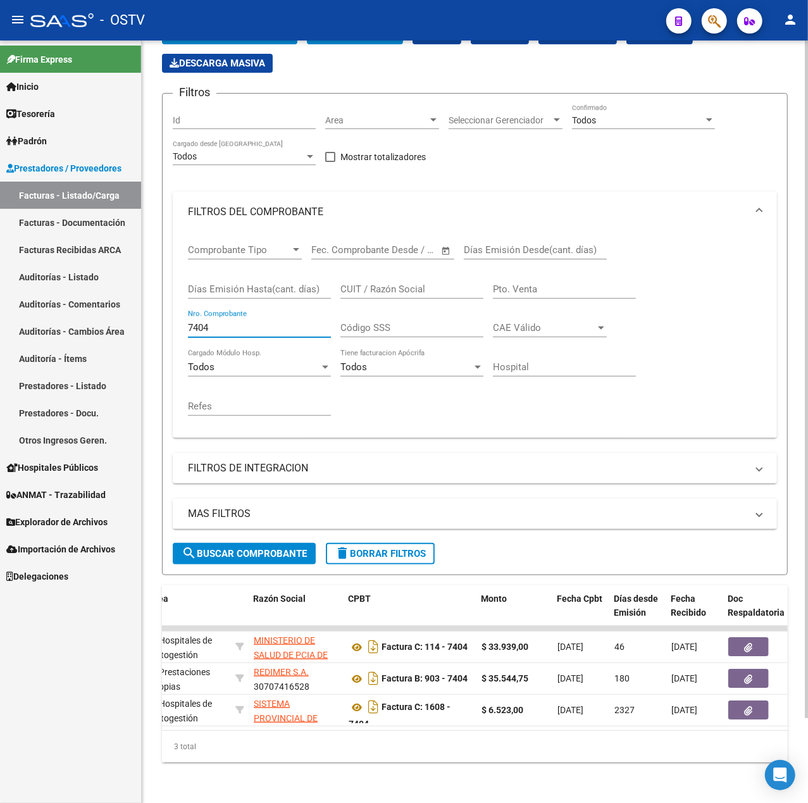
scroll to position [0, 267]
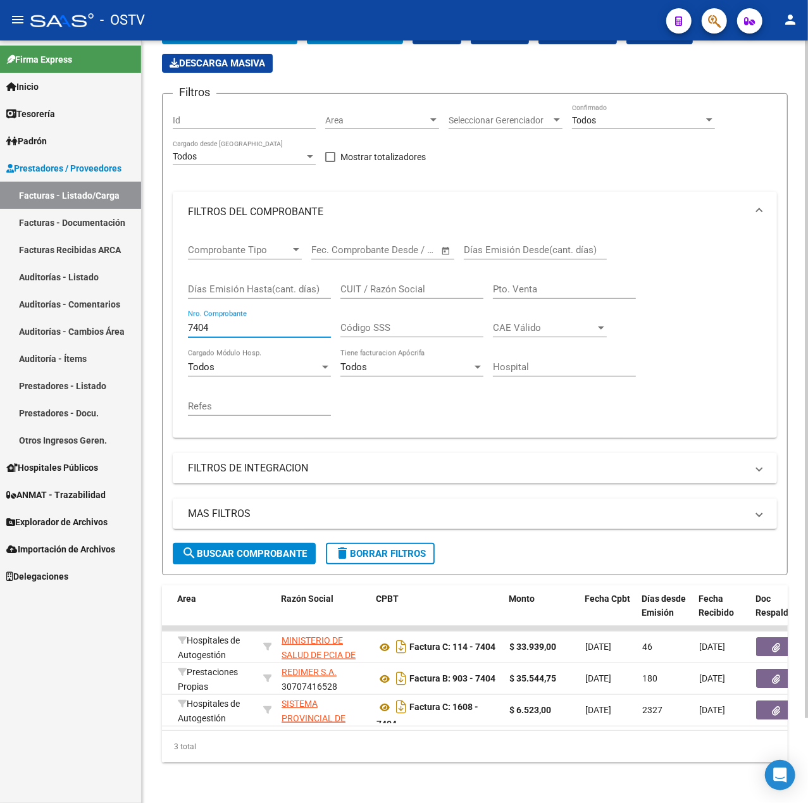
type input "7404"
click at [63, 102] on link "Tesorería" at bounding box center [70, 113] width 141 height 27
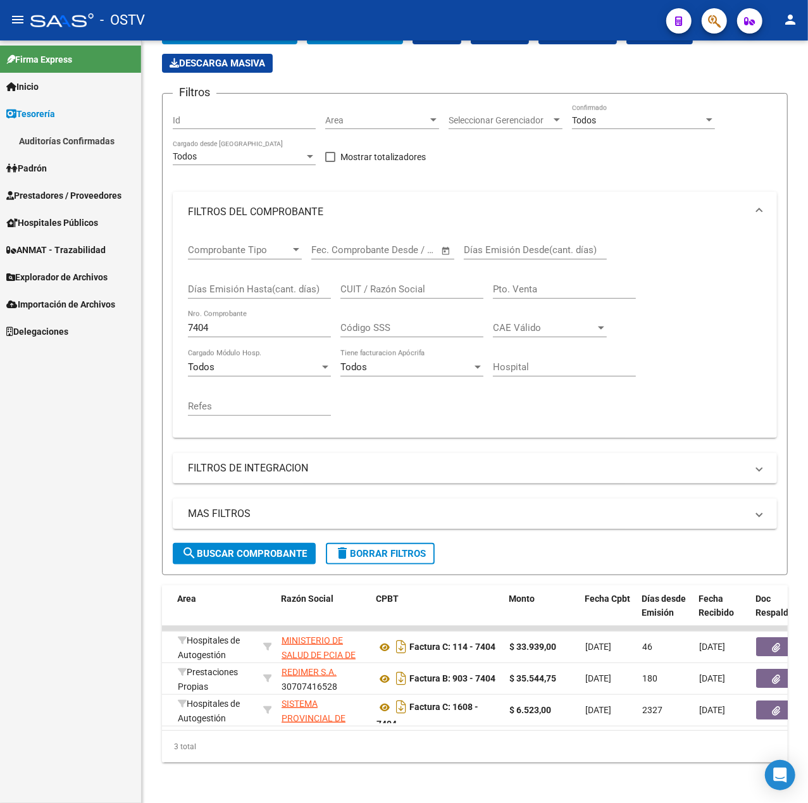
click at [51, 147] on link "Auditorías Confirmadas" at bounding box center [70, 140] width 141 height 27
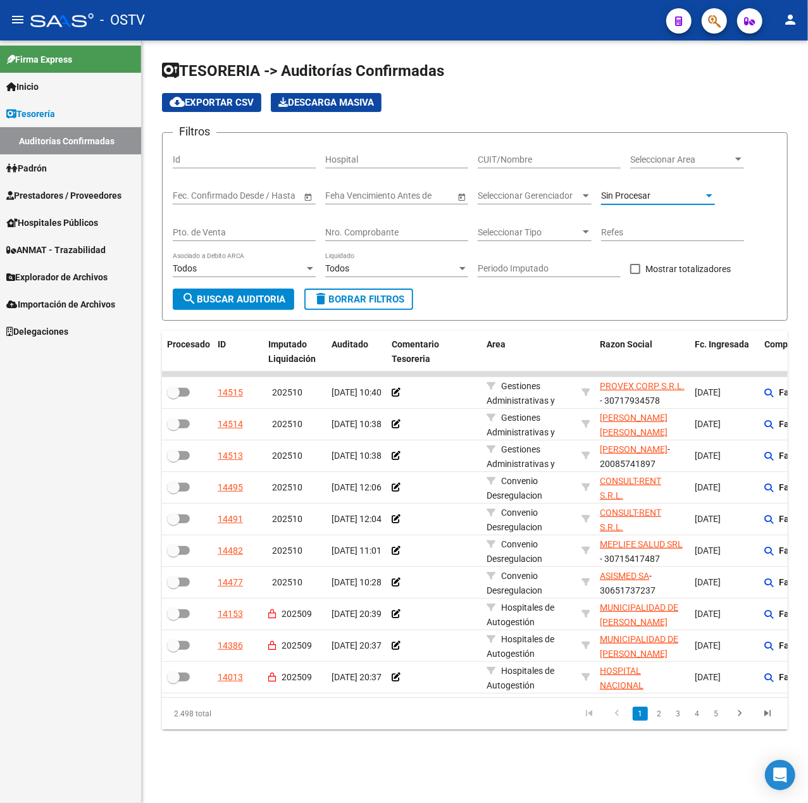
click at [676, 195] on div "Sin Procesar" at bounding box center [652, 195] width 102 height 11
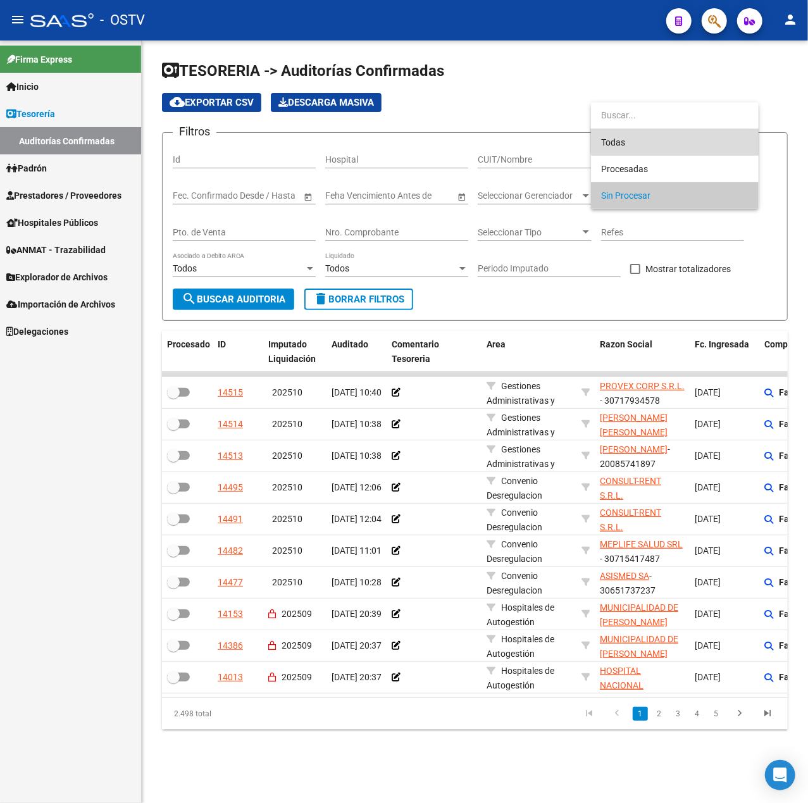
click at [685, 135] on span "Todas" at bounding box center [674, 142] width 147 height 27
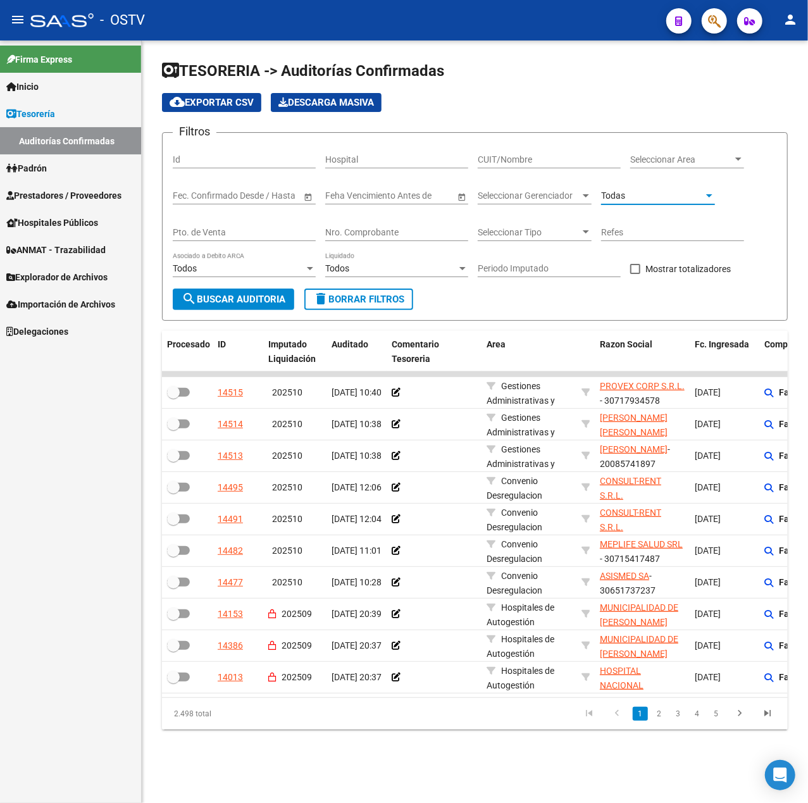
click at [361, 227] on input "Nro. Comprobante" at bounding box center [396, 232] width 143 height 11
type input "4886"
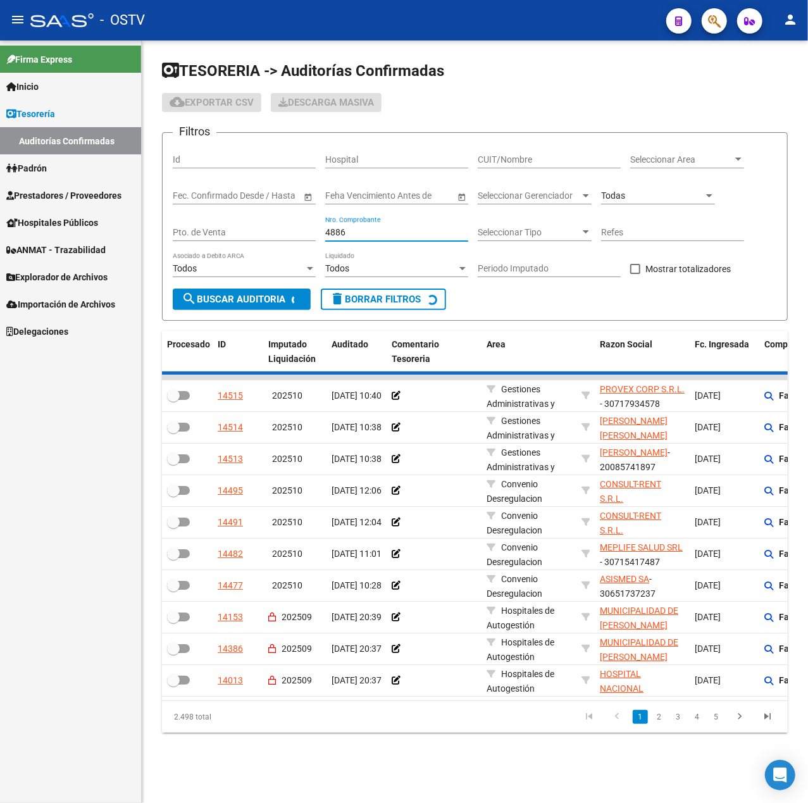
checkbox input "true"
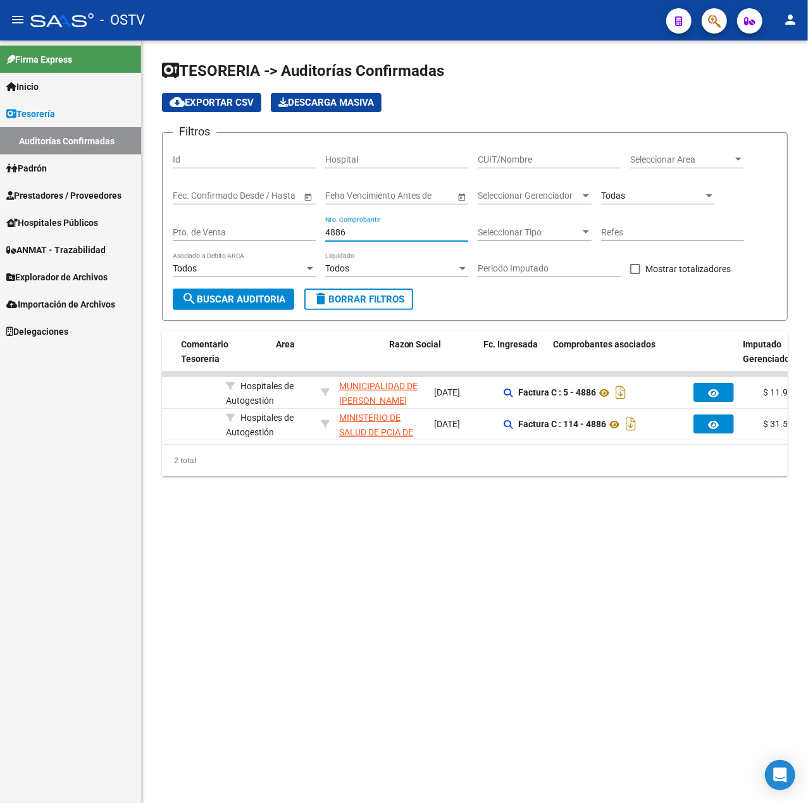
scroll to position [0, 264]
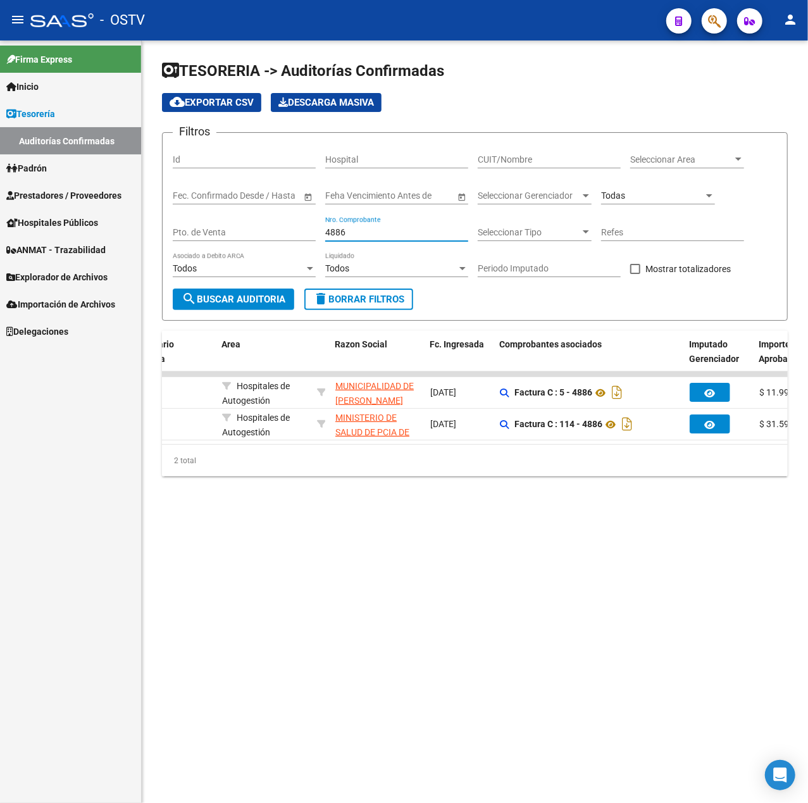
click at [11, 28] on button "menu" at bounding box center [17, 20] width 25 height 25
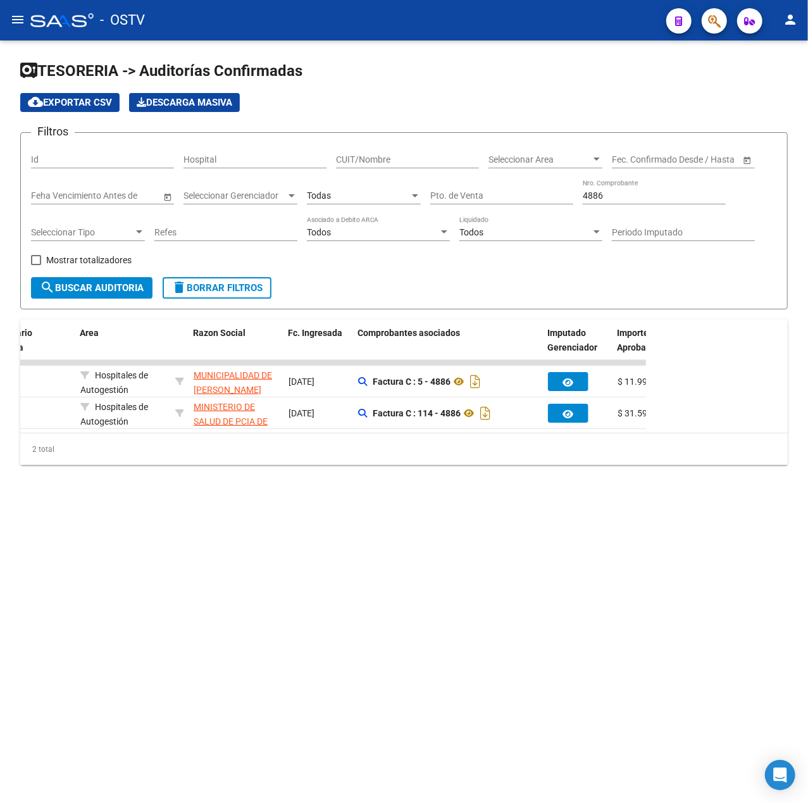
click at [119, 285] on span "search Buscar Auditoria" at bounding box center [92, 287] width 104 height 11
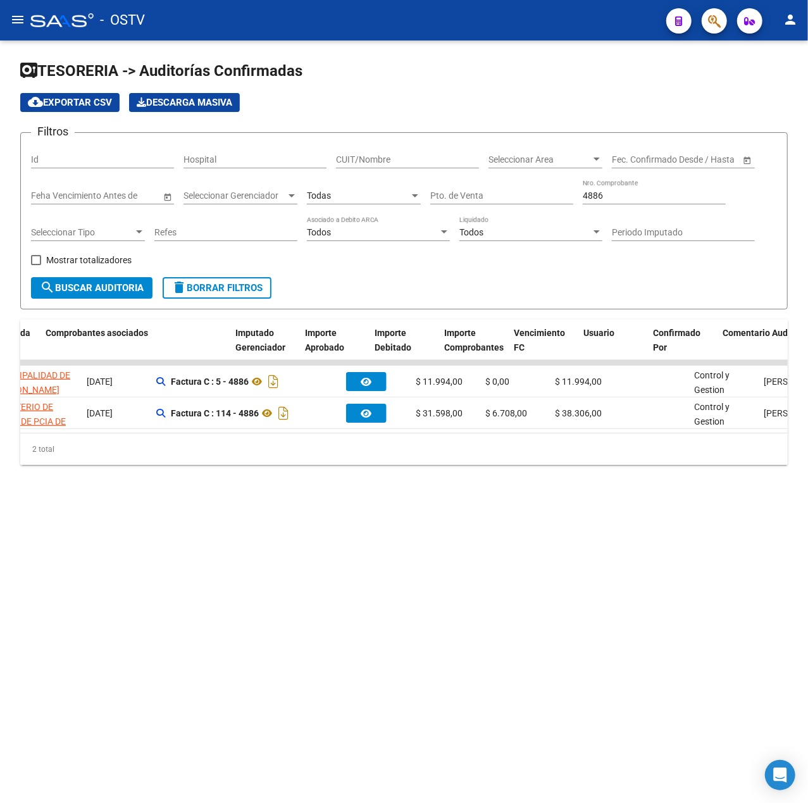
scroll to position [0, 577]
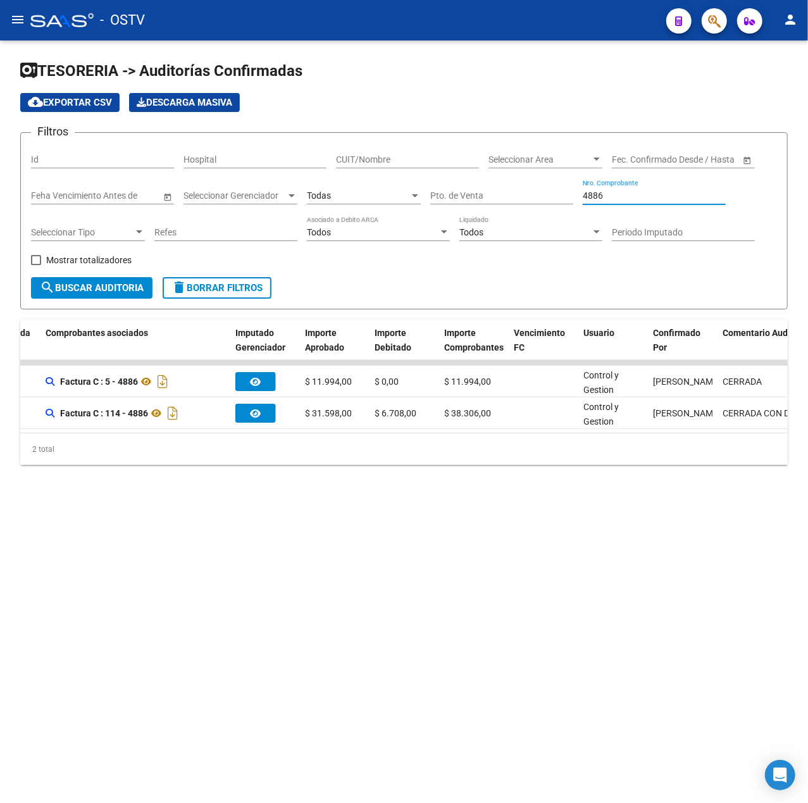
drag, startPoint x: 620, startPoint y: 198, endPoint x: 524, endPoint y: 195, distance: 96.2
click at [524, 195] on div "Filtros Id Hospital CUIT/Nombre Seleccionar Area Seleccionar Area Fecha inicio …" at bounding box center [404, 210] width 746 height 134
type input "6032"
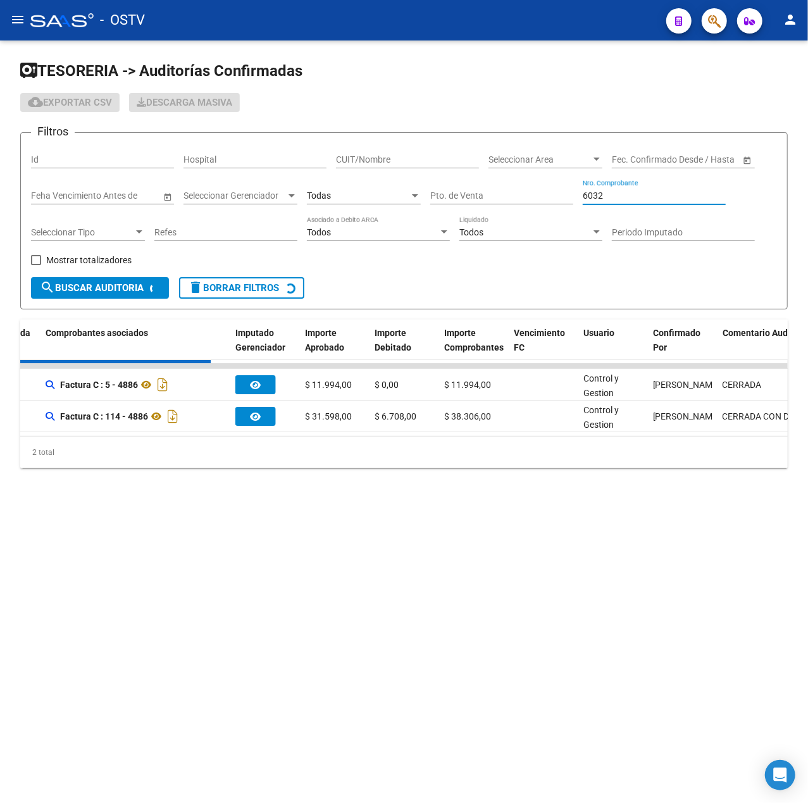
checkbox input "true"
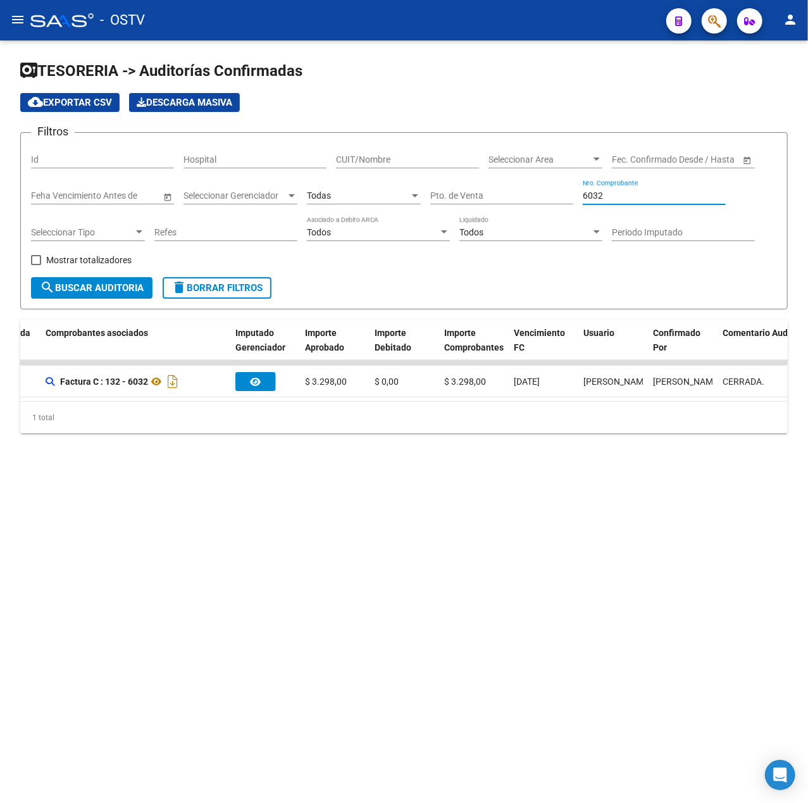
drag, startPoint x: 693, startPoint y: 201, endPoint x: 510, endPoint y: 191, distance: 183.7
click at [510, 191] on div "Filtros Id Hospital CUIT/Nombre Seleccionar Area Seleccionar Area Fecha inicio …" at bounding box center [404, 210] width 746 height 134
click at [674, 197] on input "6032" at bounding box center [654, 195] width 143 height 11
drag, startPoint x: 674, startPoint y: 197, endPoint x: 499, endPoint y: 185, distance: 175.7
click at [499, 185] on div "Filtros Id Hospital CUIT/Nombre Seleccionar Area Seleccionar Area Fecha inicio …" at bounding box center [404, 210] width 746 height 134
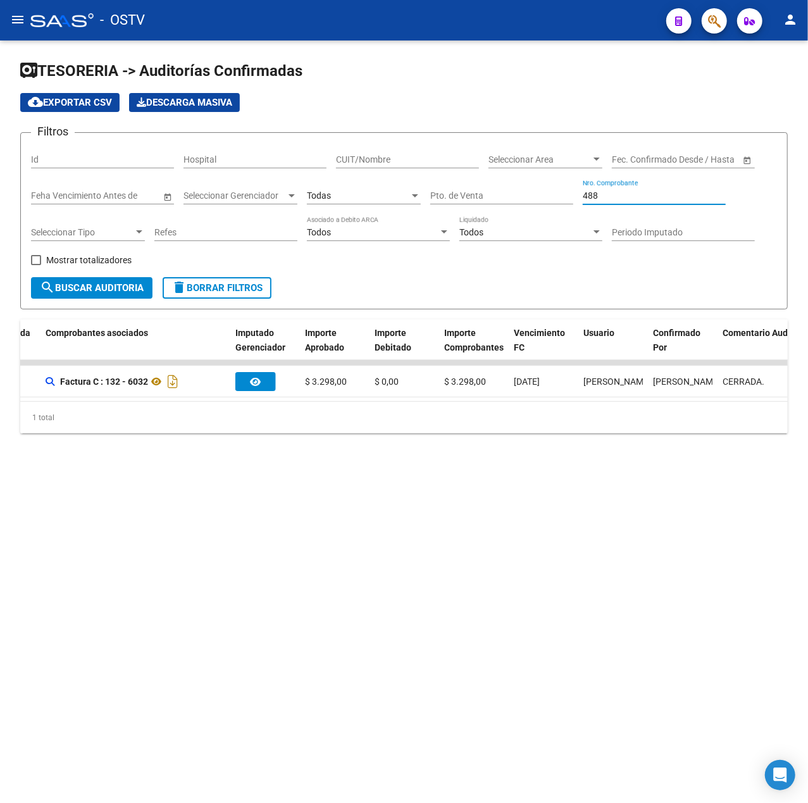
type input "4886"
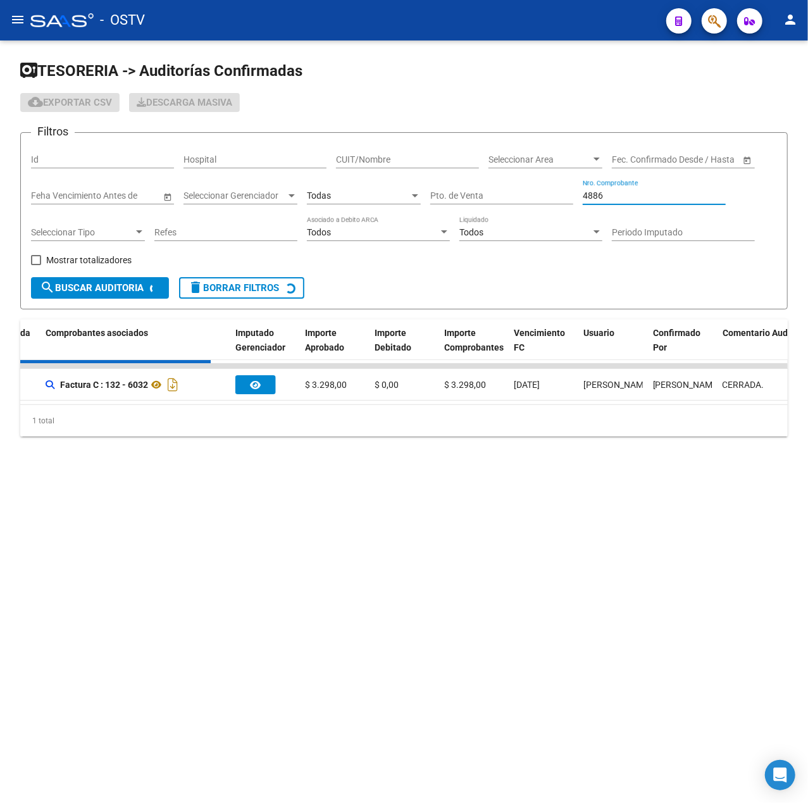
checkbox input "false"
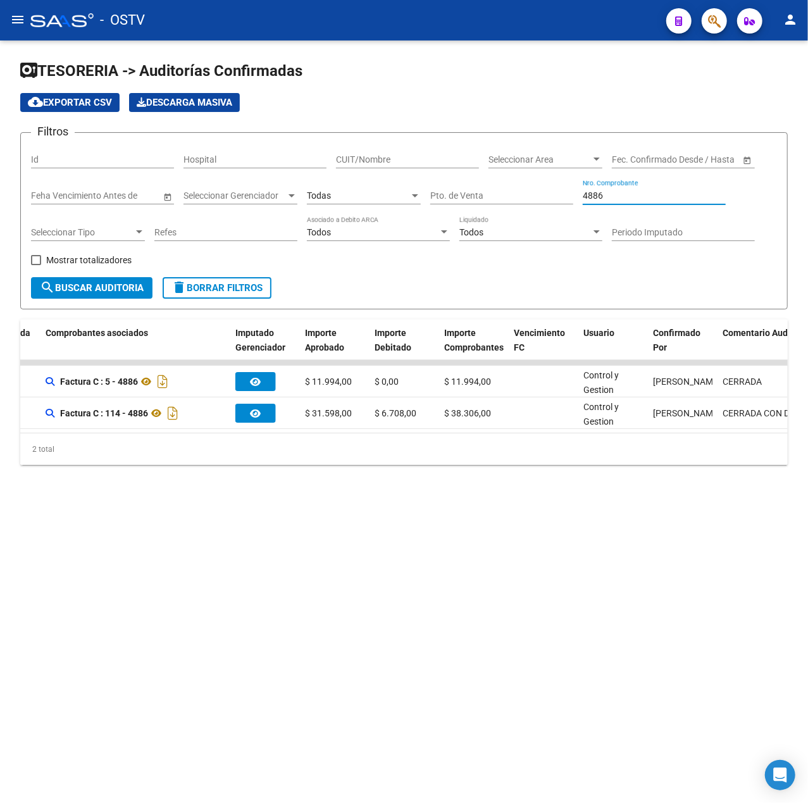
drag, startPoint x: 672, startPoint y: 198, endPoint x: 450, endPoint y: 183, distance: 221.9
click at [450, 183] on div "Filtros Id Hospital CUIT/Nombre Seleccionar Area Seleccionar Area Fecha inicio …" at bounding box center [404, 210] width 746 height 134
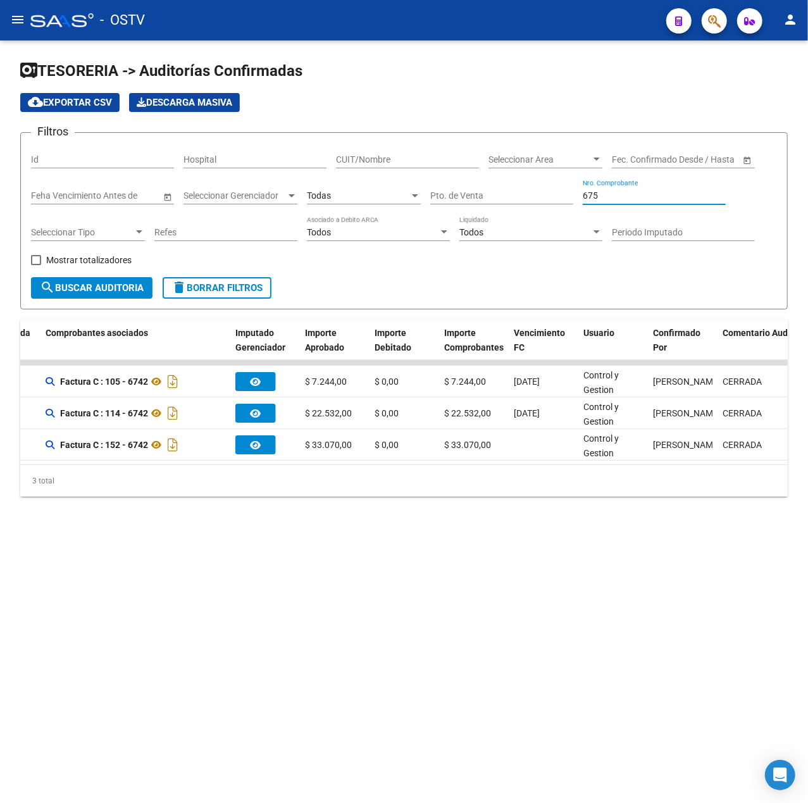
type input "6755"
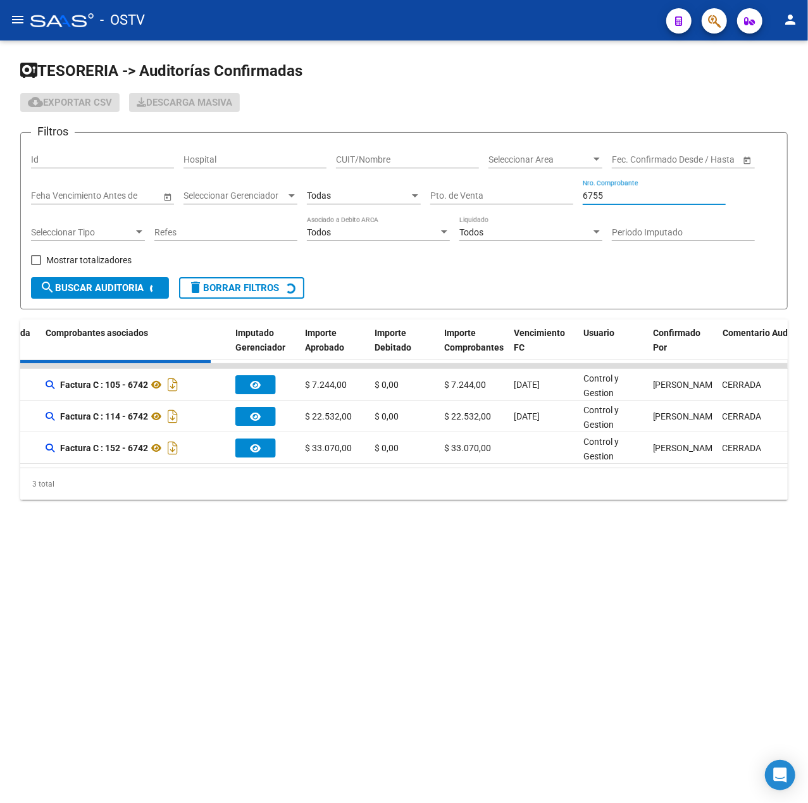
checkbox input "true"
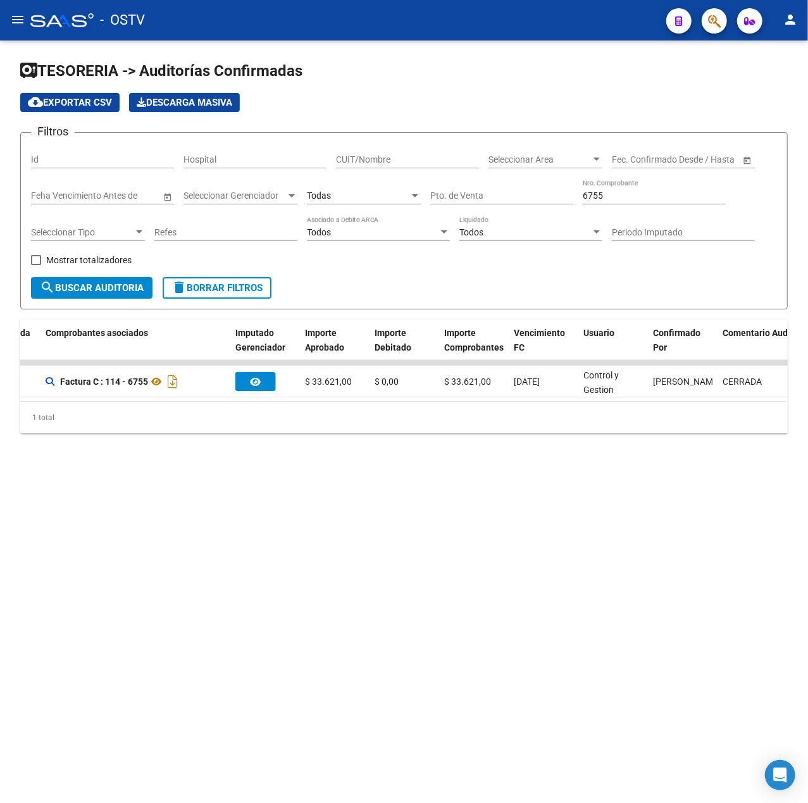
click at [702, 186] on div "6755 Nro. Comprobante" at bounding box center [654, 191] width 143 height 25
drag, startPoint x: 706, startPoint y: 203, endPoint x: 531, endPoint y: 191, distance: 175.0
click at [531, 191] on div "Filtros Id Hospital CUIT/Nombre Seleccionar Area Seleccionar Area Fecha inicio …" at bounding box center [404, 210] width 746 height 134
click at [633, 190] on input "6755" at bounding box center [654, 195] width 143 height 11
drag, startPoint x: 633, startPoint y: 191, endPoint x: 391, endPoint y: 188, distance: 242.3
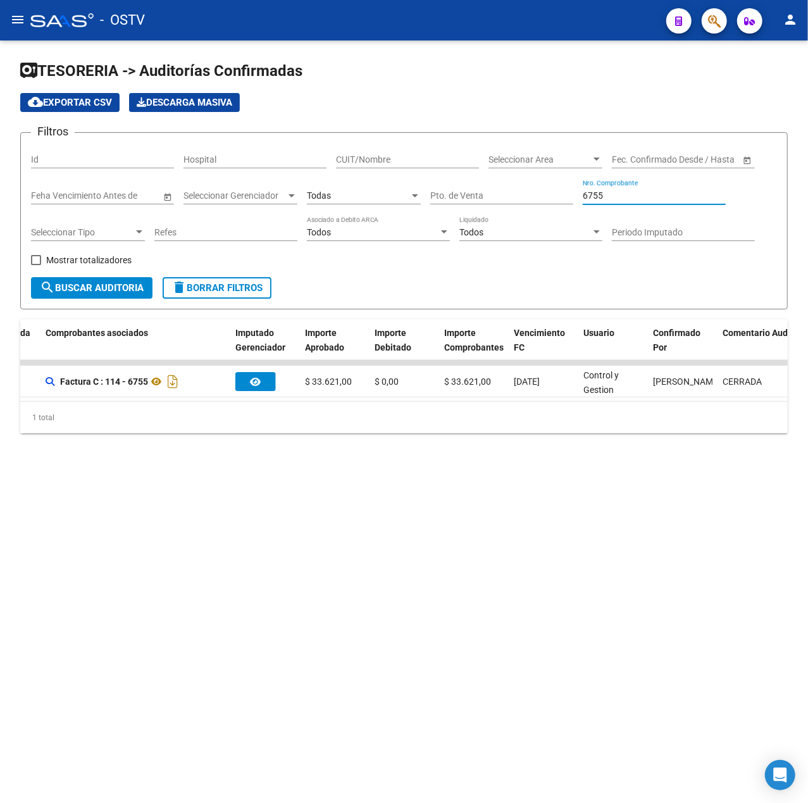
click at [391, 188] on div "Filtros Id Hospital CUIT/Nombre Seleccionar Area Seleccionar Area Fecha inicio …" at bounding box center [404, 210] width 746 height 134
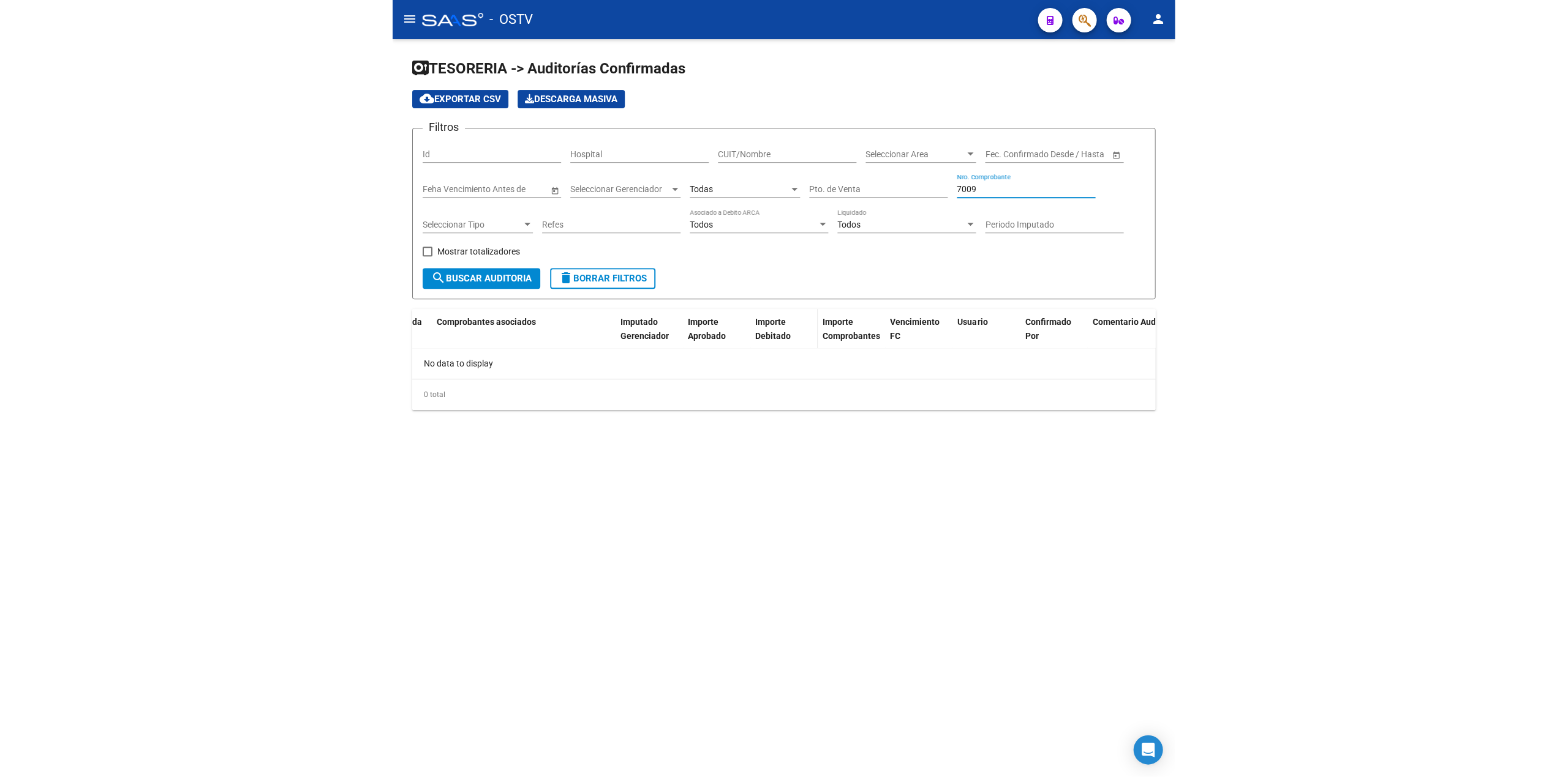
scroll to position [0, 0]
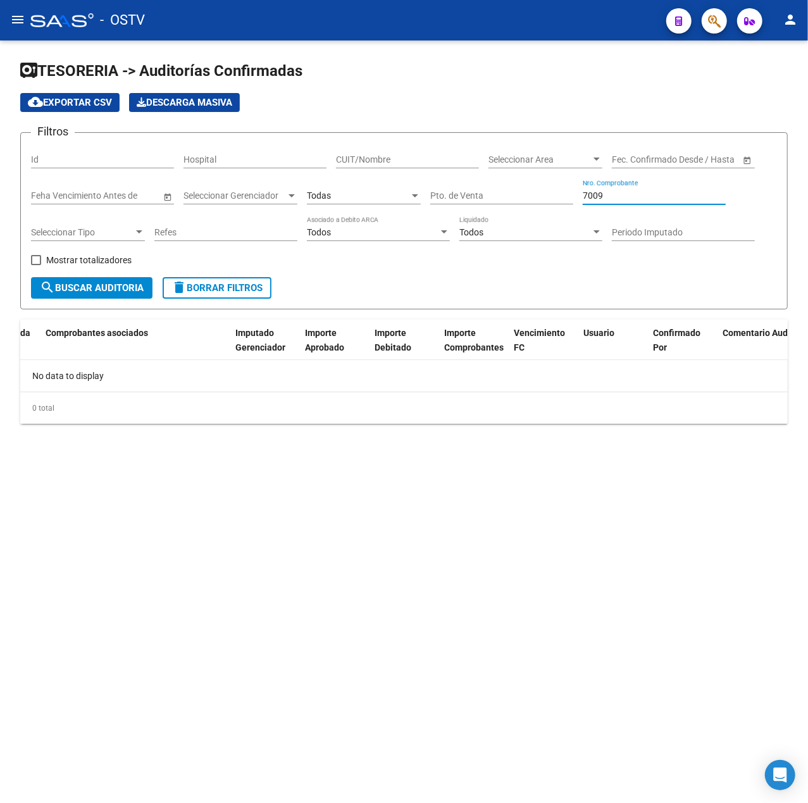
type input "7009"
click at [437, 285] on form "Filtros Id Hospital CUIT/Nombre Seleccionar Area Seleccionar Area Fecha inicio …" at bounding box center [403, 220] width 767 height 177
click at [121, 285] on span "search Buscar Auditoria" at bounding box center [92, 287] width 104 height 11
click at [402, 516] on mat-sidenav-content "TESORERIA -> Auditorías Confirmadas cloud_download Exportar CSV Descarga Masiva…" at bounding box center [404, 421] width 808 height 762
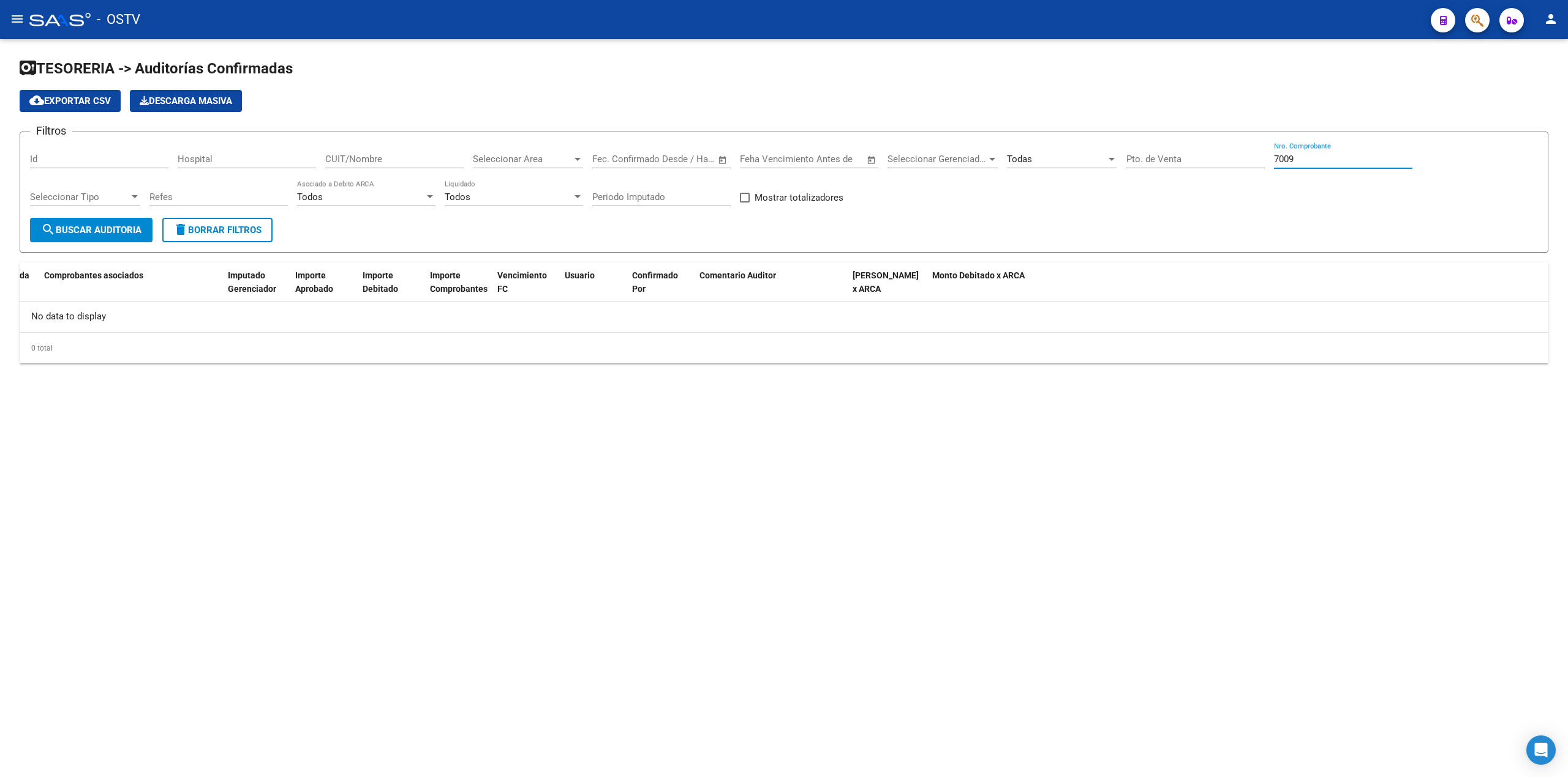
drag, startPoint x: 1223, startPoint y: 172, endPoint x: 804, endPoint y: 166, distance: 419.0
click at [781, 167] on div "Filtros Id Hospital CUIT/Nombre Seleccionar Area Seleccionar Area Fecha inicio …" at bounding box center [784, 180] width 1508 height 75
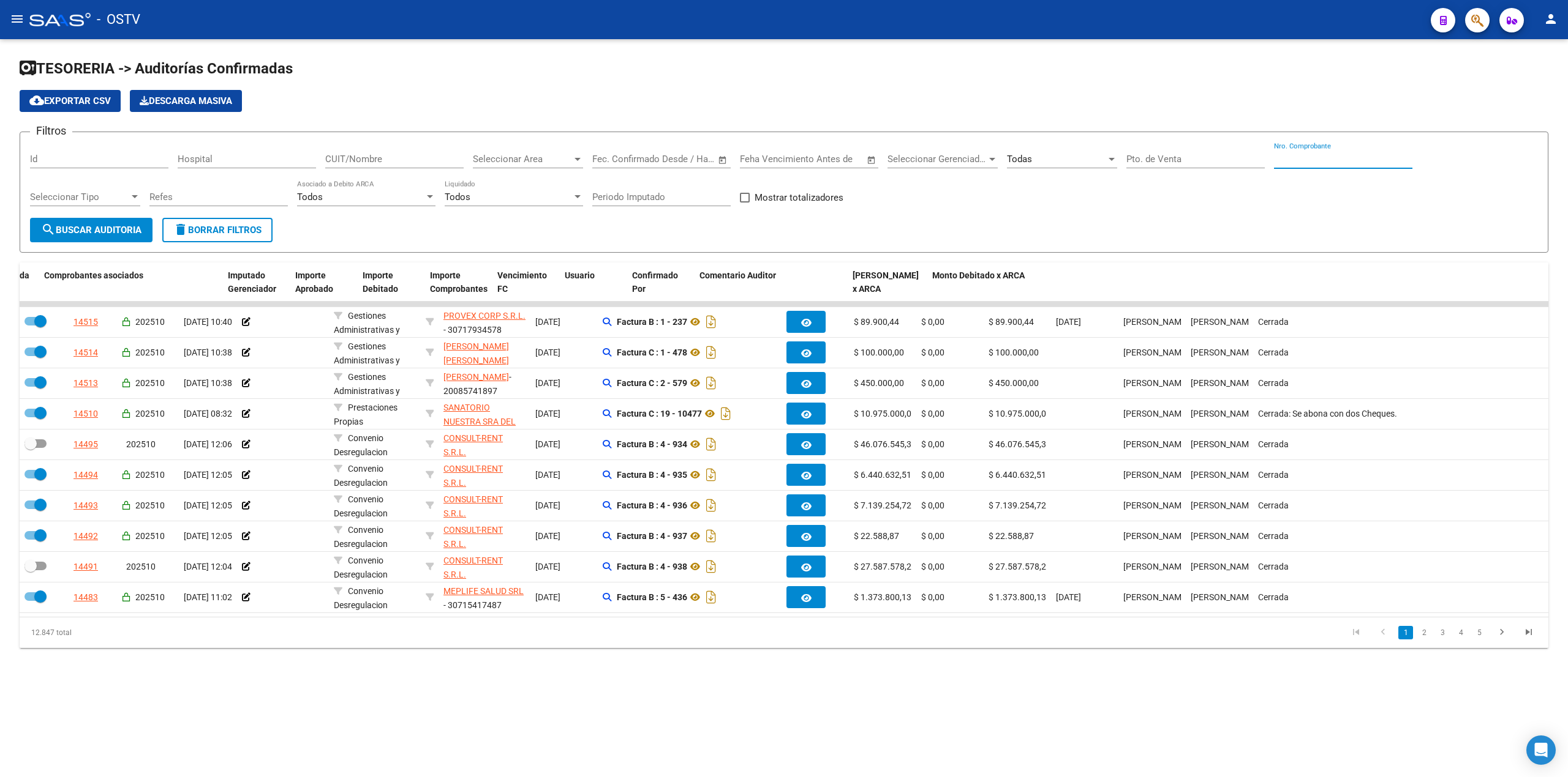
click at [21, 19] on mat-icon "menu" at bounding box center [16, 18] width 15 height 15
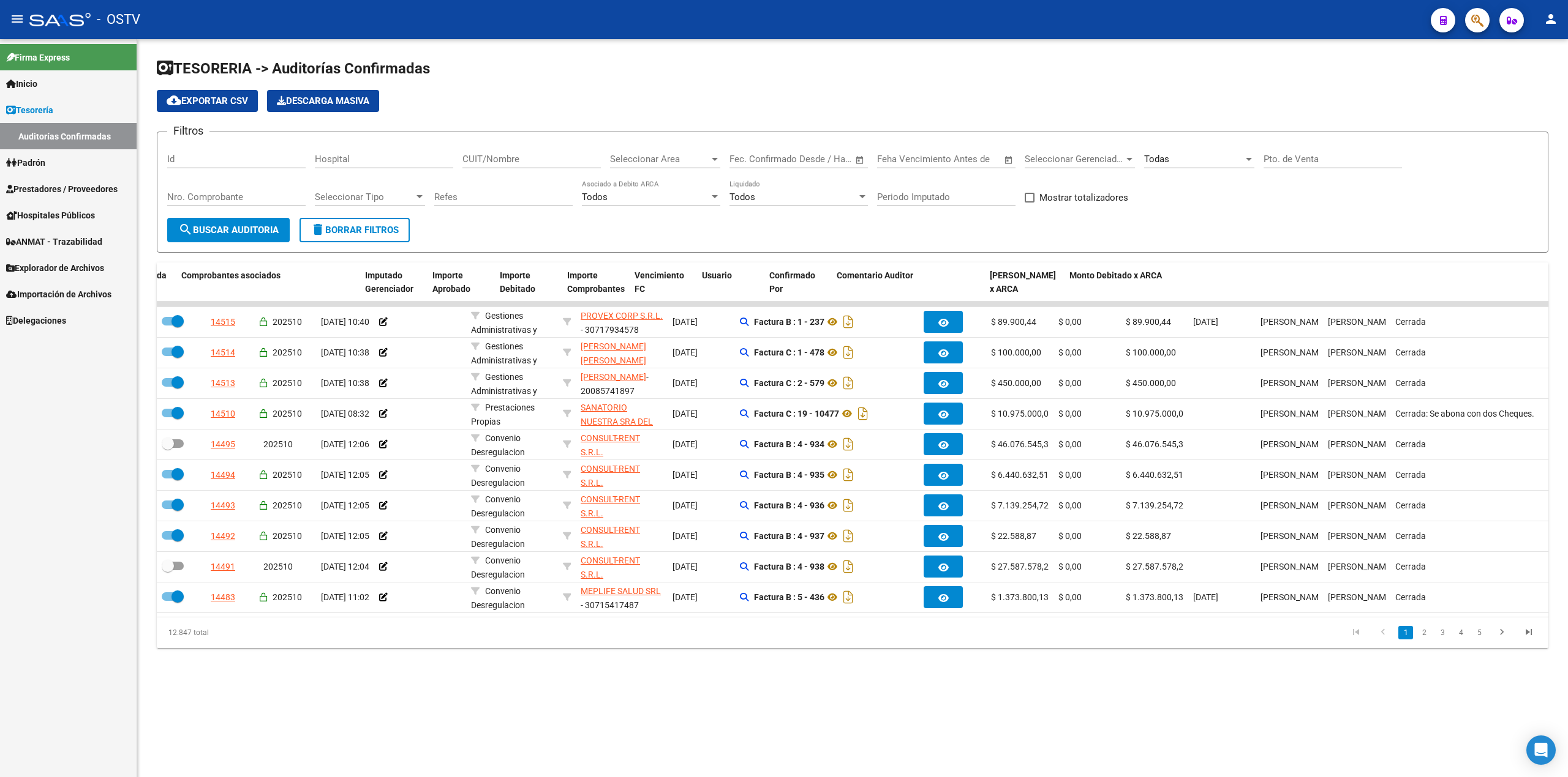
click at [79, 179] on link "Prestadores / Proveedores" at bounding box center [68, 189] width 136 height 26
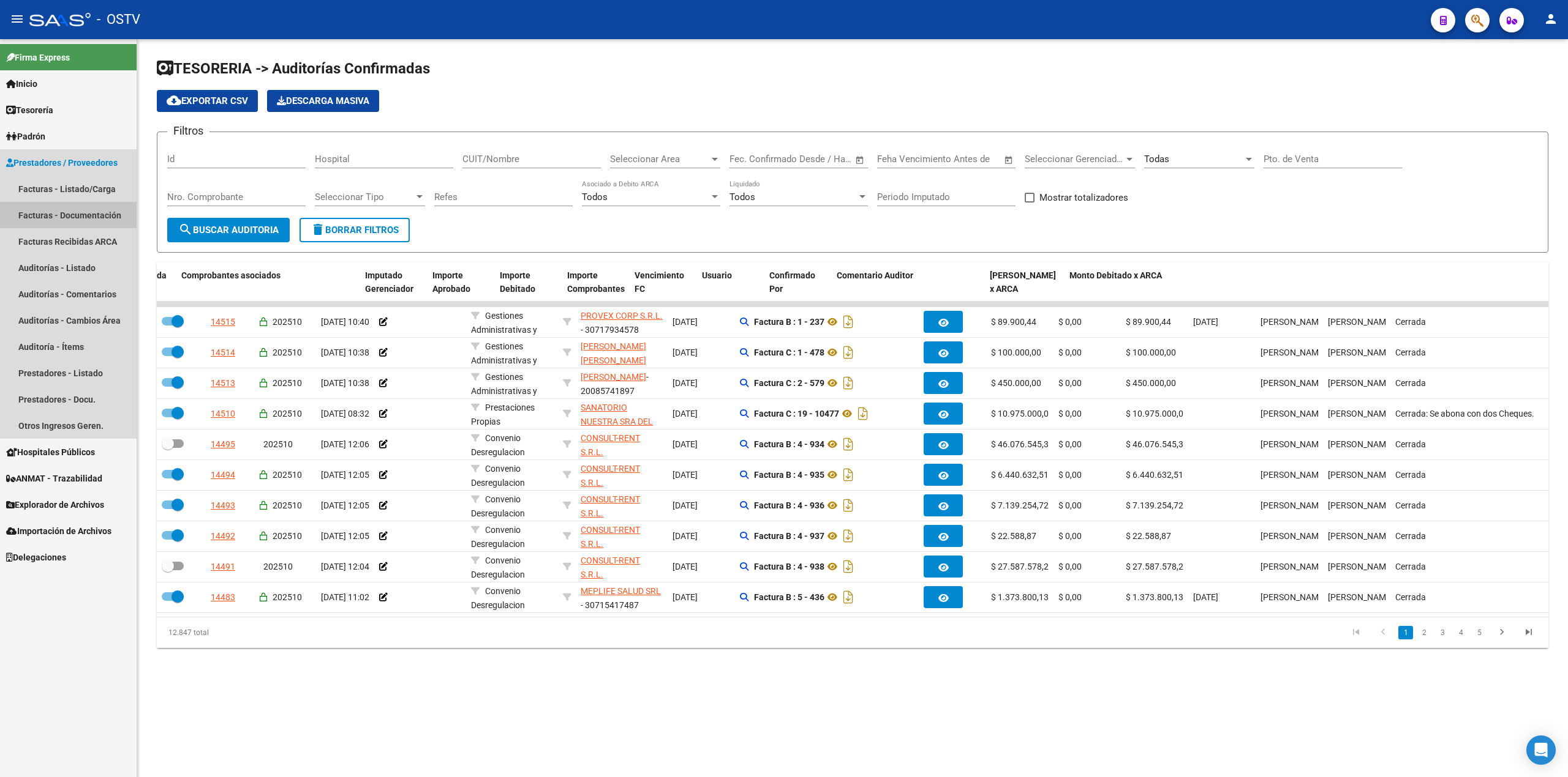
click at [84, 216] on link "Facturas - Documentación" at bounding box center [68, 215] width 136 height 26
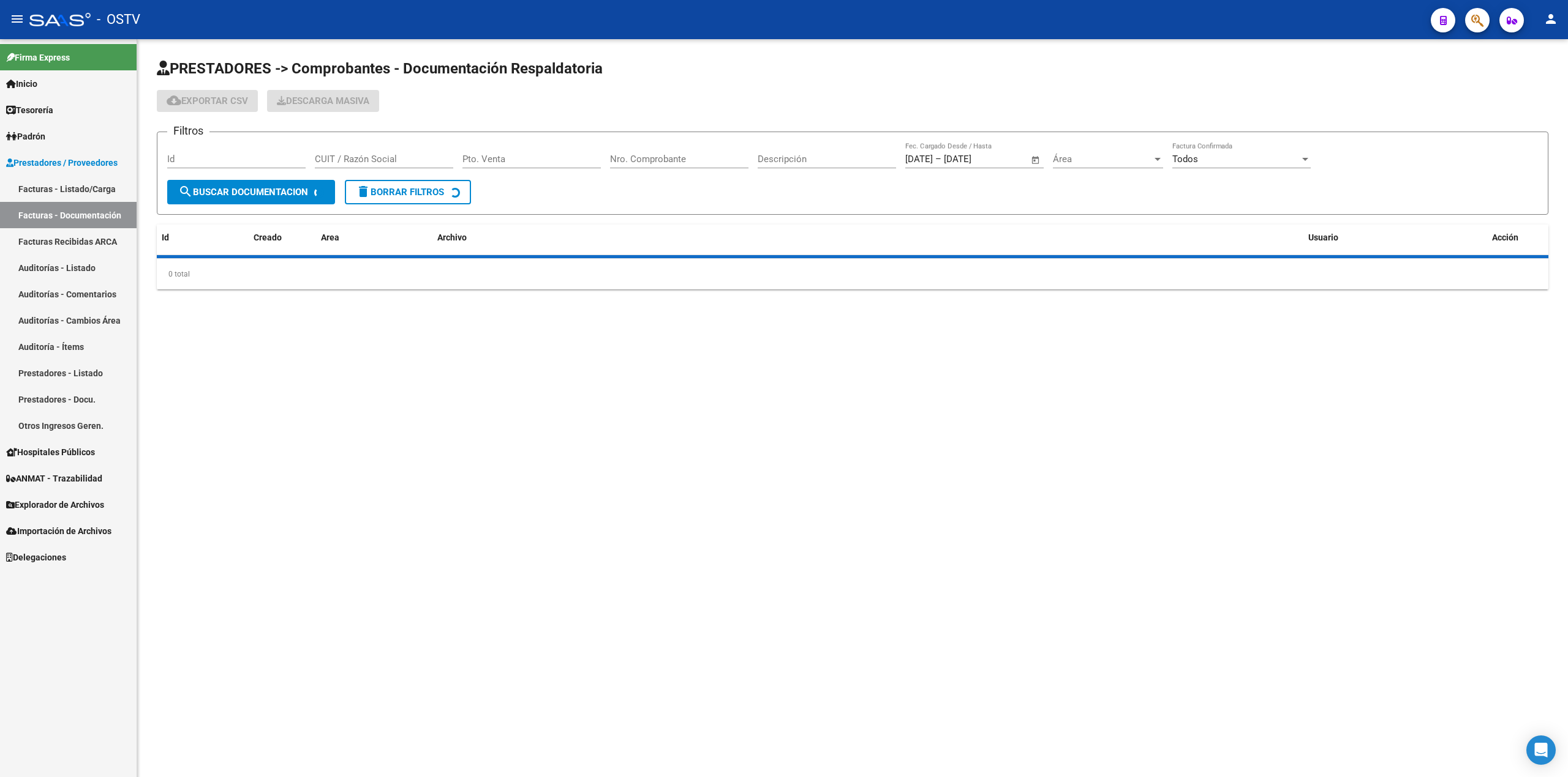
click at [82, 182] on link "Facturas - Listado/Carga" at bounding box center [68, 189] width 136 height 26
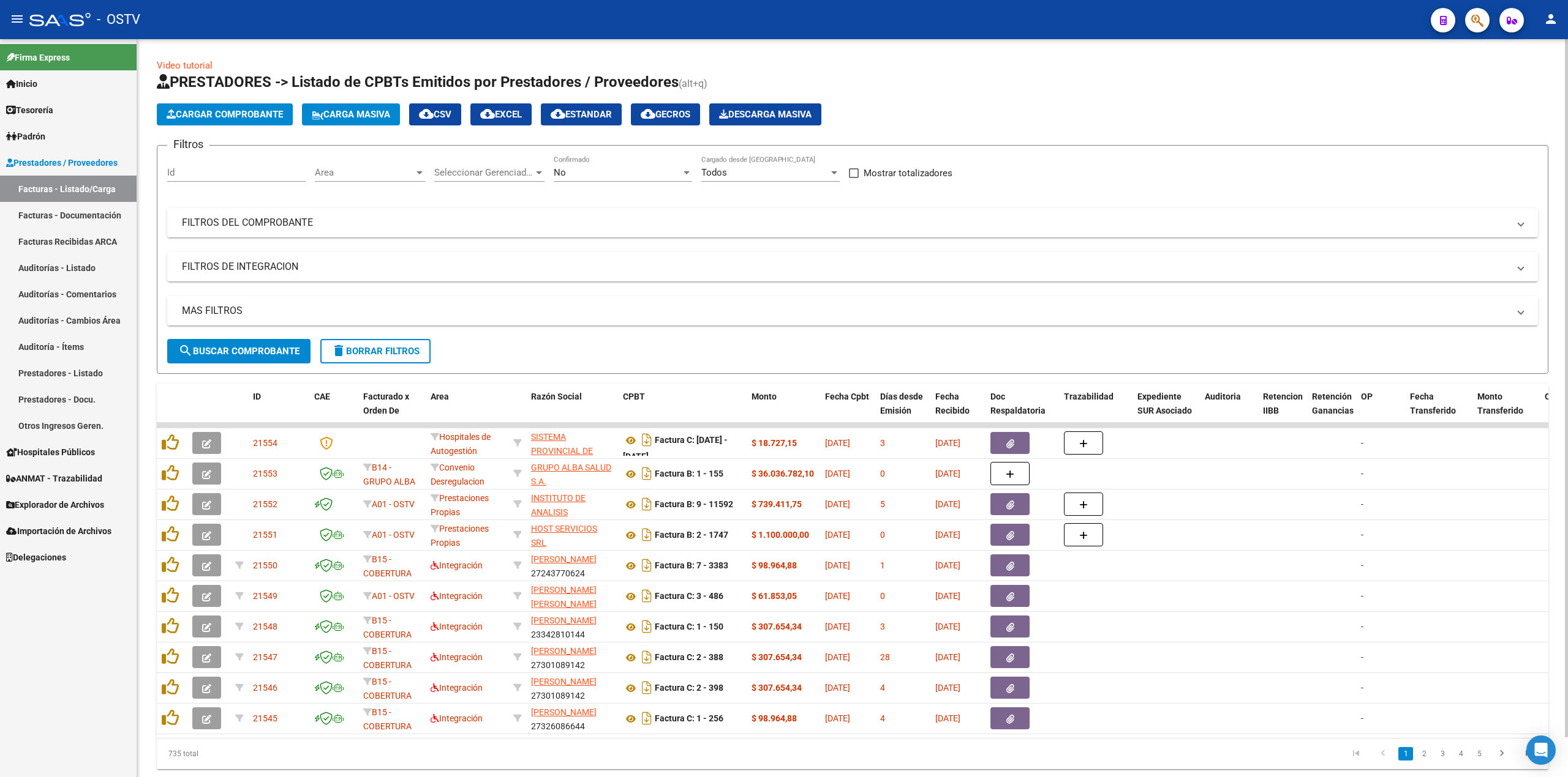
click at [672, 179] on div "No Confirmado" at bounding box center [622, 168] width 138 height 26
click at [667, 118] on span "Todos" at bounding box center [622, 118] width 138 height 27
click at [273, 350] on span "search Buscar Comprobante" at bounding box center [238, 350] width 121 height 11
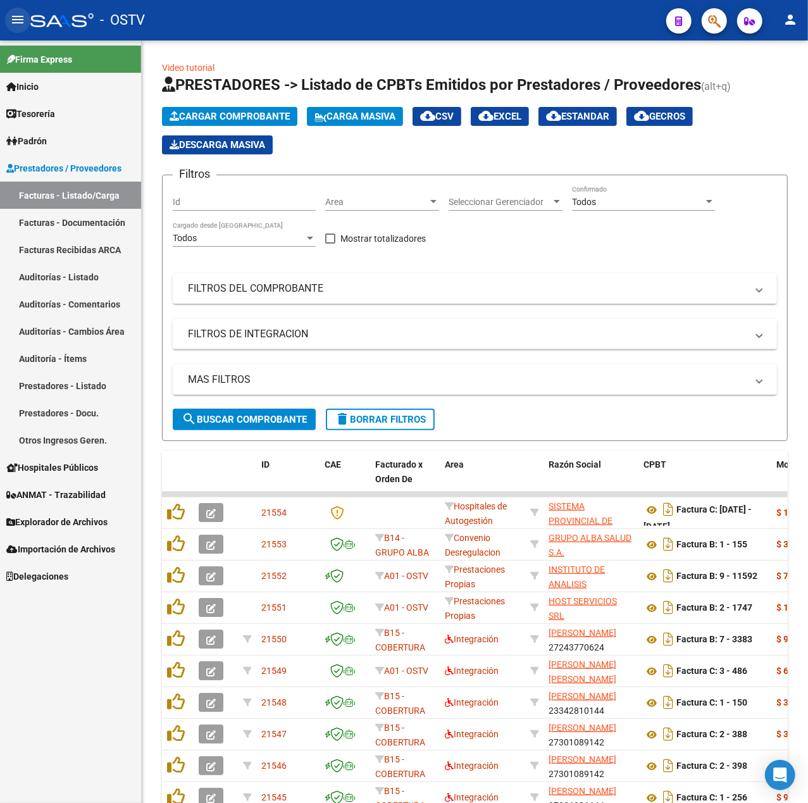
click at [18, 21] on mat-icon "menu" at bounding box center [17, 19] width 15 height 15
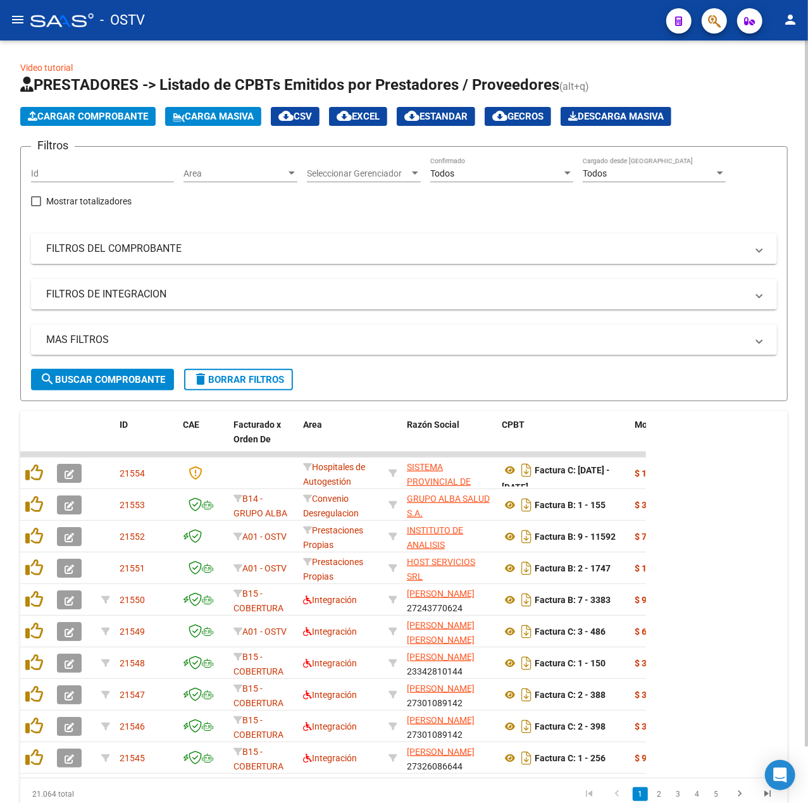
click at [138, 374] on span "search Buscar Comprobante" at bounding box center [102, 379] width 125 height 11
